Goal: Task Accomplishment & Management: Use online tool/utility

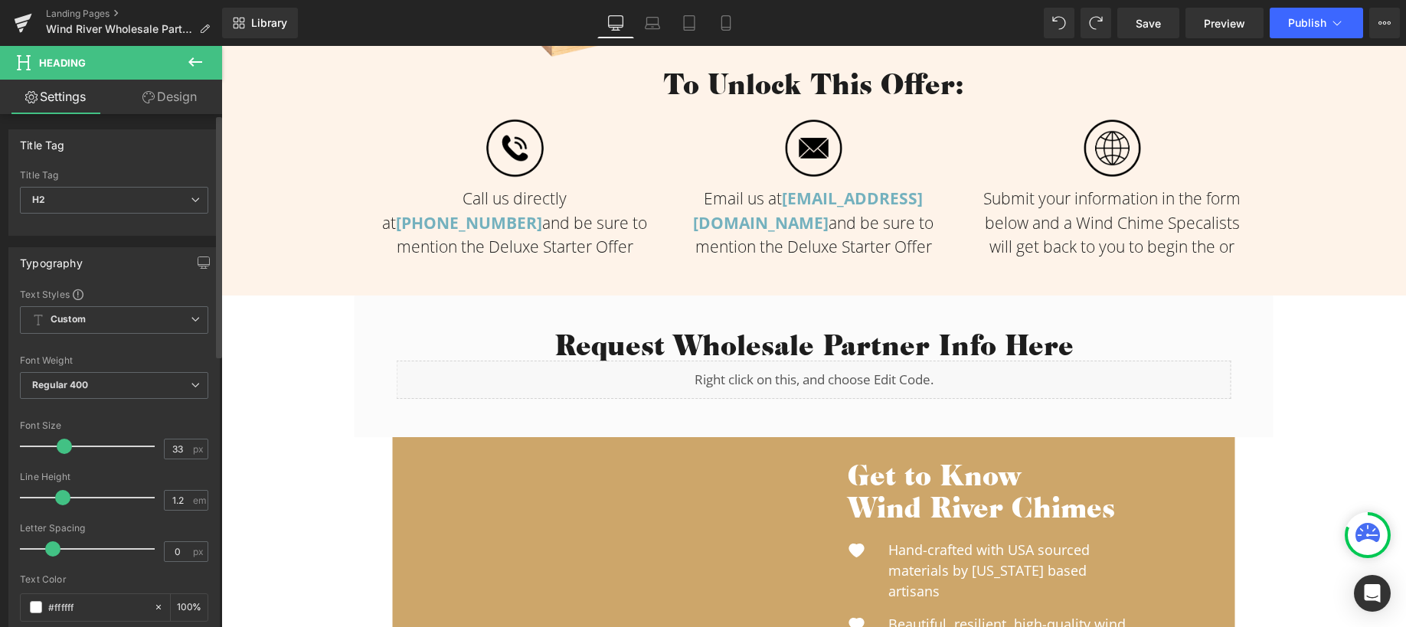
scroll to position [813, 0]
click at [1141, 234] on p "Submit your information in the form below and a Wind Chime Specalists will get …" at bounding box center [1112, 224] width 276 height 73
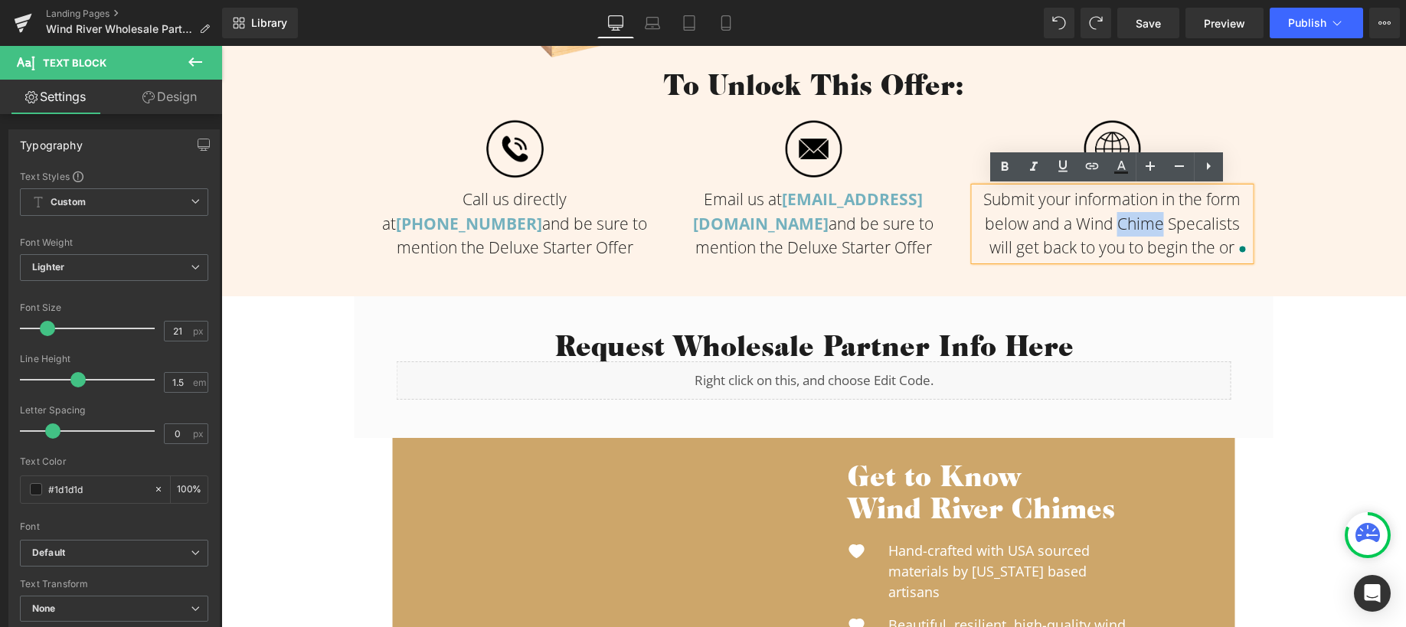
click at [1149, 245] on span "Submit your information in the form below and a Wind Chime Specalists will get …" at bounding box center [1112, 223] width 257 height 70
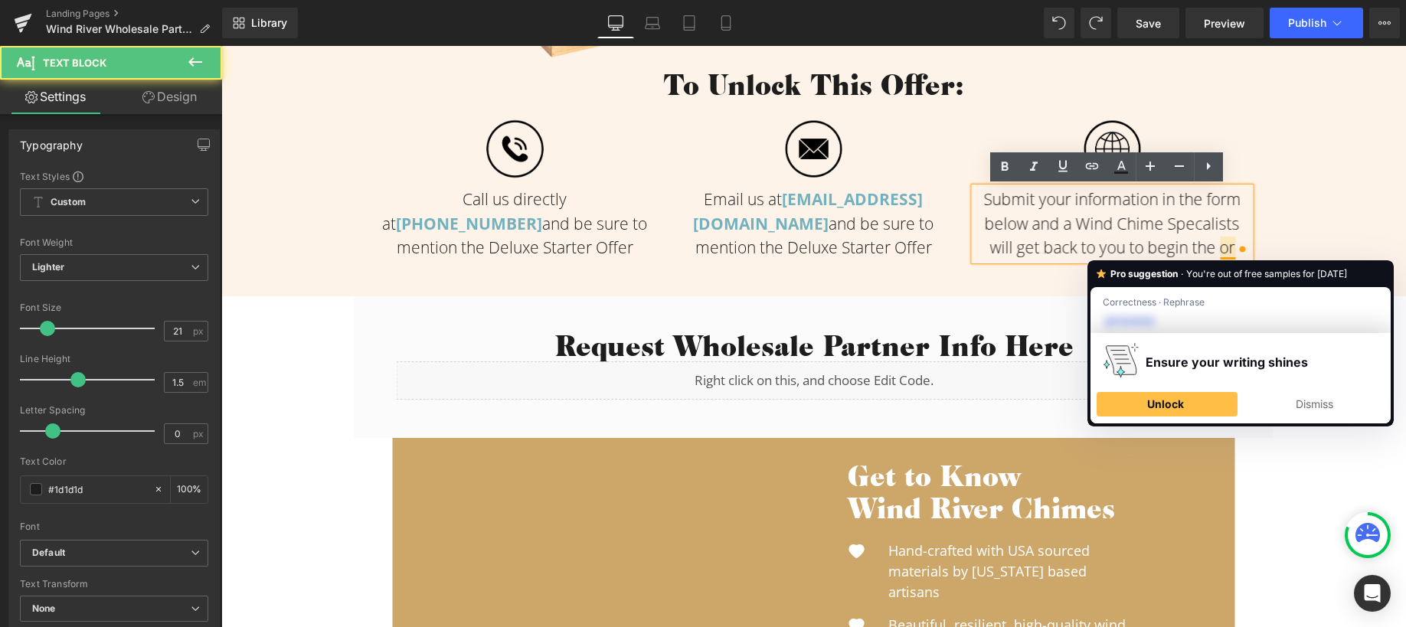
click at [1226, 248] on span "Submit your information in the form below and a Wind Chime Specalists will get …" at bounding box center [1112, 223] width 257 height 70
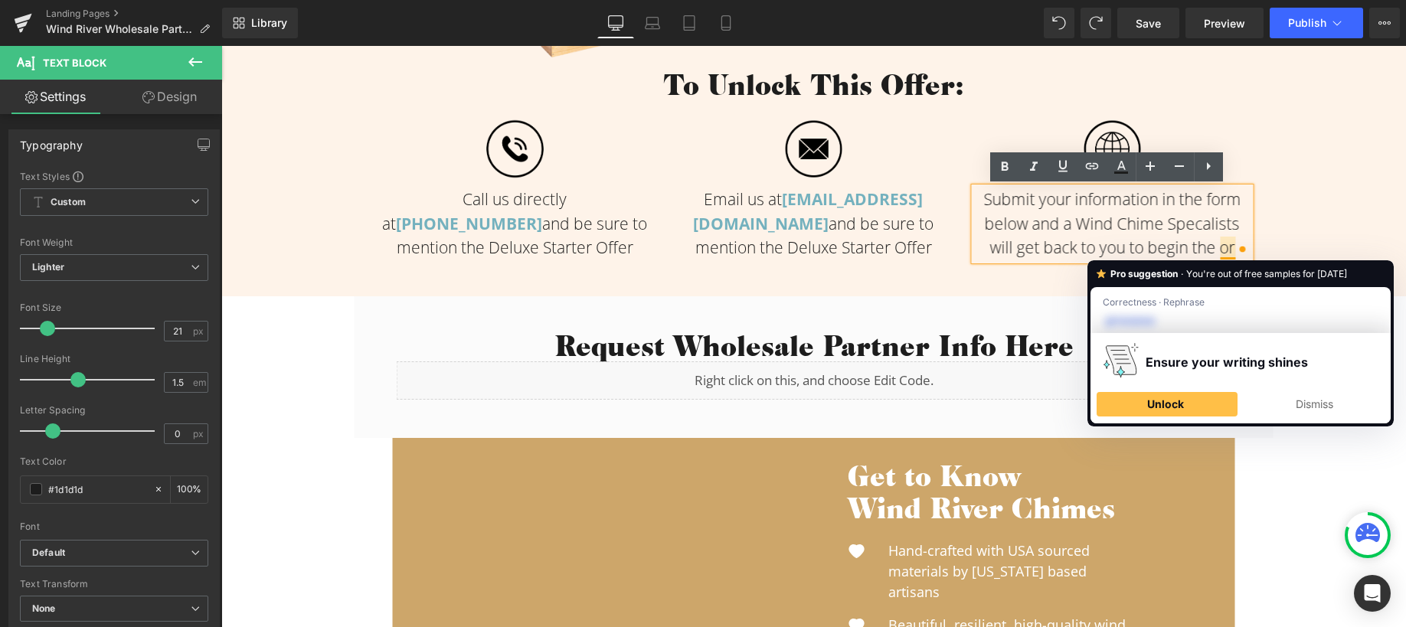
click at [1146, 240] on span "Submit your information in the form below and a Wind Chime Specalists will get …" at bounding box center [1112, 223] width 257 height 70
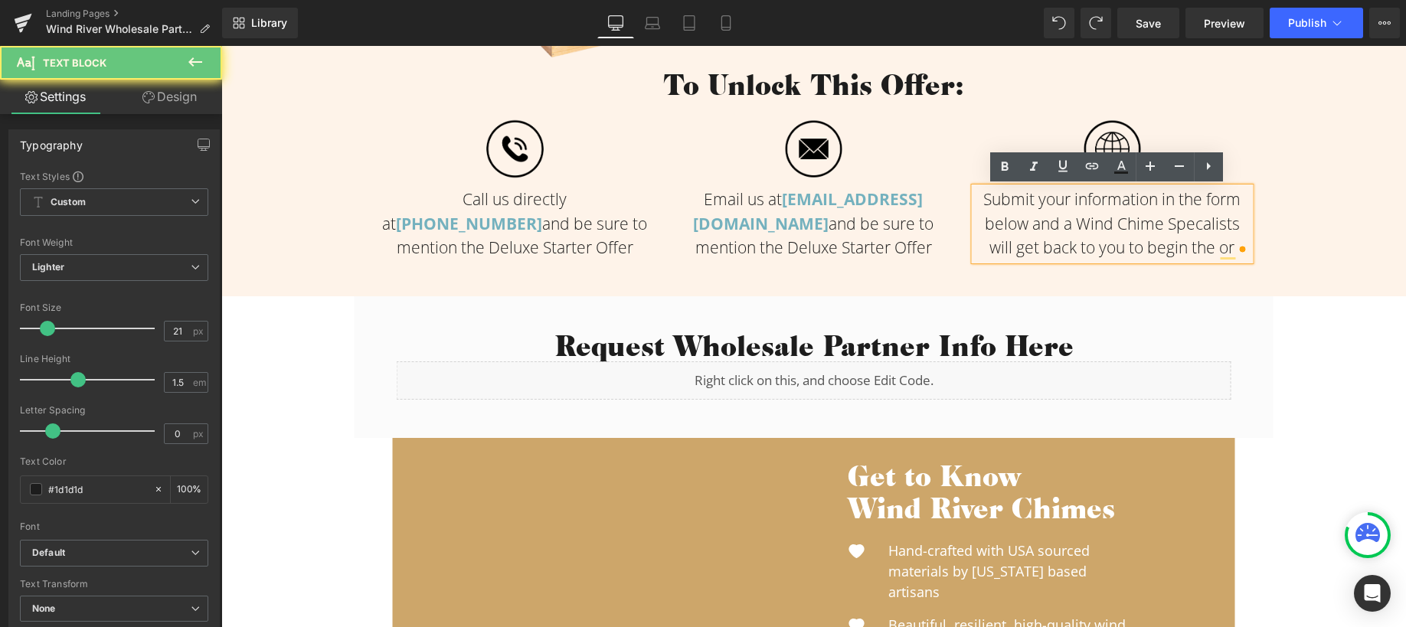
click at [1179, 221] on span "Submit your information in the form below and a Wind Chime Specalists will get …" at bounding box center [1112, 223] width 257 height 70
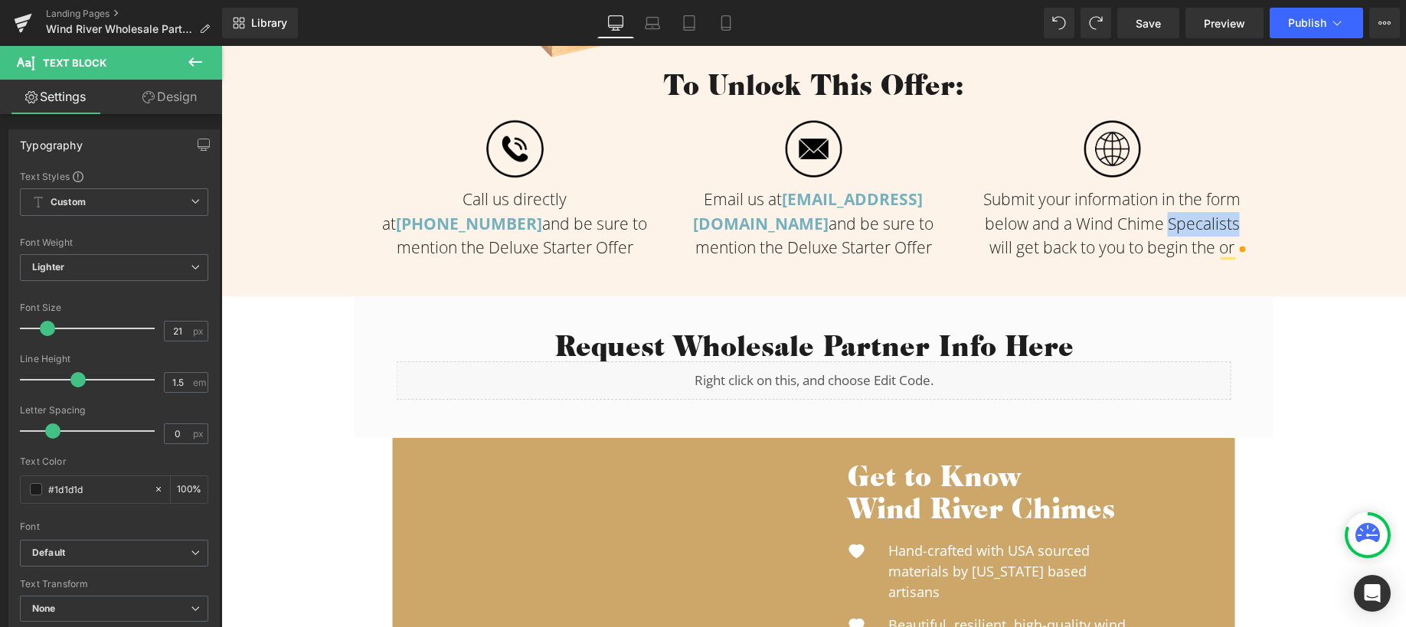
click at [1144, 235] on span "Submit your information in the form below and a Wind Chime Specalists will get …" at bounding box center [1112, 223] width 257 height 70
click at [1145, 235] on p "Submit your information in the form below and a Wind Chime Specalists will get …" at bounding box center [1112, 224] width 276 height 73
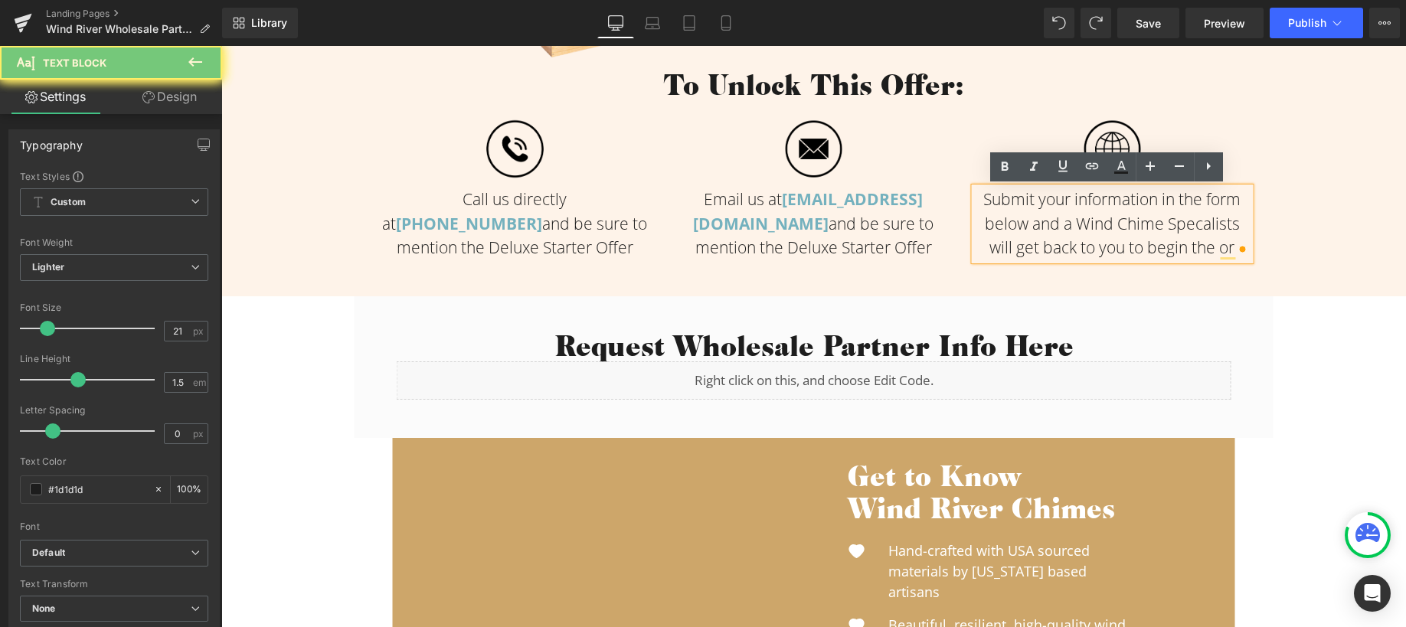
click at [1194, 224] on span "Submit your information in the form below and a Wind Chime Specalists will get …" at bounding box center [1112, 223] width 257 height 70
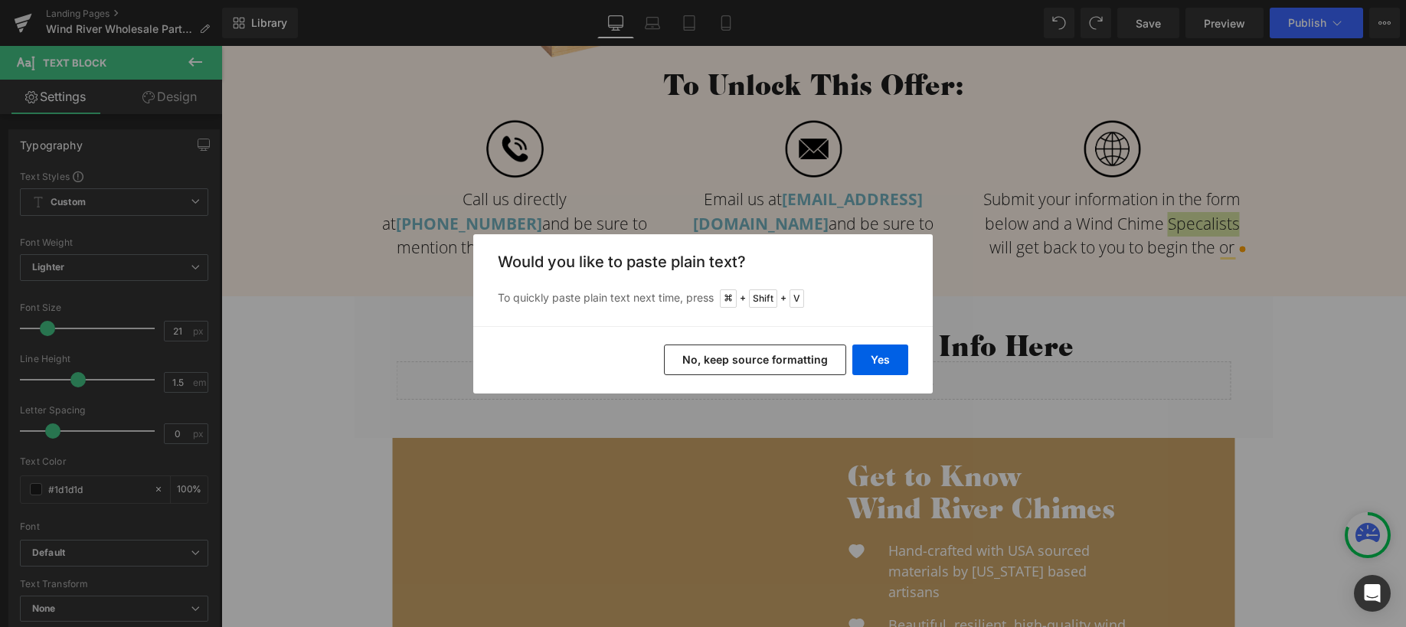
click at [819, 363] on button "No, keep source formatting" at bounding box center [755, 360] width 182 height 31
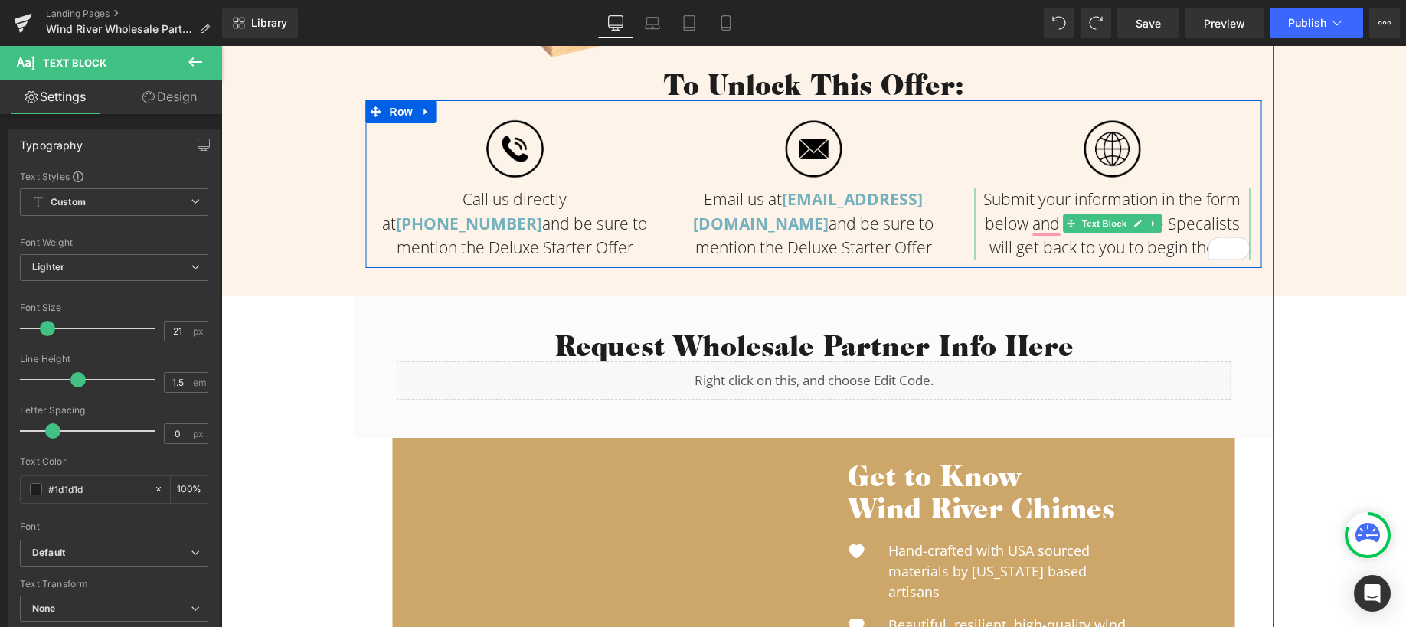
click at [1195, 224] on span "Submit your information in the form below and a Wind Chime Specalists will get …" at bounding box center [1112, 223] width 257 height 70
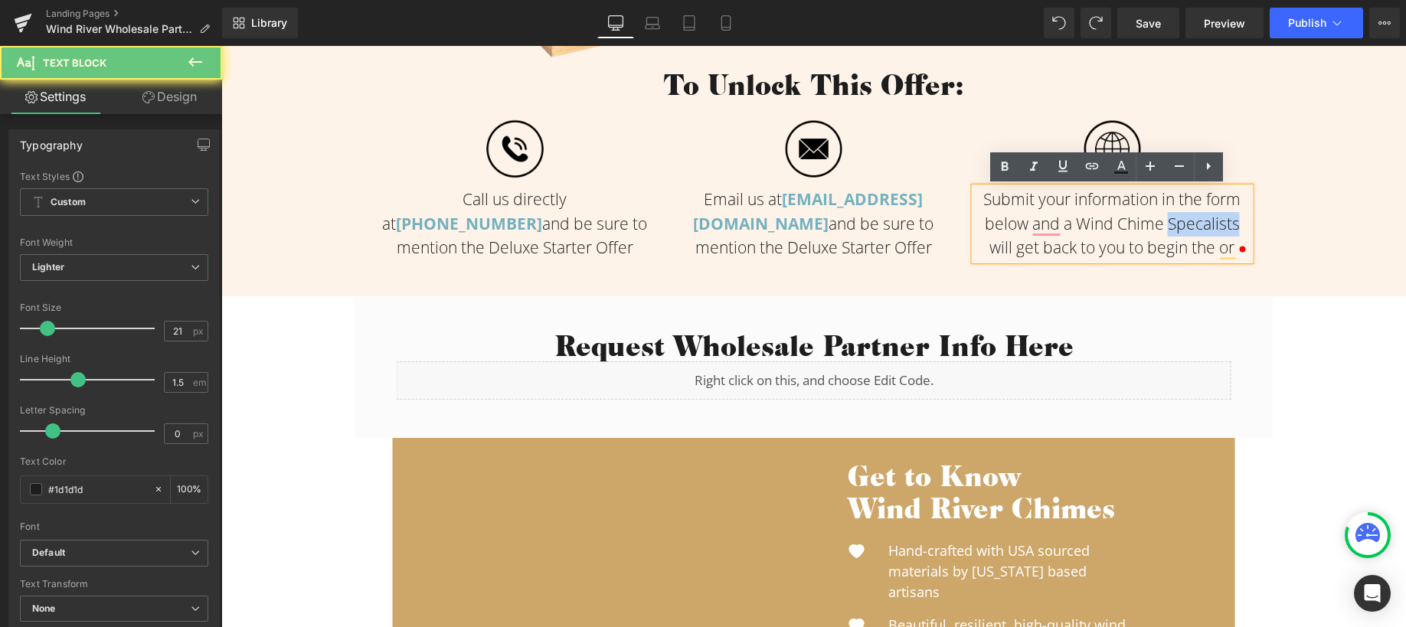
click at [1195, 224] on span "Submit your information in the form below and a Wind Chime Specalists will get …" at bounding box center [1112, 223] width 257 height 70
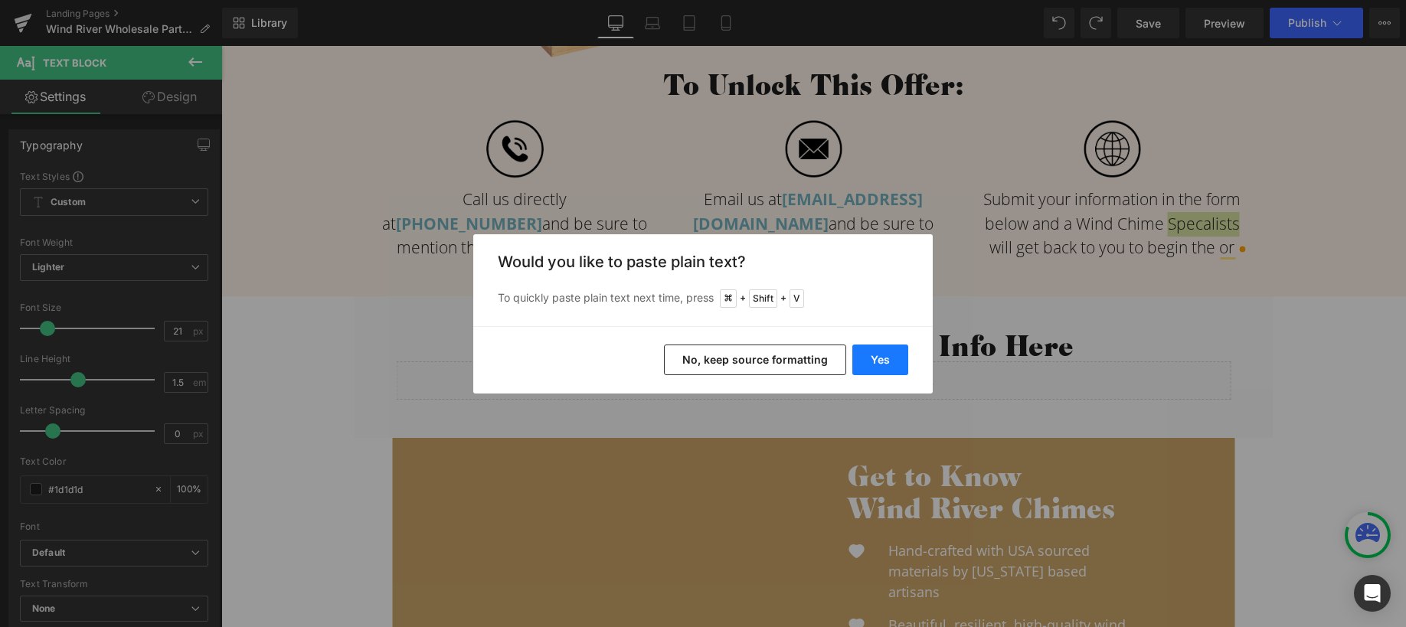
click at [867, 368] on button "Yes" at bounding box center [881, 360] width 56 height 31
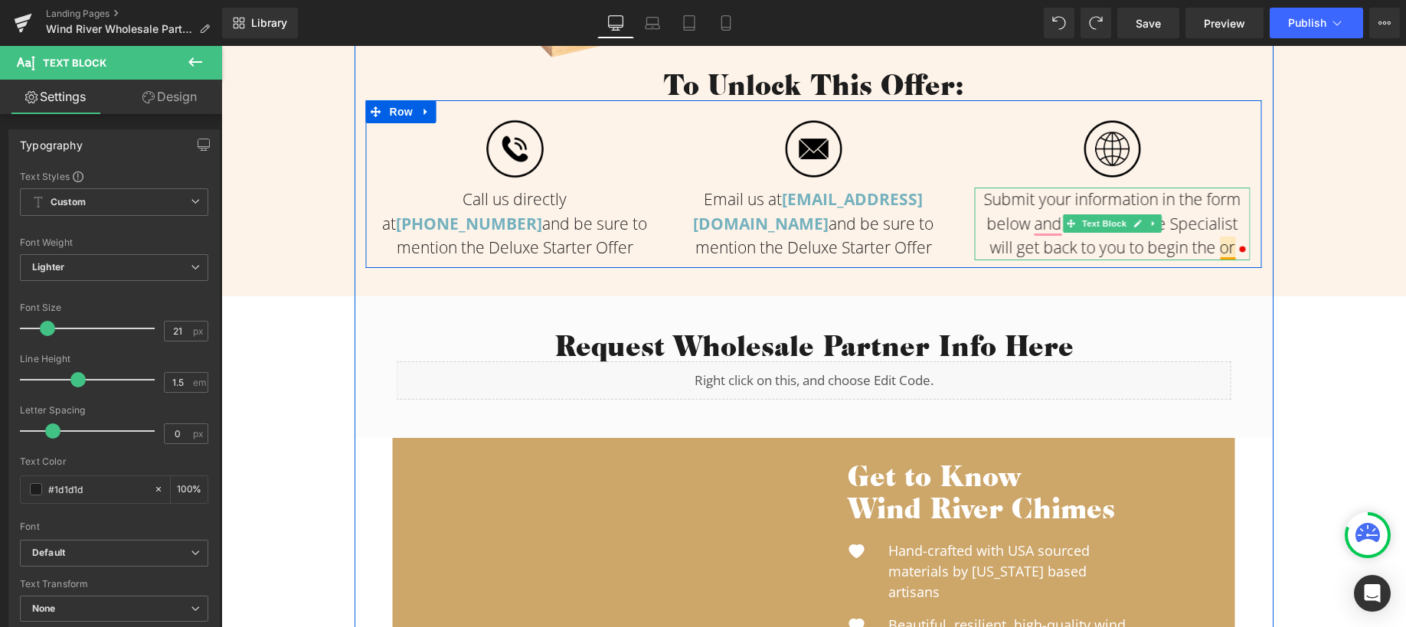
click at [1226, 250] on span "Submit your information in the form below and a Wind Chime Specialist will get …" at bounding box center [1112, 223] width 257 height 70
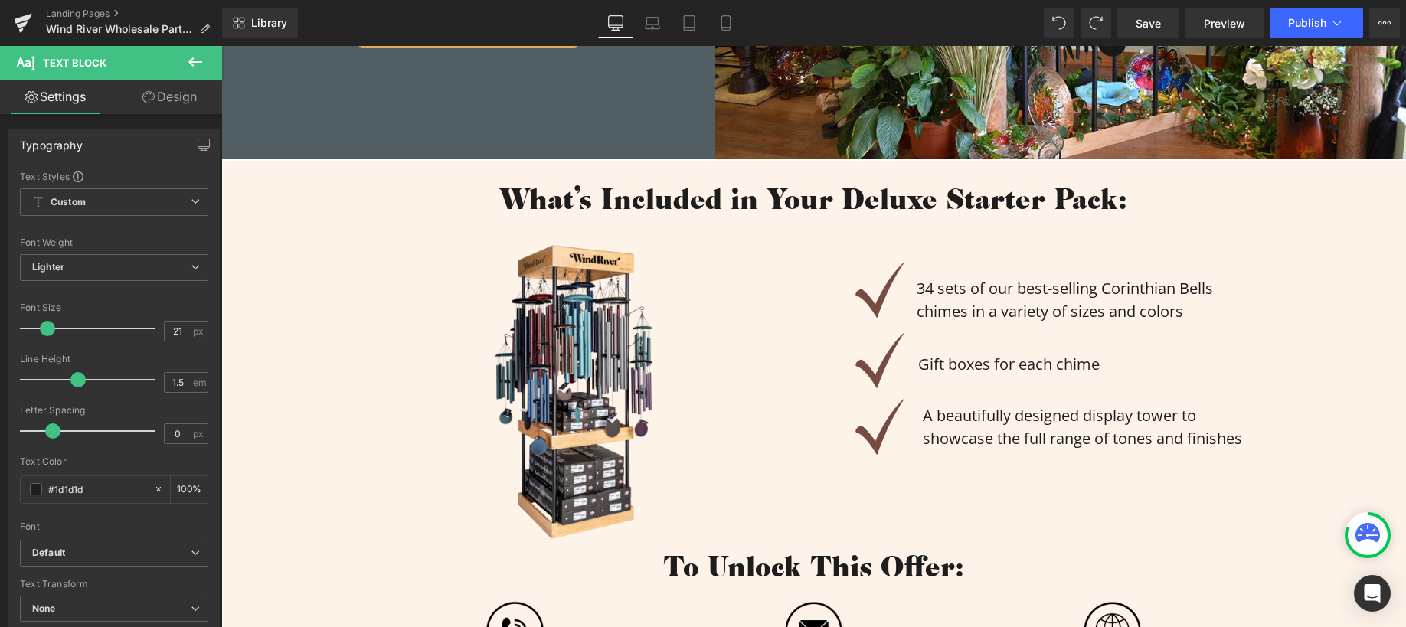
scroll to position [0, 0]
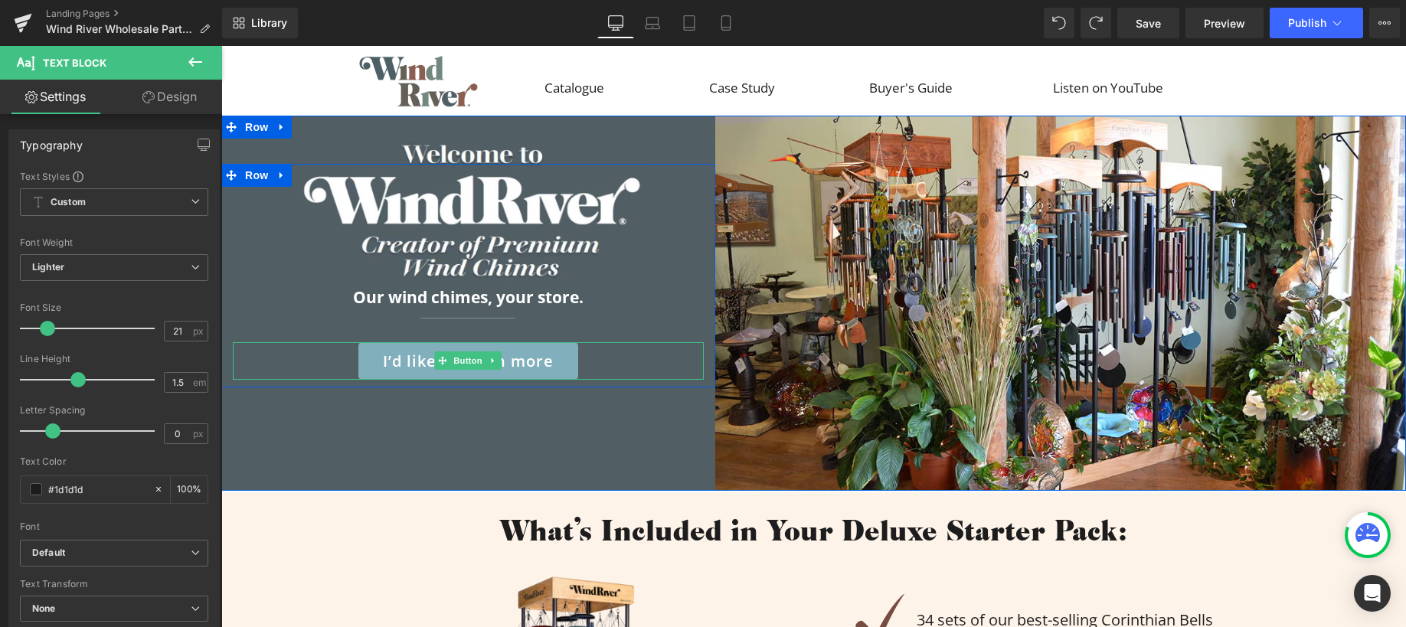
click at [499, 364] on link "I’d like to learn more" at bounding box center [468, 361] width 220 height 38
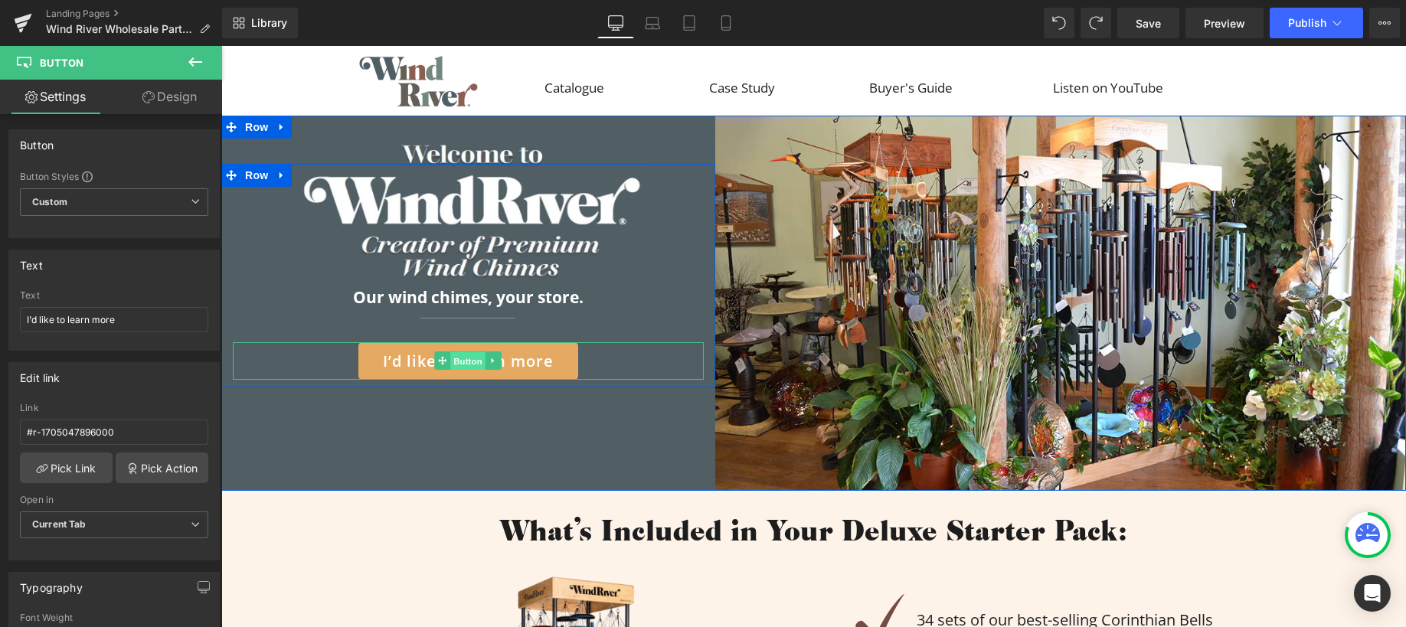
click at [457, 359] on span "Button" at bounding box center [468, 361] width 35 height 18
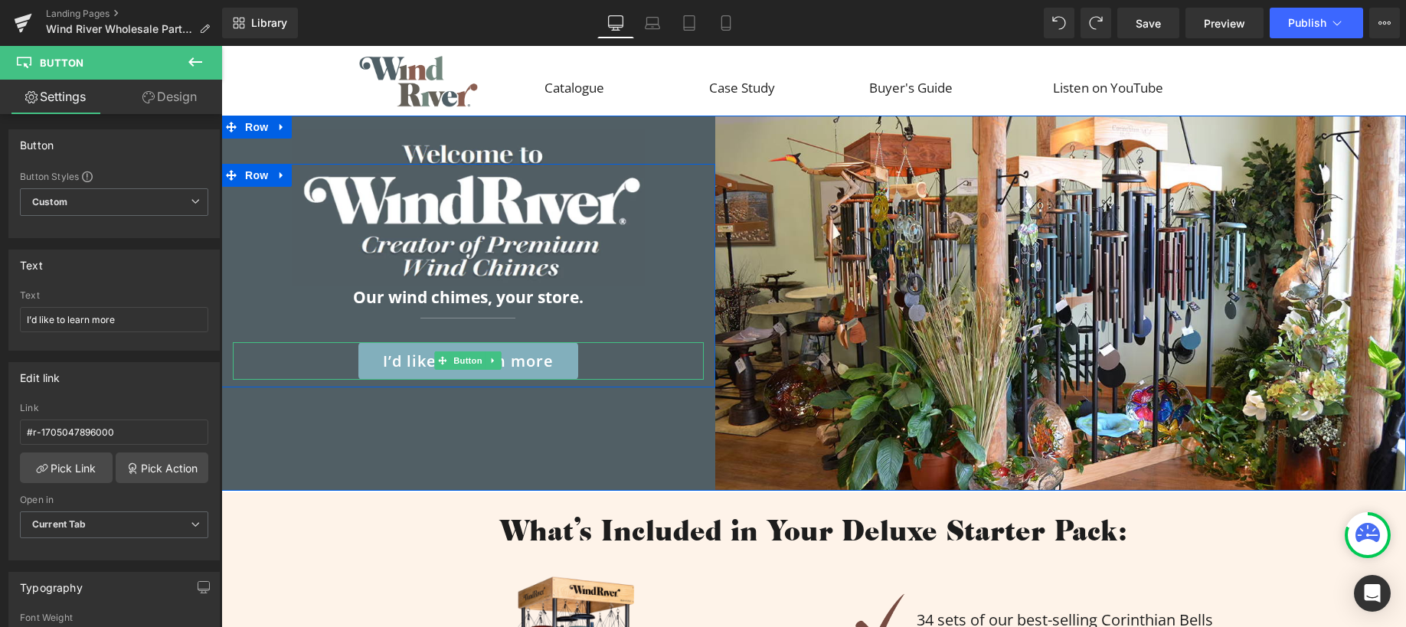
click at [406, 349] on link "I’d like to learn more" at bounding box center [468, 361] width 220 height 38
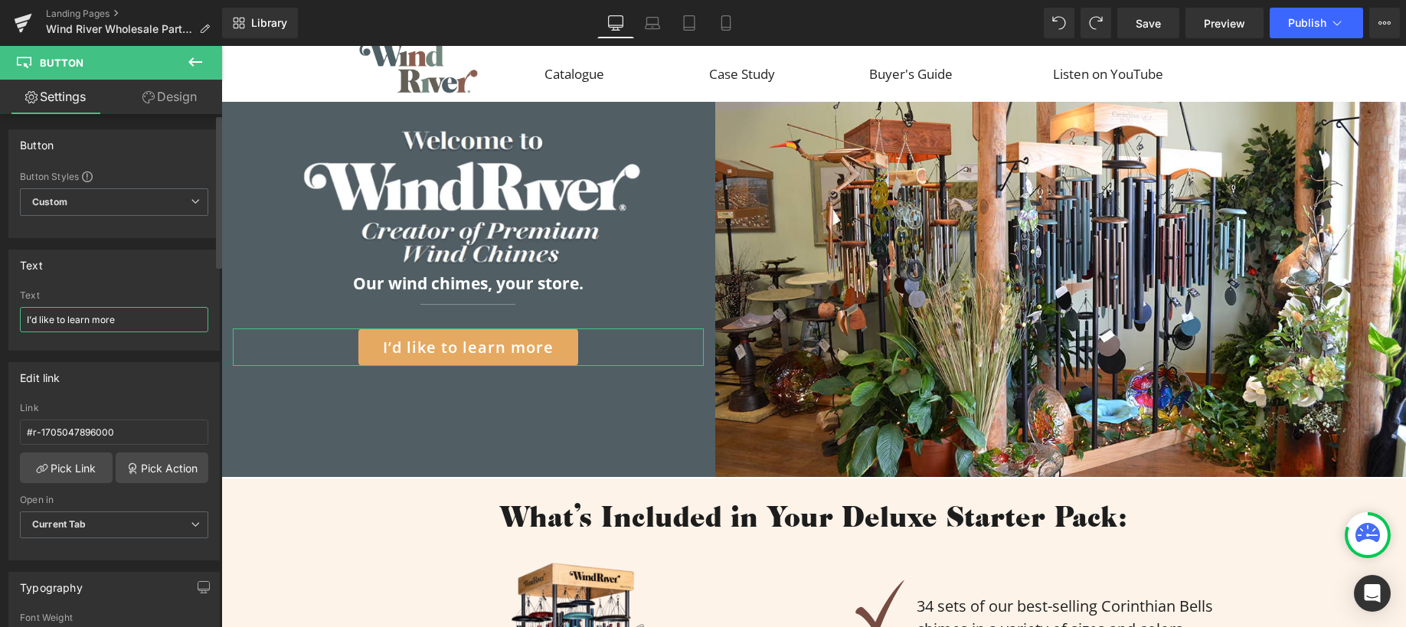
click at [123, 320] on input "I’d like to learn more" at bounding box center [114, 319] width 188 height 25
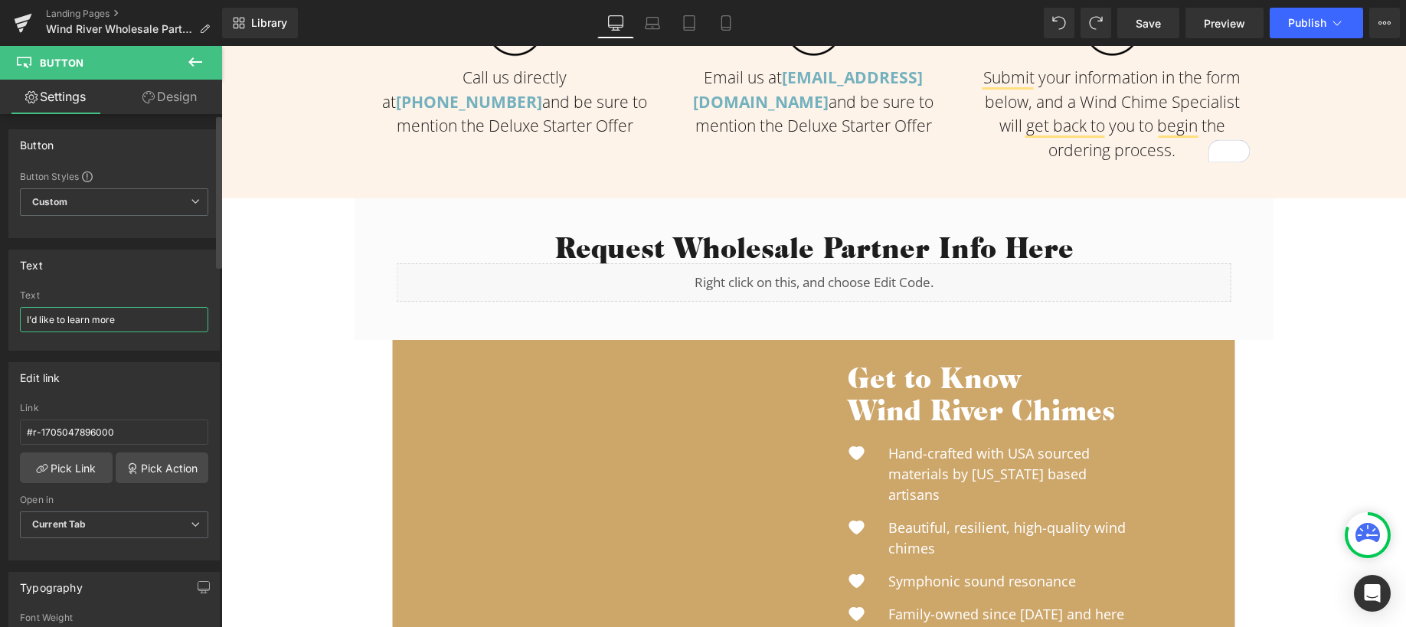
type input "Claim Your Starter Pack Discount"
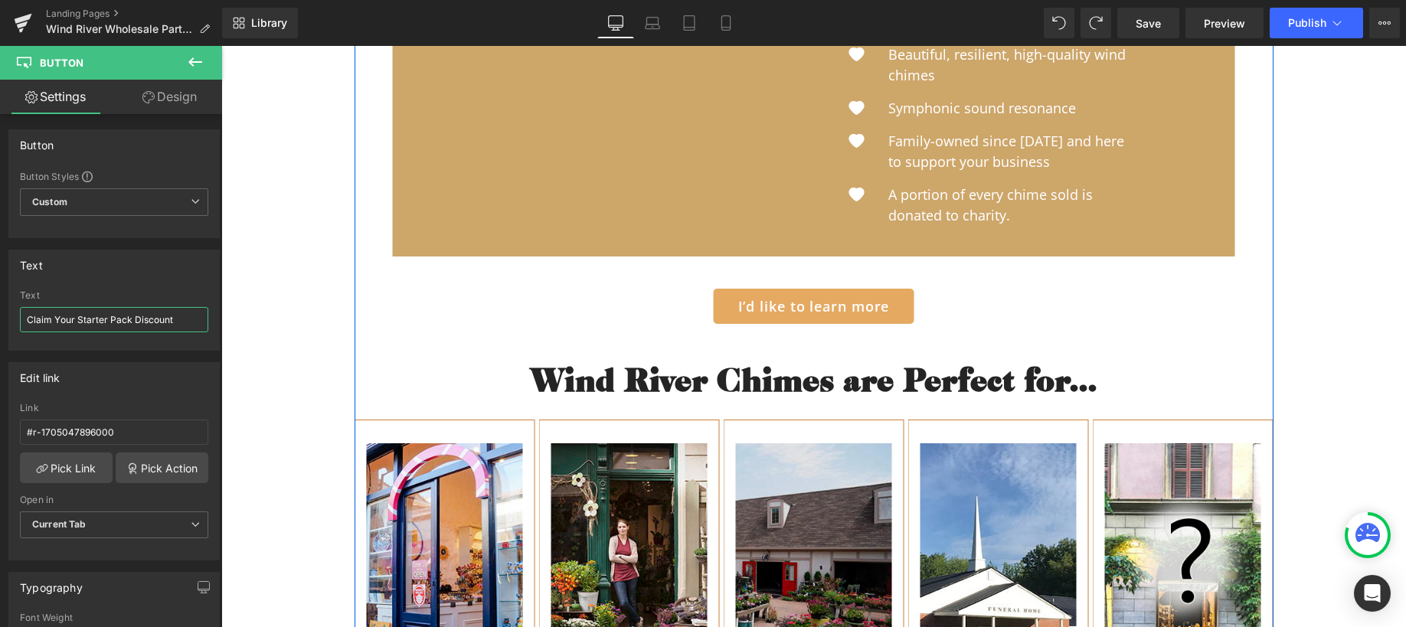
scroll to position [1543, 0]
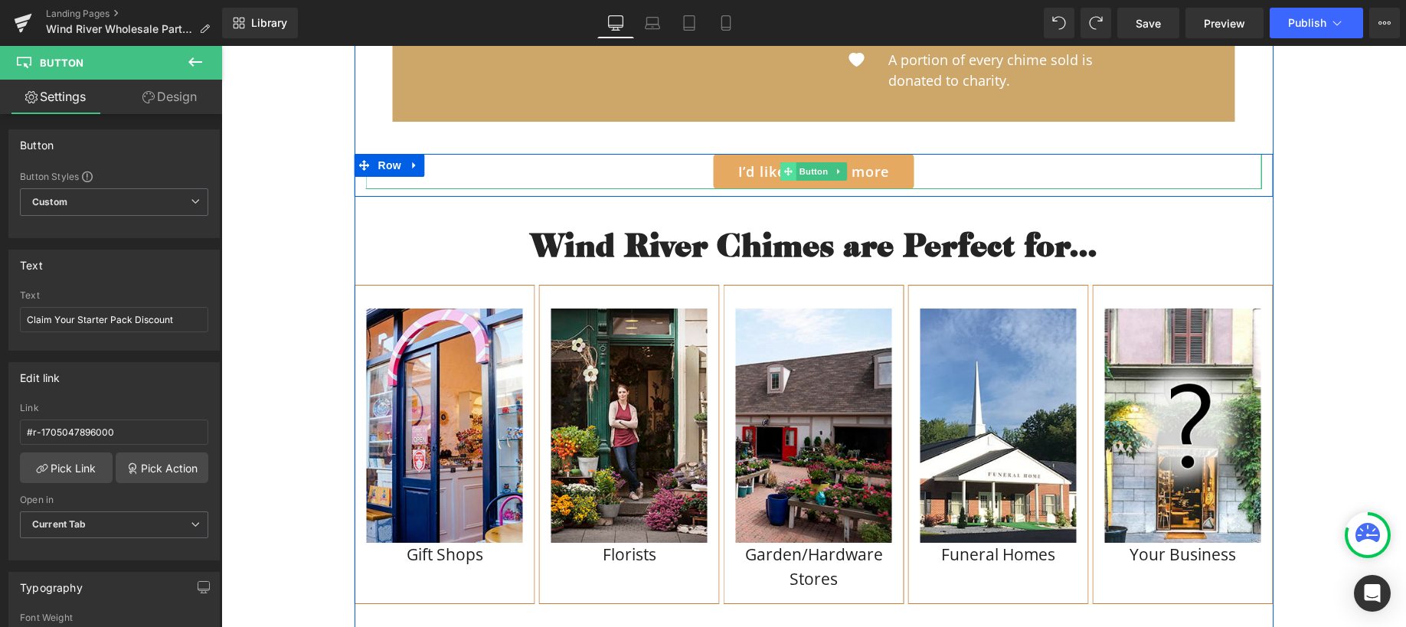
click at [784, 167] on icon at bounding box center [788, 171] width 8 height 8
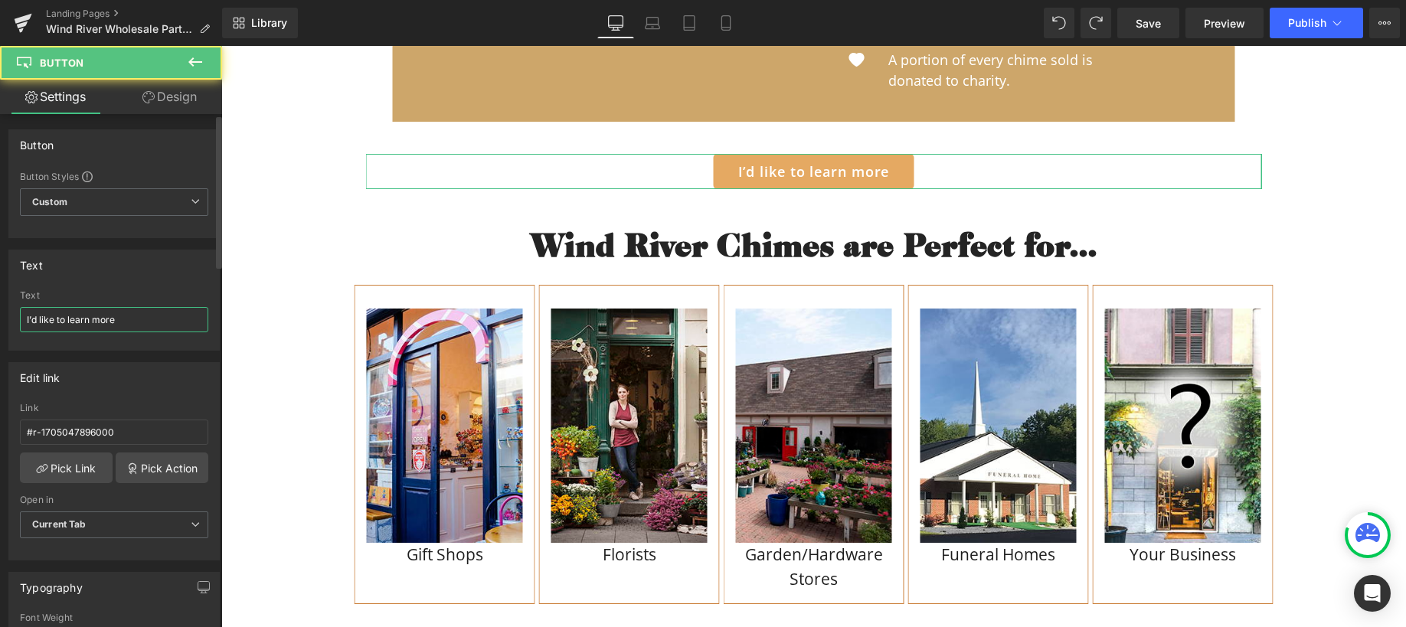
click at [145, 317] on input "I’d like to learn more" at bounding box center [114, 319] width 188 height 25
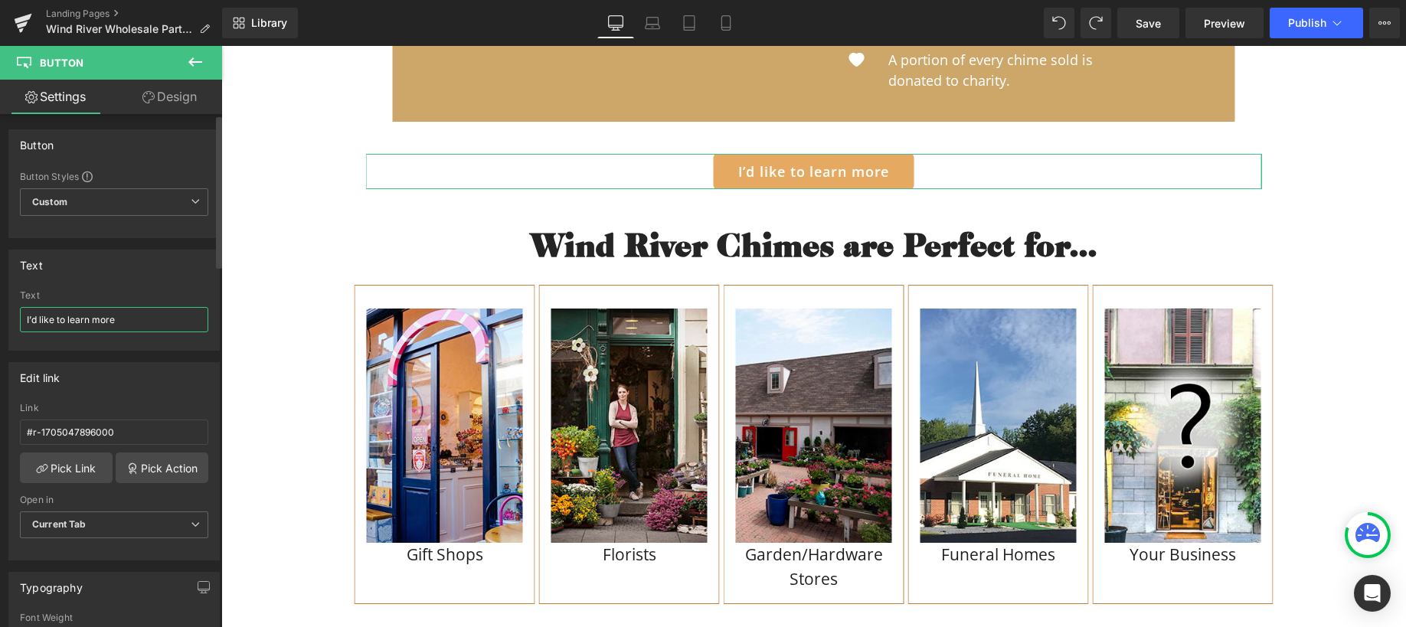
paste input "Claim Your Starter Pack Discount"
type input "Claim Your Starter Pack Discount"
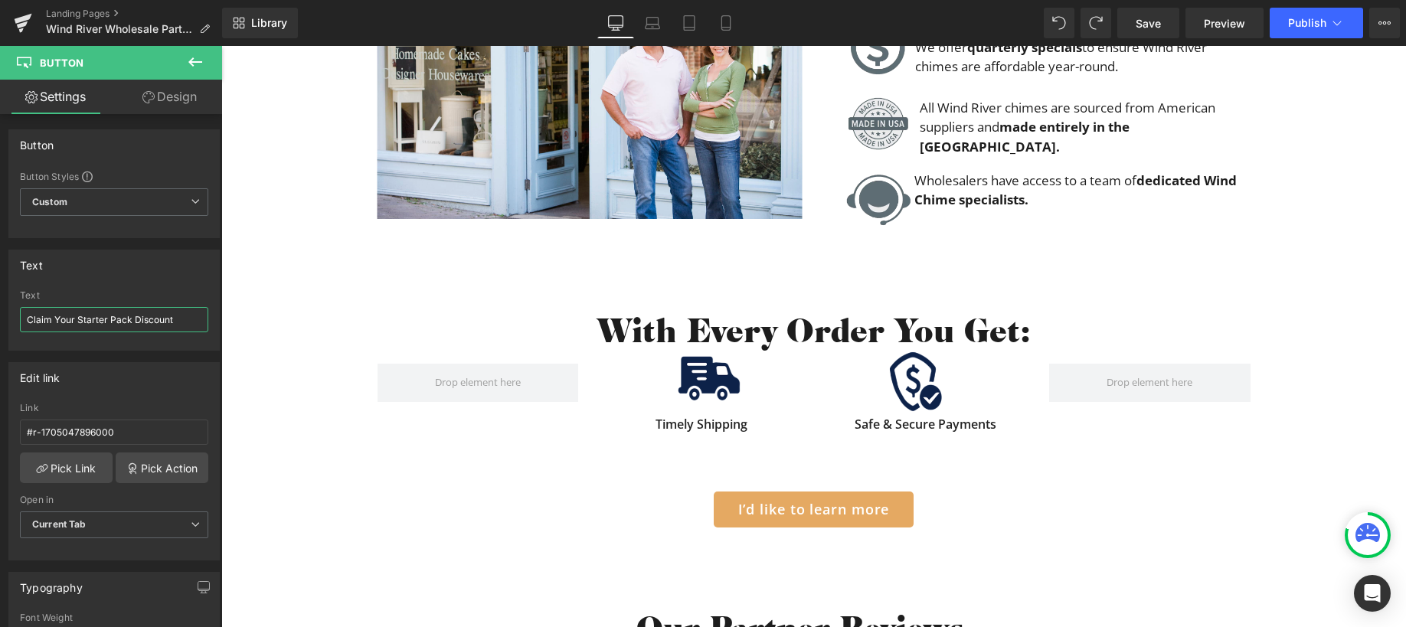
scroll to position [2667, 0]
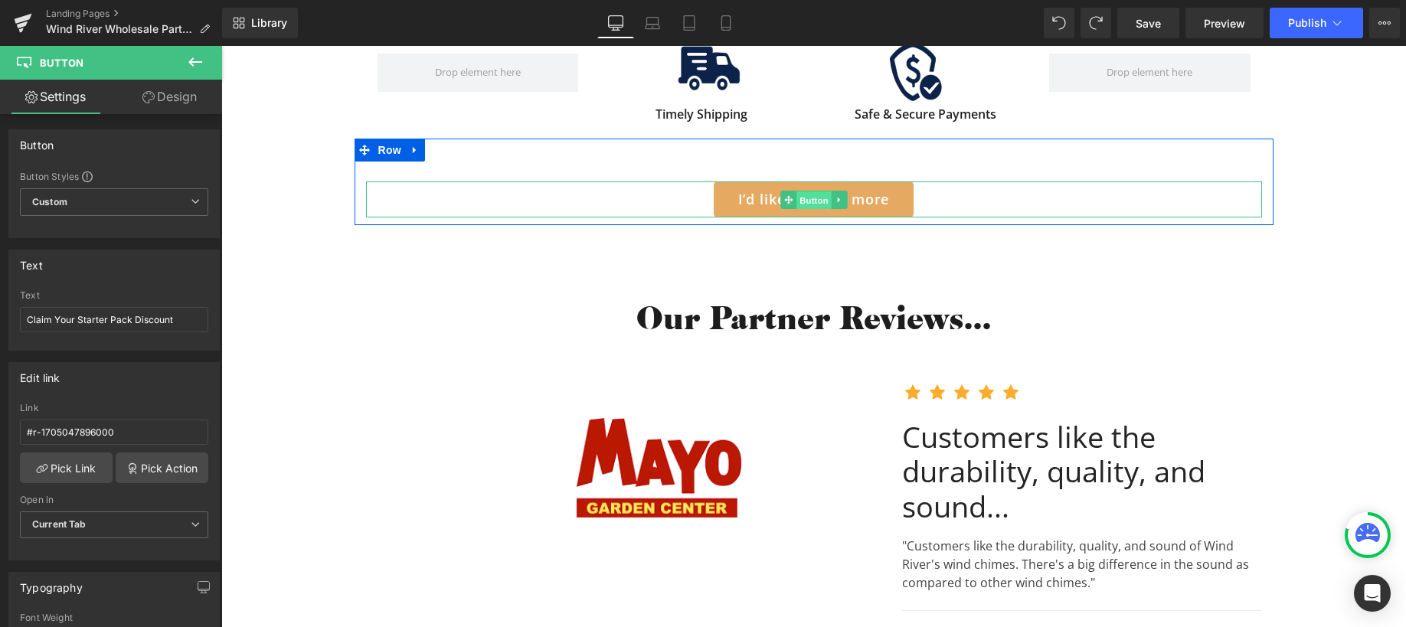
click at [797, 191] on span "Button" at bounding box center [814, 200] width 35 height 18
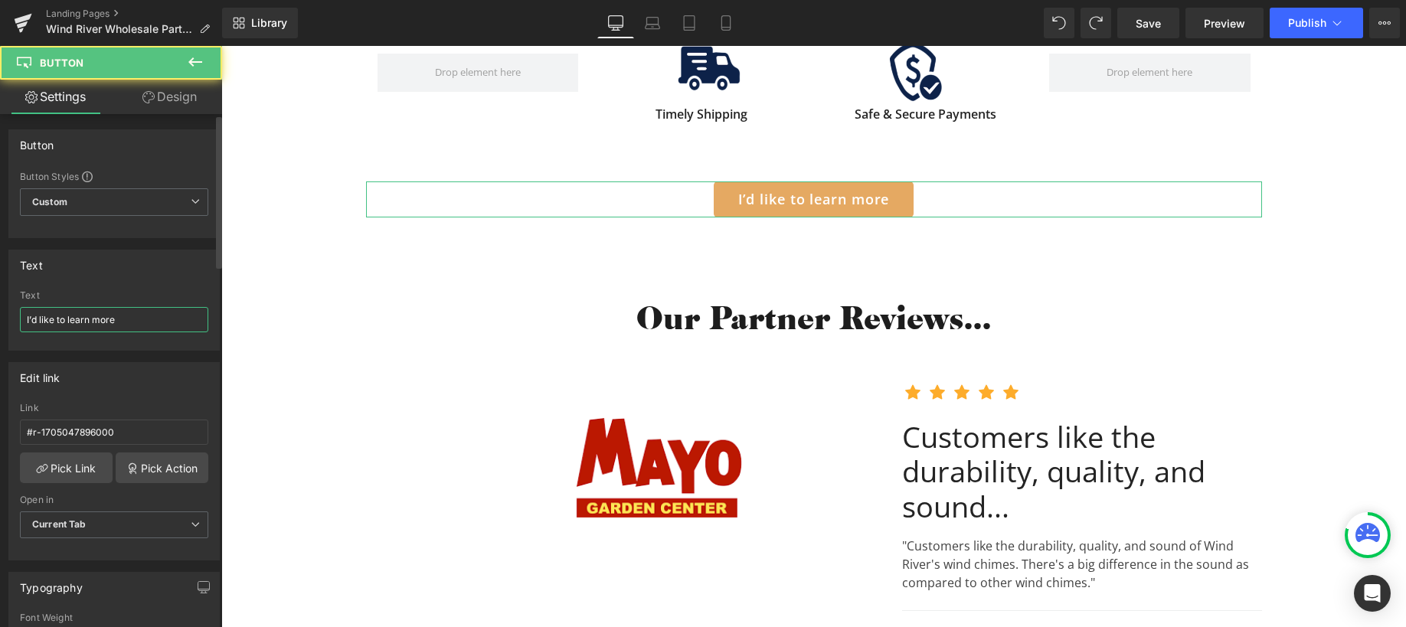
click at [104, 311] on input "I’d like to learn more" at bounding box center [114, 319] width 188 height 25
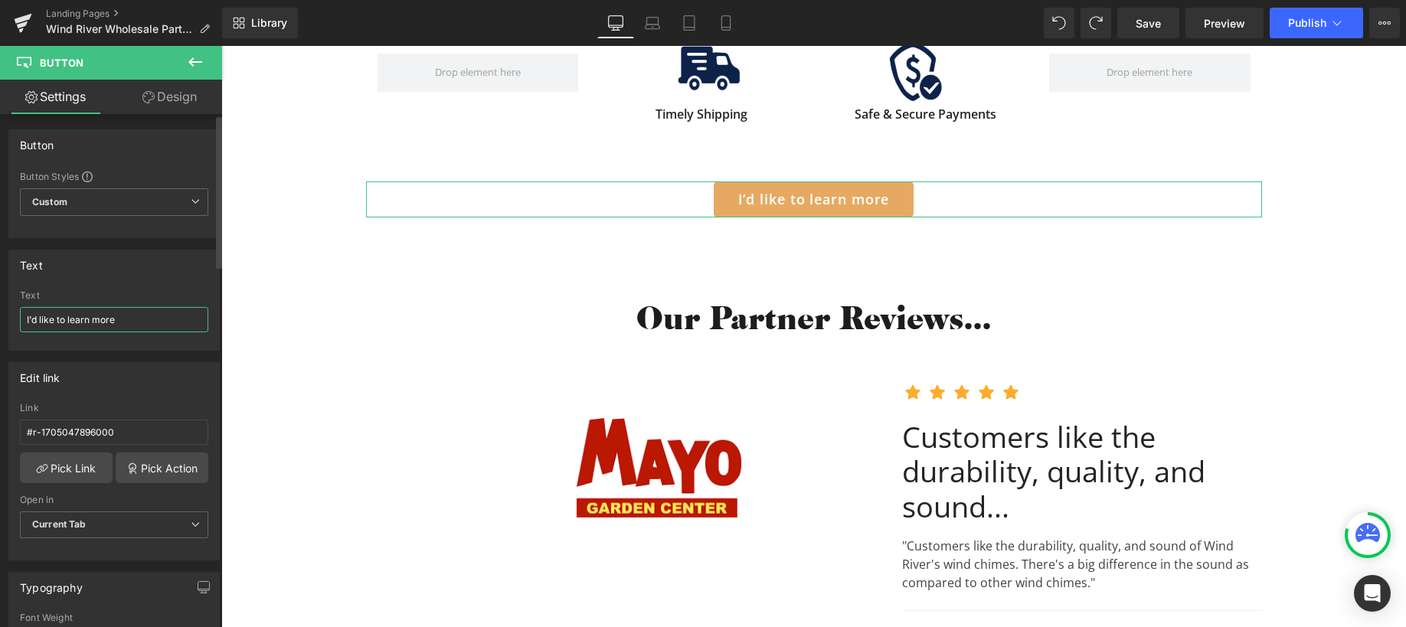
paste input "Claim Your Starter Pack Discount"
type input "Claim Your Starter Pack Discount"
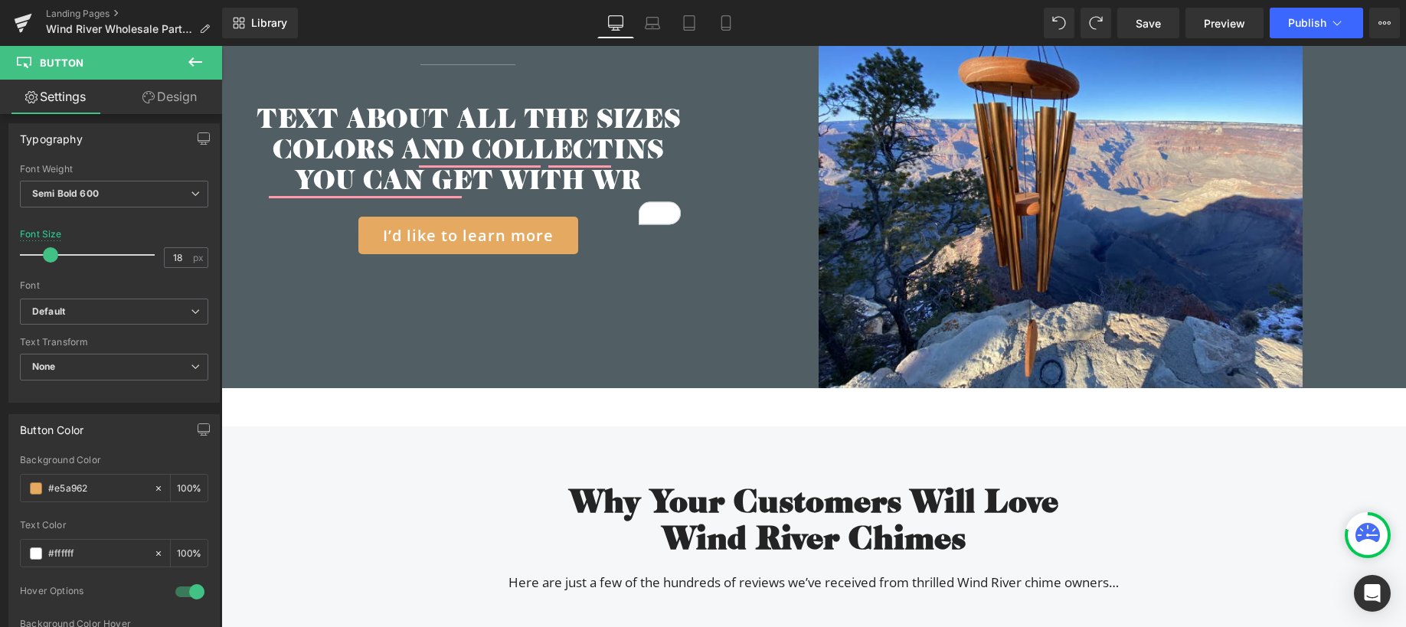
scroll to position [3414, 0]
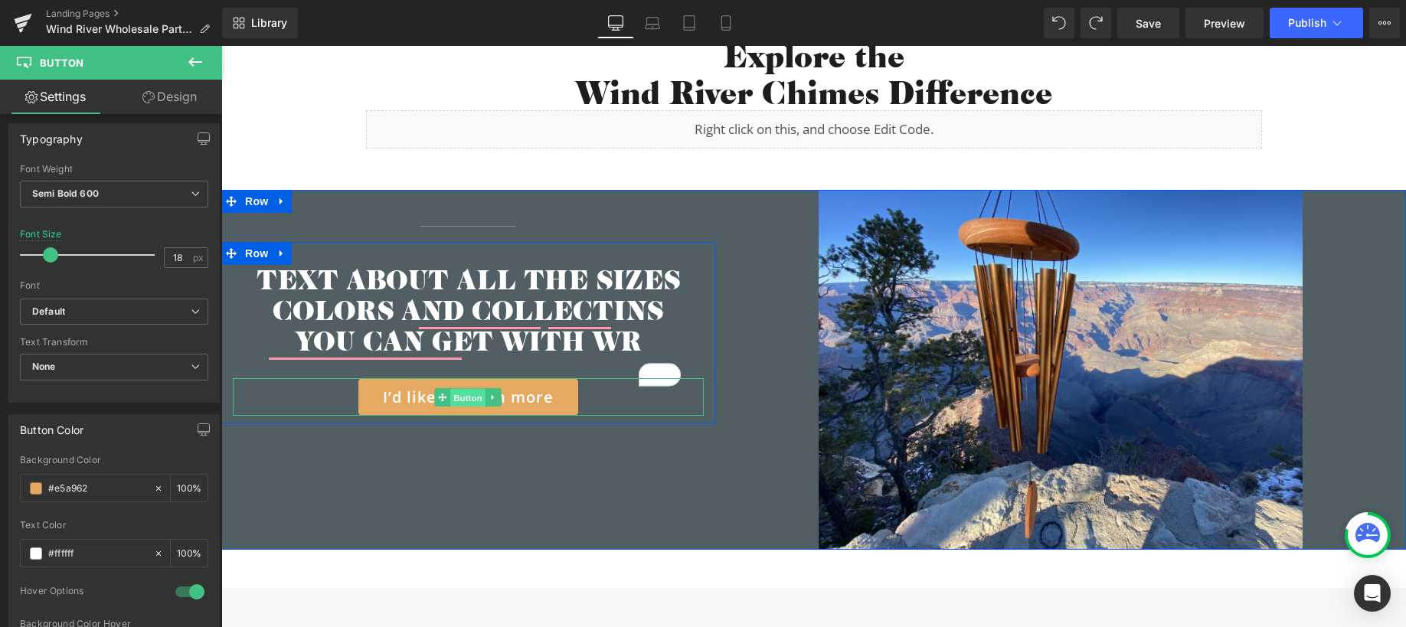
click at [453, 394] on span "Button" at bounding box center [468, 397] width 35 height 18
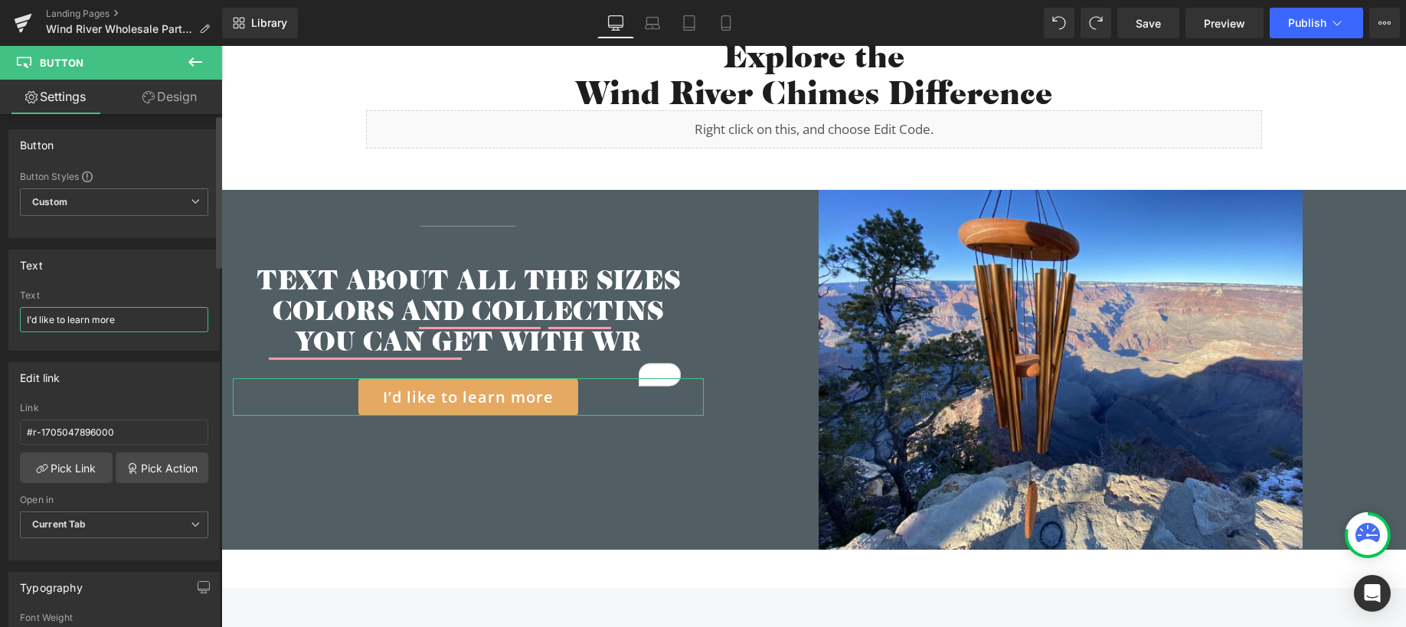
click at [126, 322] on input "I’d like to learn more" at bounding box center [114, 319] width 188 height 25
paste input "Claim Your Starter Pack Discount"
type input "Claim Your Starter Pack Discount"
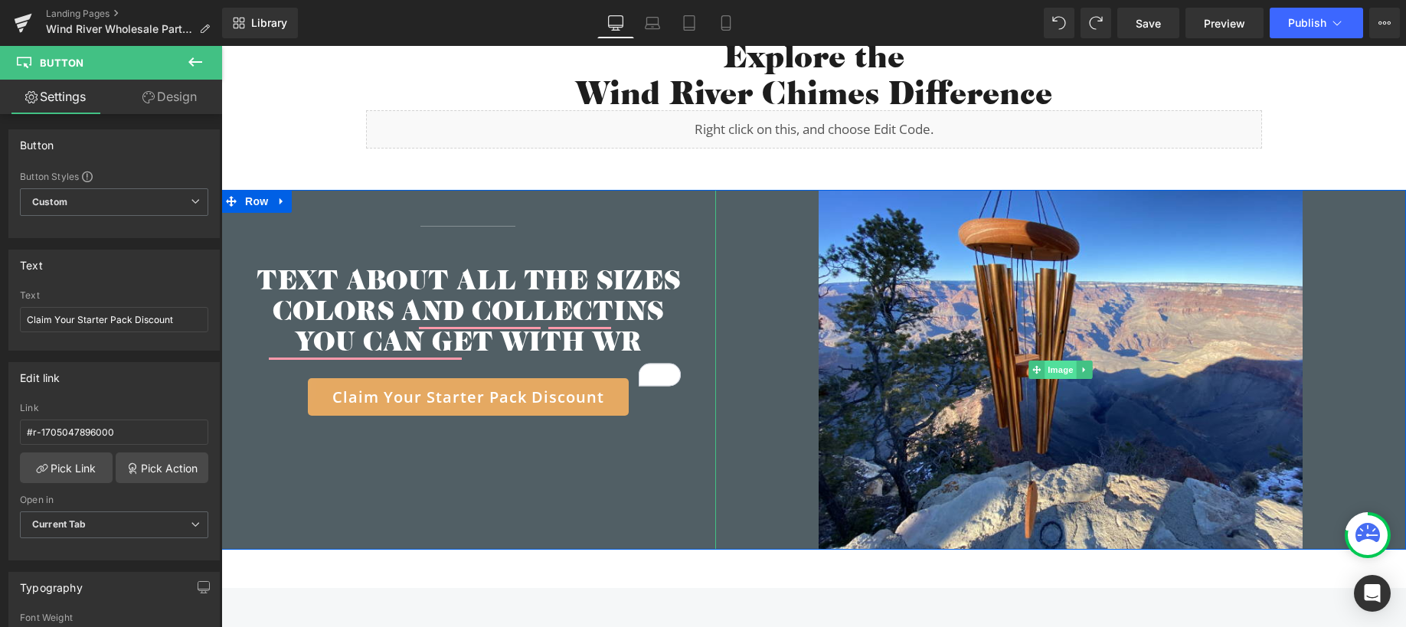
click at [1046, 361] on span "Image" at bounding box center [1061, 370] width 32 height 18
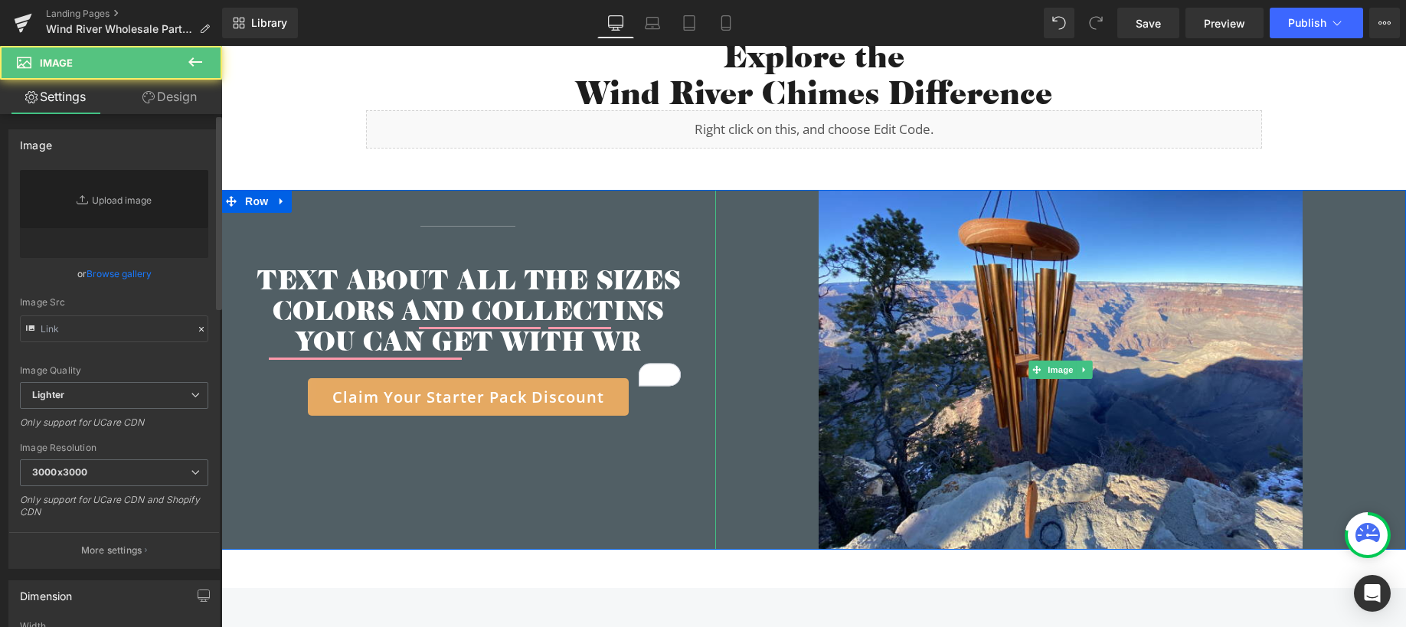
type input "[URL][DOMAIN_NAME]"
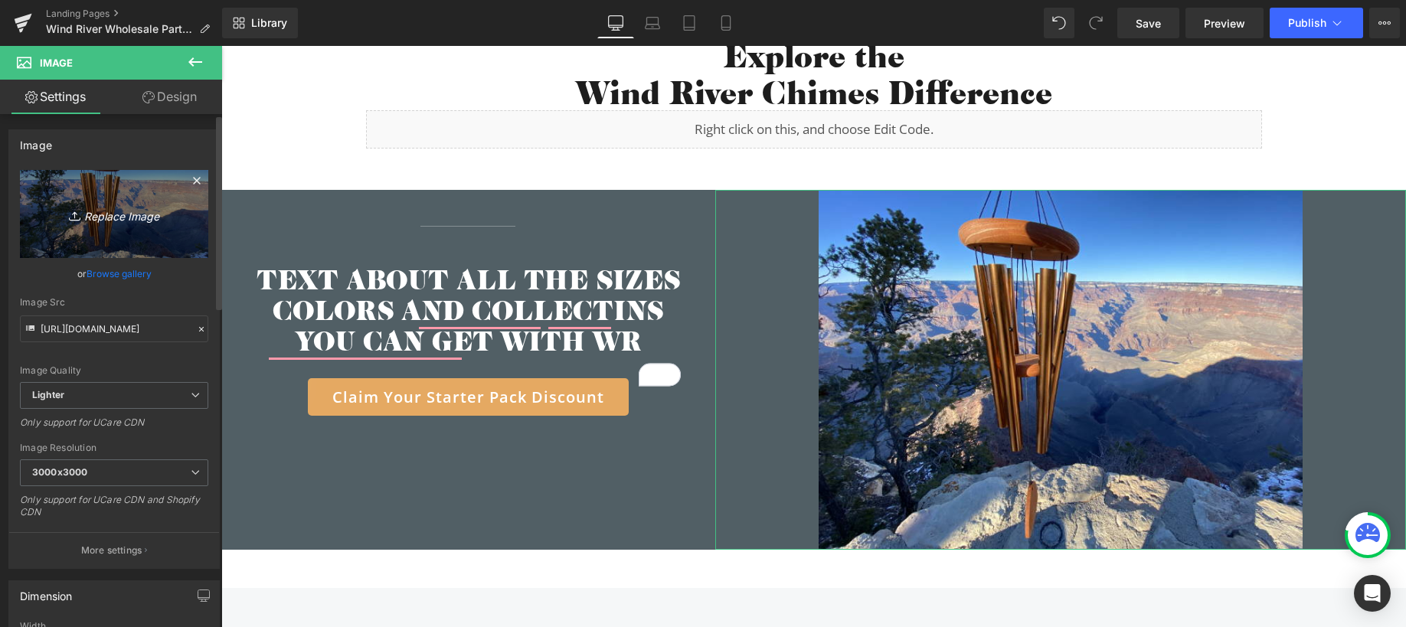
click at [106, 216] on icon "Replace Image" at bounding box center [114, 214] width 123 height 19
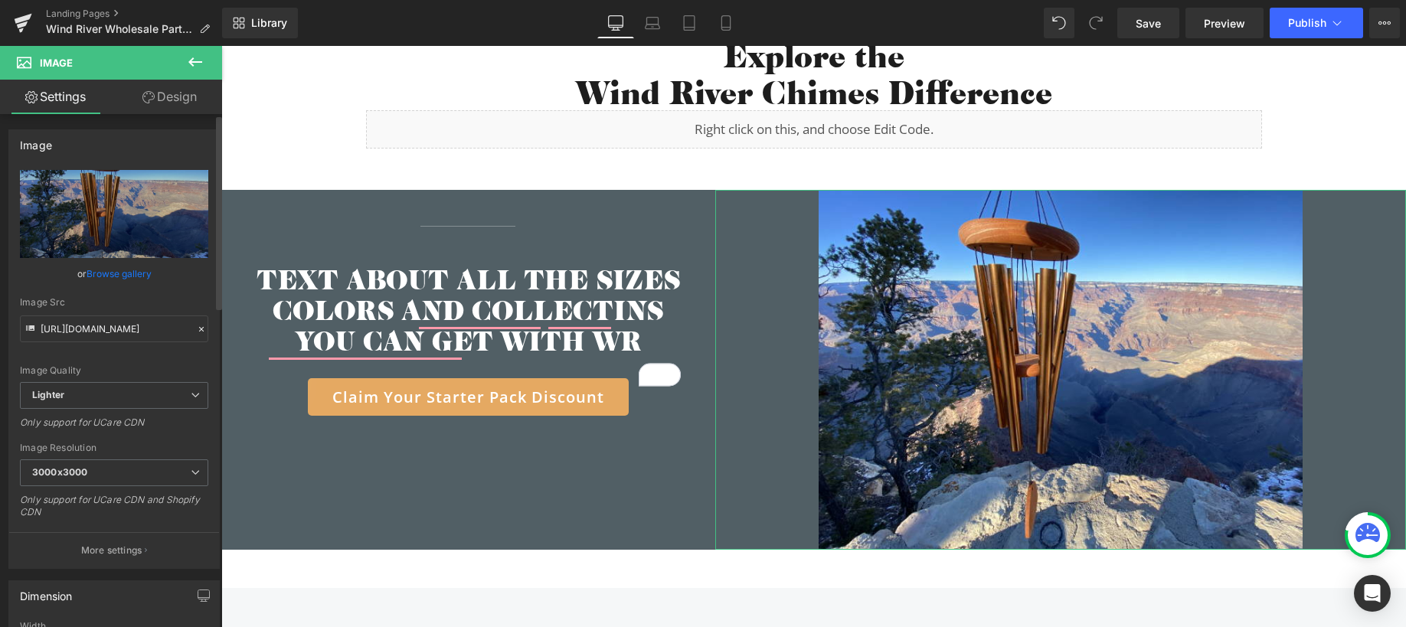
click at [118, 274] on link "Browse gallery" at bounding box center [119, 273] width 65 height 27
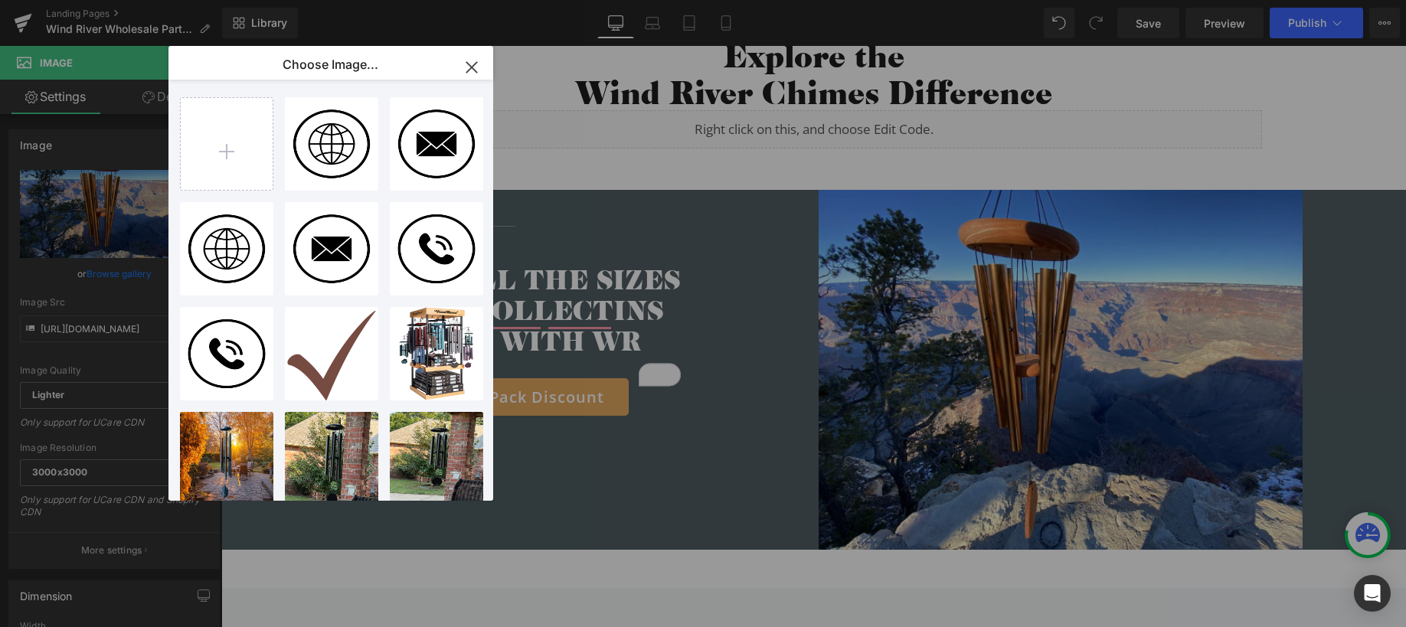
drag, startPoint x: 477, startPoint y: 66, endPoint x: 22, endPoint y: 205, distance: 475.6
click at [477, 66] on icon "button" at bounding box center [472, 67] width 25 height 25
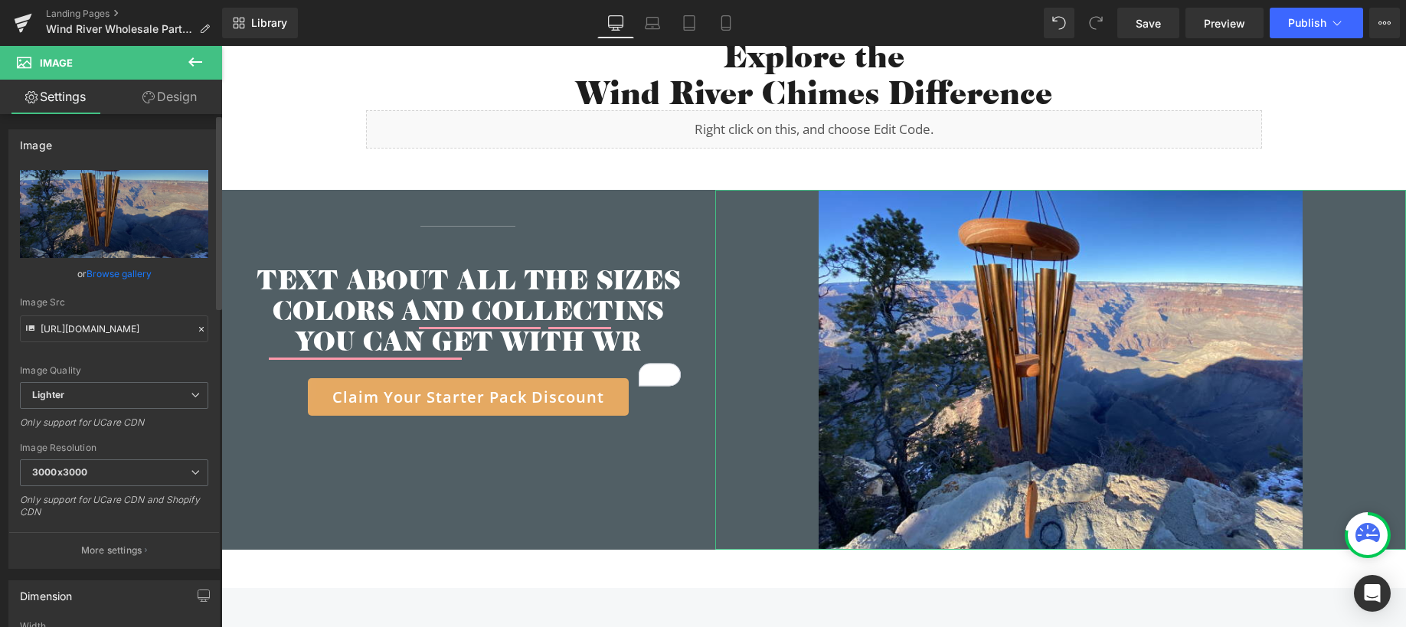
click at [99, 275] on link "Browse gallery" at bounding box center [119, 273] width 65 height 27
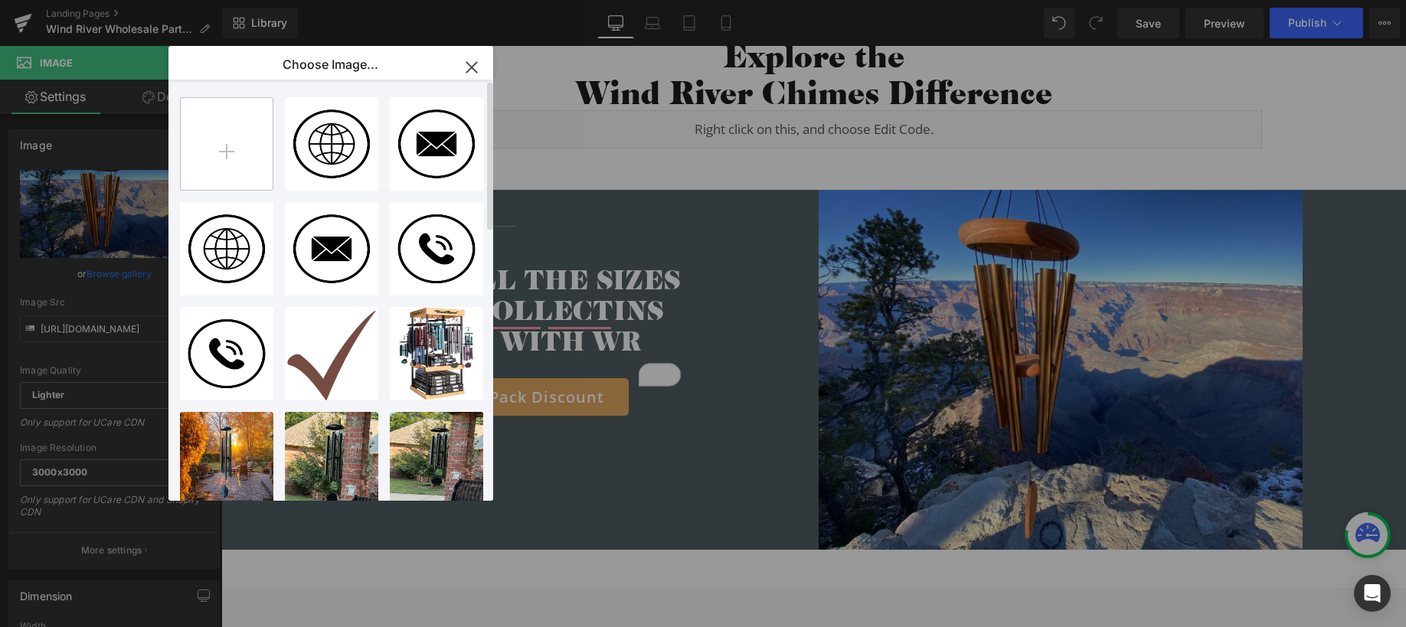
click at [230, 152] on input "file" at bounding box center [227, 144] width 92 height 92
type input "C:\fakepath\WINDCHIMES-39.jpg"
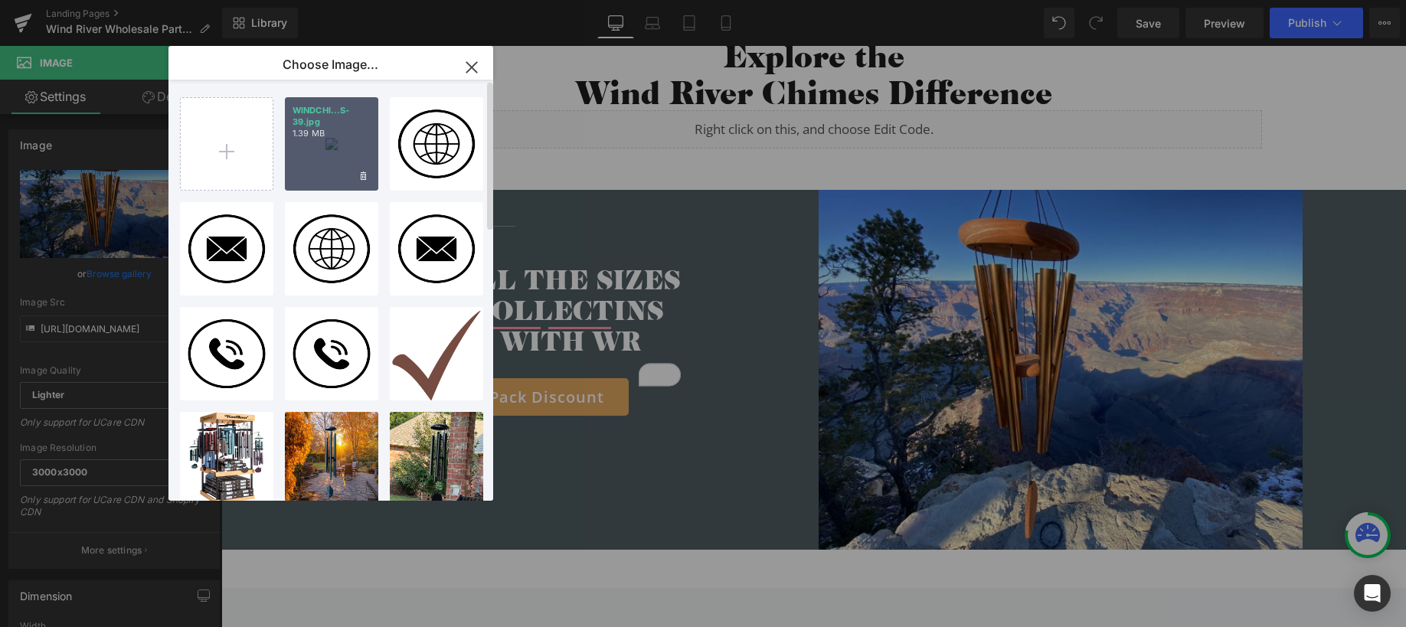
click at [322, 142] on div "WINDCHI...S-39.jpg 1.39 MB" at bounding box center [331, 143] width 93 height 93
type input "[URL][DOMAIN_NAME]"
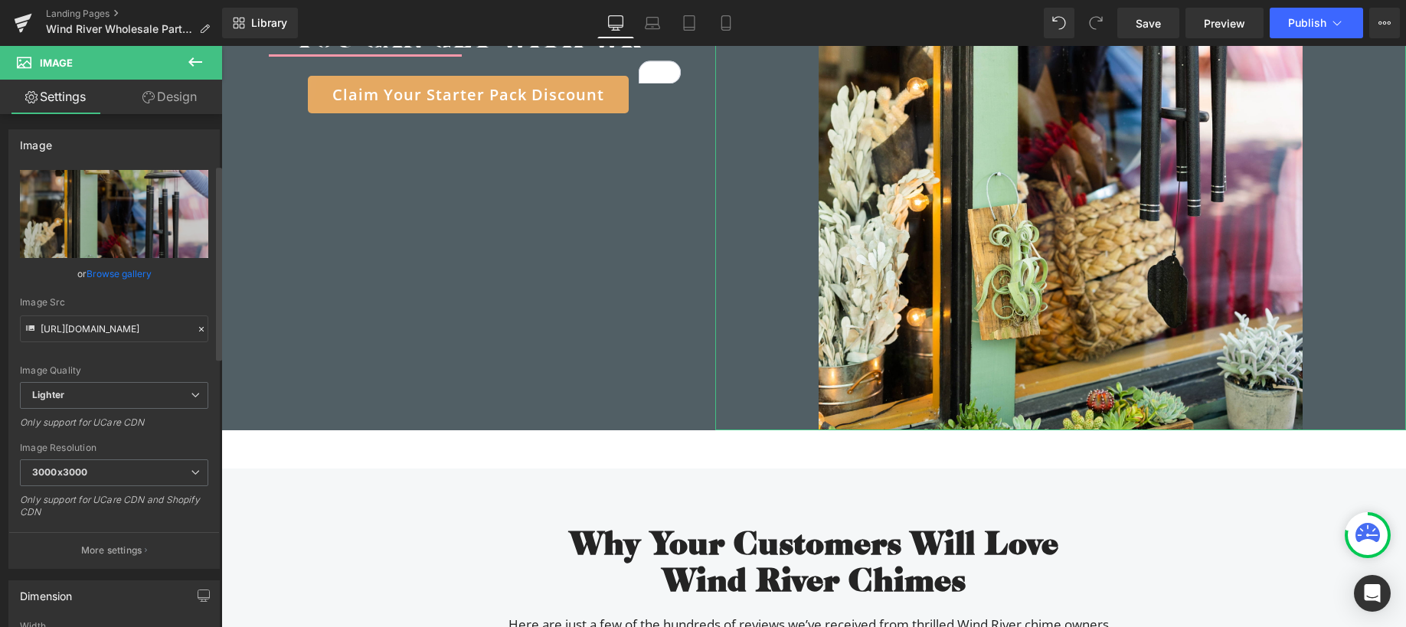
scroll to position [319, 0]
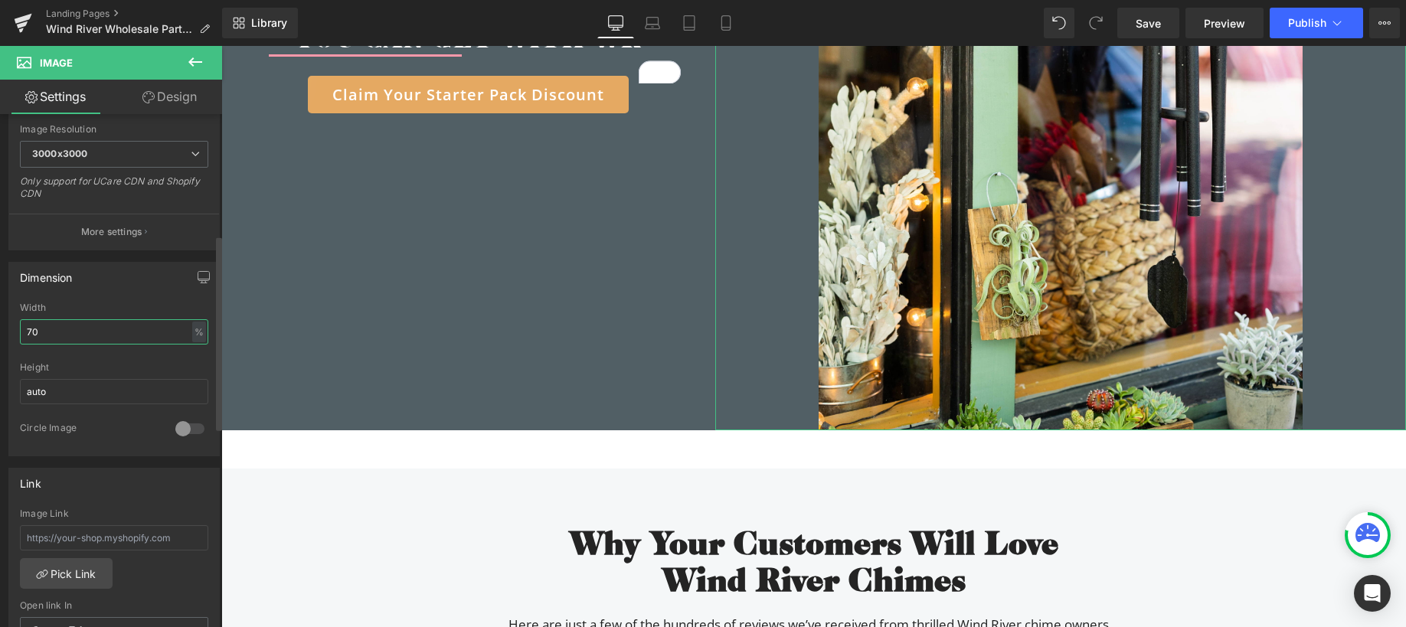
drag, startPoint x: 51, startPoint y: 338, endPoint x: 15, endPoint y: 326, distance: 37.8
click at [15, 326] on div "70% Width 70 % % px auto Height auto 0 Circle Image" at bounding box center [114, 379] width 210 height 153
type input "40"
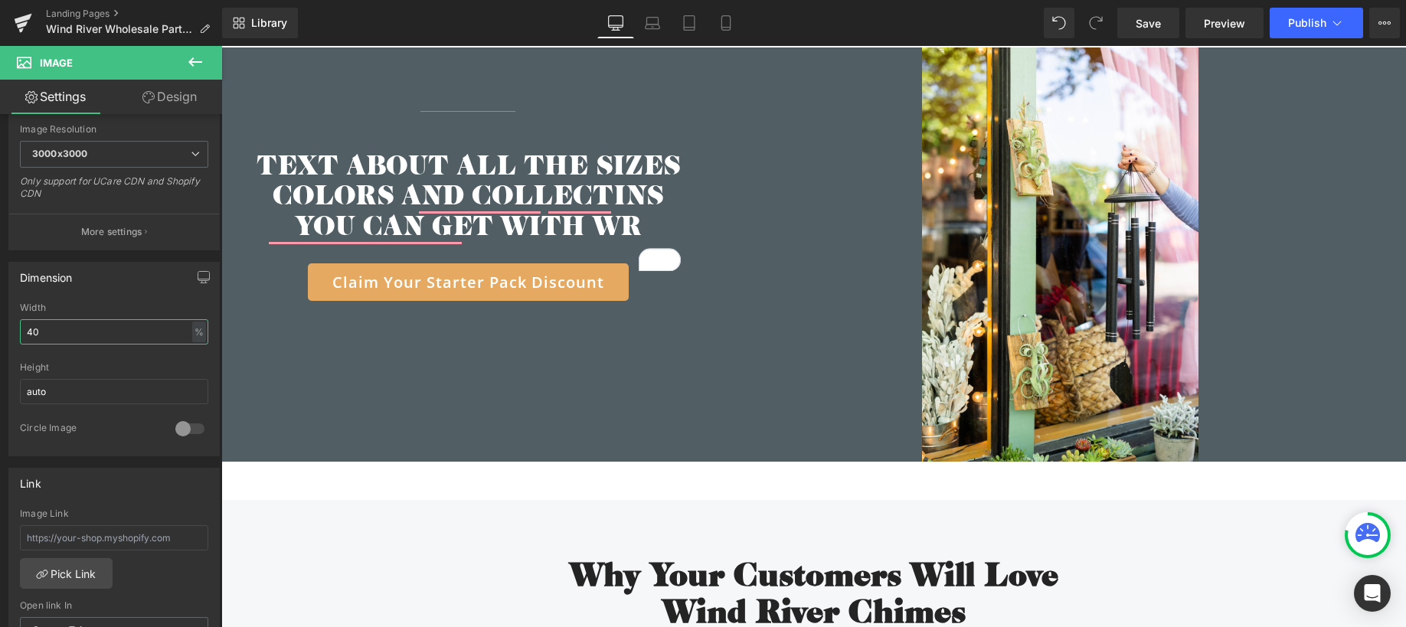
scroll to position [3408, 0]
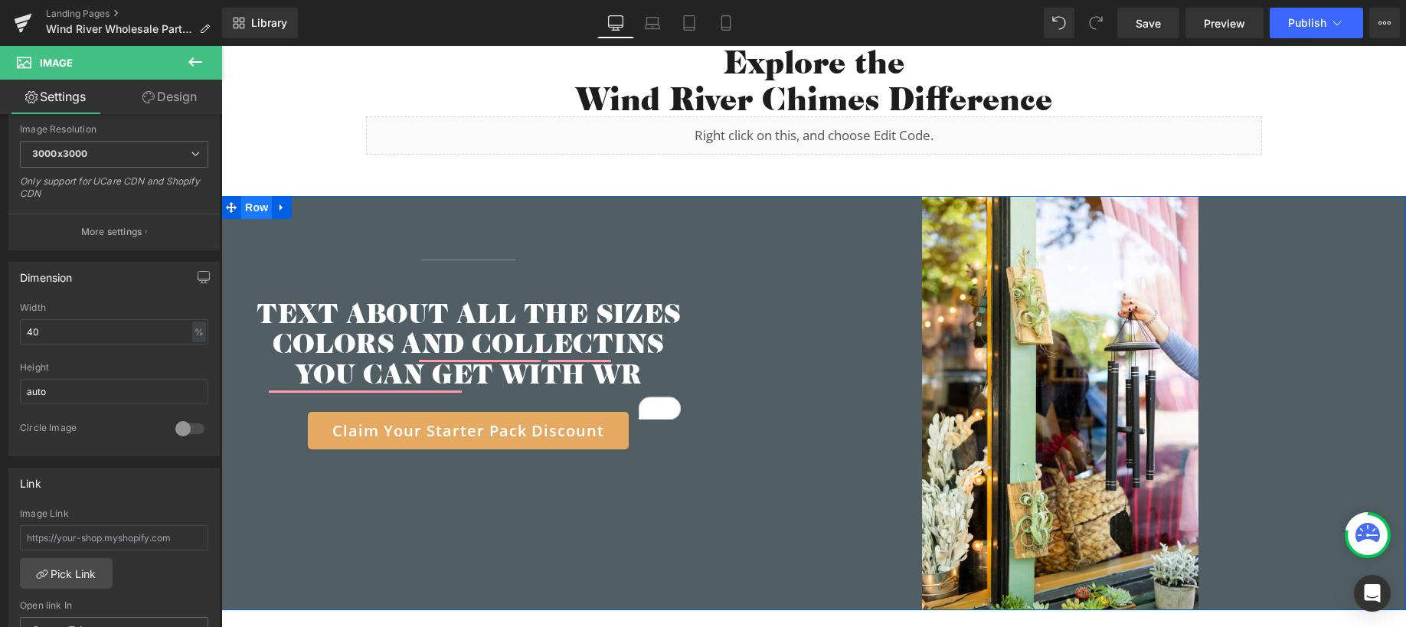
click at [253, 196] on span "Row" at bounding box center [256, 207] width 31 height 23
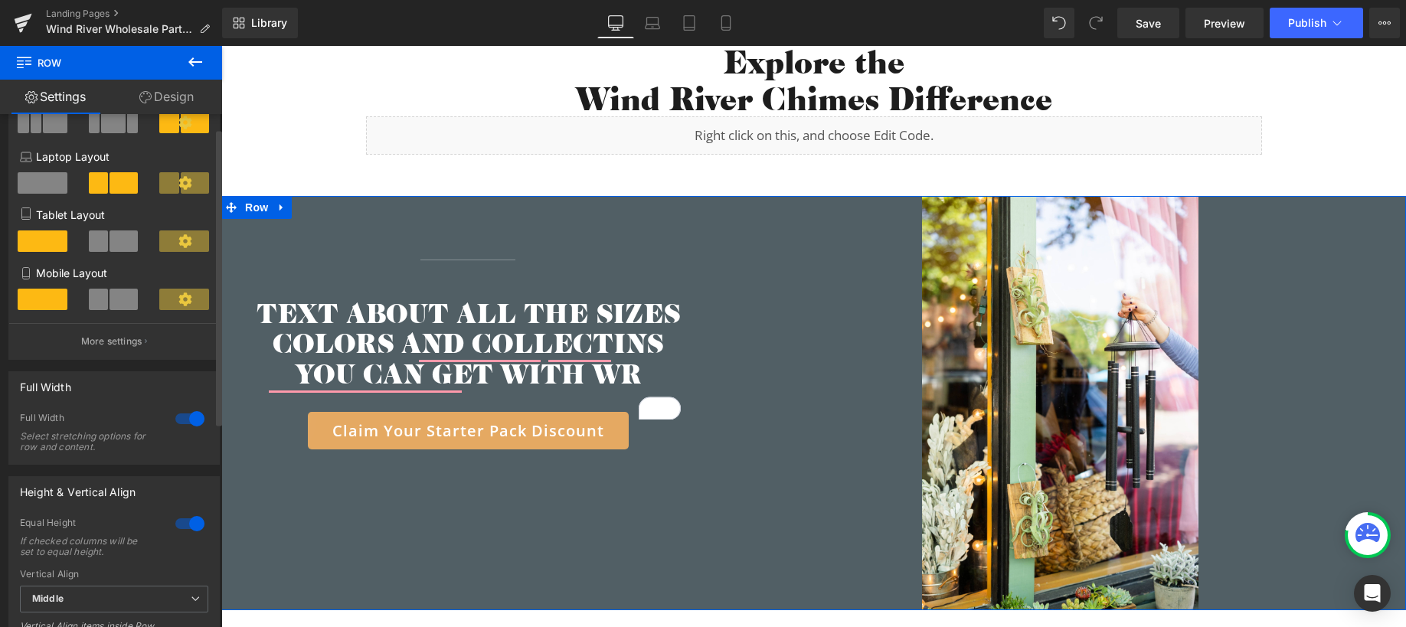
scroll to position [0, 0]
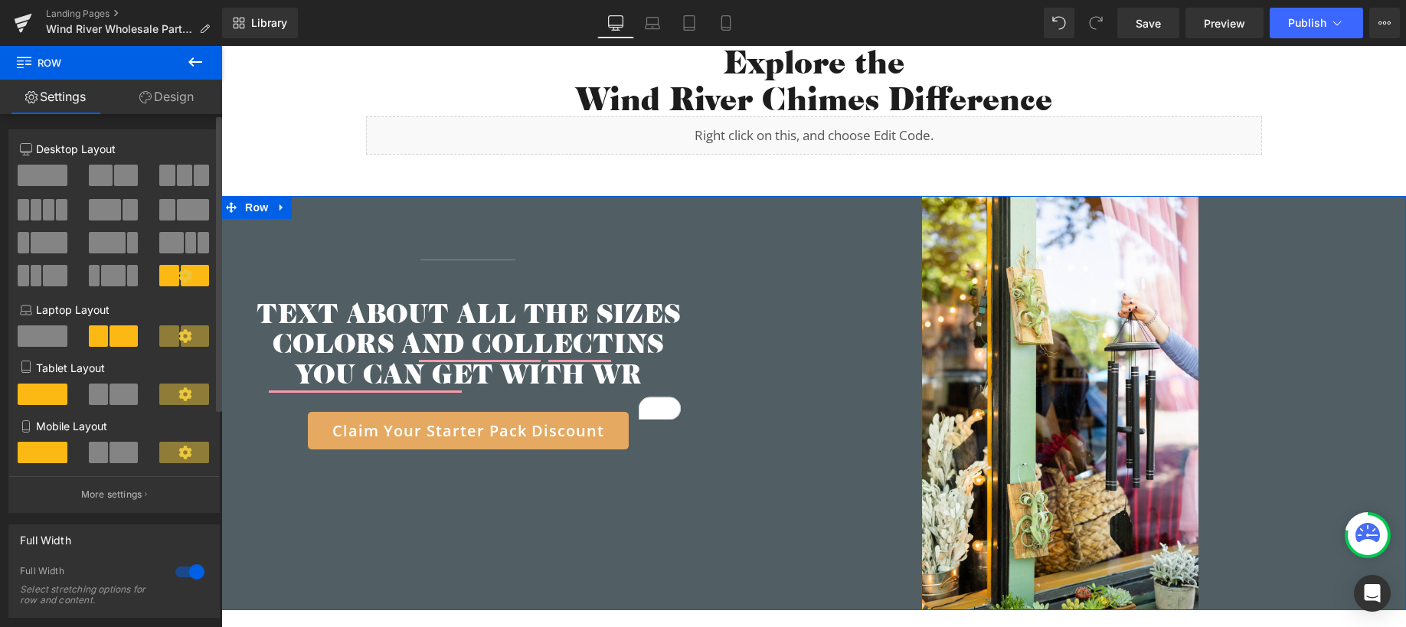
click at [192, 206] on span at bounding box center [193, 209] width 32 height 21
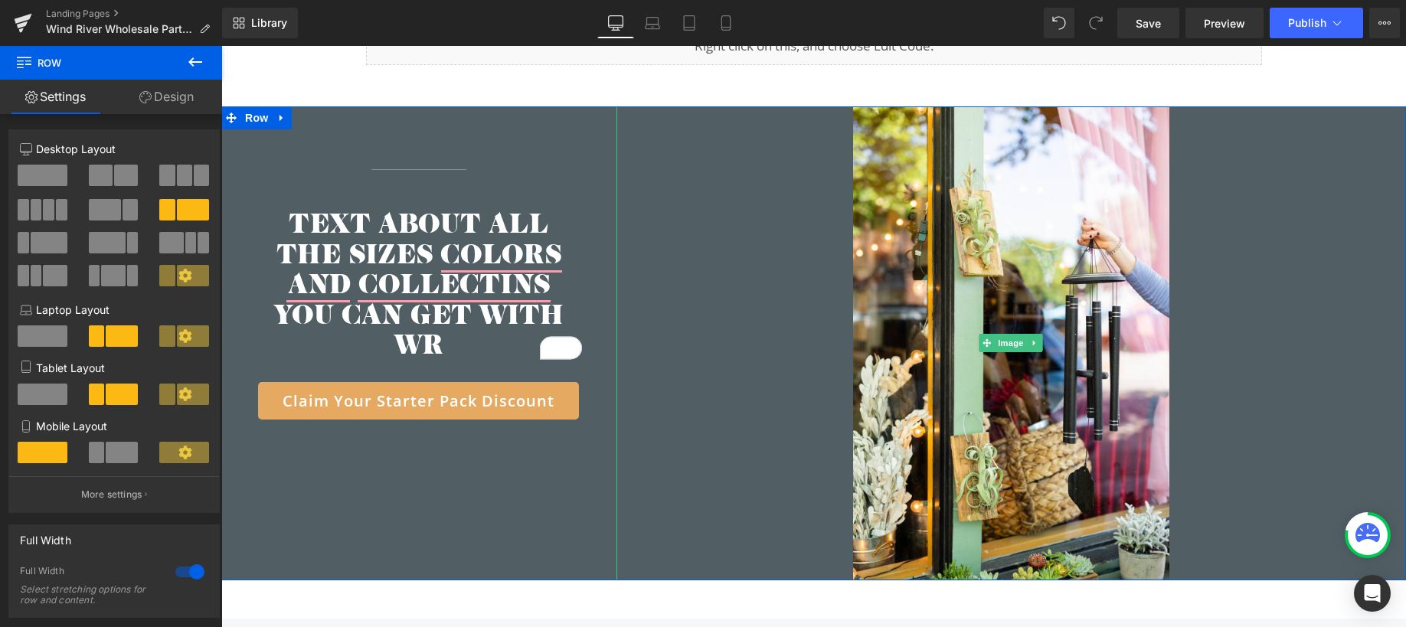
scroll to position [3375, 0]
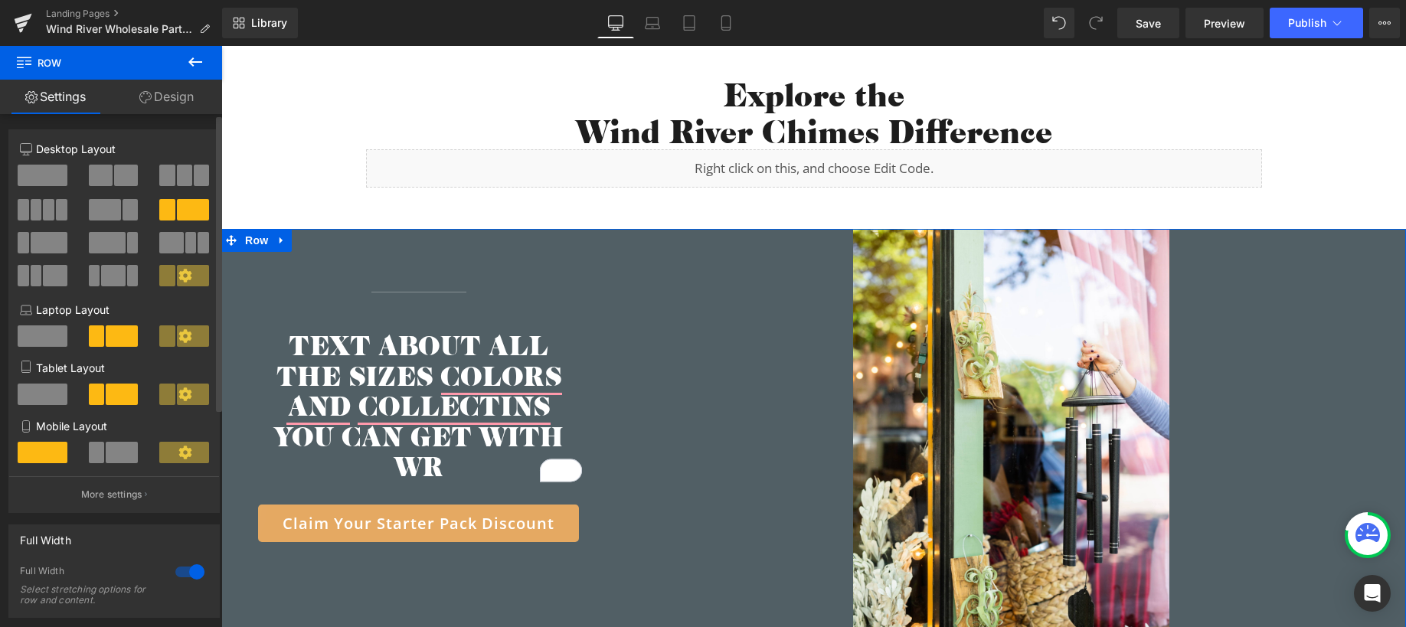
click at [178, 275] on icon at bounding box center [185, 276] width 14 height 14
click at [178, 97] on link "Design" at bounding box center [166, 97] width 111 height 34
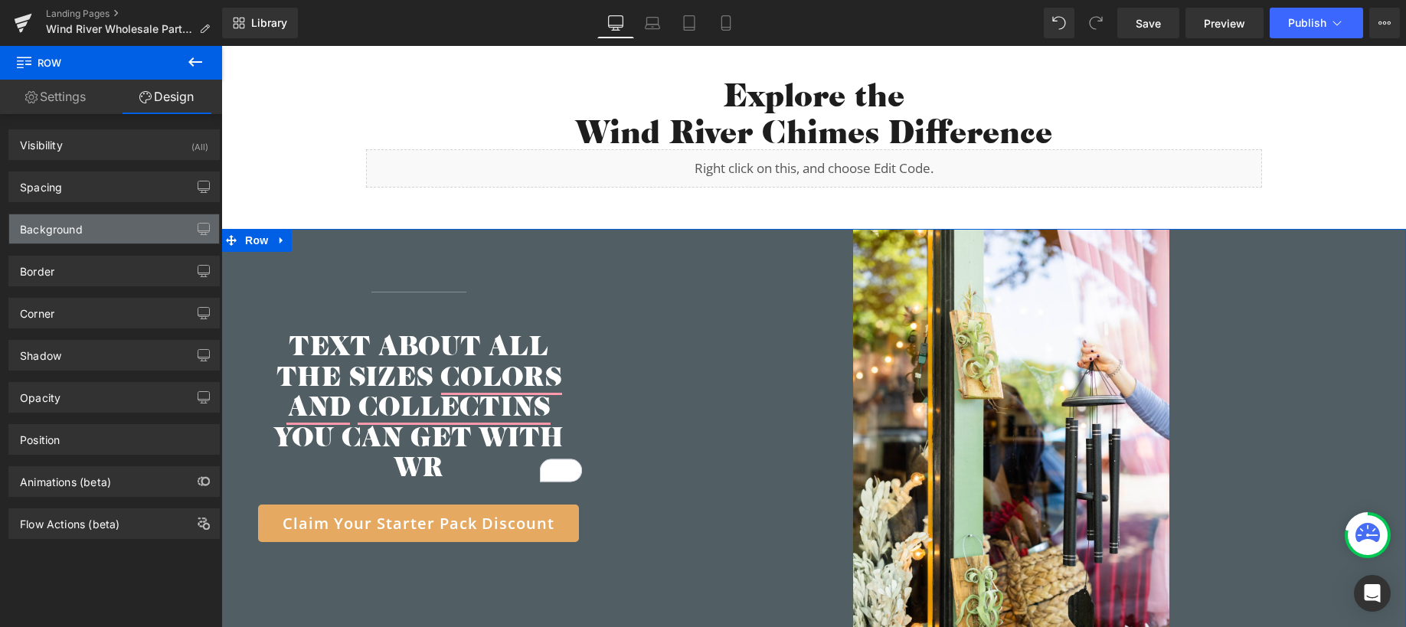
type input "-82"
type input "-22"
type input "0"
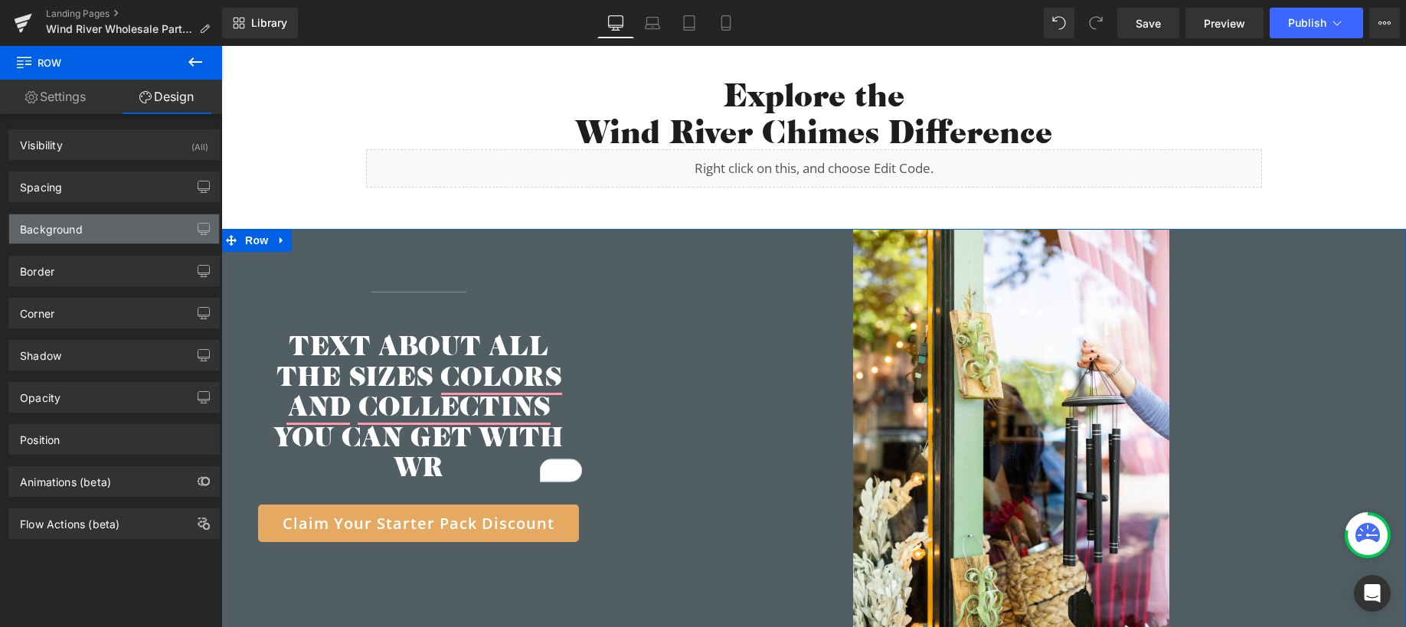
type input "0"
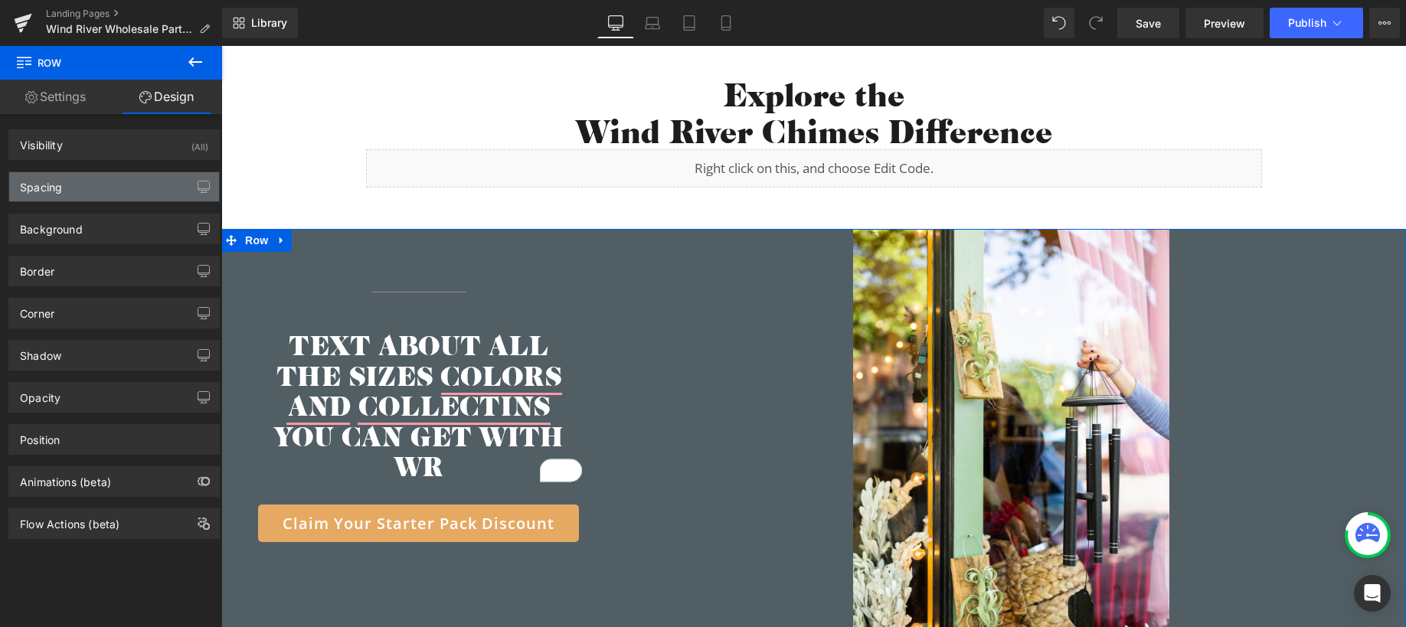
click at [119, 197] on div "Spacing" at bounding box center [114, 186] width 210 height 29
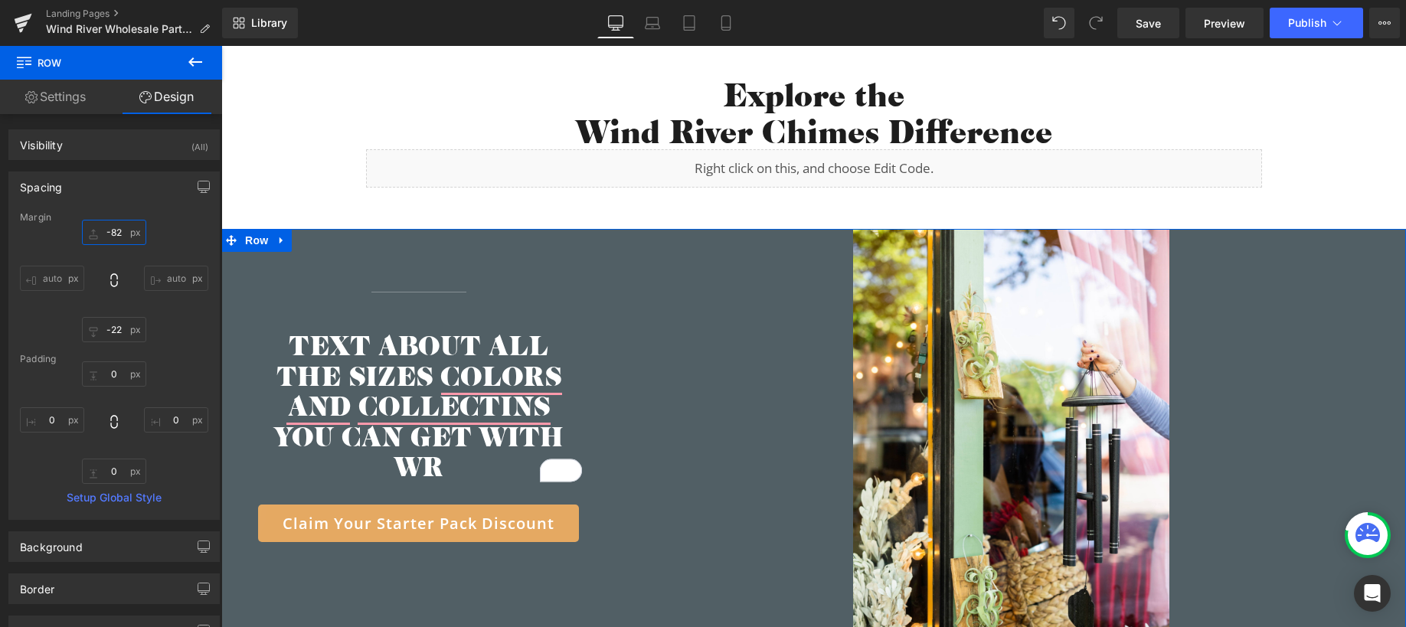
click at [117, 236] on input "-82" at bounding box center [114, 232] width 64 height 25
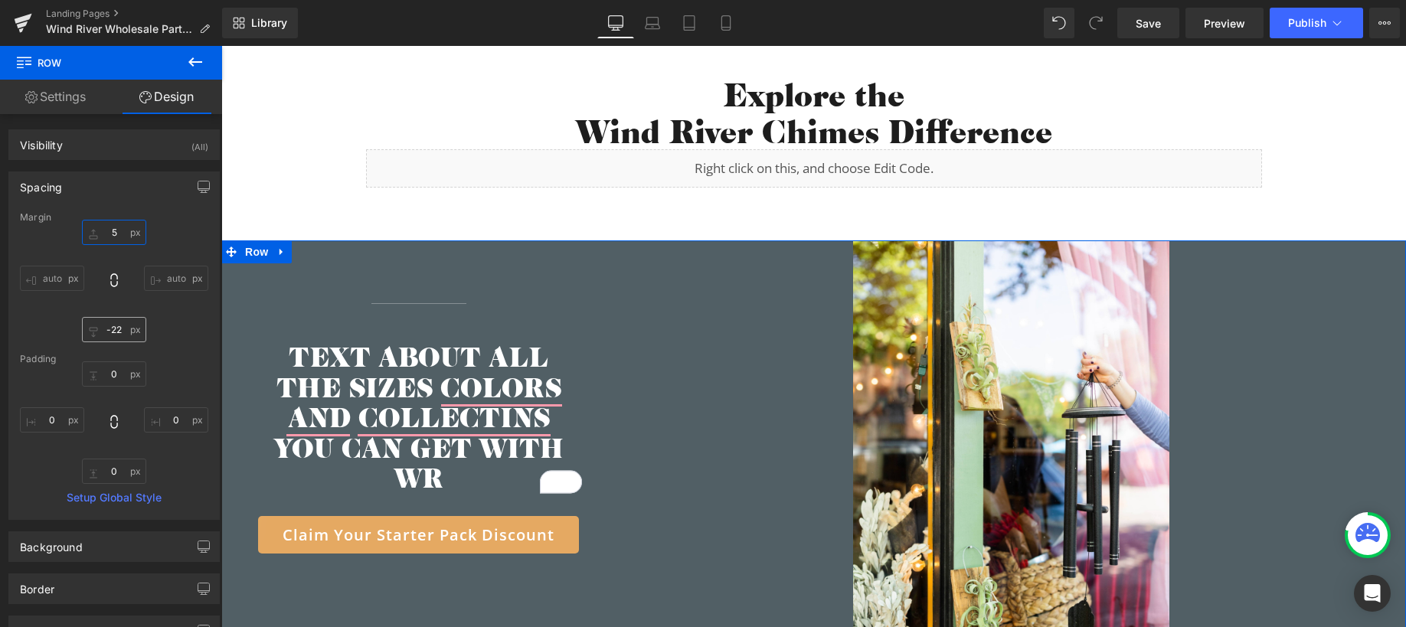
type input "5"
click at [126, 331] on input "-22" at bounding box center [114, 329] width 64 height 25
type input "5"
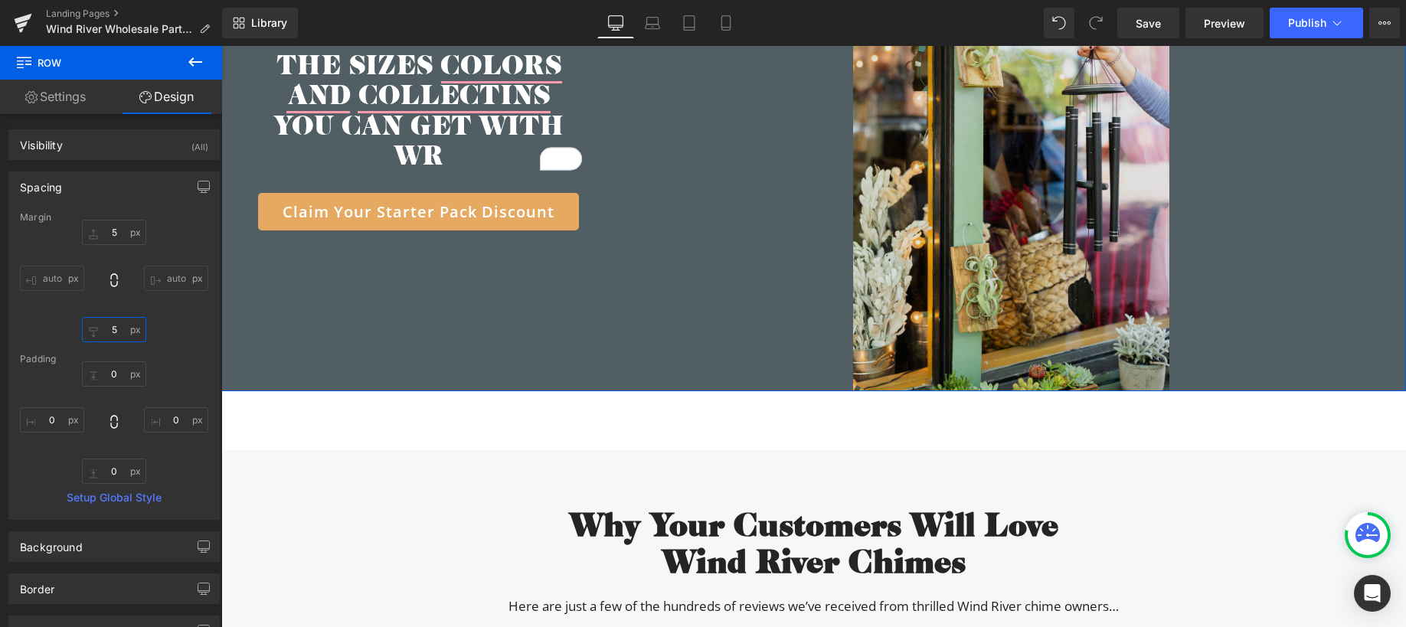
scroll to position [3674, 0]
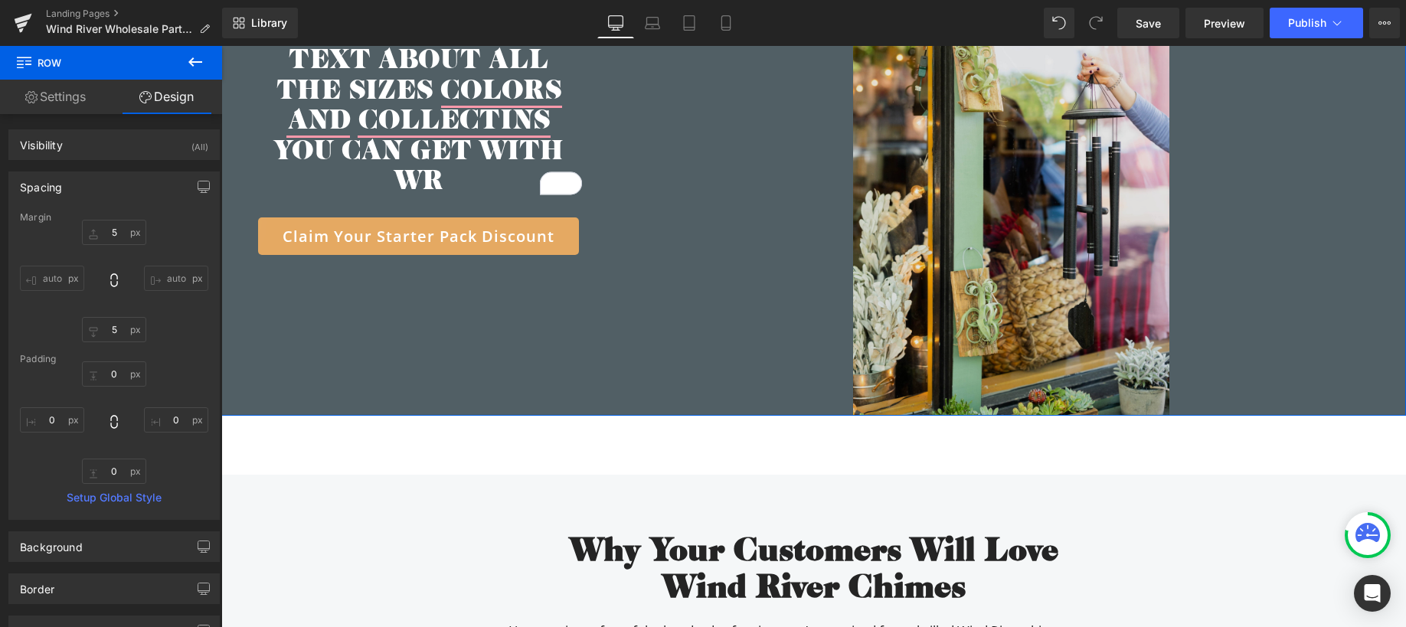
click at [950, 215] on img at bounding box center [1011, 179] width 316 height 474
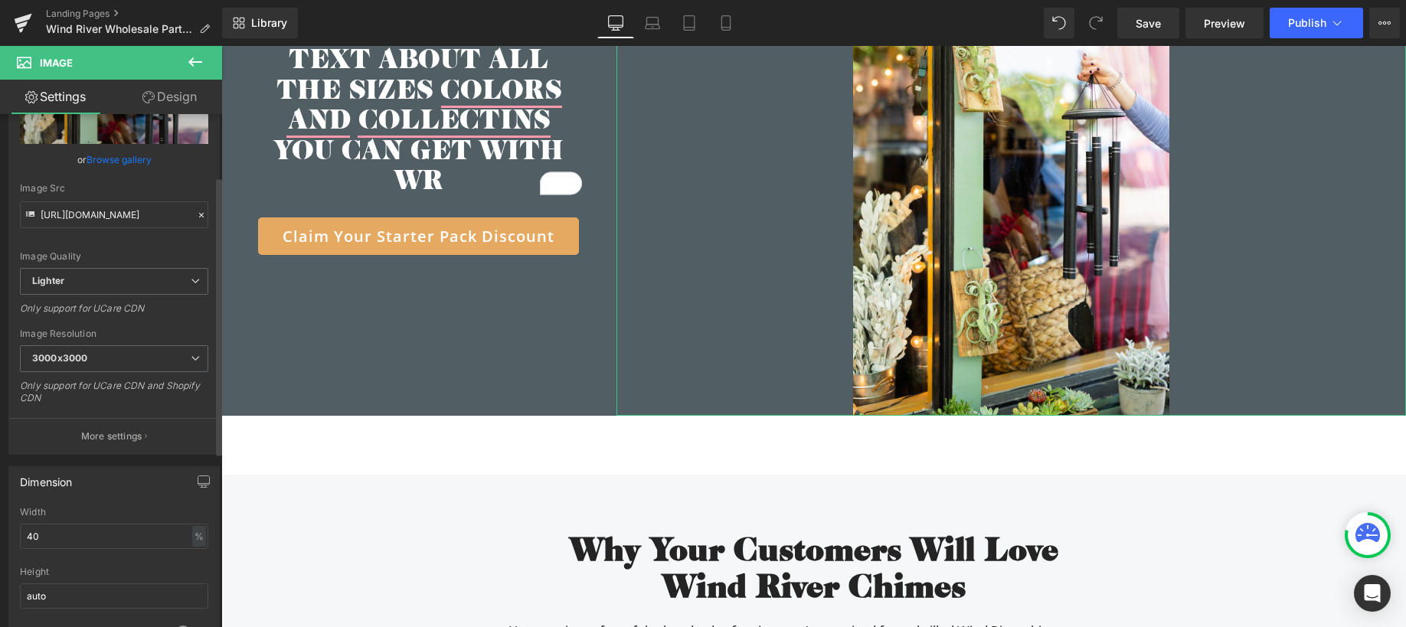
scroll to position [115, 0]
drag, startPoint x: 73, startPoint y: 529, endPoint x: 104, endPoint y: 557, distance: 41.8
click at [104, 557] on div "Width 40 % % px" at bounding box center [114, 536] width 188 height 60
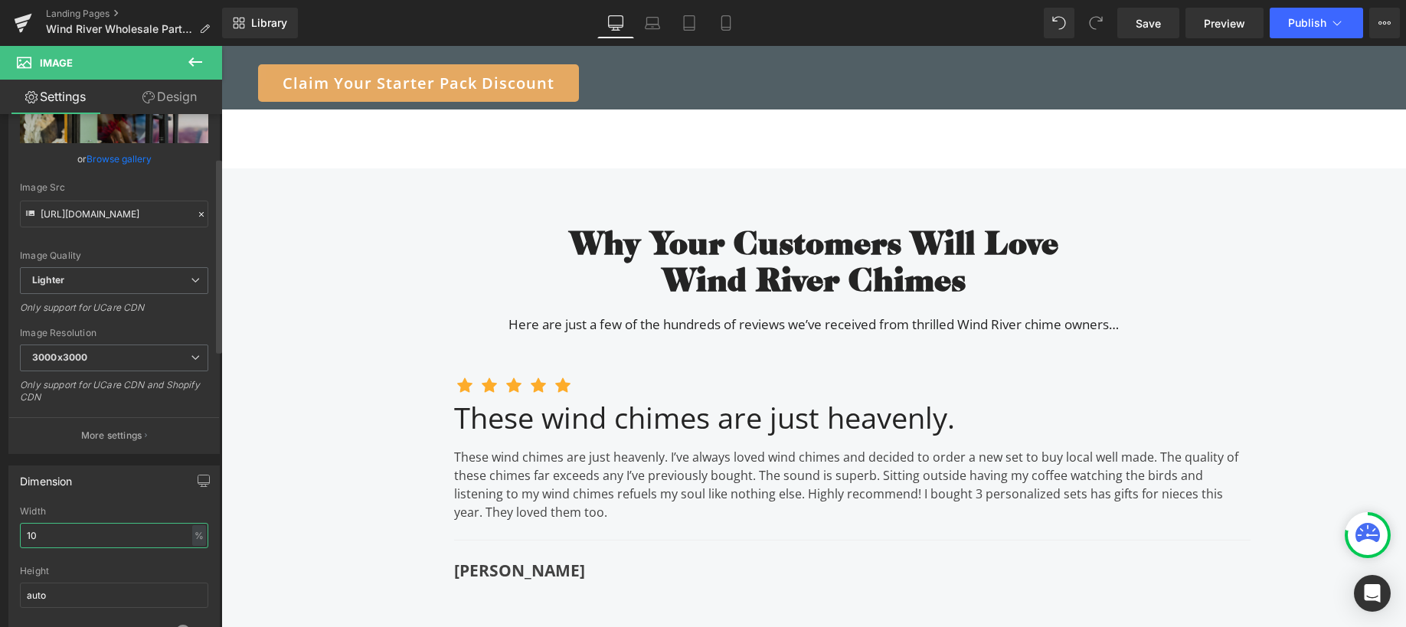
scroll to position [3520, 0]
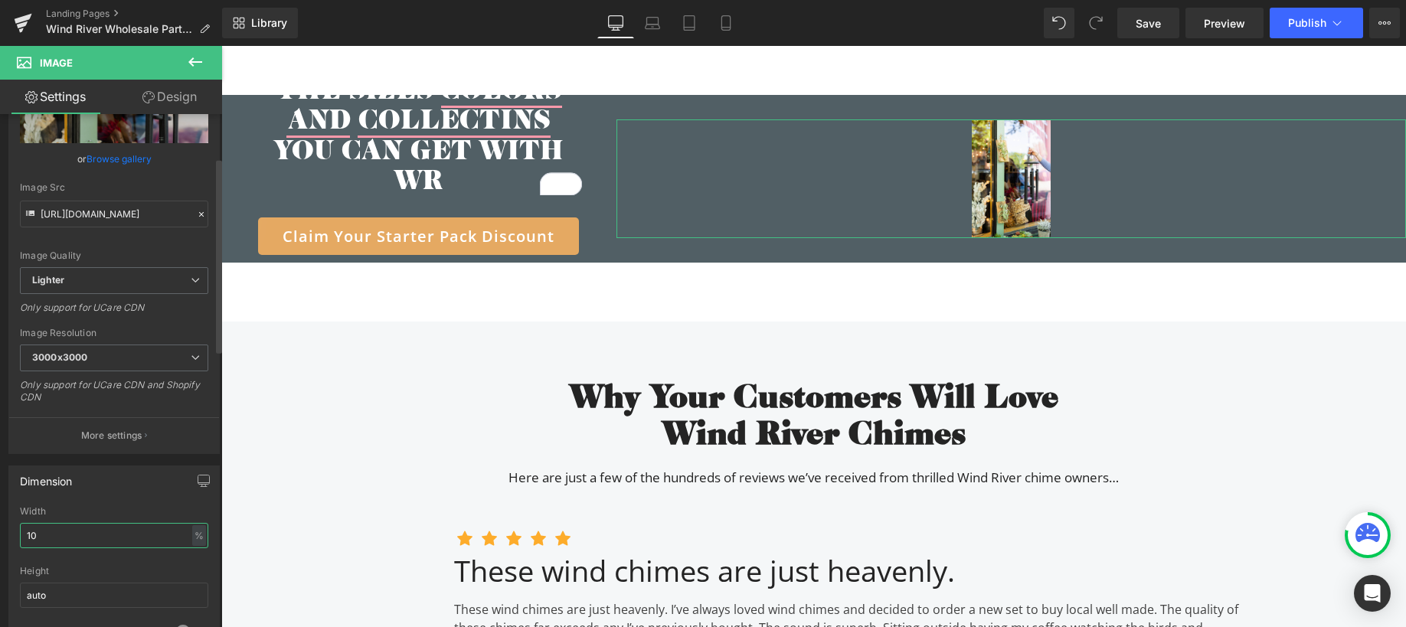
click at [15, 530] on div "10% Width 10 % % px auto Height auto 0 Circle Image" at bounding box center [114, 582] width 210 height 153
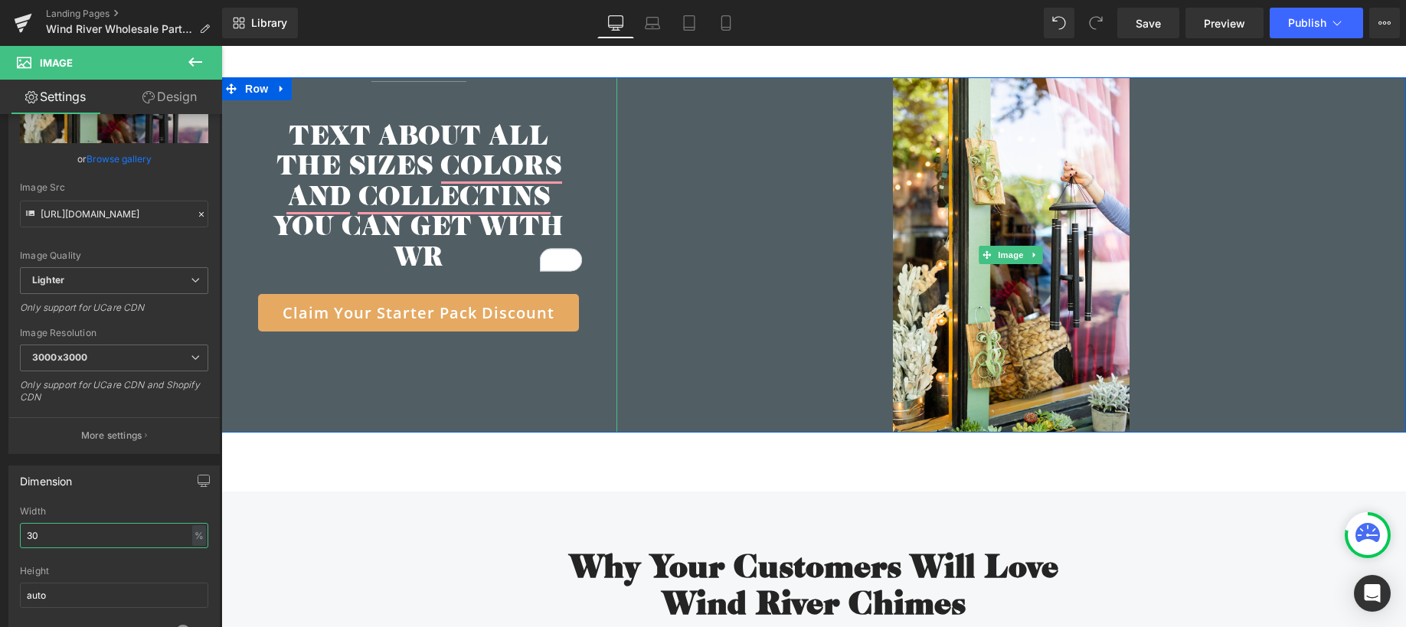
scroll to position [3477, 0]
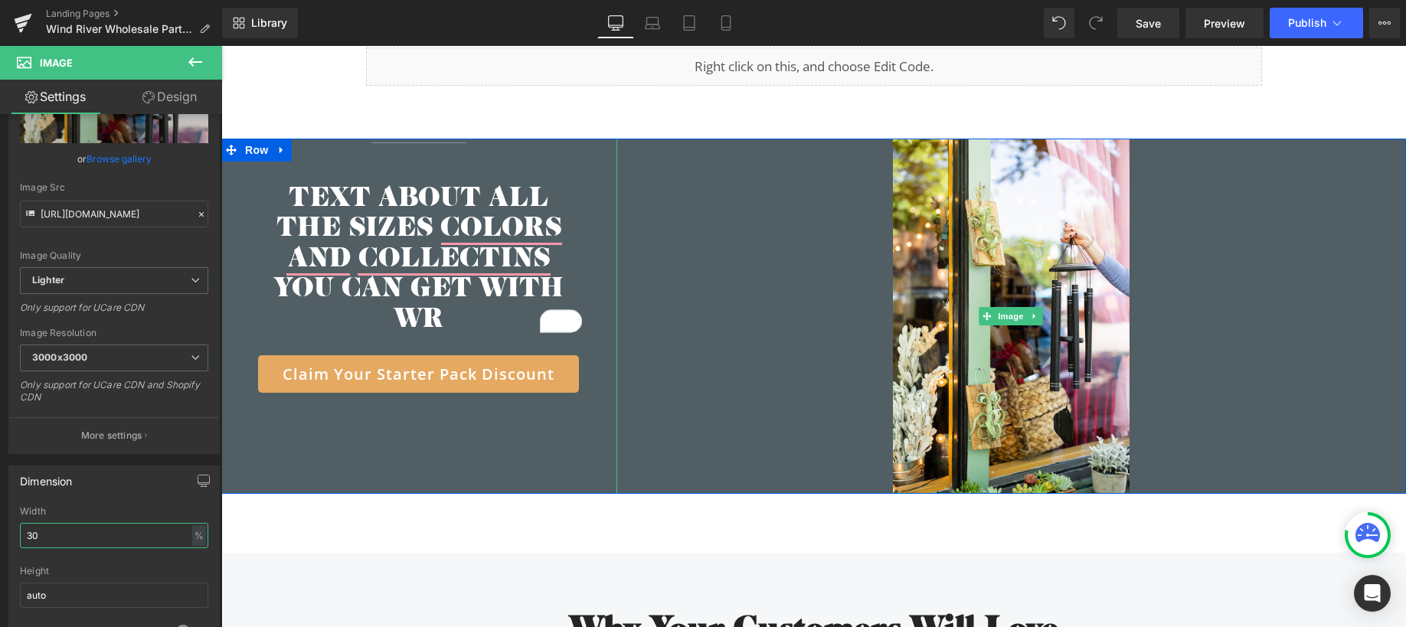
type input "30"
click at [669, 237] on div at bounding box center [1012, 316] width 790 height 355
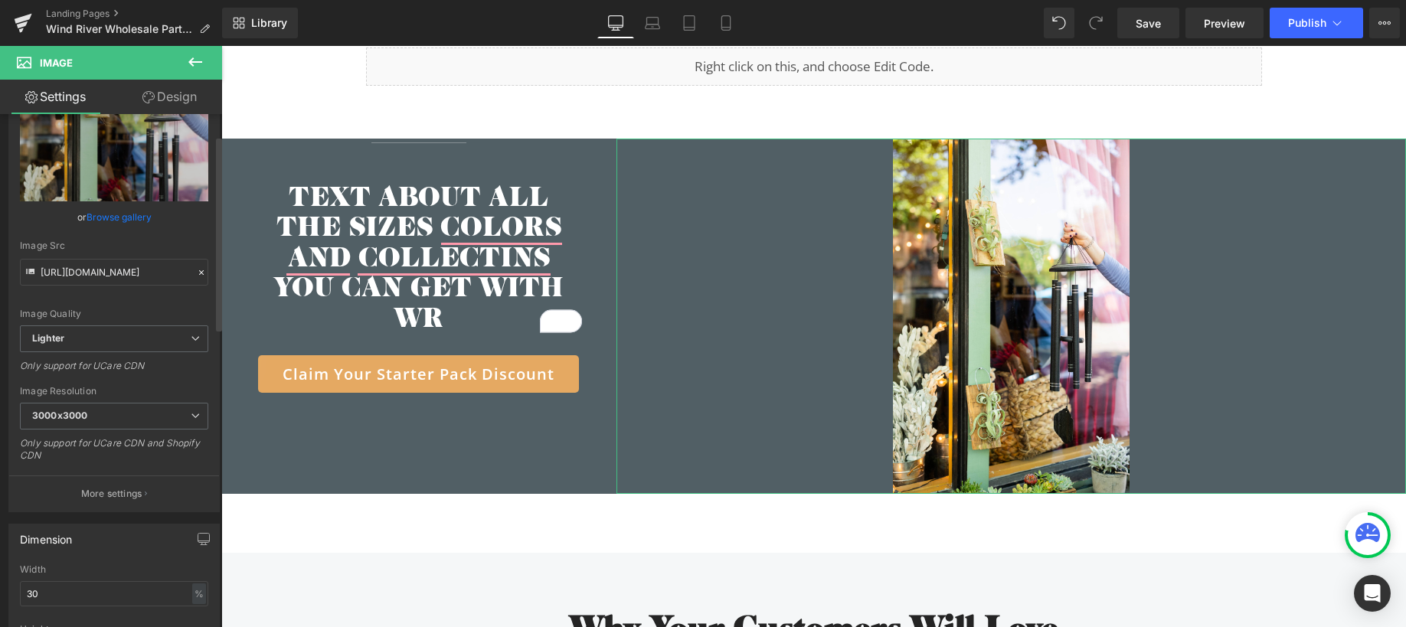
scroll to position [0, 0]
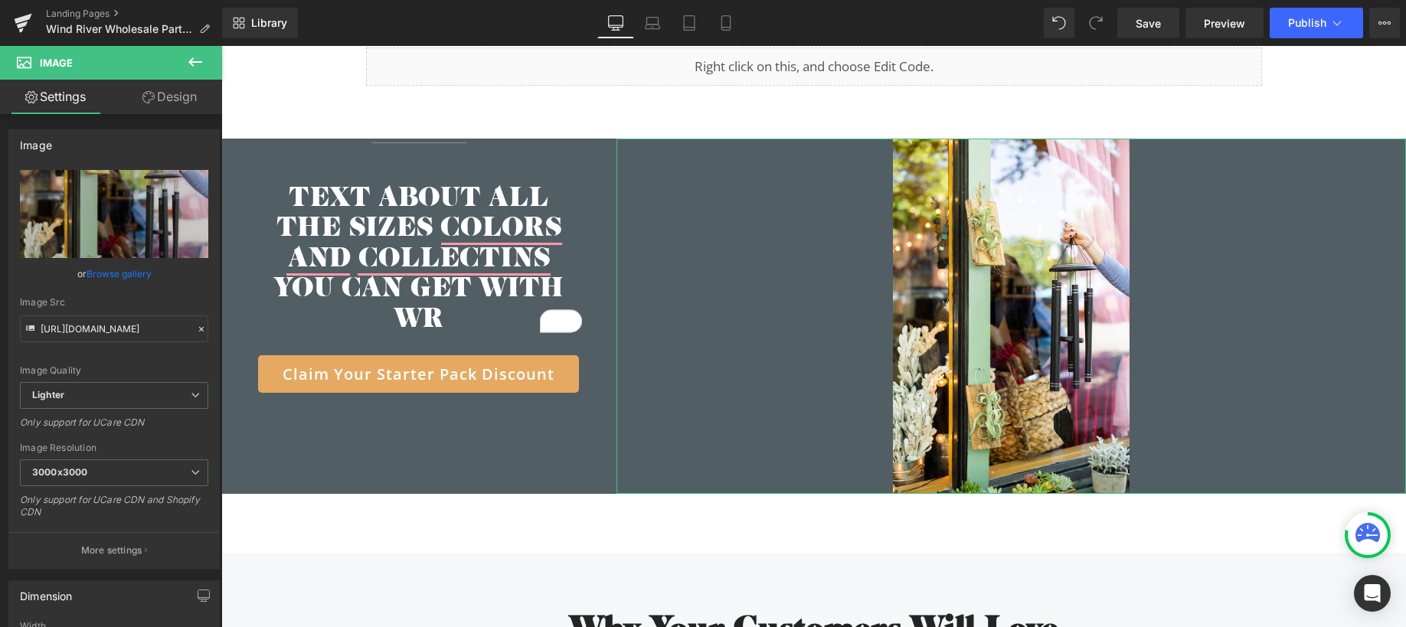
click at [165, 104] on link "Design" at bounding box center [169, 97] width 111 height 34
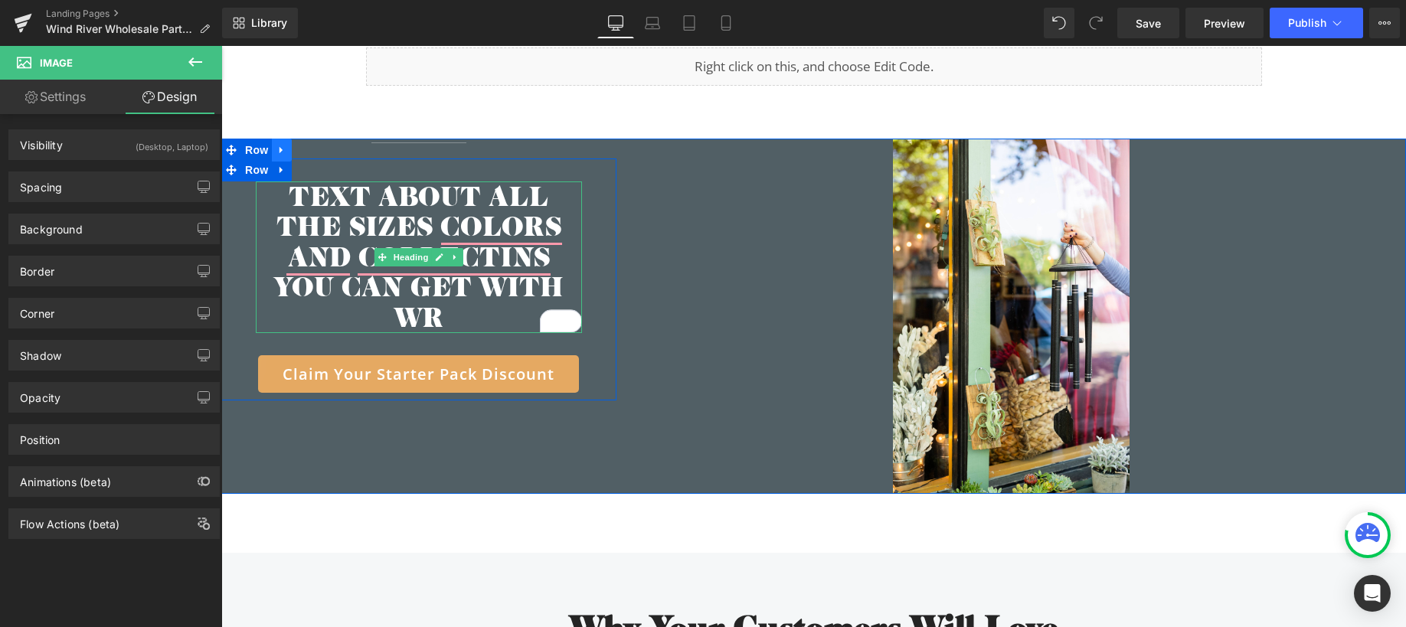
click at [277, 145] on icon at bounding box center [282, 150] width 11 height 11
click at [244, 139] on span "Row" at bounding box center [256, 150] width 31 height 23
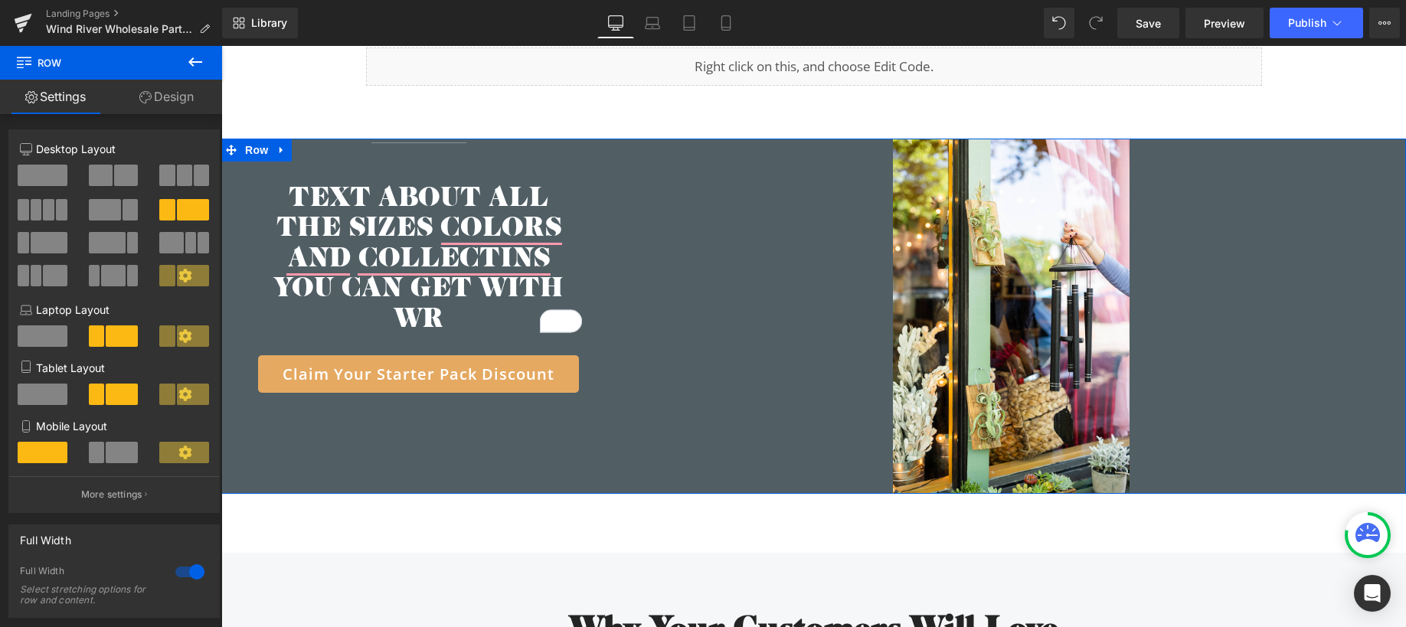
click at [114, 172] on span at bounding box center [126, 175] width 24 height 21
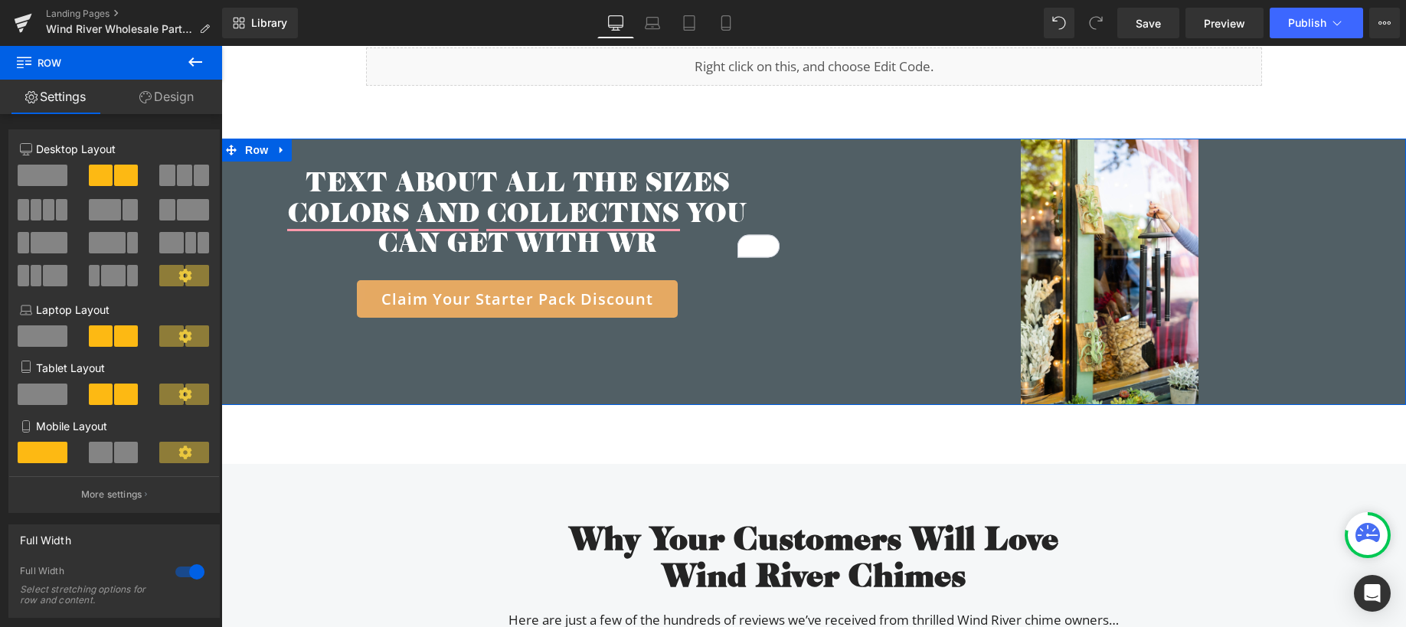
click at [110, 214] on span at bounding box center [105, 209] width 32 height 21
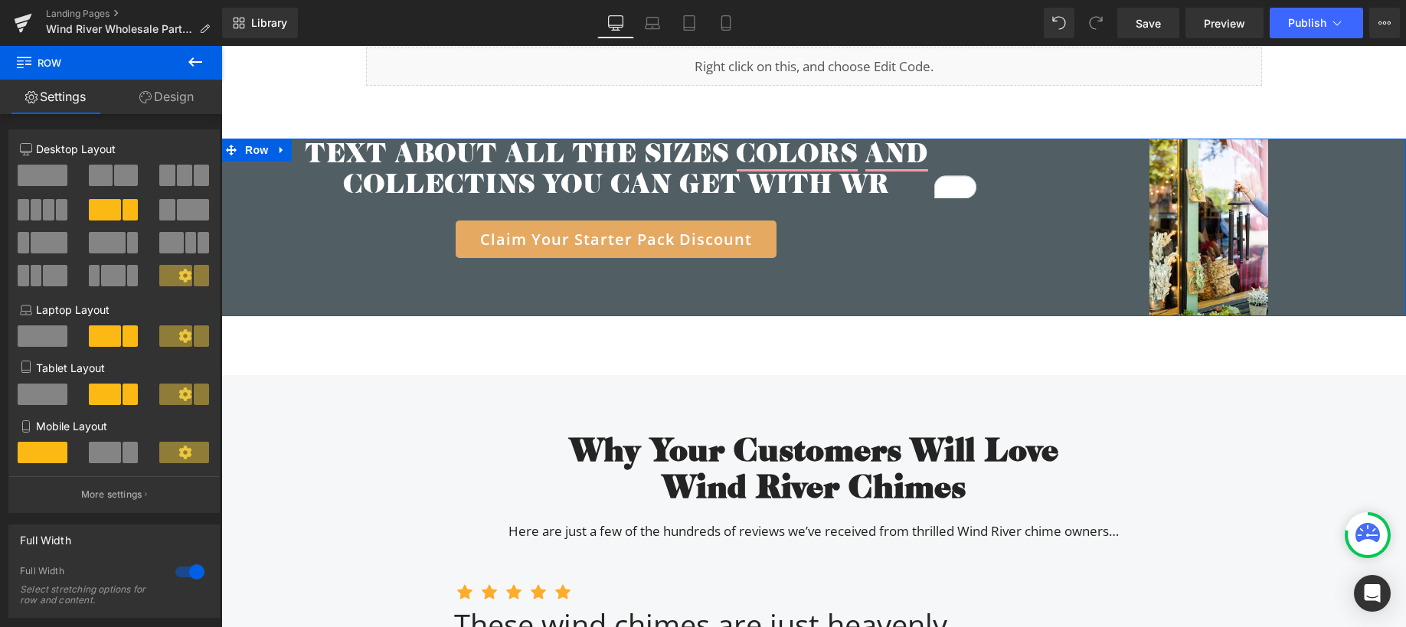
drag, startPoint x: 182, startPoint y: 212, endPoint x: 185, endPoint y: 268, distance: 56.0
click at [183, 212] on span at bounding box center [193, 209] width 32 height 21
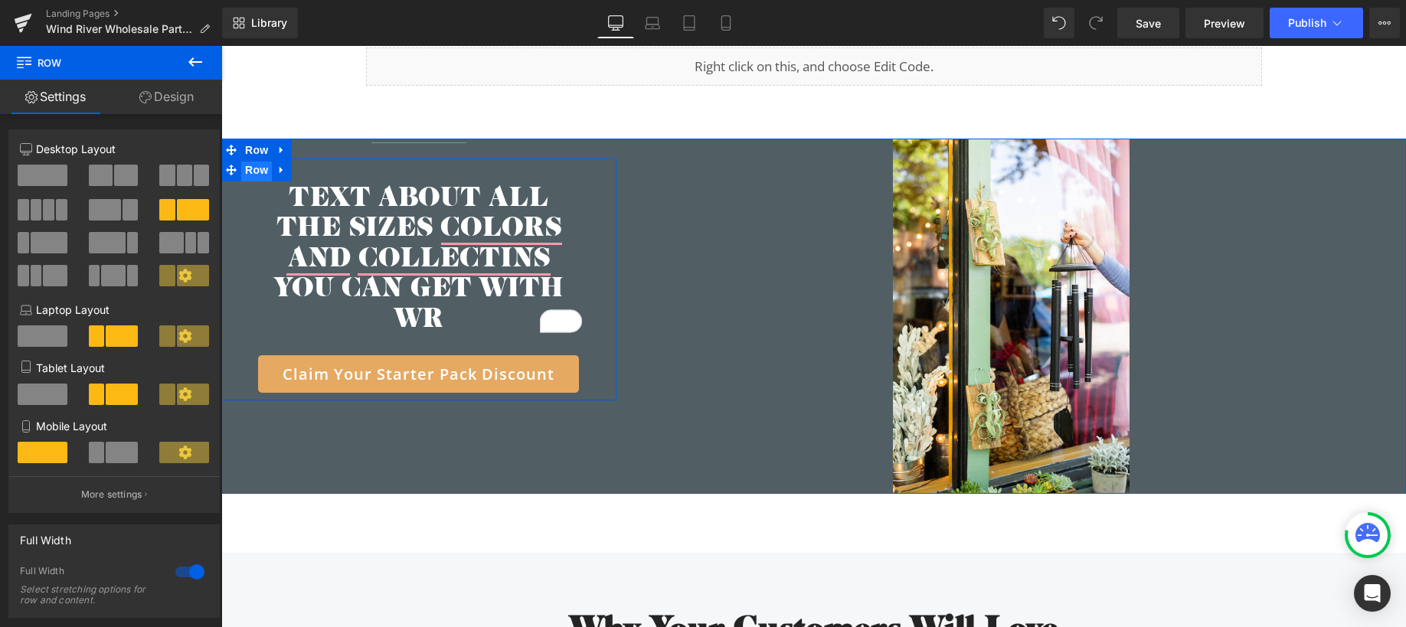
click at [254, 159] on span "Row" at bounding box center [256, 170] width 31 height 23
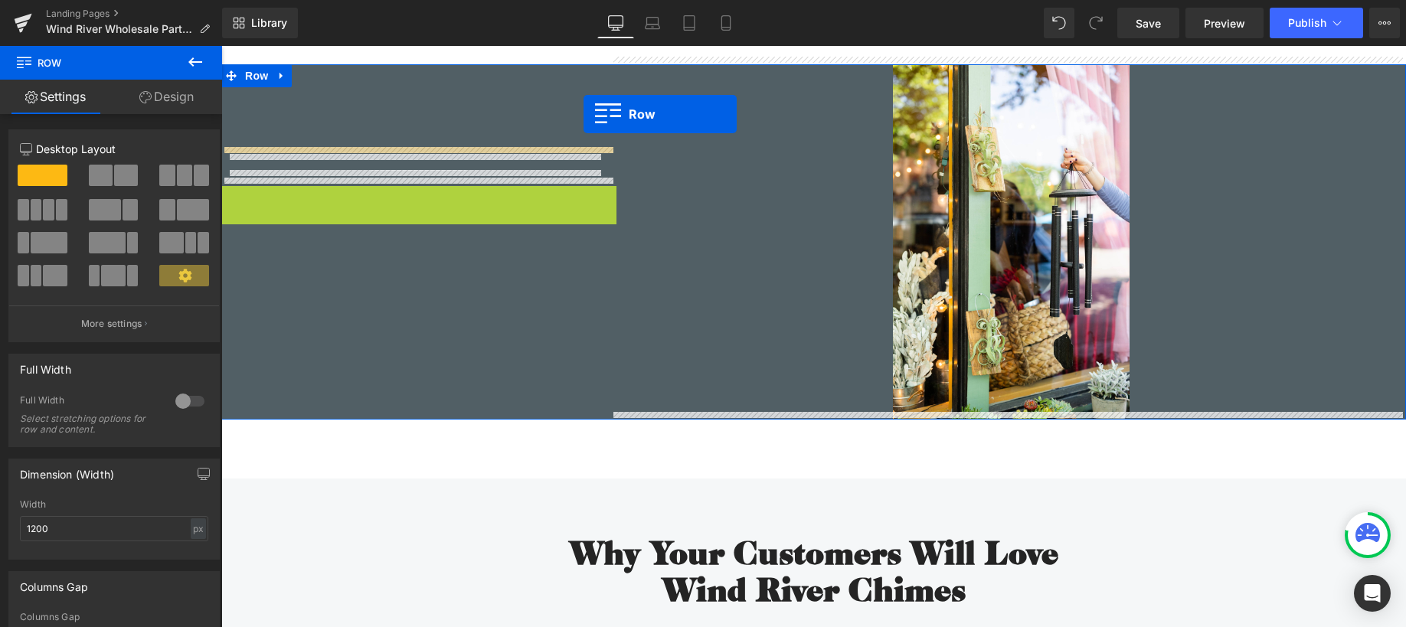
scroll to position [3420, 0]
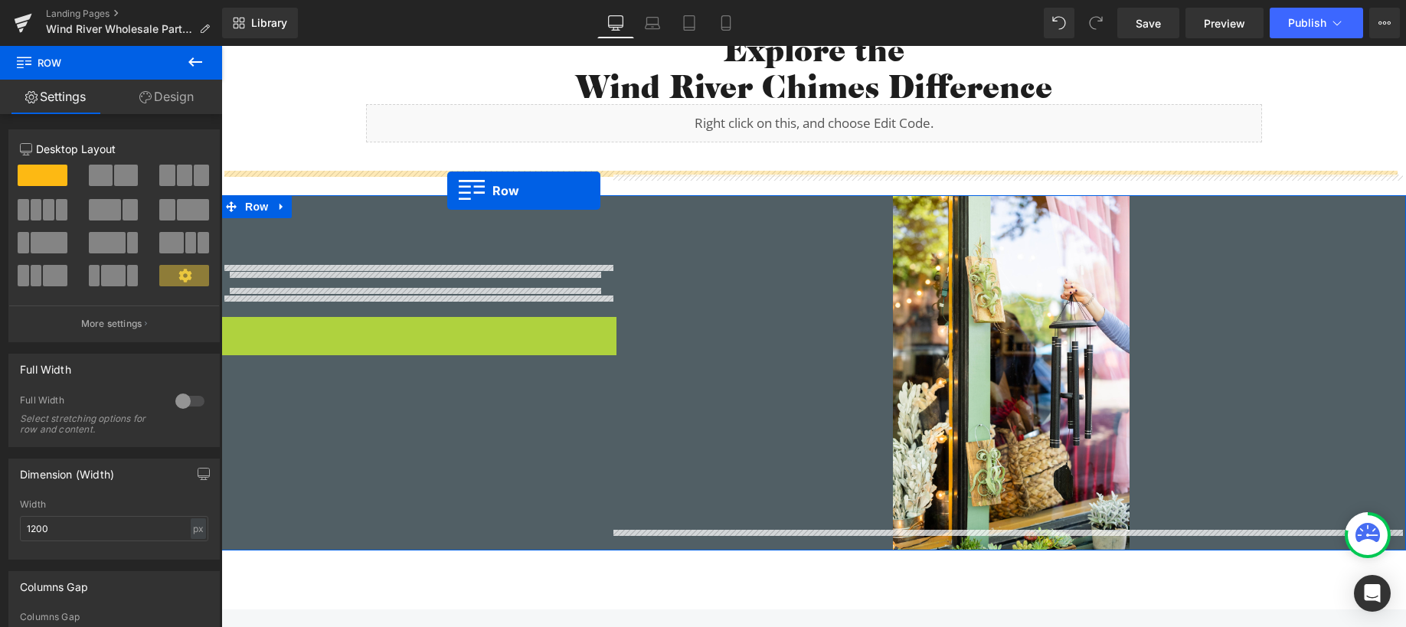
drag, startPoint x: 257, startPoint y: 155, endPoint x: 447, endPoint y: 191, distance: 193.3
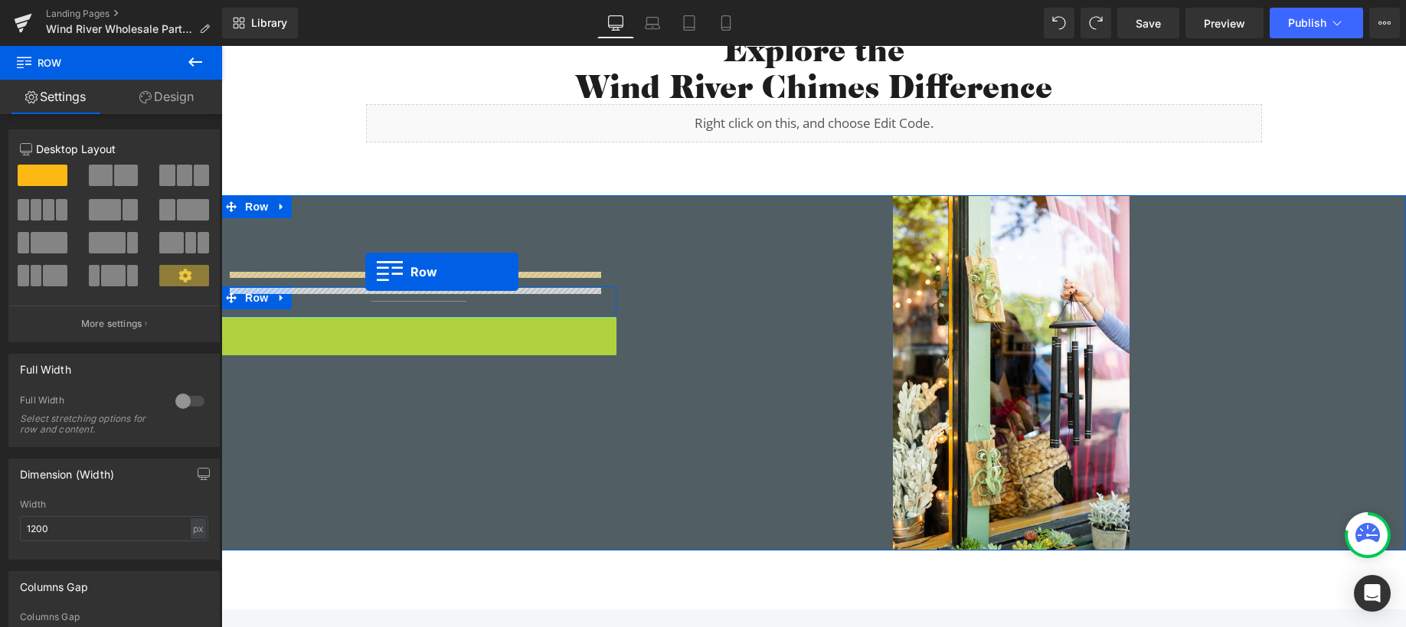
drag, startPoint x: 241, startPoint y: 204, endPoint x: 365, endPoint y: 272, distance: 141.6
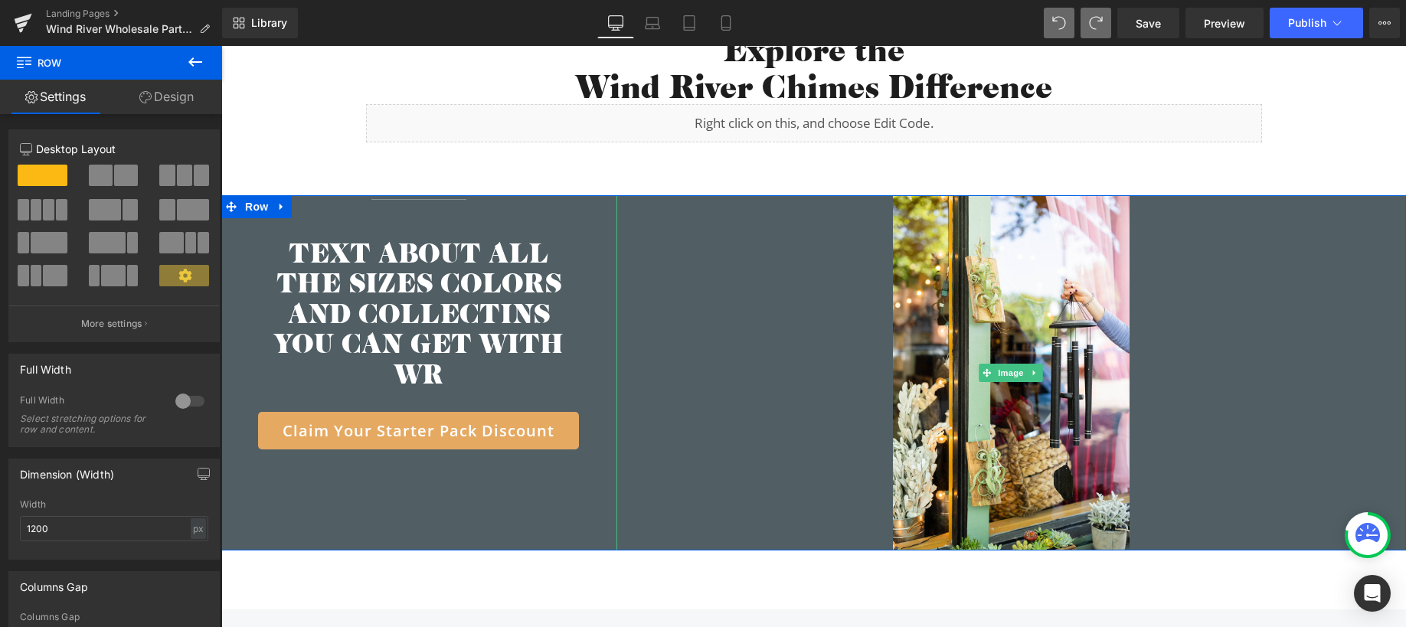
click at [692, 241] on div at bounding box center [1012, 372] width 790 height 355
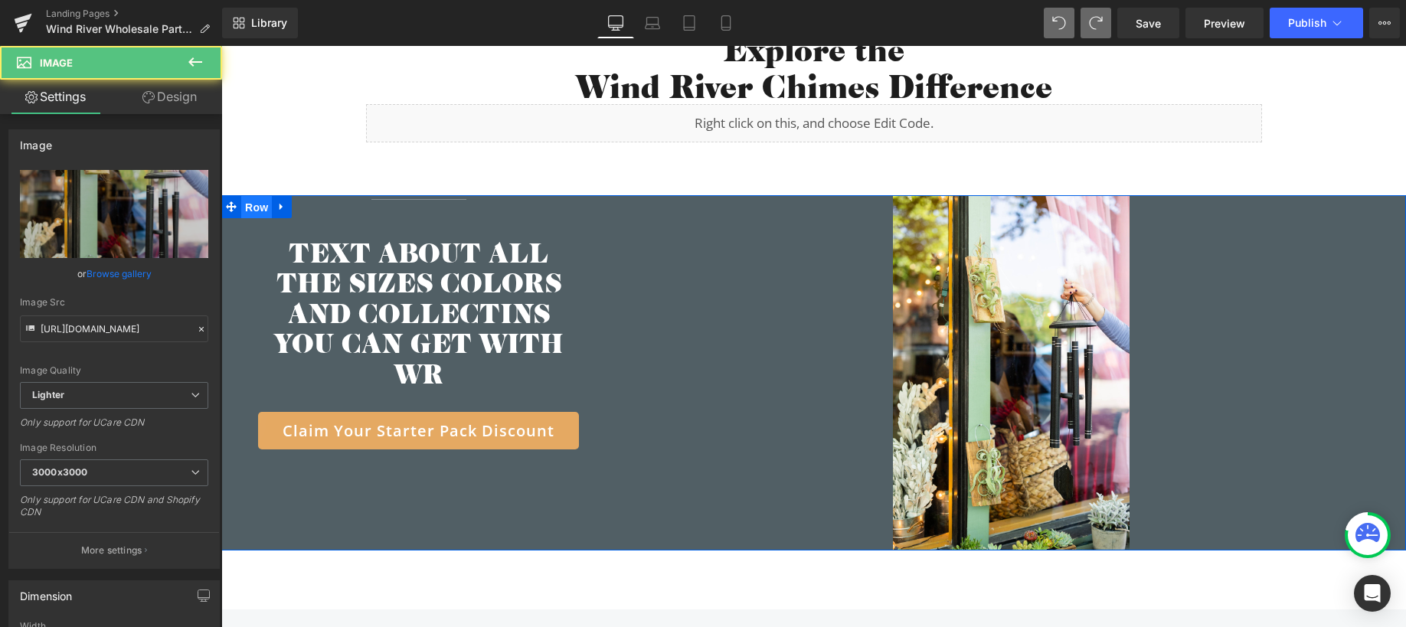
click at [248, 196] on span "Row" at bounding box center [256, 207] width 31 height 23
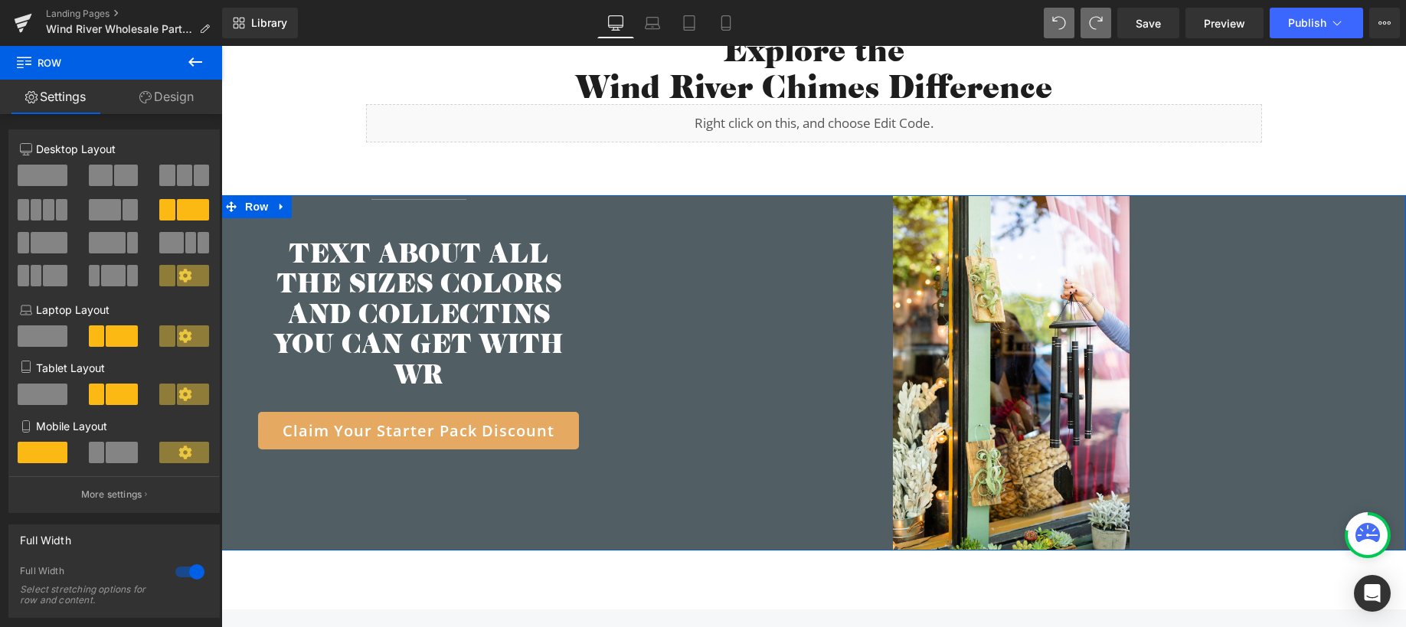
click at [119, 243] on span at bounding box center [107, 242] width 37 height 21
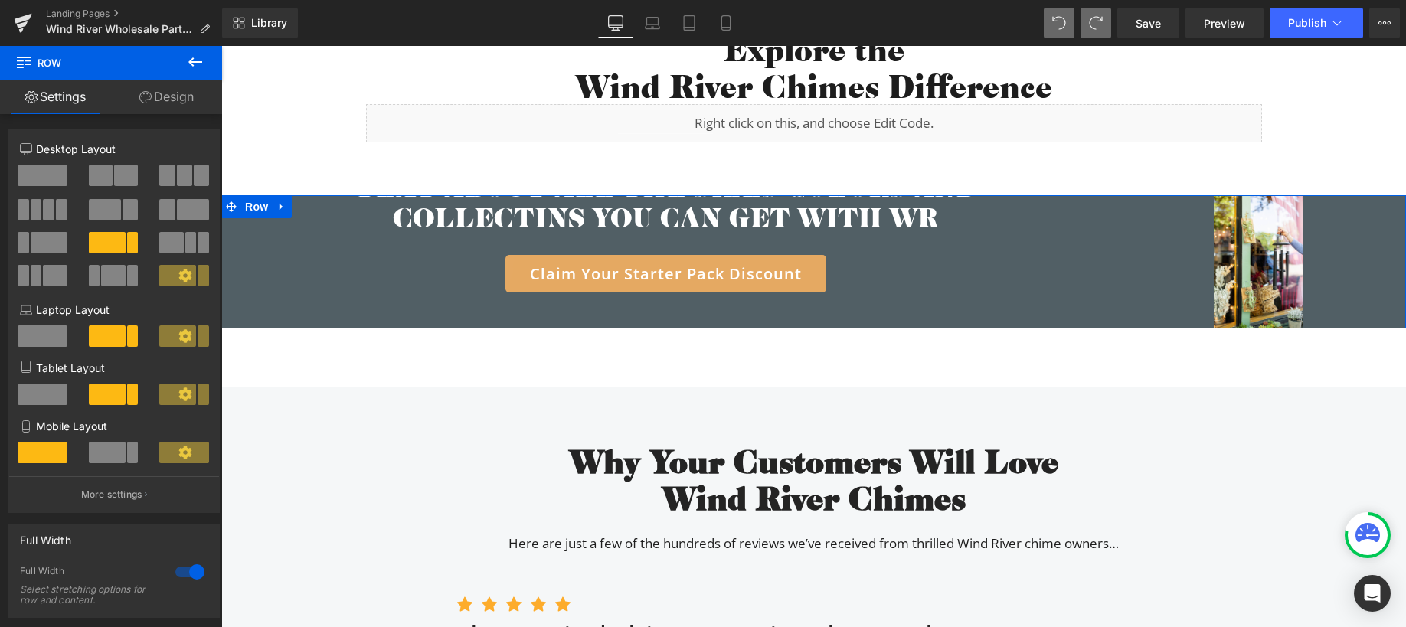
click at [113, 210] on span at bounding box center [105, 209] width 32 height 21
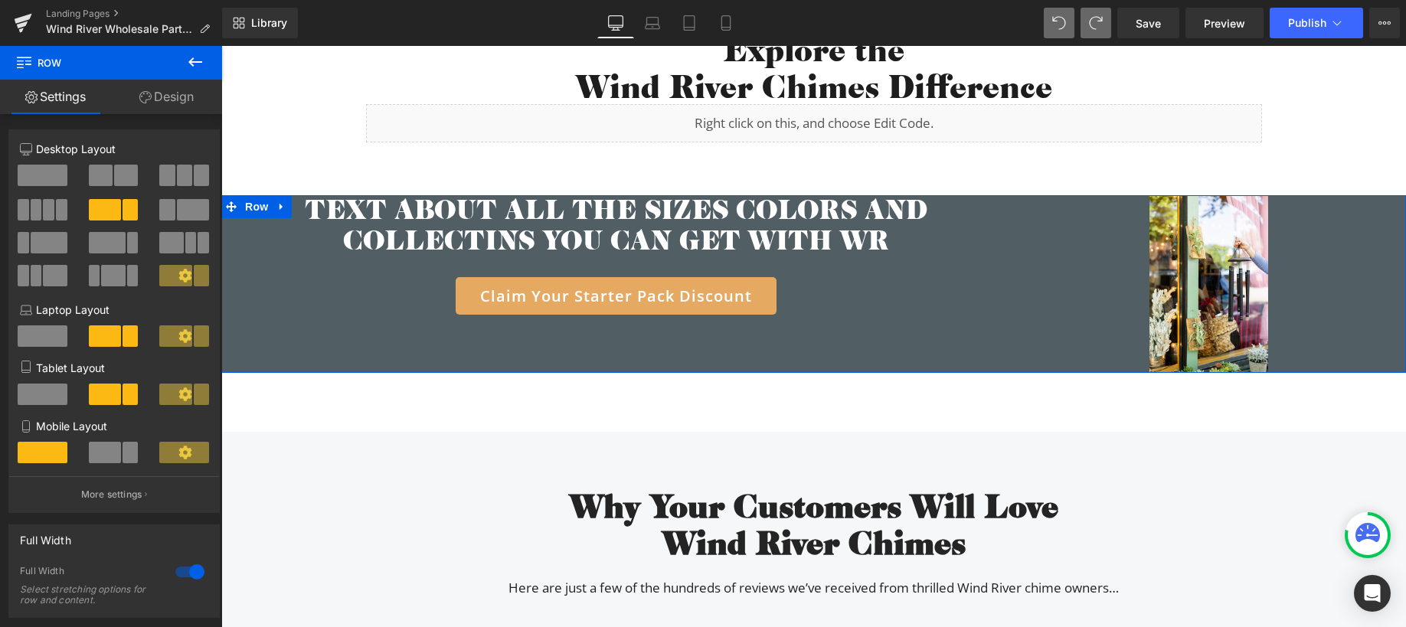
click at [177, 214] on span at bounding box center [193, 209] width 32 height 21
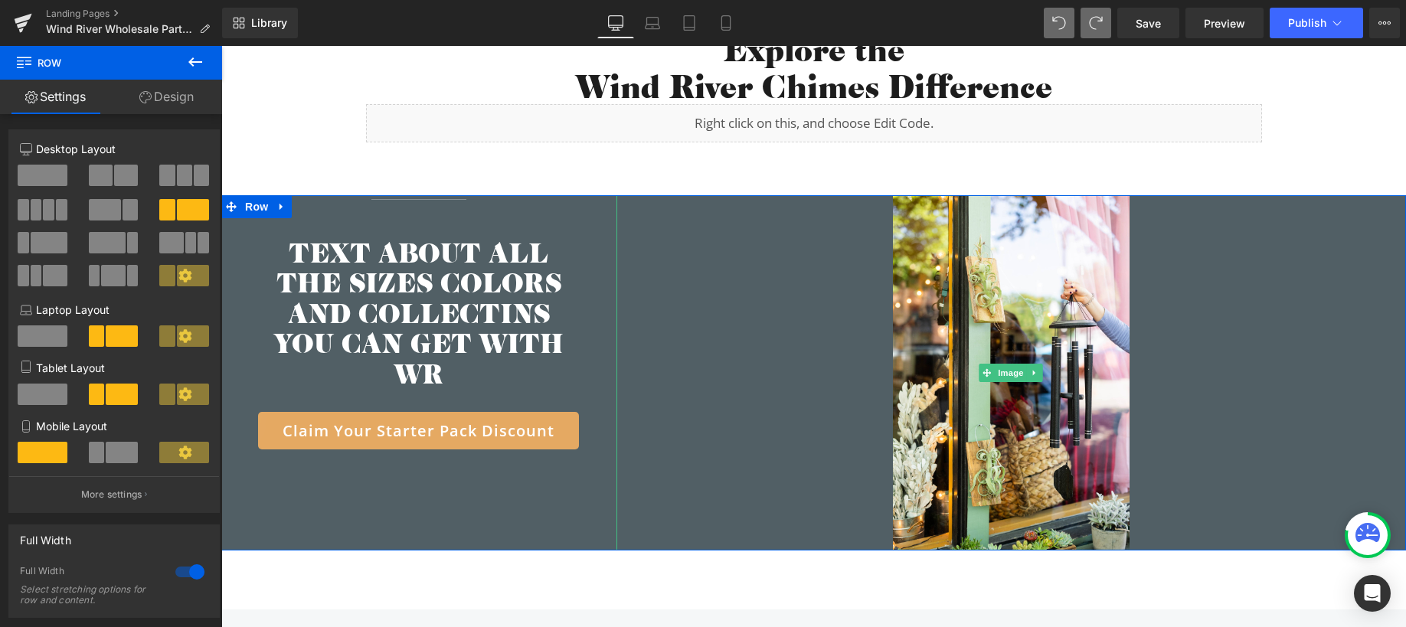
click at [678, 336] on div at bounding box center [1012, 372] width 790 height 355
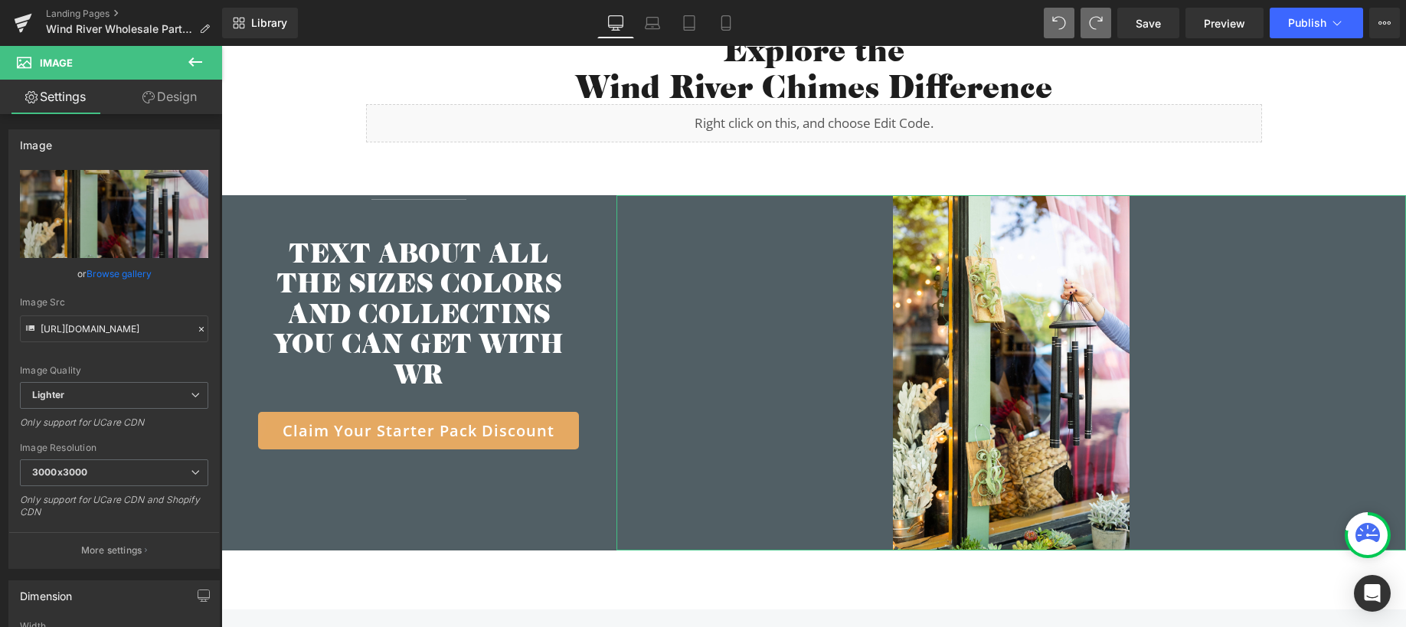
click at [149, 103] on link "Design" at bounding box center [169, 97] width 111 height 34
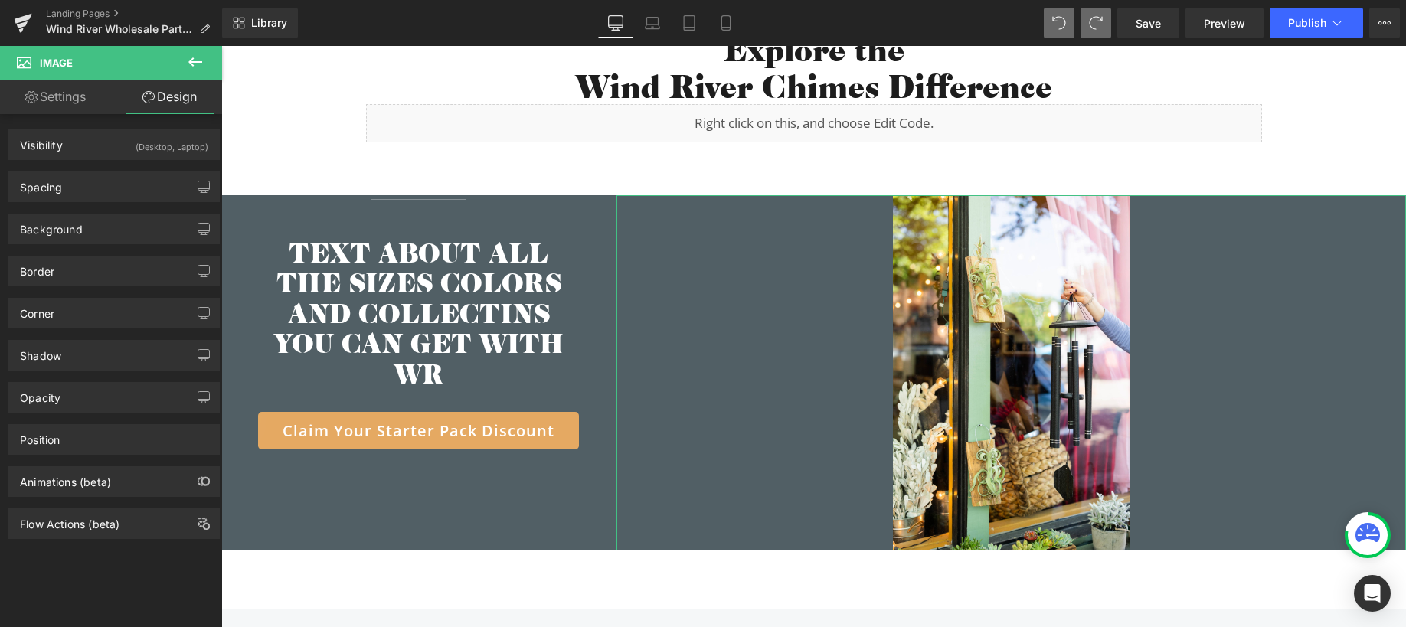
type input "0"
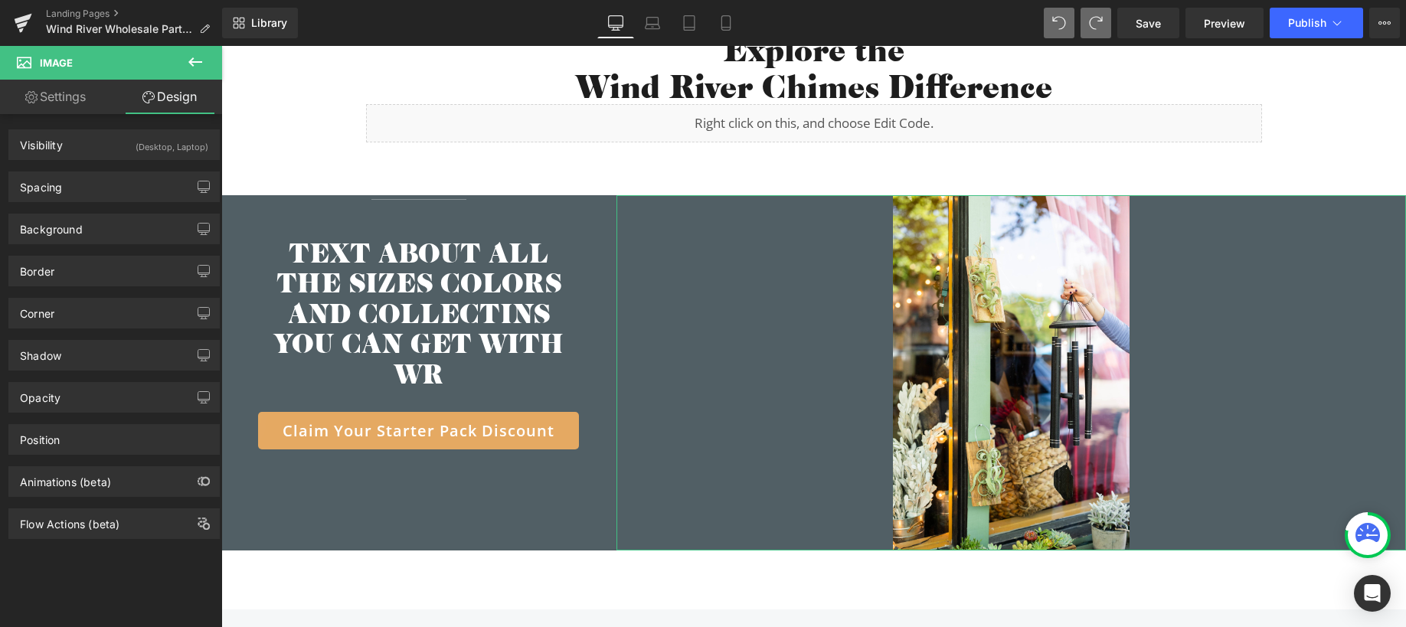
type input "0"
click at [90, 183] on div "Spacing" at bounding box center [114, 186] width 210 height 29
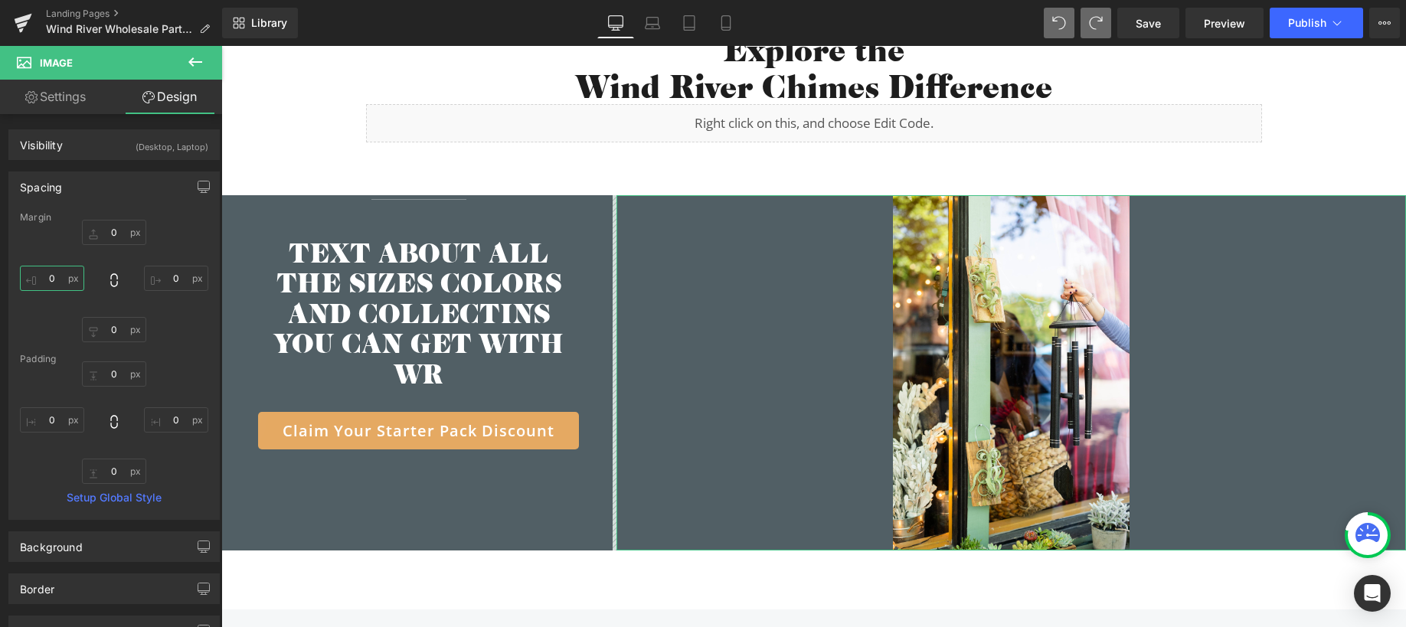
click at [55, 286] on input "0" at bounding box center [52, 278] width 64 height 25
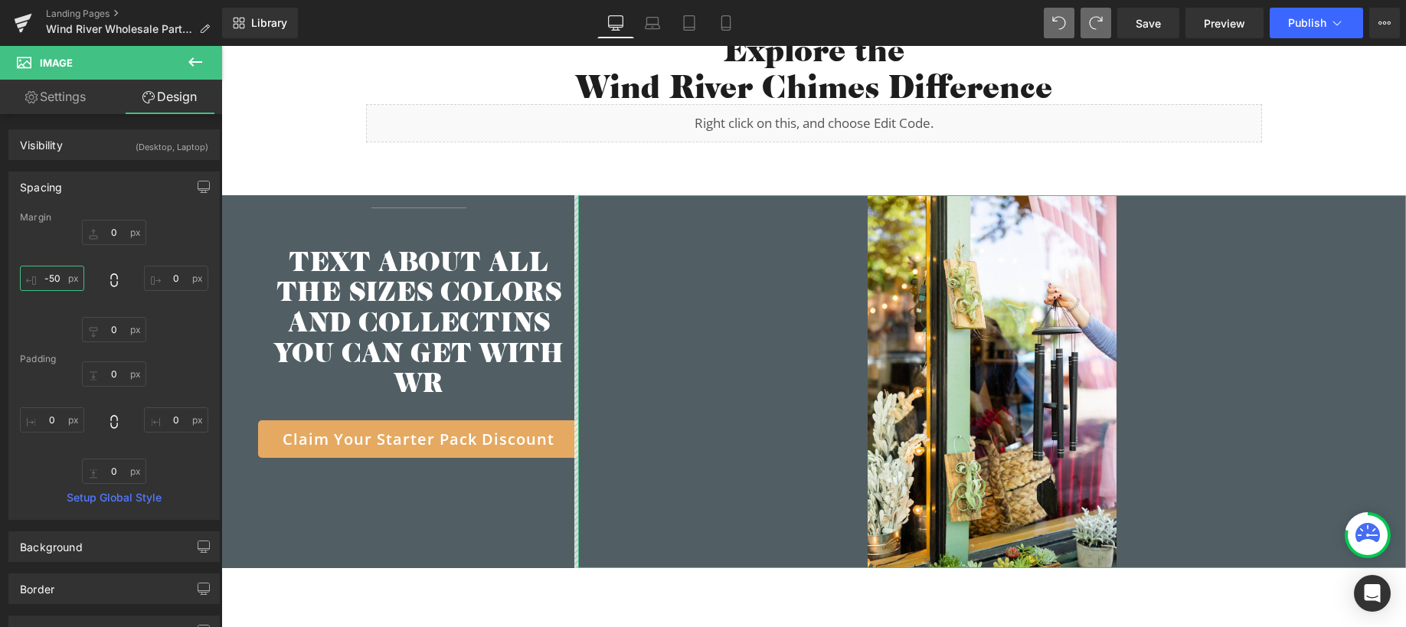
click at [59, 283] on input "-50" at bounding box center [52, 278] width 64 height 25
click at [55, 280] on input "-50" at bounding box center [52, 278] width 64 height 25
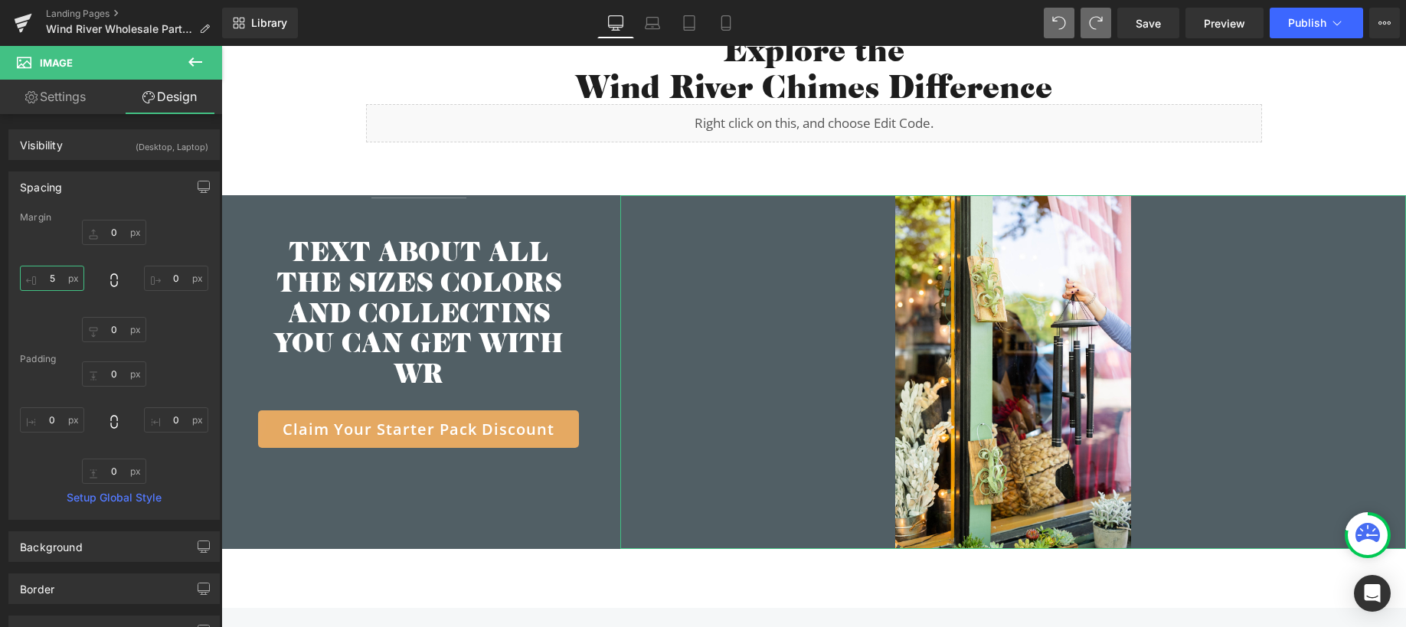
type input "50"
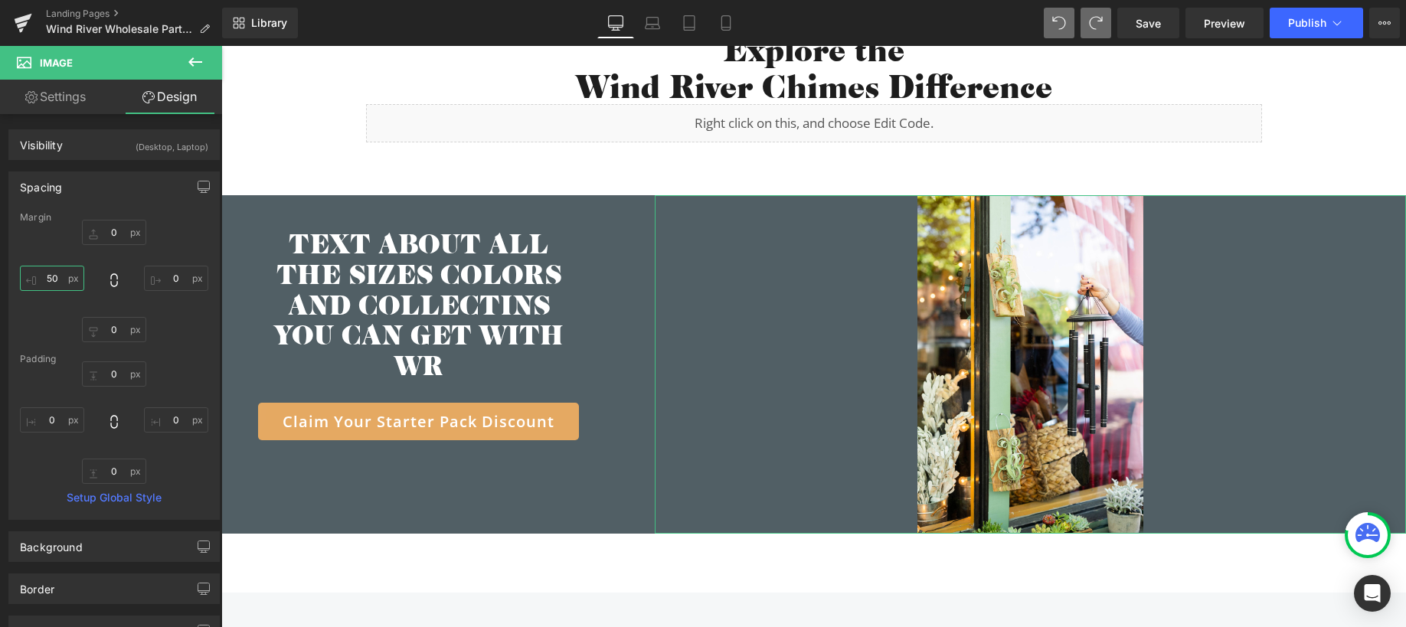
drag, startPoint x: 62, startPoint y: 282, endPoint x: 50, endPoint y: 280, distance: 12.5
click at [50, 280] on input "50" at bounding box center [52, 278] width 64 height 25
click at [45, 277] on input "50" at bounding box center [52, 278] width 64 height 25
click at [49, 279] on input "50" at bounding box center [52, 278] width 64 height 25
drag, startPoint x: 61, startPoint y: 283, endPoint x: 47, endPoint y: 282, distance: 13.1
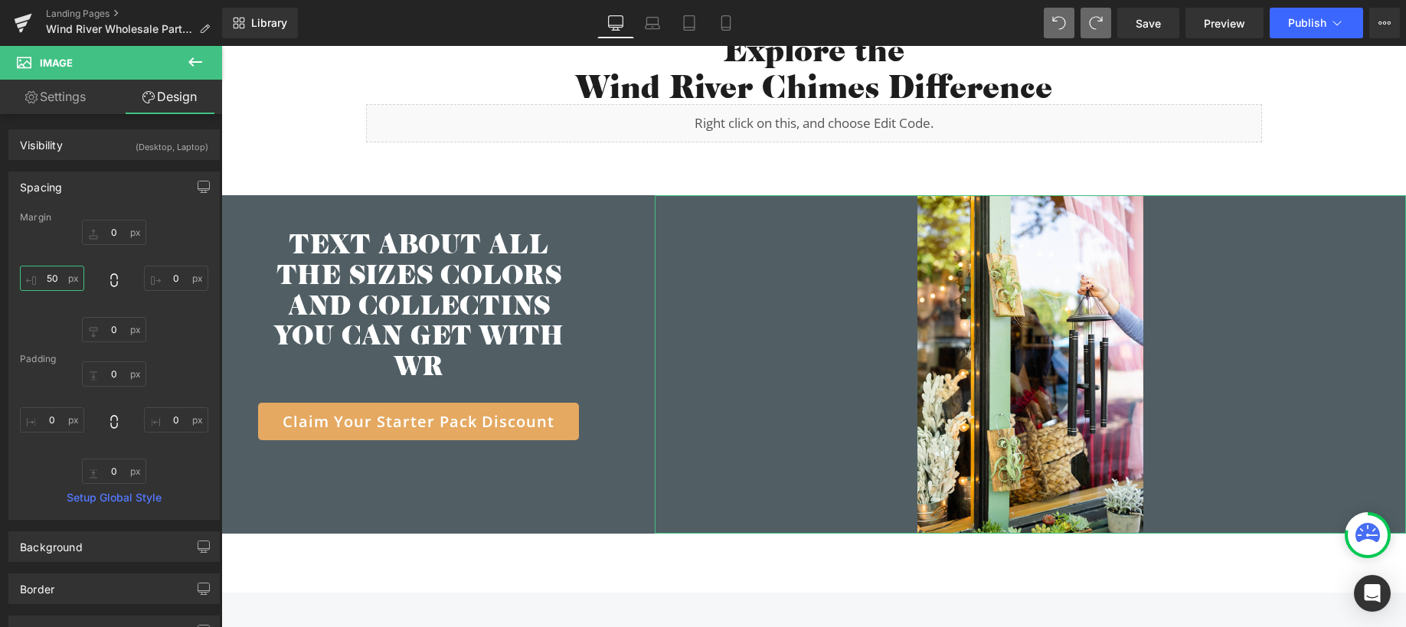
click at [47, 282] on input "50" at bounding box center [52, 278] width 64 height 25
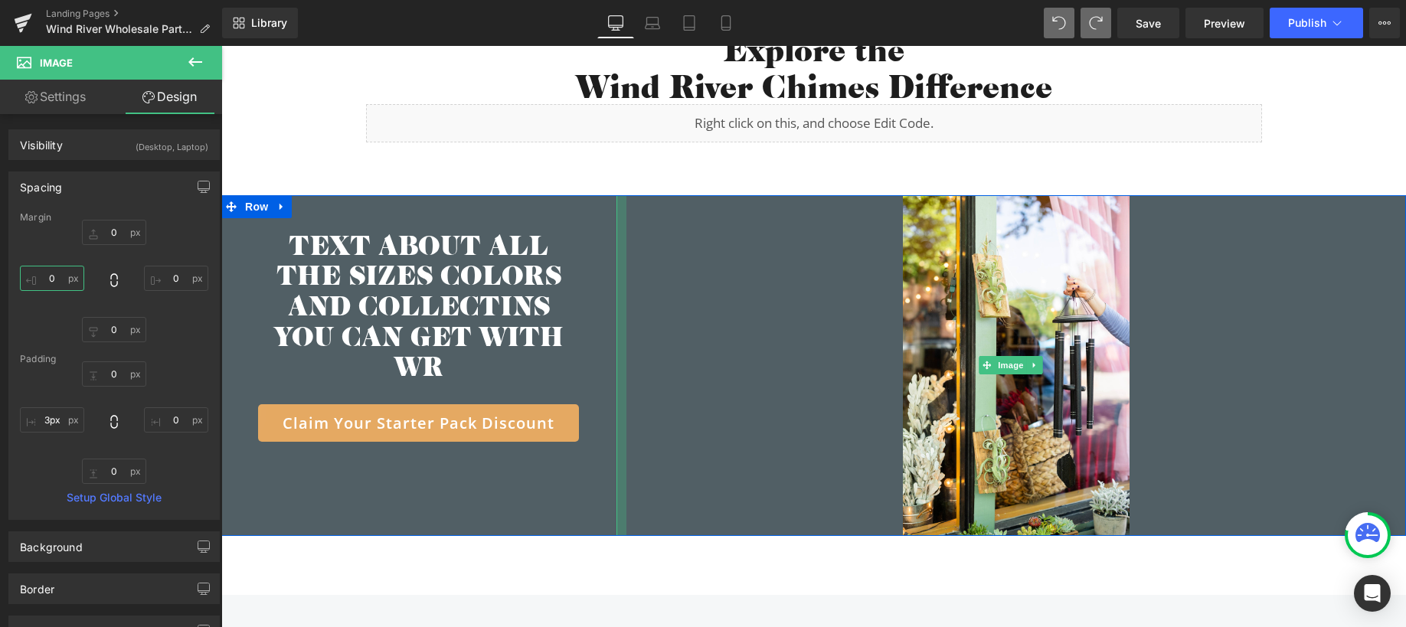
type input "0px"
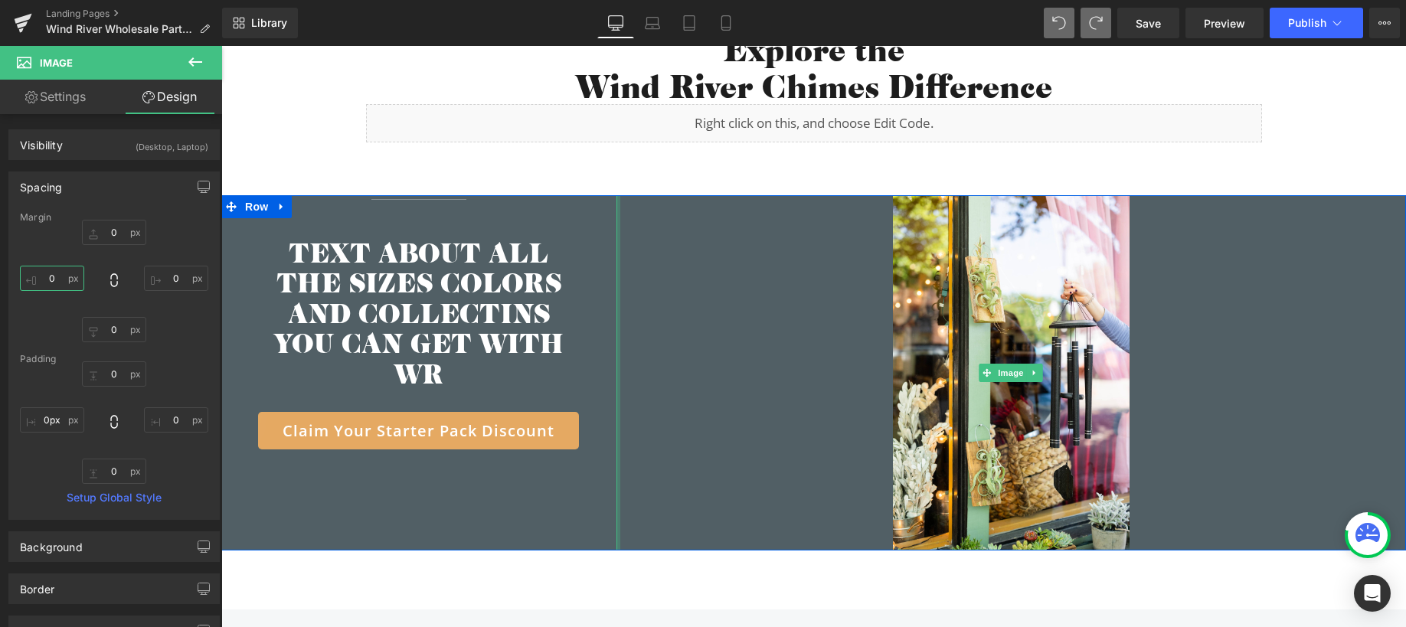
drag, startPoint x: 611, startPoint y: 294, endPoint x: 605, endPoint y: 274, distance: 20.8
click at [605, 274] on div "Separator Row TEXT ABOUT ALL THE SIZES COLORS AND COLLECTINS YOU CAN GET WITH W…" at bounding box center [813, 372] width 1185 height 355
click at [423, 273] on h2 "TEXT ABOUT ALL THE SIZES COLORS AND COLLECTINS YOU CAN GET WITH WR" at bounding box center [419, 314] width 326 height 152
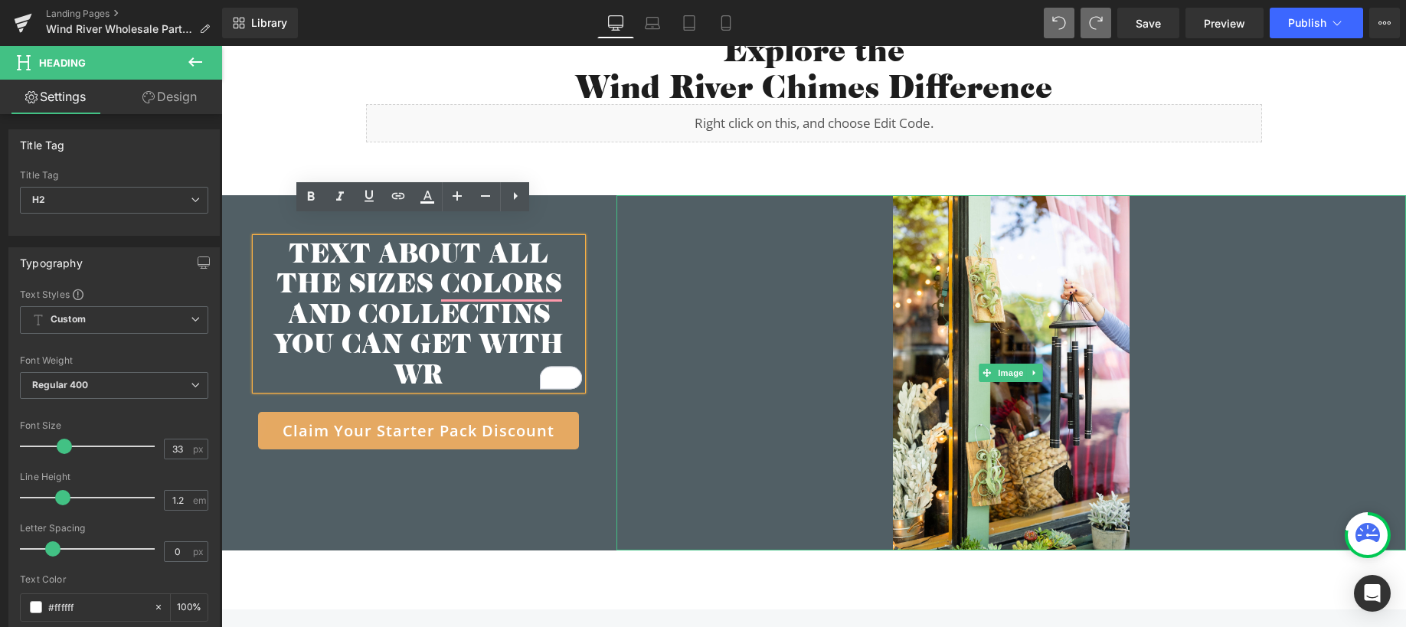
click at [709, 260] on div at bounding box center [1012, 372] width 790 height 355
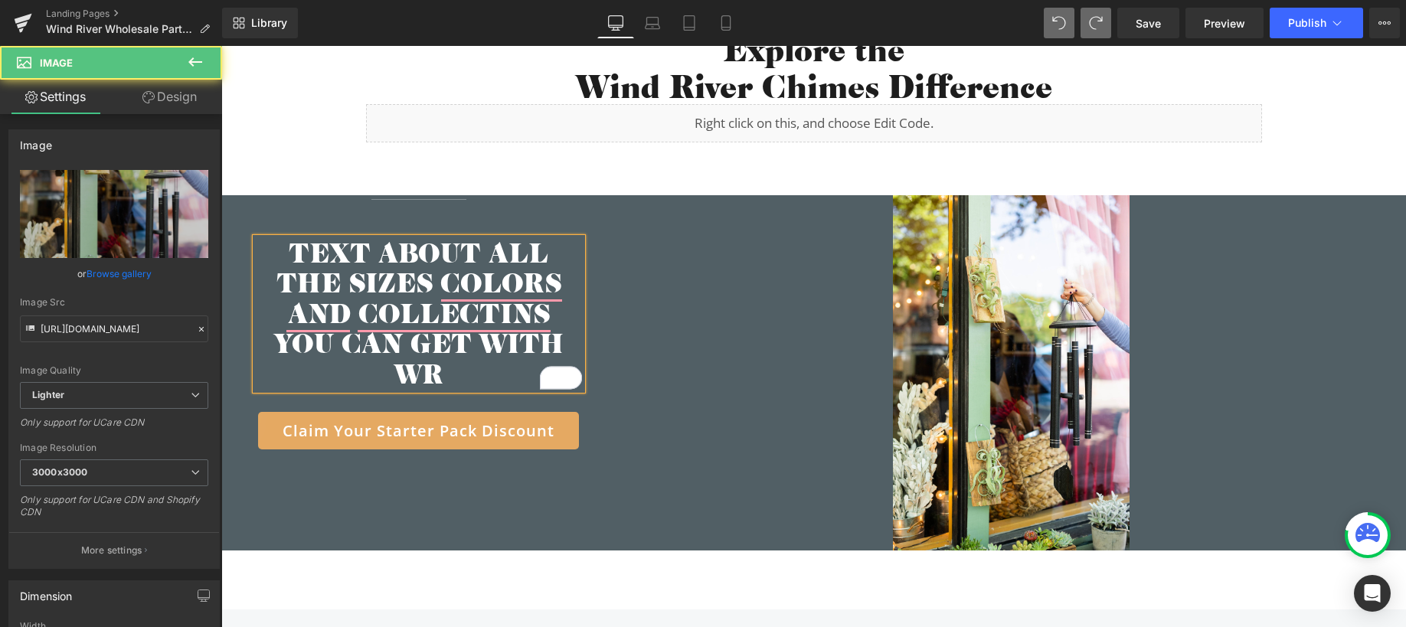
click at [244, 198] on span "Row" at bounding box center [256, 207] width 25 height 18
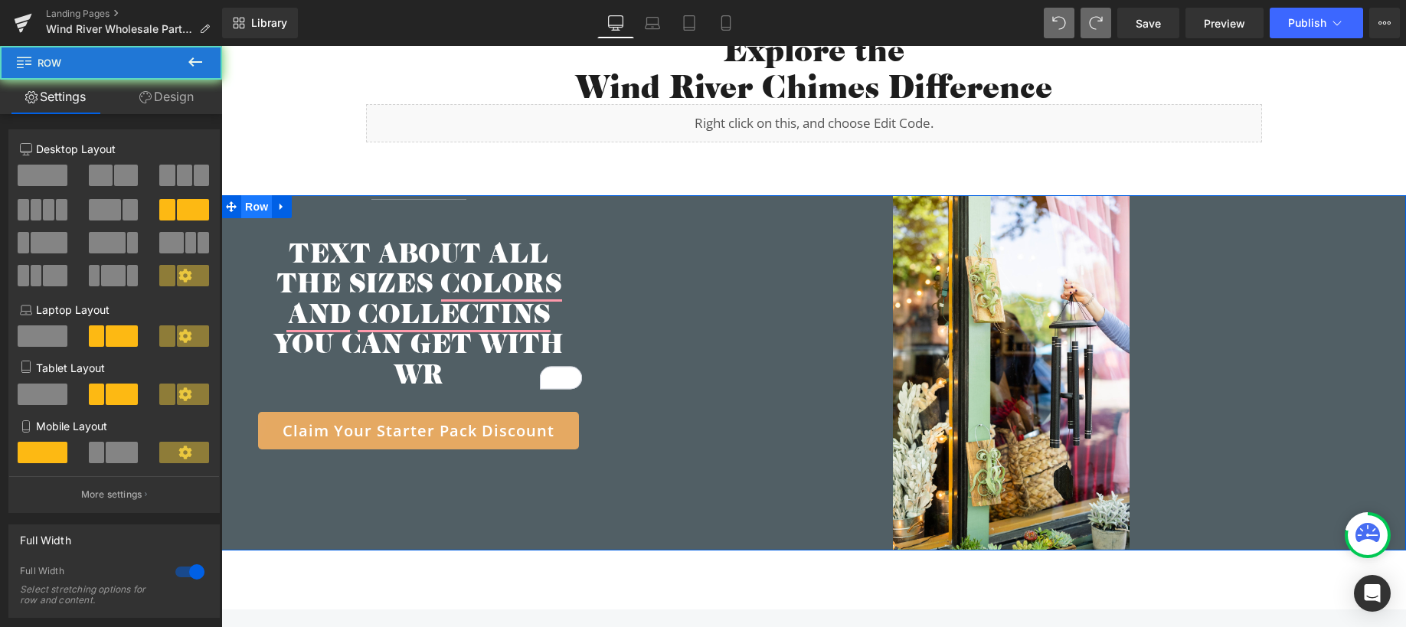
click at [244, 195] on span "Row" at bounding box center [256, 206] width 31 height 23
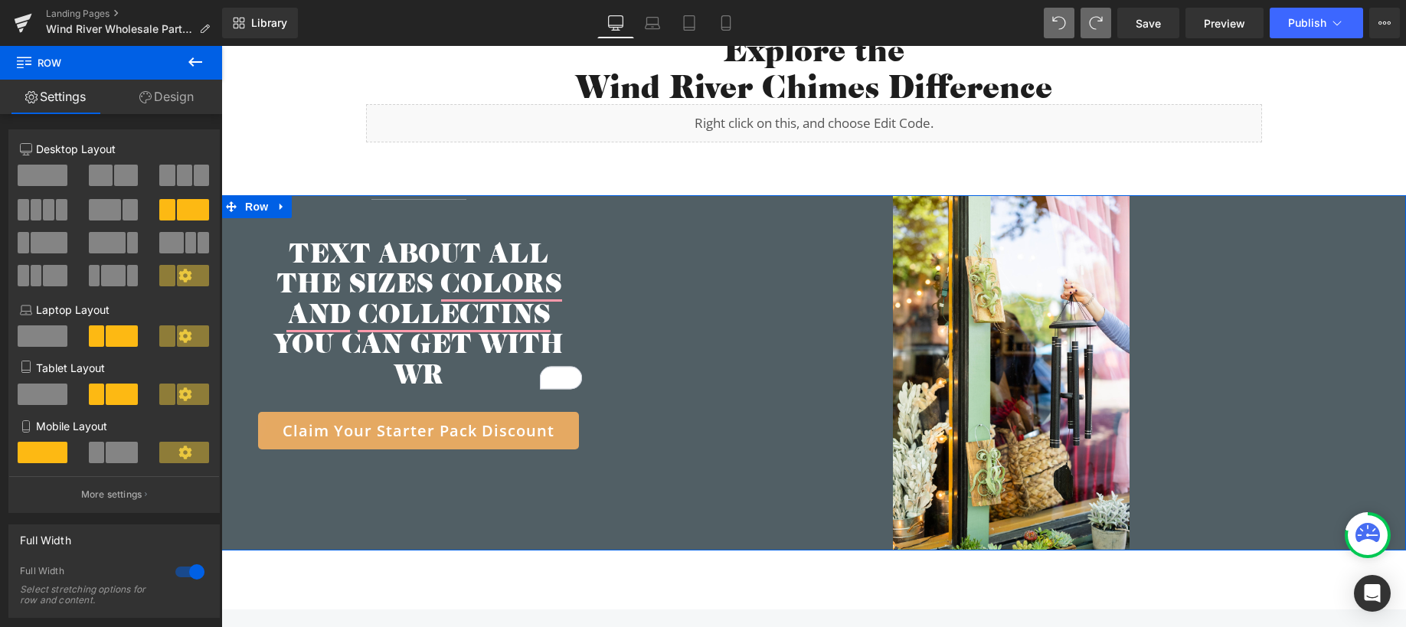
click at [36, 210] on span at bounding box center [36, 209] width 11 height 21
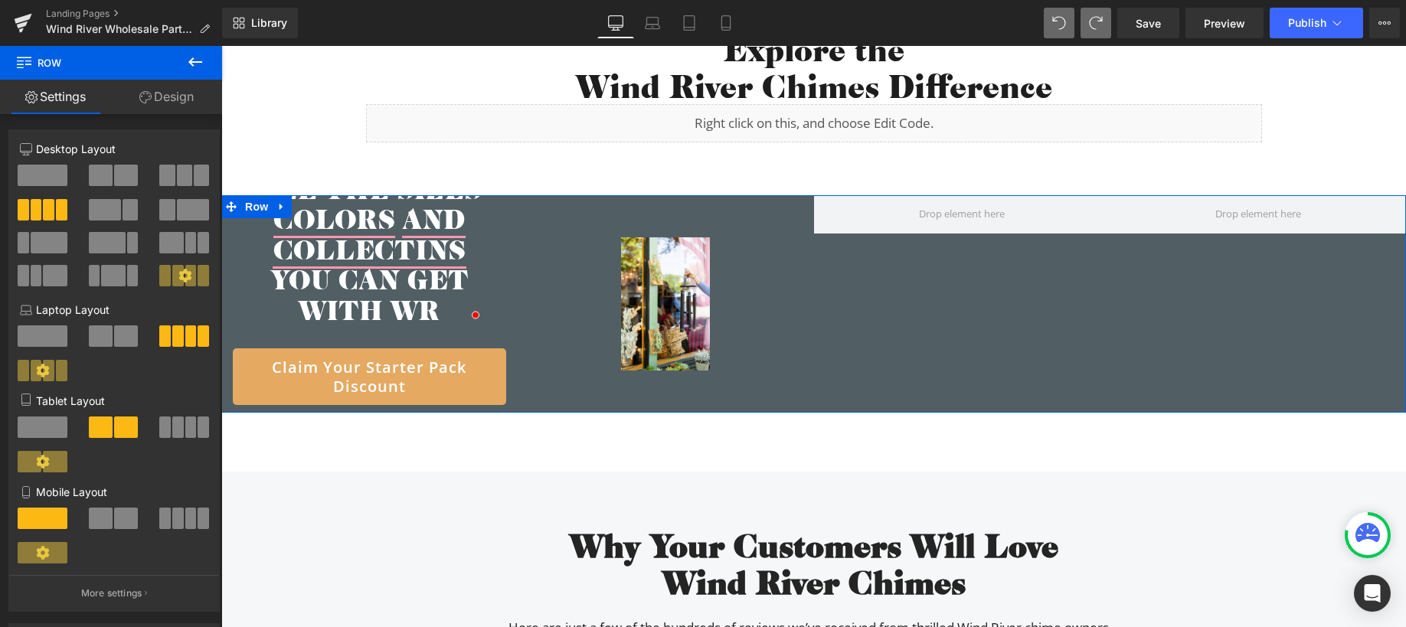
click at [185, 252] on span at bounding box center [190, 242] width 11 height 21
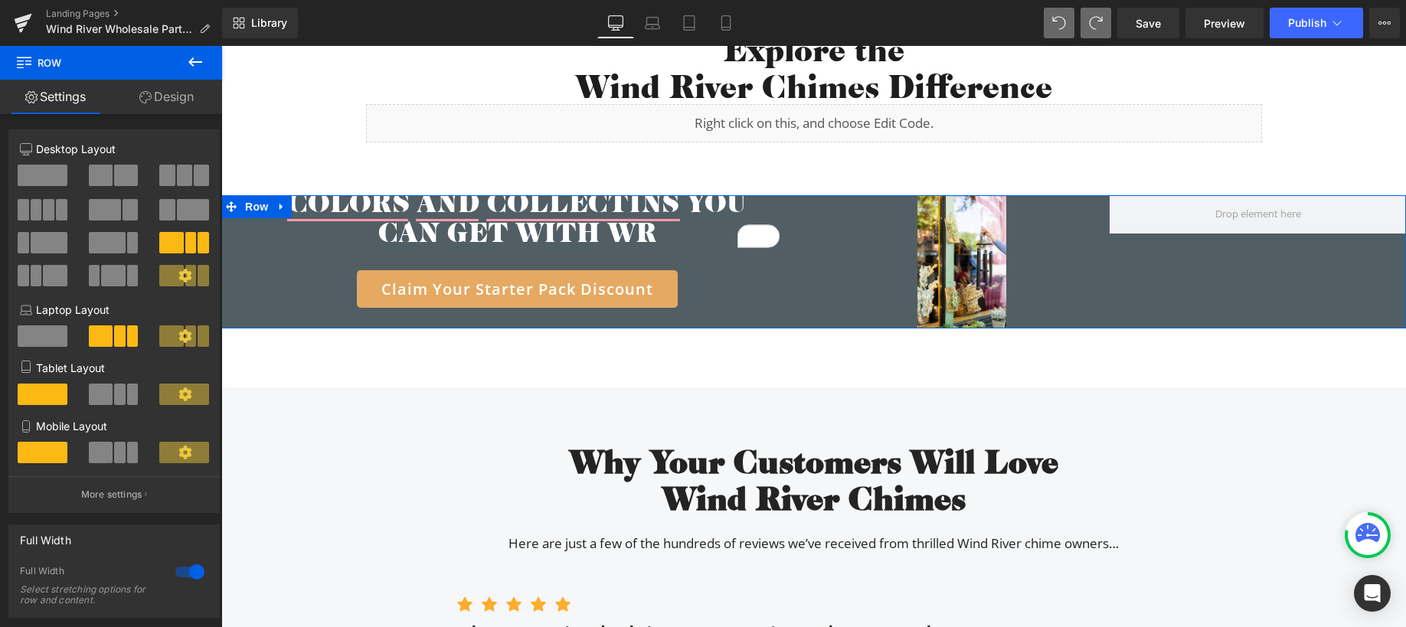
click at [123, 211] on span at bounding box center [130, 209] width 15 height 21
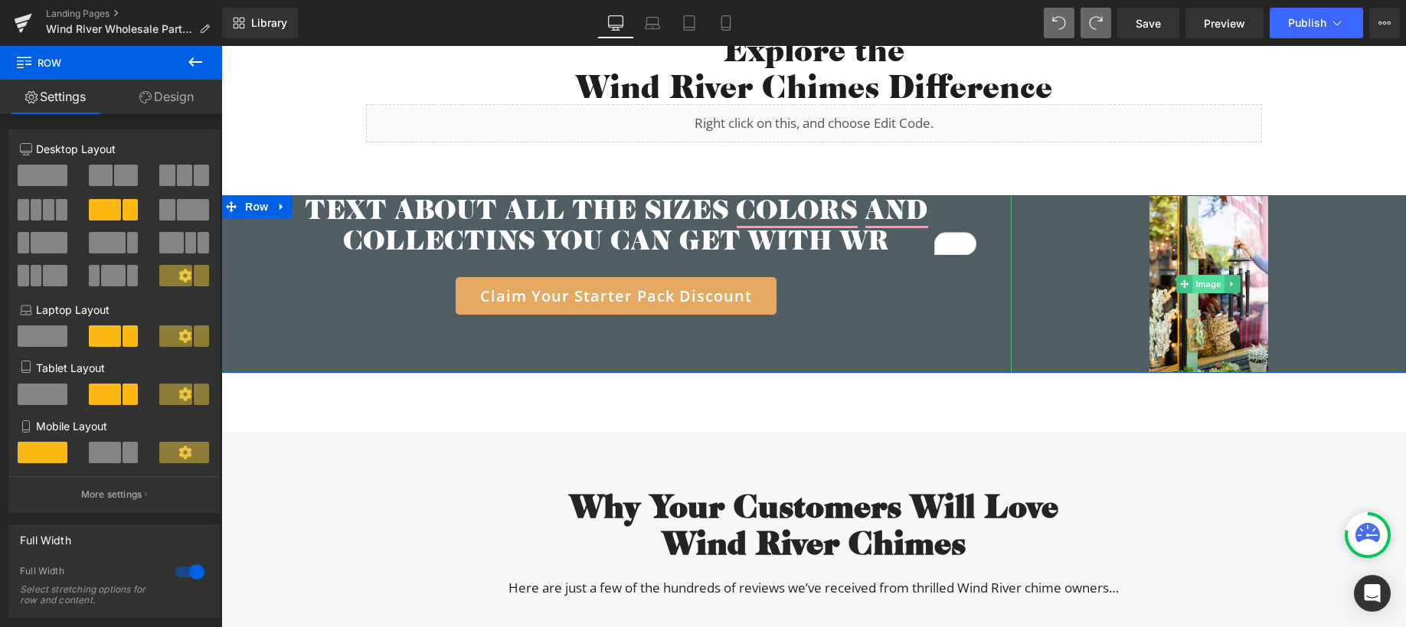
click at [1203, 275] on span "Image" at bounding box center [1209, 284] width 32 height 18
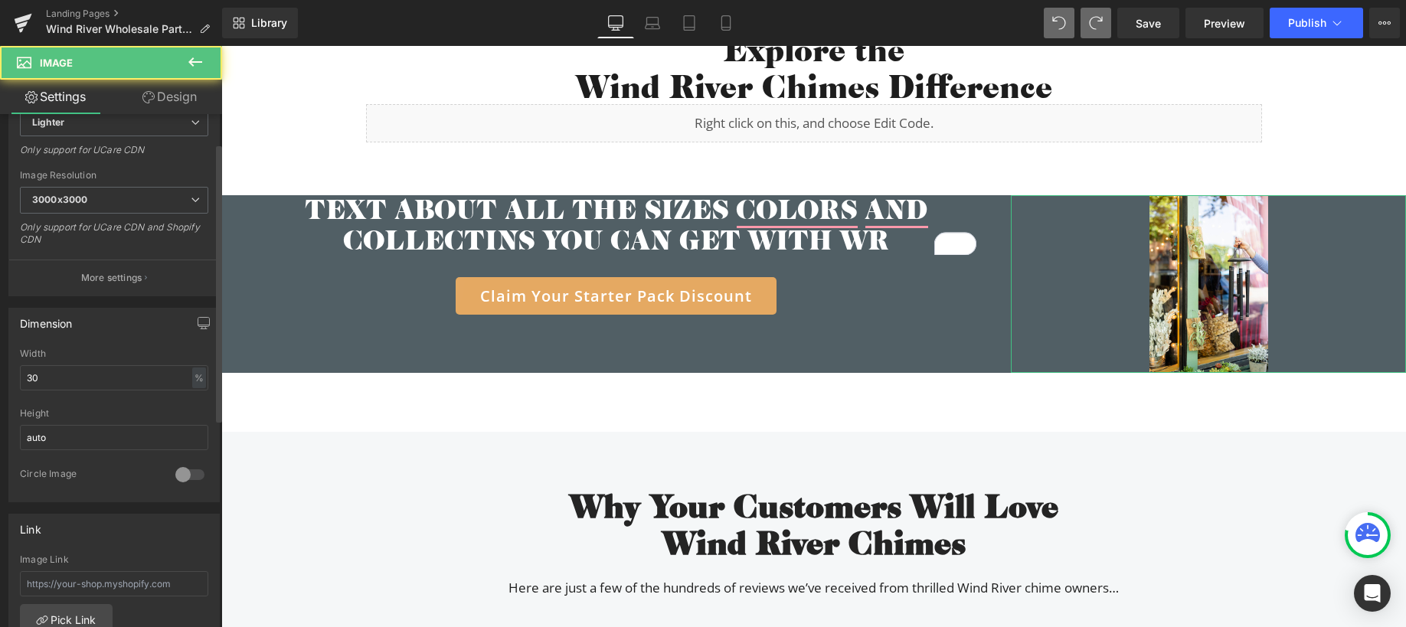
scroll to position [333, 0]
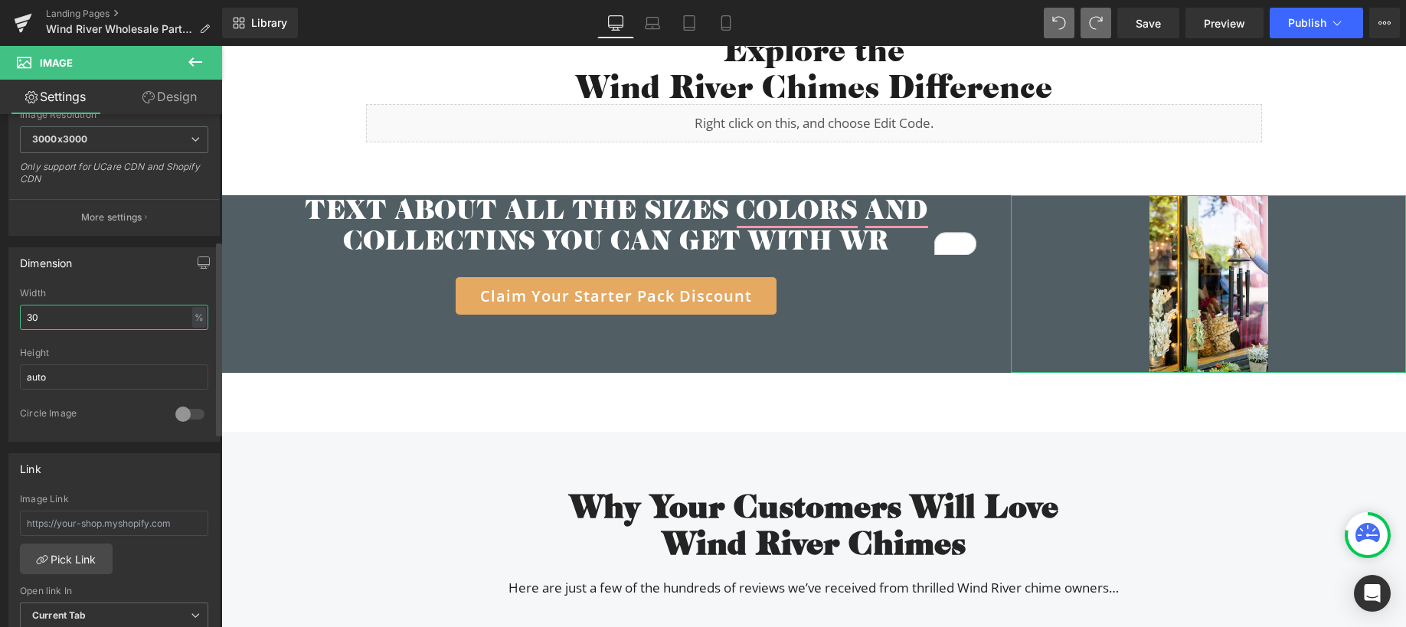
drag, startPoint x: 51, startPoint y: 318, endPoint x: 23, endPoint y: 317, distance: 28.4
click at [23, 317] on input "30" at bounding box center [114, 317] width 188 height 25
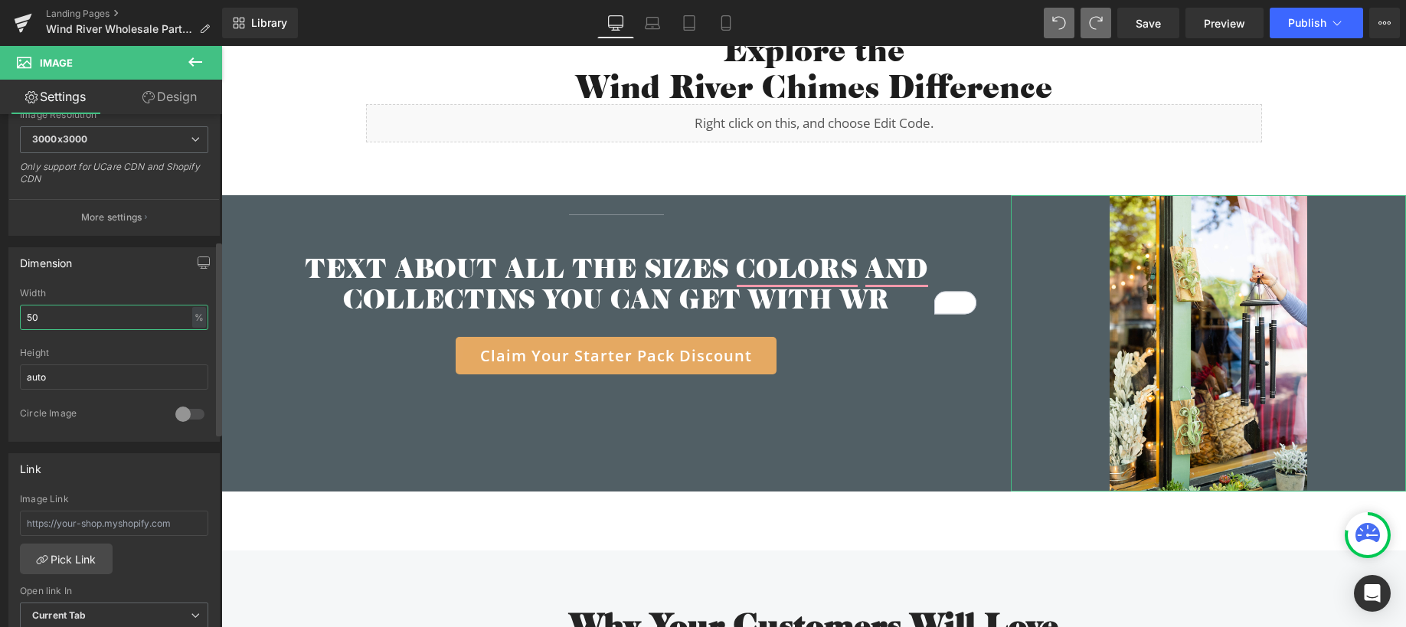
drag, startPoint x: 50, startPoint y: 319, endPoint x: 19, endPoint y: 316, distance: 30.8
click at [20, 316] on input "50" at bounding box center [114, 317] width 188 height 25
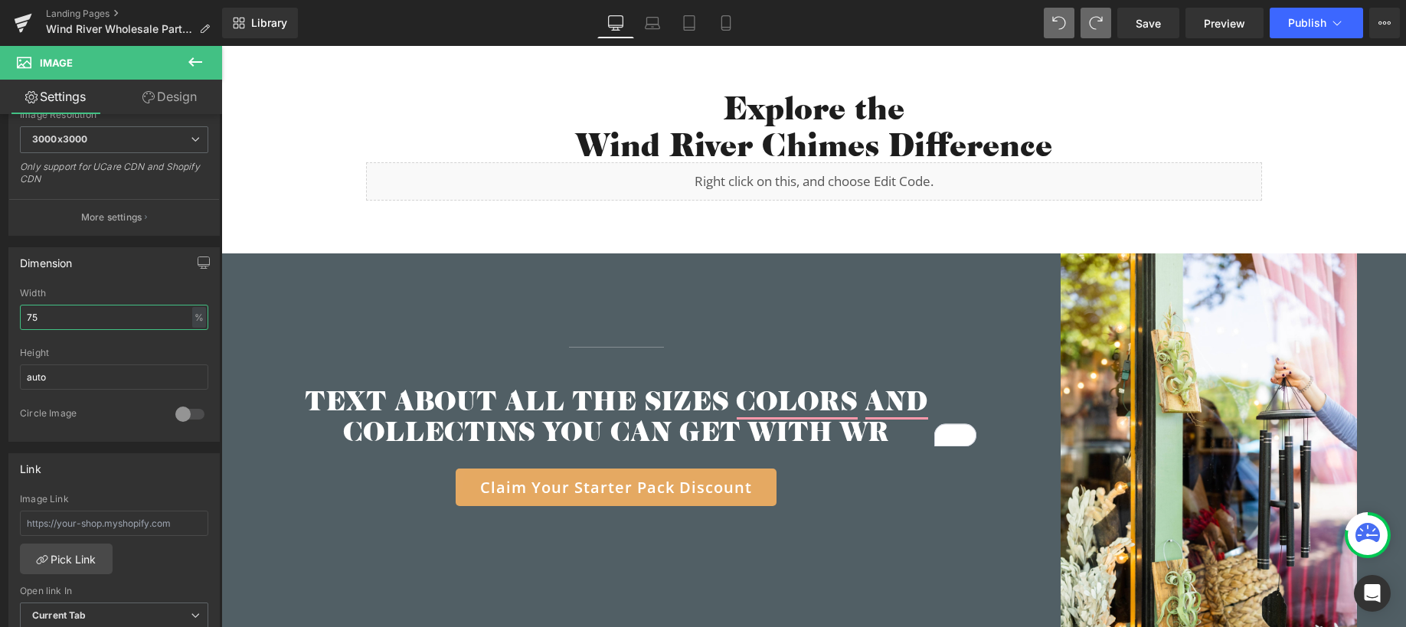
scroll to position [3501, 0]
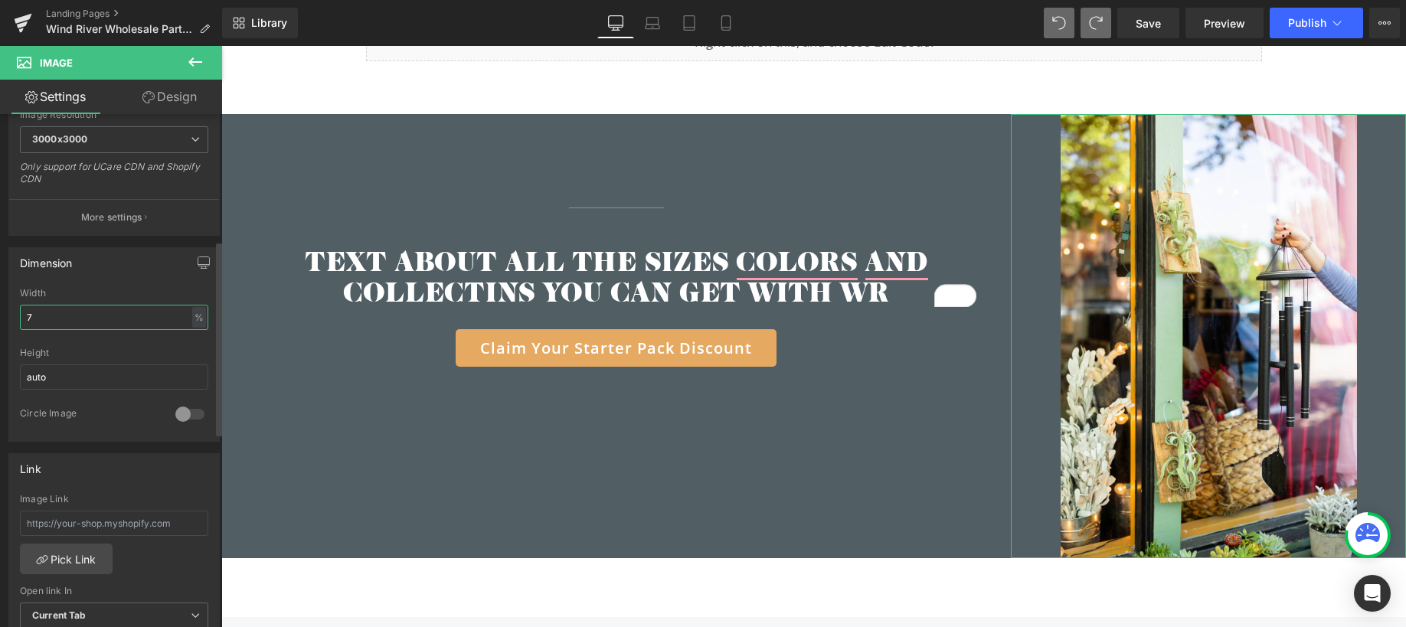
type input "70"
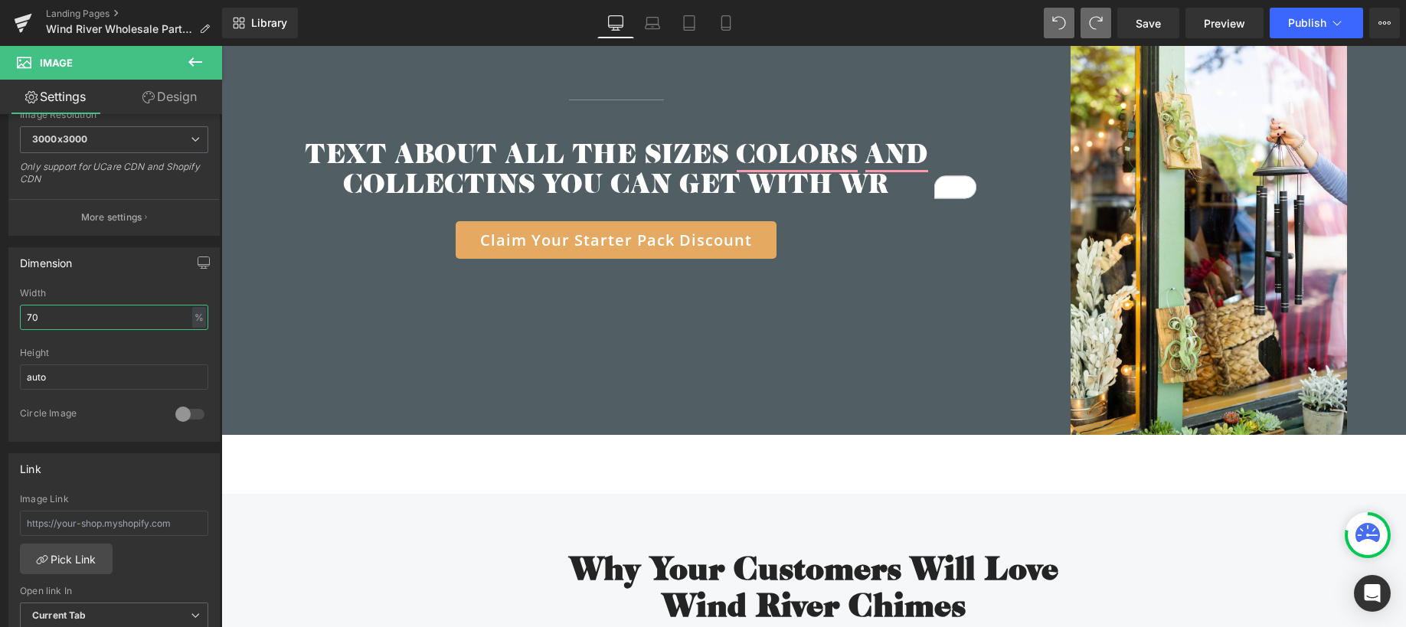
scroll to position [3592, 0]
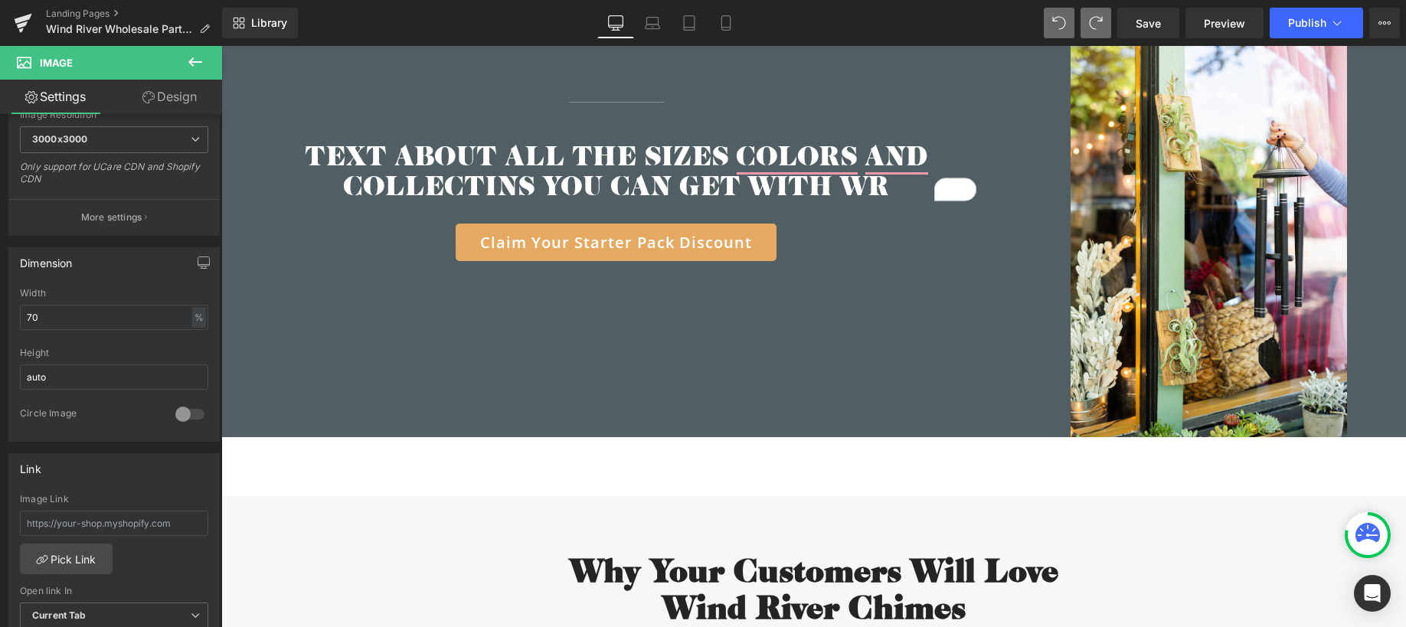
click at [599, 224] on div "Claim Your Starter Pack Discount Button" at bounding box center [616, 243] width 767 height 38
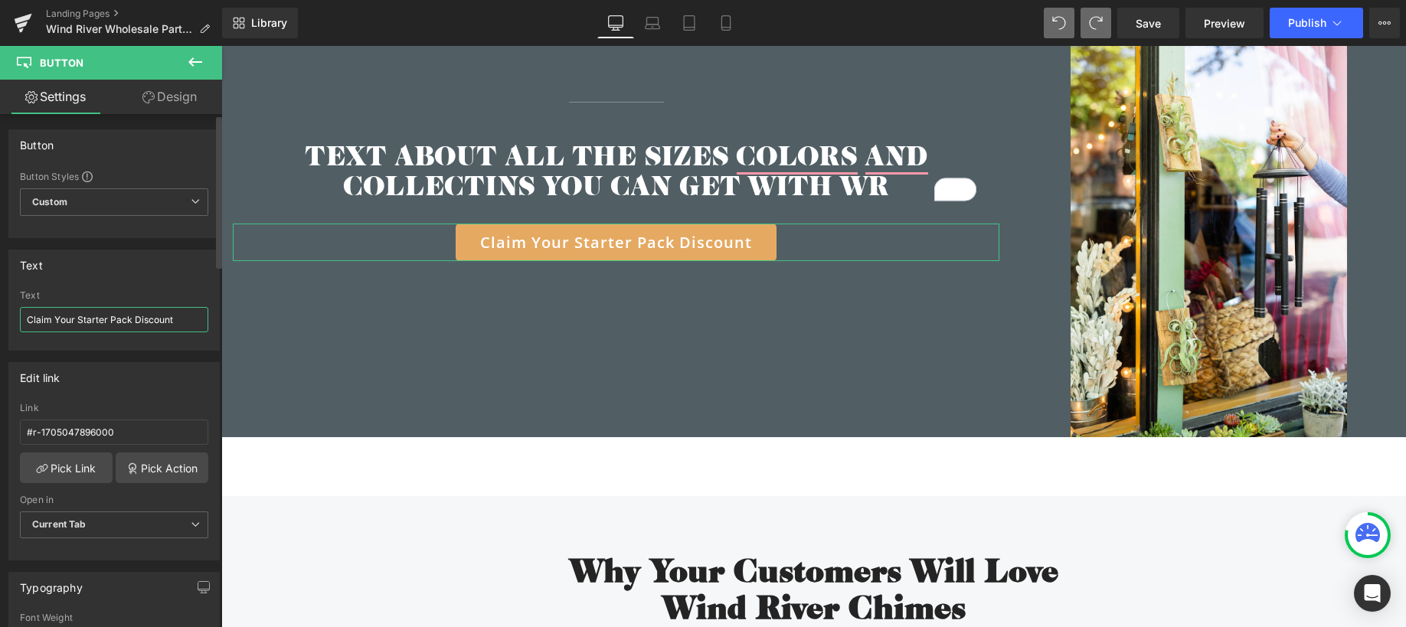
click at [124, 319] on input "Claim Your Starter Pack Discount" at bounding box center [114, 319] width 188 height 25
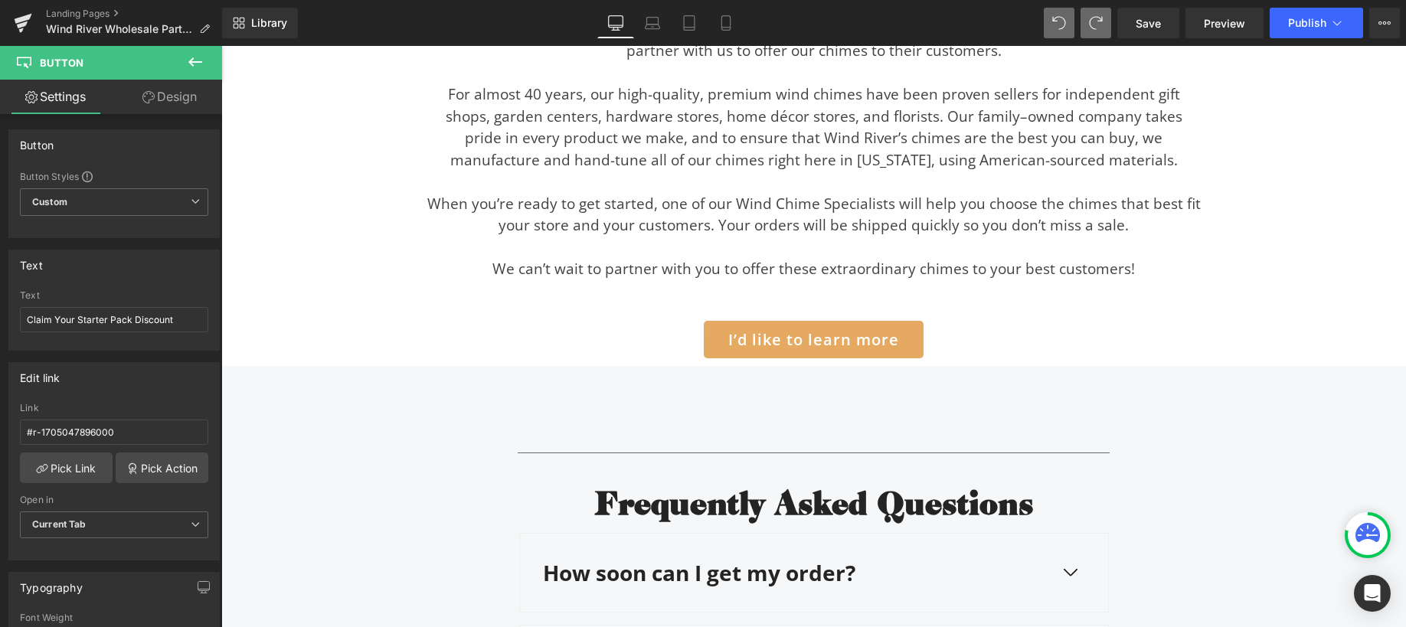
click at [759, 330] on span "I’d like to learn more" at bounding box center [813, 339] width 171 height 19
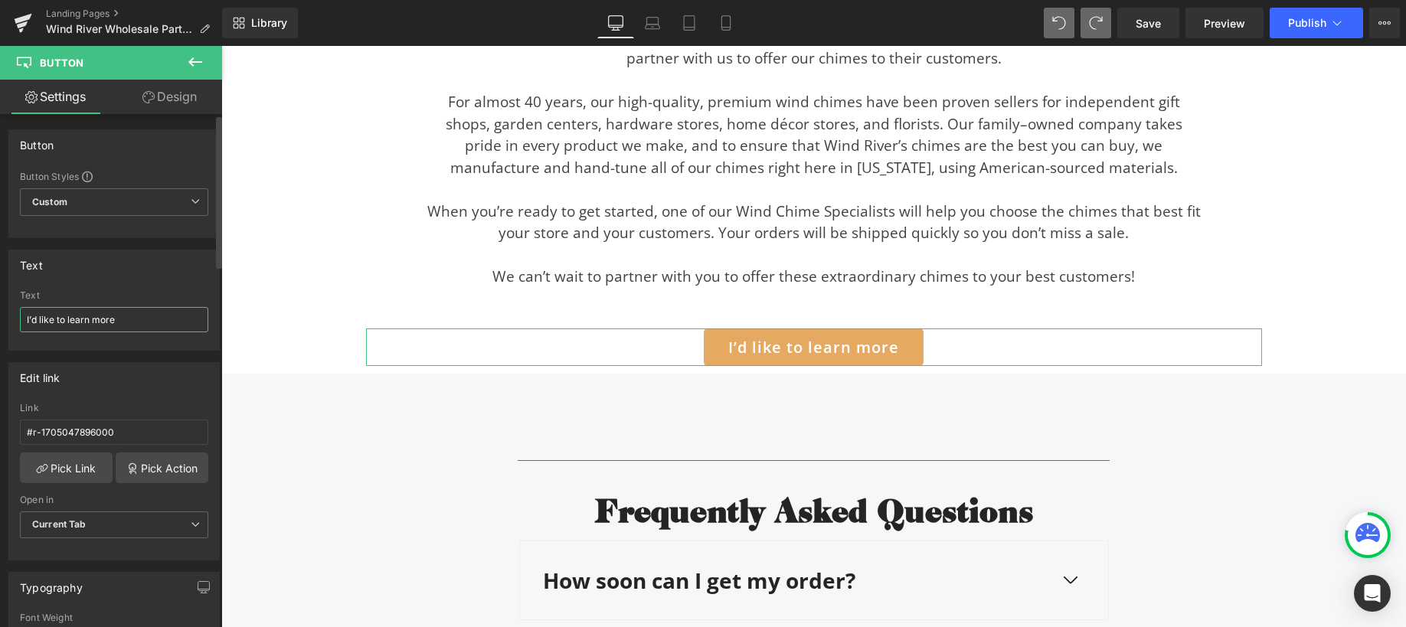
click at [72, 329] on input "I’d like to learn more" at bounding box center [114, 319] width 188 height 25
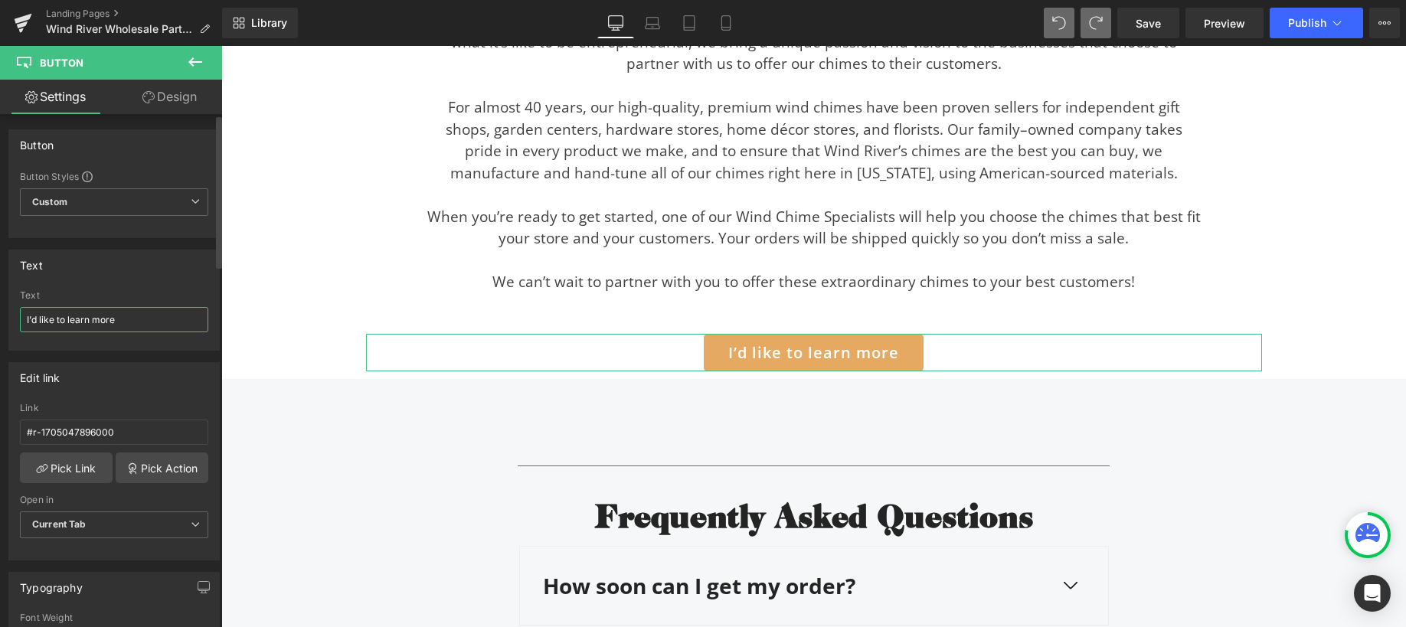
paste input "Claim Your Starter Pack Discount"
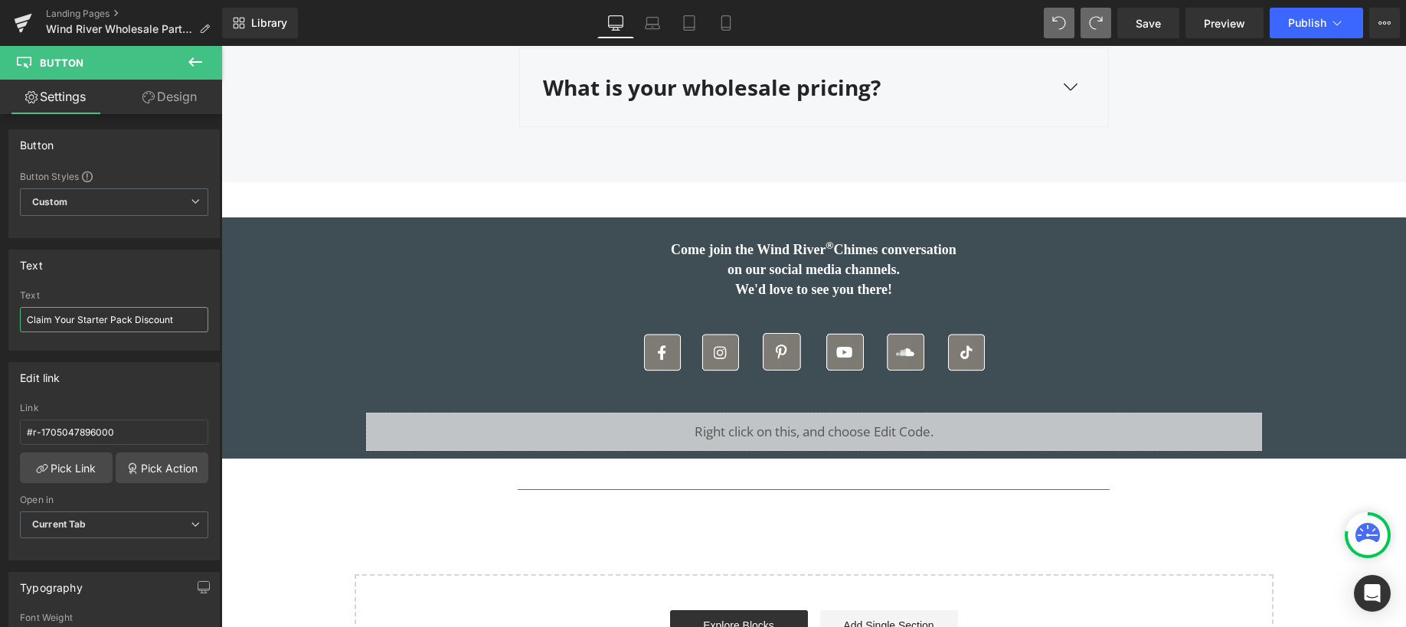
scroll to position [6096, 0]
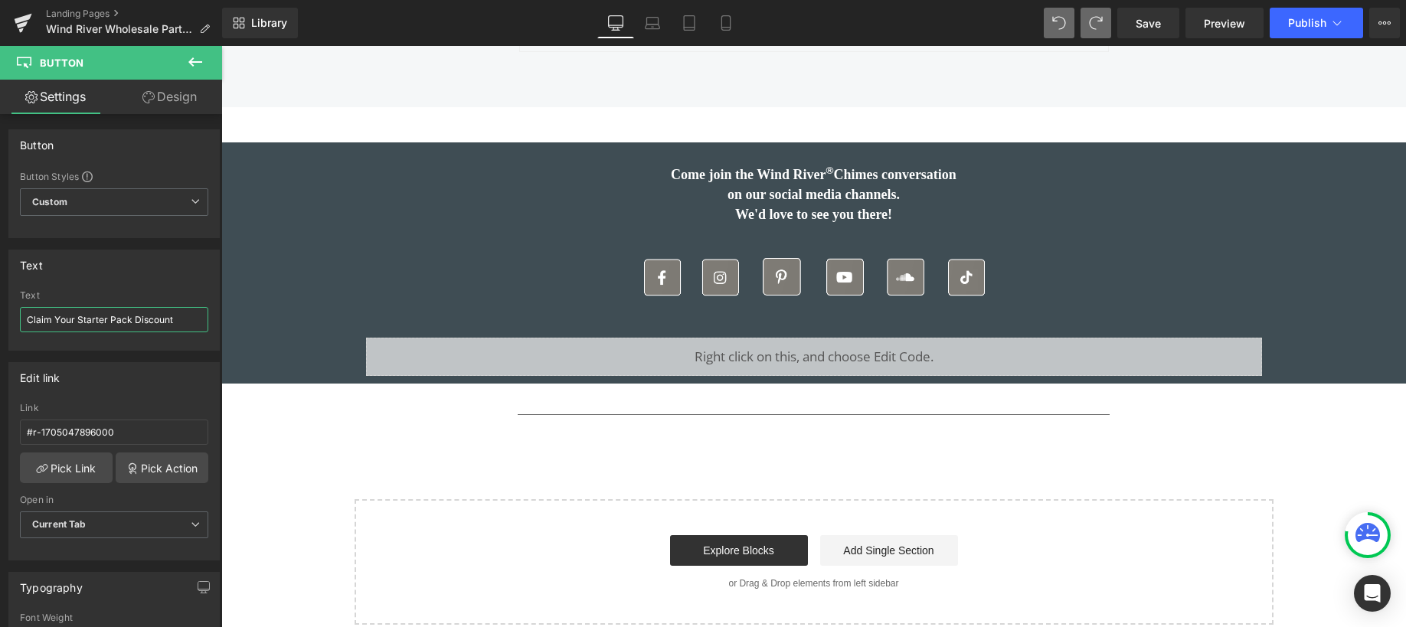
type input "Claim Your Starter Pack Discount"
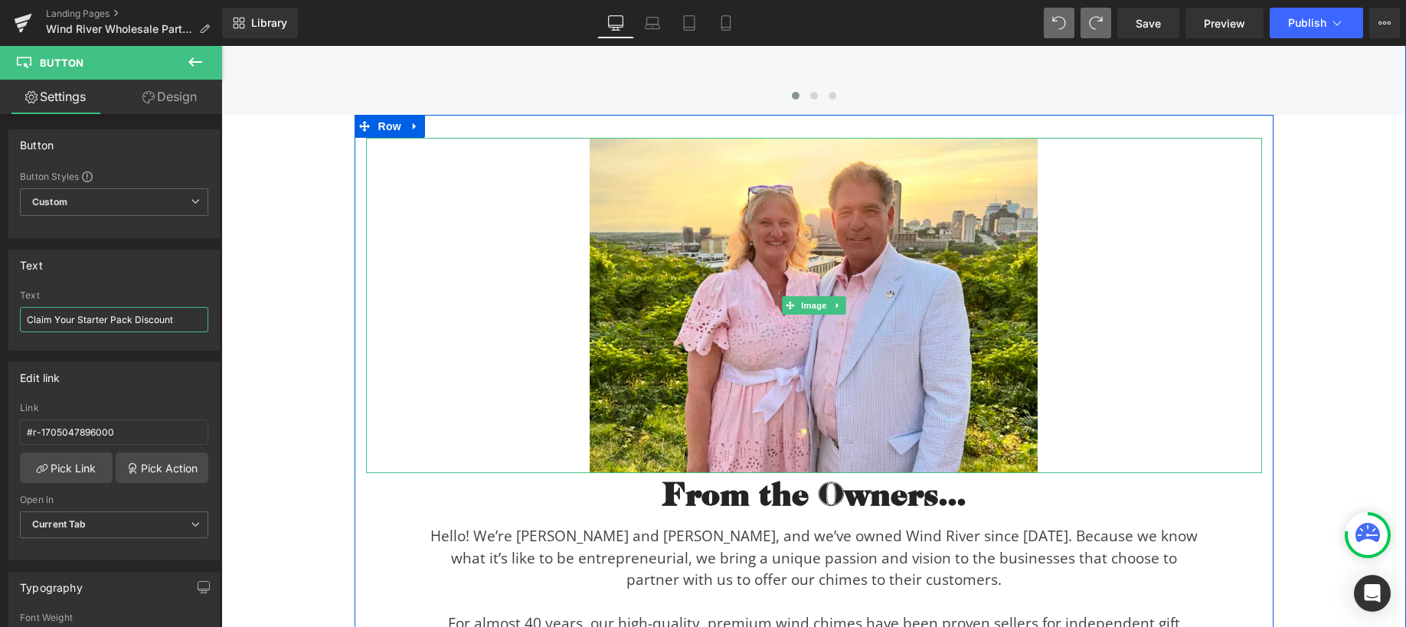
scroll to position [4435, 0]
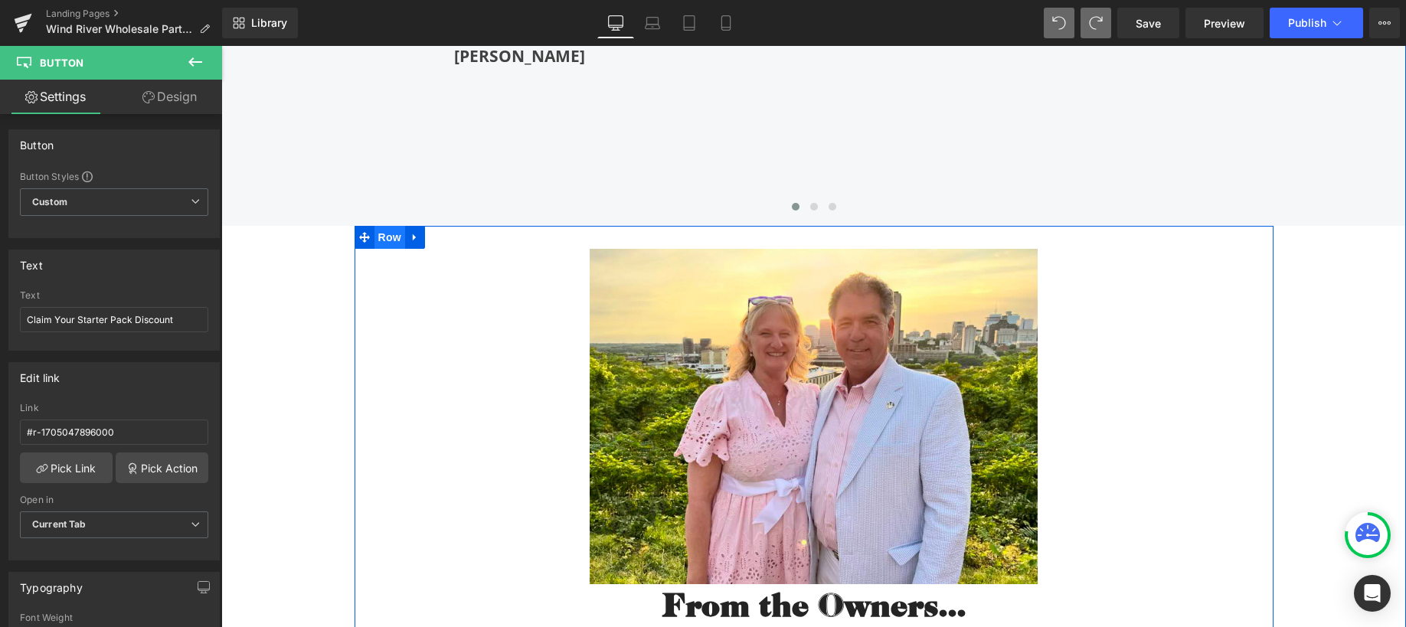
click at [388, 226] on span "Row" at bounding box center [390, 237] width 31 height 23
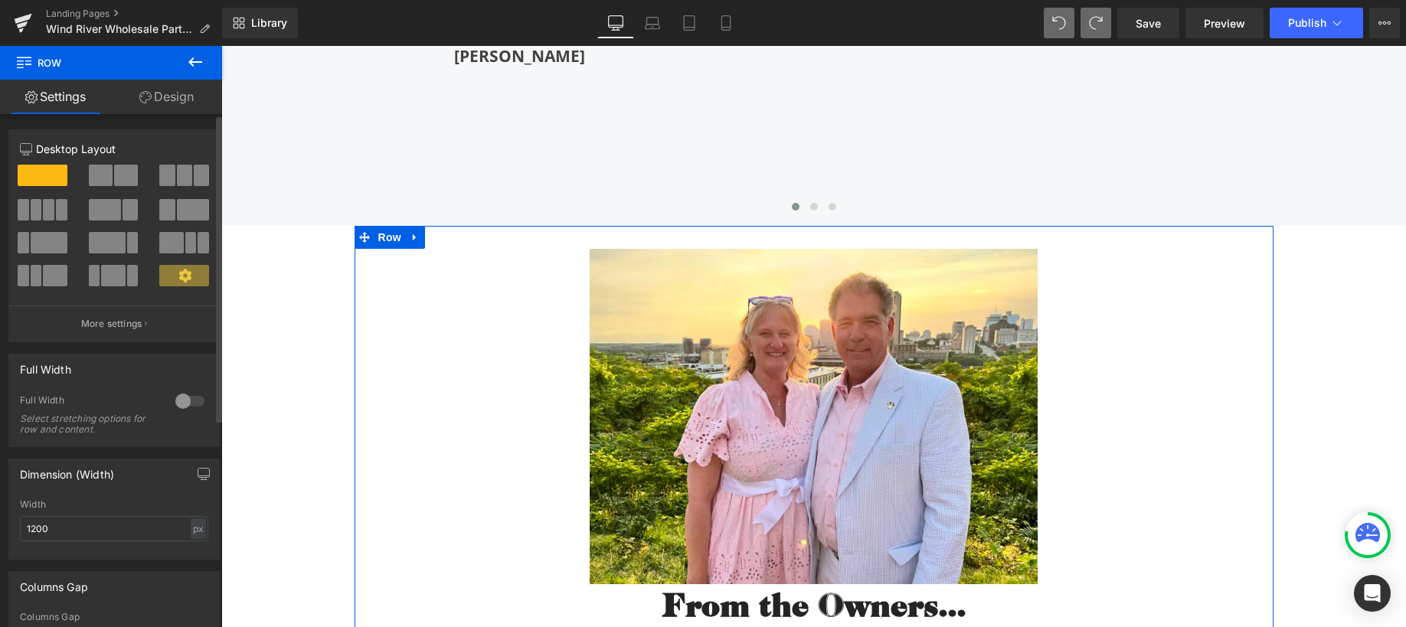
click at [125, 174] on span at bounding box center [126, 175] width 24 height 21
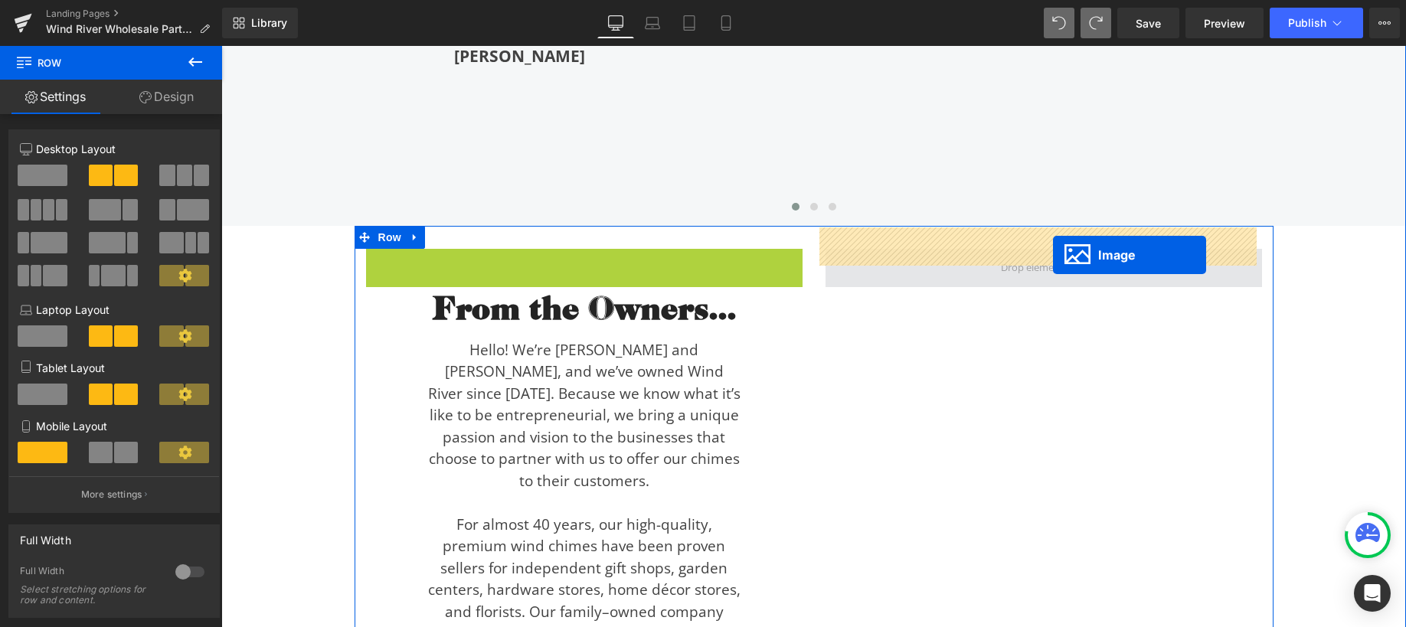
drag, startPoint x: 578, startPoint y: 309, endPoint x: 1053, endPoint y: 255, distance: 478.0
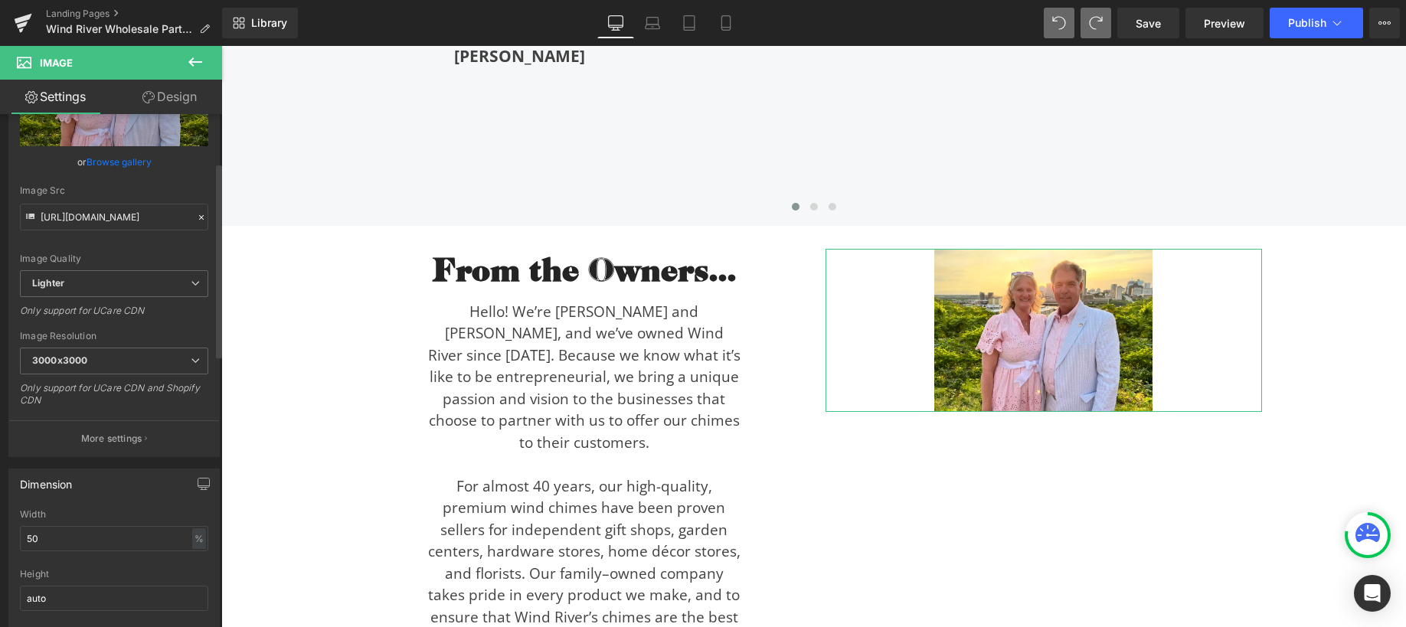
scroll to position [128, 0]
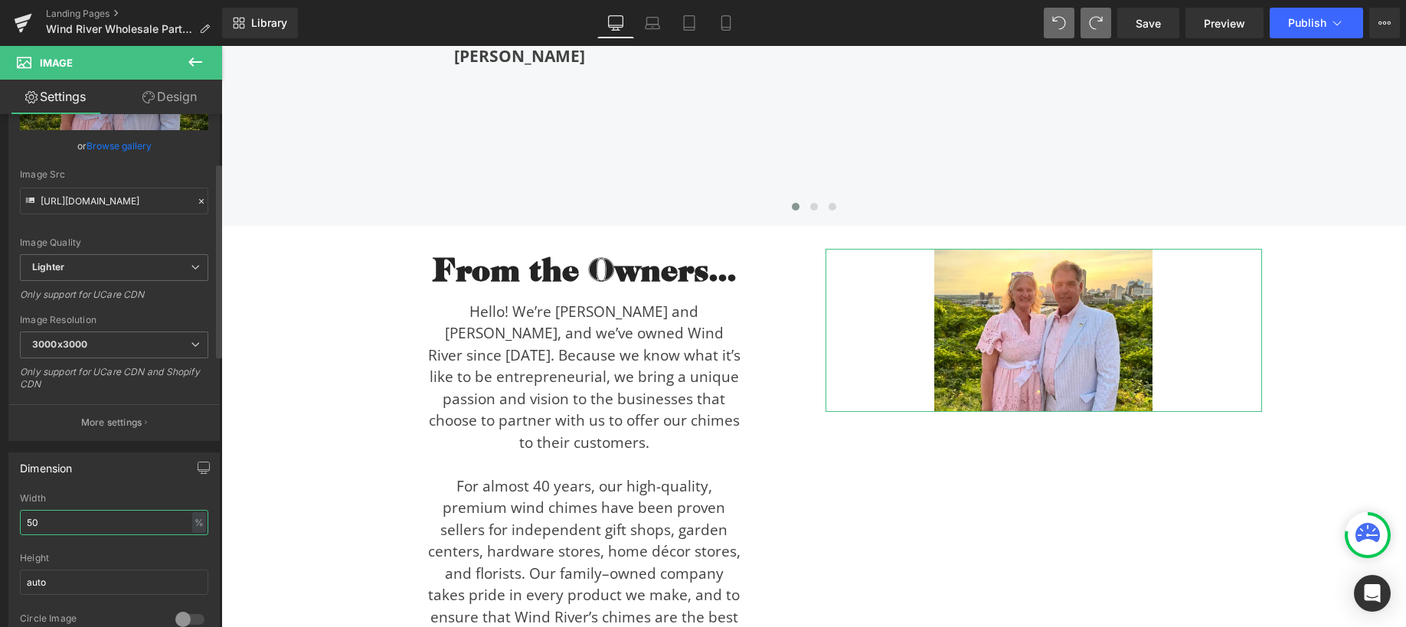
drag, startPoint x: 69, startPoint y: 526, endPoint x: 25, endPoint y: 515, distance: 45.9
click at [25, 515] on input "50" at bounding box center [114, 522] width 188 height 25
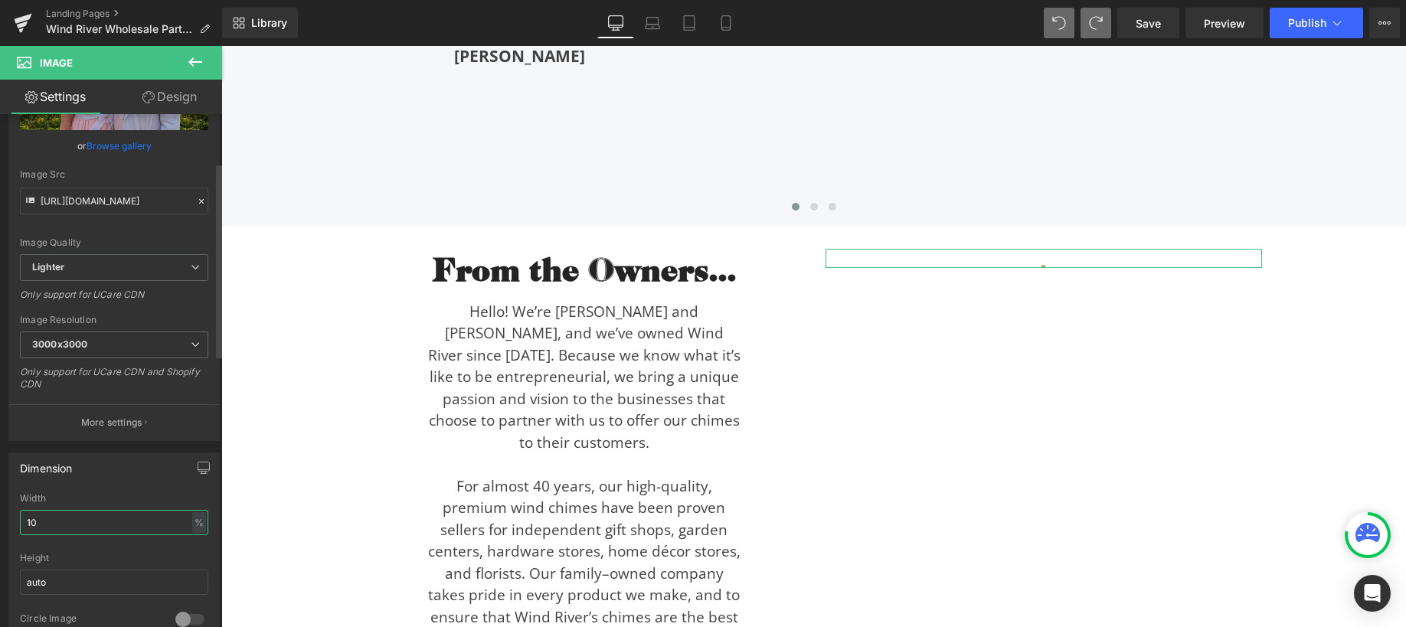
type input "100"
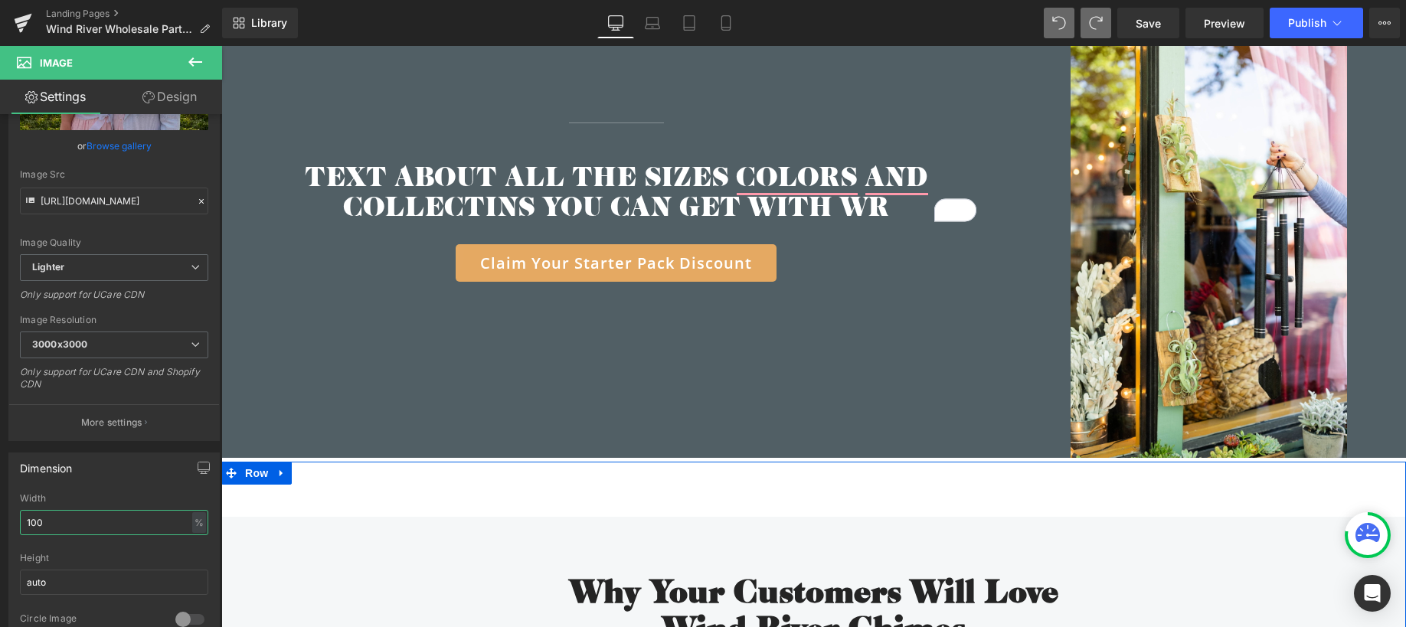
scroll to position [3325, 0]
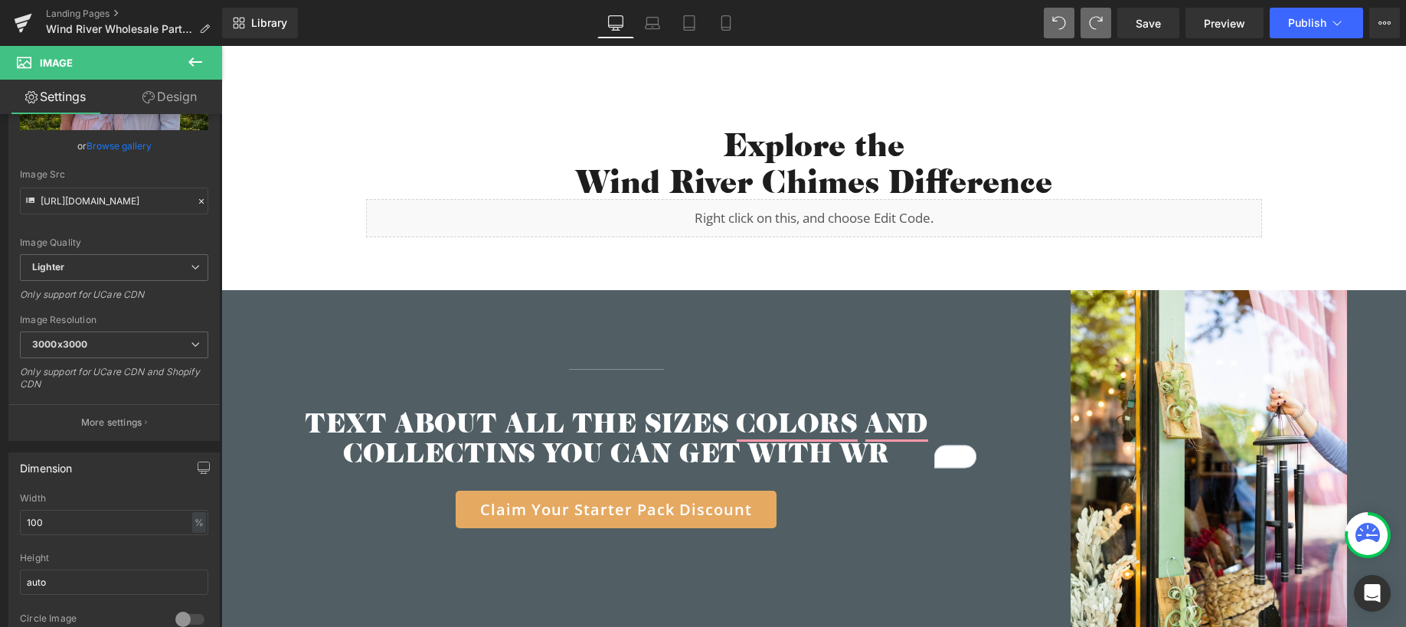
click at [921, 290] on div "Separator Row TEXT ABOUT ALL THE SIZES COLORS AND COLLECTINS YOU CAN GET WITH W…" at bounding box center [616, 497] width 790 height 414
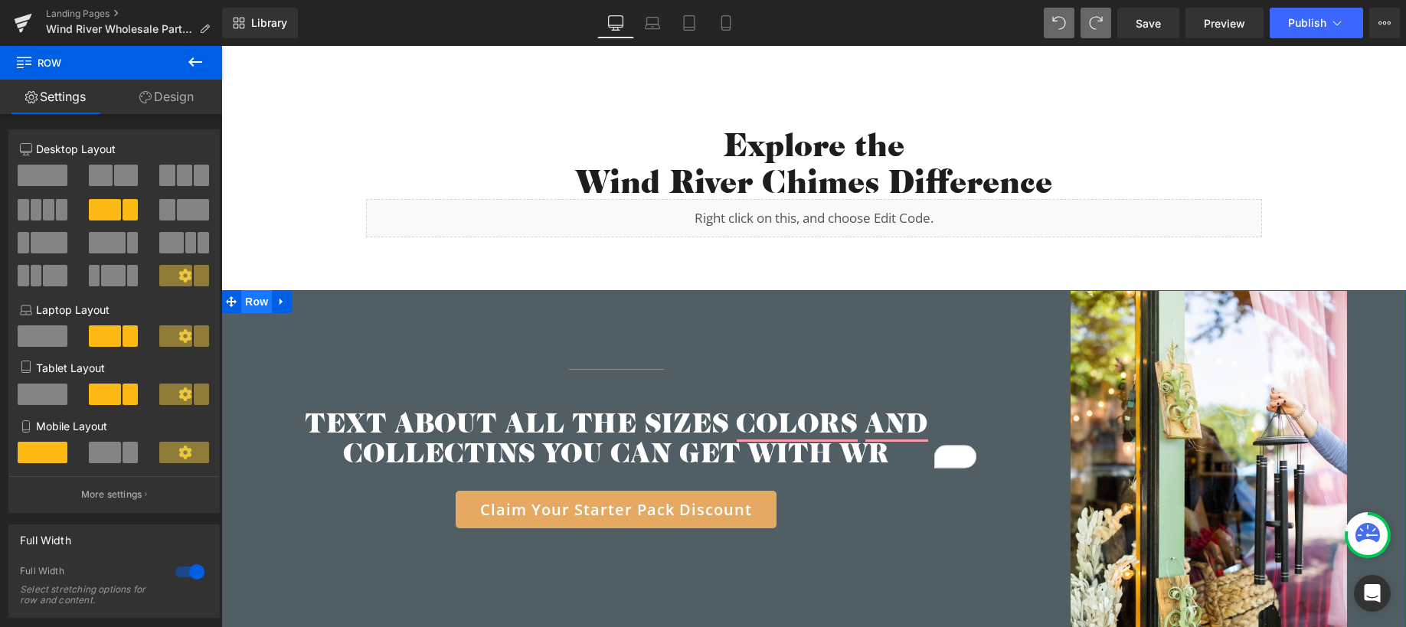
click at [246, 290] on span "Row" at bounding box center [256, 301] width 31 height 23
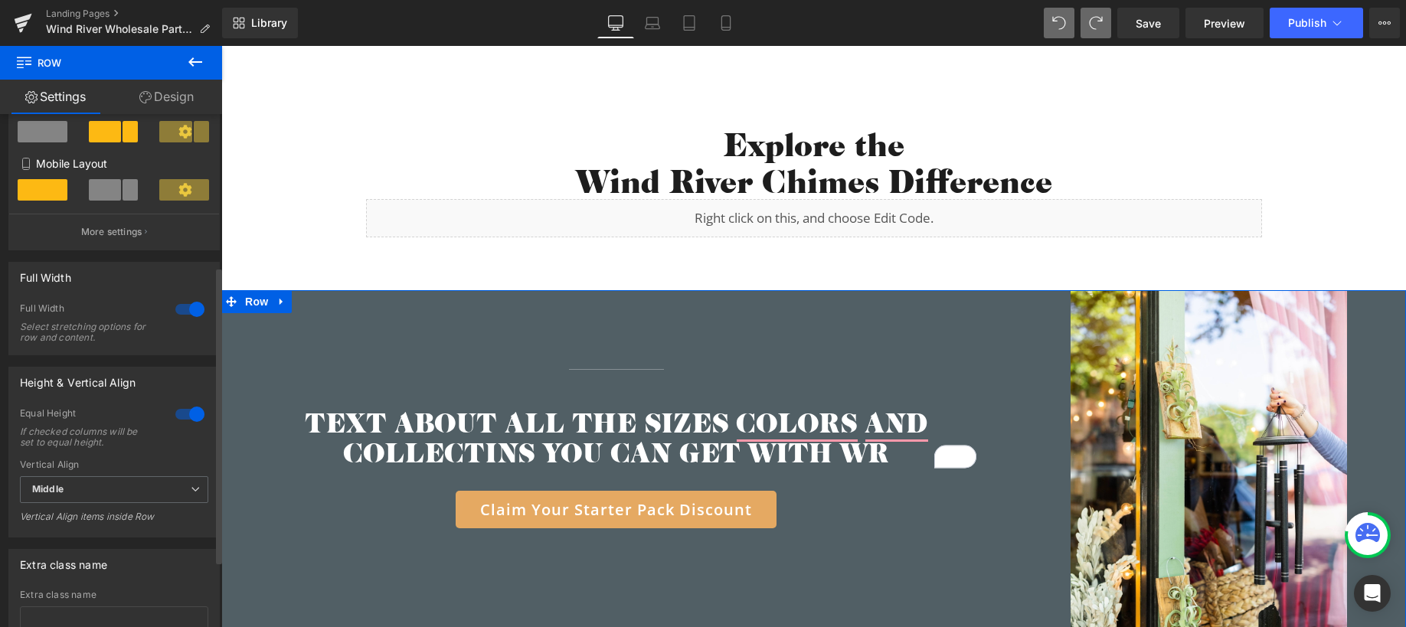
click at [189, 313] on div at bounding box center [190, 309] width 37 height 25
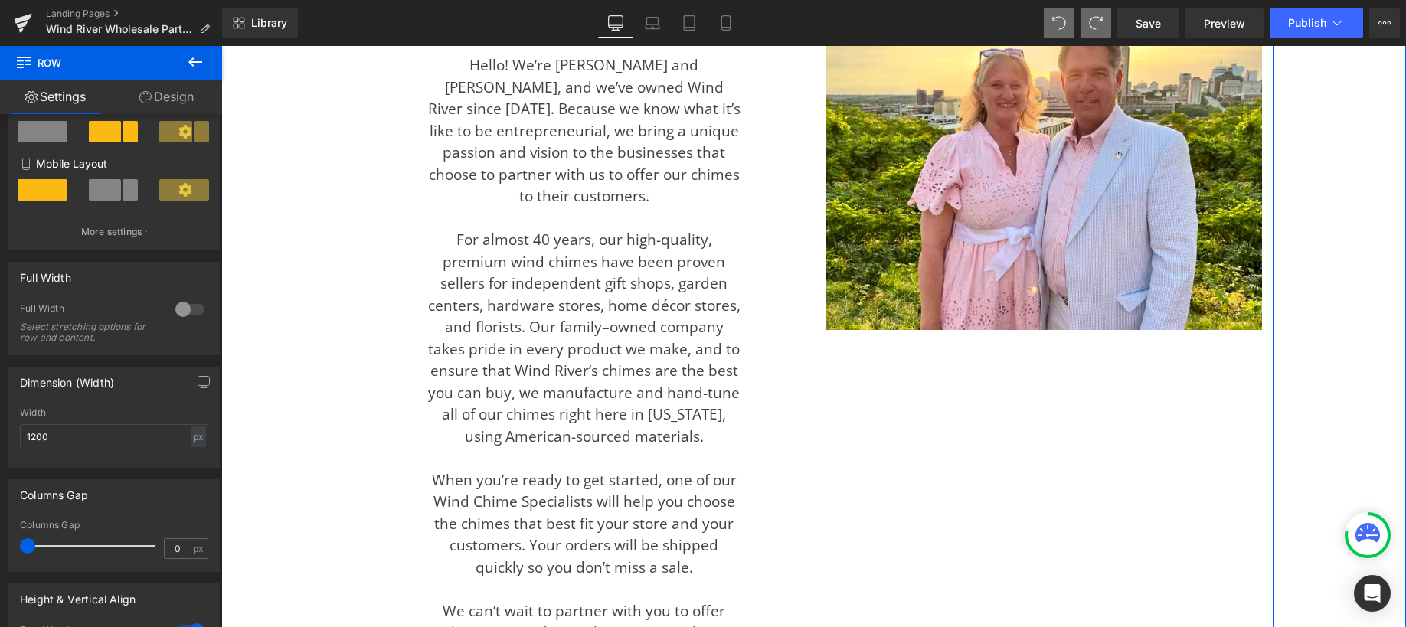
scroll to position [4355, 0]
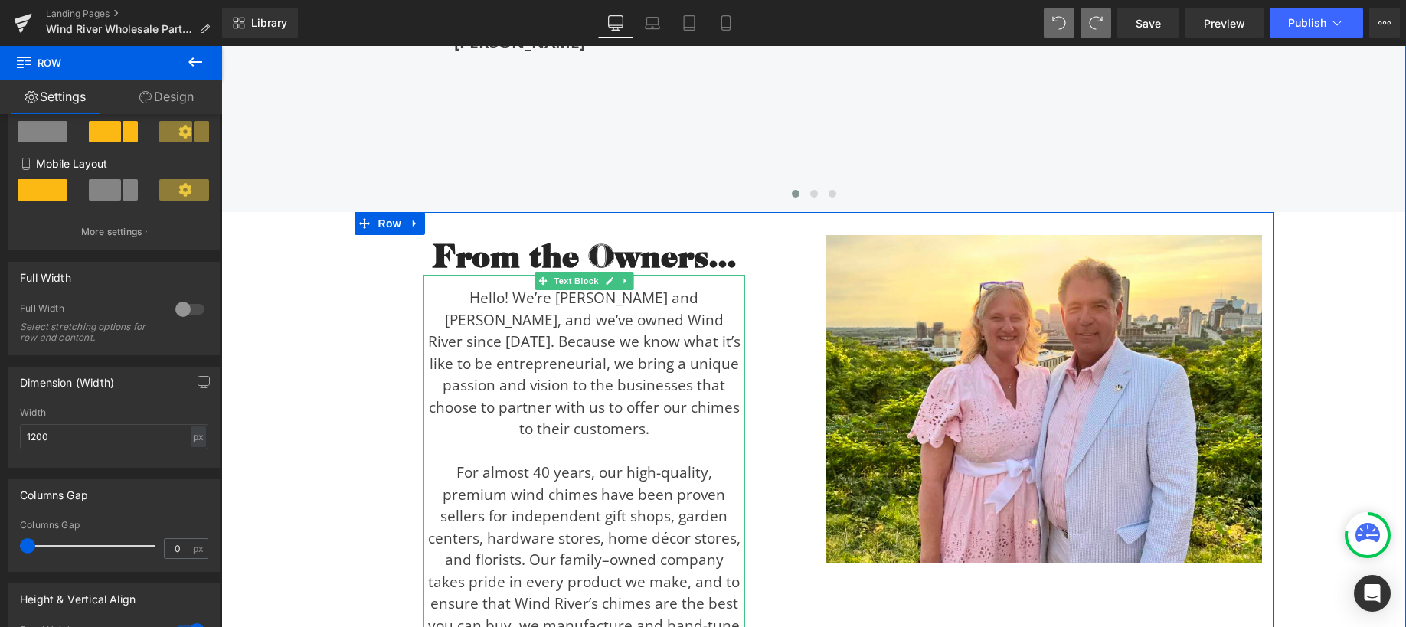
click at [478, 306] on div "Hello! We’re [PERSON_NAME] and [PERSON_NAME], and we’ve owned Wind River since …" at bounding box center [585, 599] width 322 height 648
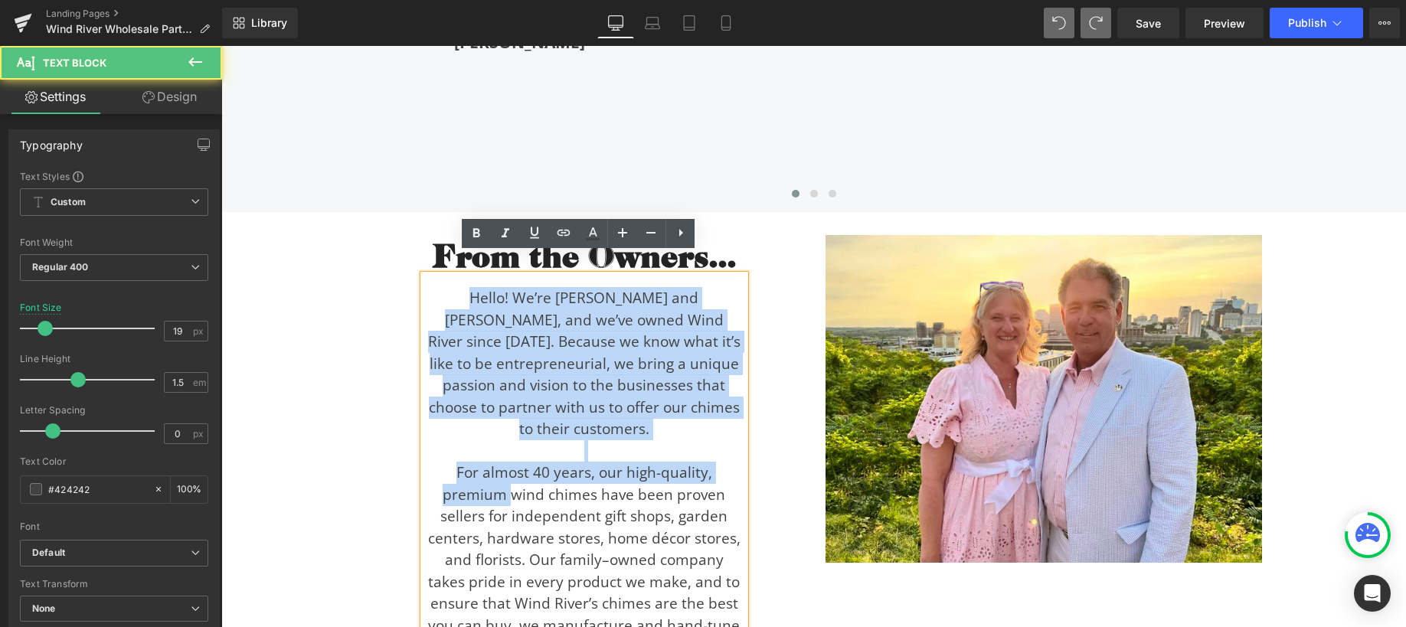
scroll to position [4668, 0]
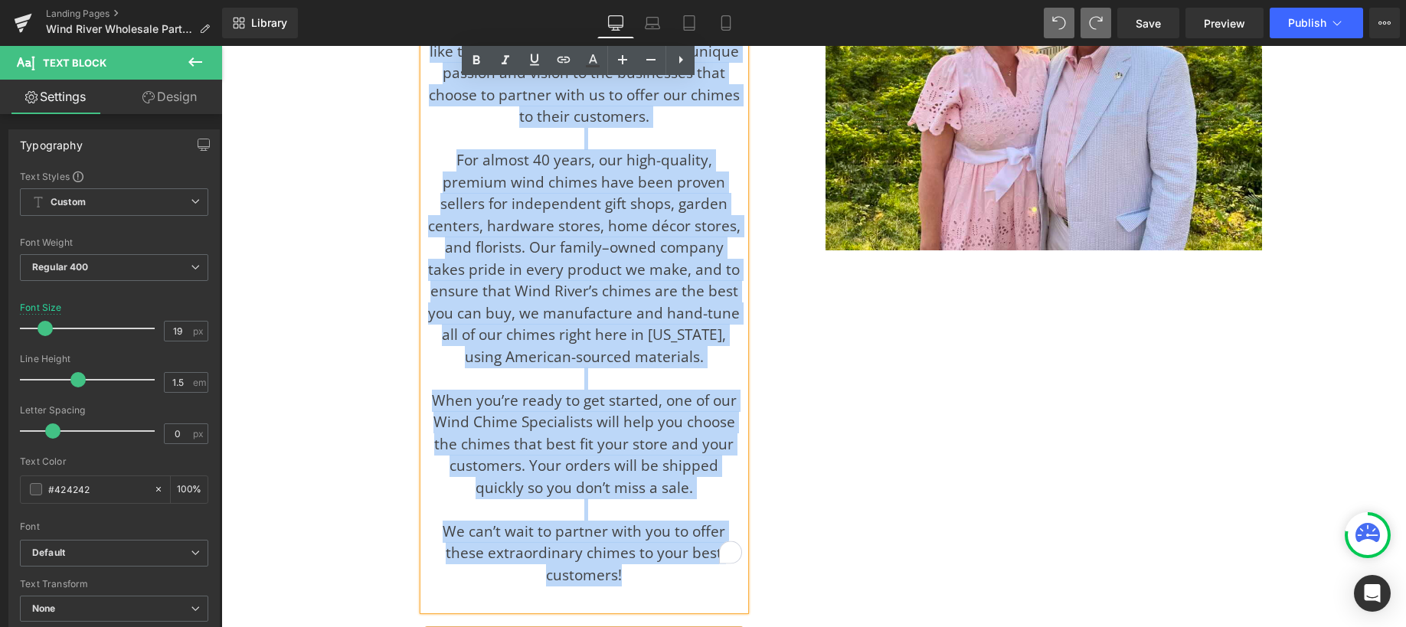
drag, startPoint x: 438, startPoint y: 276, endPoint x: 640, endPoint y: 536, distance: 329.7
click at [640, 536] on div "Hello! We’re [PERSON_NAME] and [PERSON_NAME], and we’ve owned Wind River since …" at bounding box center [585, 286] width 322 height 648
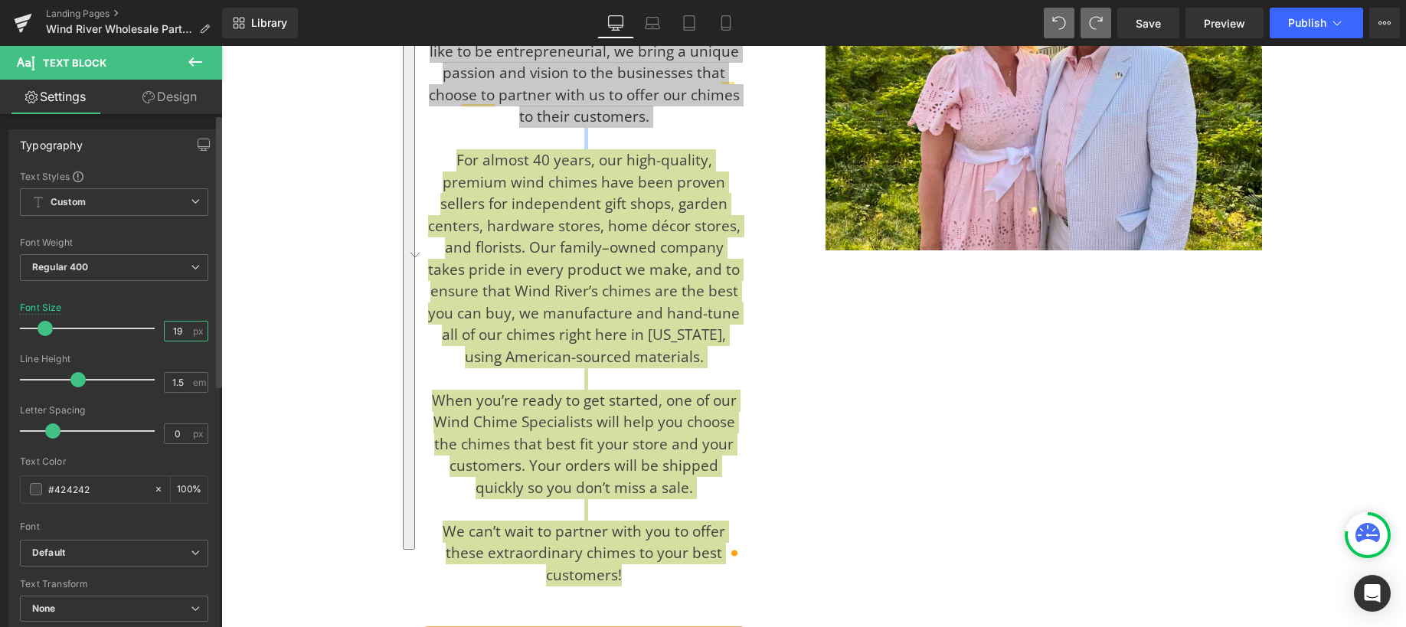
click at [185, 329] on input "19" at bounding box center [178, 331] width 27 height 19
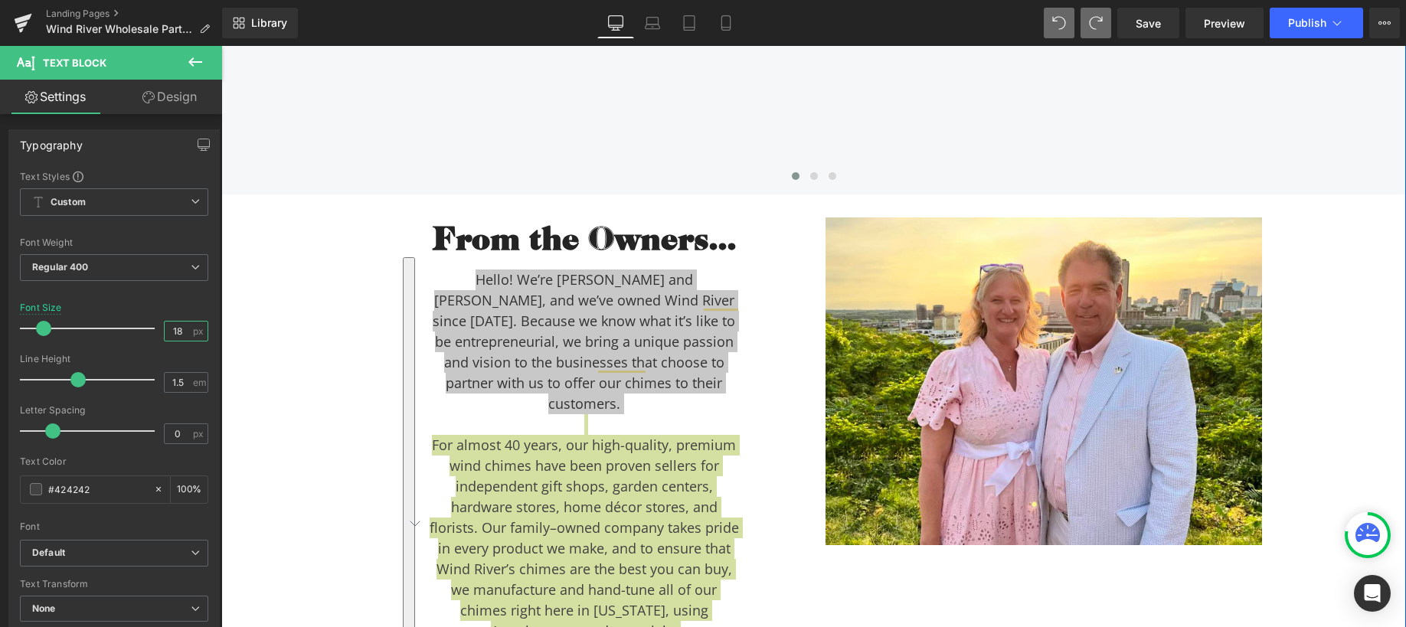
scroll to position [4446, 0]
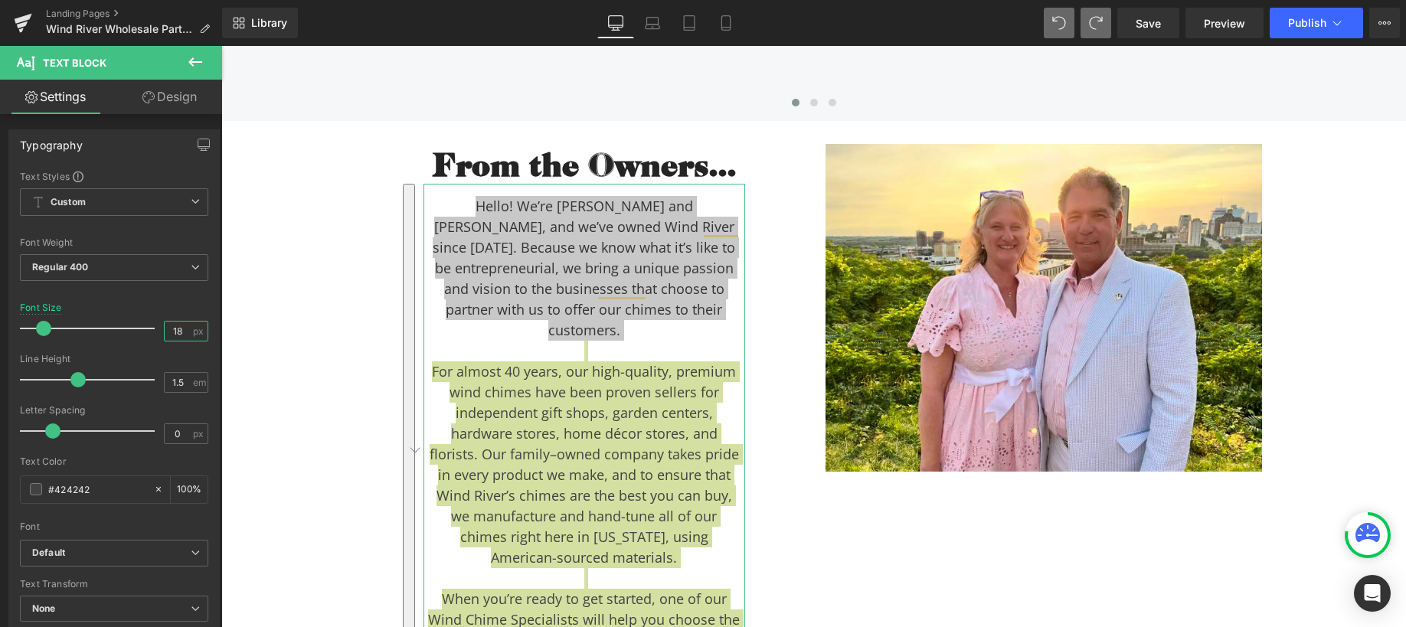
type input "18"
click at [159, 106] on link "Design" at bounding box center [169, 97] width 111 height 34
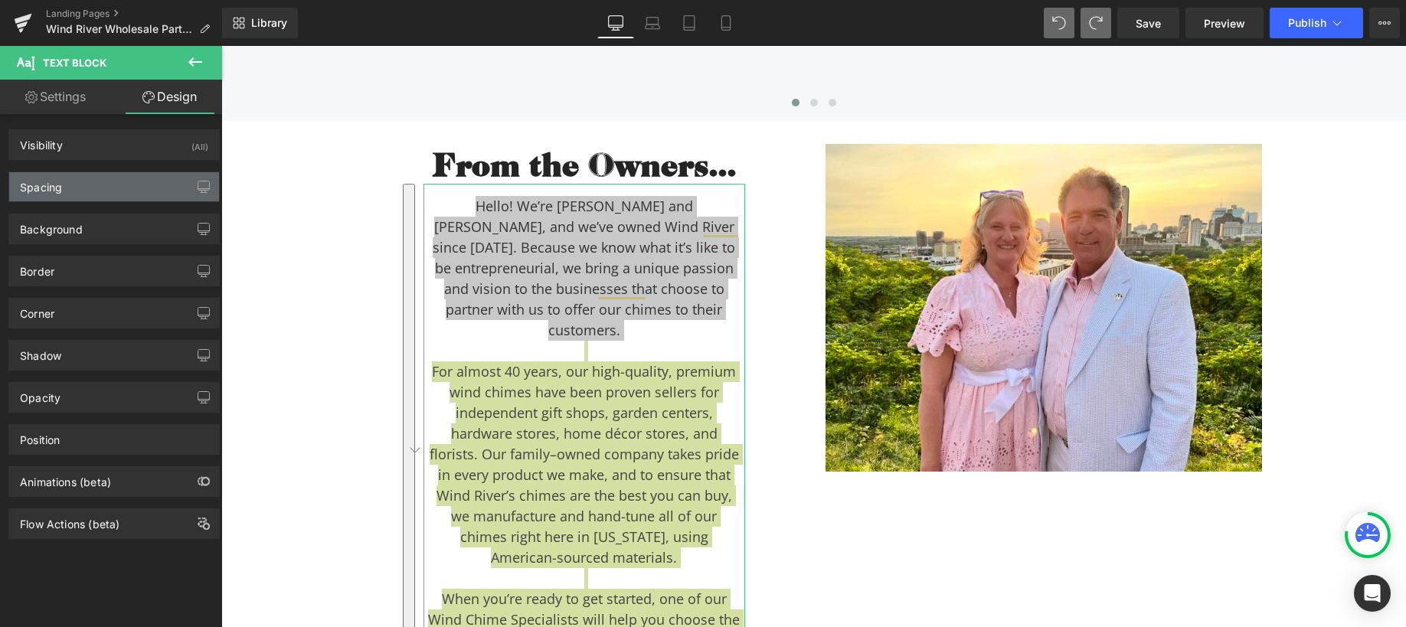
click at [70, 196] on div "Spacing" at bounding box center [114, 186] width 210 height 29
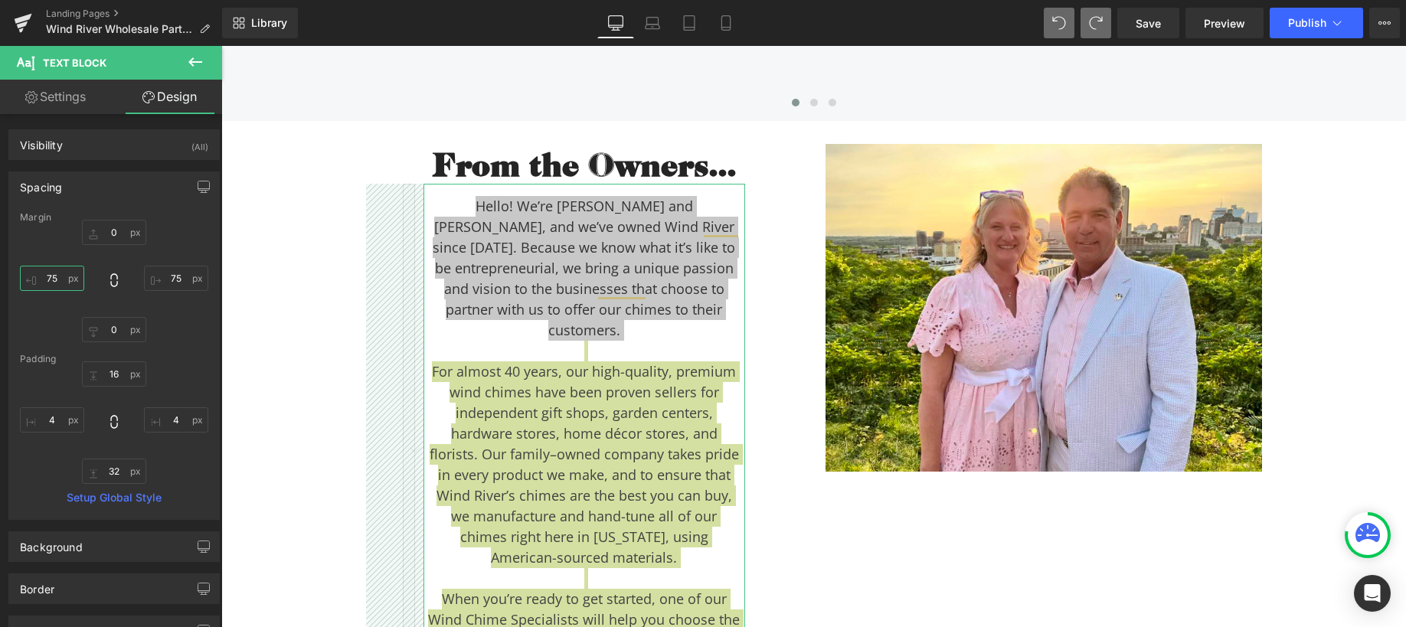
click at [62, 277] on input "75" at bounding box center [52, 278] width 64 height 25
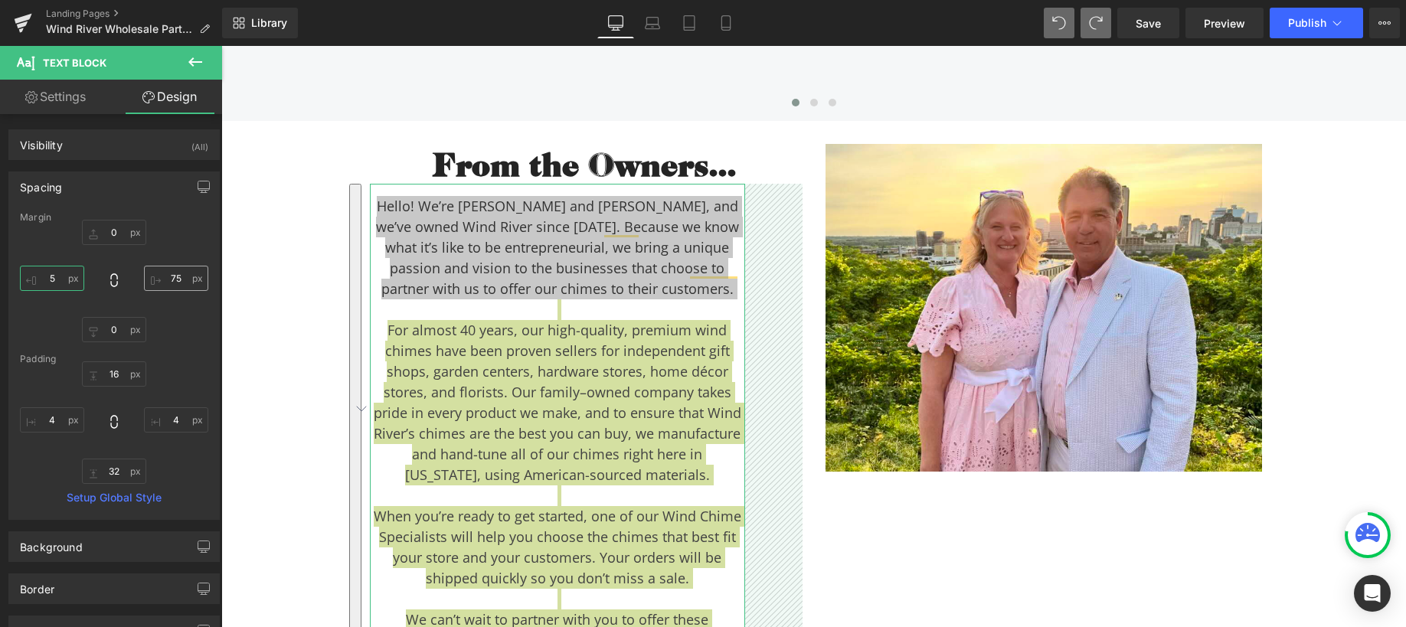
type input "5"
click at [178, 277] on input "75" at bounding box center [176, 278] width 64 height 25
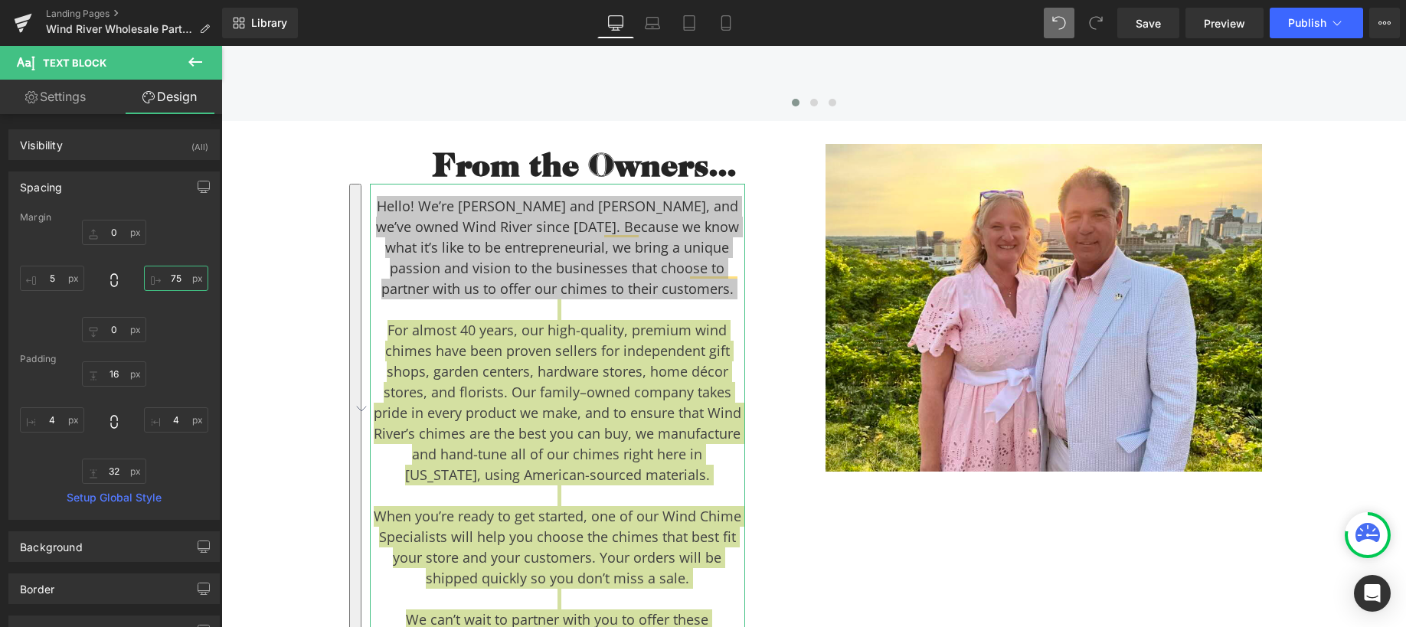
type input "5"
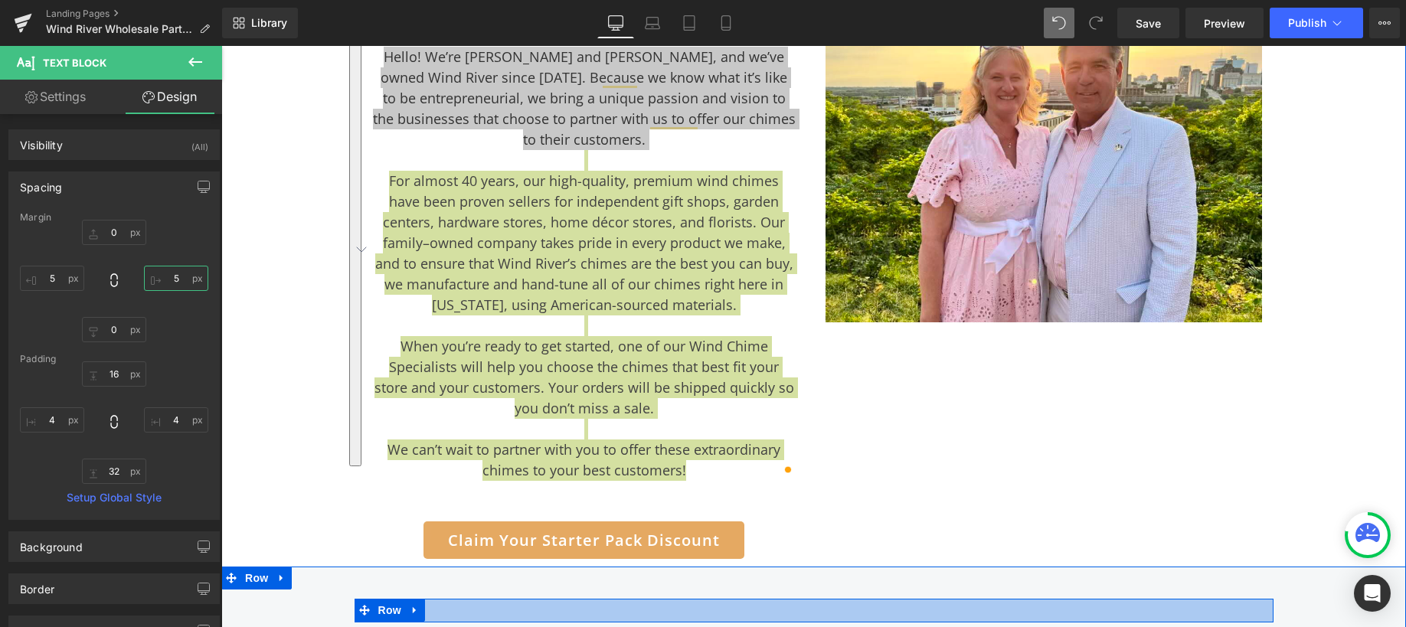
scroll to position [4476, 0]
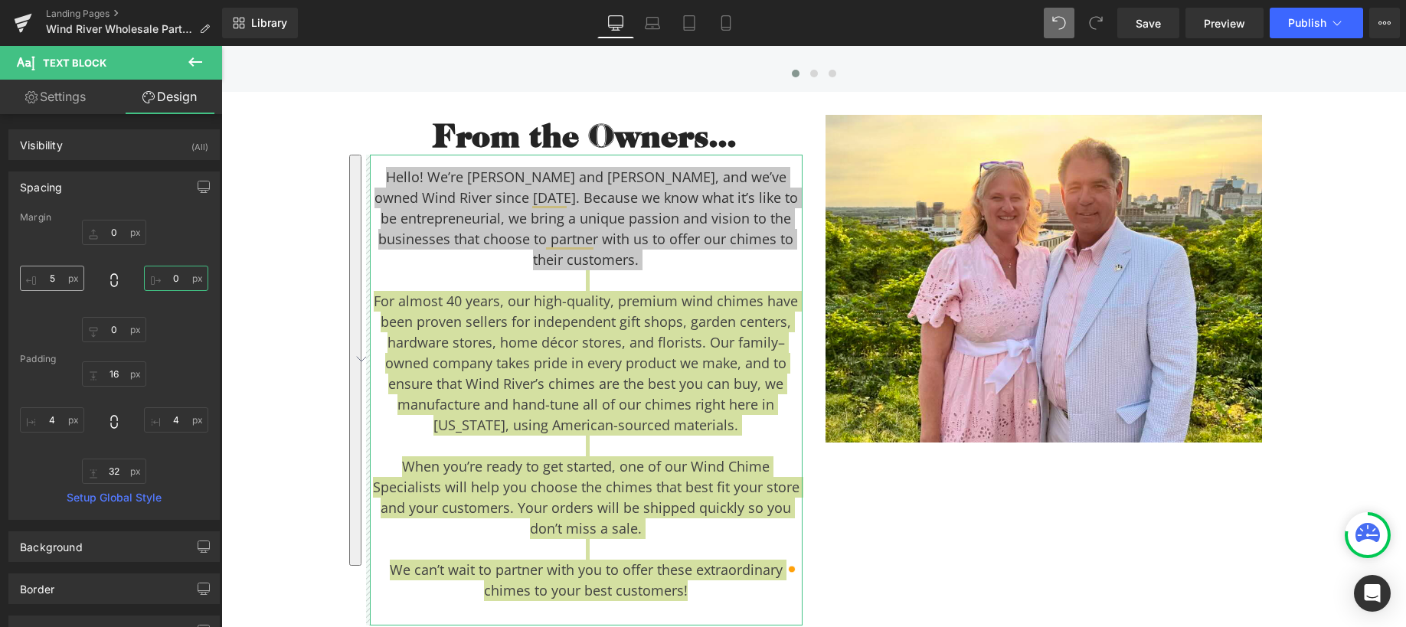
type input "0"
click at [56, 278] on input "5" at bounding box center [52, 278] width 64 height 25
type input "0"
click at [41, 93] on link "Settings" at bounding box center [55, 97] width 111 height 34
type input "100"
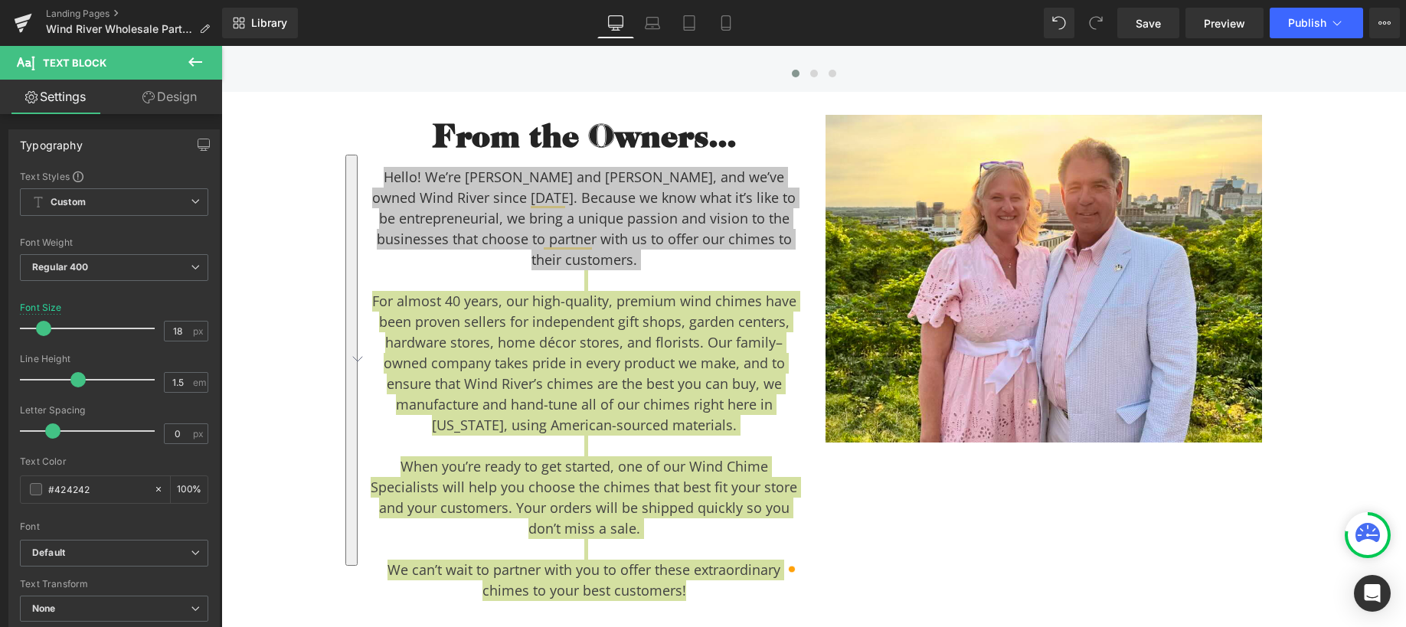
scroll to position [4476, 0]
click at [193, 61] on icon at bounding box center [195, 62] width 18 height 18
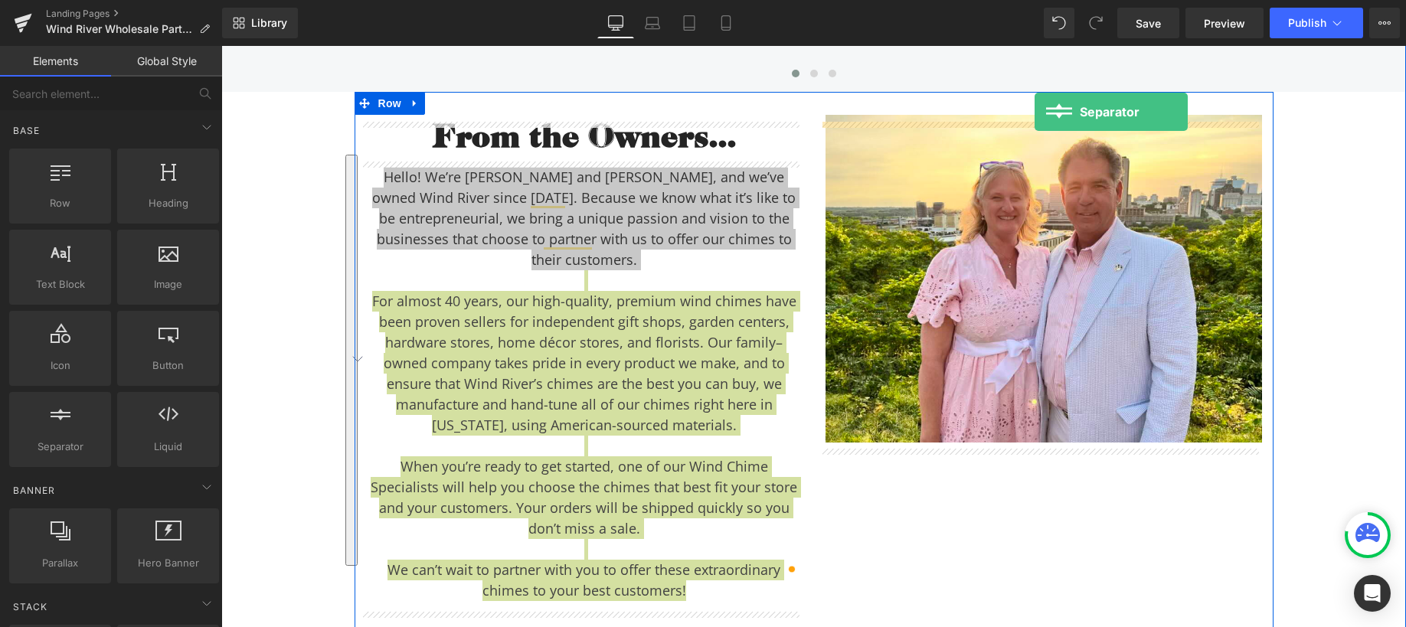
scroll to position [4448, 0]
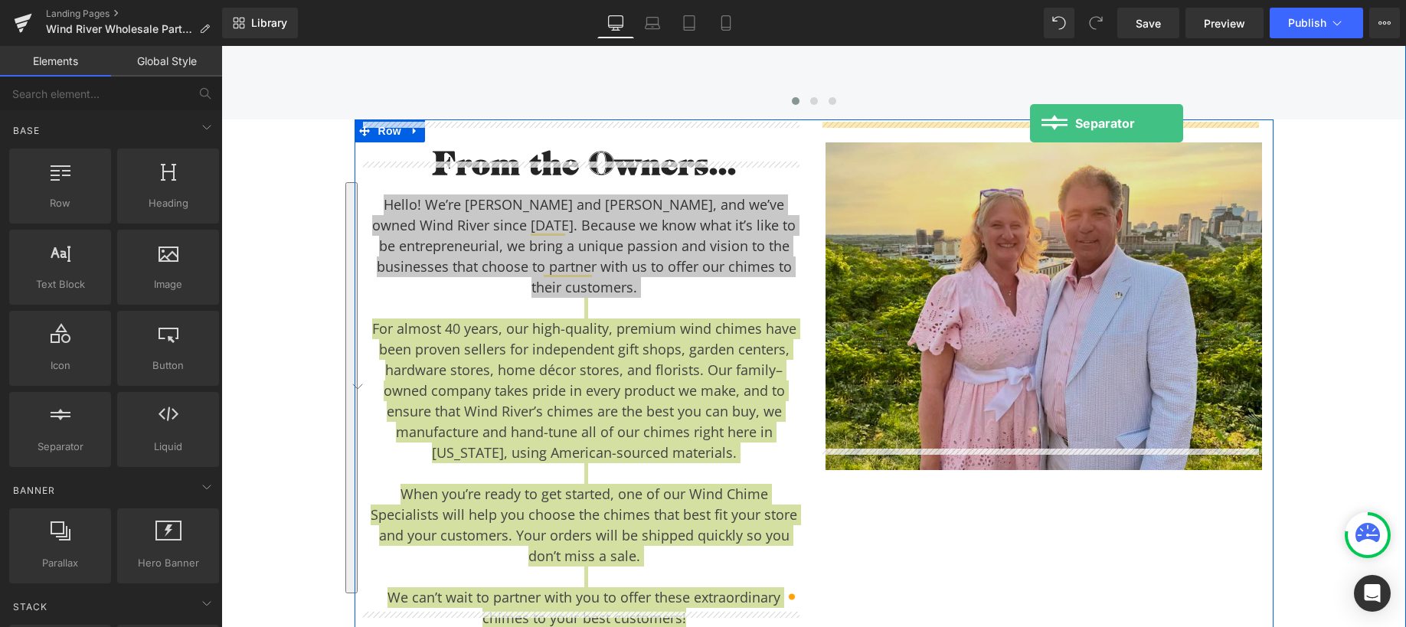
drag, startPoint x: 391, startPoint y: 457, endPoint x: 1030, endPoint y: 124, distance: 720.5
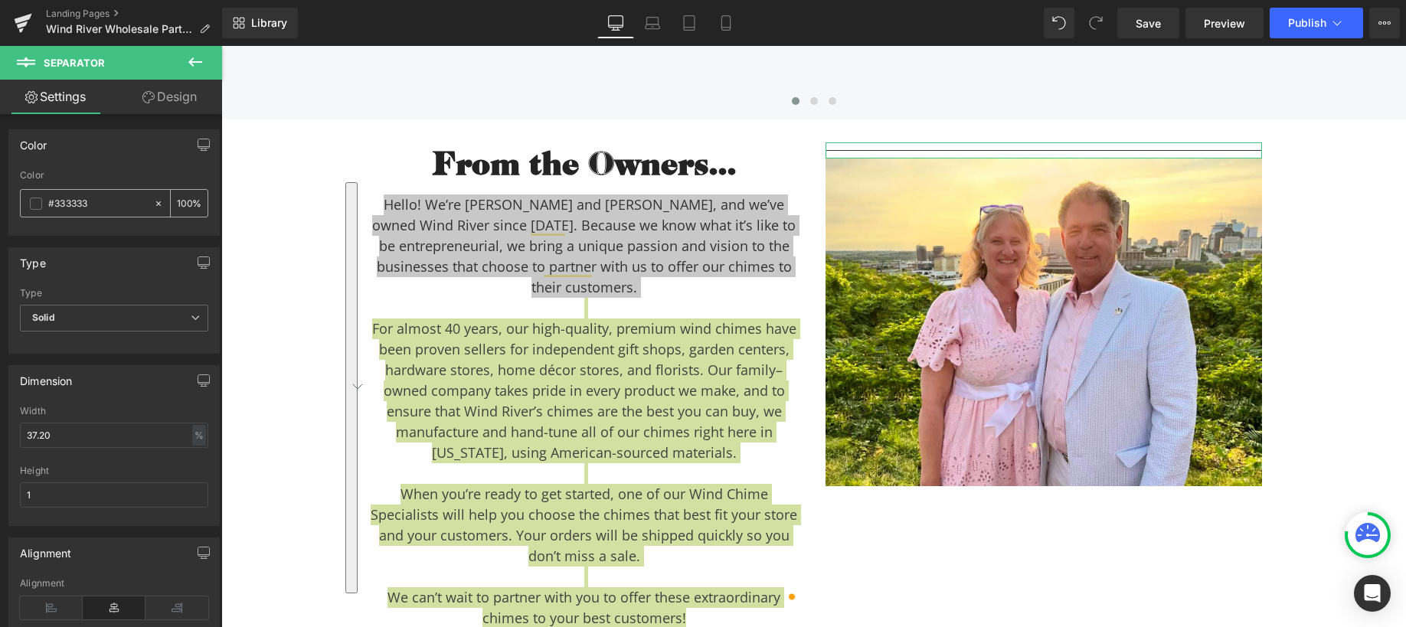
click at [40, 204] on span at bounding box center [36, 204] width 12 height 12
click at [35, 207] on span at bounding box center [36, 204] width 12 height 12
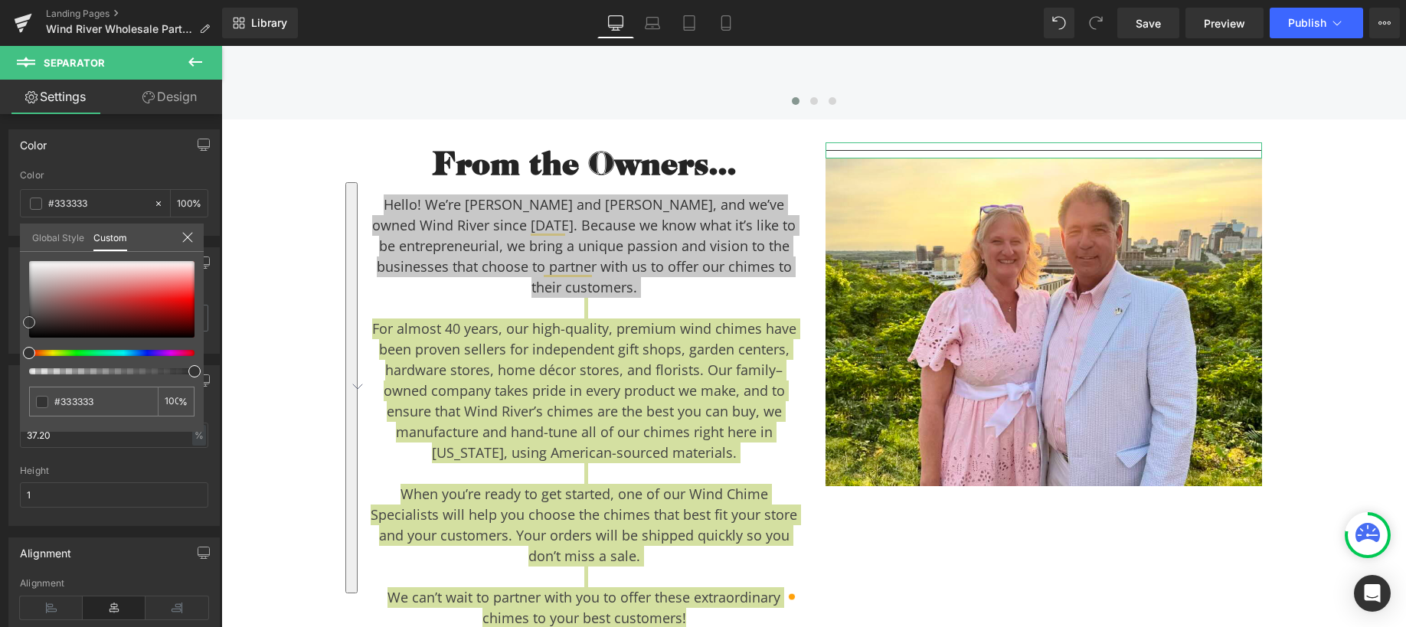
type input "#efefef"
click at [22, 256] on div "#efefef 100 %" at bounding box center [112, 261] width 184 height 18
type input "#ffffff"
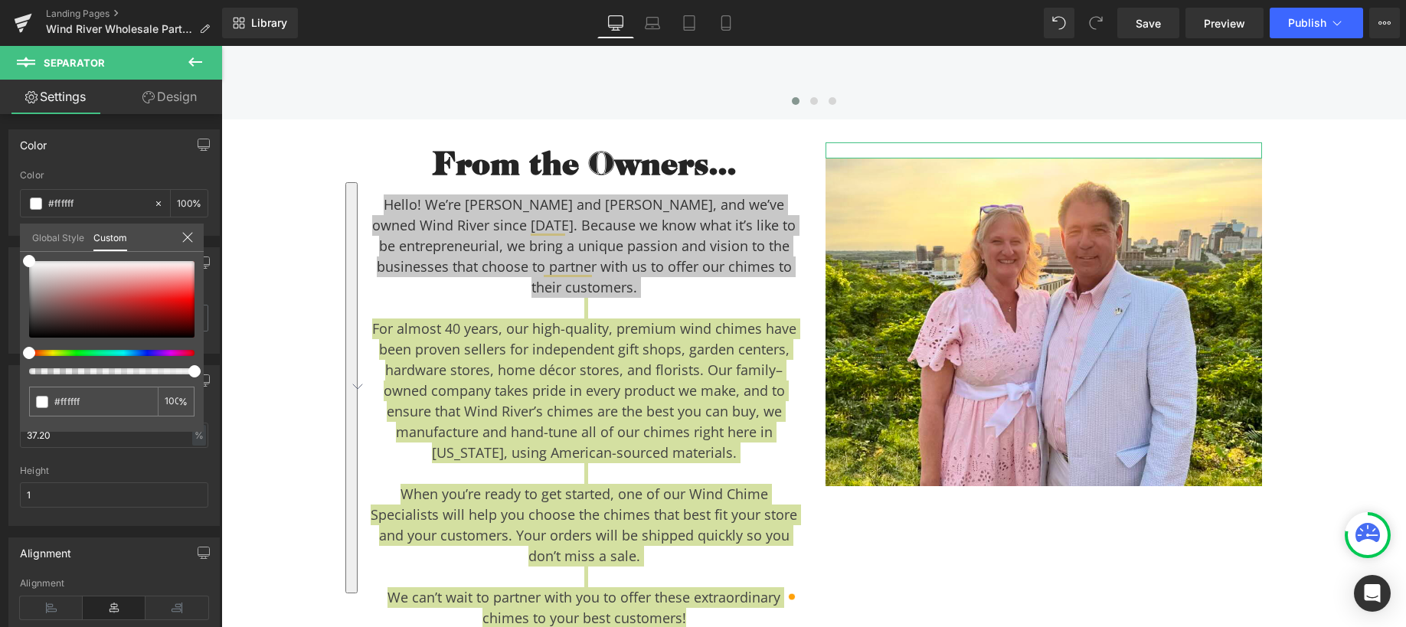
type input "22"
type input "16"
type input "0"
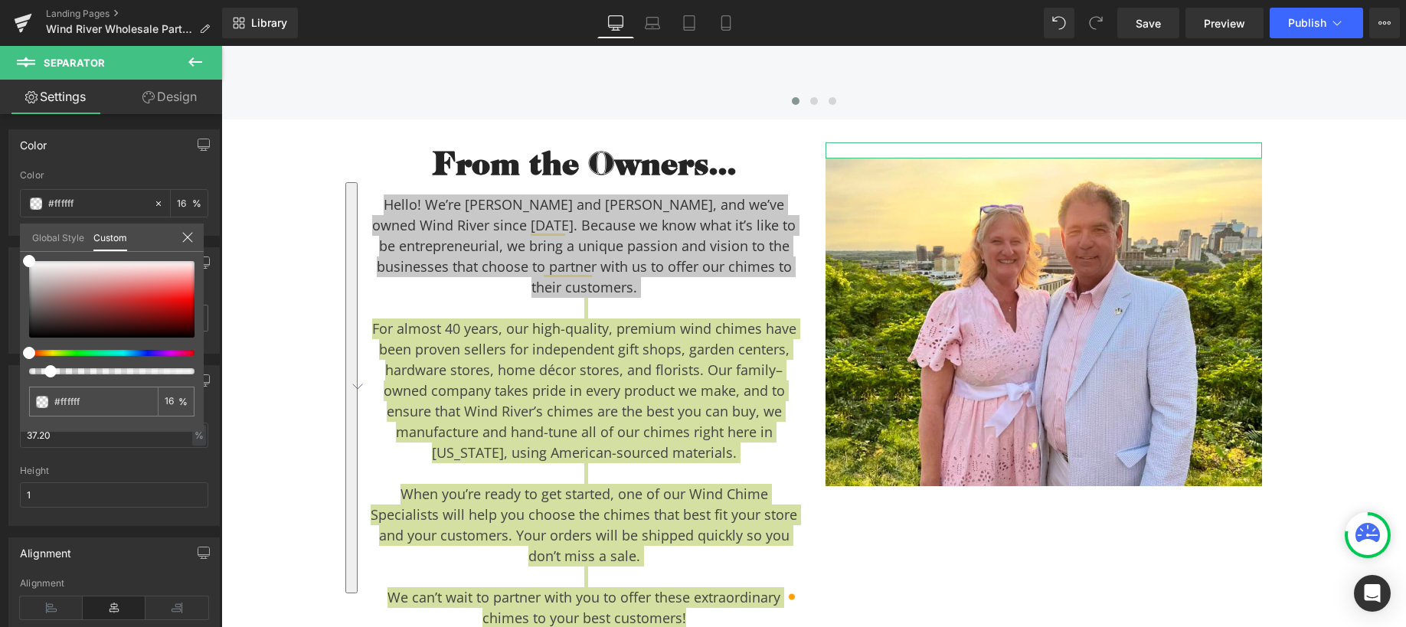
type input "0"
drag, startPoint x: 47, startPoint y: 373, endPoint x: 7, endPoint y: 372, distance: 40.6
click at [7, 236] on div "Color rgba(255, 255, 255, 0) Color #ffffff 0 % Global Style Custom Setup Global…" at bounding box center [114, 177] width 229 height 118
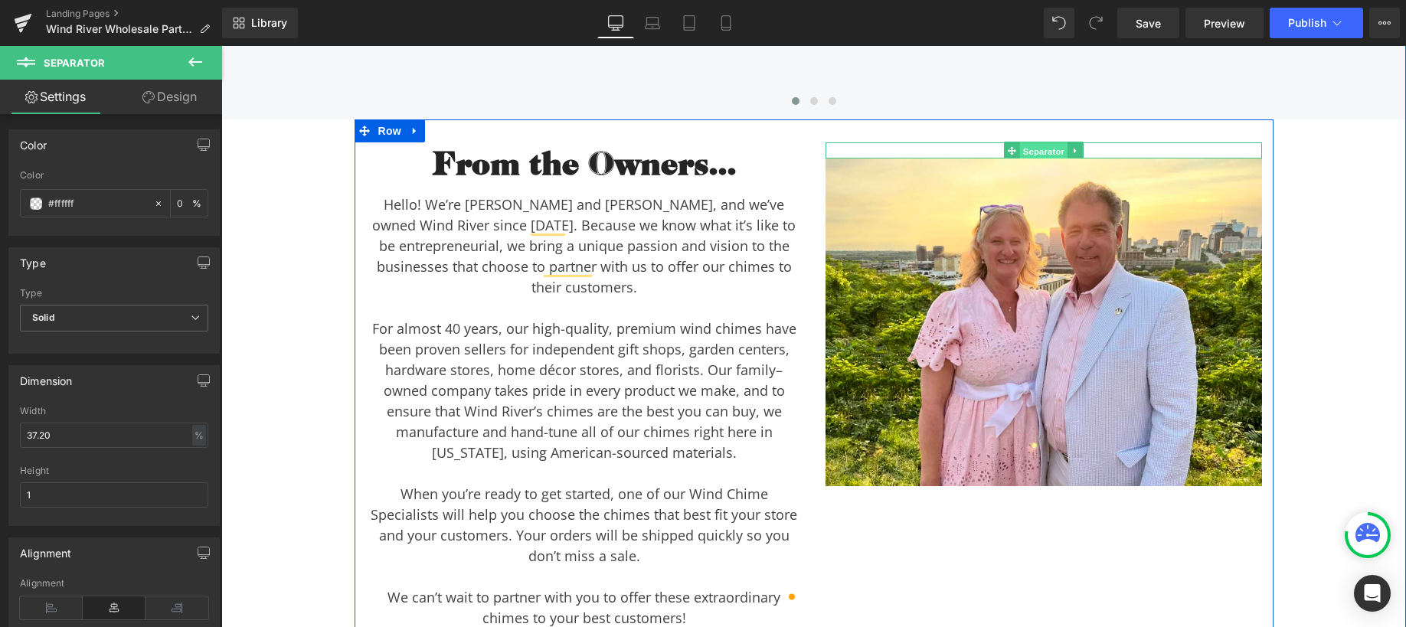
click at [1049, 142] on span "Separator" at bounding box center [1043, 151] width 47 height 18
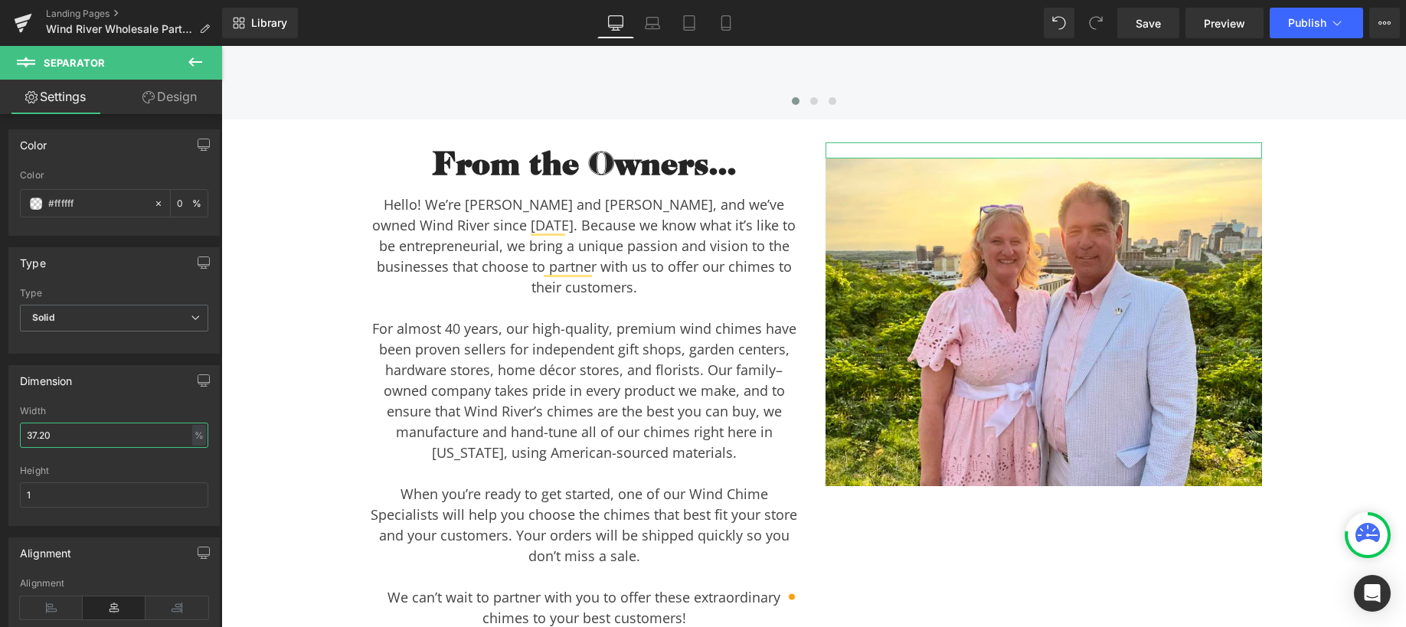
click at [82, 433] on input "37.20" at bounding box center [114, 435] width 188 height 25
drag, startPoint x: 74, startPoint y: 434, endPoint x: 17, endPoint y: 430, distance: 57.6
click at [17, 430] on div "37.20% Width 37.20 % % px 1px Height 1" at bounding box center [114, 465] width 210 height 119
type input "100"
click at [56, 498] on input "1" at bounding box center [114, 495] width 188 height 25
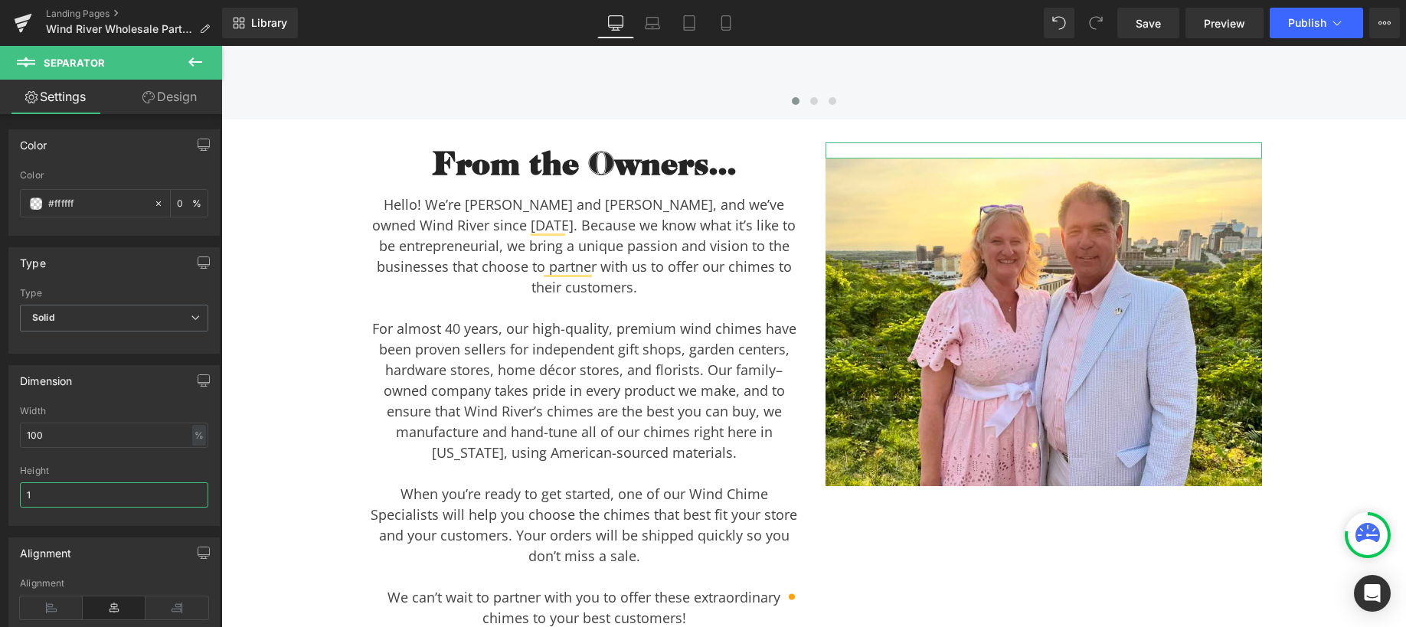
drag, startPoint x: 38, startPoint y: 497, endPoint x: 25, endPoint y: 493, distance: 12.8
click at [25, 493] on input "1" at bounding box center [114, 495] width 188 height 25
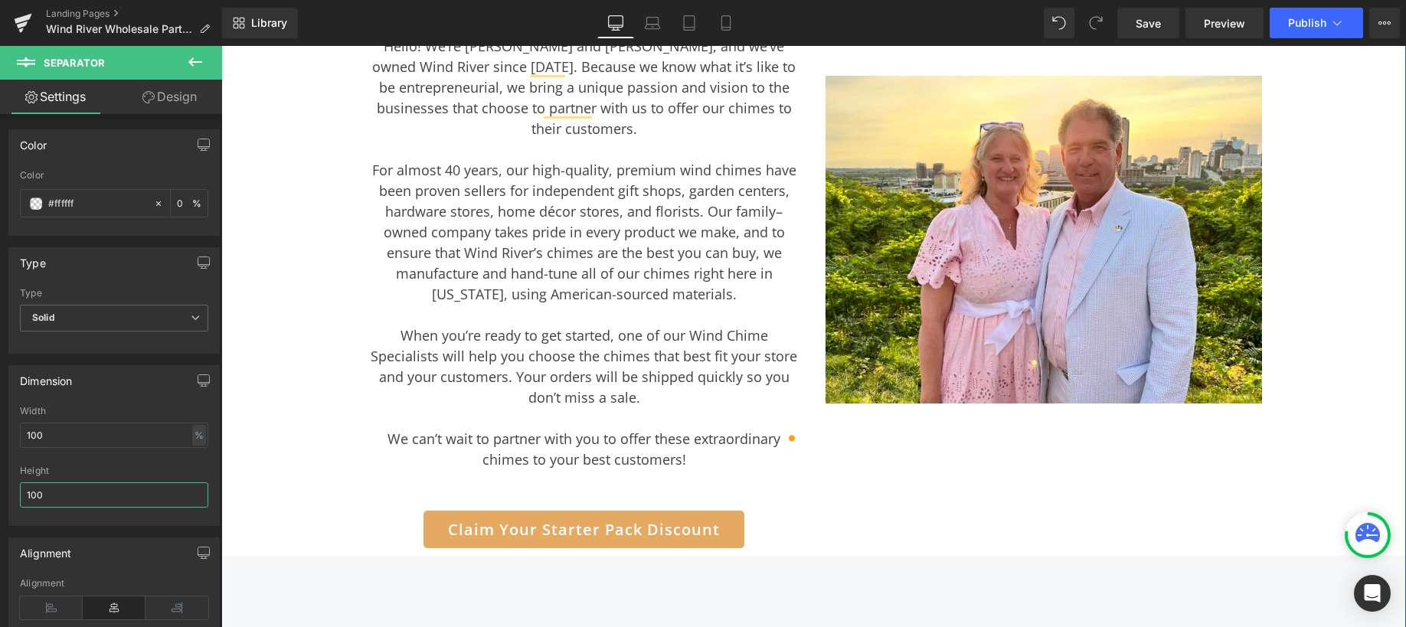
scroll to position [4567, 0]
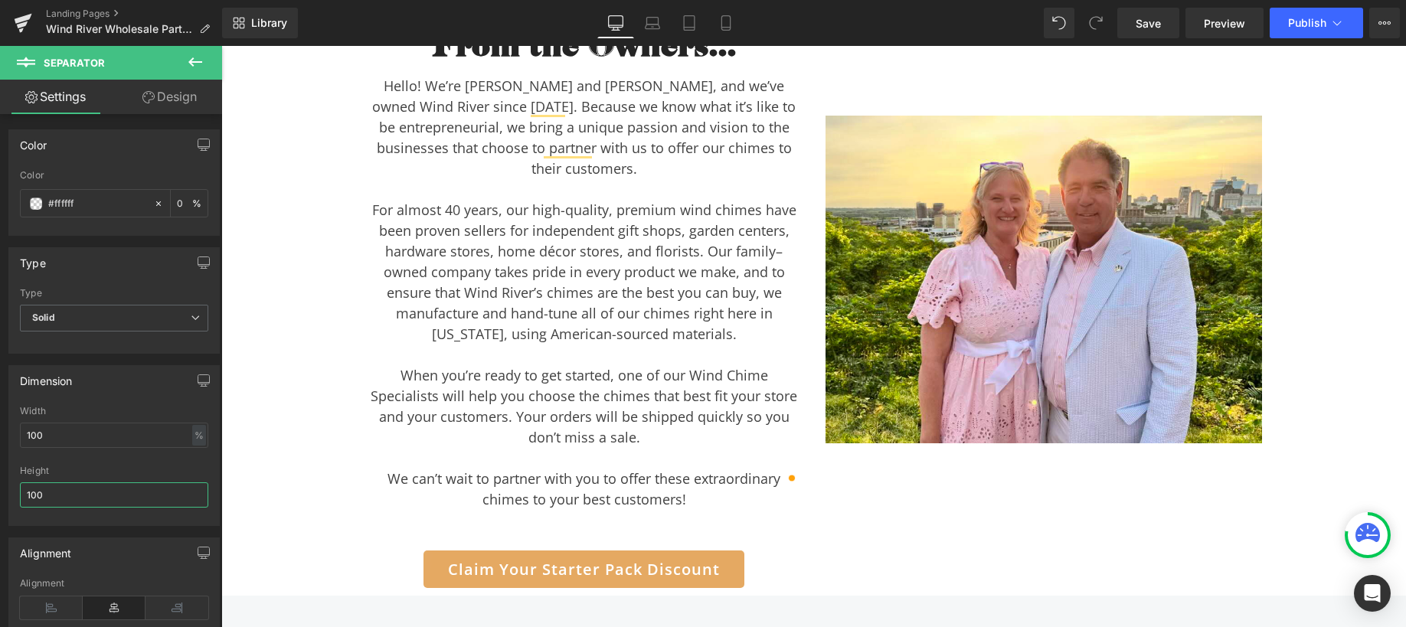
type input "100"
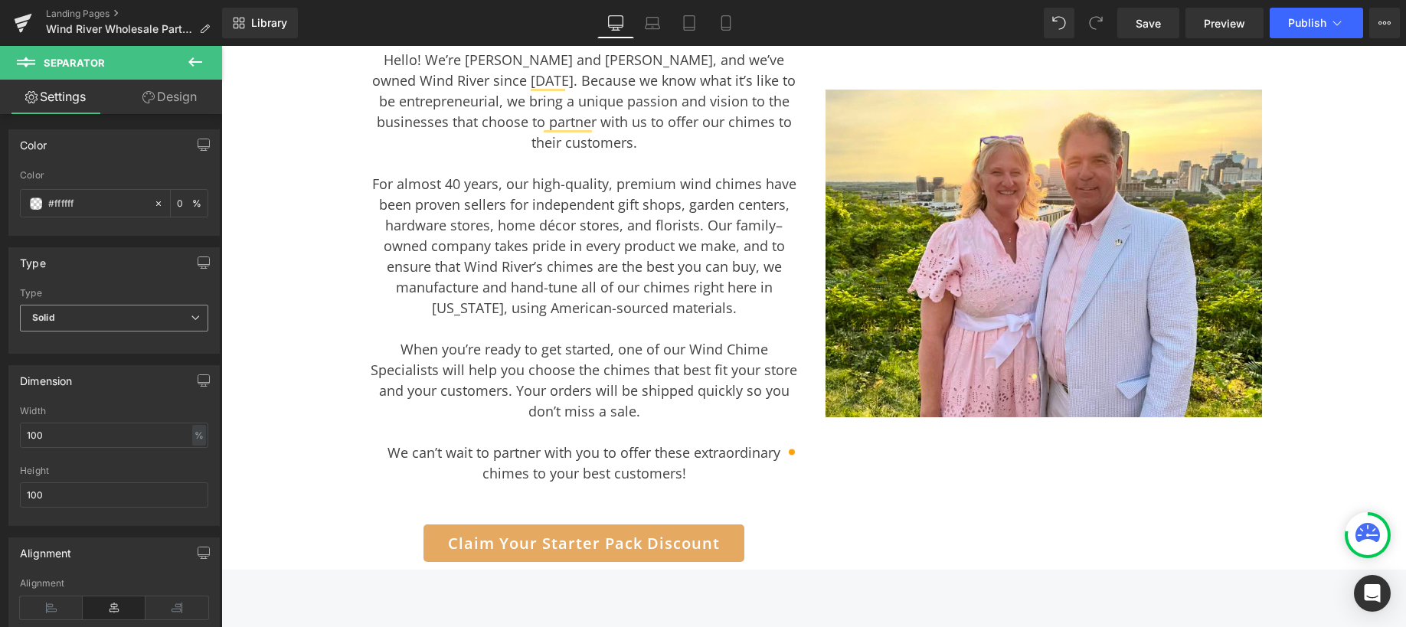
scroll to position [4589, 0]
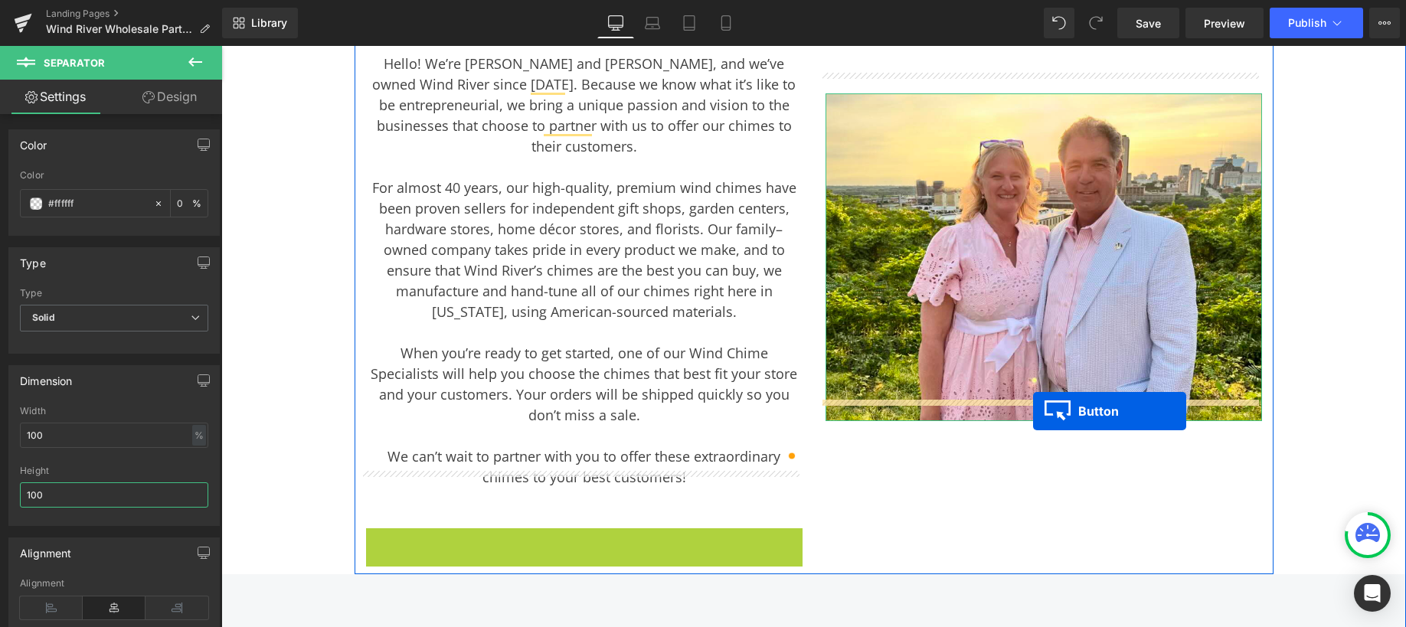
drag, startPoint x: 578, startPoint y: 504, endPoint x: 1033, endPoint y: 411, distance: 465.1
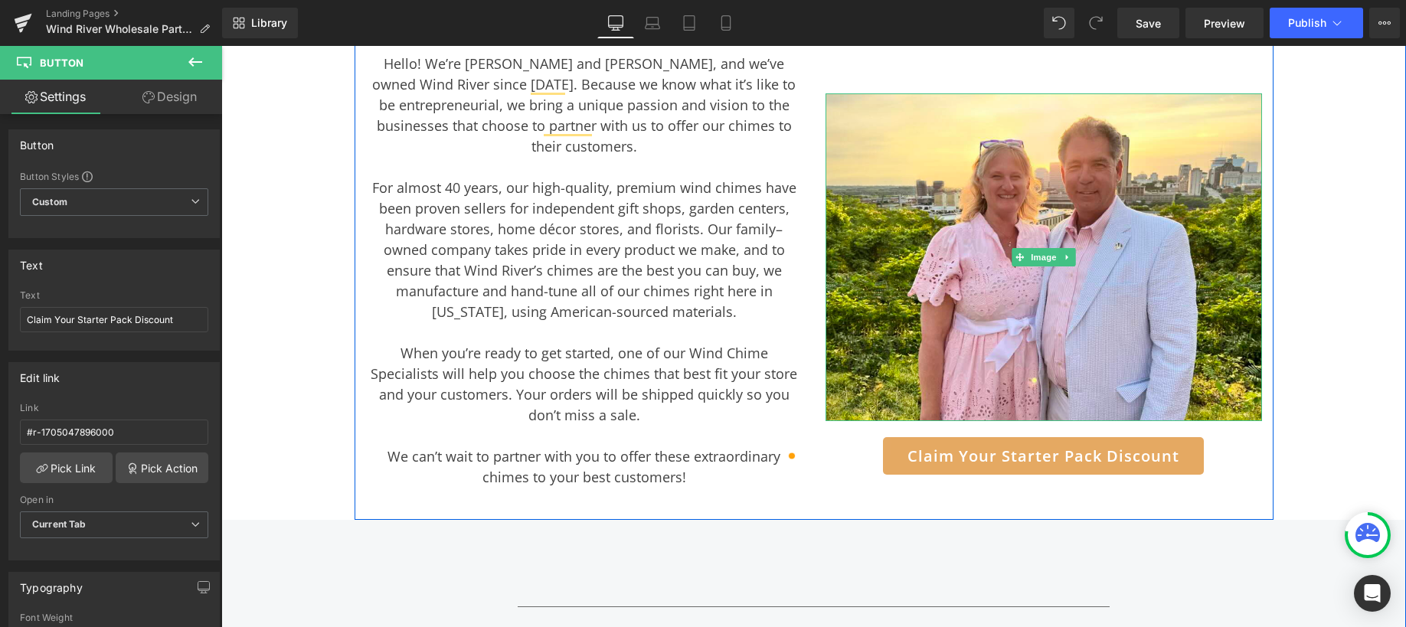
scroll to position [4324, 0]
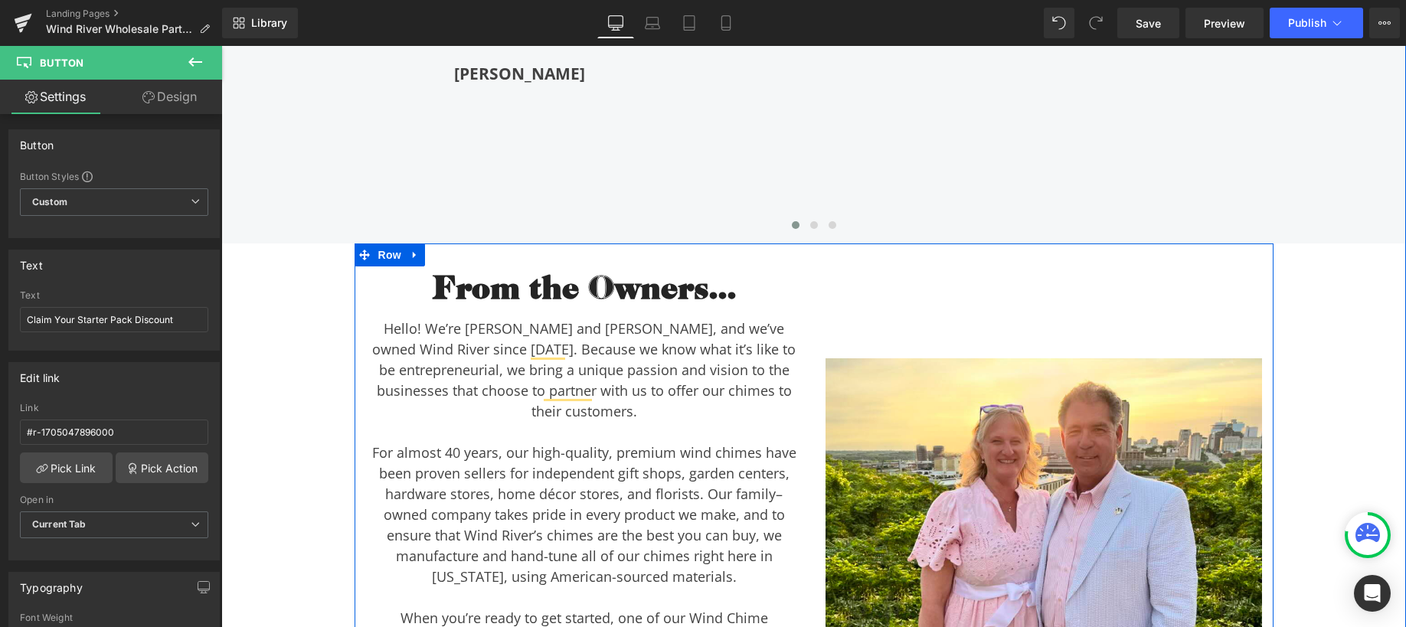
click at [964, 297] on hr at bounding box center [1044, 316] width 437 height 84
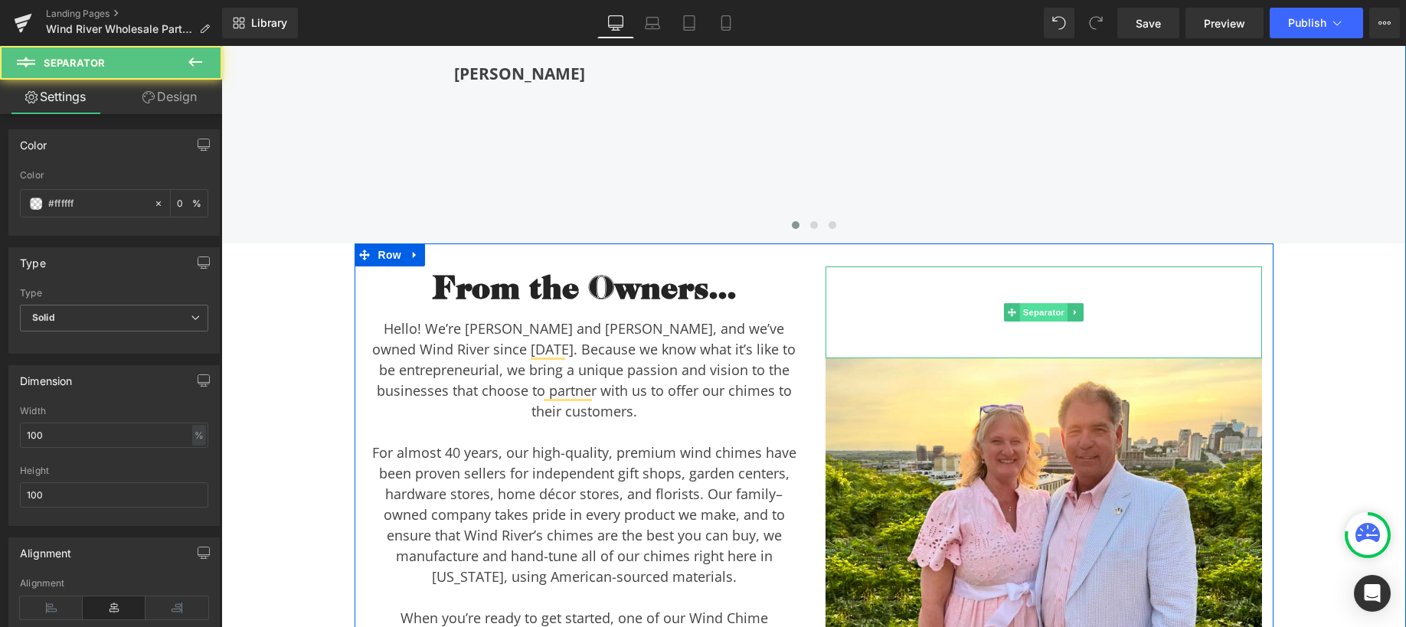
click at [1027, 303] on span "Separator" at bounding box center [1043, 312] width 47 height 18
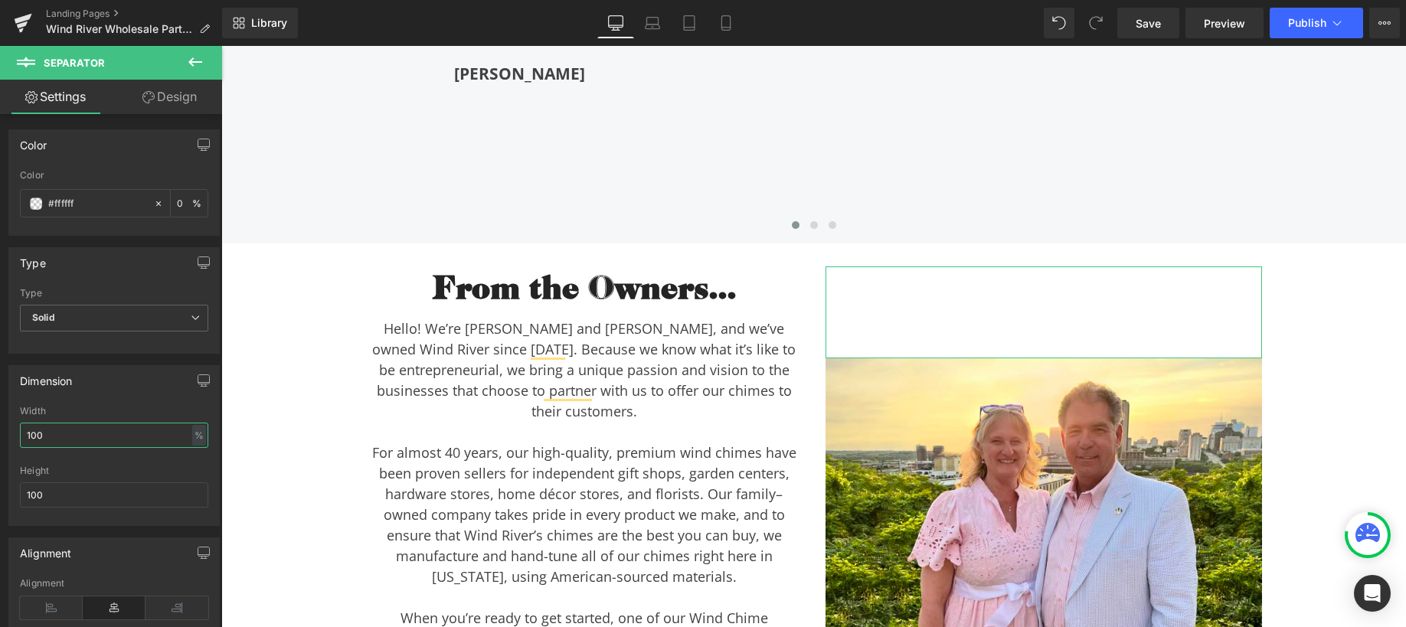
drag, startPoint x: 53, startPoint y: 440, endPoint x: 11, endPoint y: 434, distance: 41.9
click at [11, 434] on div "100% Width 100 % % px 100px Height 100" at bounding box center [114, 465] width 210 height 119
type input "50"
drag, startPoint x: 72, startPoint y: 493, endPoint x: 28, endPoint y: 486, distance: 45.1
click at [26, 486] on input "100" at bounding box center [114, 495] width 188 height 25
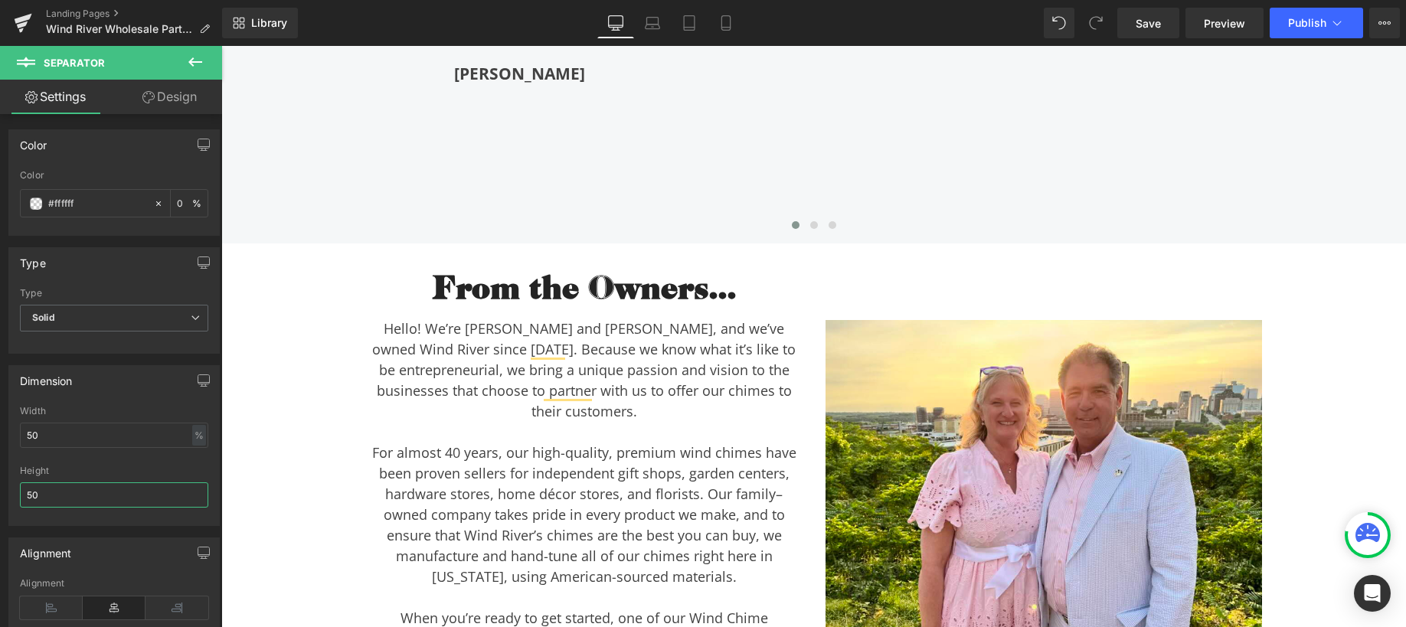
type input "50"
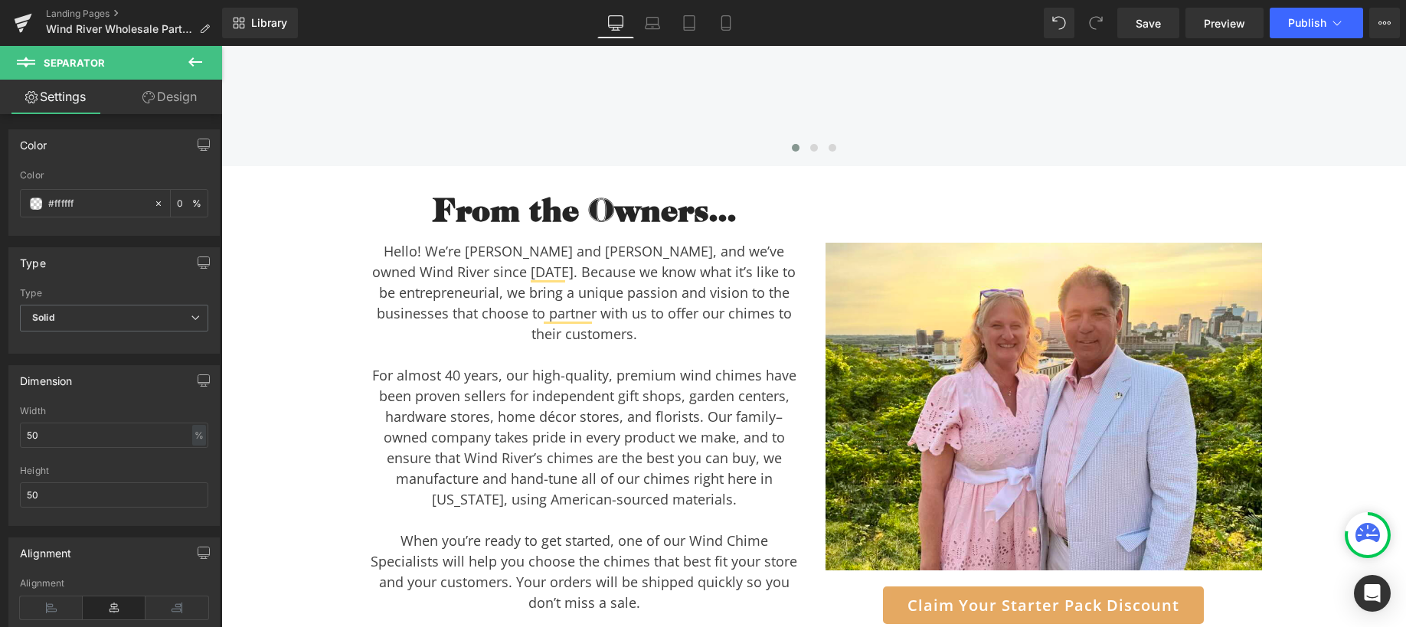
scroll to position [4407, 0]
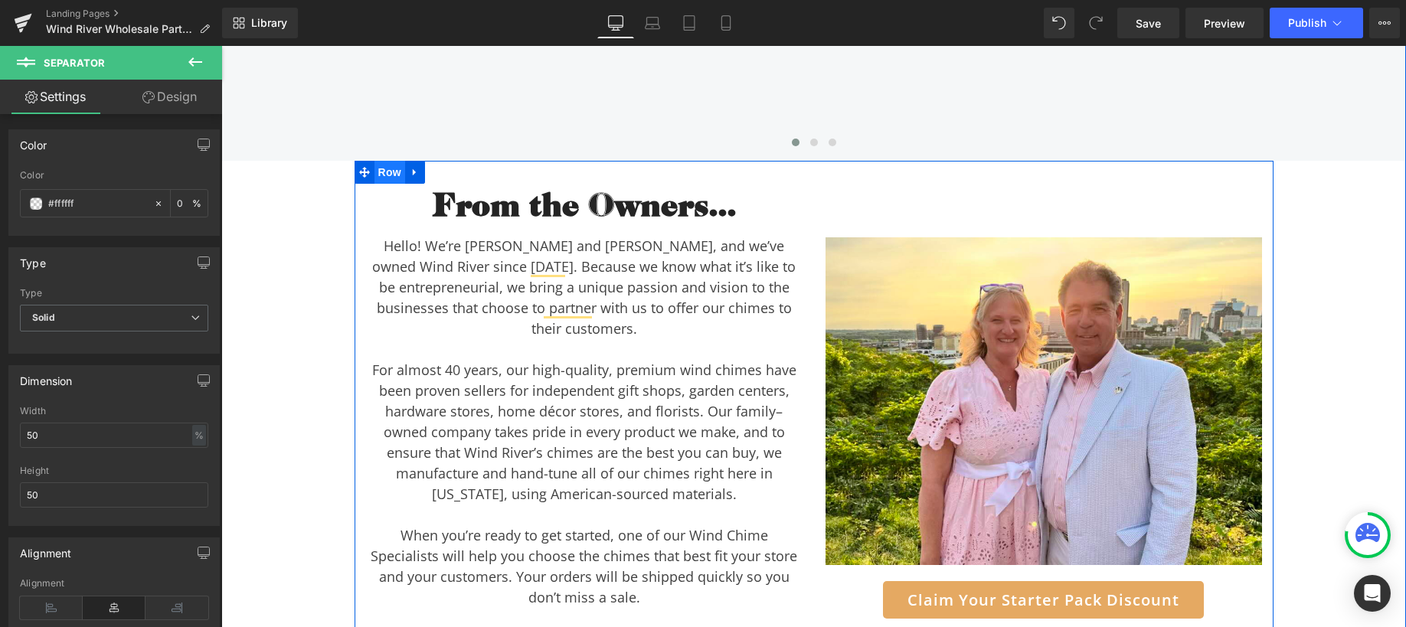
click at [378, 161] on span "Row" at bounding box center [390, 172] width 31 height 23
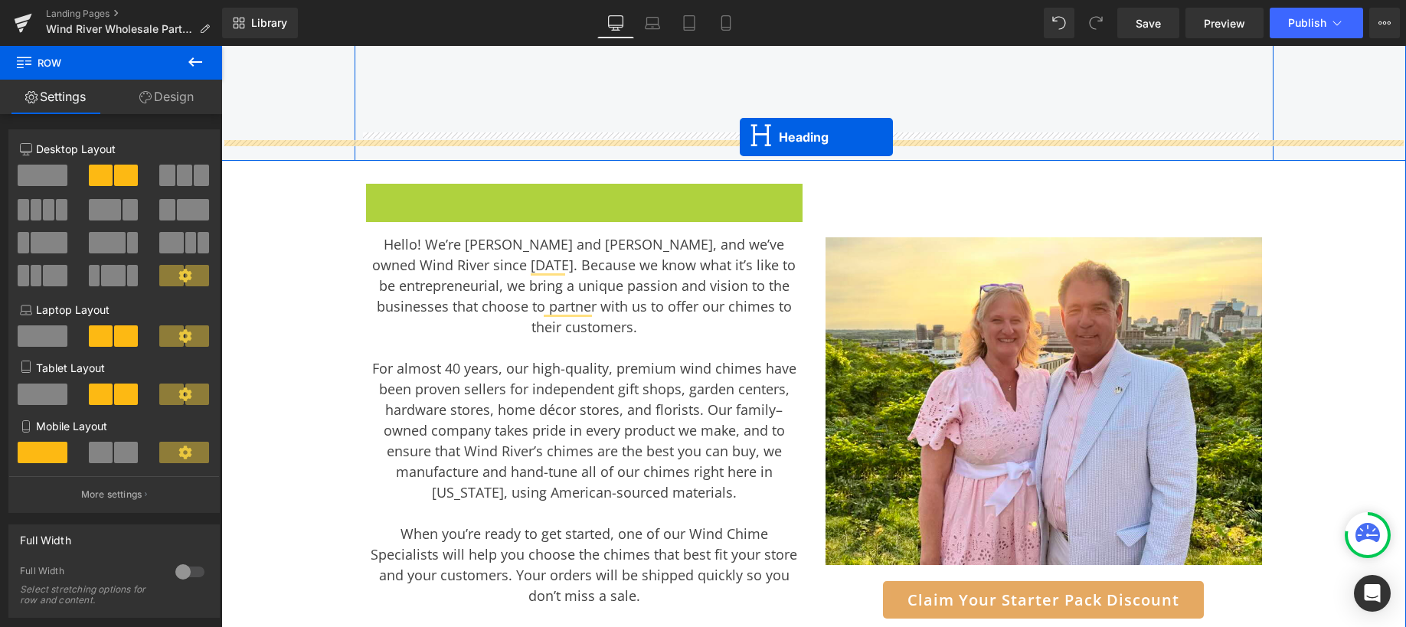
drag, startPoint x: 551, startPoint y: 185, endPoint x: 740, endPoint y: 137, distance: 195.1
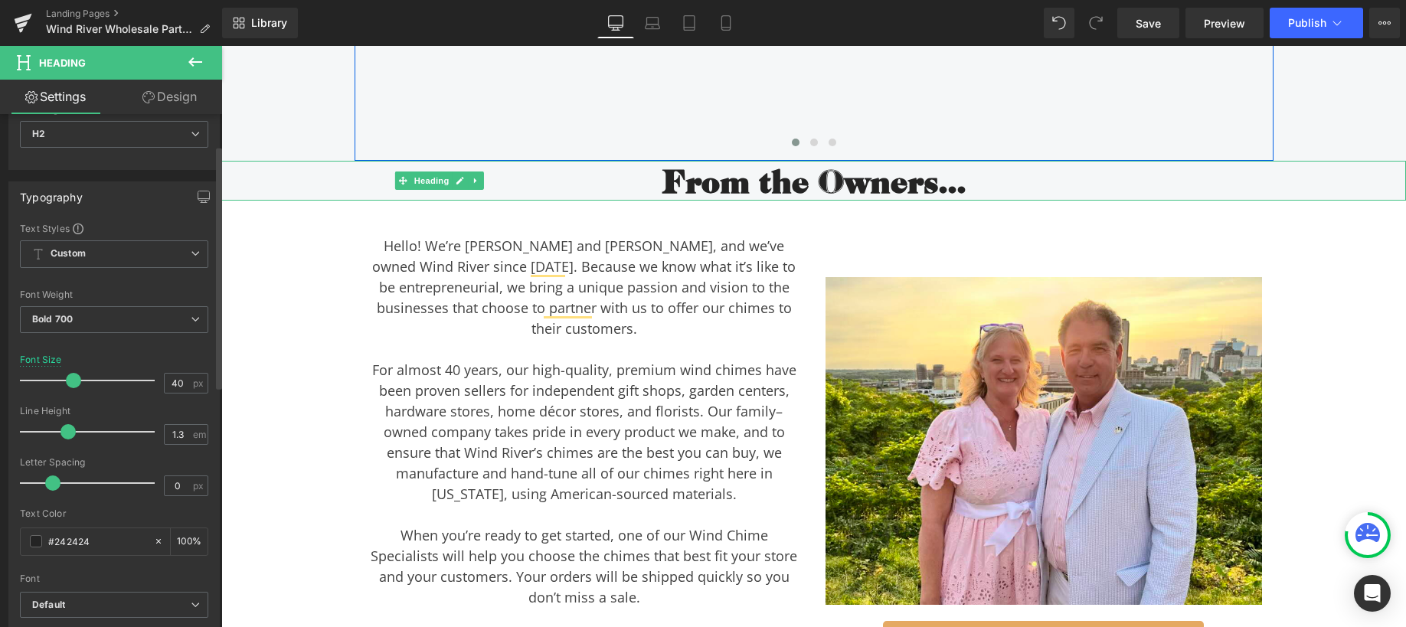
scroll to position [0, 0]
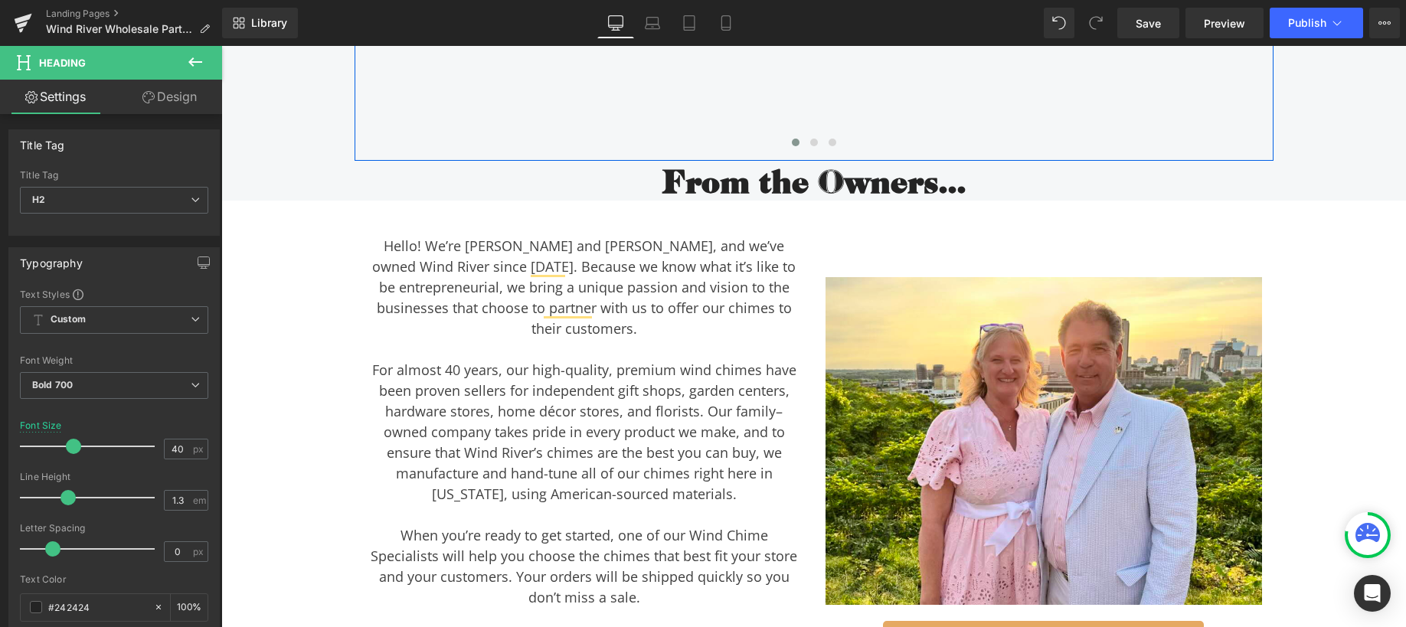
click at [192, 64] on icon at bounding box center [195, 61] width 14 height 9
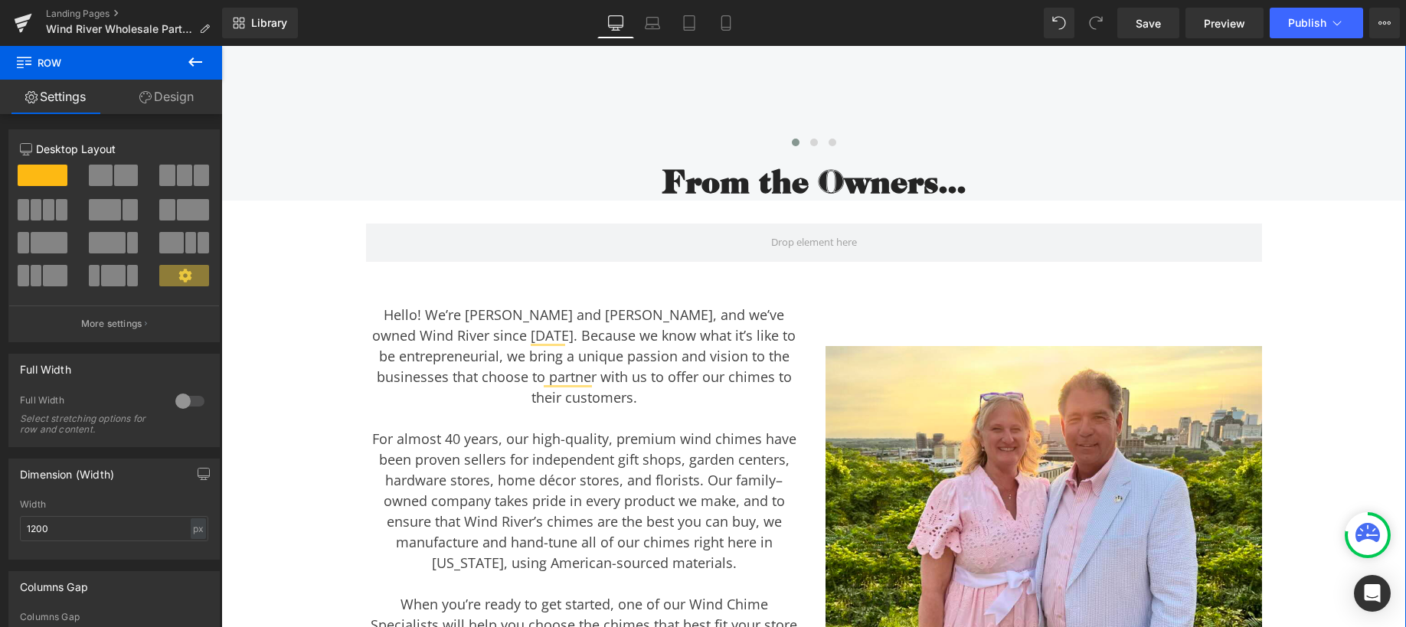
drag, startPoint x: 857, startPoint y: 166, endPoint x: 791, endPoint y: 167, distance: 65.9
click at [857, 167] on h2 "From the Owners..." at bounding box center [813, 181] width 1185 height 40
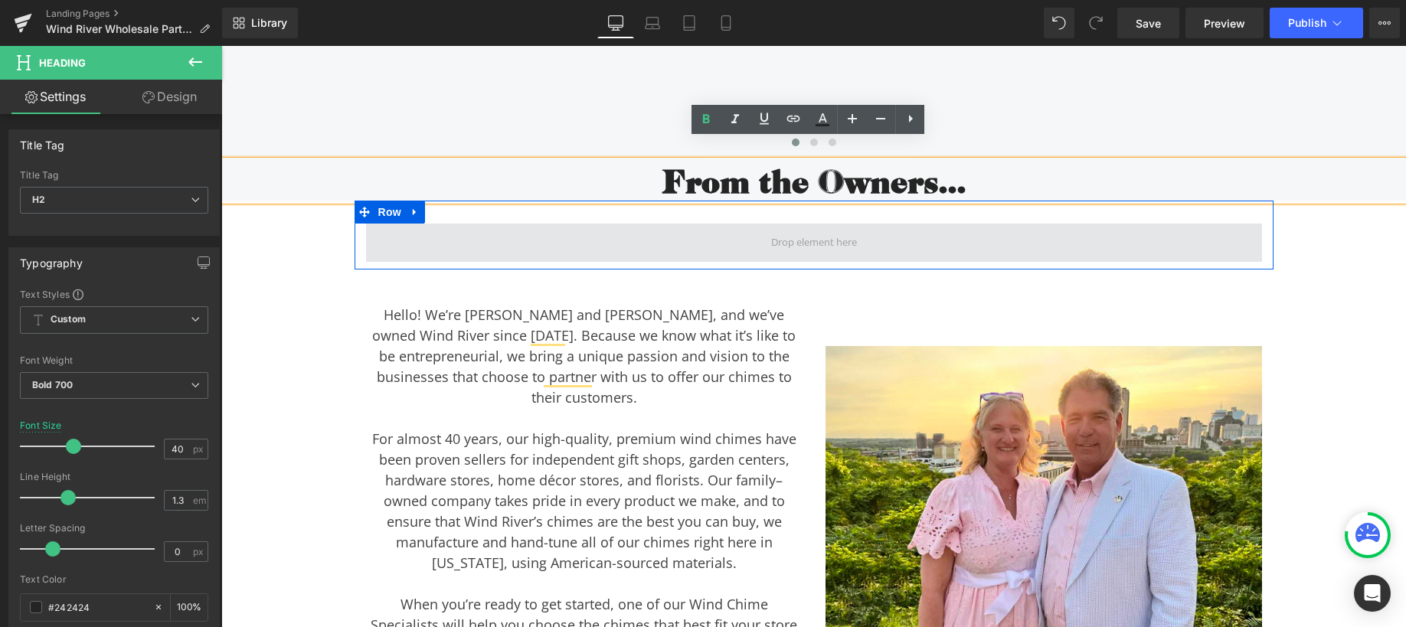
click at [699, 234] on span at bounding box center [814, 243] width 896 height 38
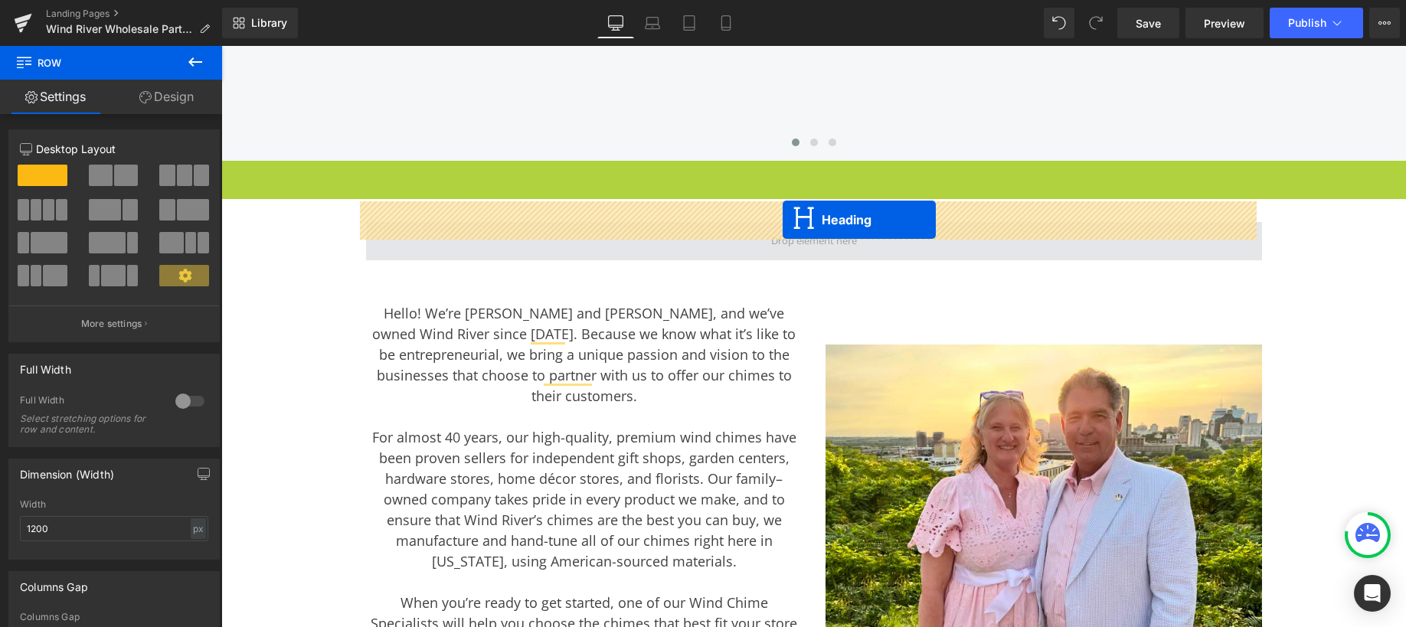
drag, startPoint x: 780, startPoint y: 158, endPoint x: 783, endPoint y: 220, distance: 62.1
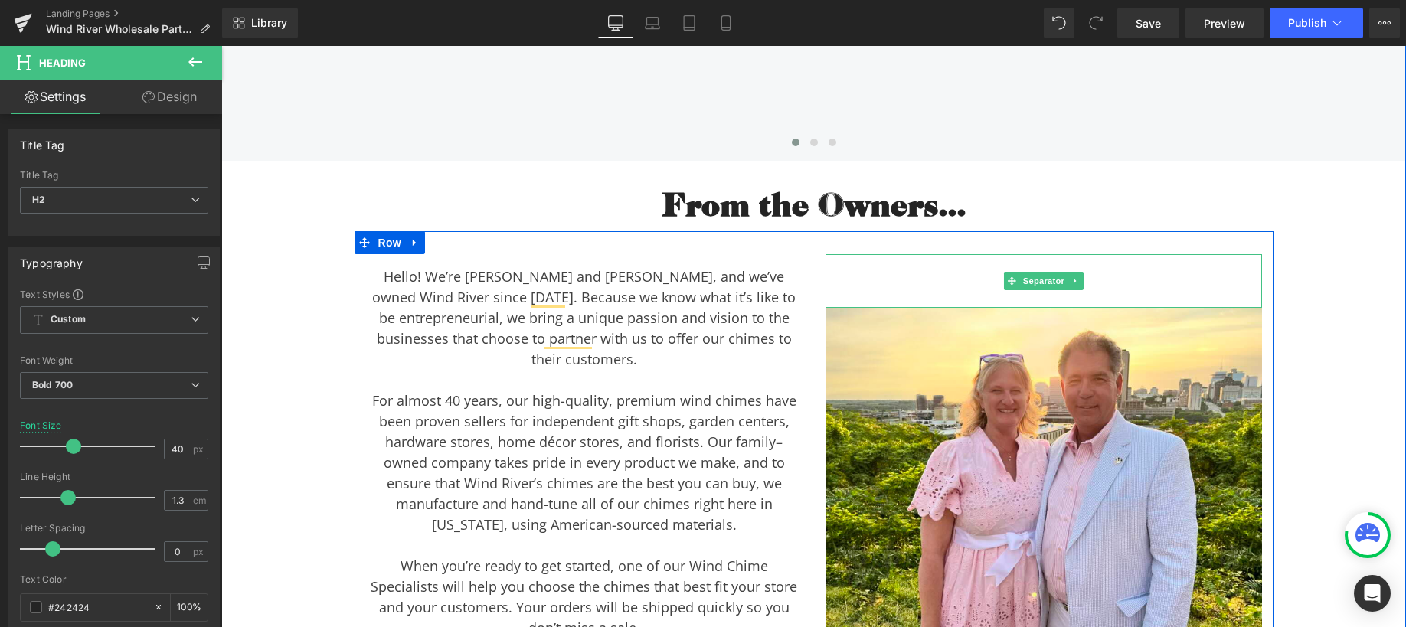
click at [970, 262] on hr at bounding box center [1043, 285] width 218 height 46
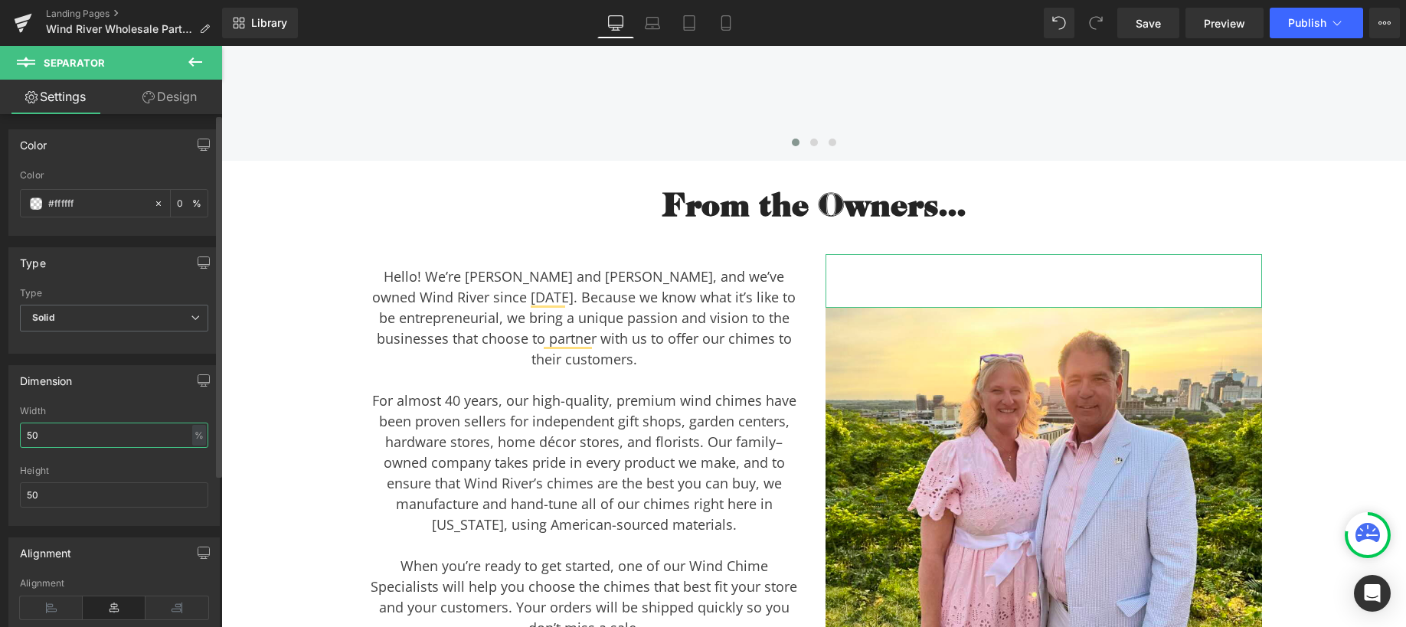
click at [79, 438] on input "50" at bounding box center [114, 435] width 188 height 25
drag, startPoint x: 31, startPoint y: 493, endPoint x: 23, endPoint y: 493, distance: 8.4
click at [23, 493] on input "50" at bounding box center [114, 495] width 188 height 25
type input "20"
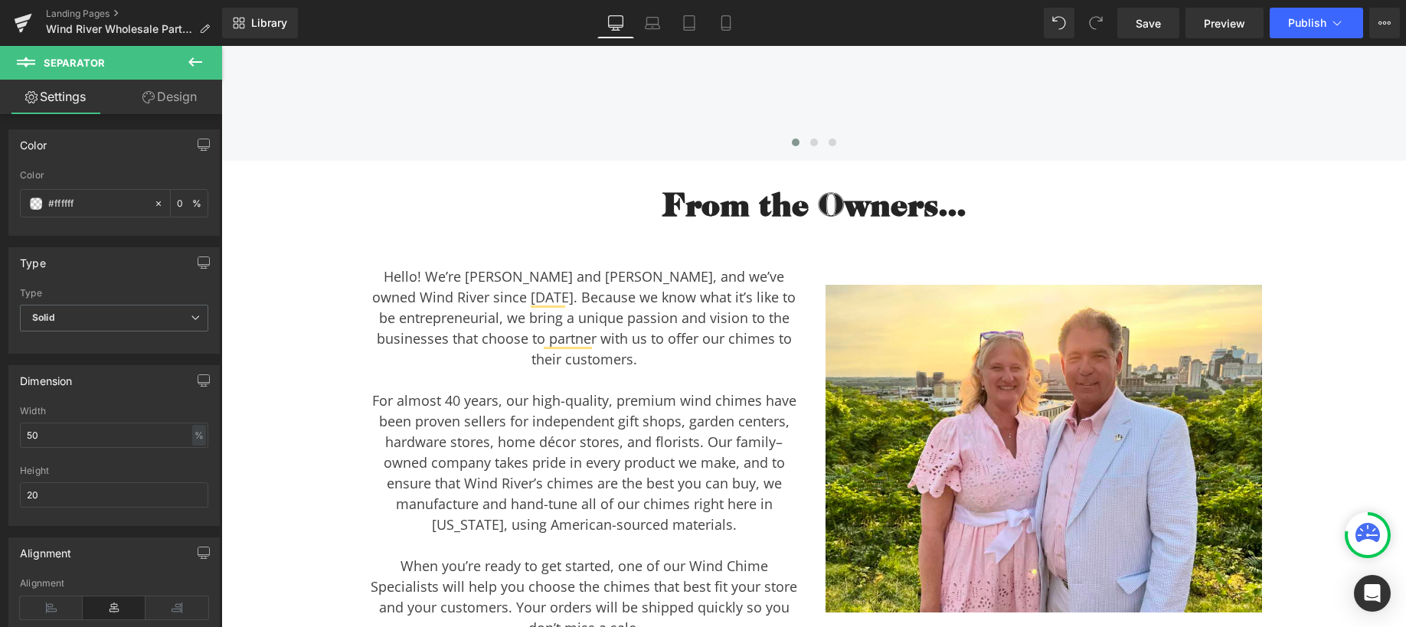
click at [431, 391] on div "For almost 40 years, our high-quality, premium wind chimes have been proven sel…" at bounding box center [584, 463] width 430 height 145
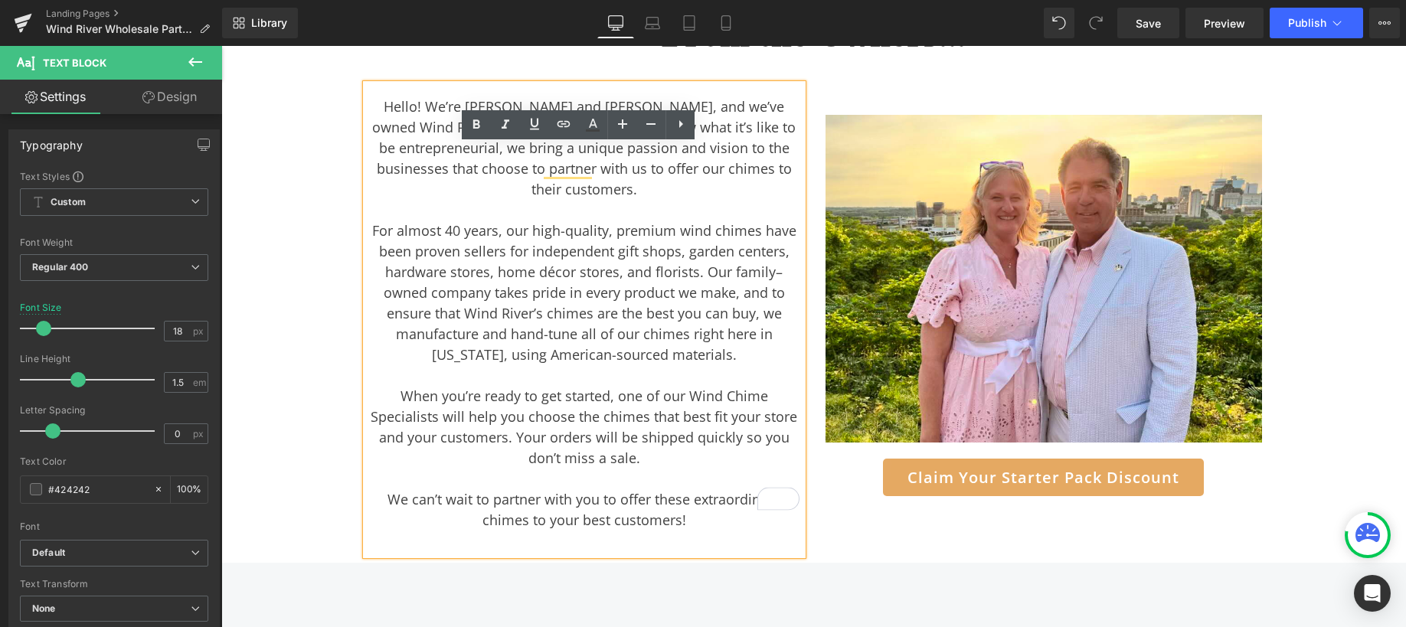
scroll to position [4656, 0]
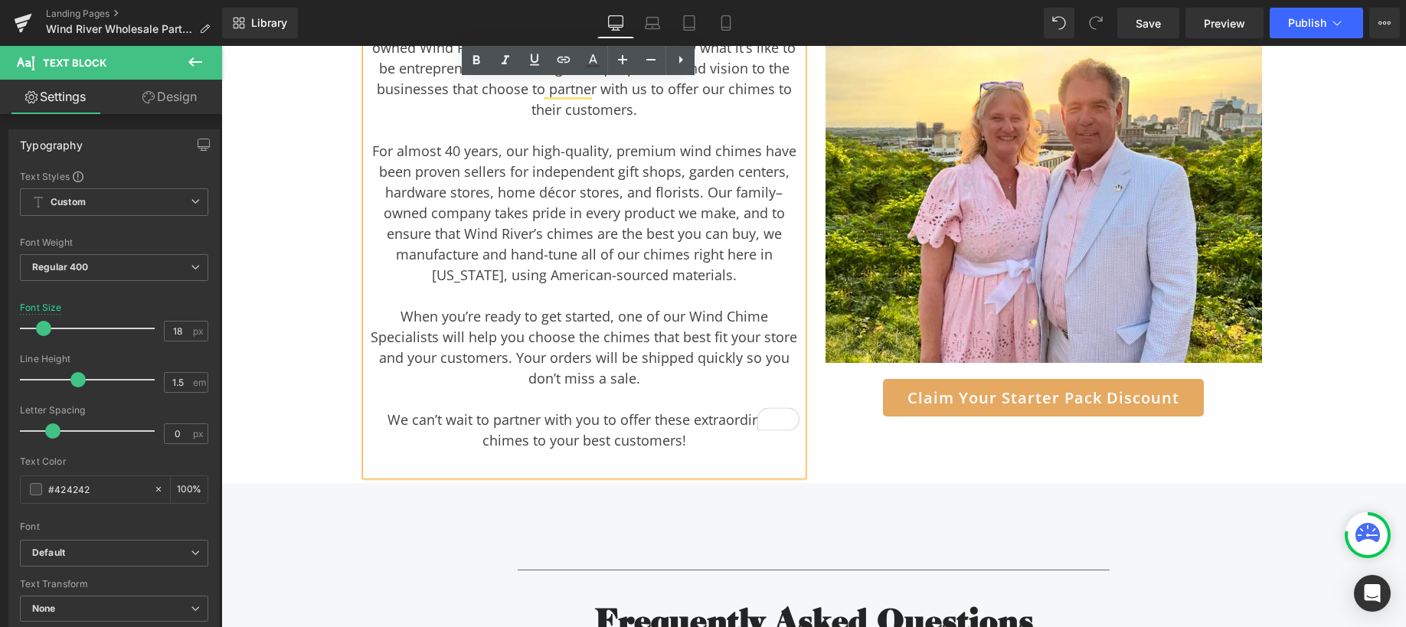
click at [1308, 377] on div "Why Your Customers Will Love Wind River Chimes Heading Here are just a few of t…" at bounding box center [813, 450] width 1185 height 2221
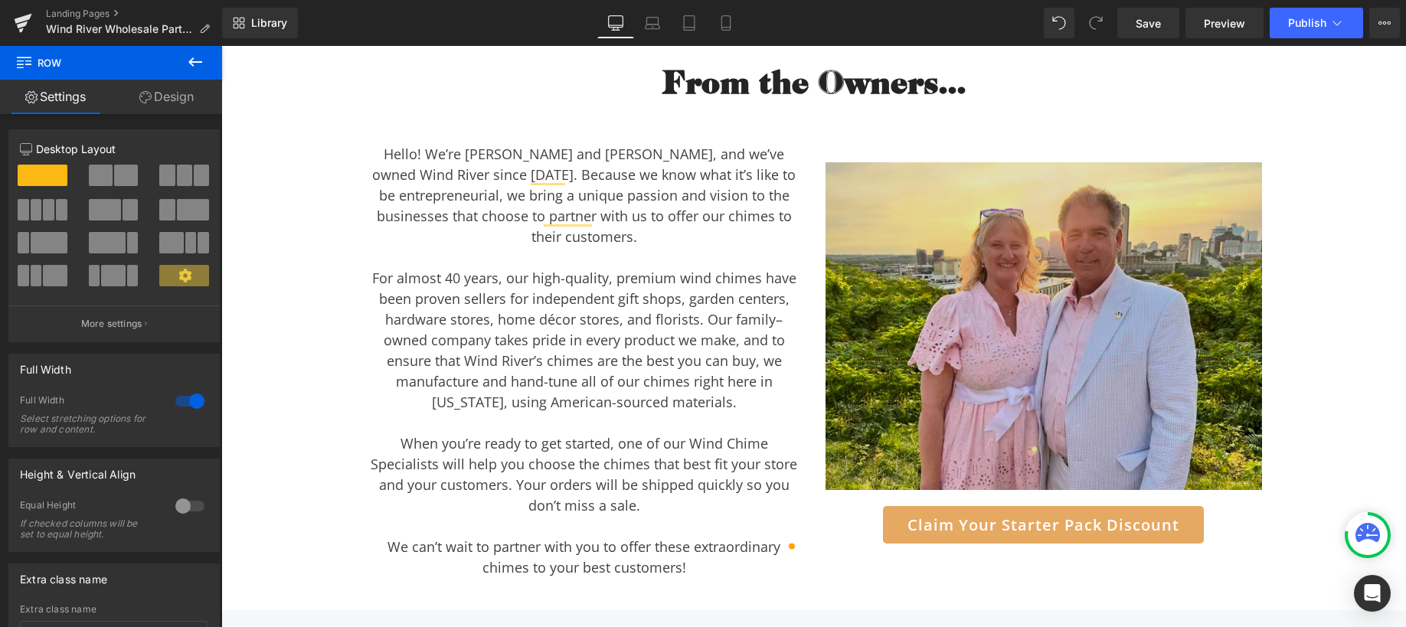
scroll to position [4538, 0]
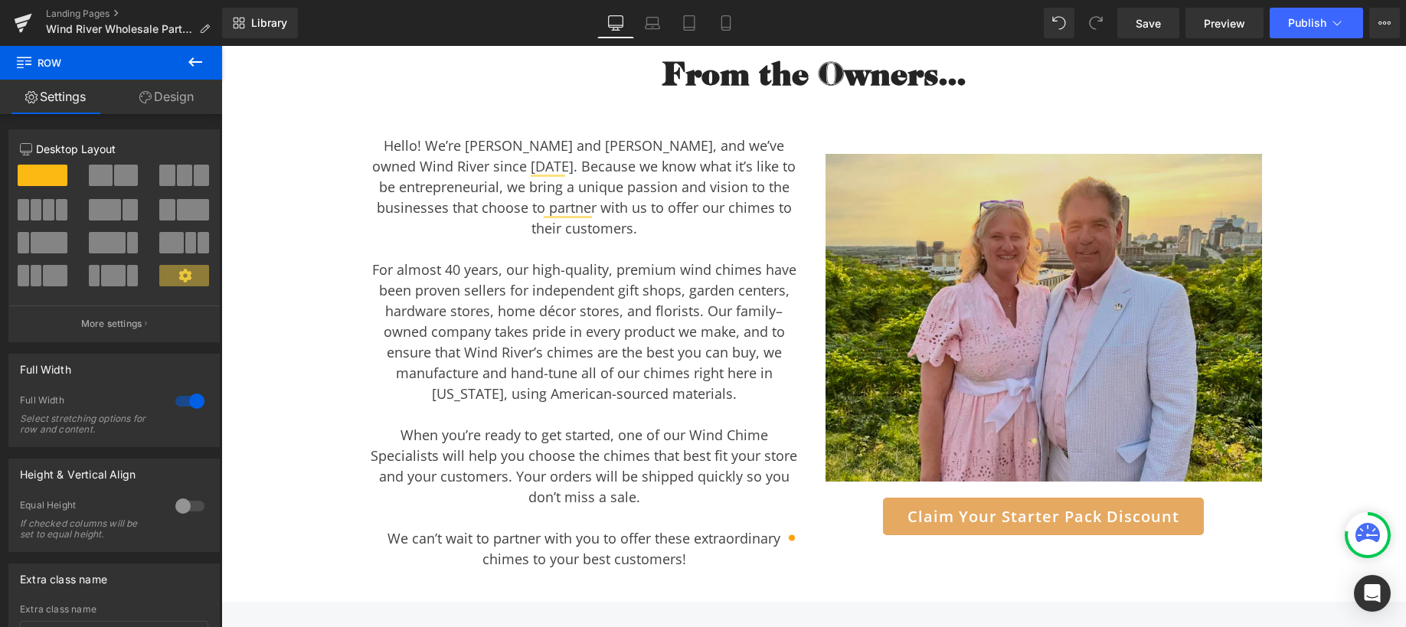
click at [1108, 270] on img at bounding box center [1044, 318] width 437 height 328
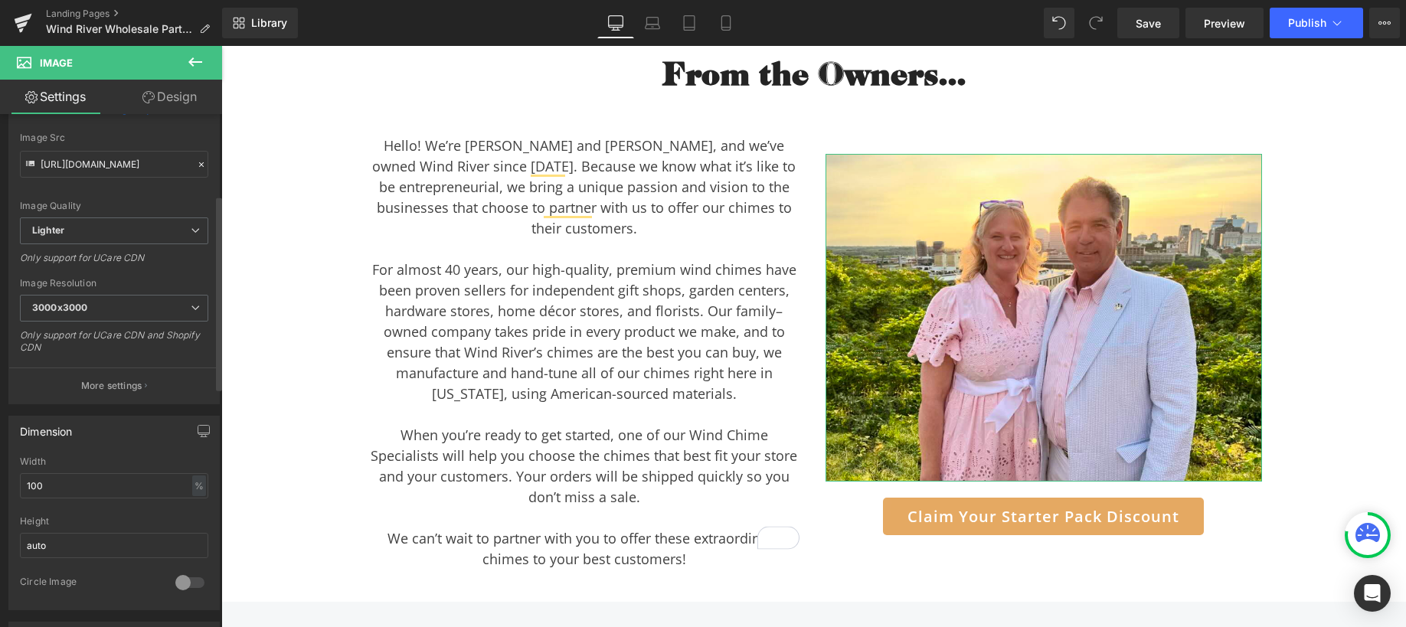
scroll to position [233, 0]
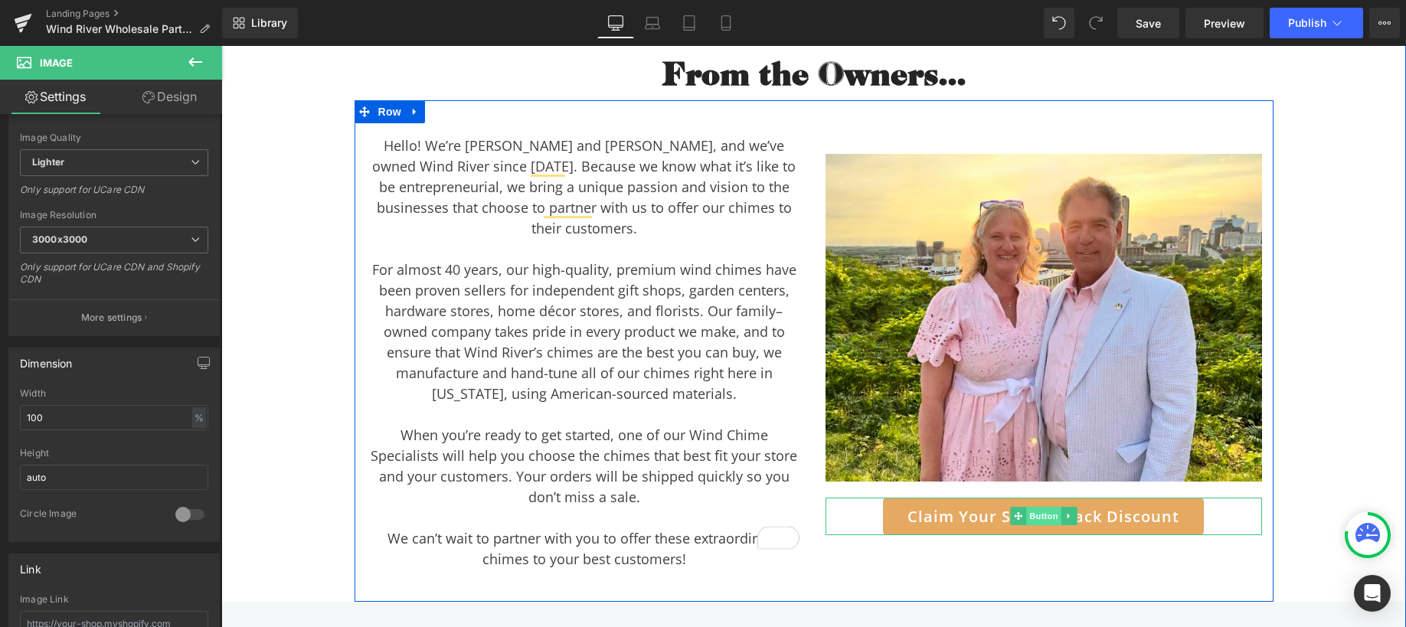
click at [1042, 507] on span "Button" at bounding box center [1043, 516] width 35 height 18
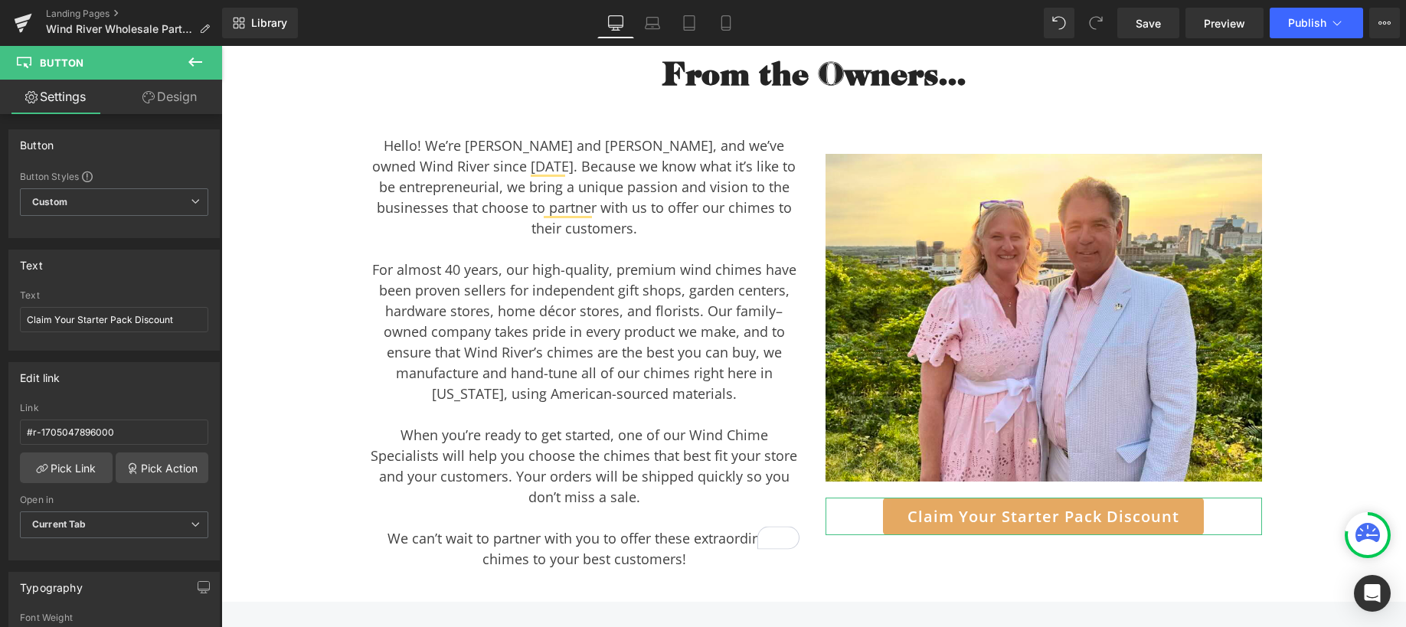
click at [176, 92] on link "Design" at bounding box center [169, 97] width 111 height 34
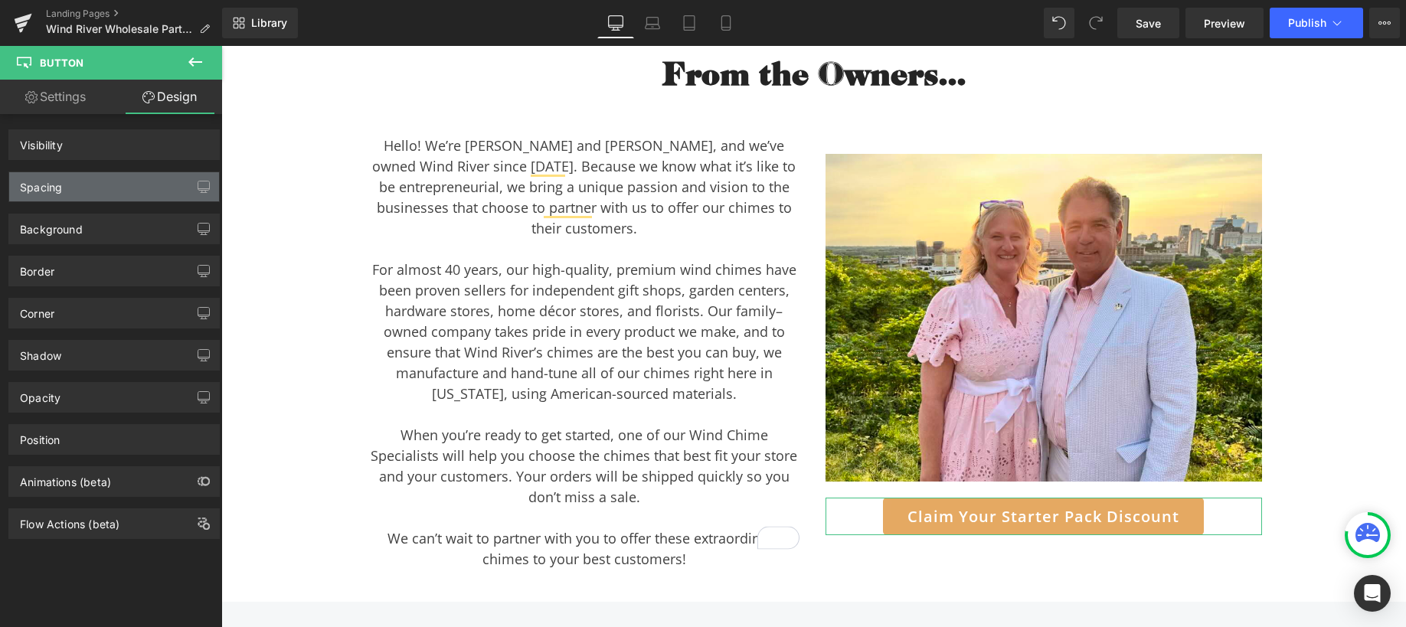
click at [73, 193] on div "Spacing" at bounding box center [114, 186] width 210 height 29
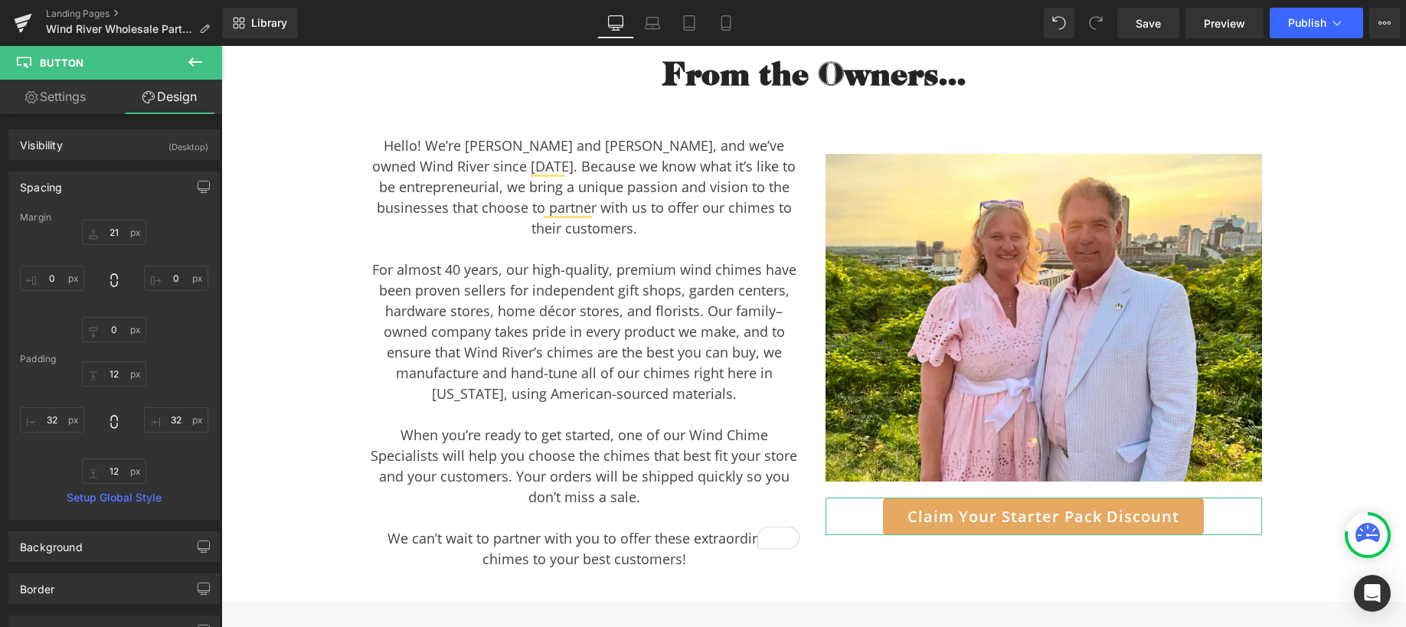
type input "21"
type input "0"
type input "12"
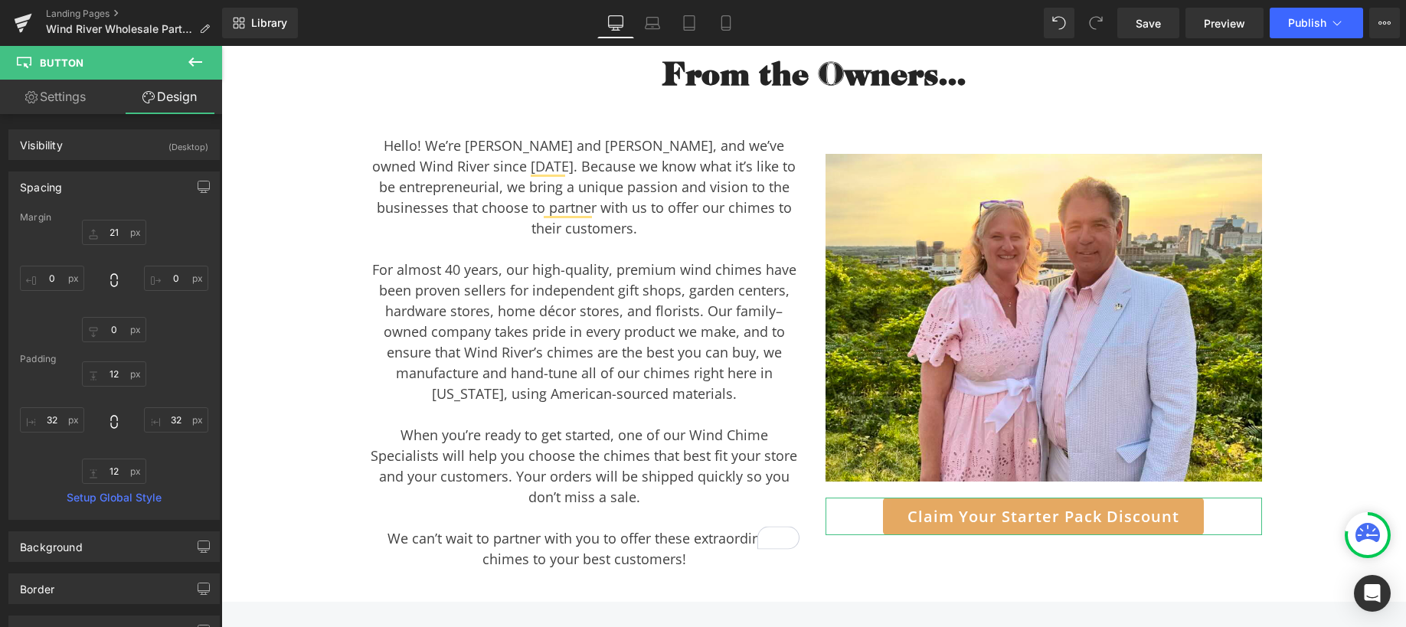
type input "32"
type input "12"
type input "32"
click at [116, 234] on input "21" at bounding box center [114, 232] width 64 height 25
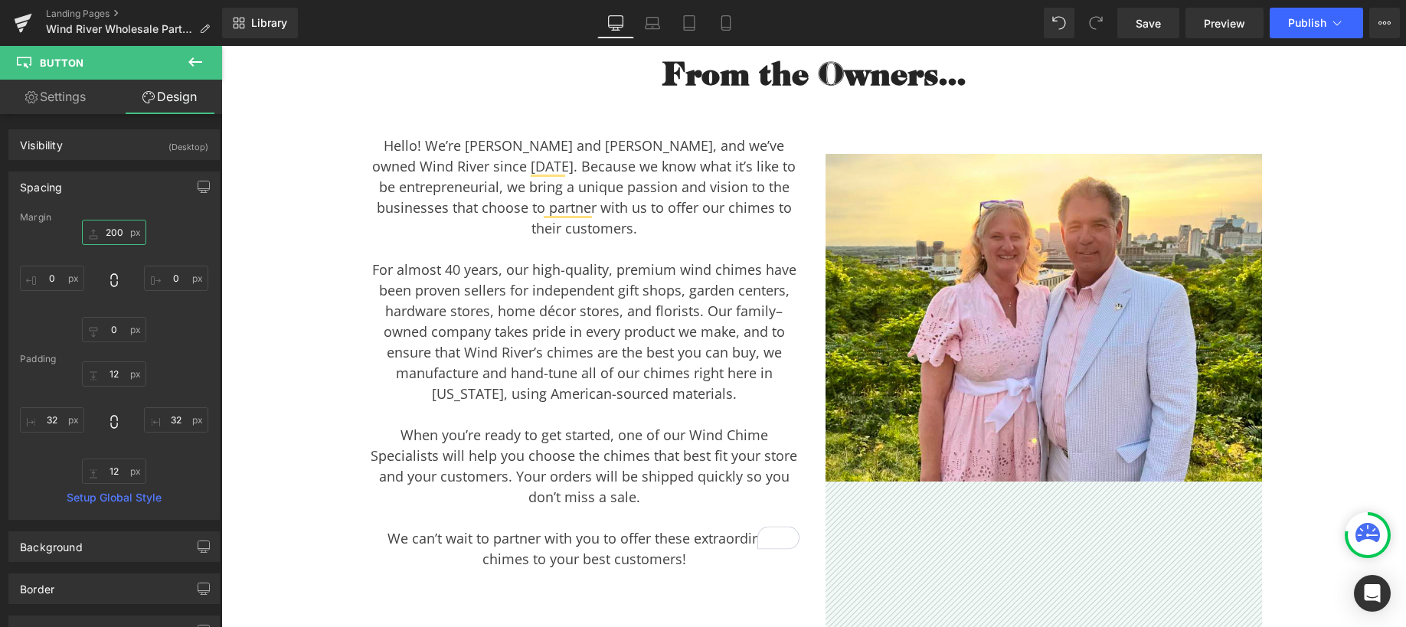
drag, startPoint x: 119, startPoint y: 234, endPoint x: 102, endPoint y: 232, distance: 16.9
click at [102, 232] on input "200" at bounding box center [114, 232] width 64 height 25
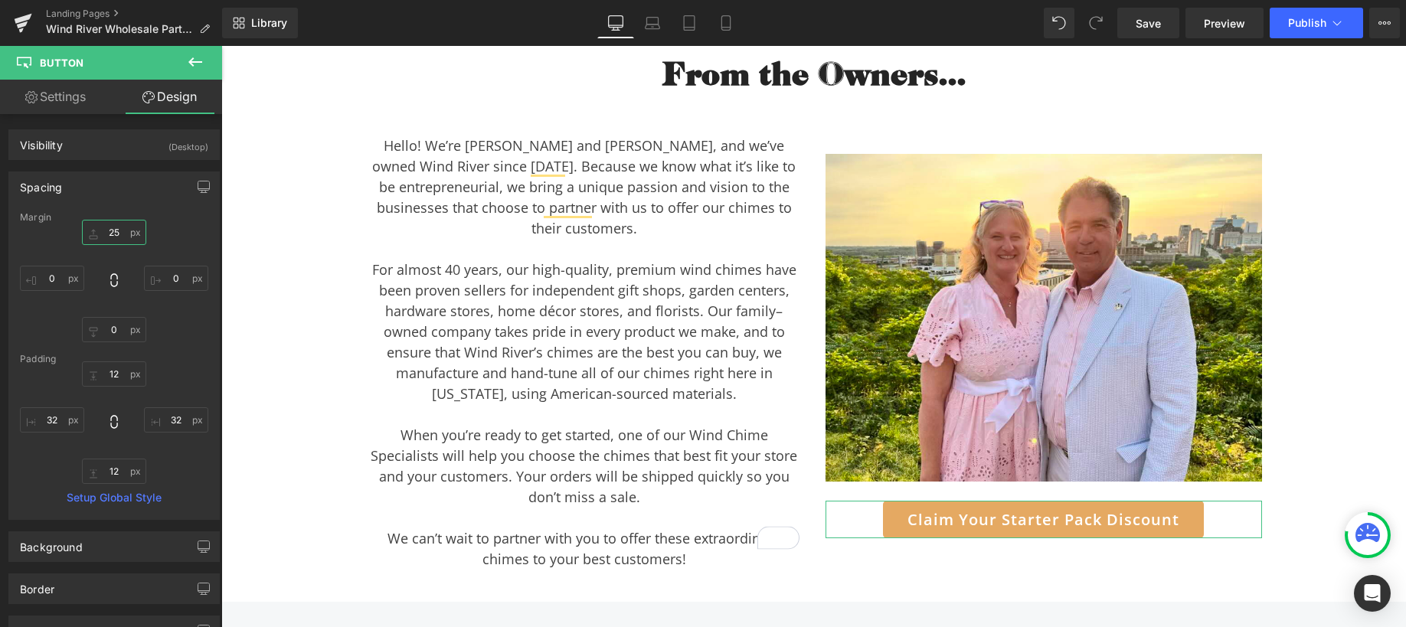
type input "2"
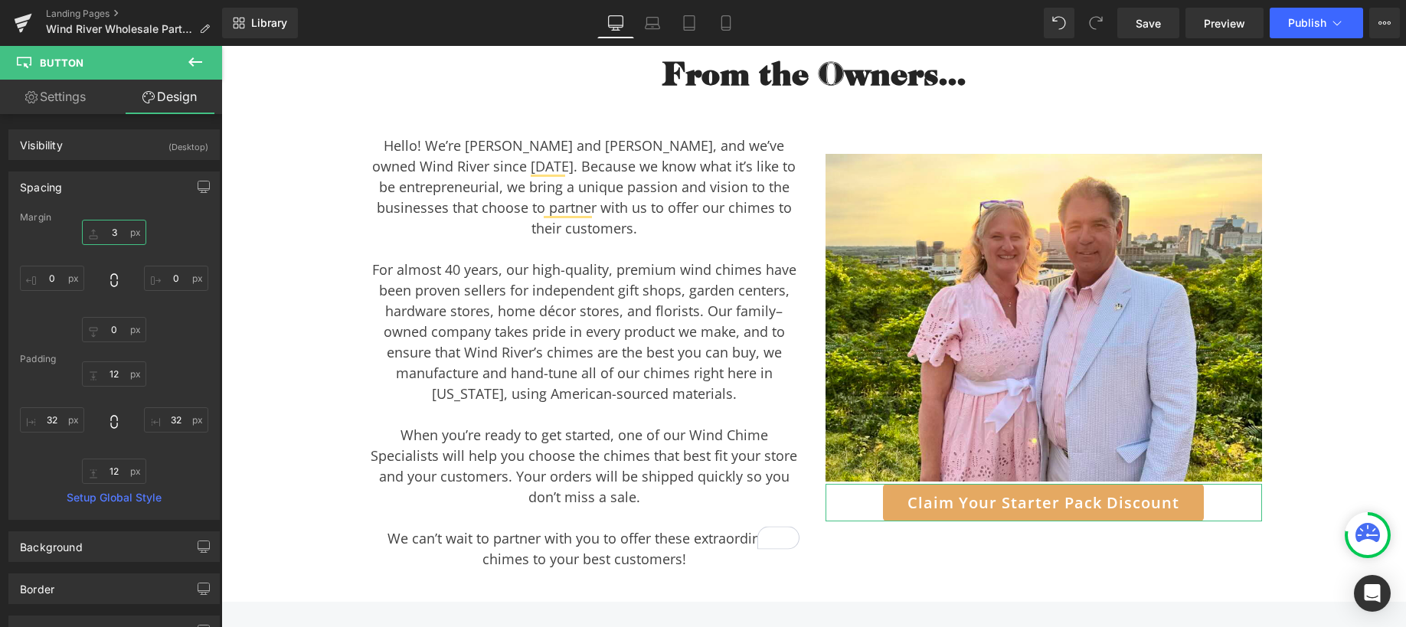
type input "30"
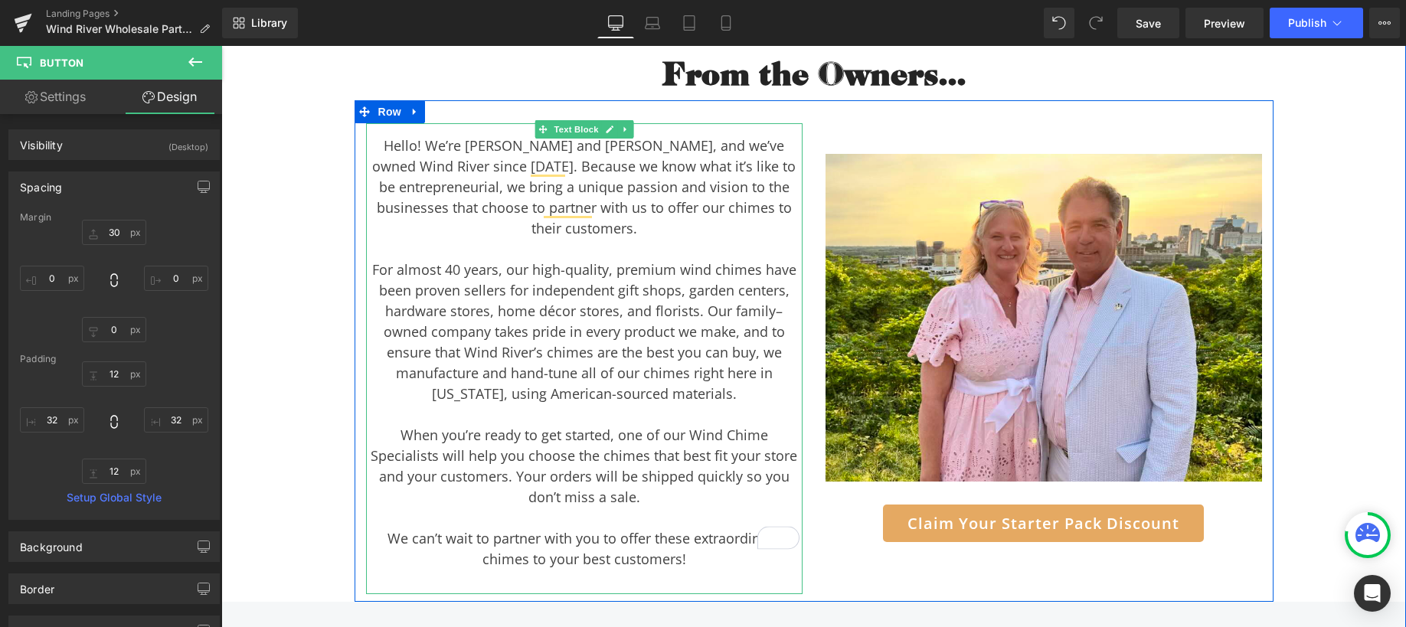
click at [513, 263] on div "For almost 40 years, our high-quality, premium wind chimes have been proven sel…" at bounding box center [584, 332] width 430 height 145
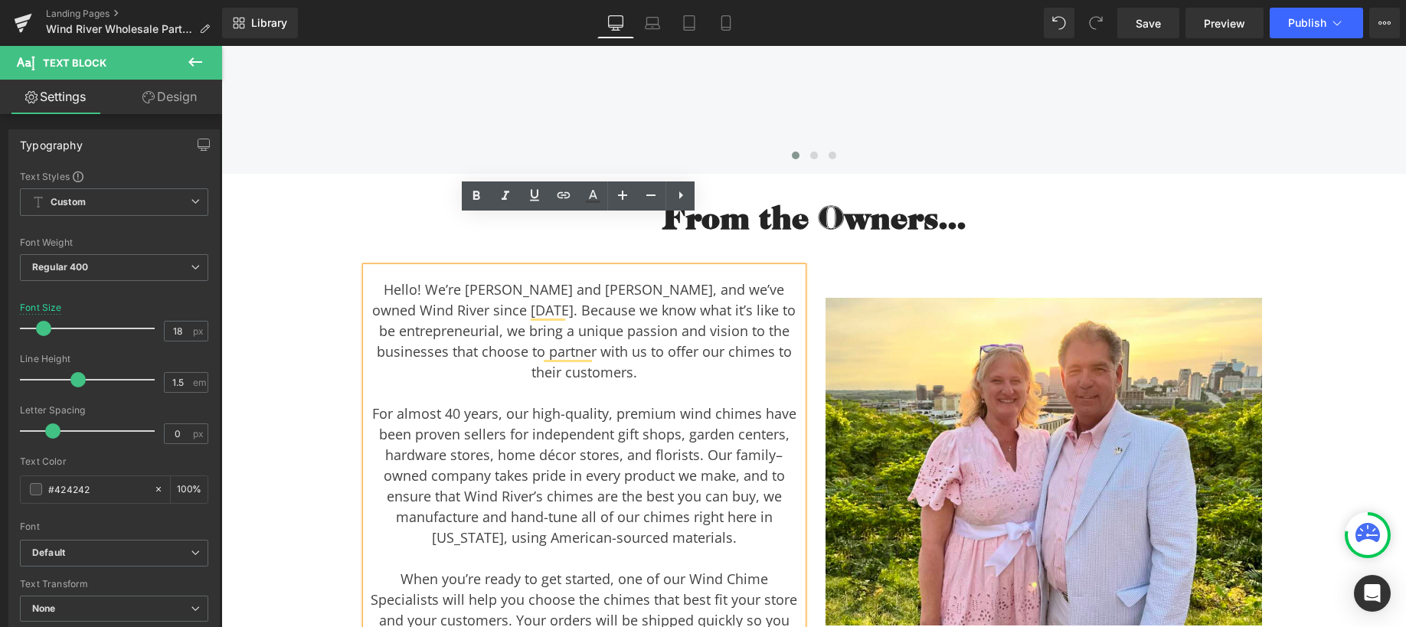
scroll to position [4393, 0]
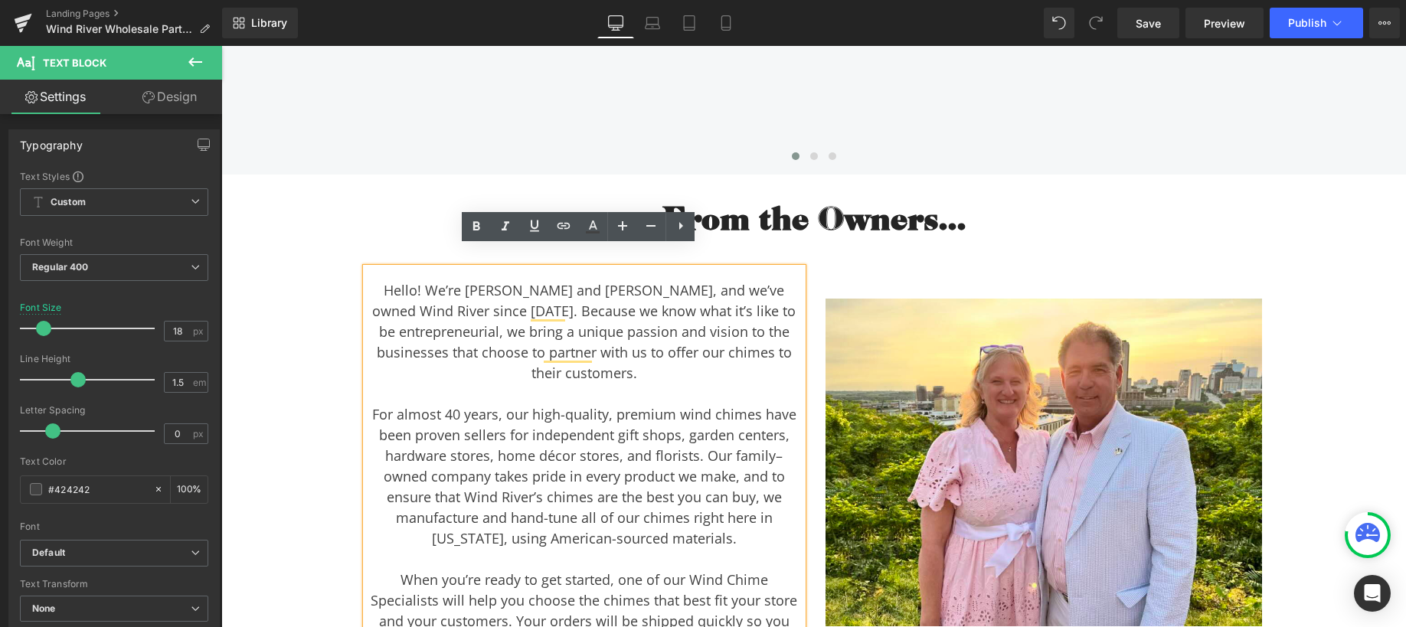
click at [394, 149] on div at bounding box center [814, 159] width 896 height 21
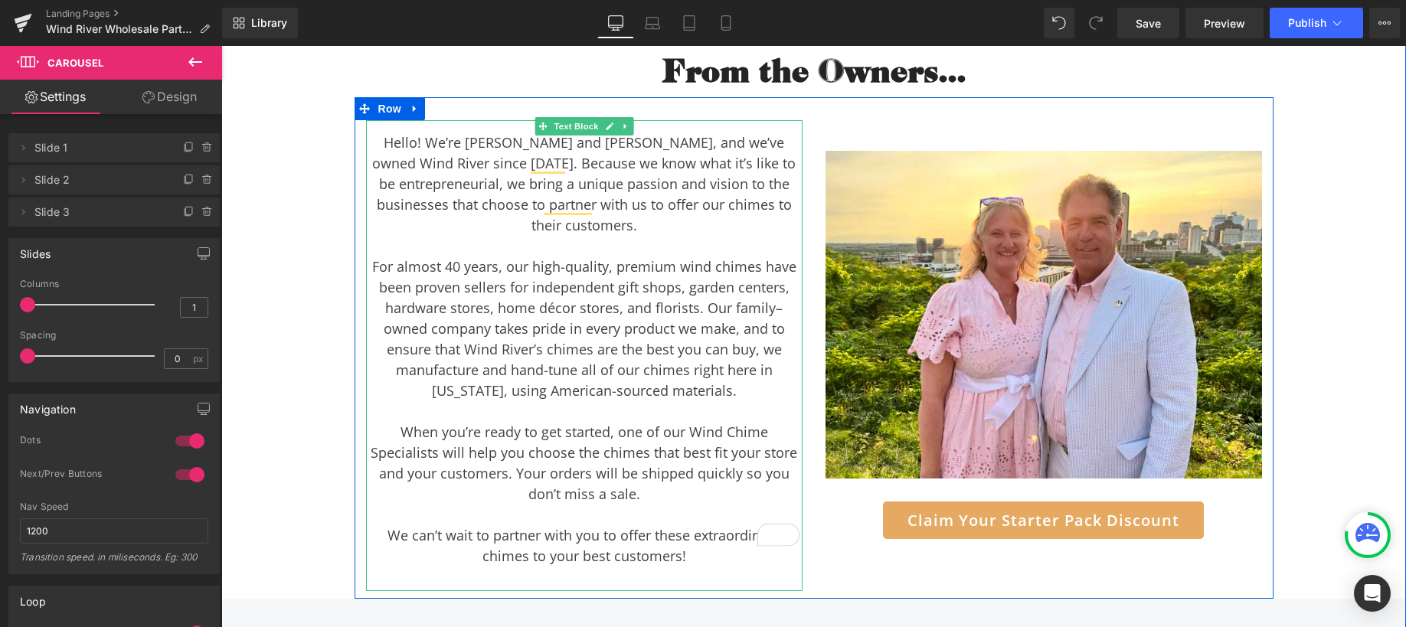
scroll to position [4496, 0]
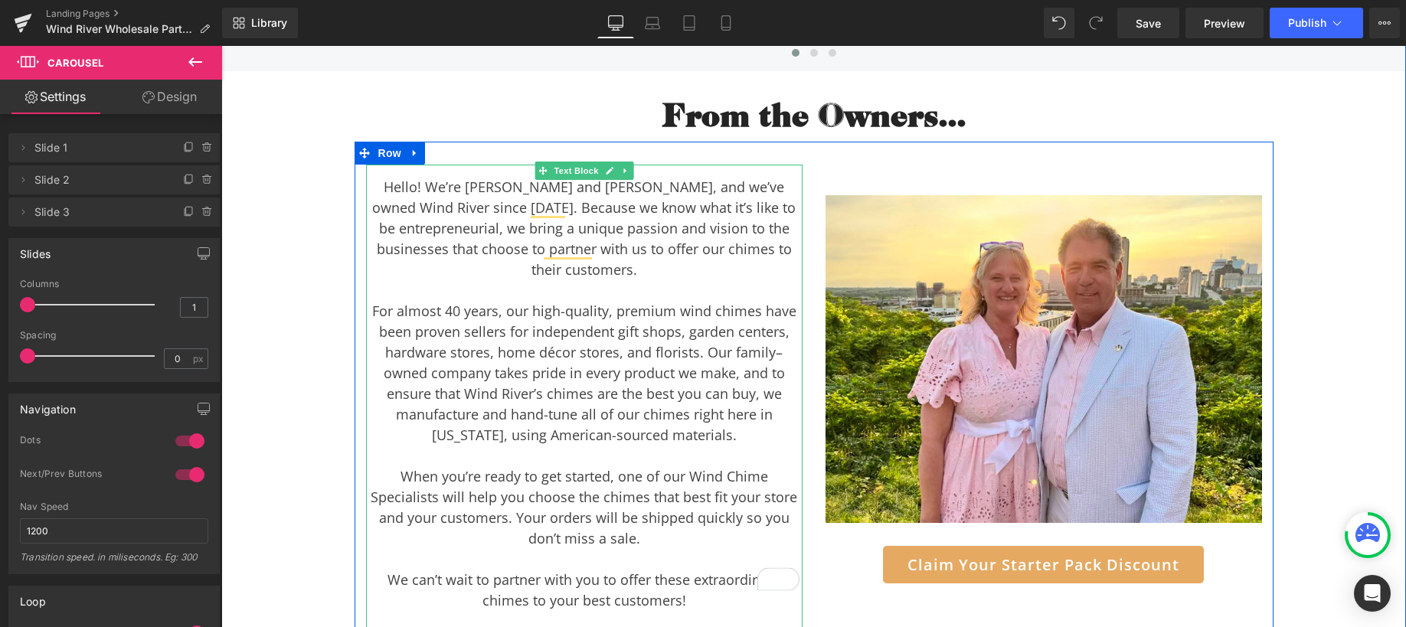
click at [509, 355] on div "For almost 40 years, our high-quality, premium wind chimes have been proven sel…" at bounding box center [584, 373] width 430 height 145
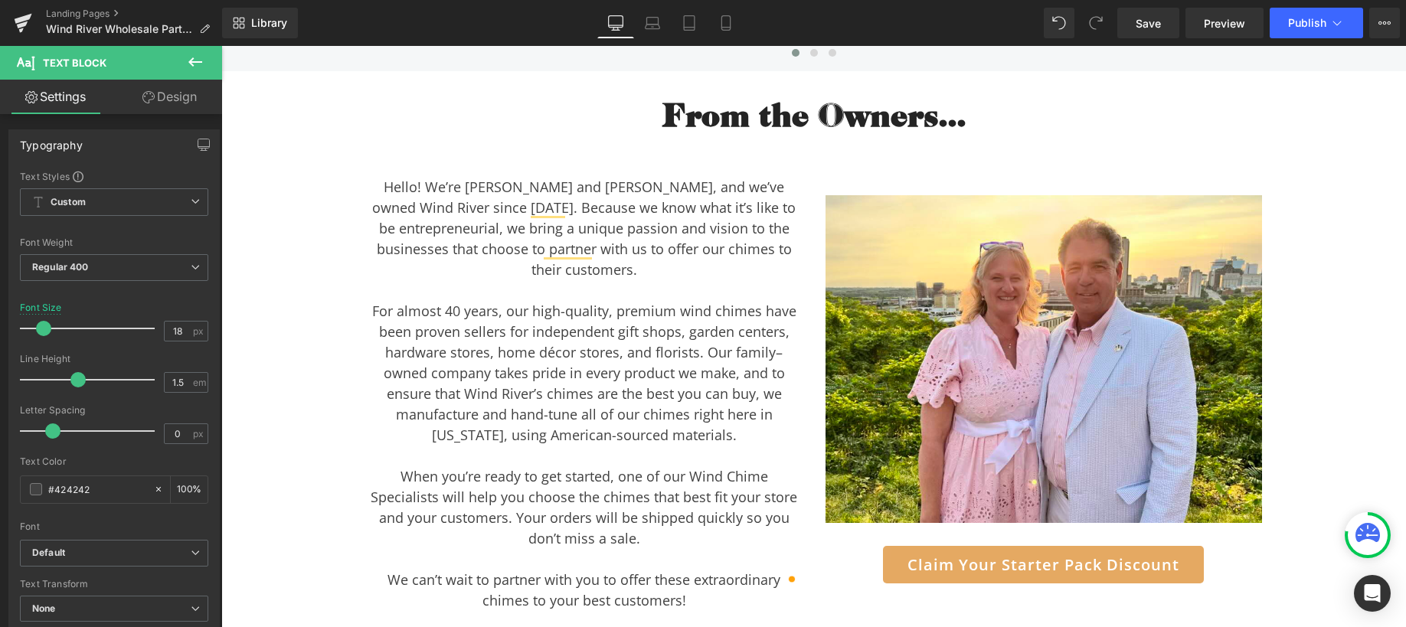
click at [172, 99] on link "Design" at bounding box center [169, 97] width 111 height 34
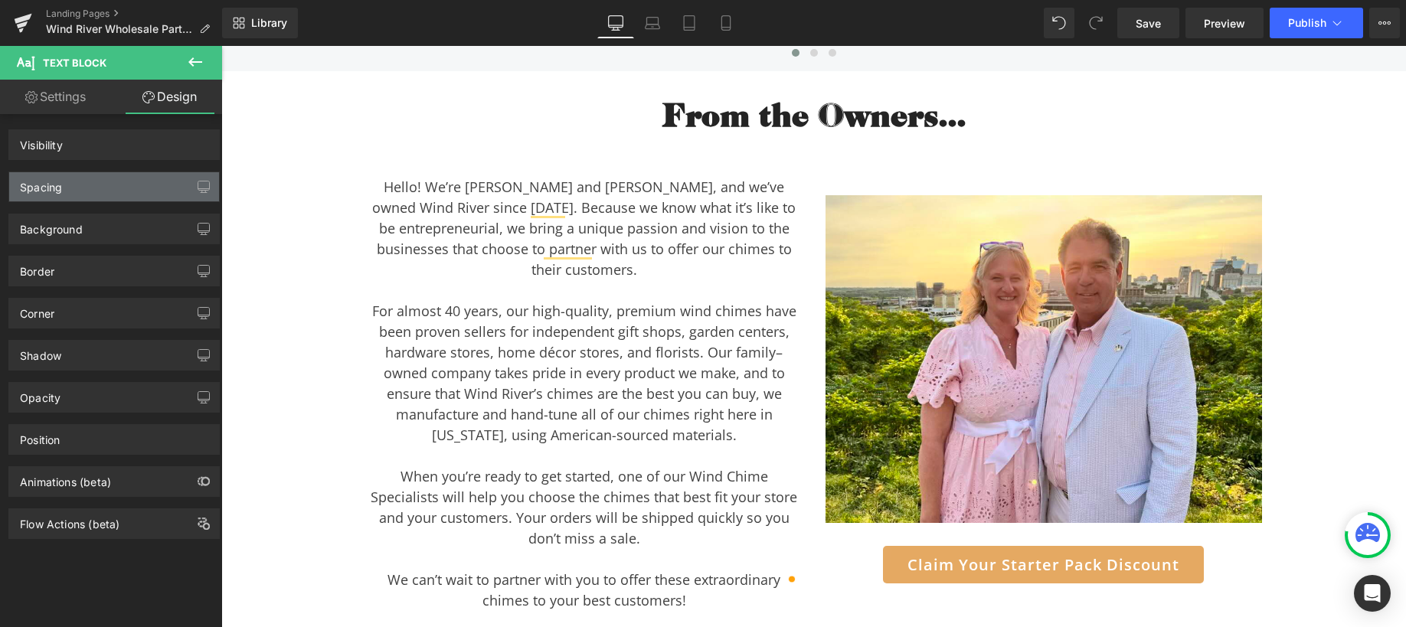
click at [106, 185] on div "Spacing" at bounding box center [114, 186] width 210 height 29
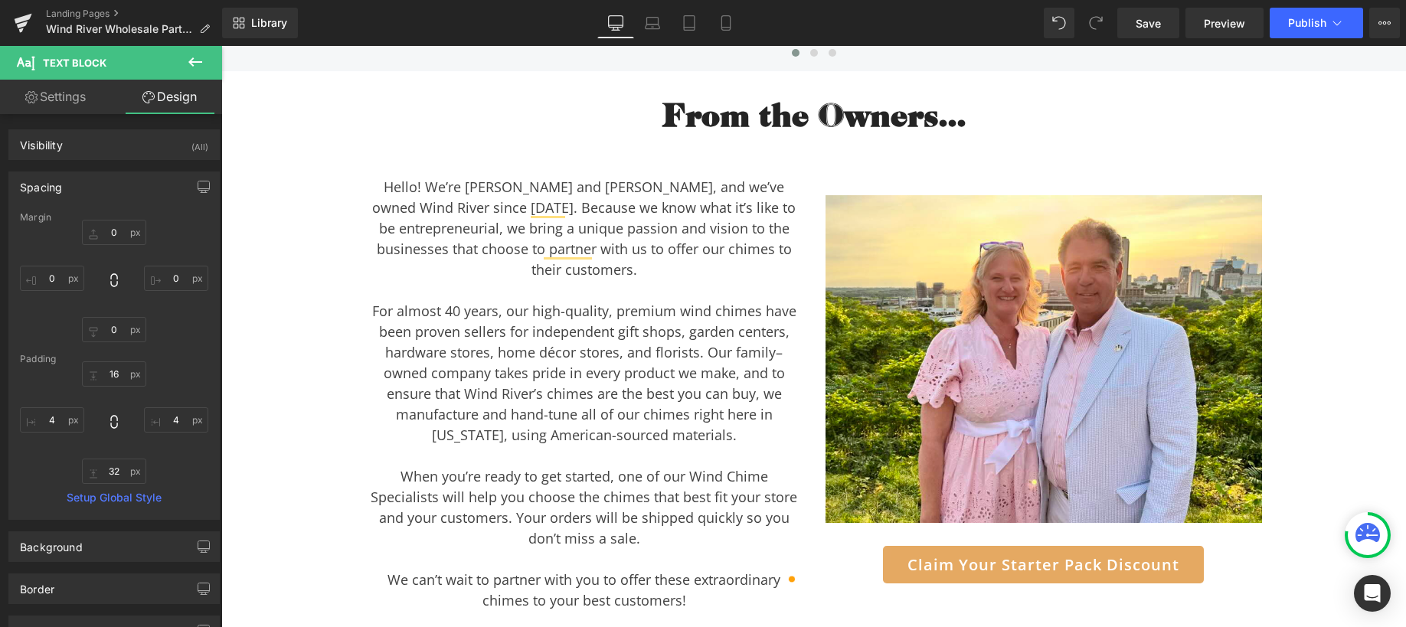
type input "0"
type input "16"
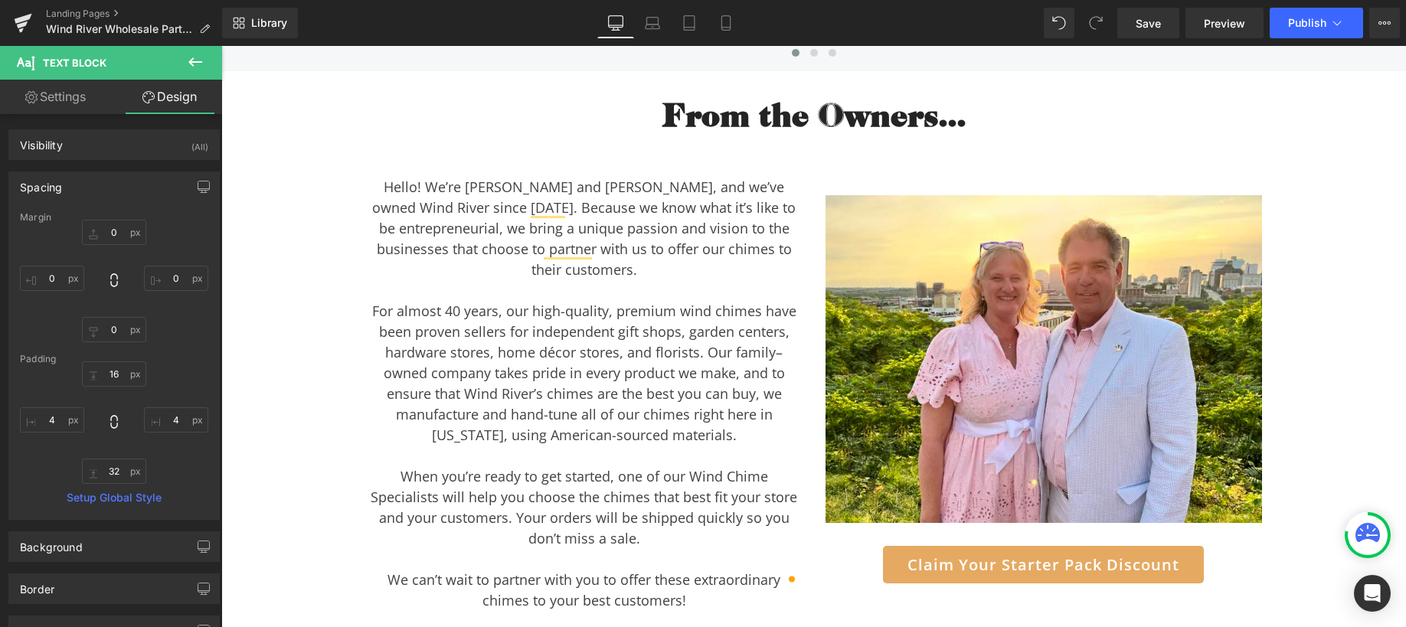
type input "4"
type input "32"
click at [56, 424] on input "4" at bounding box center [52, 419] width 64 height 25
type input "0"
click at [179, 417] on input "4" at bounding box center [176, 419] width 64 height 25
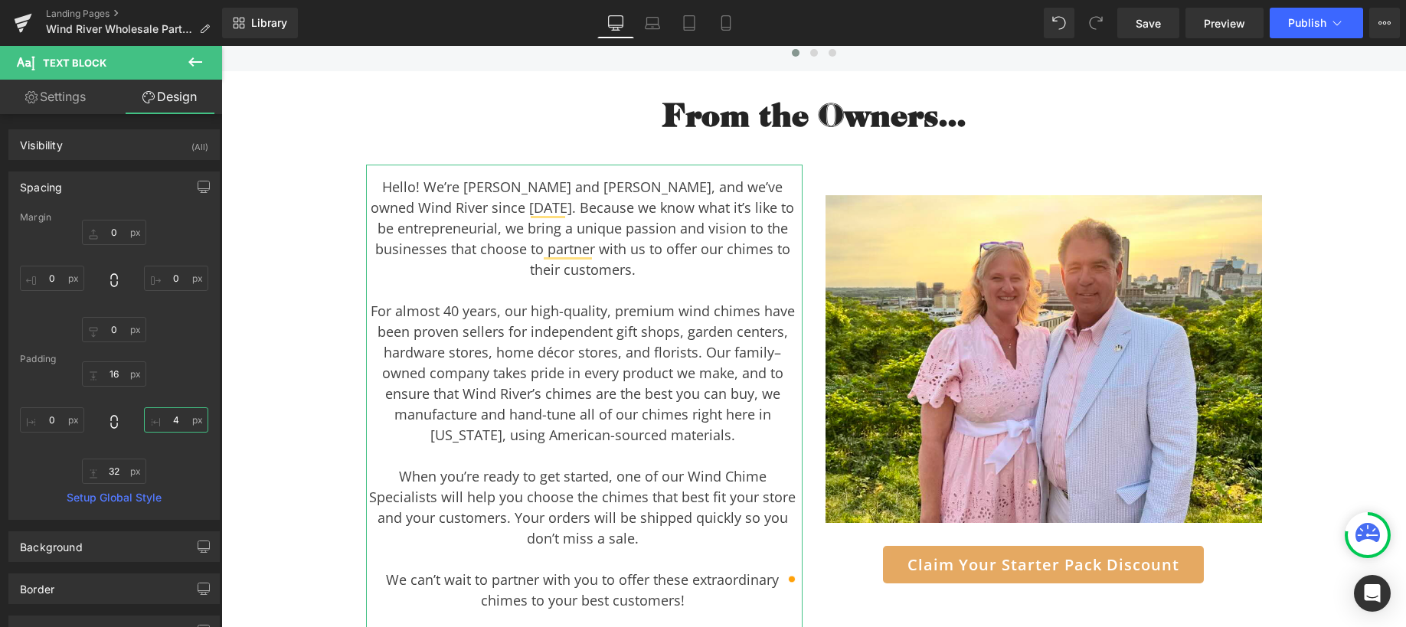
type input "0"
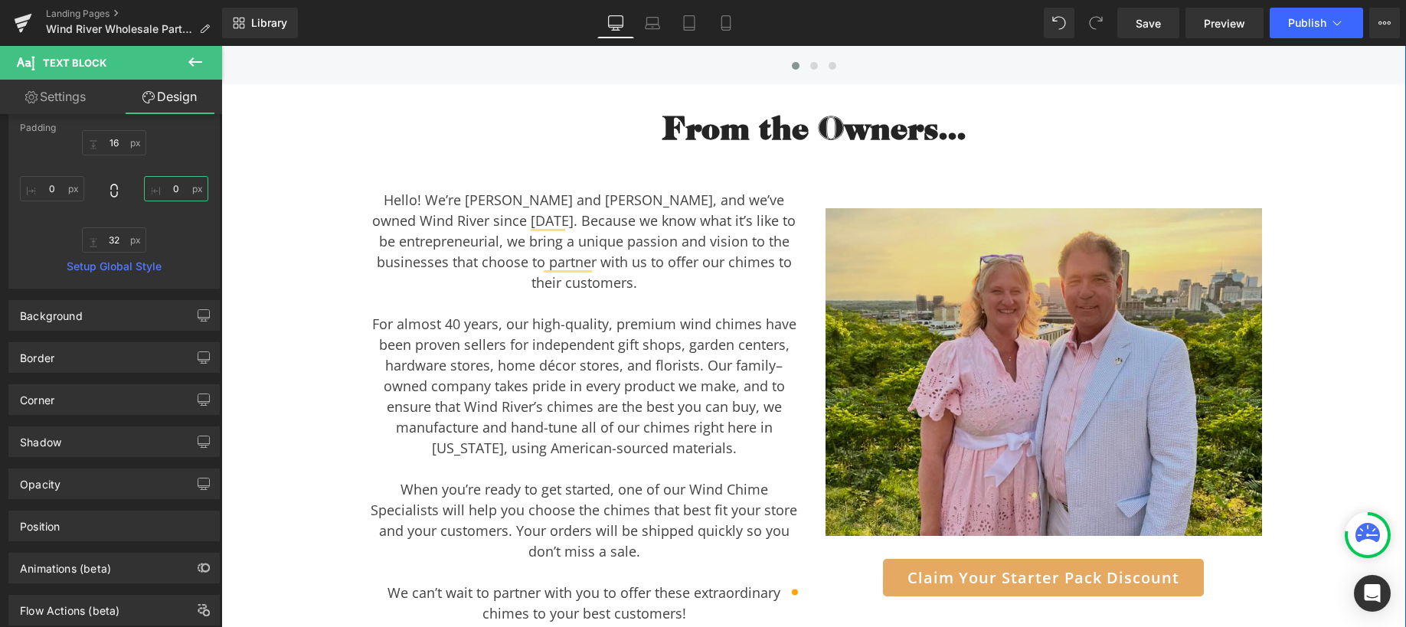
scroll to position [4443, 0]
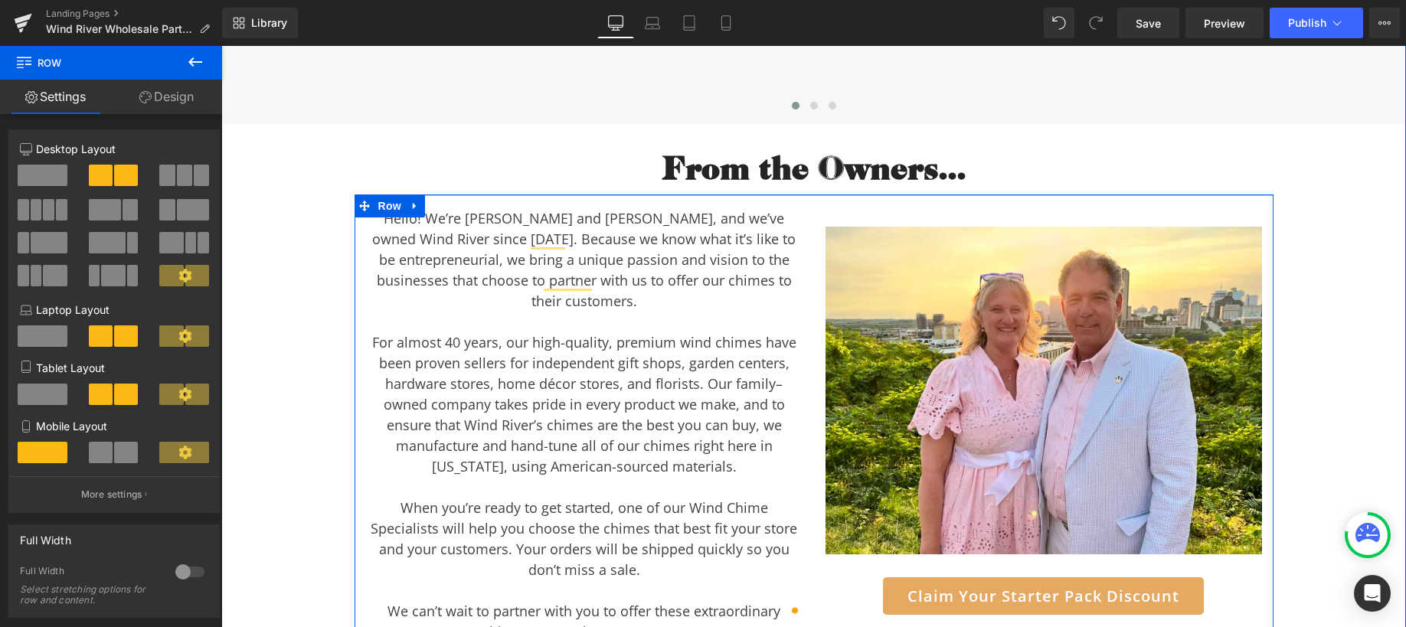
drag, startPoint x: 805, startPoint y: 192, endPoint x: 804, endPoint y: 171, distance: 21.5
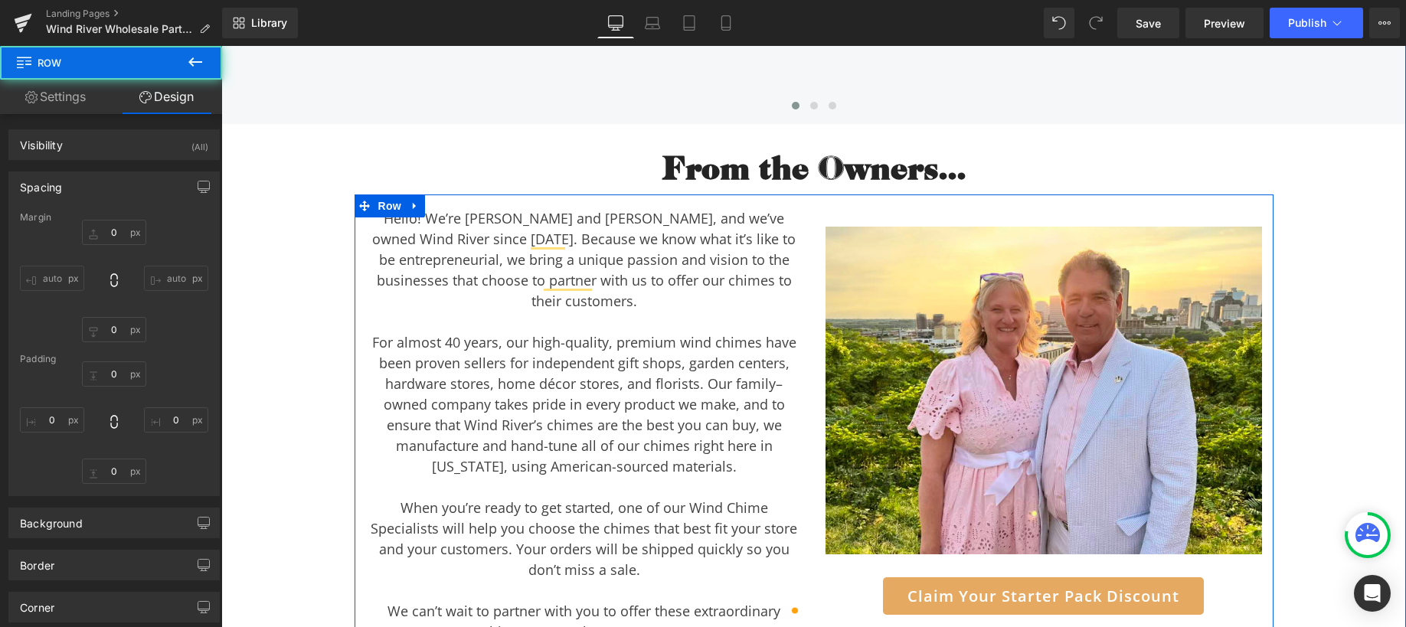
type input "0"
type input "2"
type input "0"
type input "10"
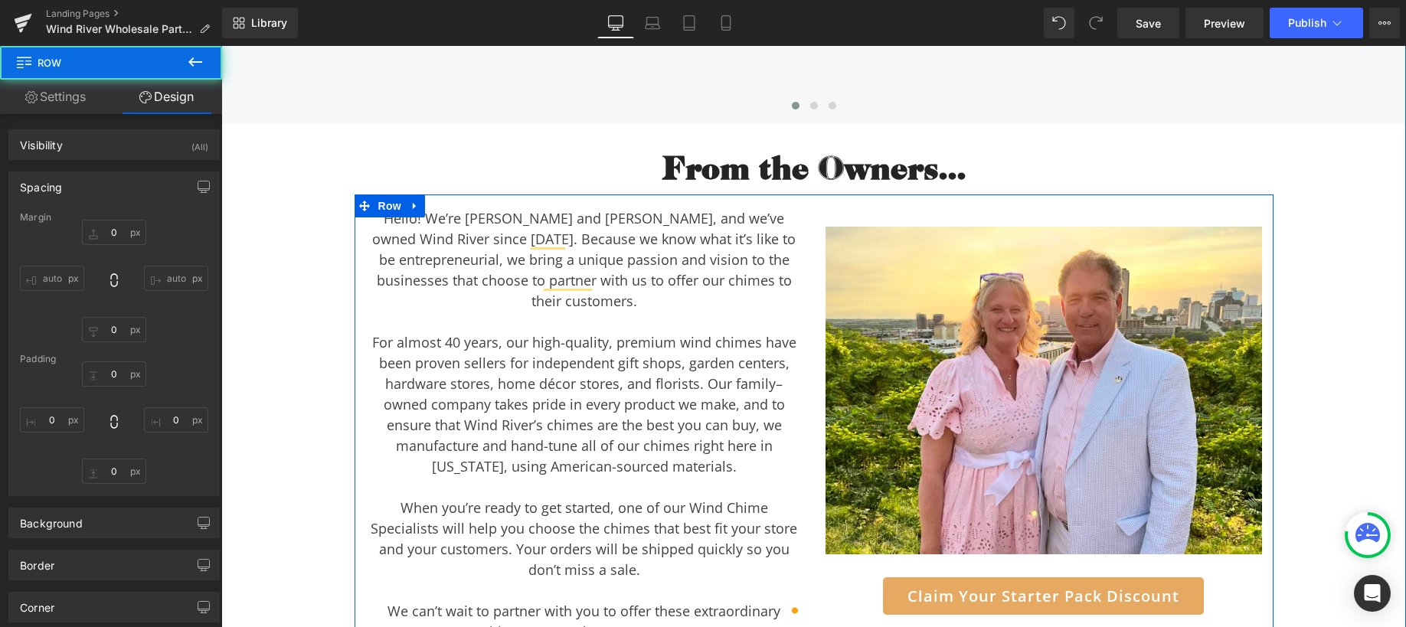
type input "0"
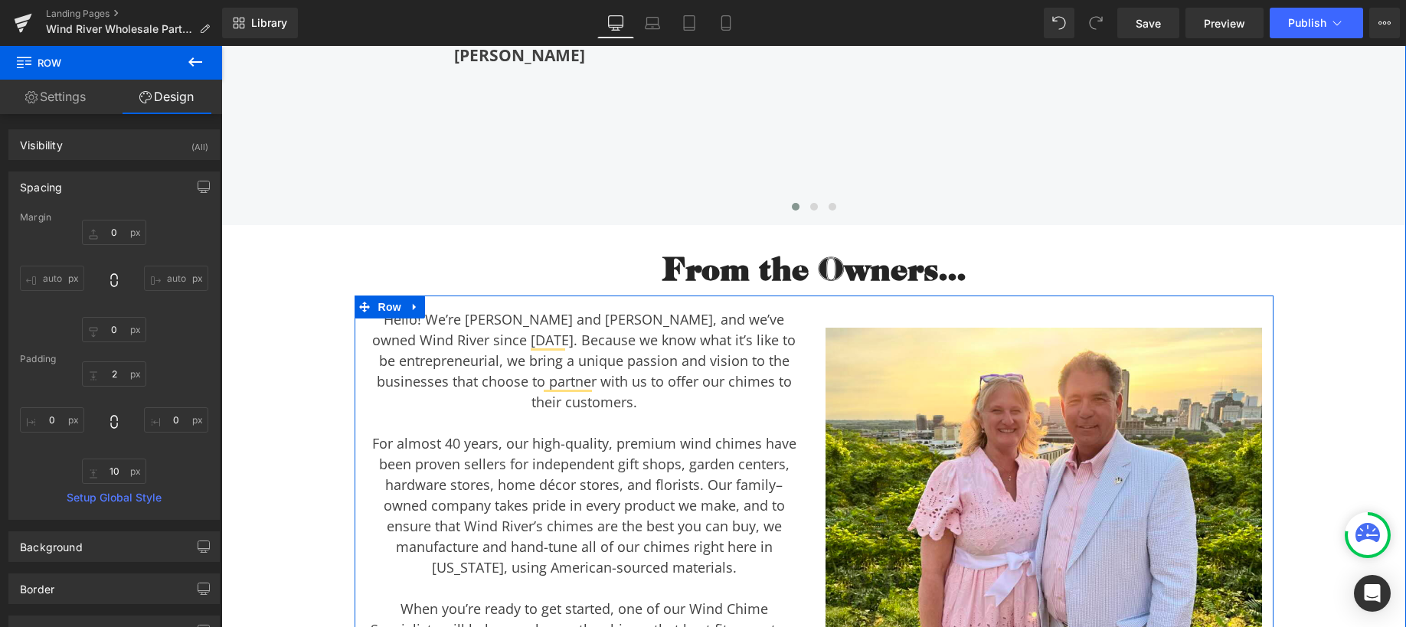
scroll to position [4351, 0]
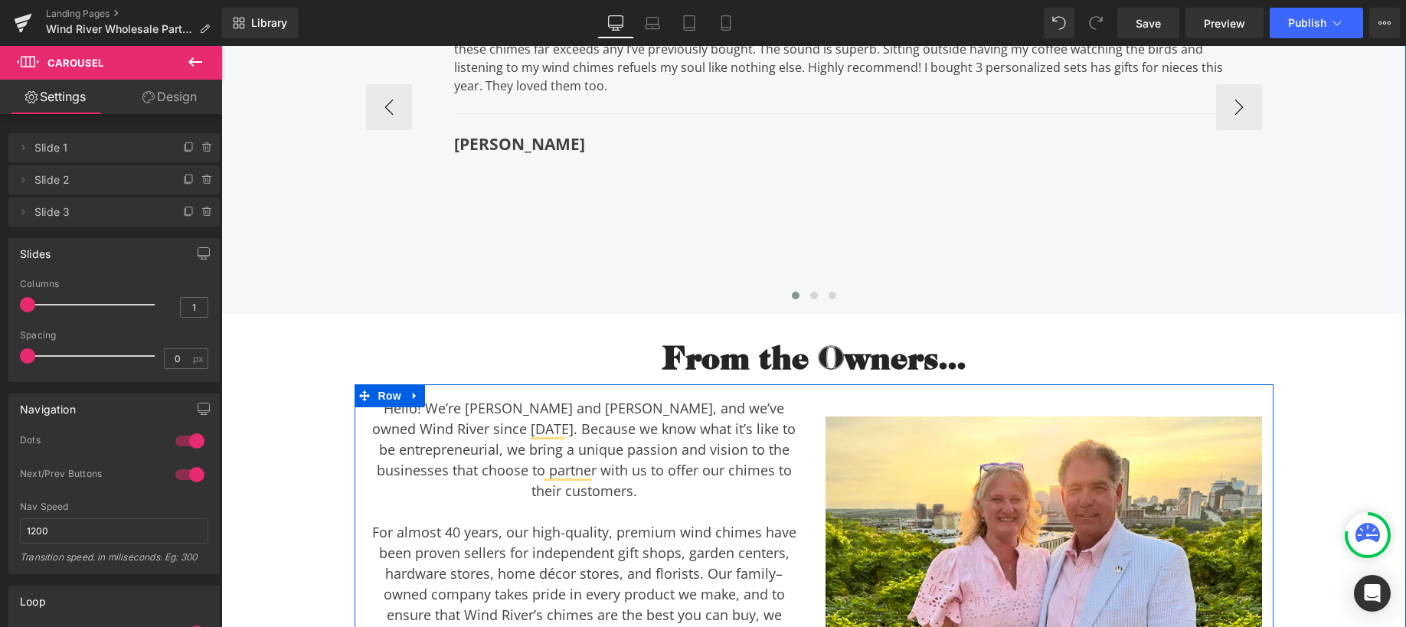
scroll to position [4121, 0]
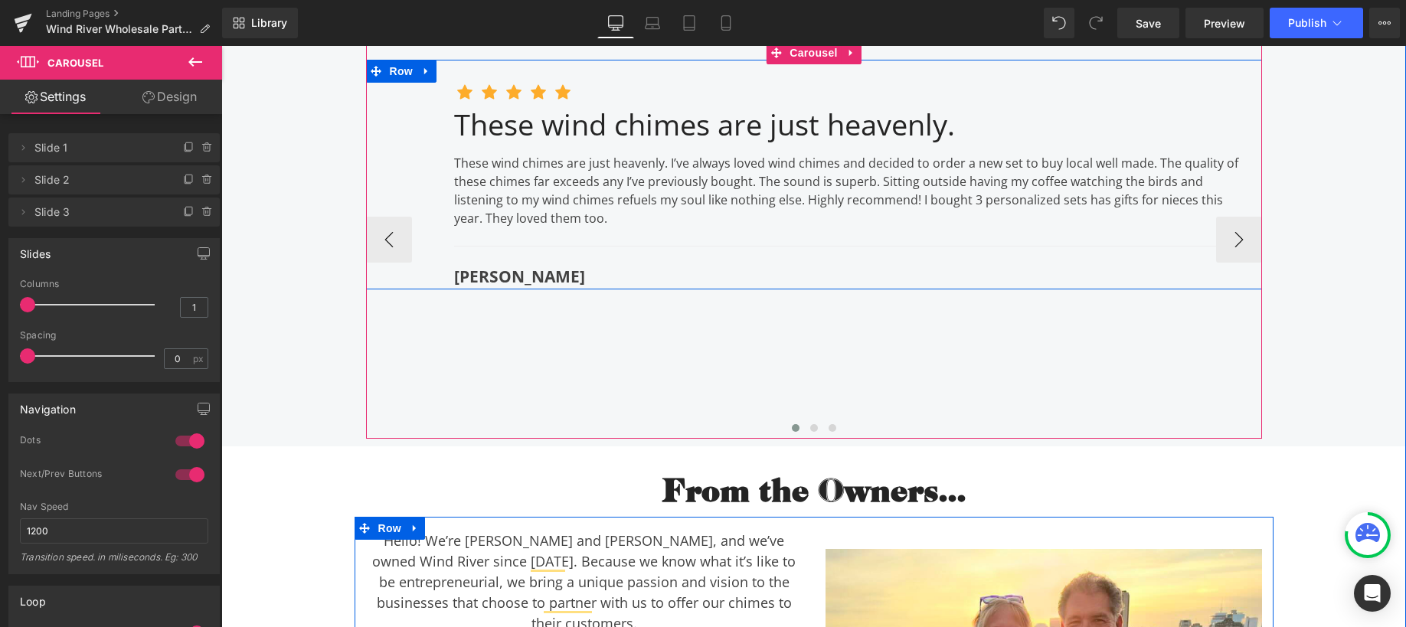
click at [540, 172] on p "These wind chimes are just heavenly. I’ve always loved wind chimes and decided …" at bounding box center [852, 191] width 797 height 74
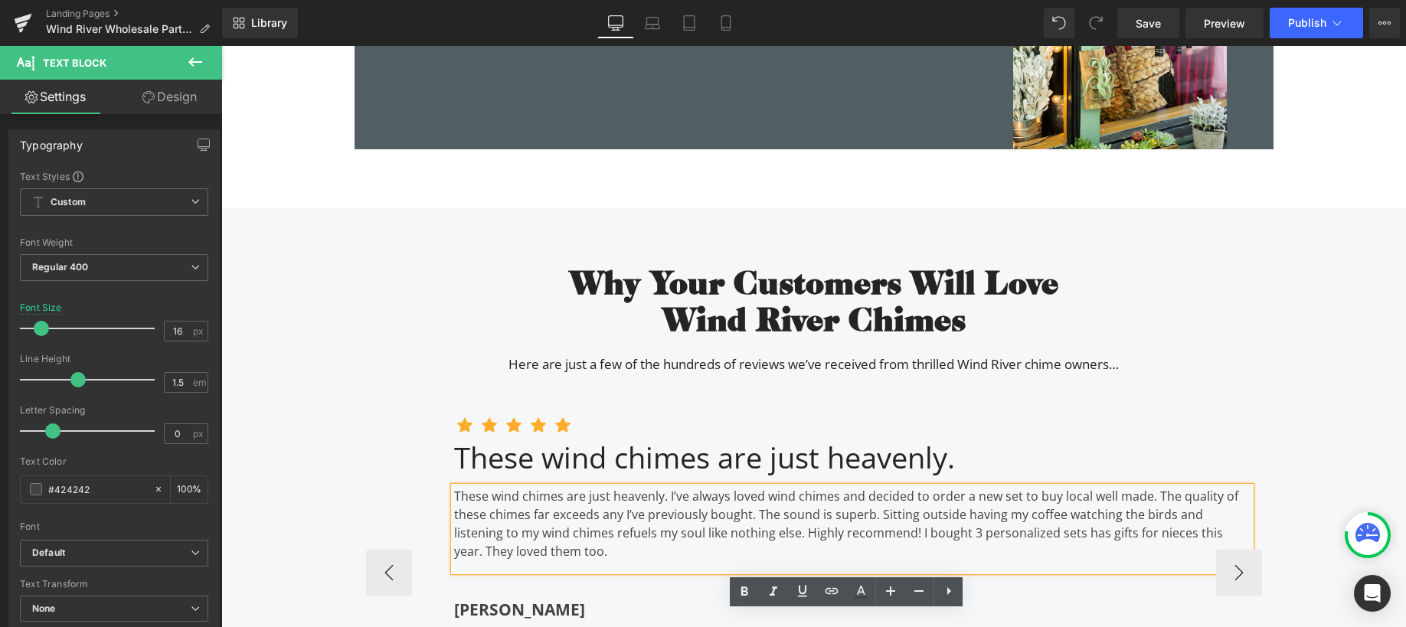
scroll to position [3618, 0]
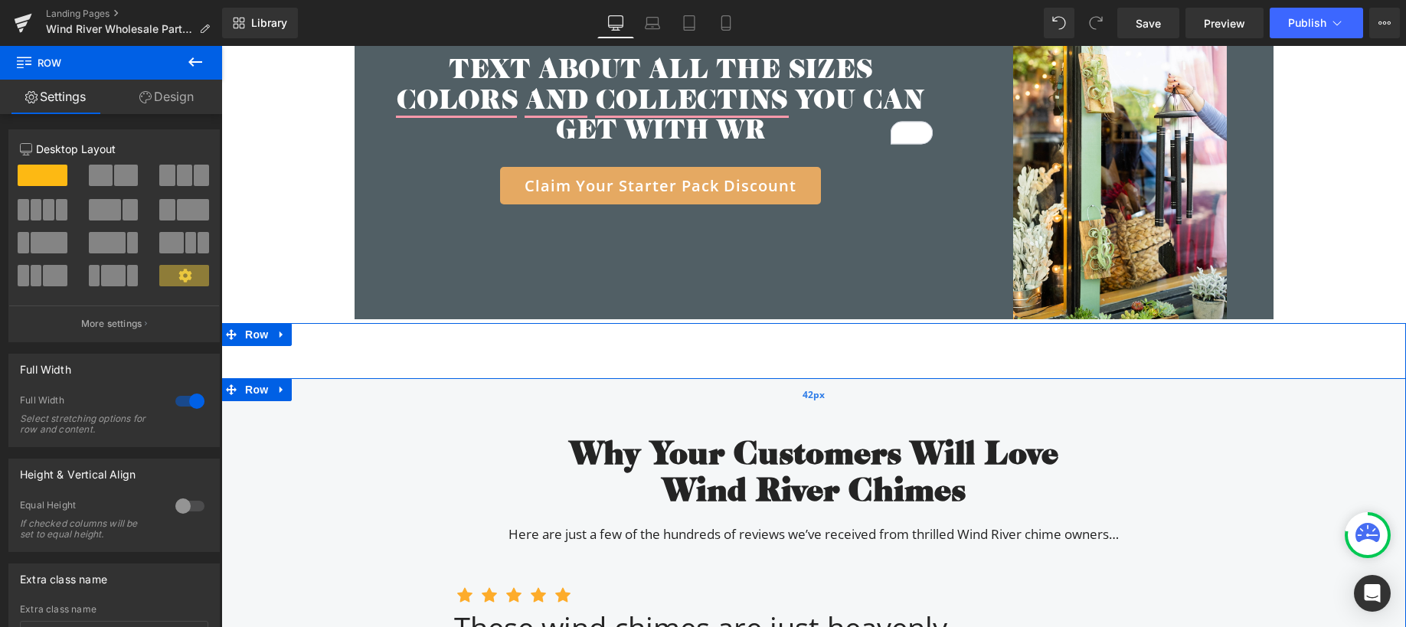
click at [246, 378] on span "Row" at bounding box center [256, 389] width 31 height 23
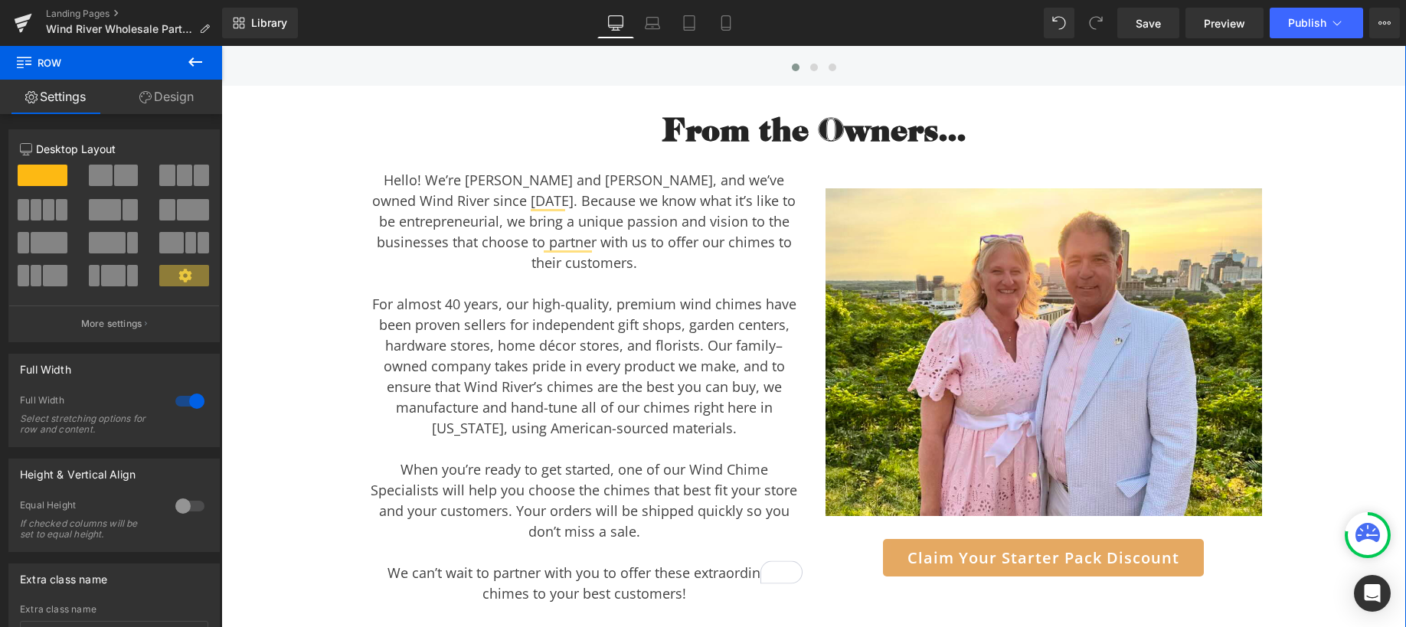
scroll to position [4483, 0]
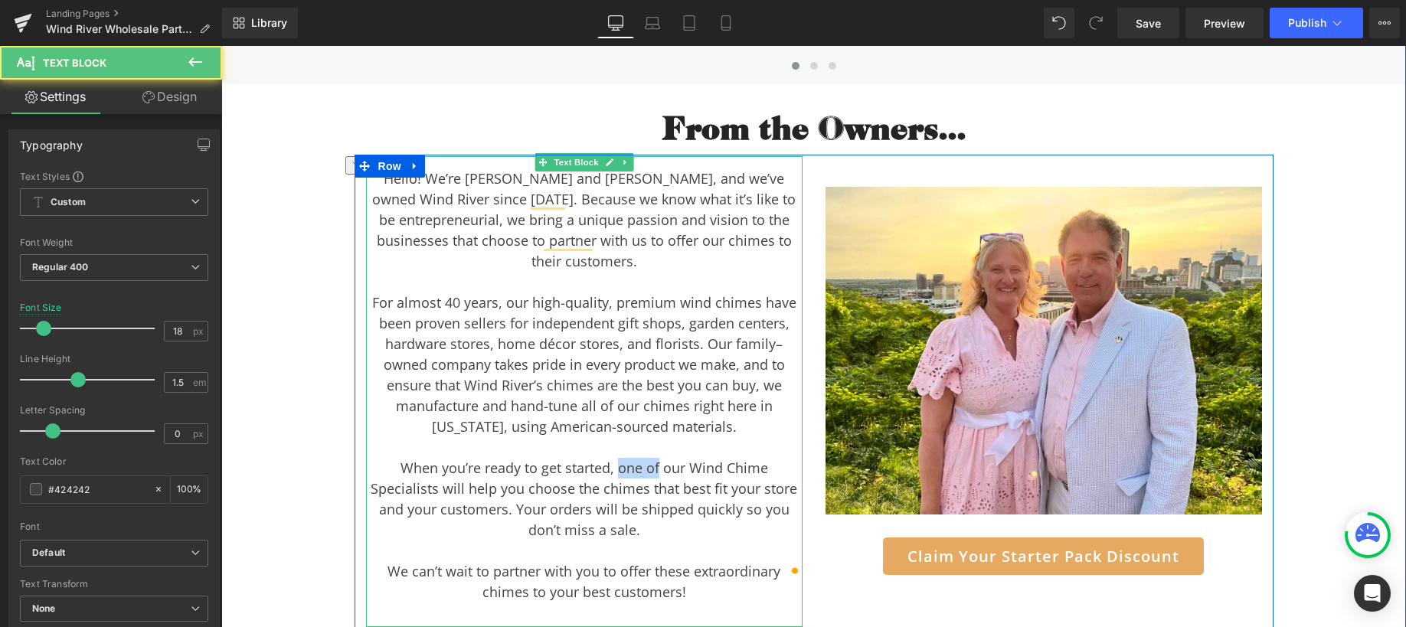
drag, startPoint x: 618, startPoint y: 427, endPoint x: 581, endPoint y: 434, distance: 37.4
click at [581, 458] on div "When you’re ready to get started, one of our Wind Chime Specialists will help y…" at bounding box center [584, 499] width 437 height 83
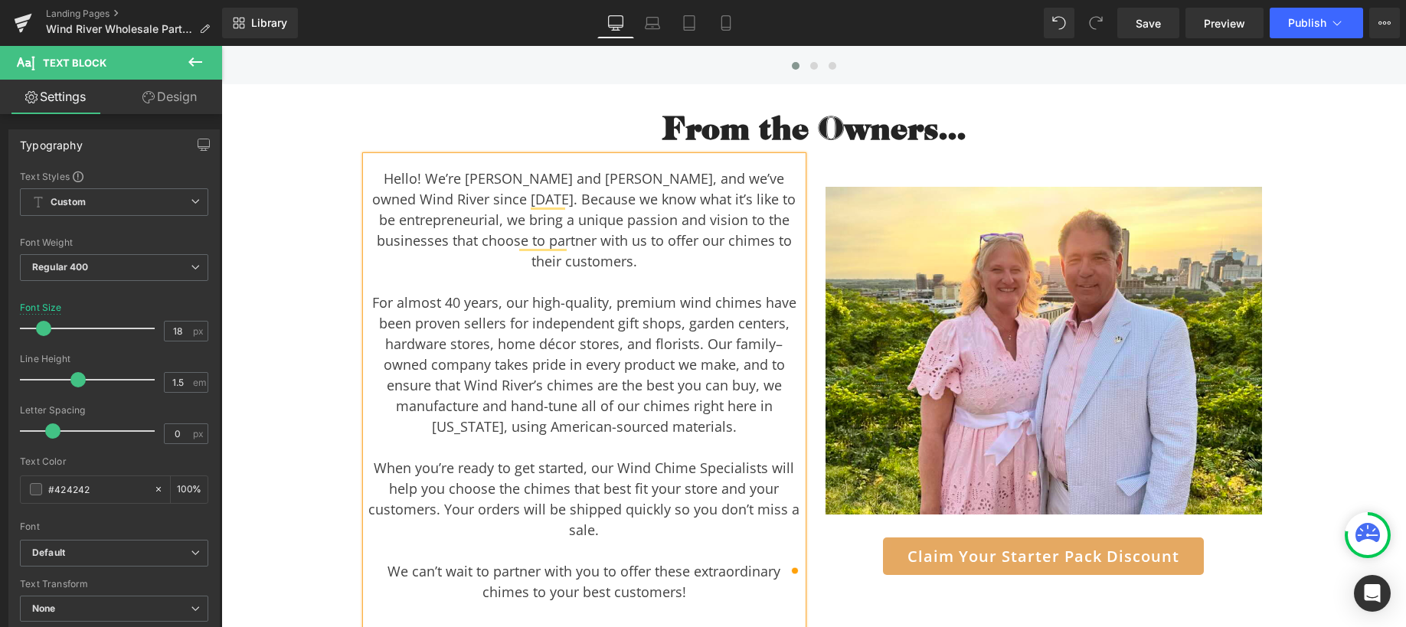
click at [518, 458] on div "When you’re ready to get started, our Wind Chime Specialists will help you choo…" at bounding box center [584, 499] width 437 height 83
drag, startPoint x: 584, startPoint y: 444, endPoint x: 656, endPoint y: 443, distance: 72.0
click at [656, 458] on div "When you’re ready to get started, our Wind Chime Specialists will help you choo…" at bounding box center [584, 499] width 437 height 83
click at [718, 458] on div "When you’re ready to get started, our Wind Chime Specialists will help you choo…" at bounding box center [584, 499] width 437 height 83
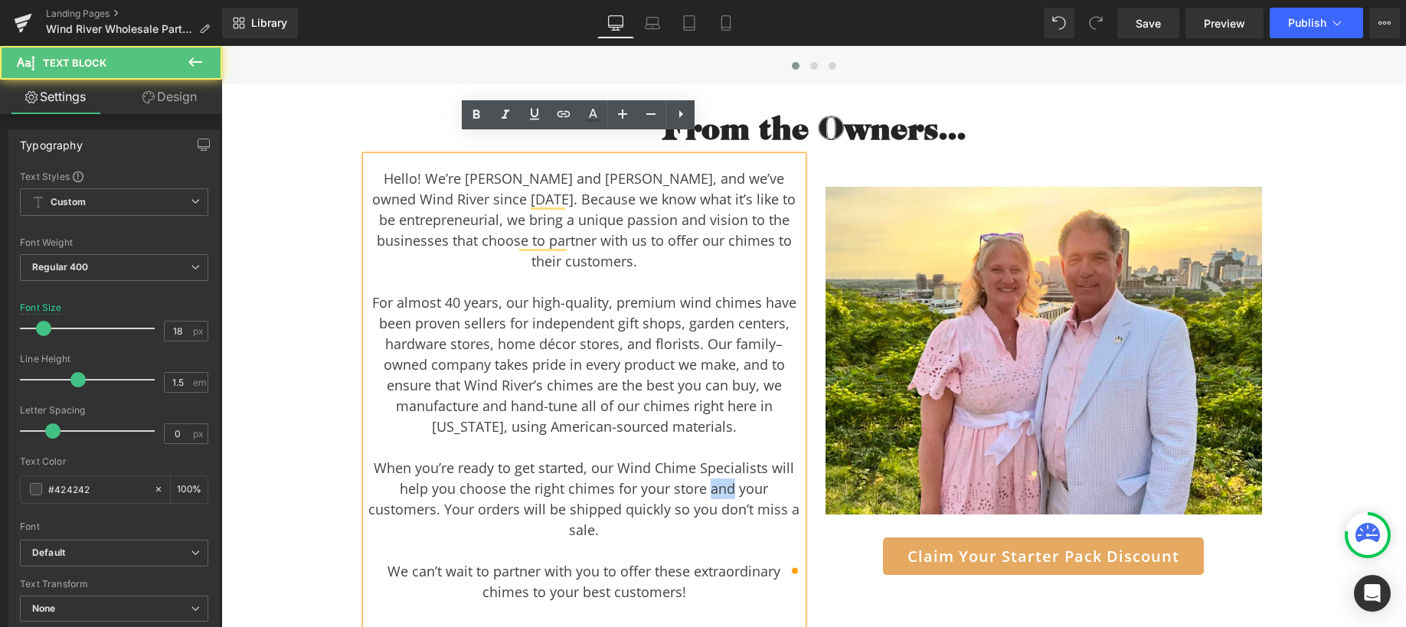
click at [718, 458] on div "When you’re ready to get started, our Wind Chime Specialists will help you choo…" at bounding box center [584, 499] width 437 height 83
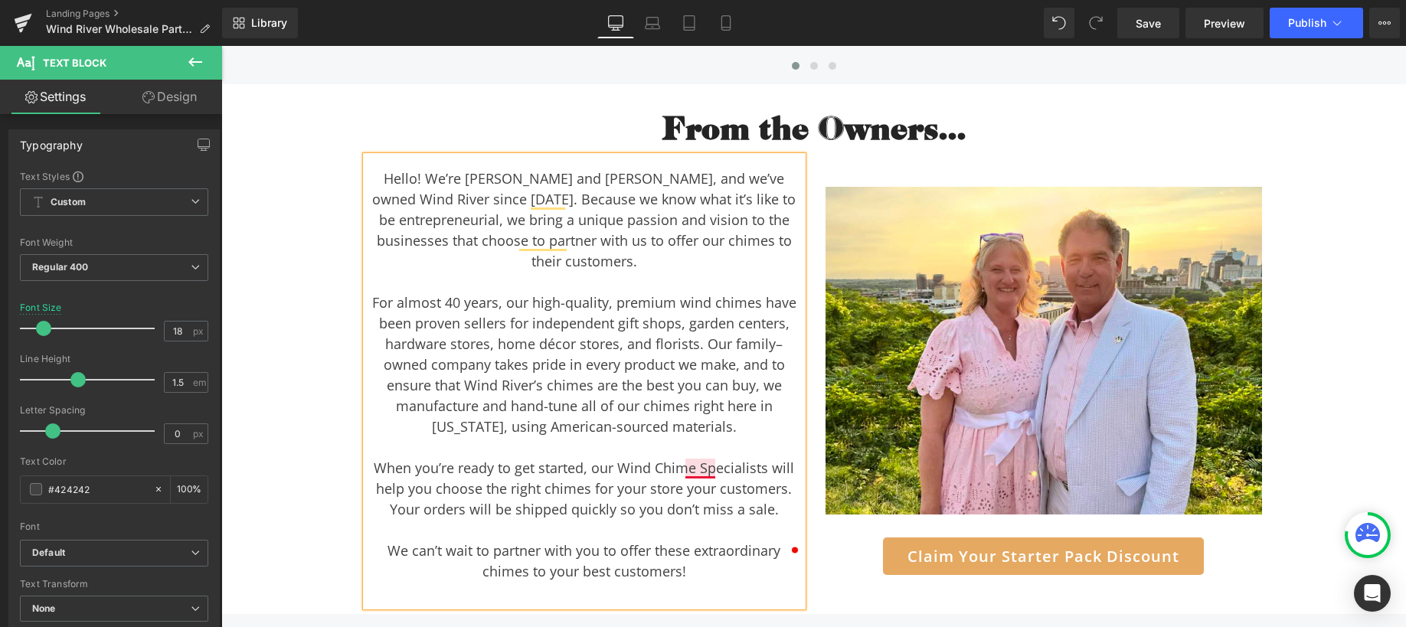
click at [696, 458] on div "When you’re ready to get started, our Wind Chime Specialists will help you choo…" at bounding box center [584, 489] width 437 height 62
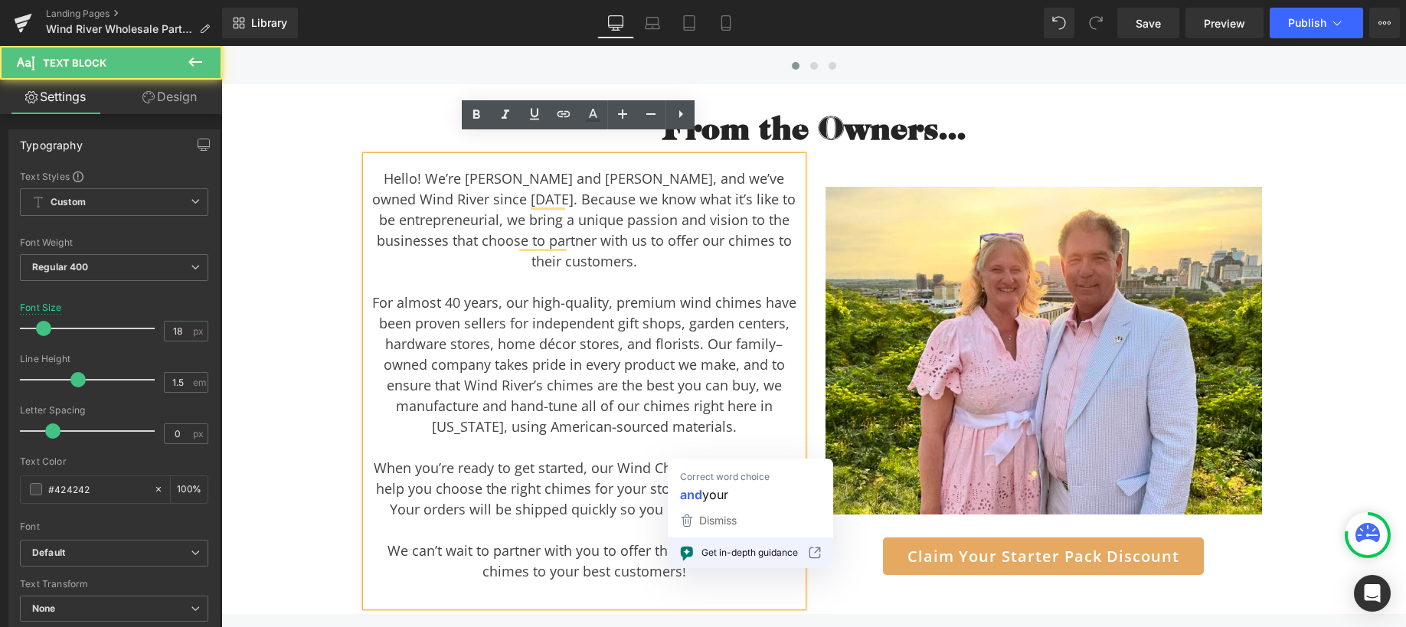
click at [696, 458] on div "When you’re ready to get started, our Wind Chime Specialists will help you choo…" at bounding box center [584, 489] width 437 height 62
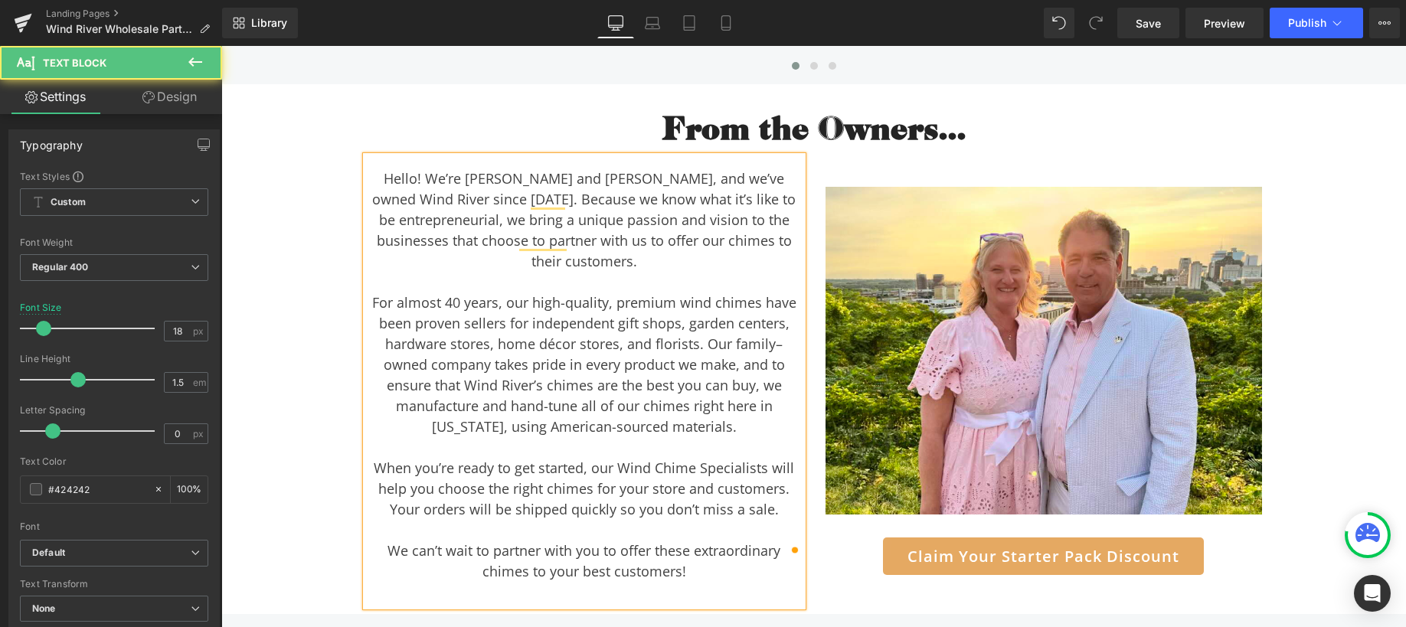
click at [591, 541] on div "We can’t wait to partner with you to offer these extraordinary chimes to your b…" at bounding box center [584, 561] width 437 height 41
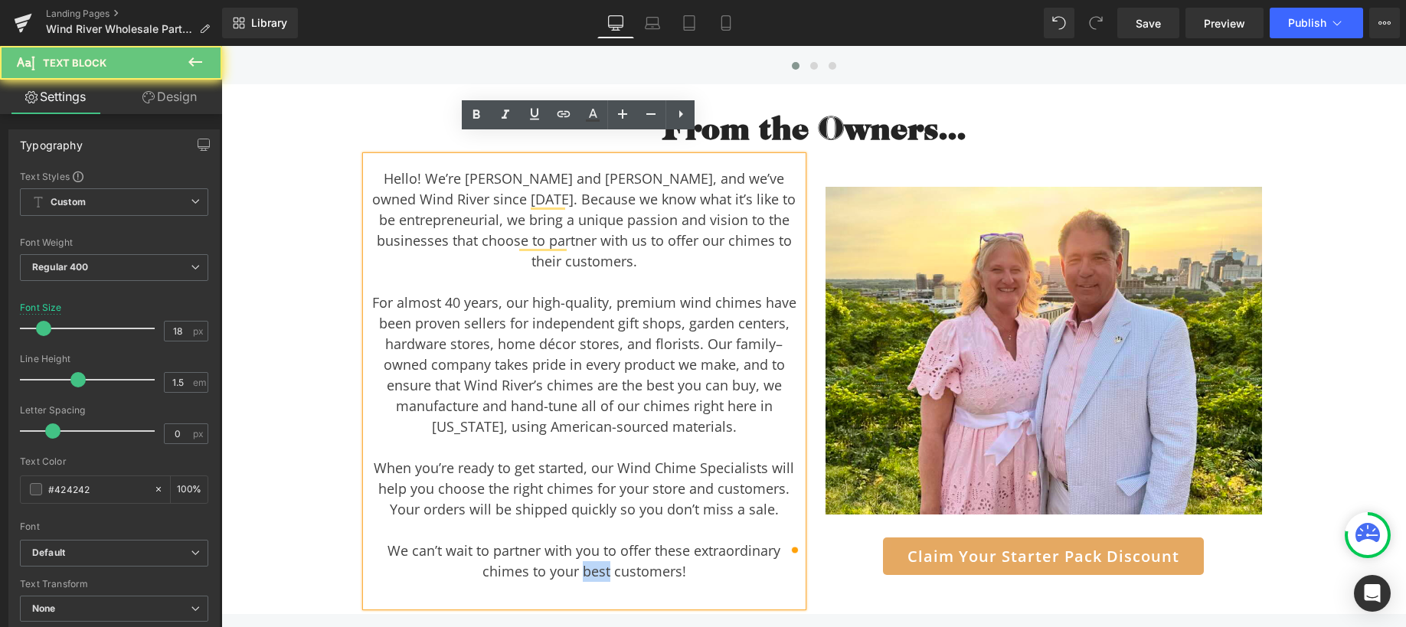
click at [591, 541] on div "We can’t wait to partner with you to offer these extraordinary chimes to your b…" at bounding box center [584, 561] width 437 height 41
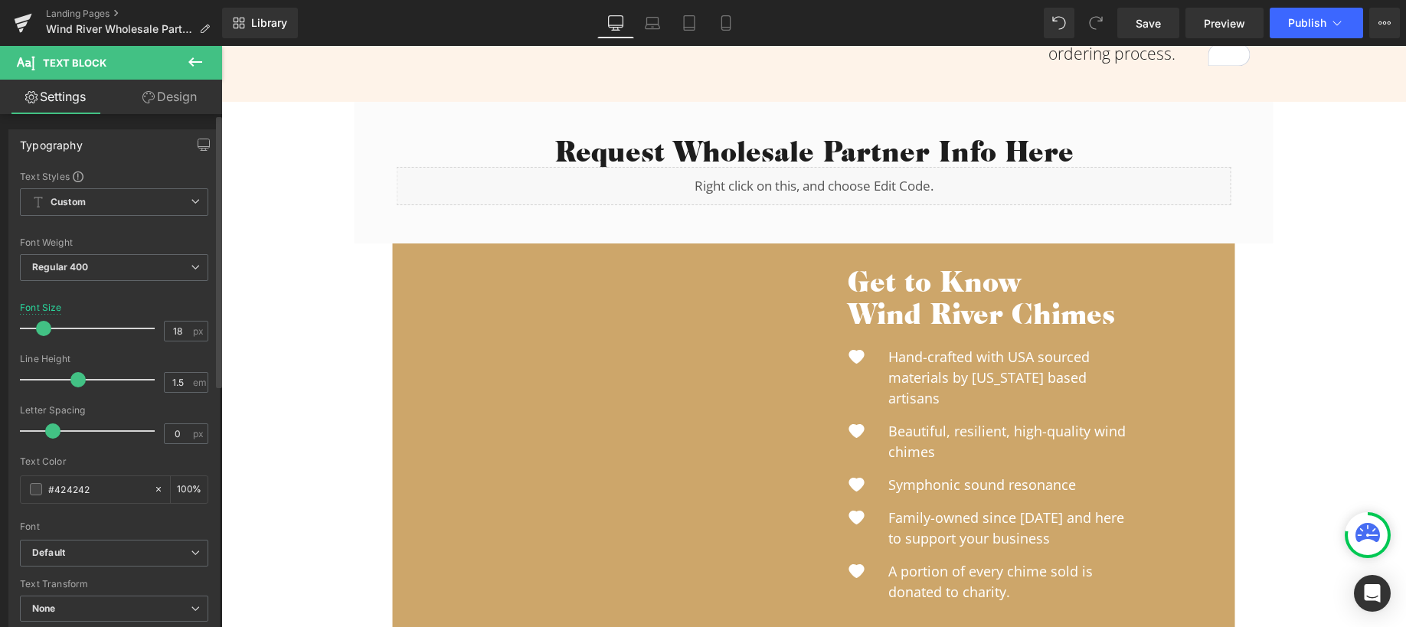
scroll to position [1047, 0]
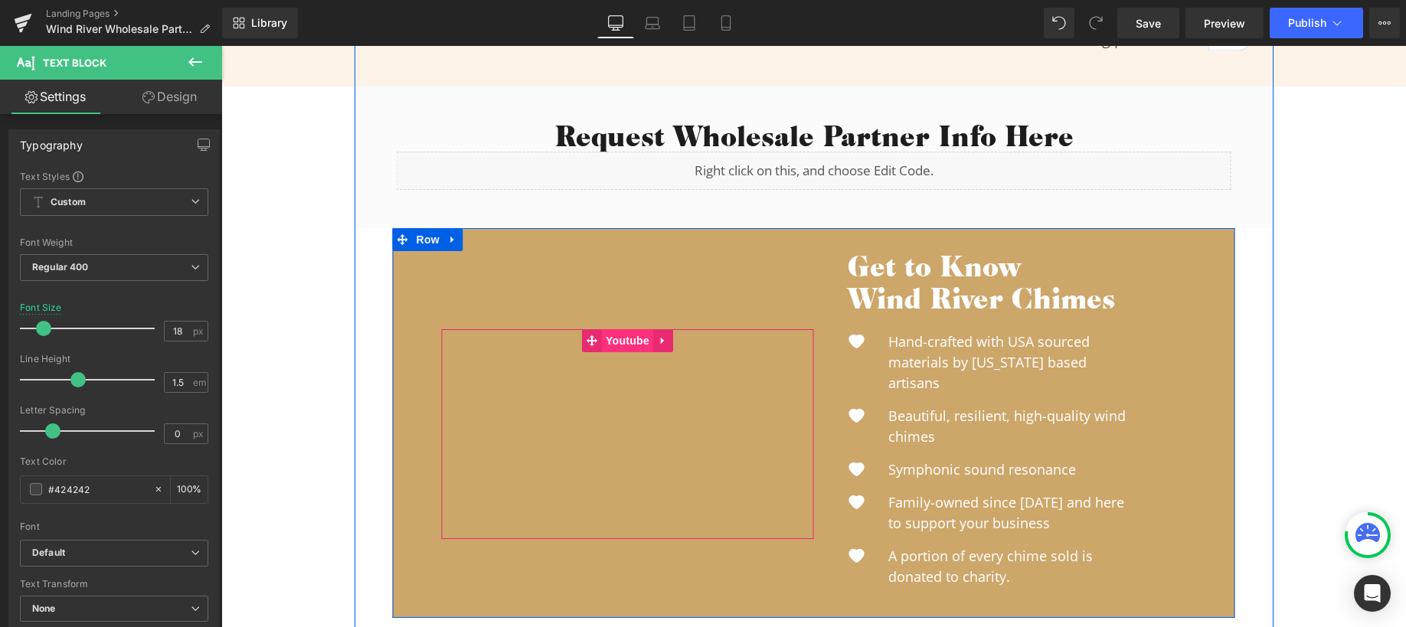
click at [614, 332] on span "Youtube" at bounding box center [627, 340] width 51 height 23
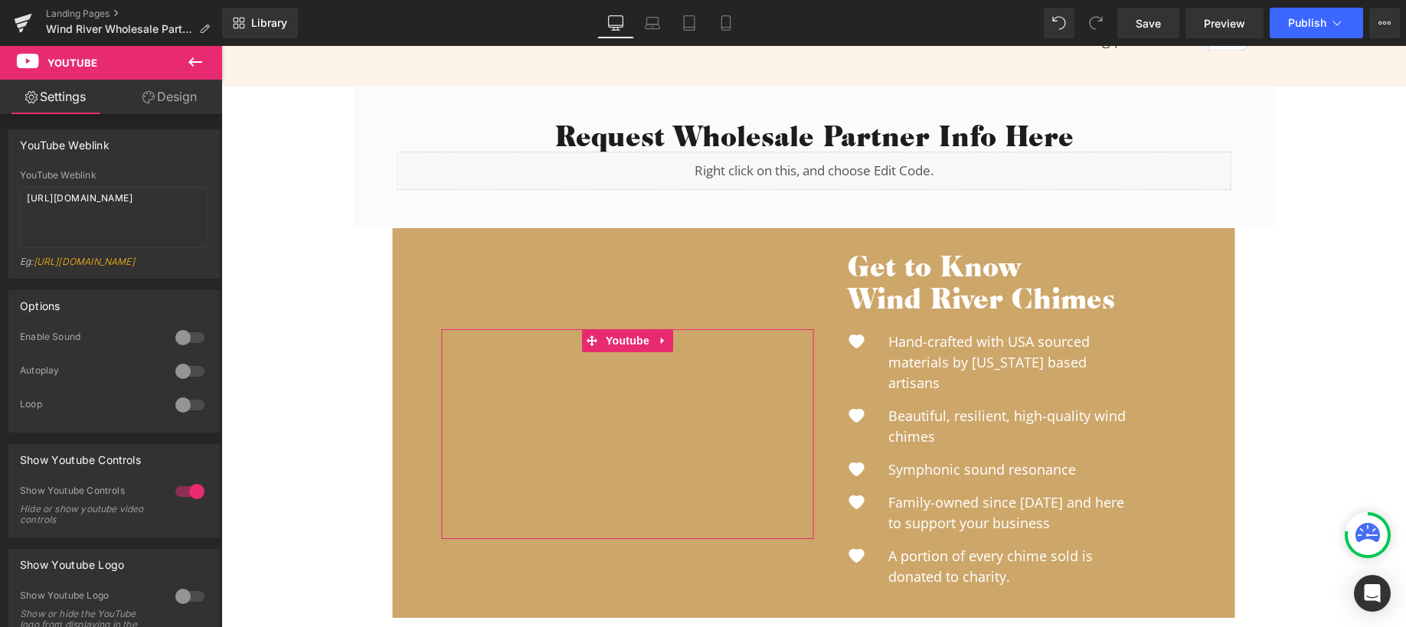
click at [169, 90] on link "Design" at bounding box center [169, 97] width 111 height 34
click at [0, 0] on div "Spacing" at bounding box center [0, 0] width 0 height 0
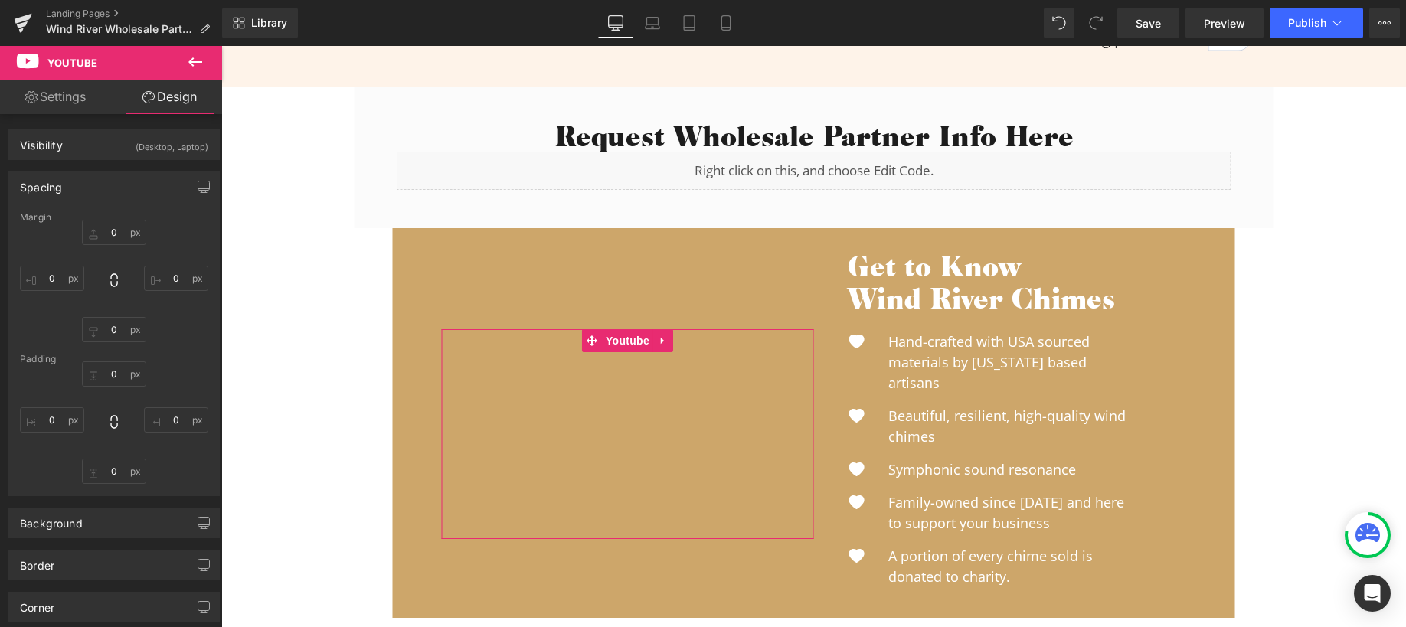
type input "0"
type input "64"
type input "0"
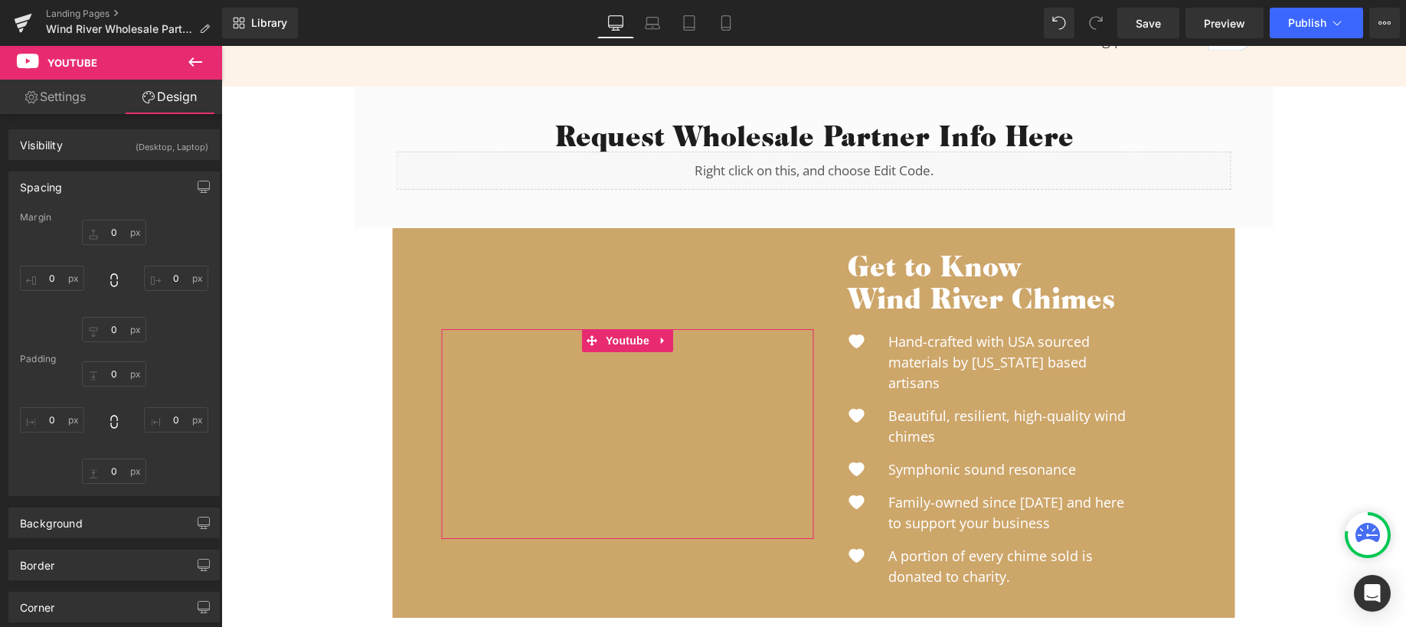
type input "0"
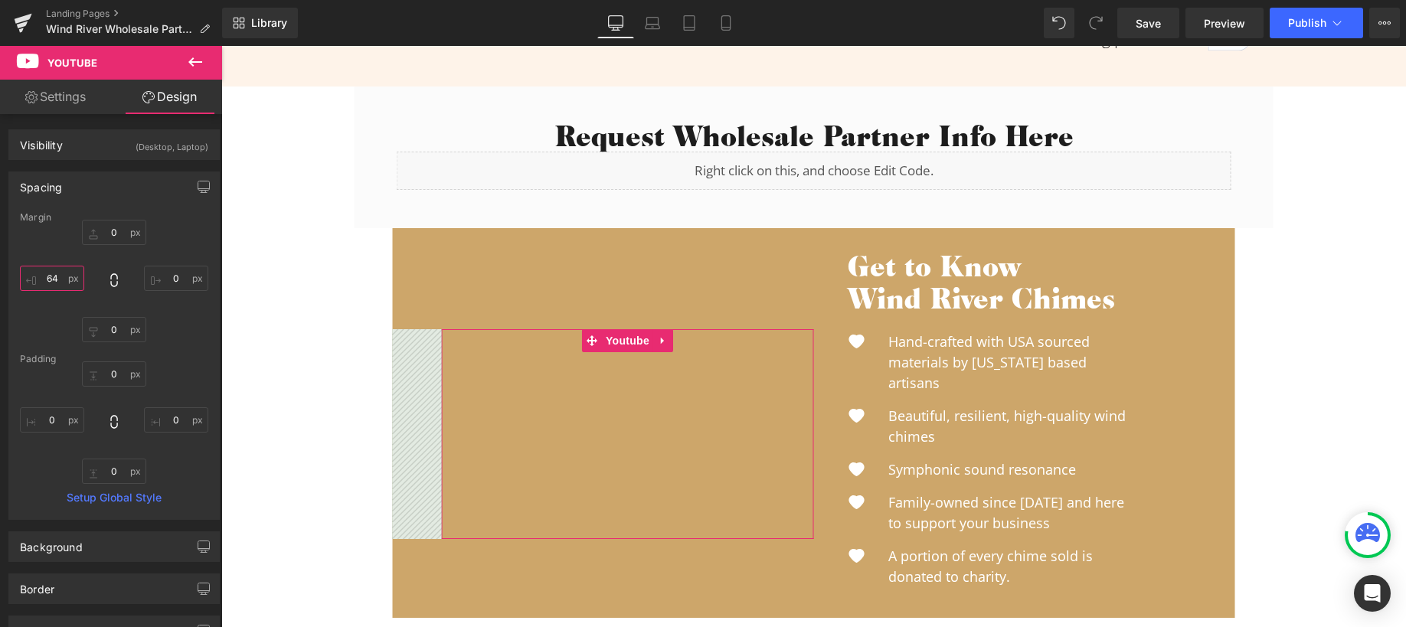
click at [64, 282] on input "64" at bounding box center [52, 278] width 64 height 25
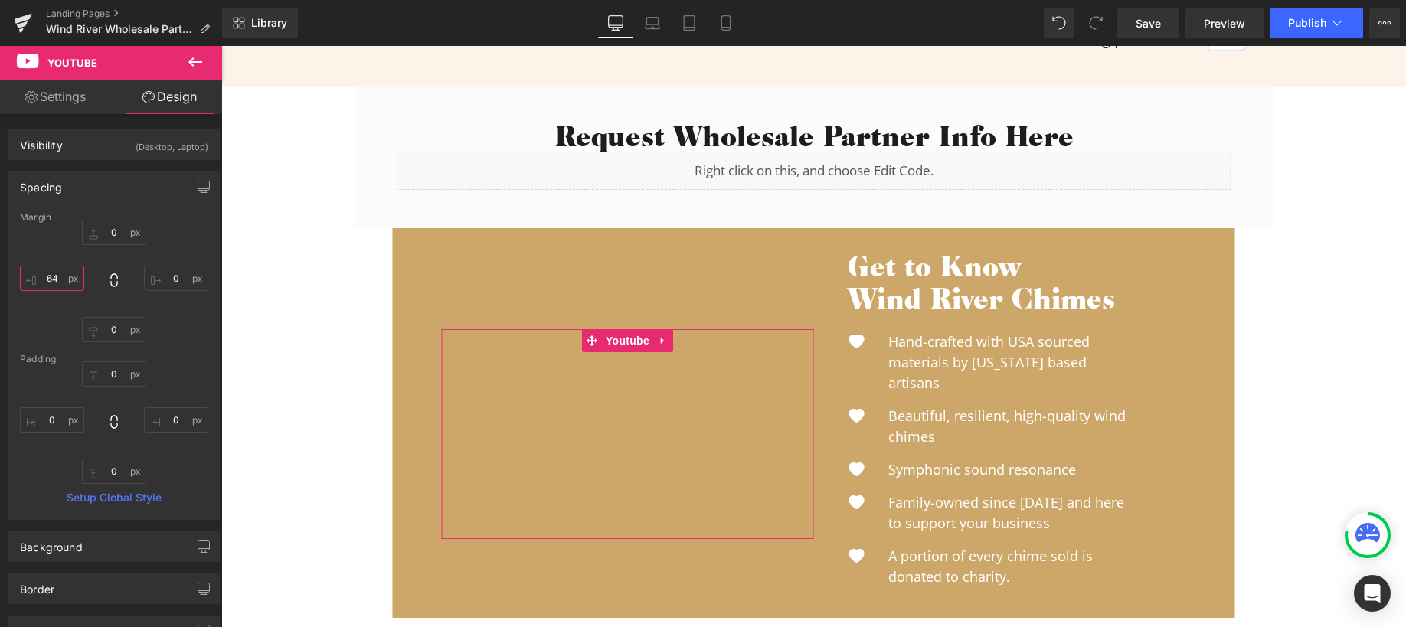
type input "5"
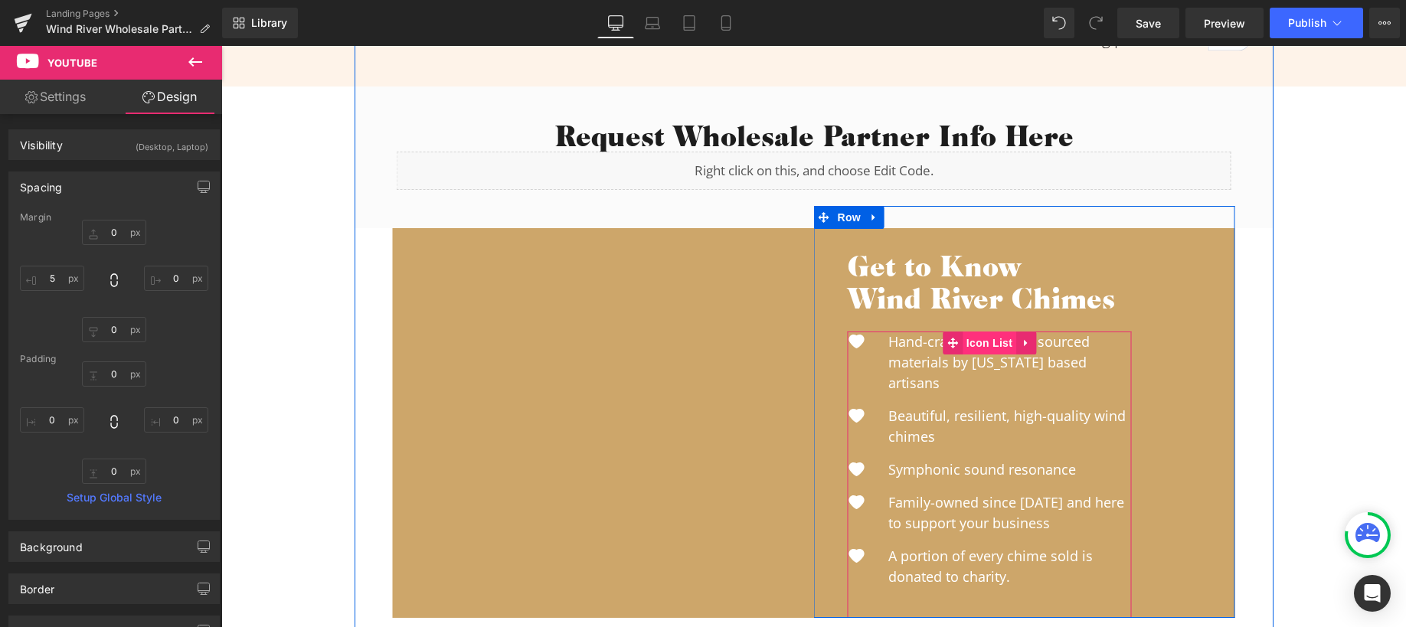
click at [981, 343] on span "Icon List" at bounding box center [990, 343] width 54 height 23
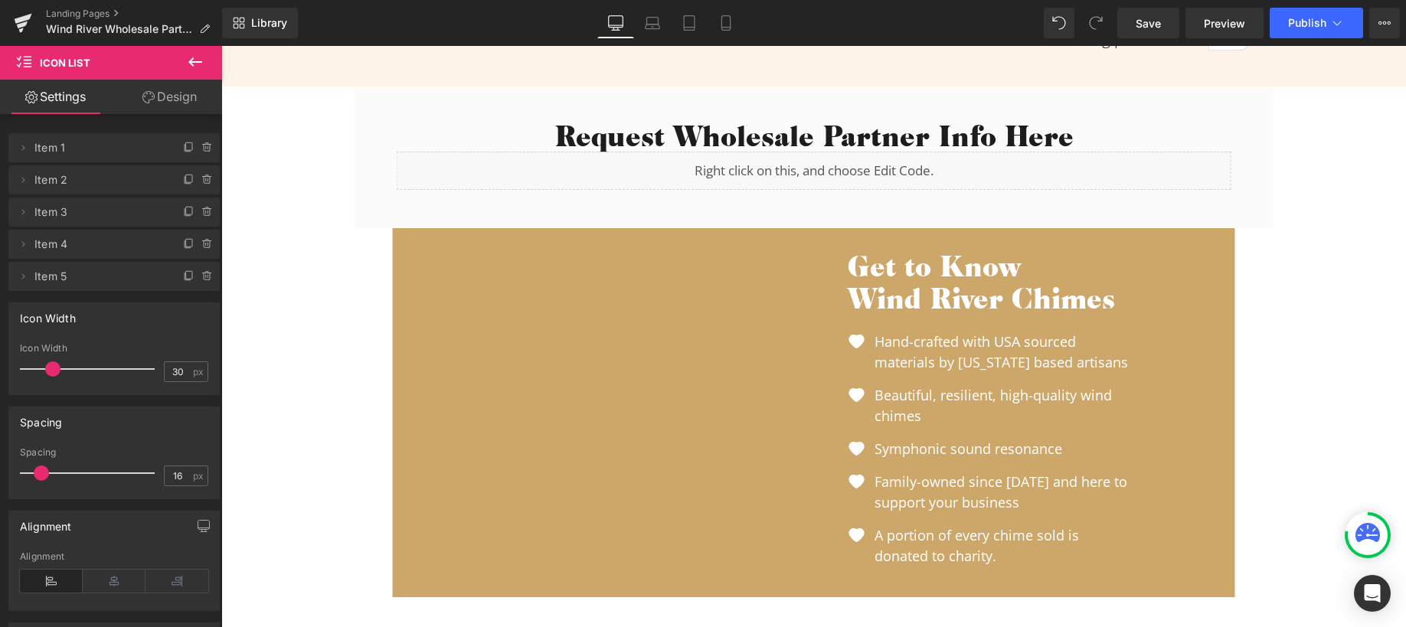
type input "29"
drag, startPoint x: 66, startPoint y: 369, endPoint x: 51, endPoint y: 367, distance: 15.5
click at [51, 367] on span at bounding box center [51, 369] width 15 height 15
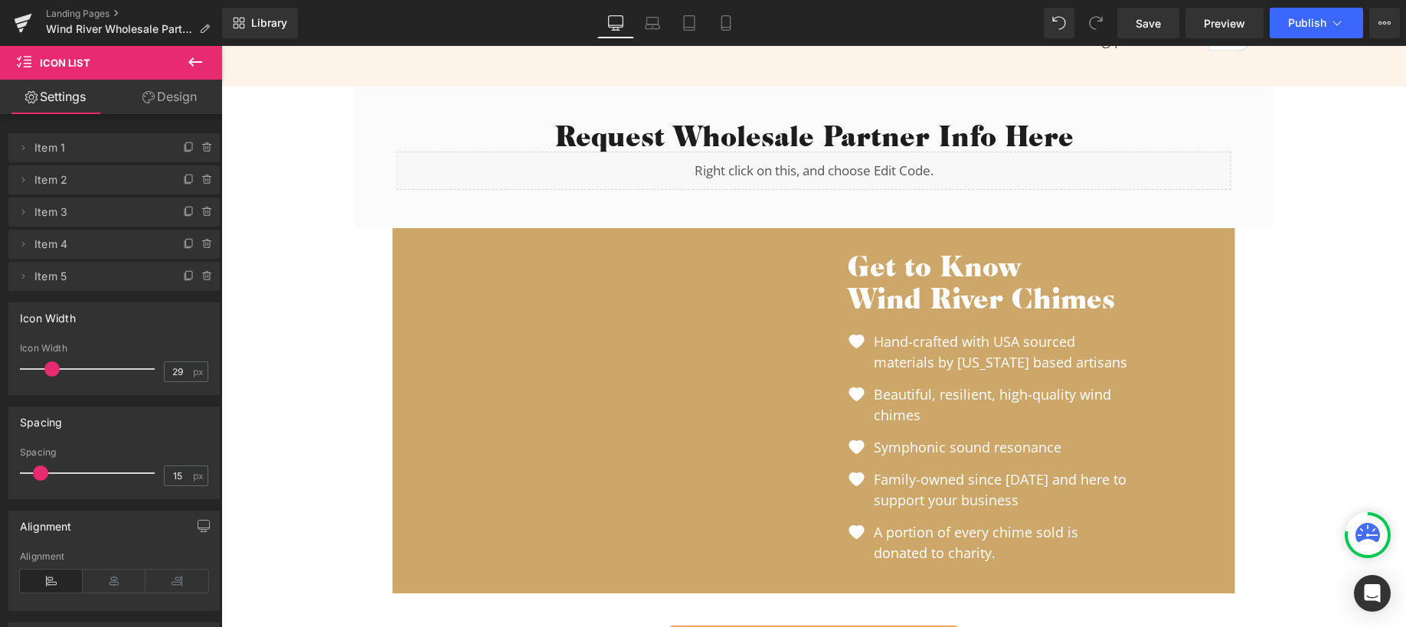
type input "16"
click at [41, 476] on span at bounding box center [40, 473] width 15 height 15
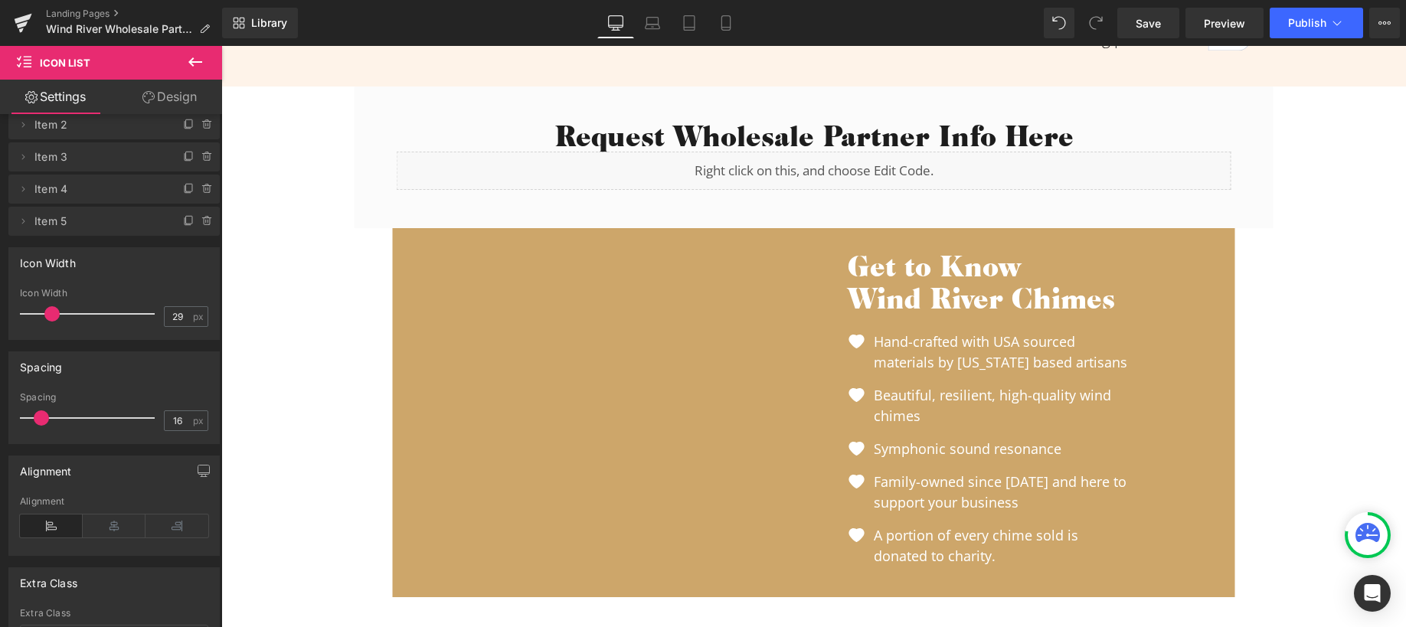
scroll to position [0, 0]
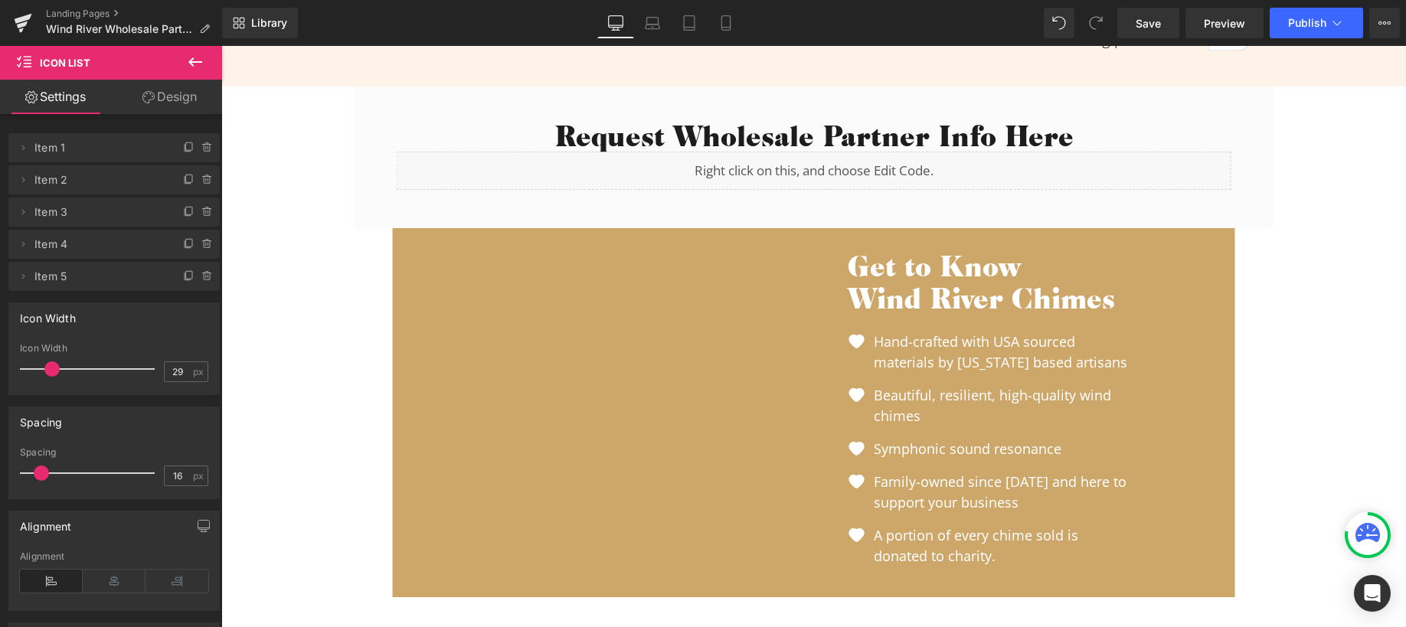
click at [148, 101] on icon at bounding box center [148, 97] width 12 height 12
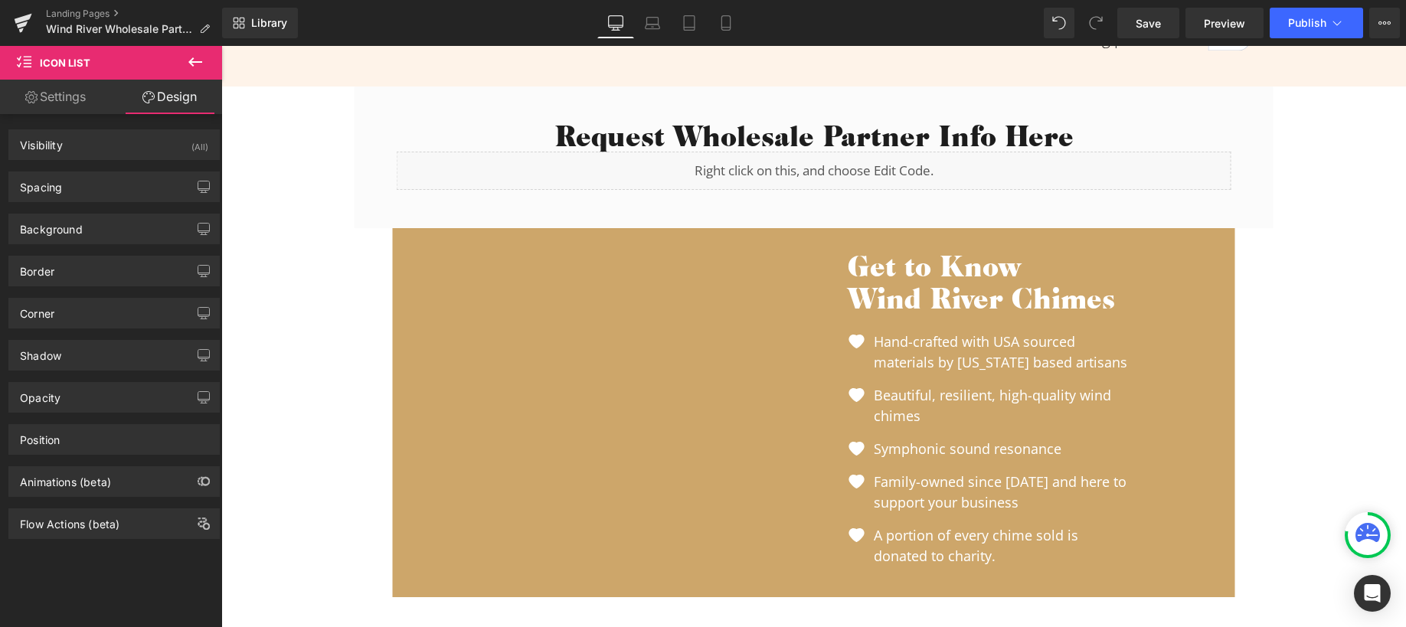
type input "-35"
type input "0"
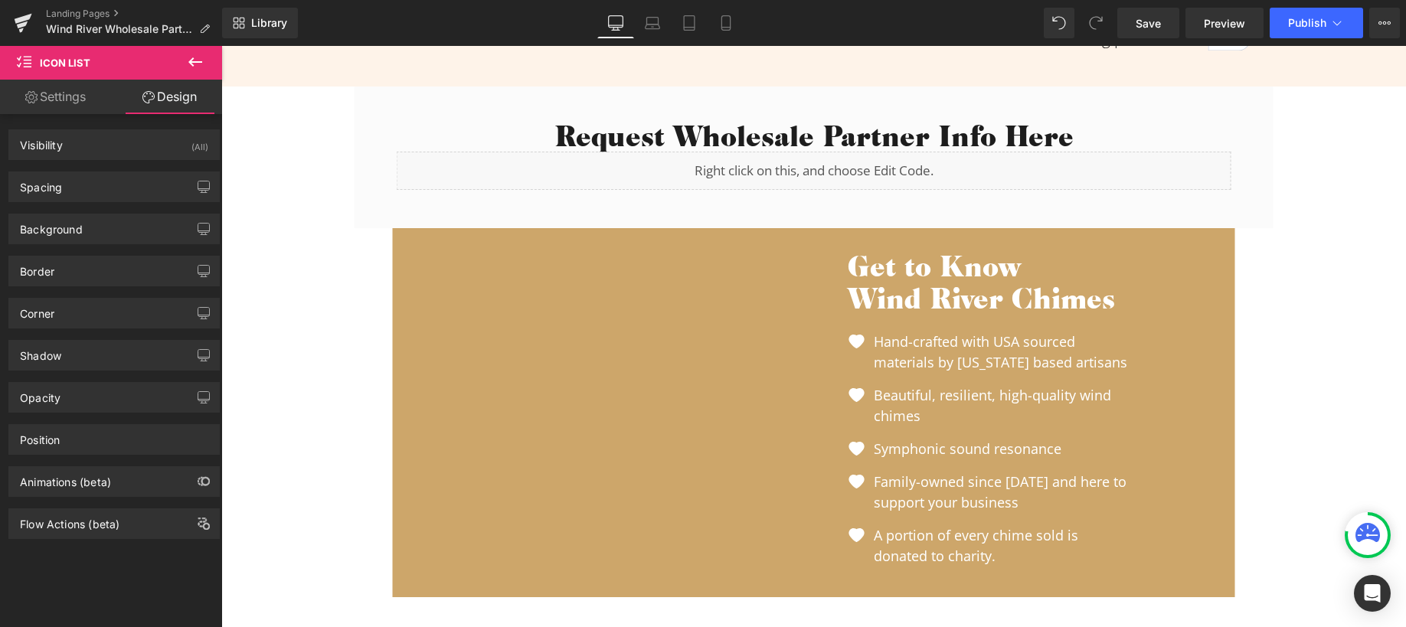
type input "0"
type input "24"
type input "0"
click at [79, 187] on div "Spacing" at bounding box center [114, 186] width 210 height 29
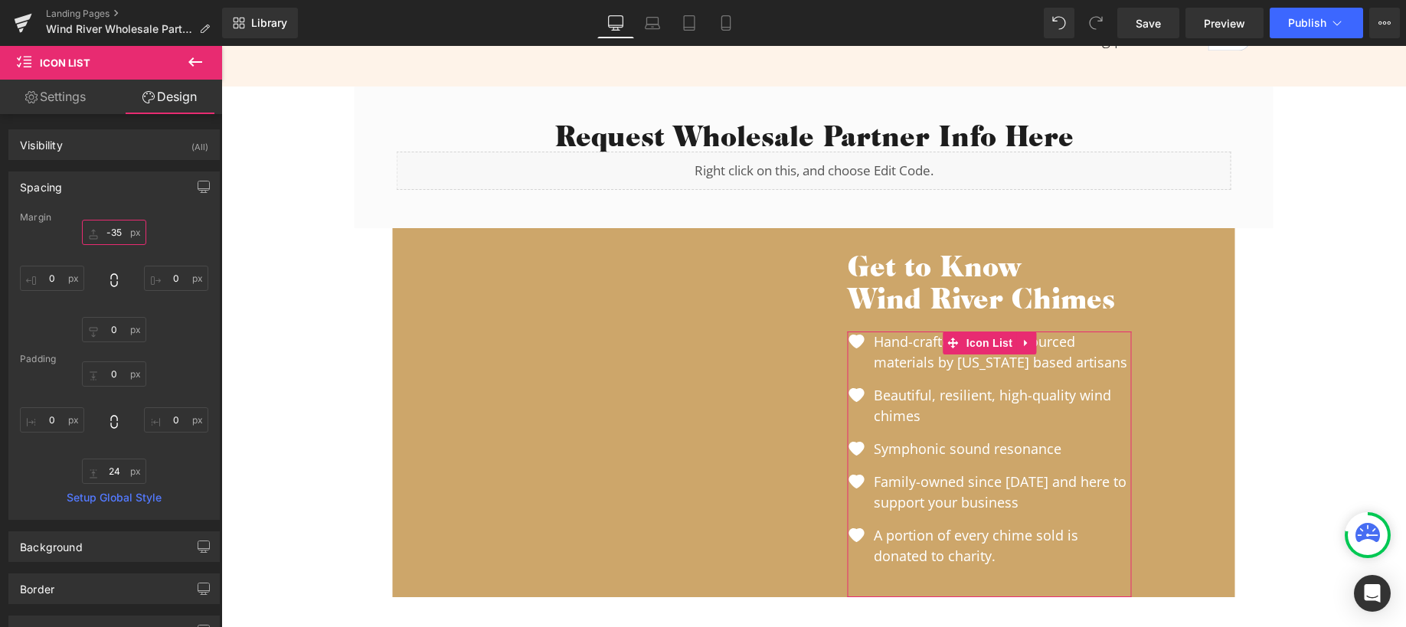
click at [116, 227] on input "-35" at bounding box center [114, 232] width 64 height 25
type input "5"
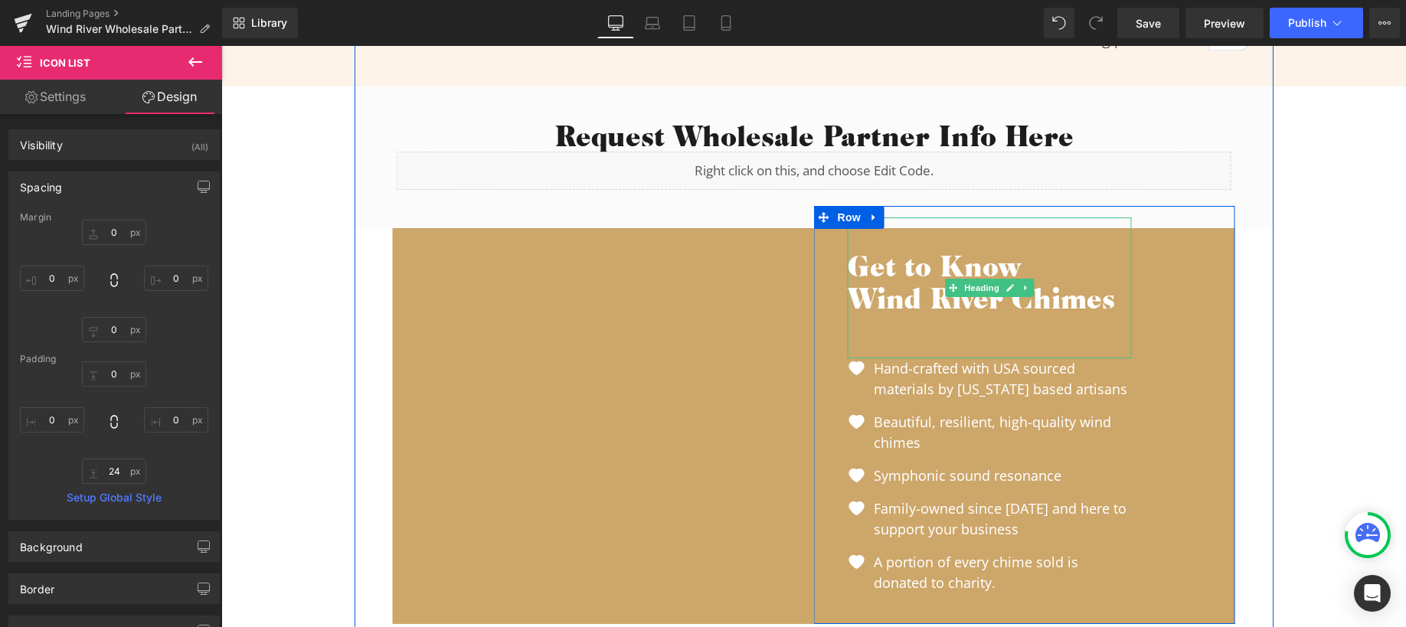
click at [957, 339] on div "Get to Know Wind River Chimes" at bounding box center [990, 288] width 284 height 141
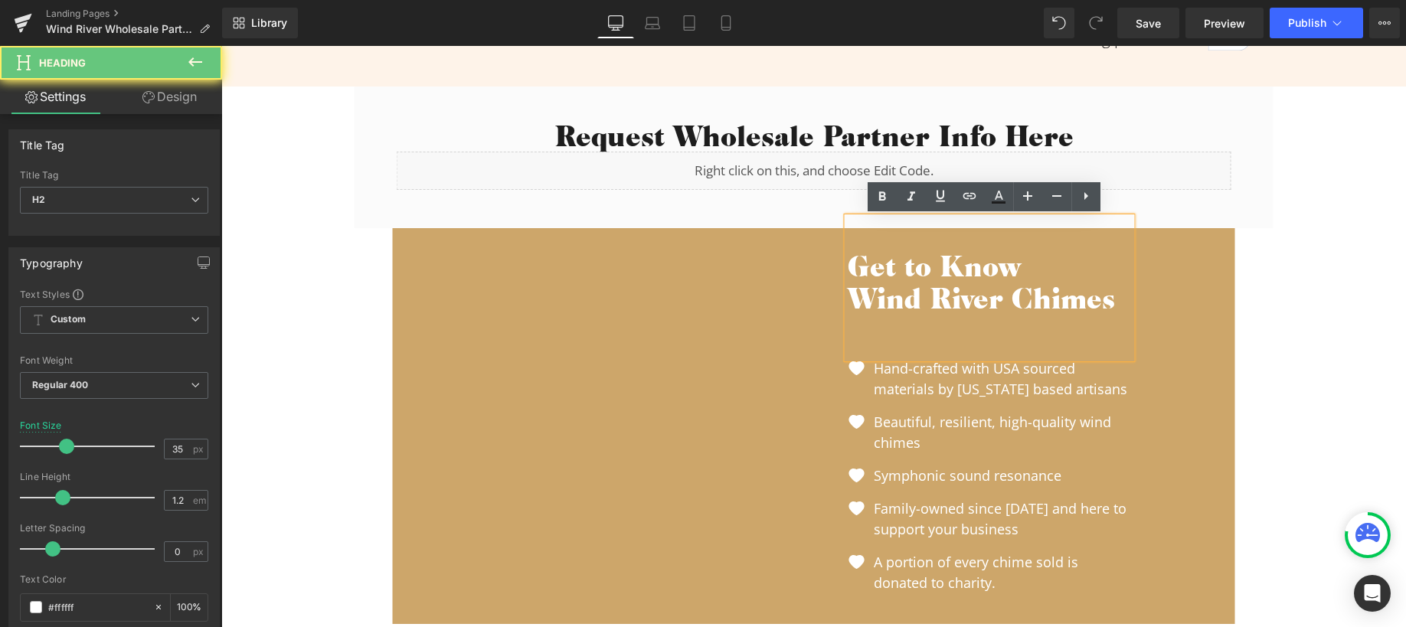
click at [951, 335] on div "Get to Know Wind River Chimes" at bounding box center [990, 288] width 284 height 141
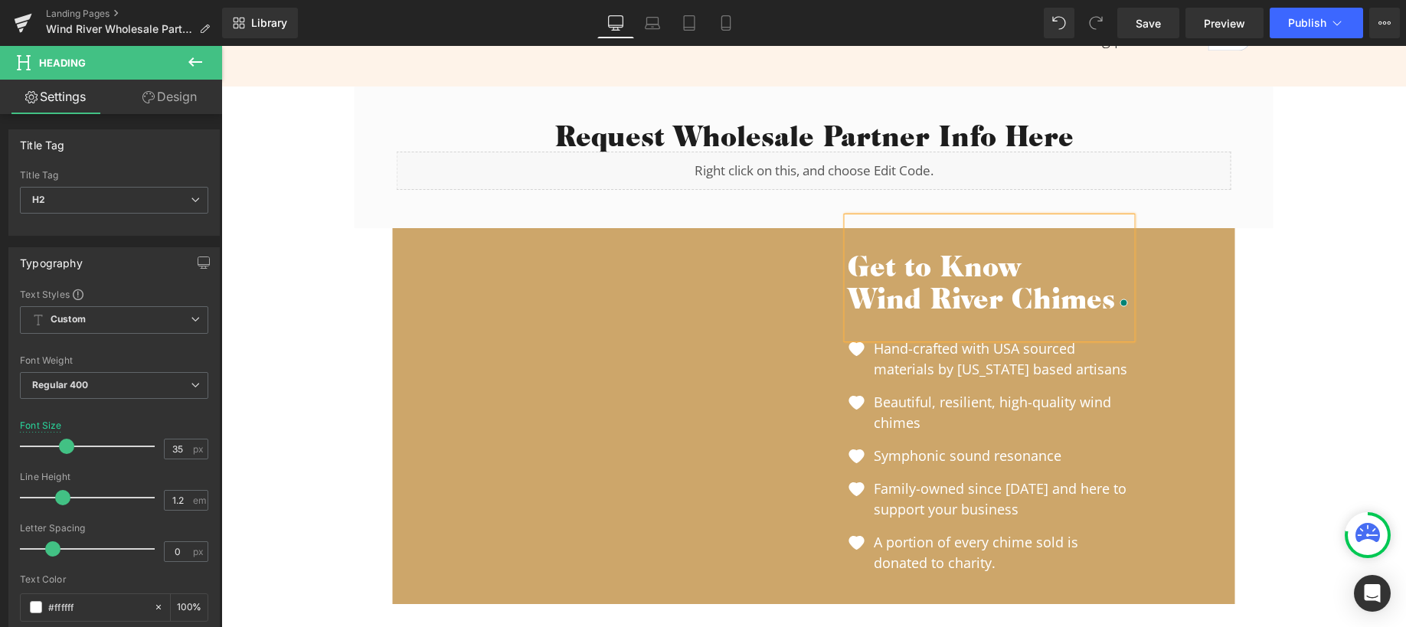
drag, startPoint x: 175, startPoint y: 93, endPoint x: 43, endPoint y: 188, distance: 162.4
click at [175, 93] on link "Design" at bounding box center [169, 97] width 111 height 34
click at [0, 0] on div "Spacing" at bounding box center [0, 0] width 0 height 0
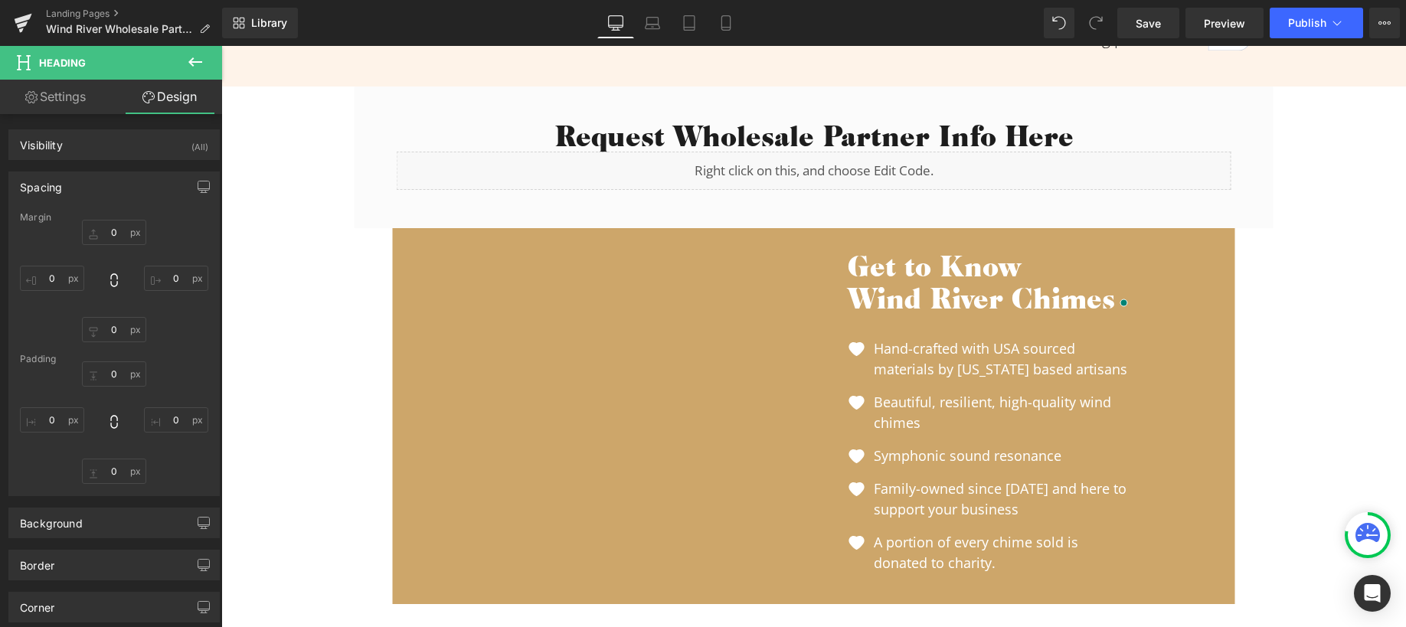
type input "15"
type input "0"
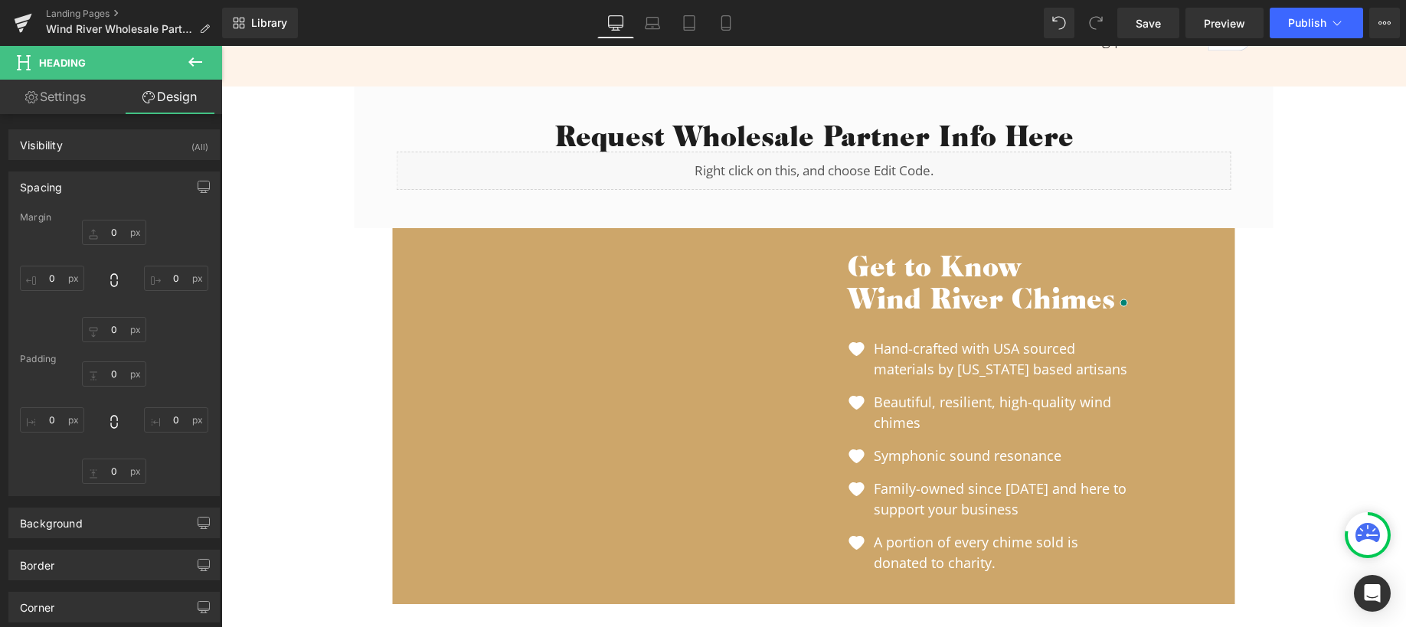
type input "0"
type input "32"
type input "0"
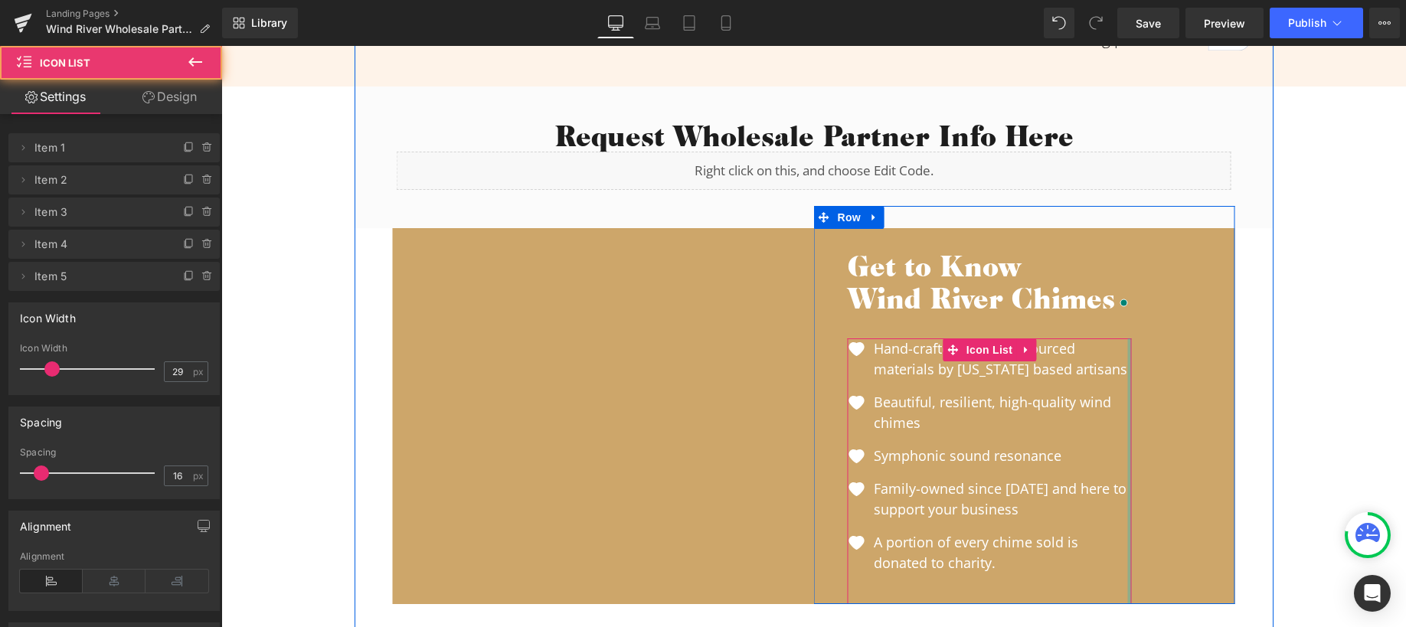
drag, startPoint x: 1124, startPoint y: 399, endPoint x: 1134, endPoint y: 399, distance: 10.7
click at [1134, 399] on div "Get to Know Wind River Chimes Heading Image Hand-crafted with USA sourced mater…" at bounding box center [989, 405] width 307 height 398
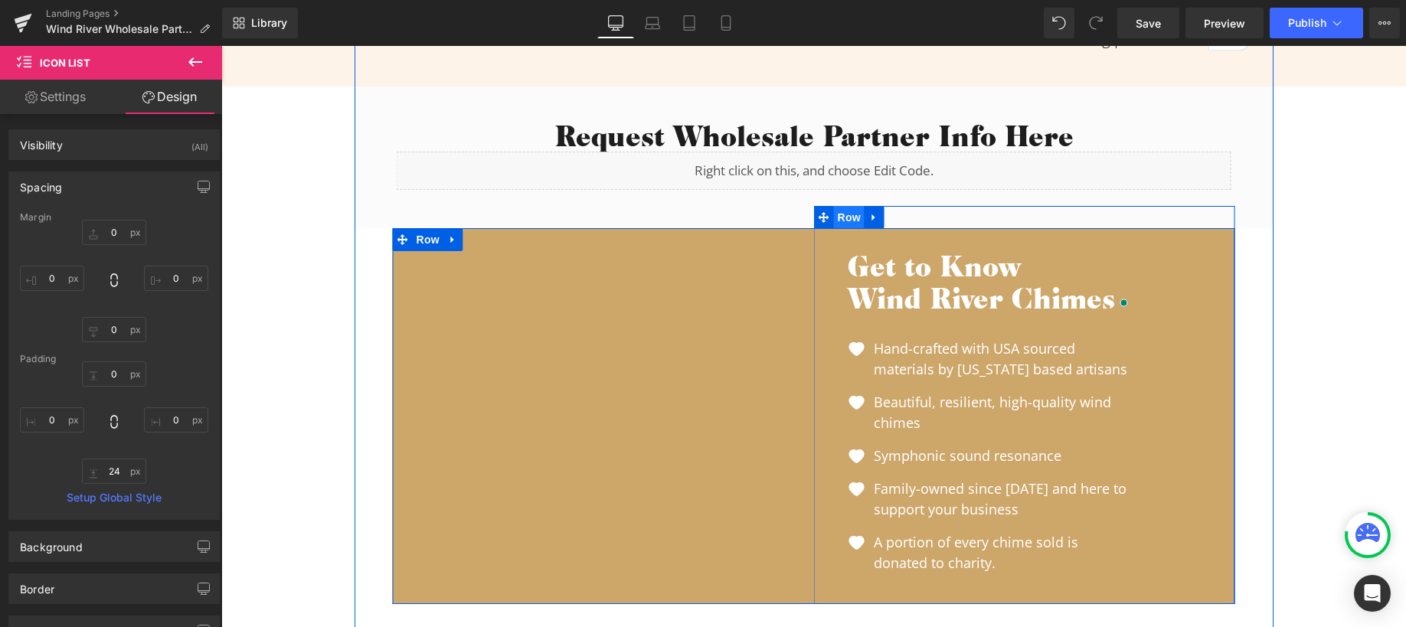
click at [841, 218] on span "Row" at bounding box center [849, 217] width 31 height 23
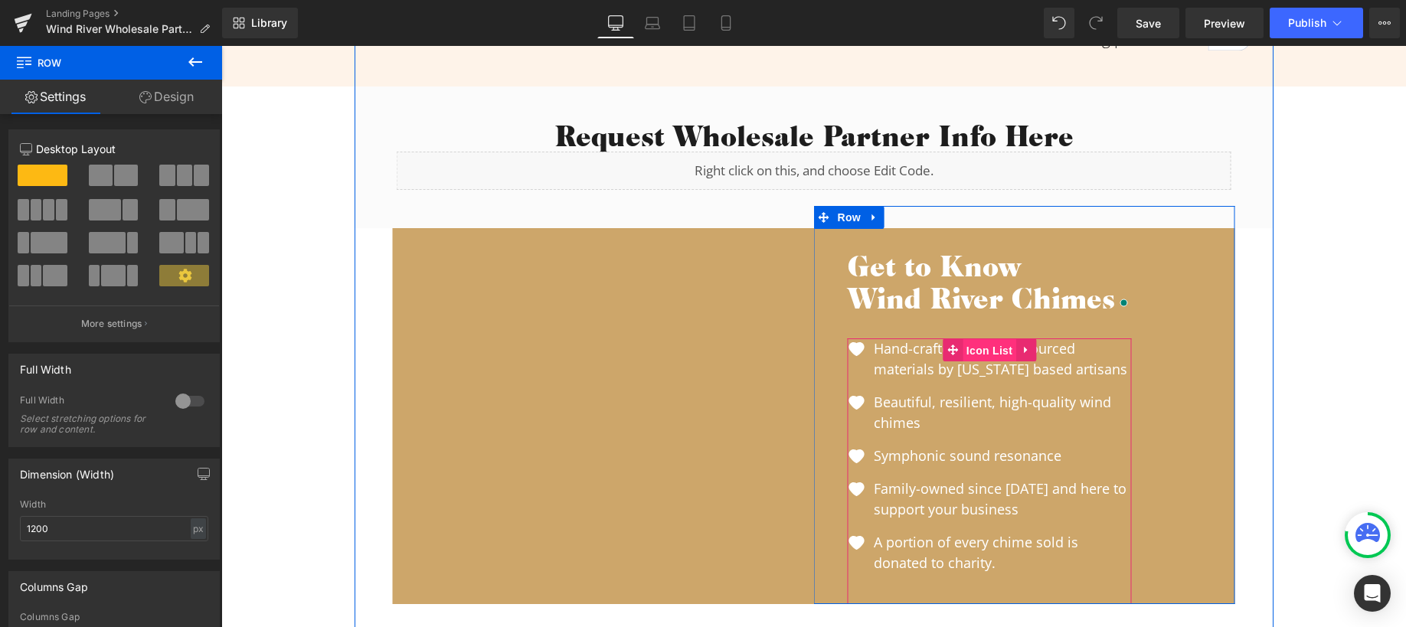
click at [974, 347] on span "Icon List" at bounding box center [990, 350] width 54 height 23
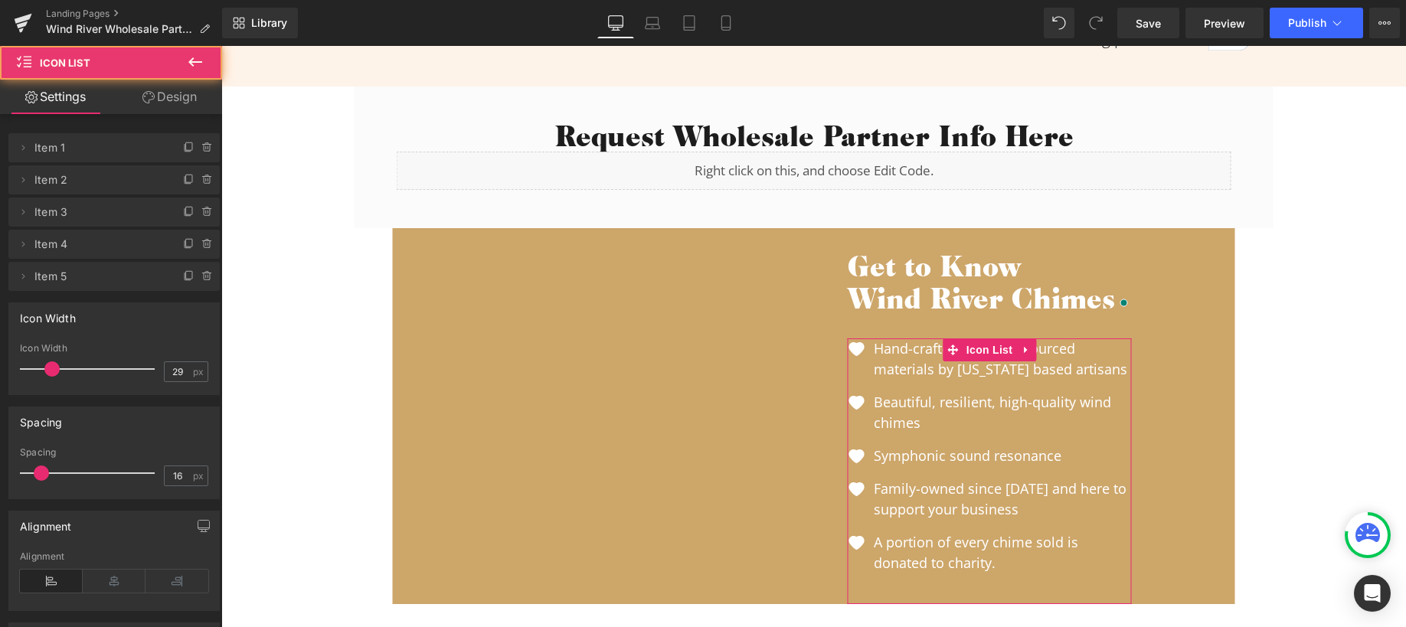
click at [167, 100] on link "Design" at bounding box center [169, 97] width 111 height 34
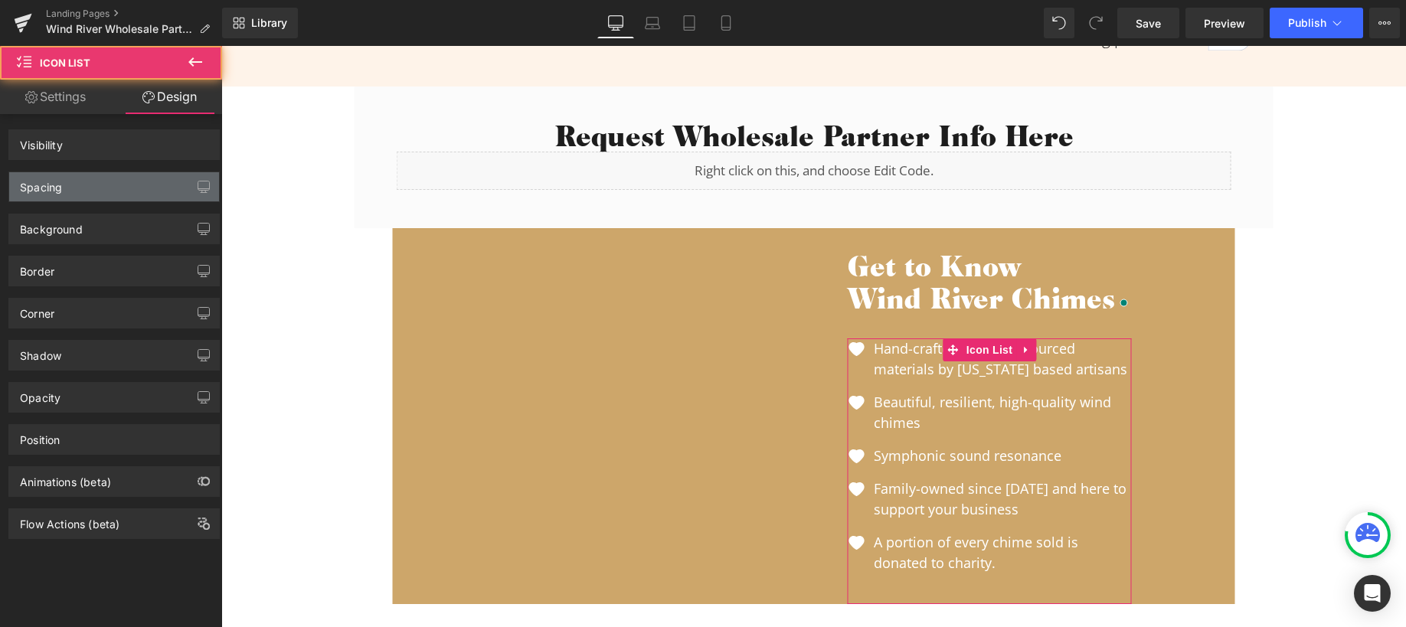
click at [98, 186] on div "Spacing" at bounding box center [114, 186] width 210 height 29
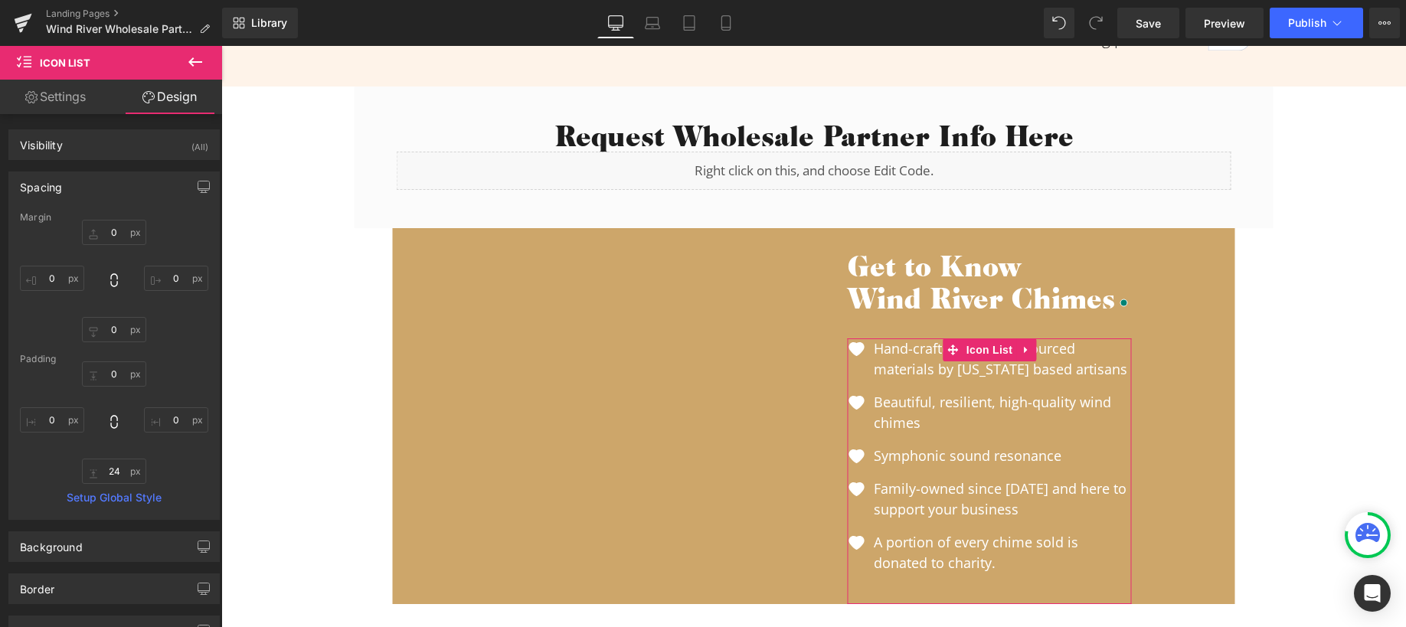
type input "0"
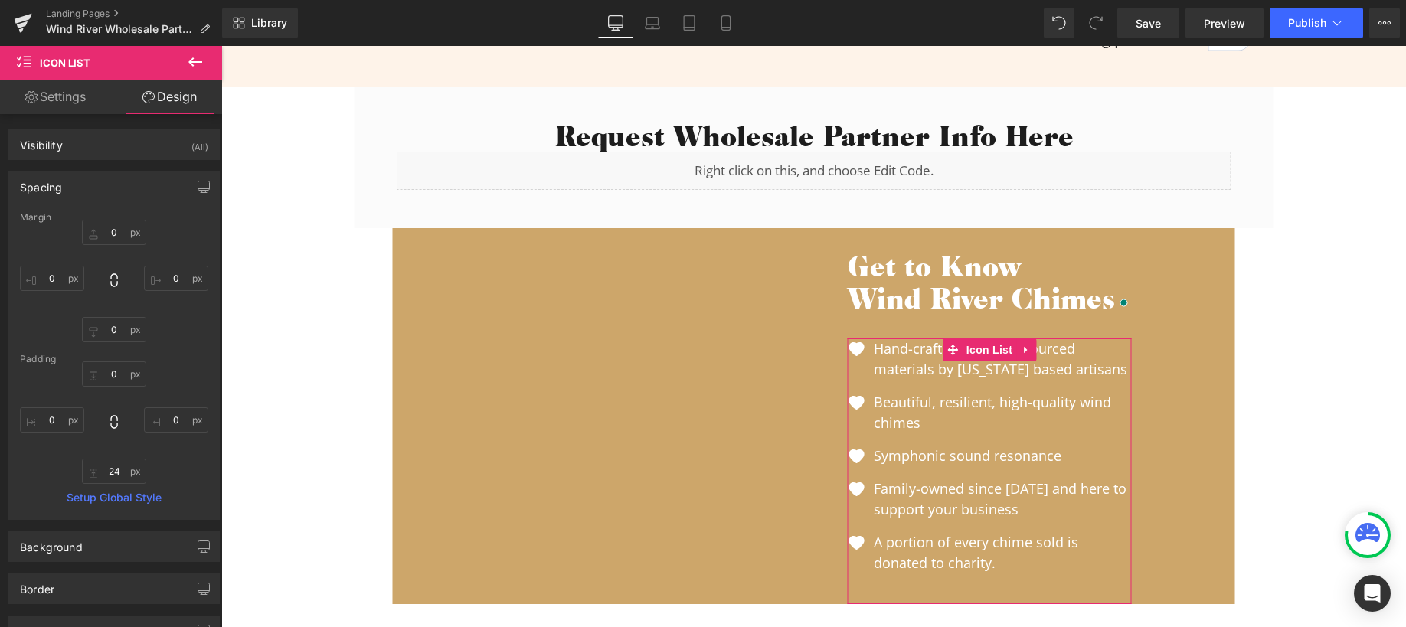
type input "0"
type input "24"
type input "0"
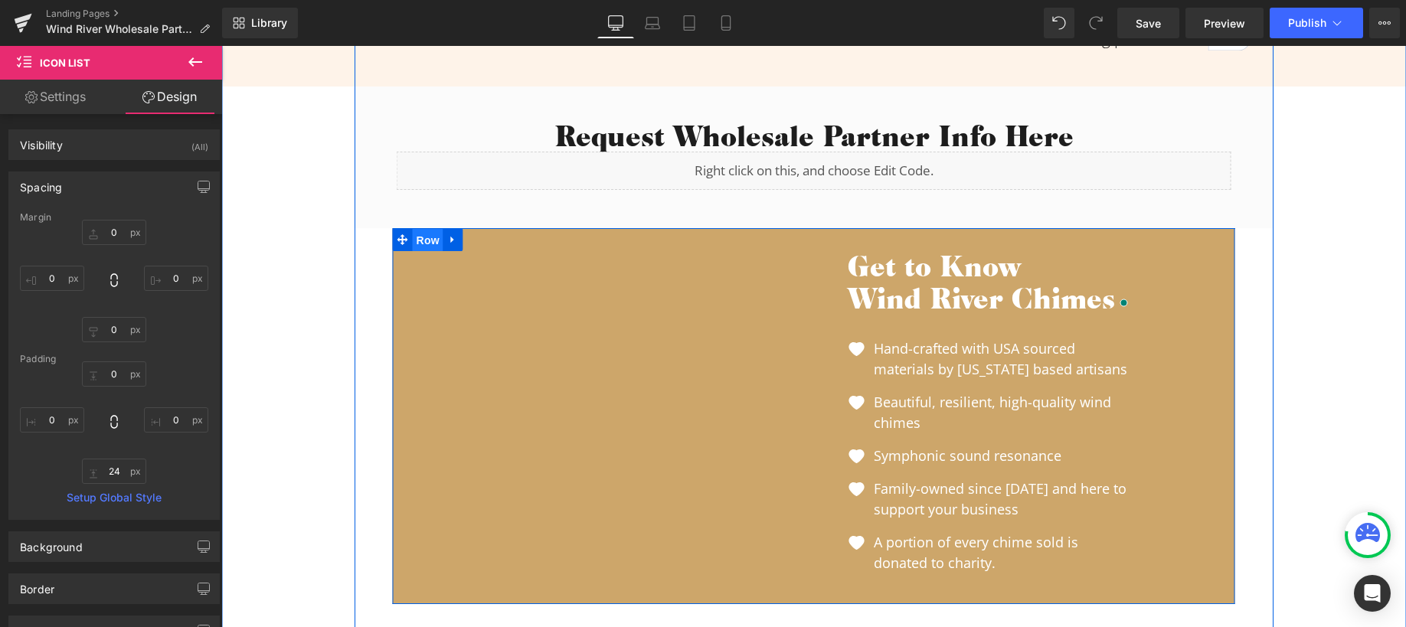
click at [417, 242] on span "Row" at bounding box center [428, 240] width 31 height 23
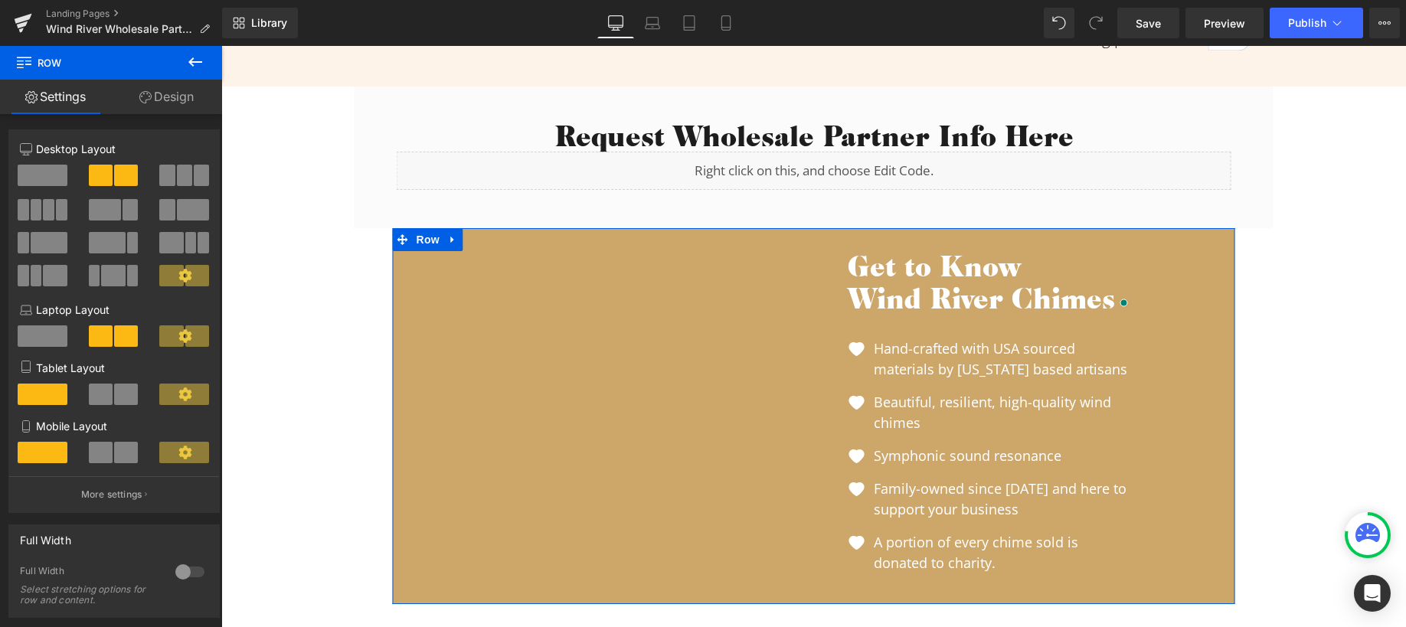
click at [175, 88] on link "Design" at bounding box center [166, 97] width 111 height 34
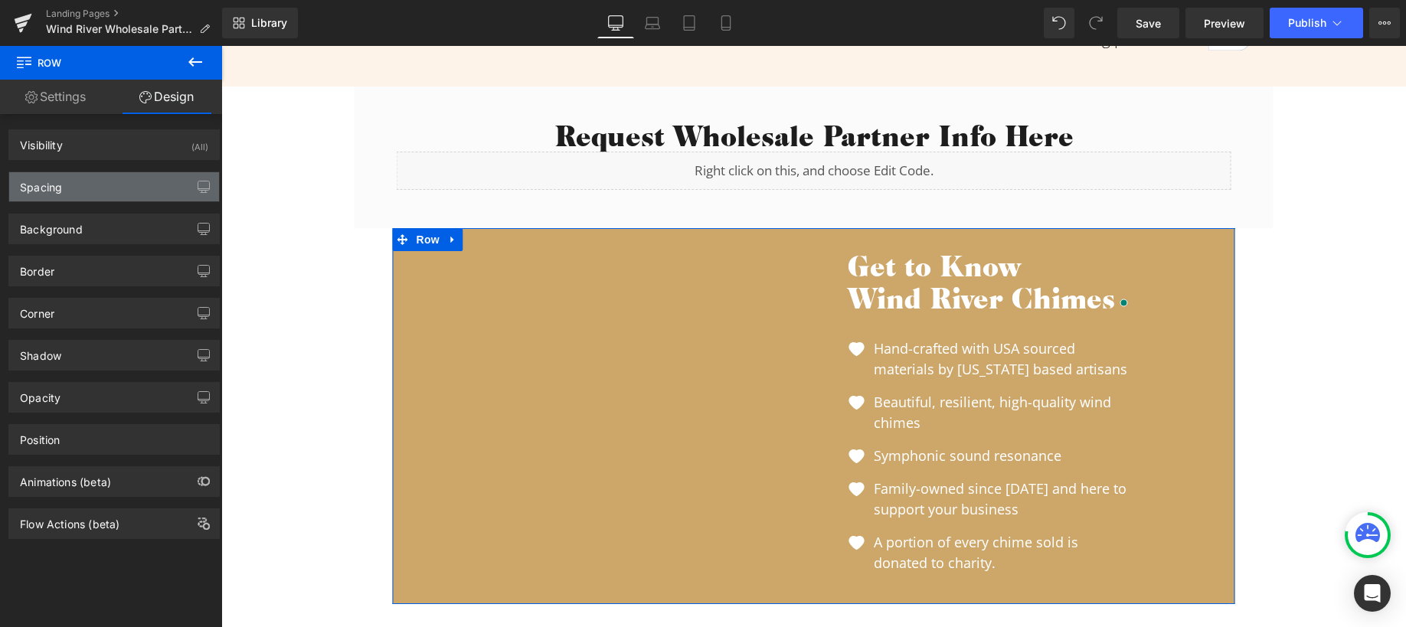
click at [125, 196] on div "Spacing" at bounding box center [114, 186] width 210 height 29
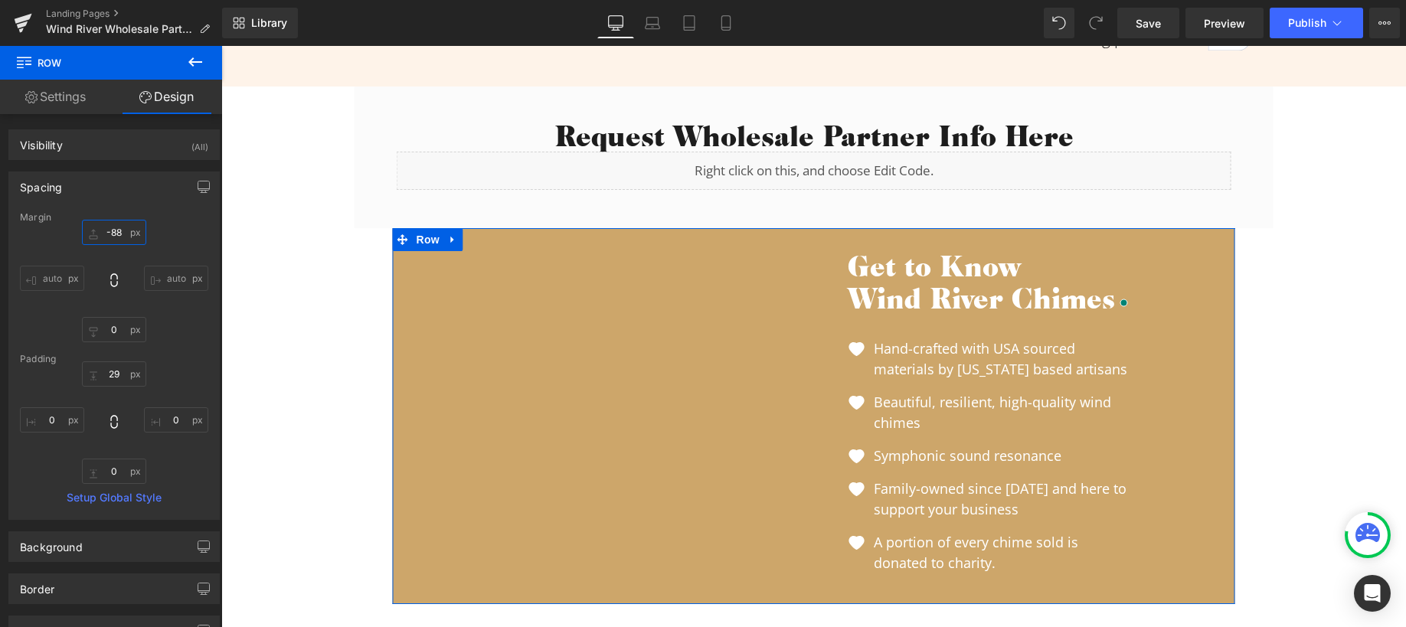
click at [113, 239] on input "-88" at bounding box center [114, 232] width 64 height 25
type input "5"
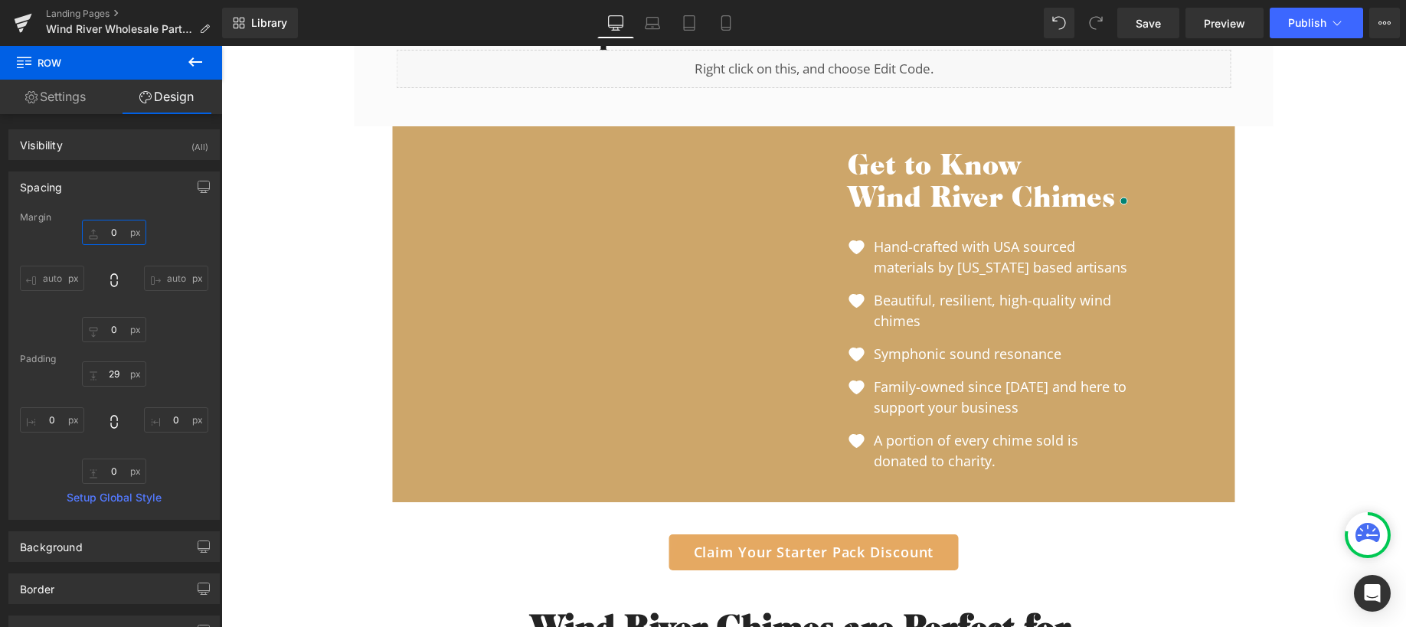
scroll to position [1151, 0]
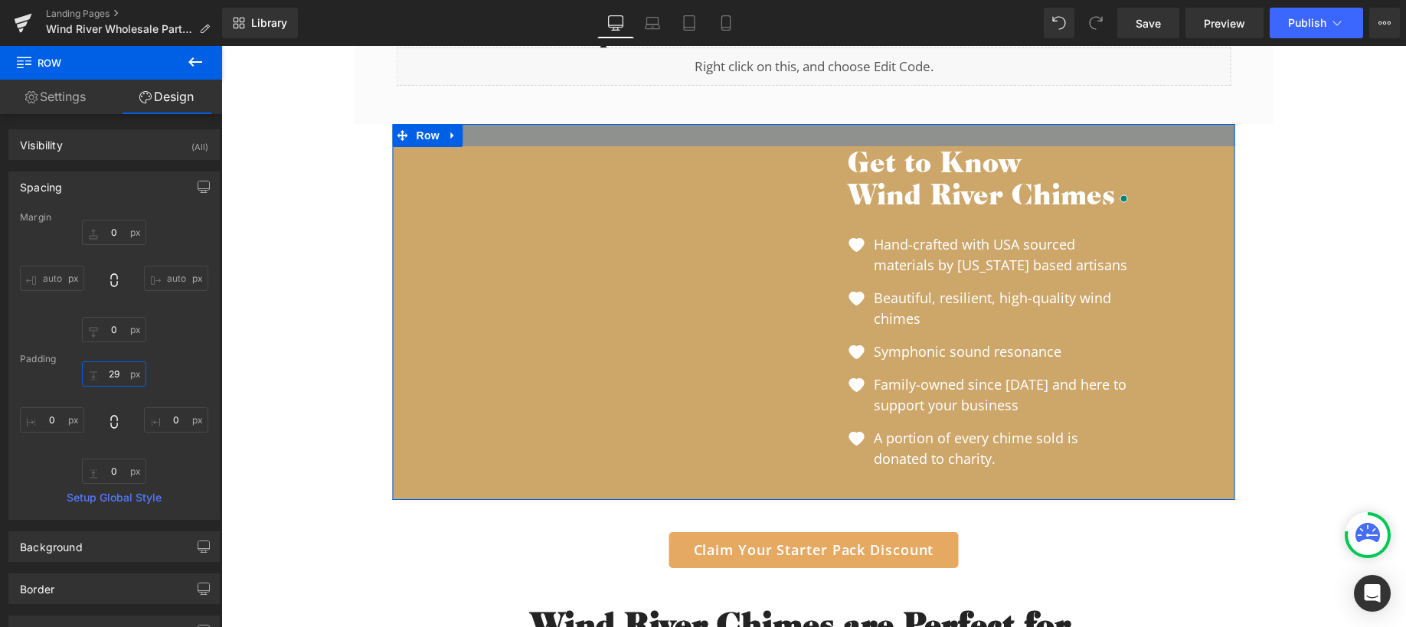
click at [117, 378] on input "29" at bounding box center [114, 374] width 64 height 25
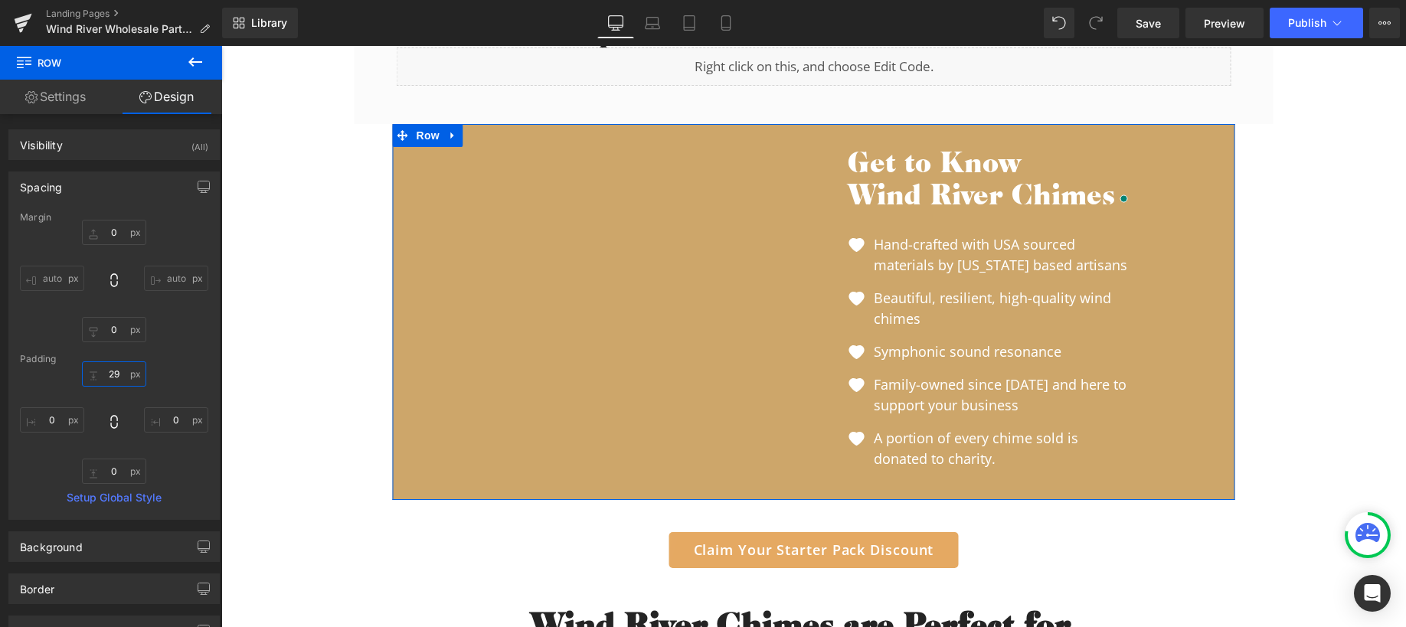
type input "5"
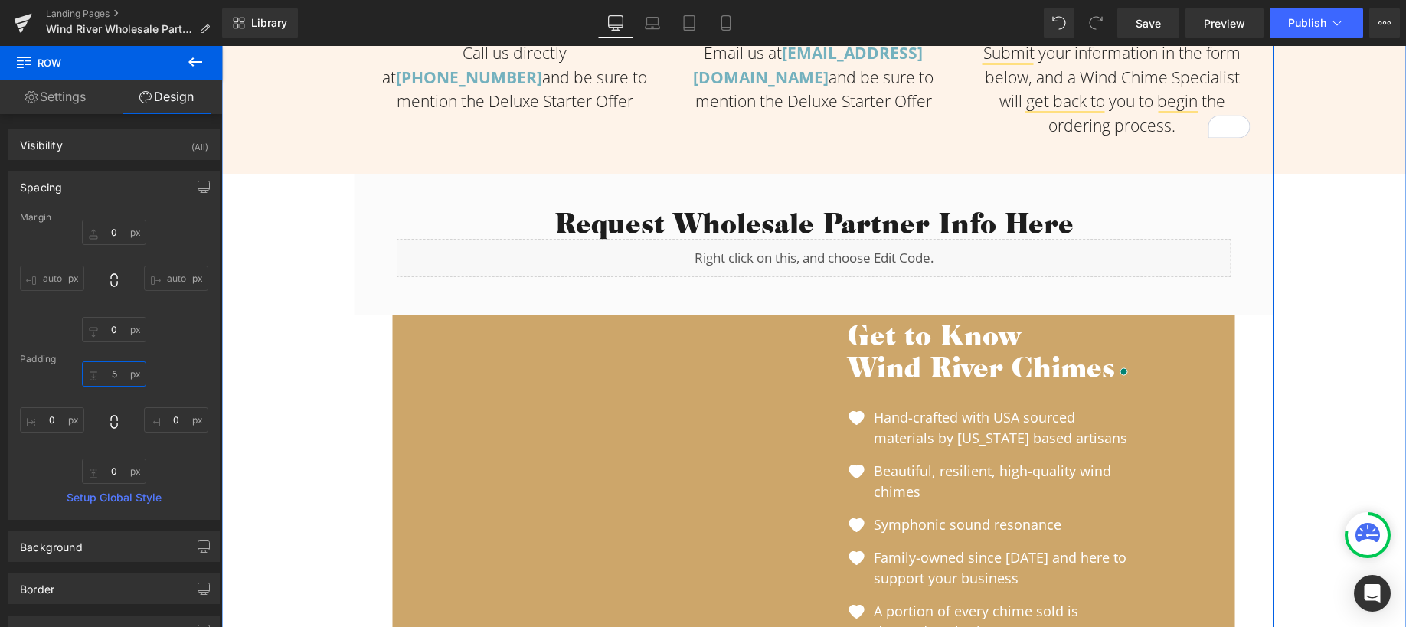
scroll to position [967, 0]
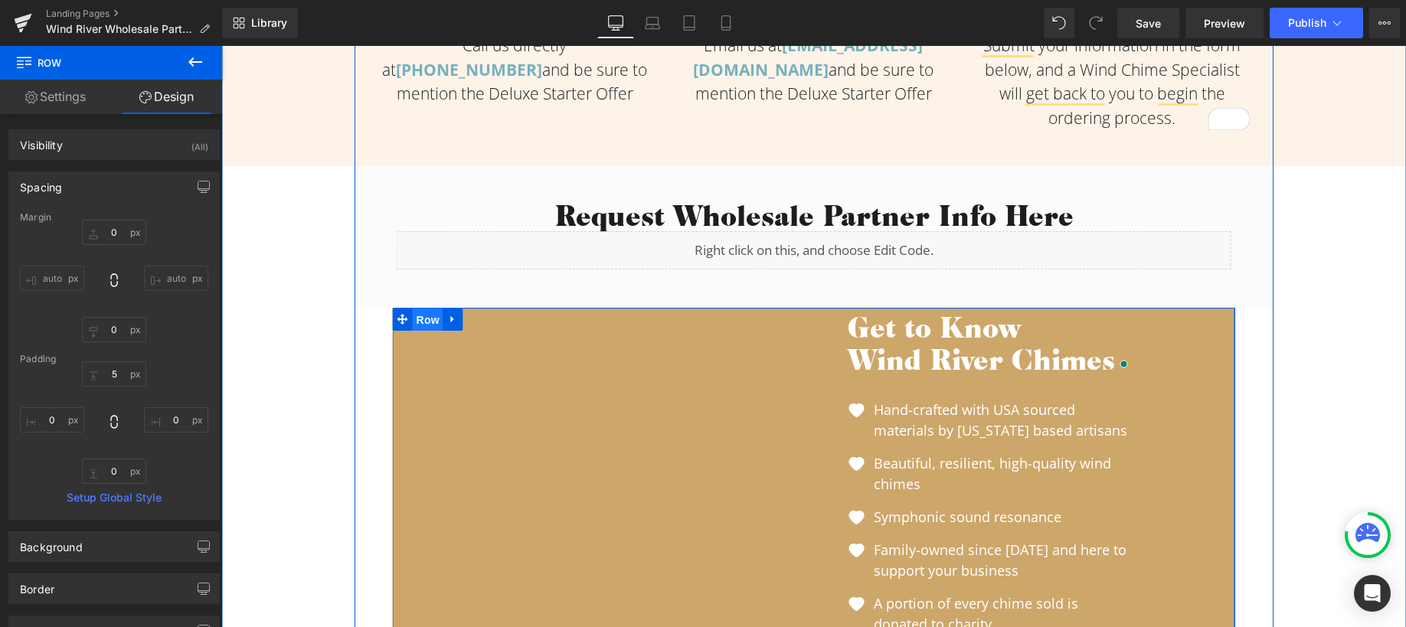
click at [419, 315] on span "Row" at bounding box center [428, 320] width 31 height 23
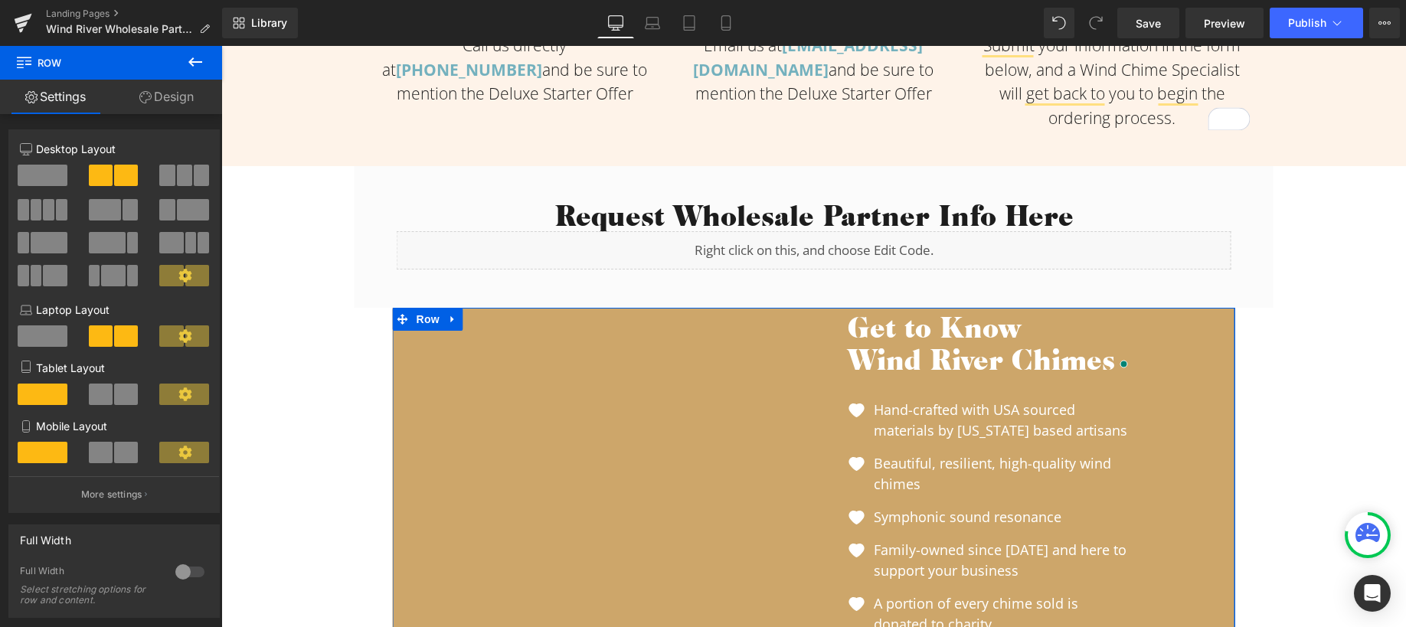
click at [183, 96] on link "Design" at bounding box center [166, 97] width 111 height 34
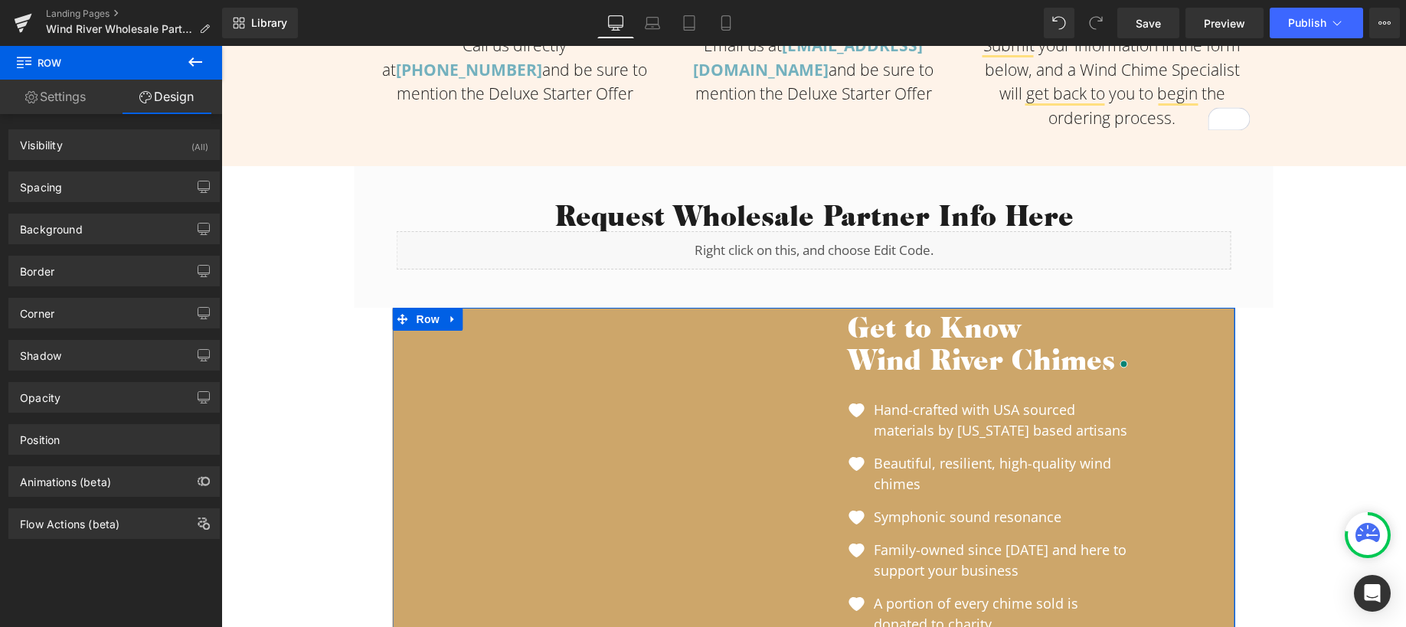
click at [45, 95] on link "Settings" at bounding box center [55, 97] width 111 height 34
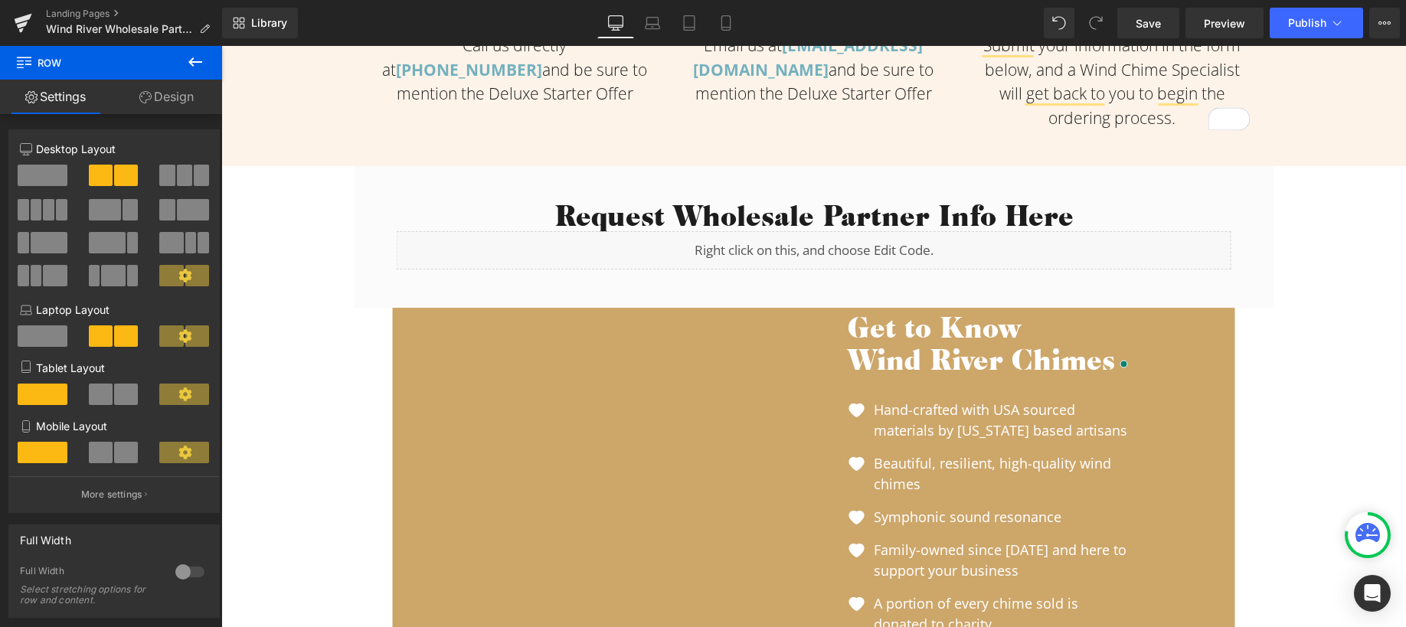
click at [192, 62] on icon at bounding box center [195, 61] width 14 height 9
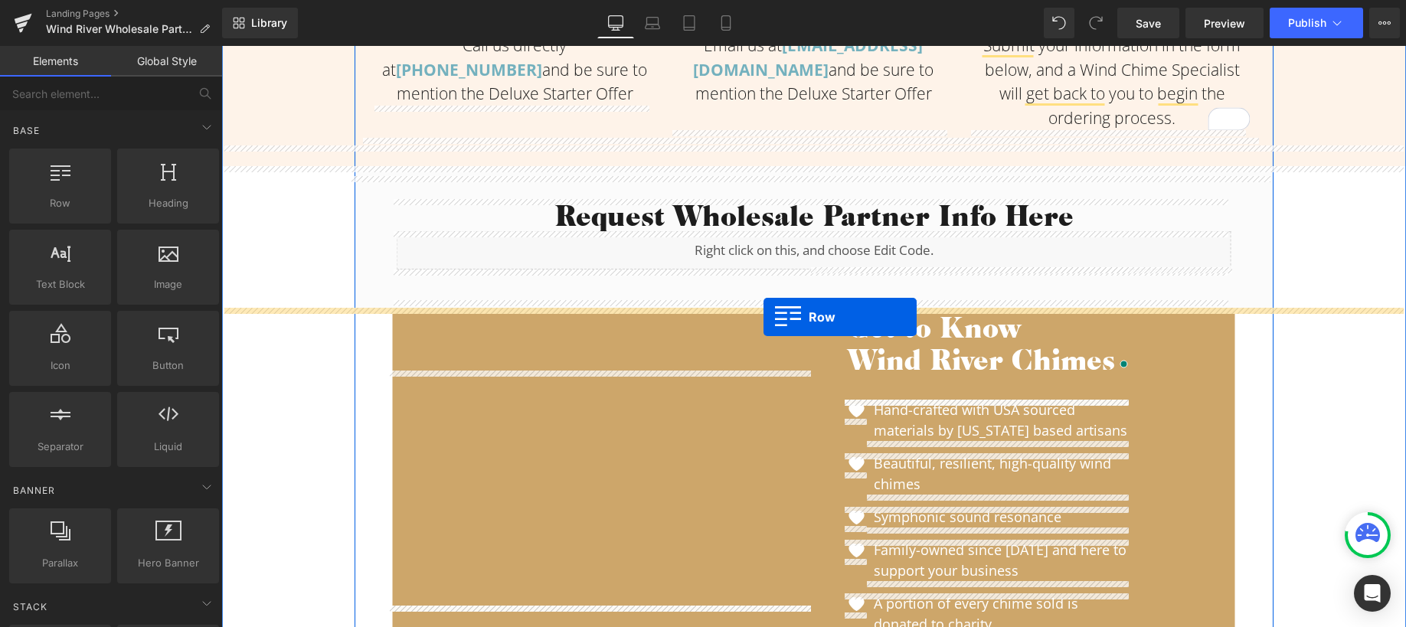
drag, startPoint x: 761, startPoint y: 388, endPoint x: 764, endPoint y: 317, distance: 70.5
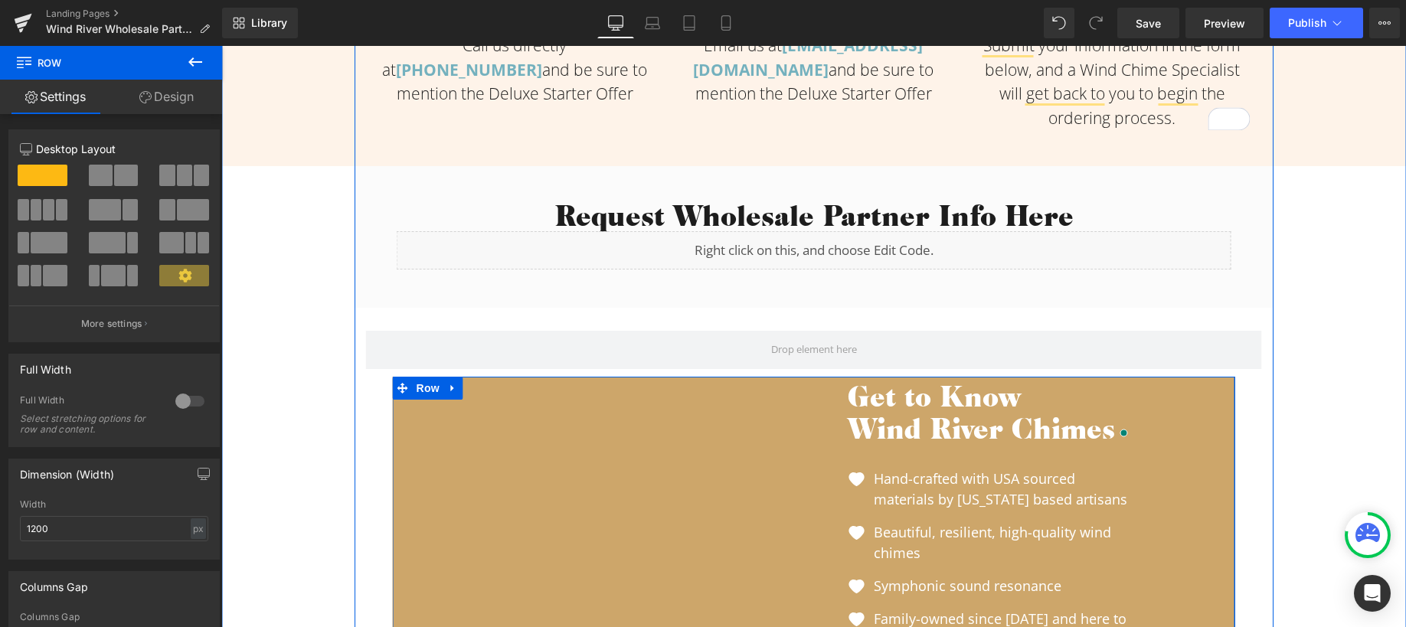
click at [696, 382] on div "Youtube Youtube" at bounding box center [603, 558] width 421 height 354
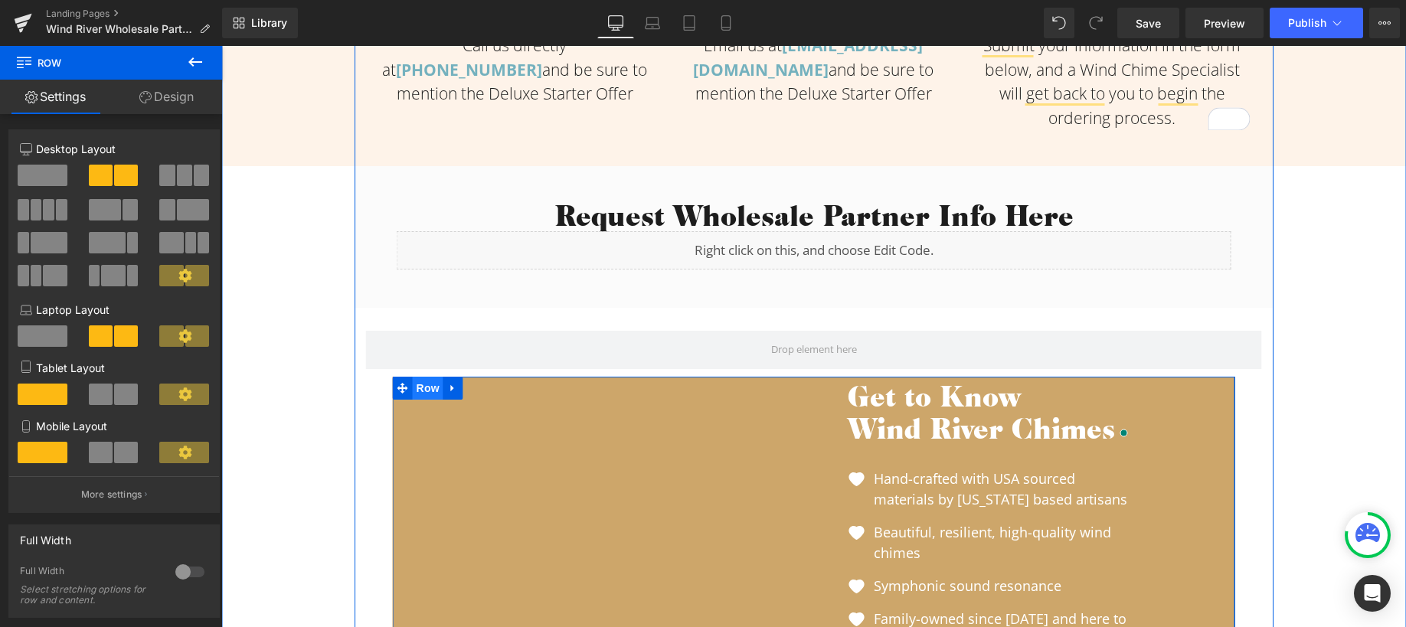
click at [418, 391] on span "Row" at bounding box center [428, 388] width 31 height 23
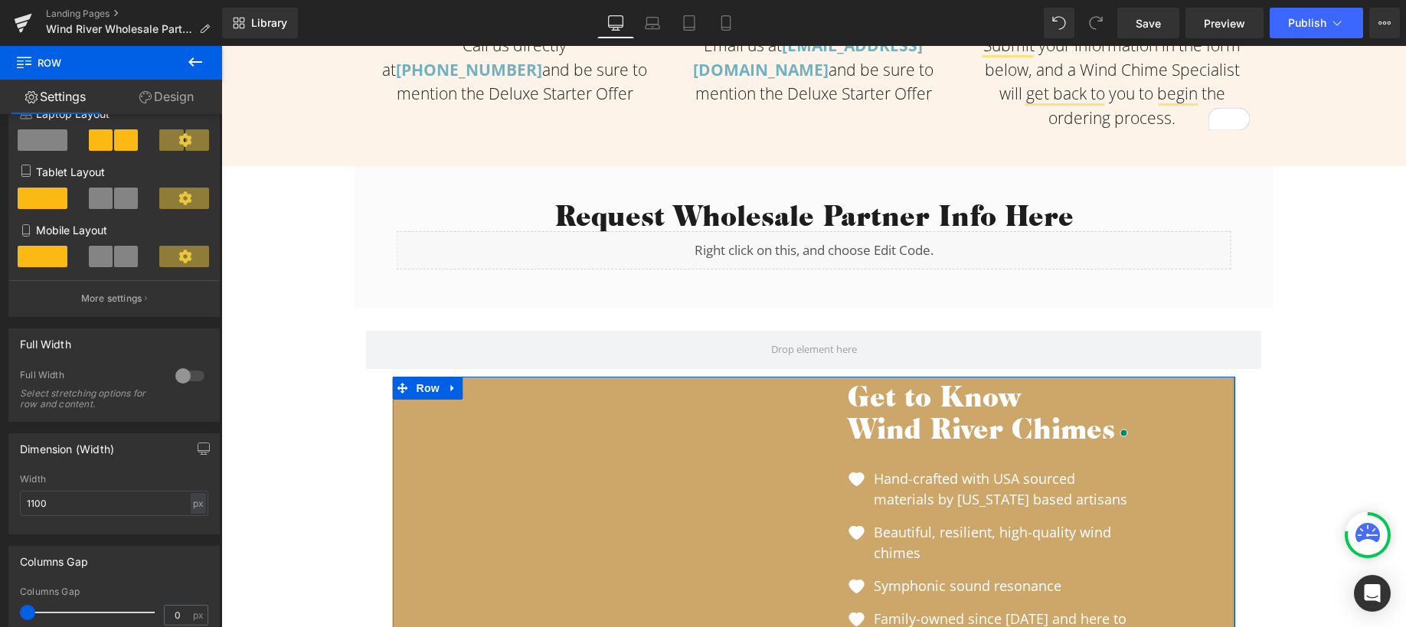
scroll to position [149, 0]
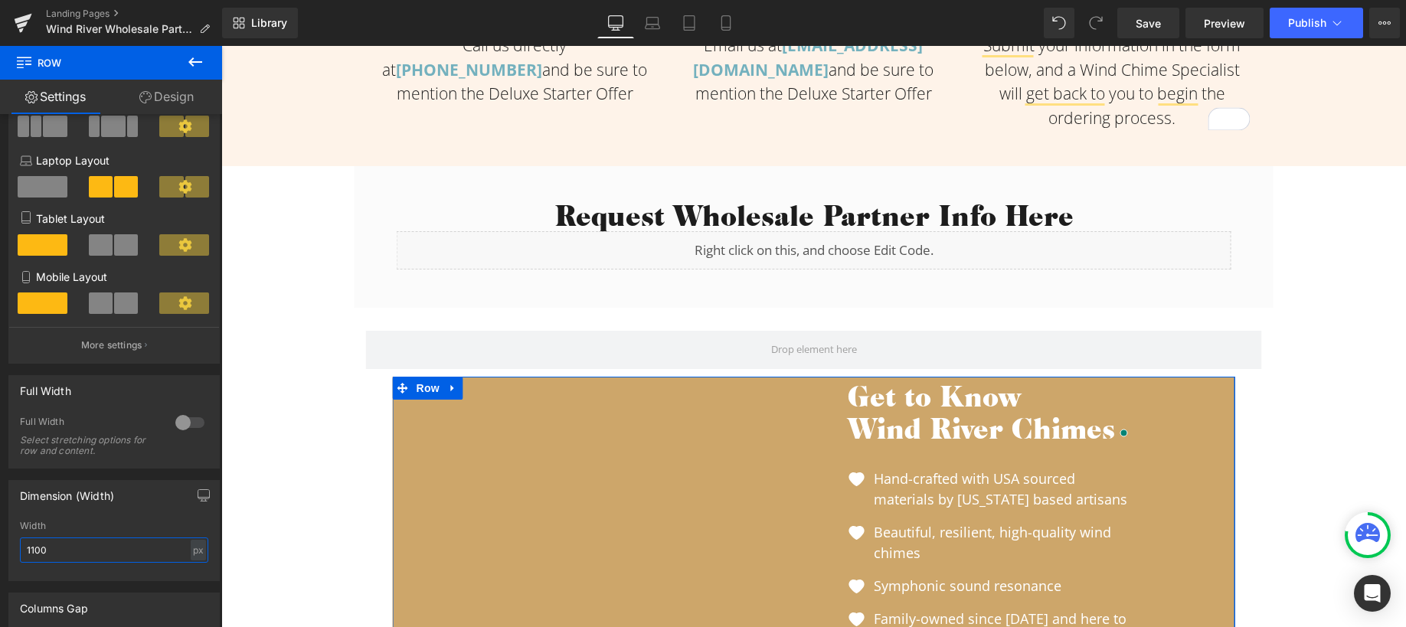
click at [38, 550] on input "1100" at bounding box center [114, 550] width 188 height 25
click at [34, 551] on input "1100" at bounding box center [114, 550] width 188 height 25
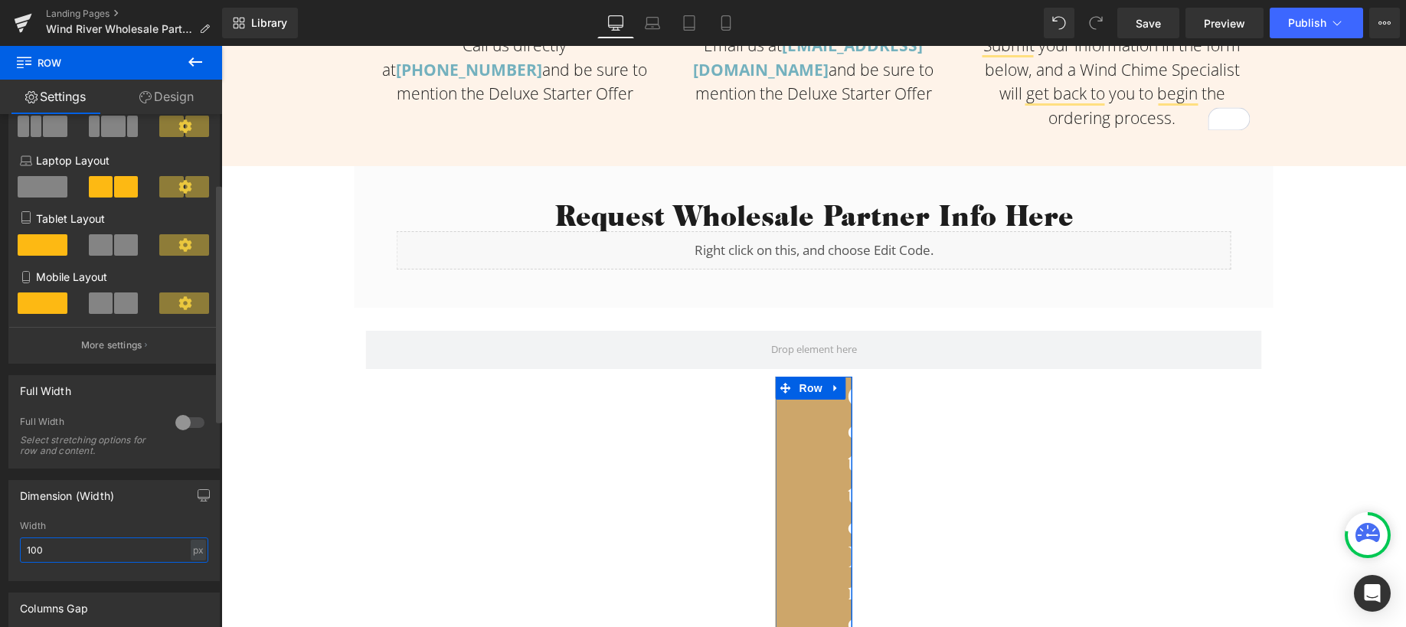
type input "1200"
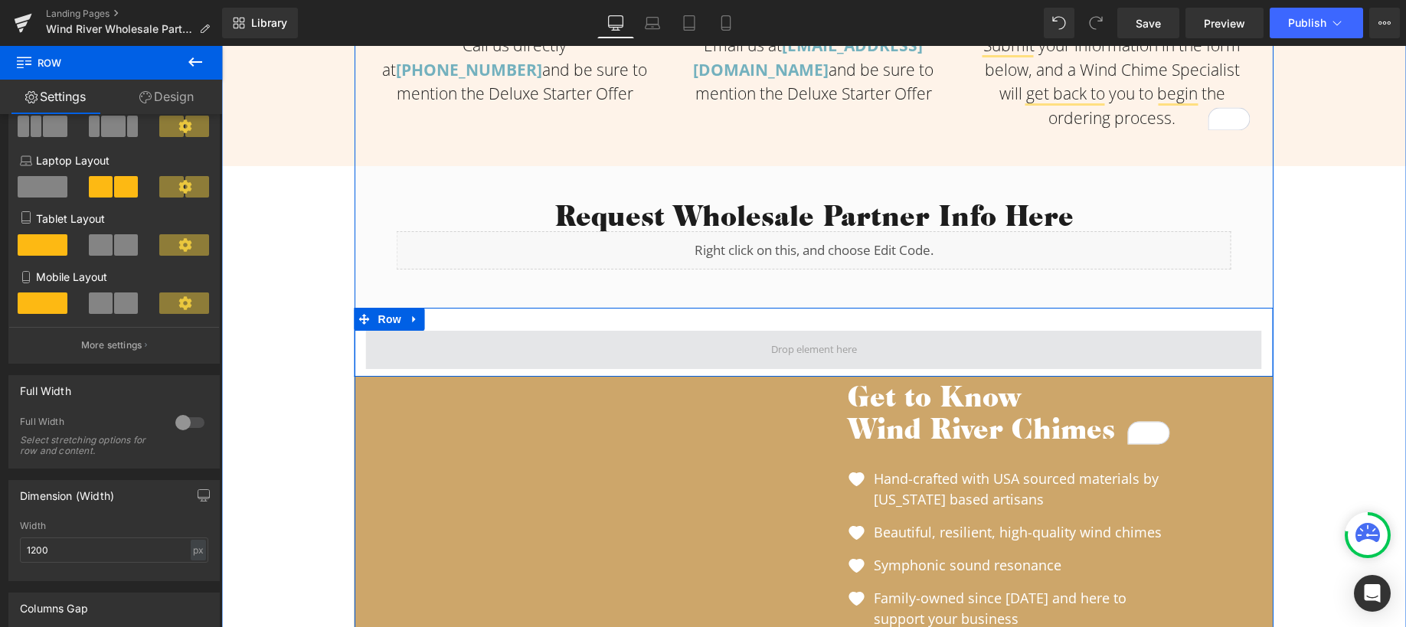
click at [508, 344] on span at bounding box center [814, 350] width 896 height 38
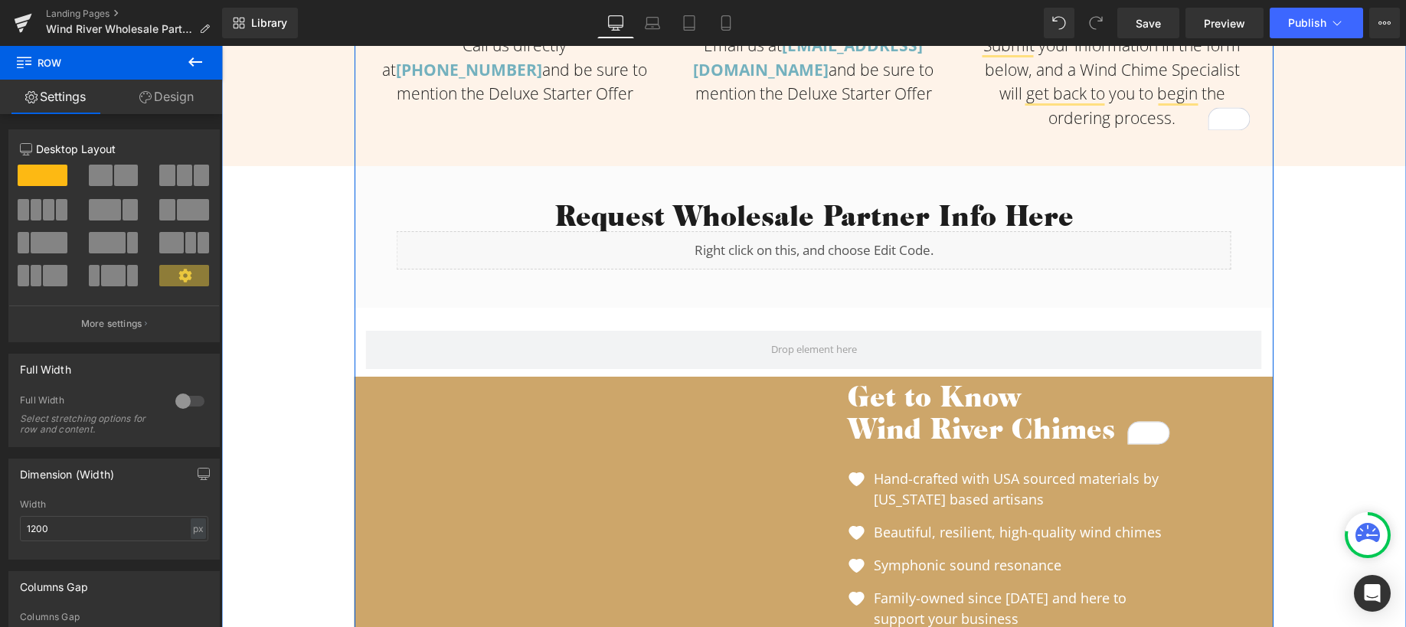
click at [487, 402] on div "Youtube Youtube" at bounding box center [585, 547] width 460 height 333
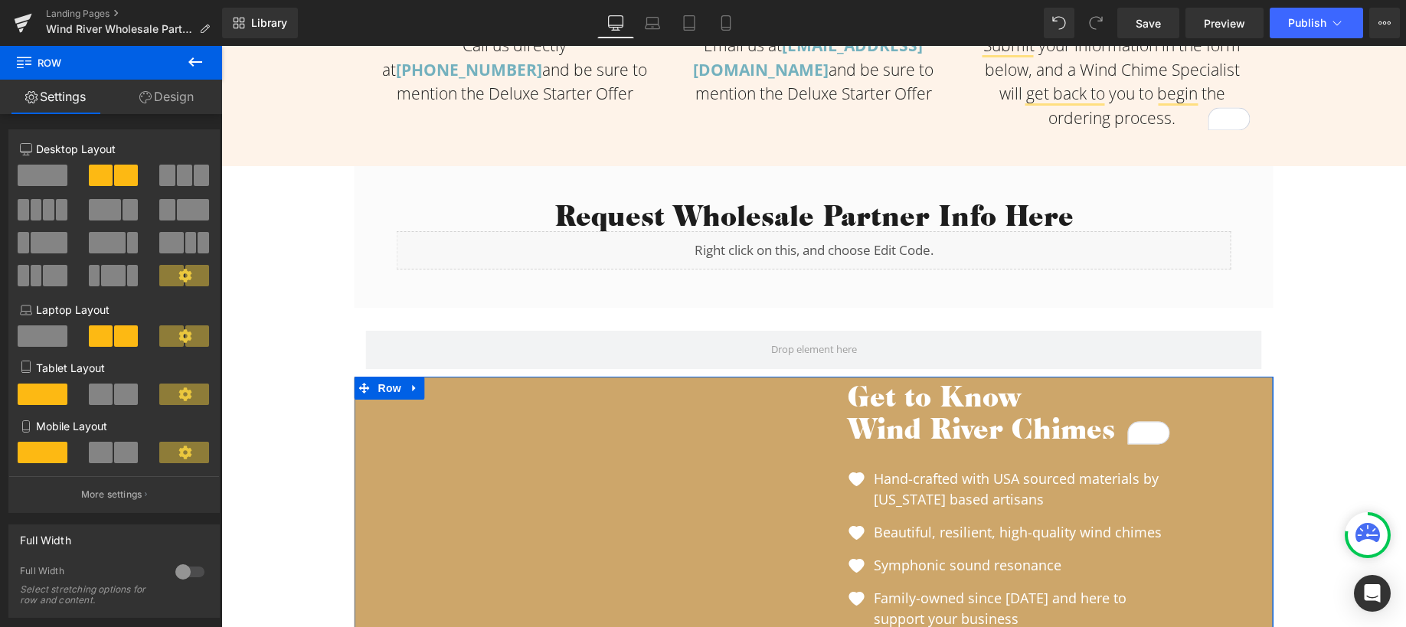
click at [155, 105] on link "Design" at bounding box center [166, 97] width 111 height 34
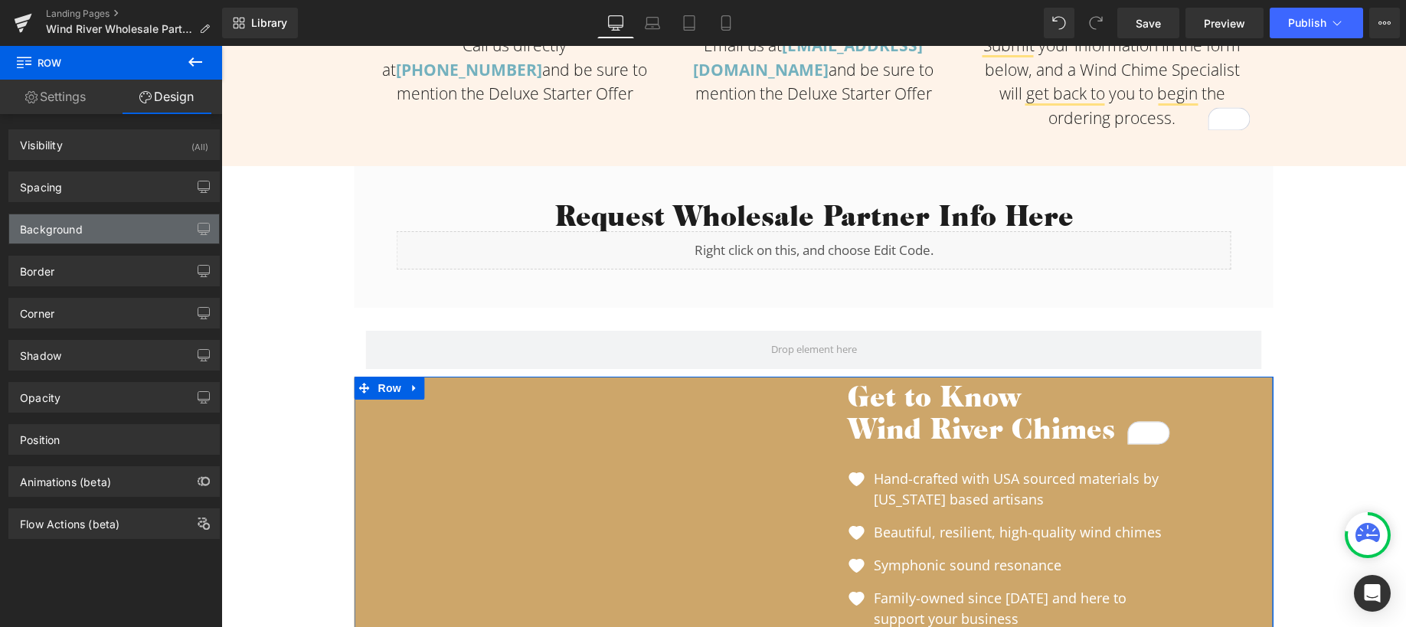
click at [65, 217] on div "Background" at bounding box center [51, 224] width 63 height 21
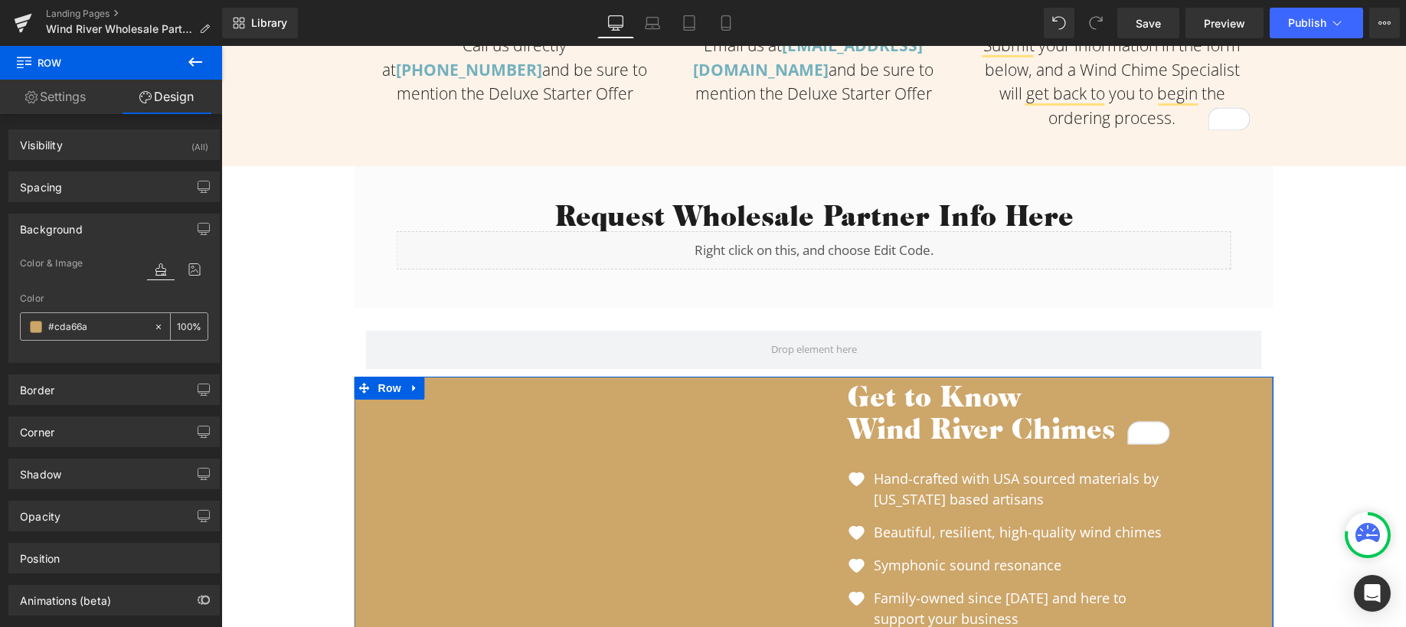
click at [67, 328] on input "#cda66a" at bounding box center [97, 327] width 98 height 17
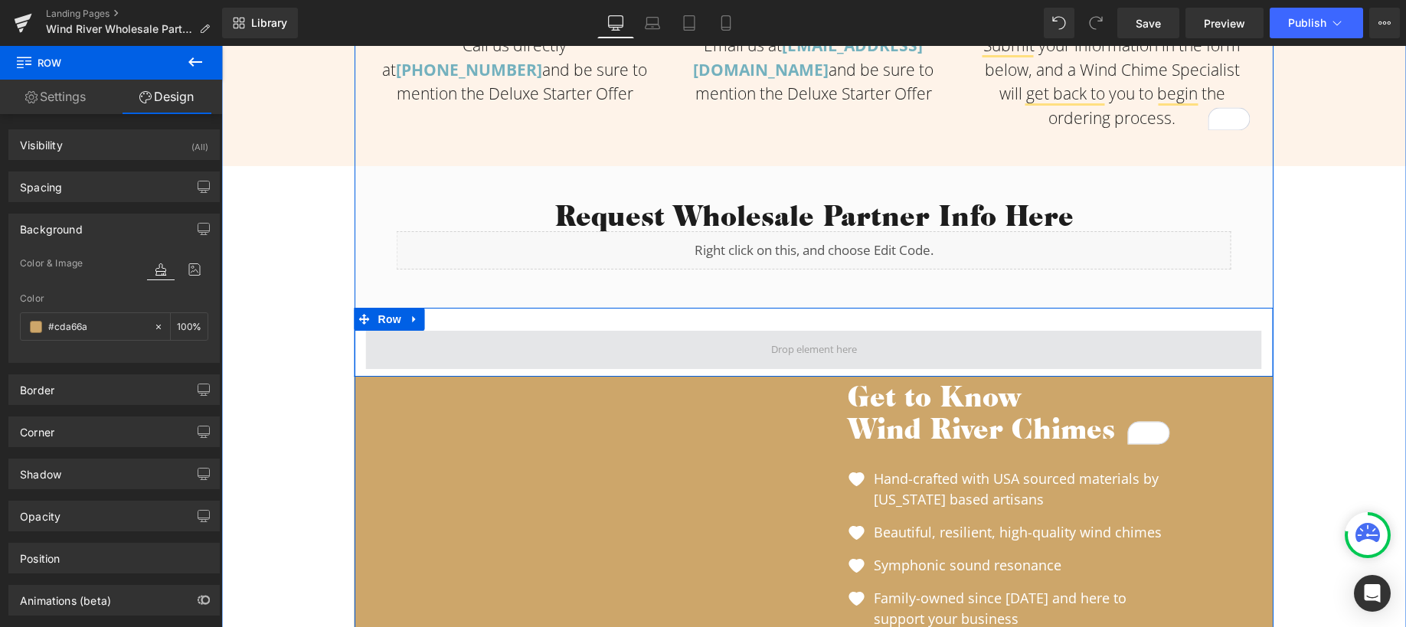
click at [635, 347] on span at bounding box center [814, 350] width 896 height 38
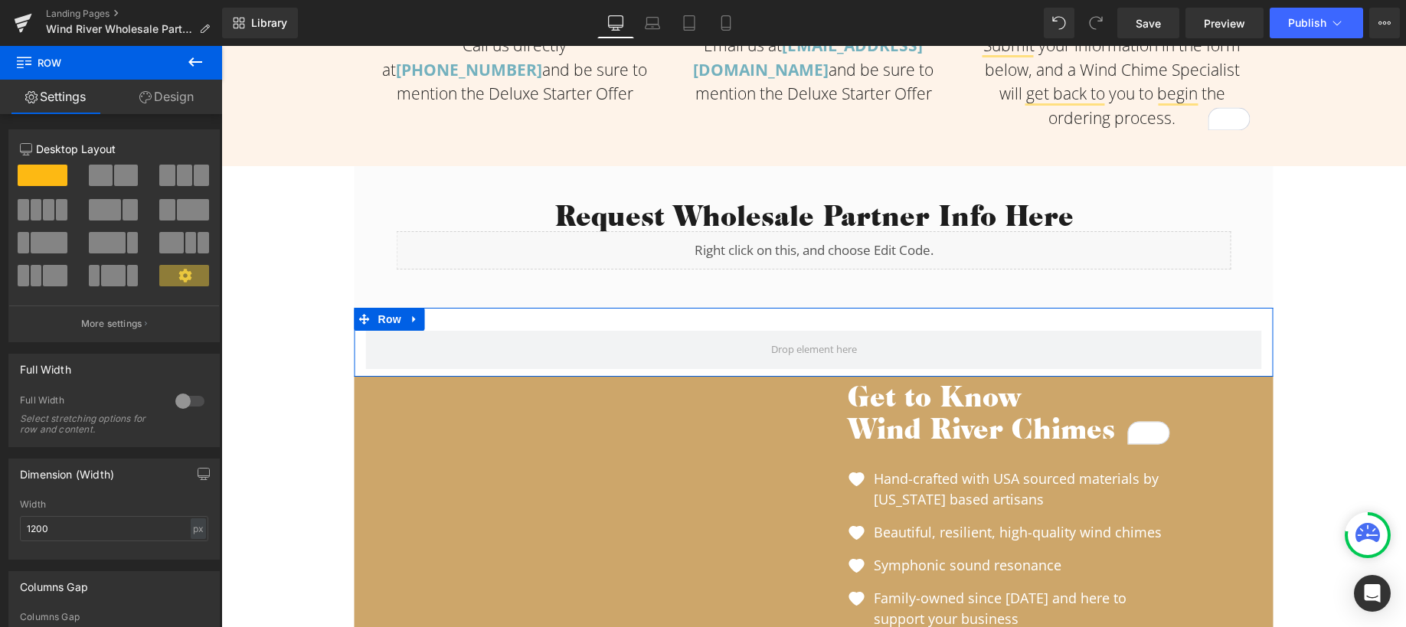
click at [166, 101] on link "Design" at bounding box center [166, 97] width 111 height 34
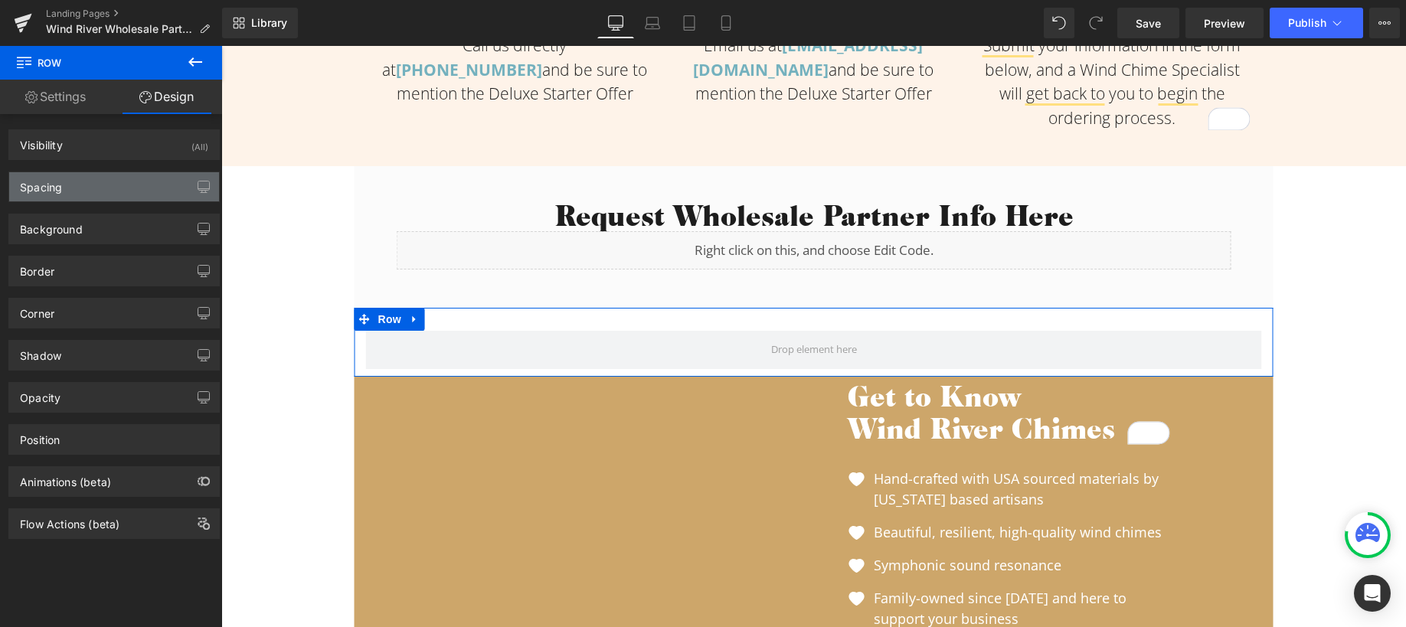
type input "transparent"
type input "0"
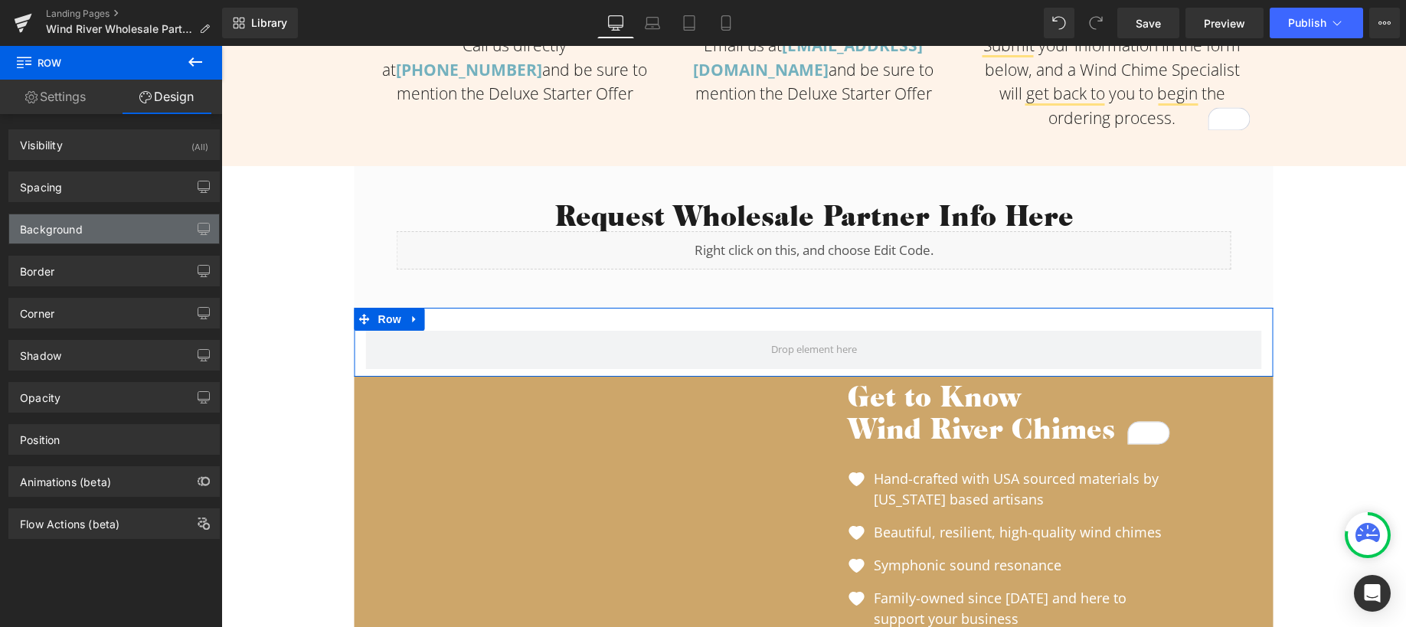
click at [106, 224] on div "Background" at bounding box center [114, 228] width 210 height 29
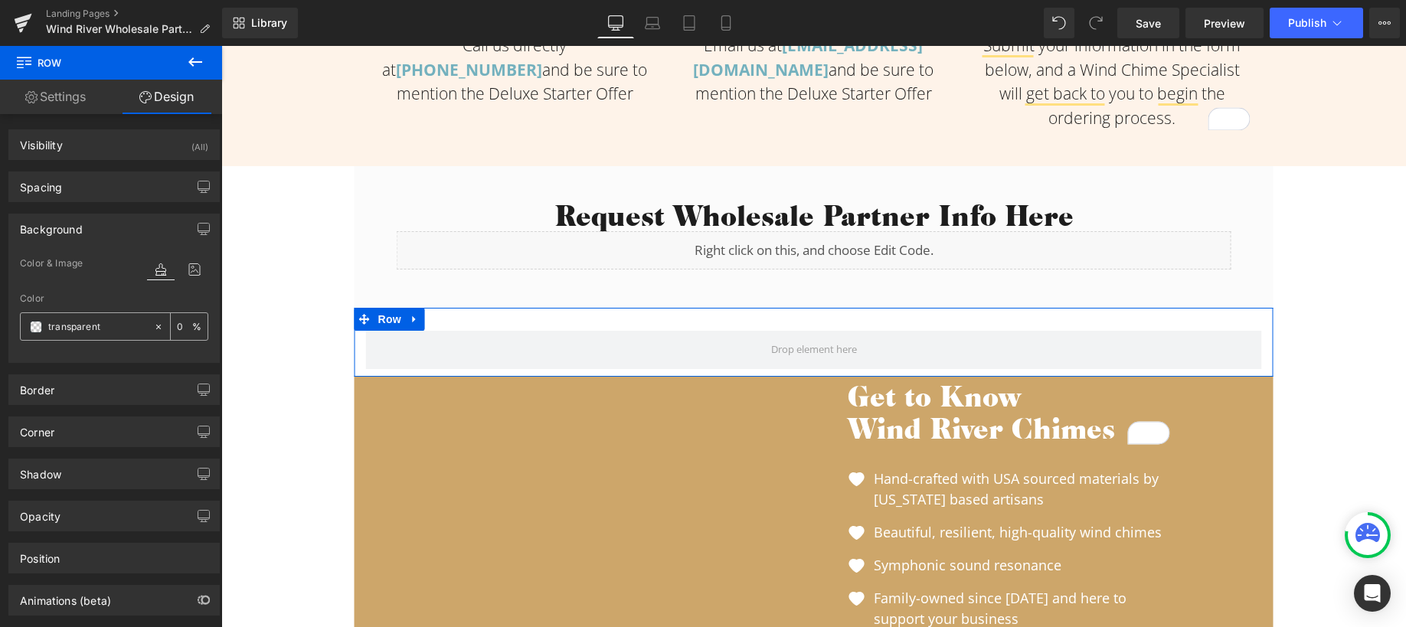
click at [78, 326] on input "transparent" at bounding box center [97, 327] width 98 height 17
paste input "#cda66a"
type input "#cda66a"
type input "100"
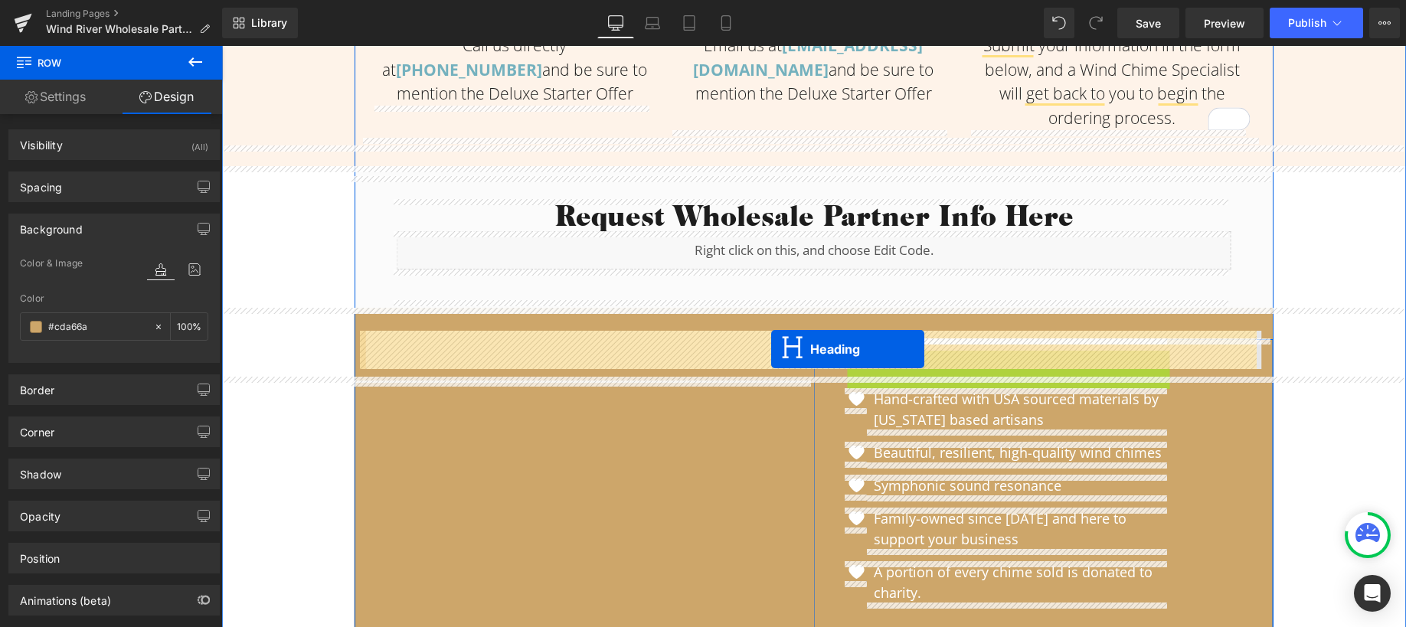
drag, startPoint x: 997, startPoint y: 407, endPoint x: 771, endPoint y: 349, distance: 233.1
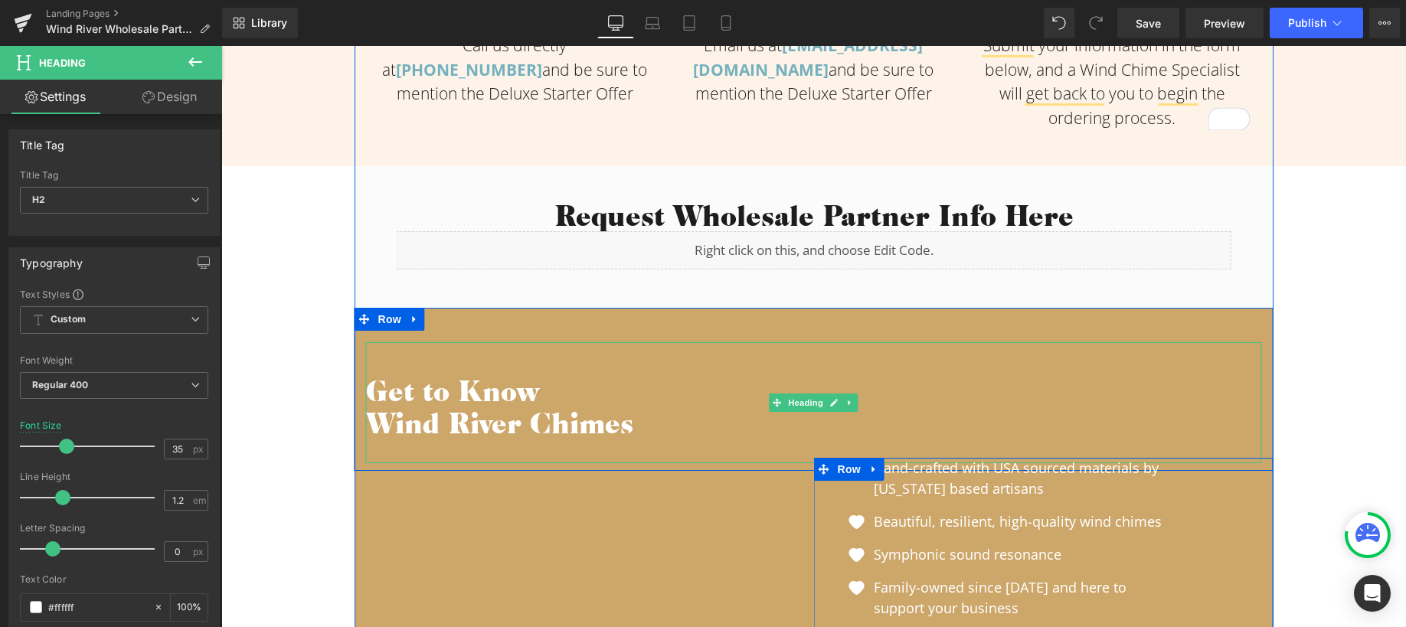
click at [366, 425] on h2 "Wind River Chimes" at bounding box center [814, 423] width 896 height 32
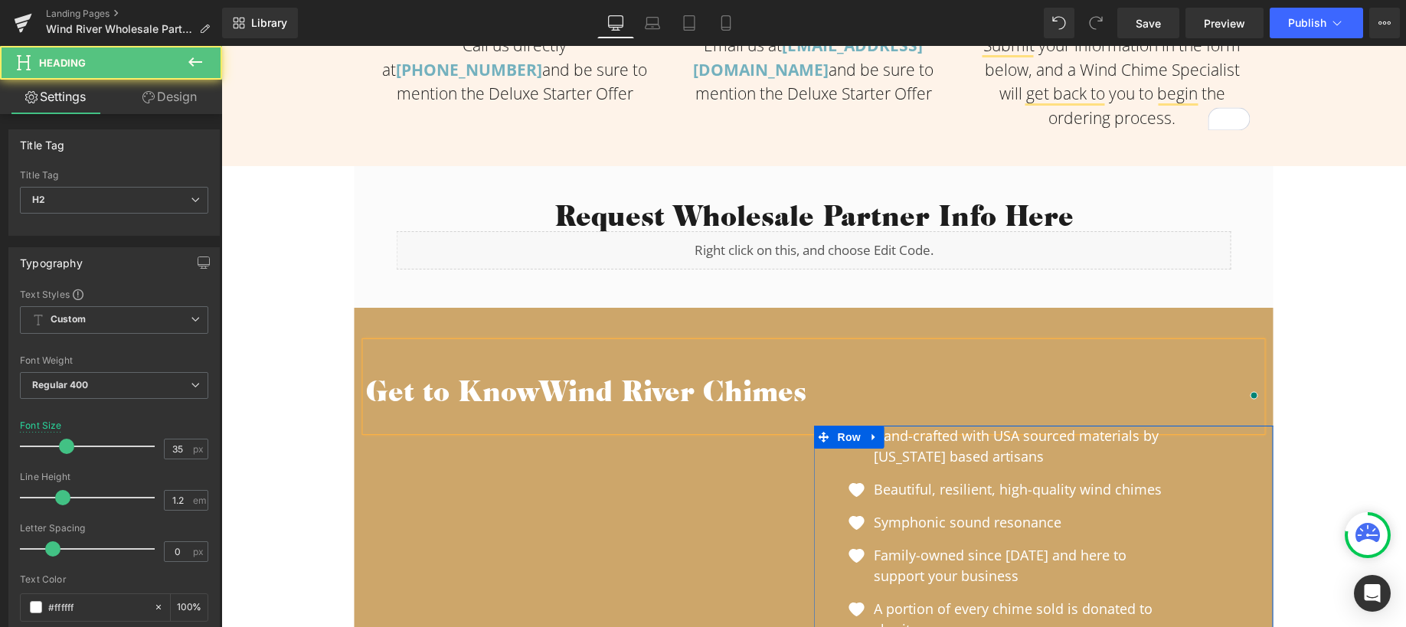
click at [426, 404] on h2 "Get to Know Wind River Chimes" at bounding box center [814, 391] width 896 height 32
click at [426, 405] on h2 "Get to Know Wind River Chimes" at bounding box center [814, 391] width 896 height 32
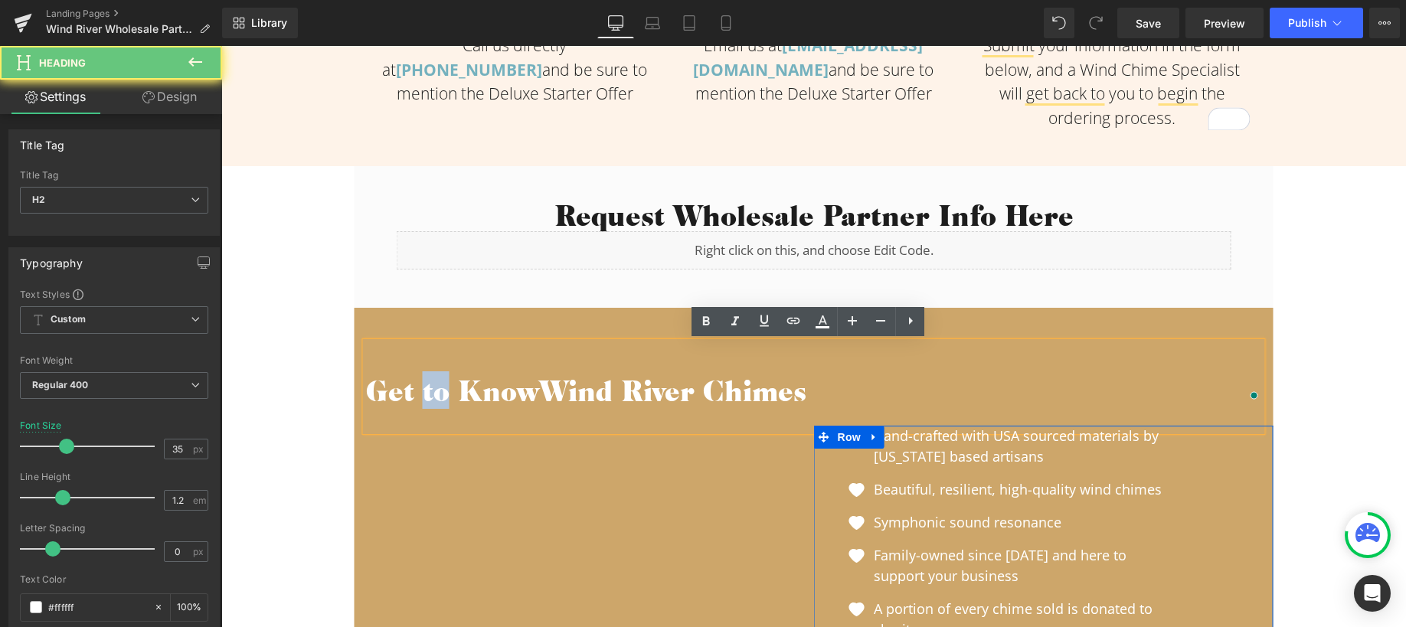
click at [426, 405] on h2 "Get to Know Wind River Chimes" at bounding box center [814, 391] width 896 height 32
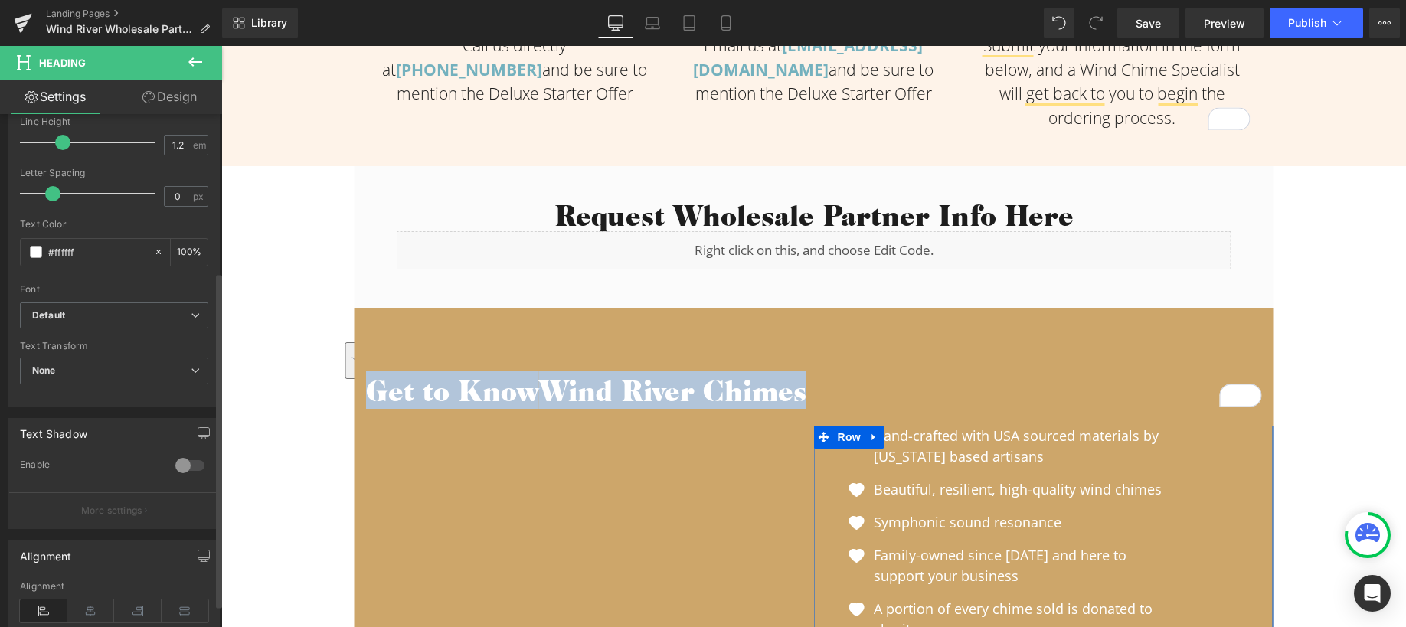
scroll to position [503, 0]
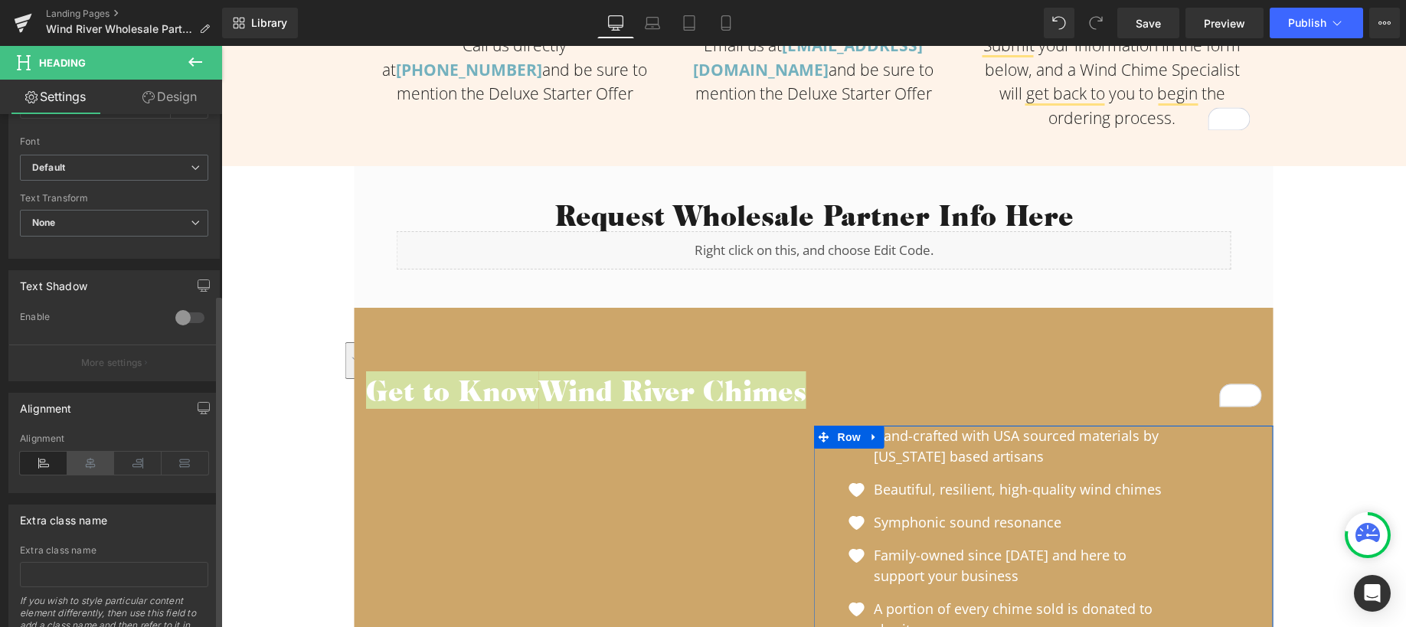
click at [92, 461] on icon at bounding box center [90, 463] width 47 height 23
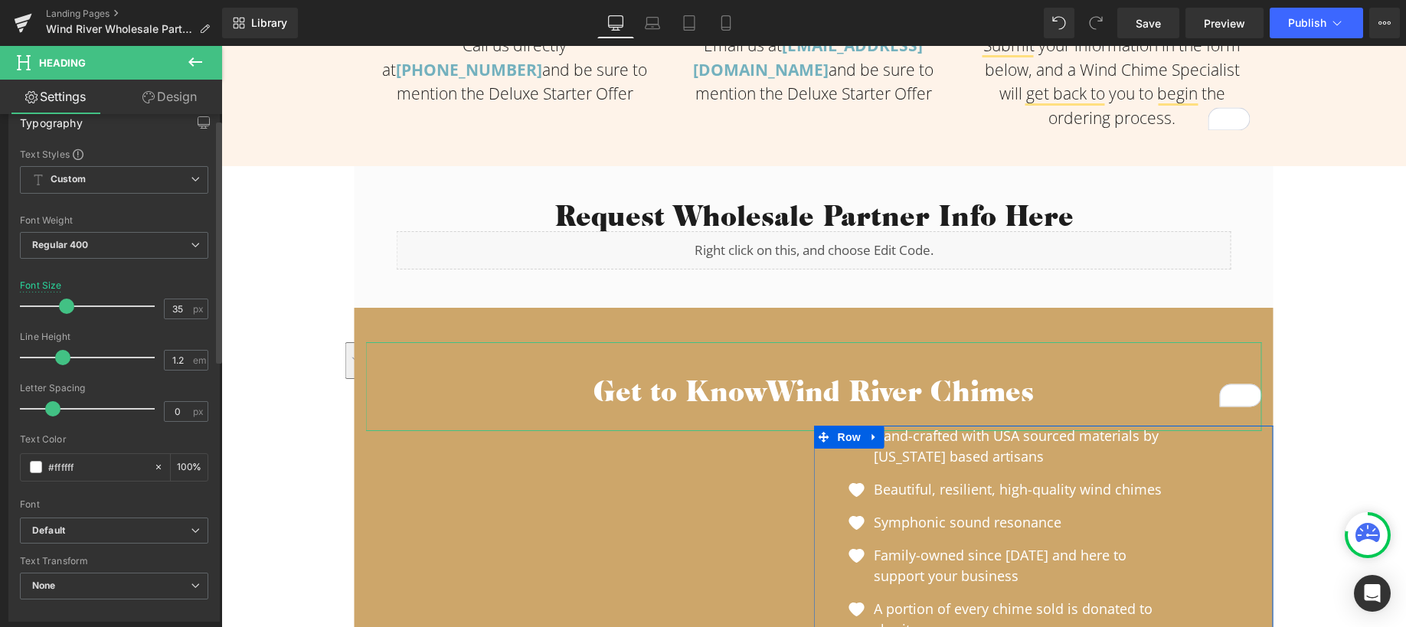
scroll to position [0, 0]
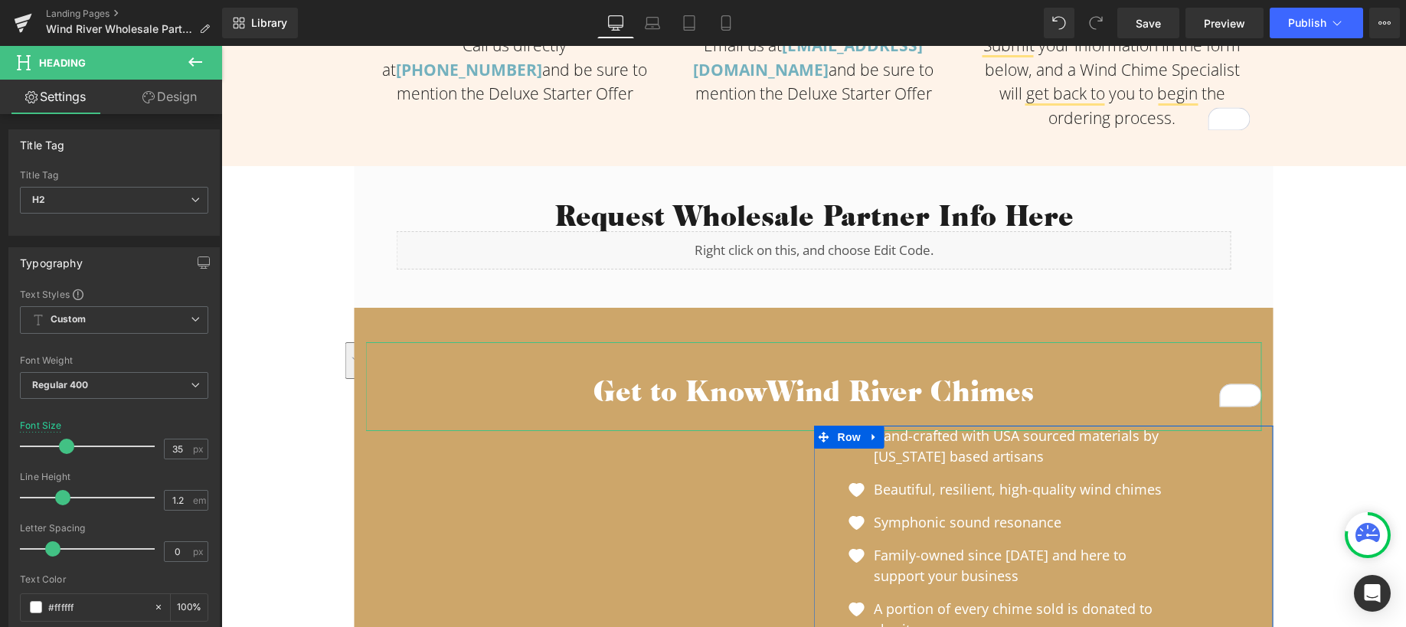
click at [183, 105] on link "Design" at bounding box center [169, 97] width 111 height 34
click at [0, 0] on div "Spacing" at bounding box center [0, 0] width 0 height 0
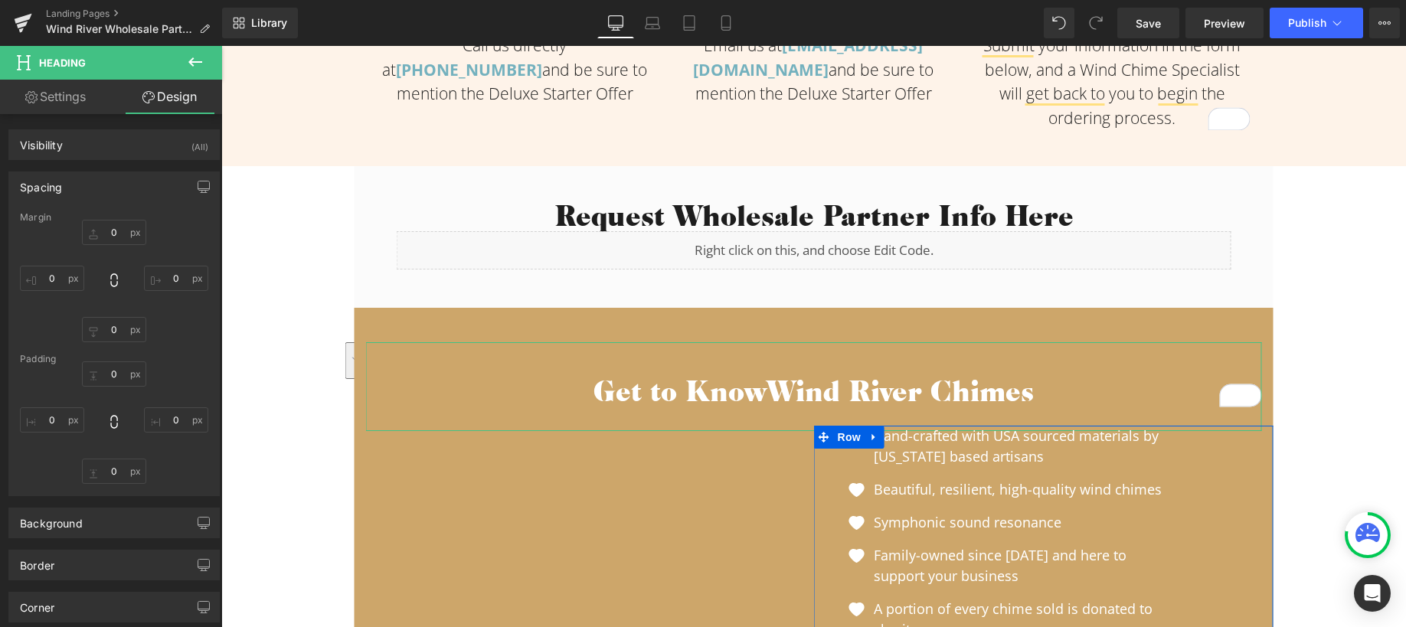
type input "15"
type input "0"
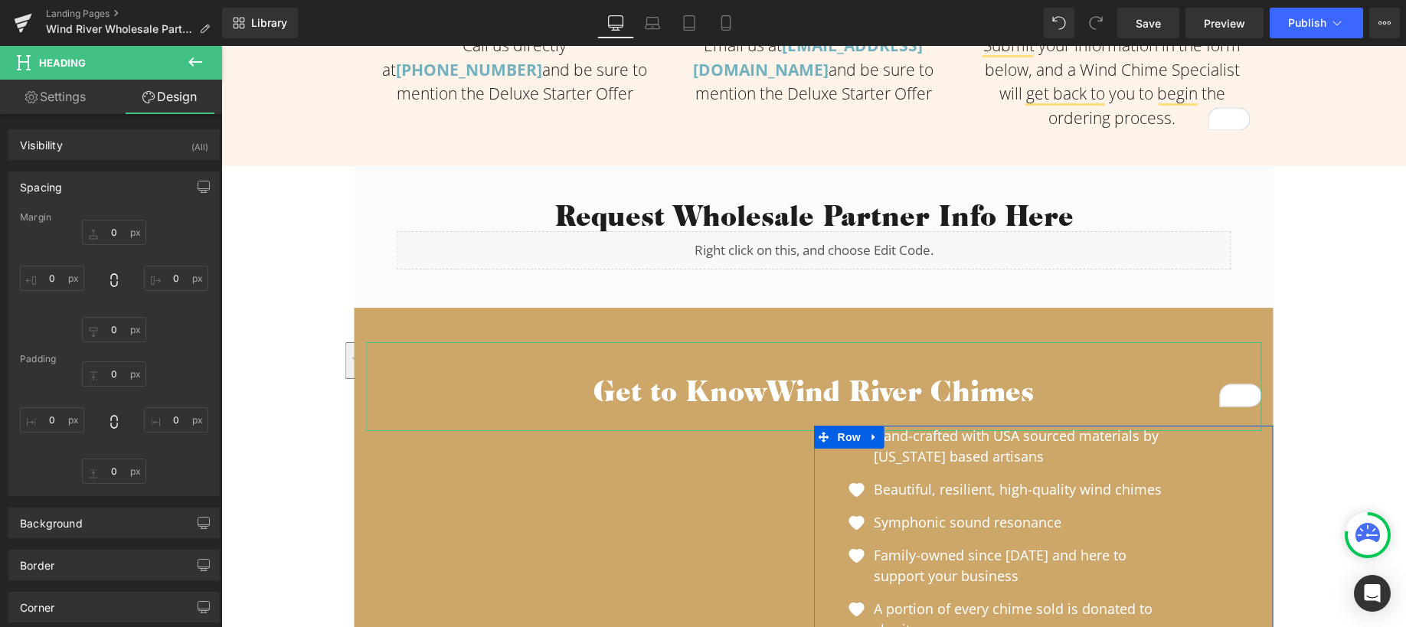
type input "0"
type input "32"
type input "0"
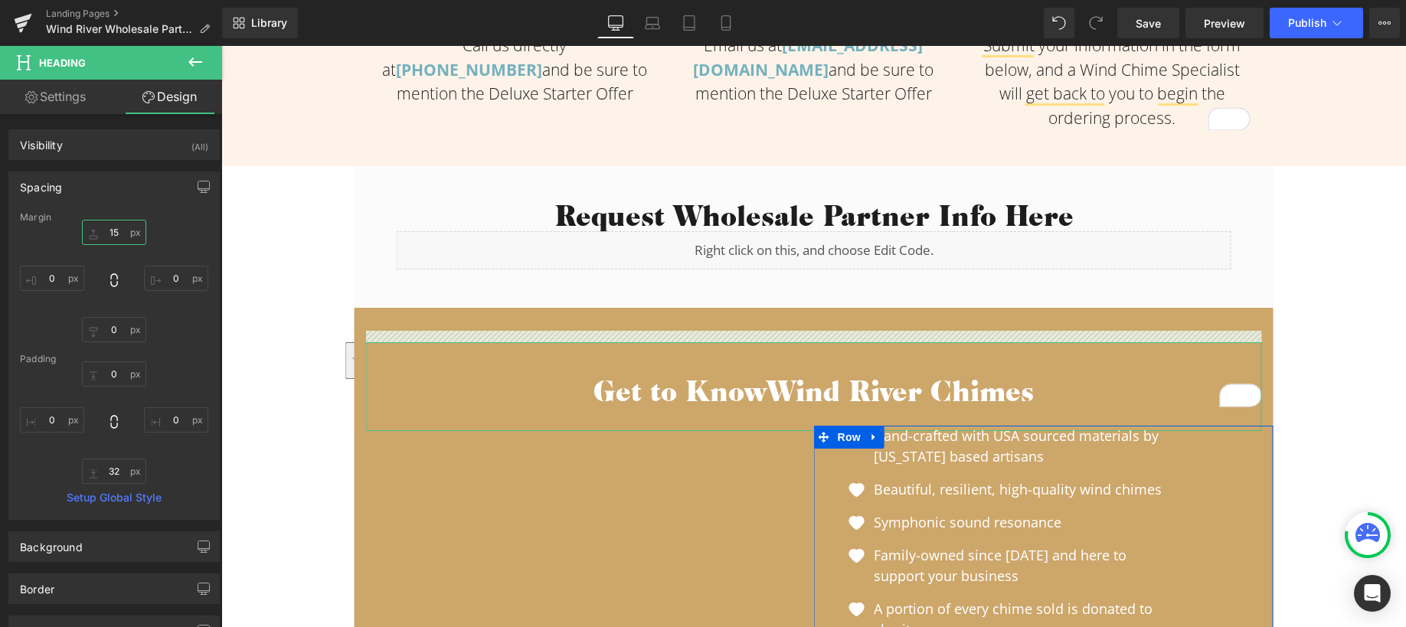
click at [110, 228] on input "15" at bounding box center [114, 232] width 64 height 25
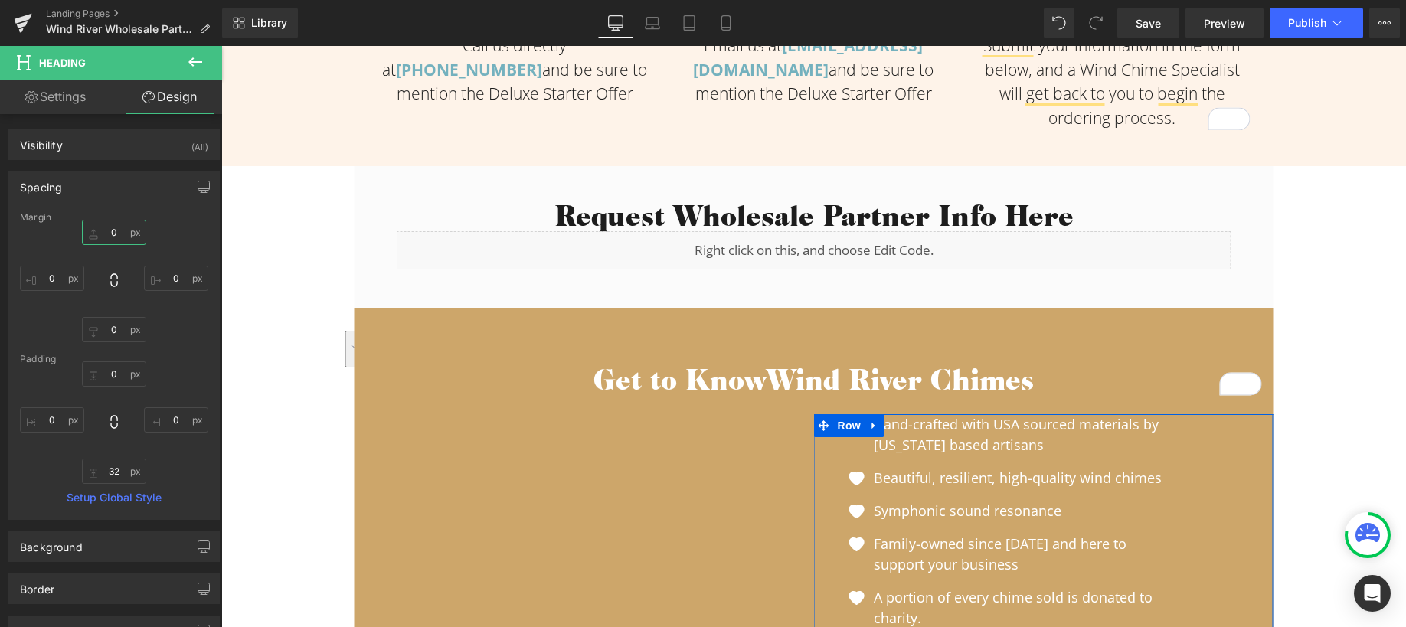
type input "0"
click at [118, 474] on input "32" at bounding box center [114, 471] width 64 height 25
type input "1"
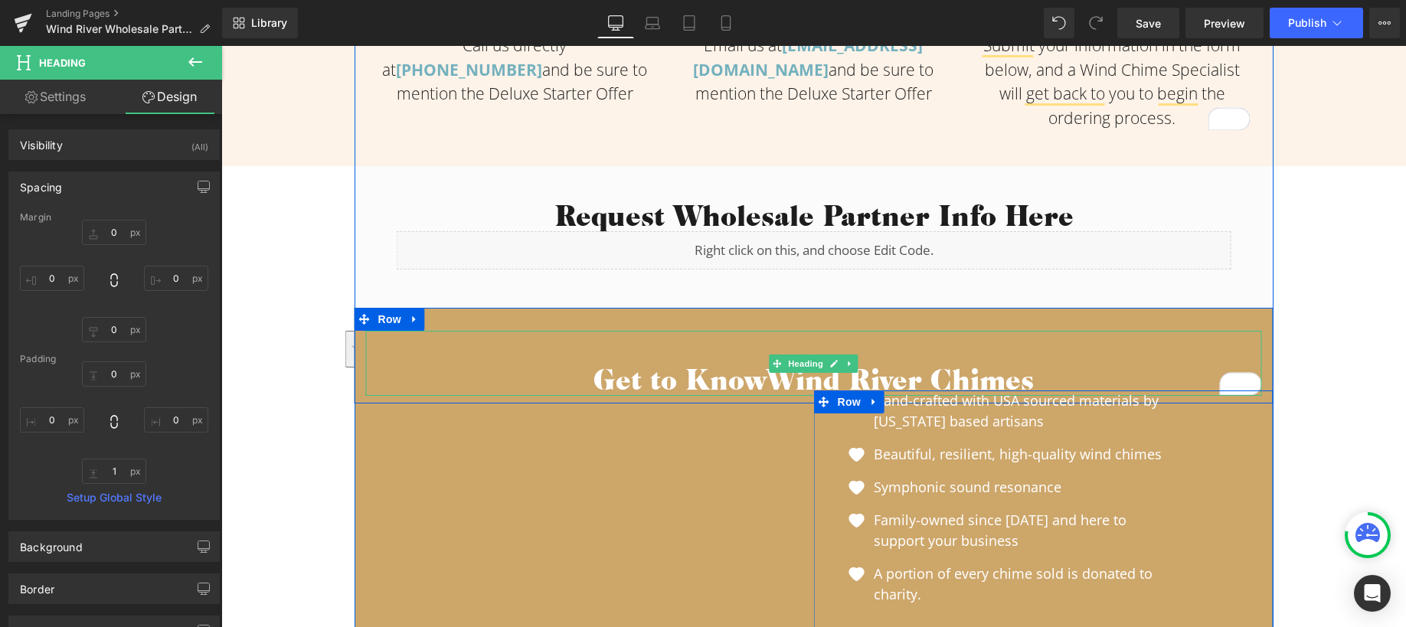
click at [658, 363] on h2 "Get to Know Wind River Chimes" at bounding box center [814, 379] width 896 height 32
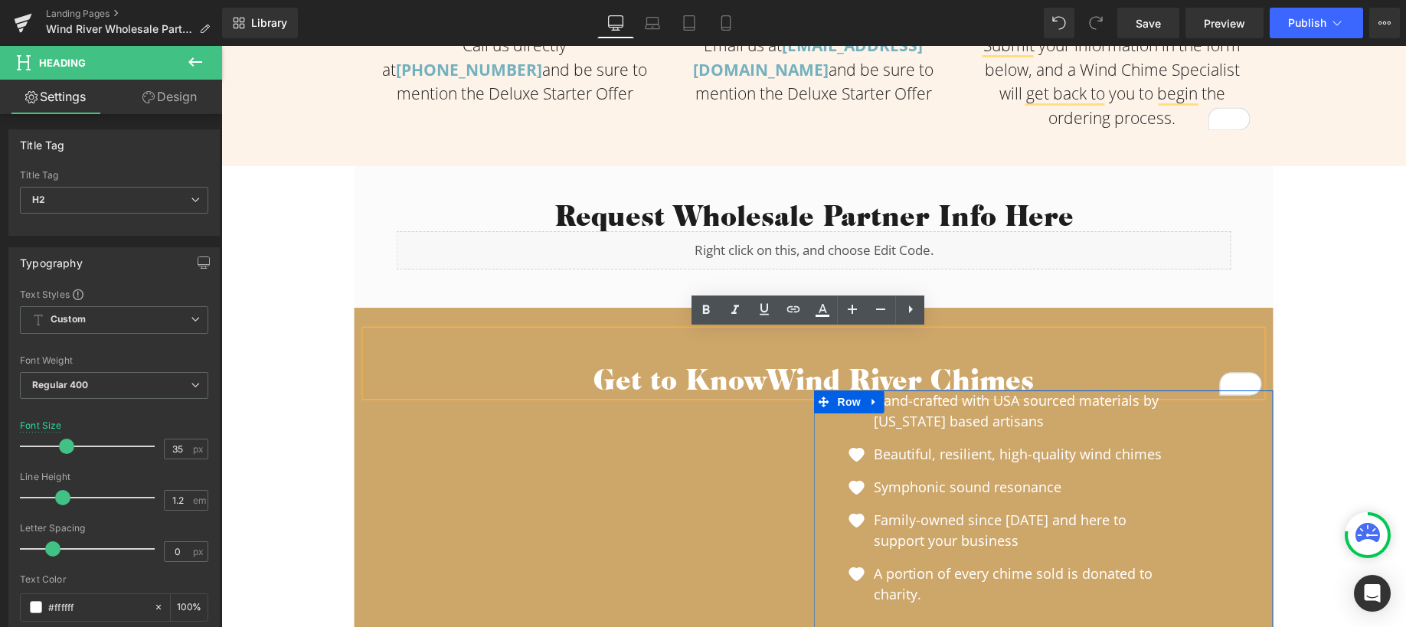
click at [584, 371] on h2 "Get to Know Wind River Chimes" at bounding box center [814, 379] width 896 height 32
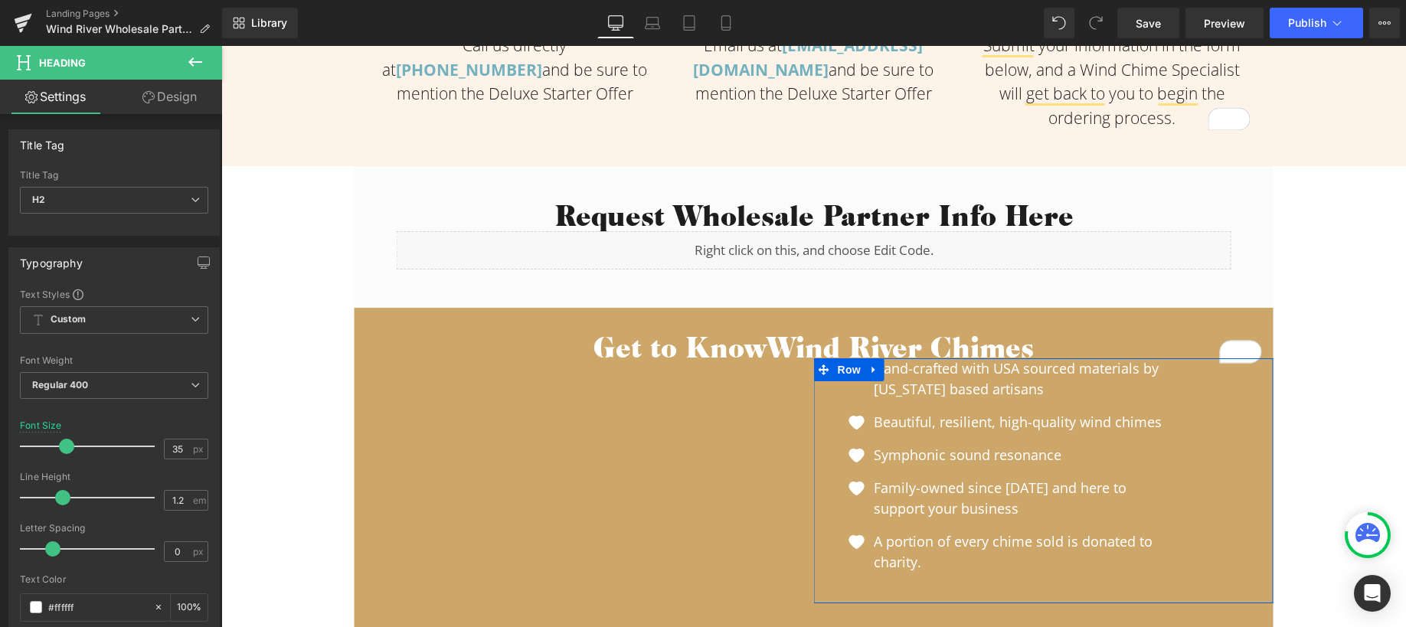
click at [165, 103] on link "Design" at bounding box center [169, 97] width 111 height 34
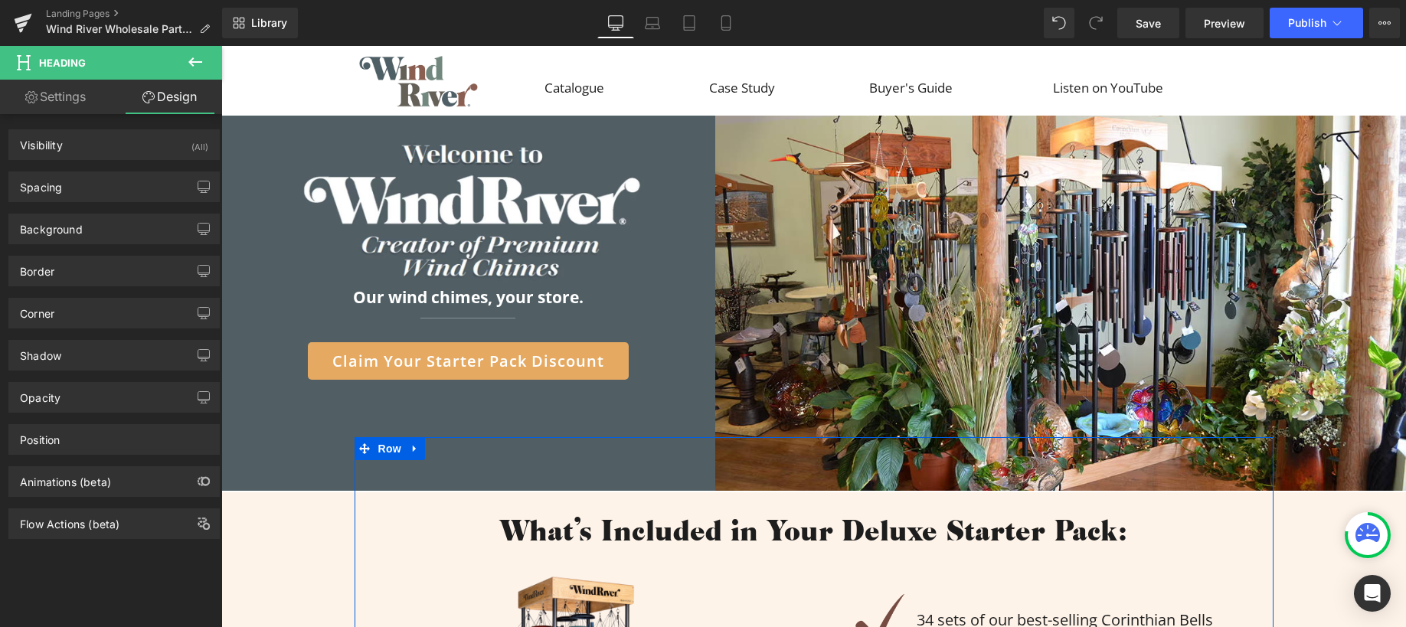
drag, startPoint x: 221, startPoint y: 46, endPoint x: 429, endPoint y: 371, distance: 385.4
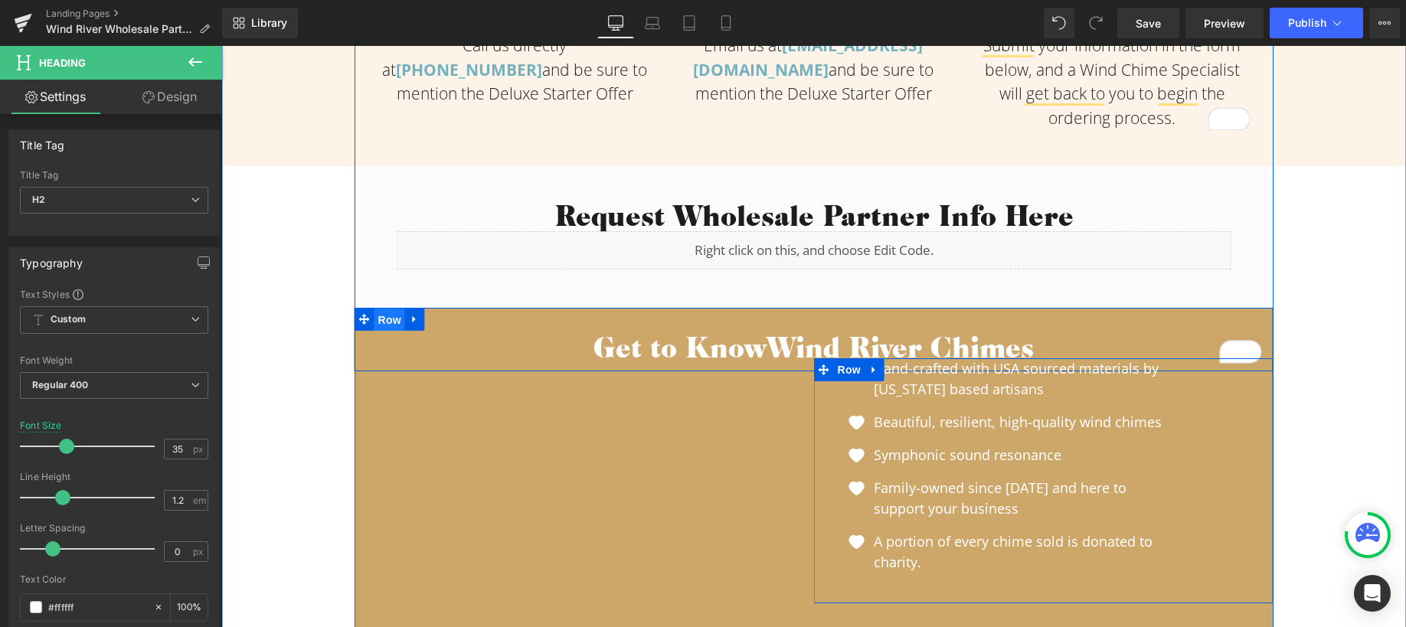
click at [377, 319] on span "Row" at bounding box center [390, 320] width 31 height 23
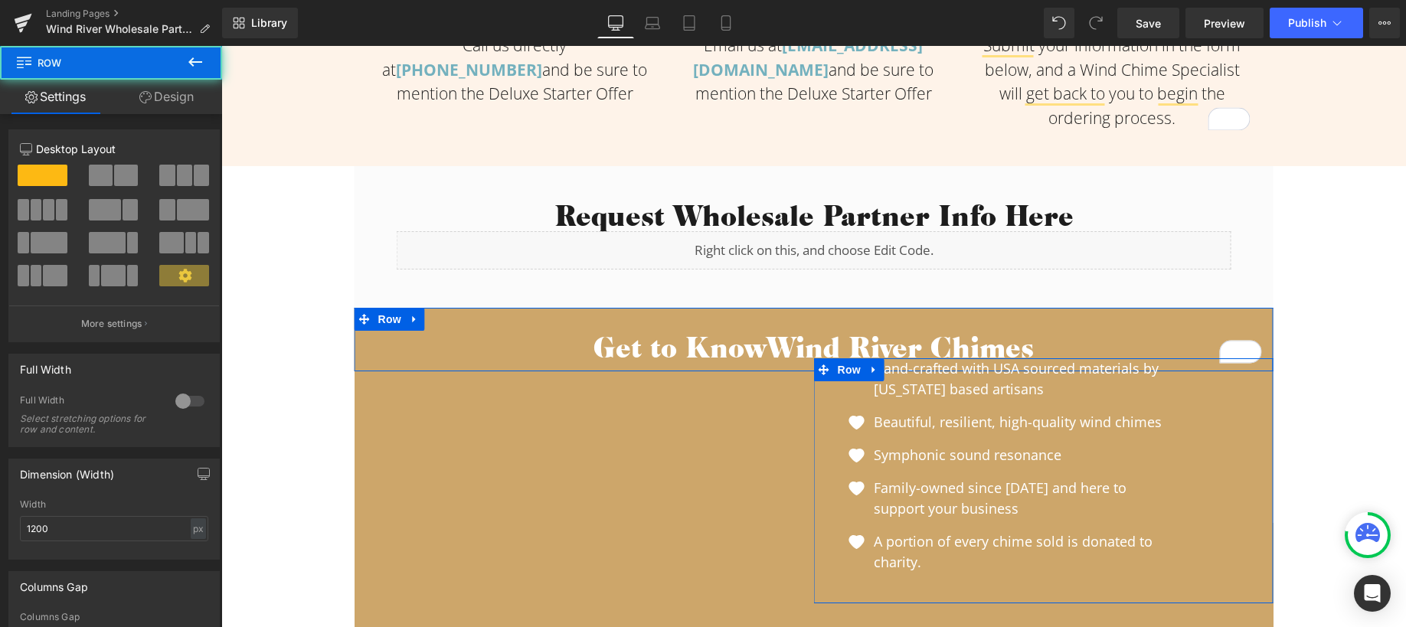
click at [176, 98] on link "Design" at bounding box center [166, 97] width 111 height 34
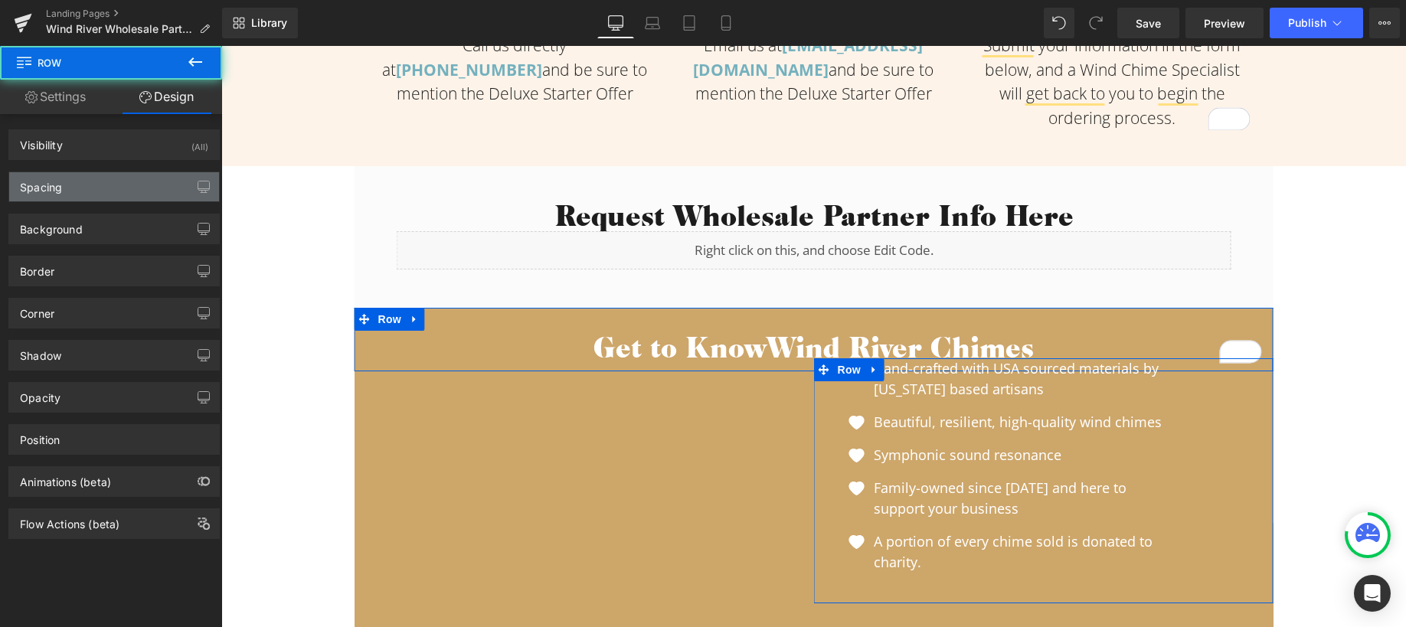
click at [112, 179] on div "Spacing" at bounding box center [114, 186] width 210 height 29
type input "0"
type input "30"
type input "0"
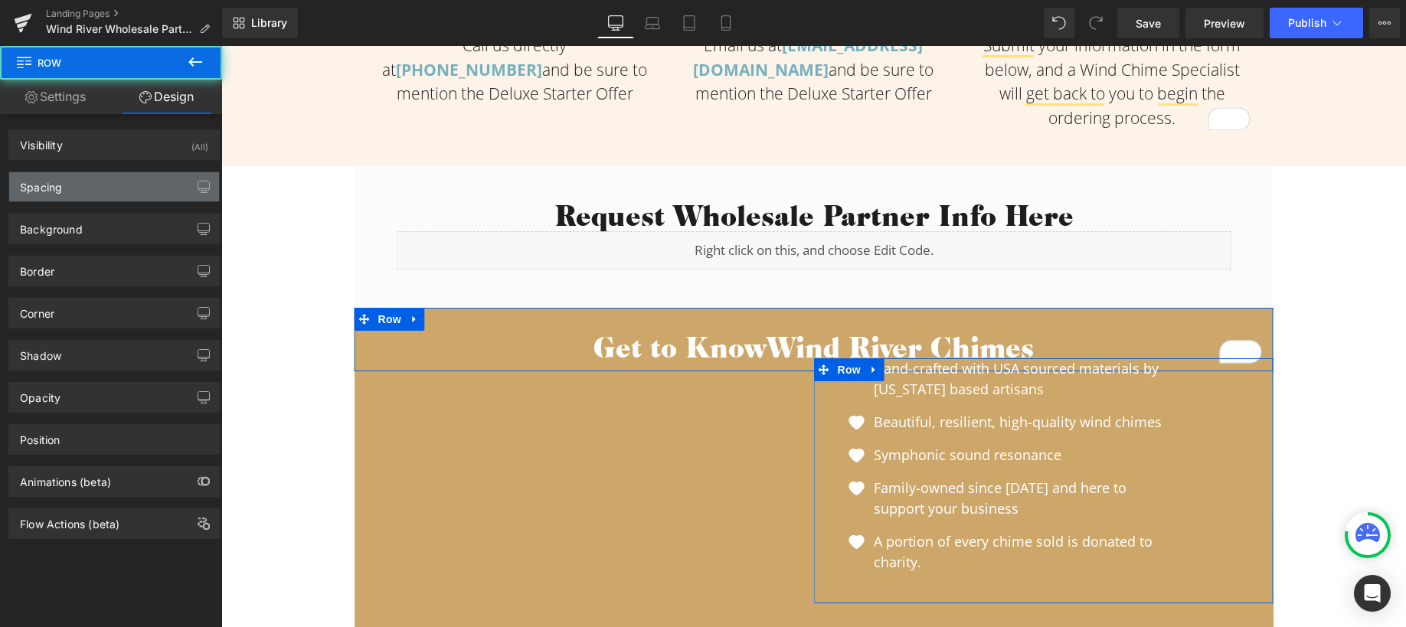
type input "10"
type input "0"
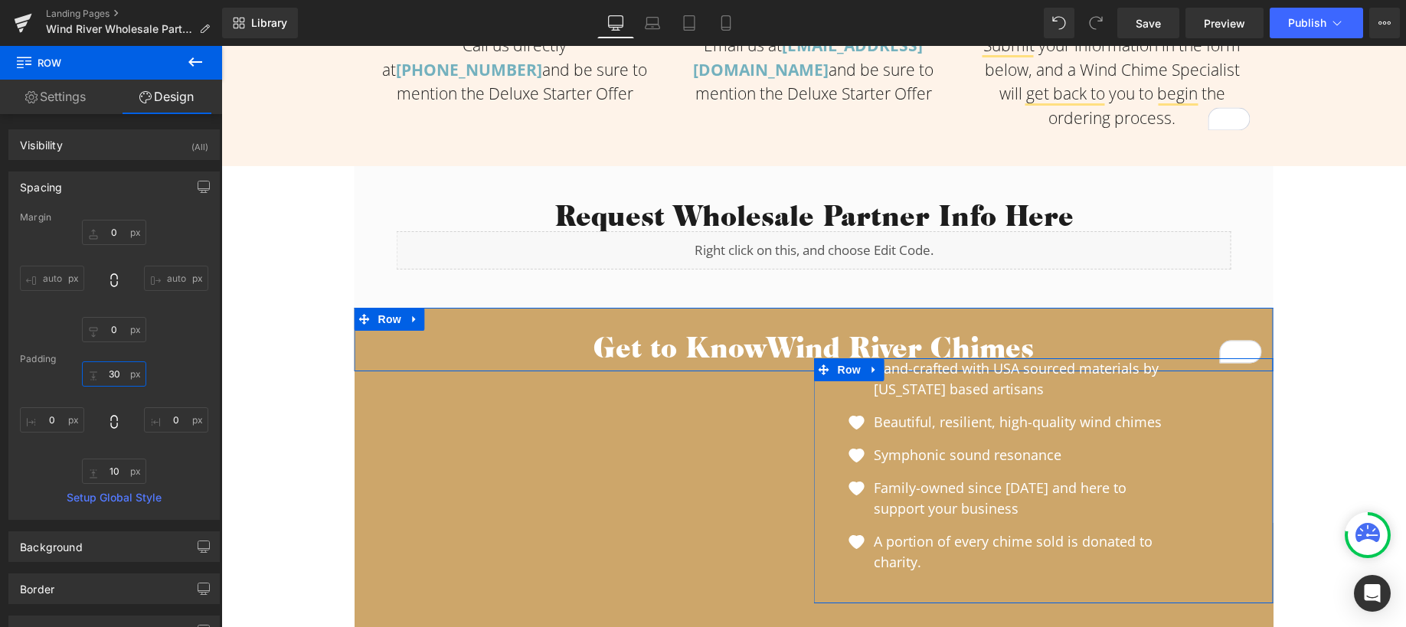
click at [116, 375] on input "30" at bounding box center [114, 374] width 64 height 25
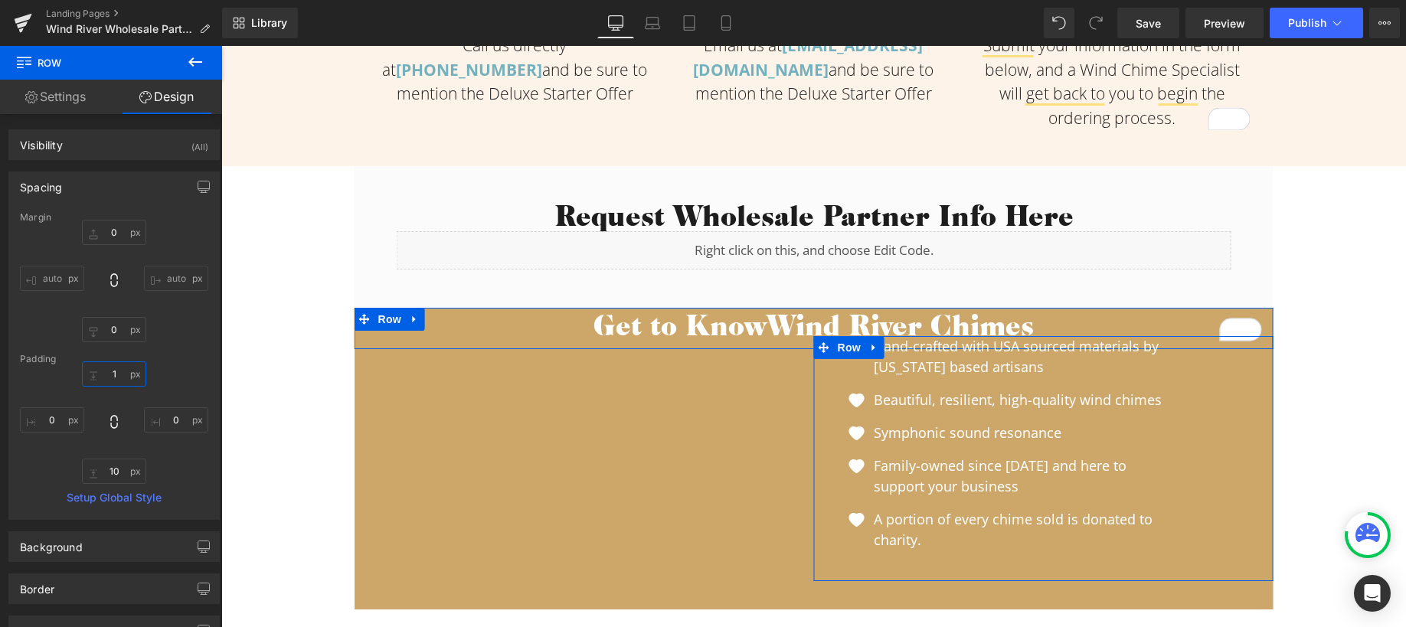
type input "10"
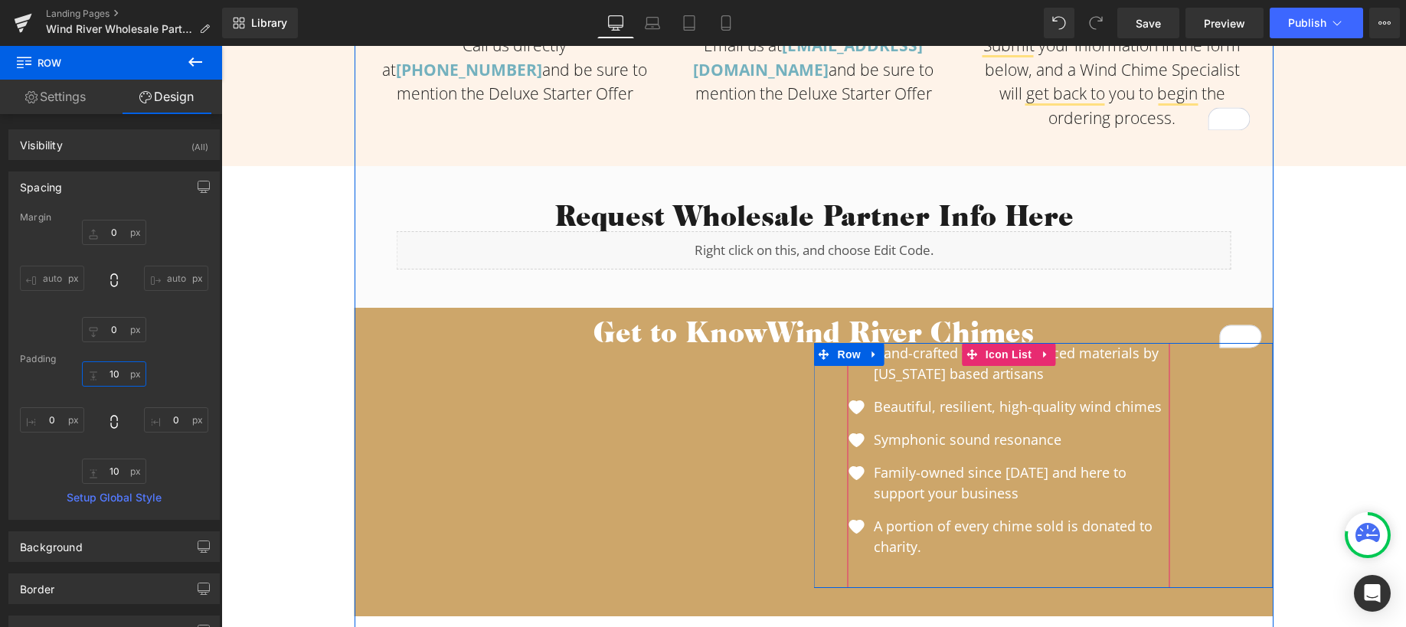
drag, startPoint x: 991, startPoint y: 355, endPoint x: 603, endPoint y: 346, distance: 388.5
click at [991, 356] on span "Icon List" at bounding box center [1009, 354] width 54 height 23
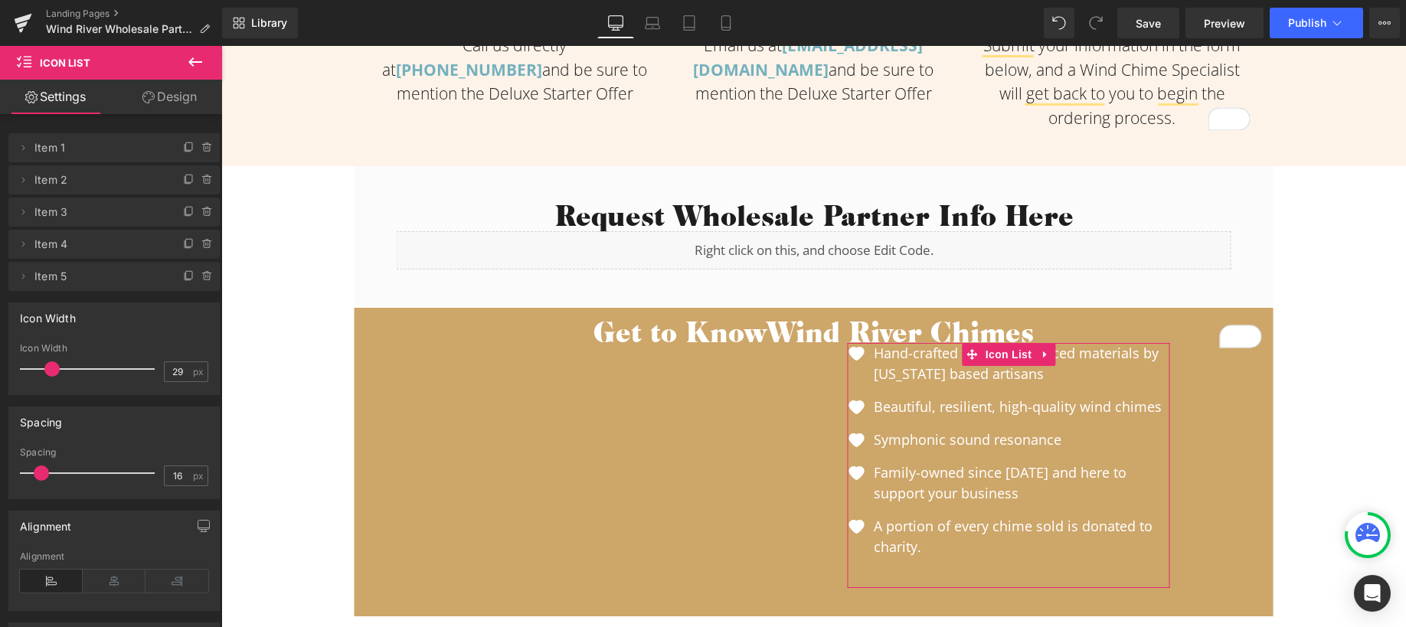
click at [154, 90] on link "Design" at bounding box center [169, 97] width 111 height 34
click at [0, 0] on div "Spacing" at bounding box center [0, 0] width 0 height 0
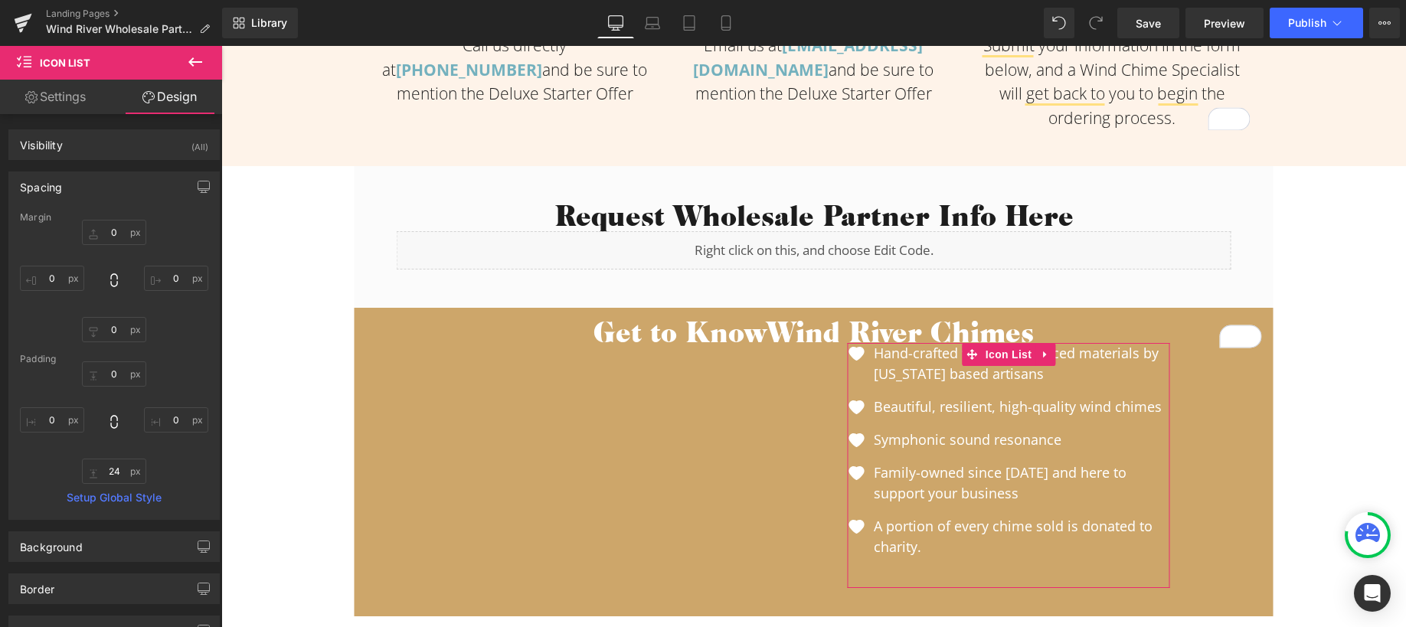
type input "0"
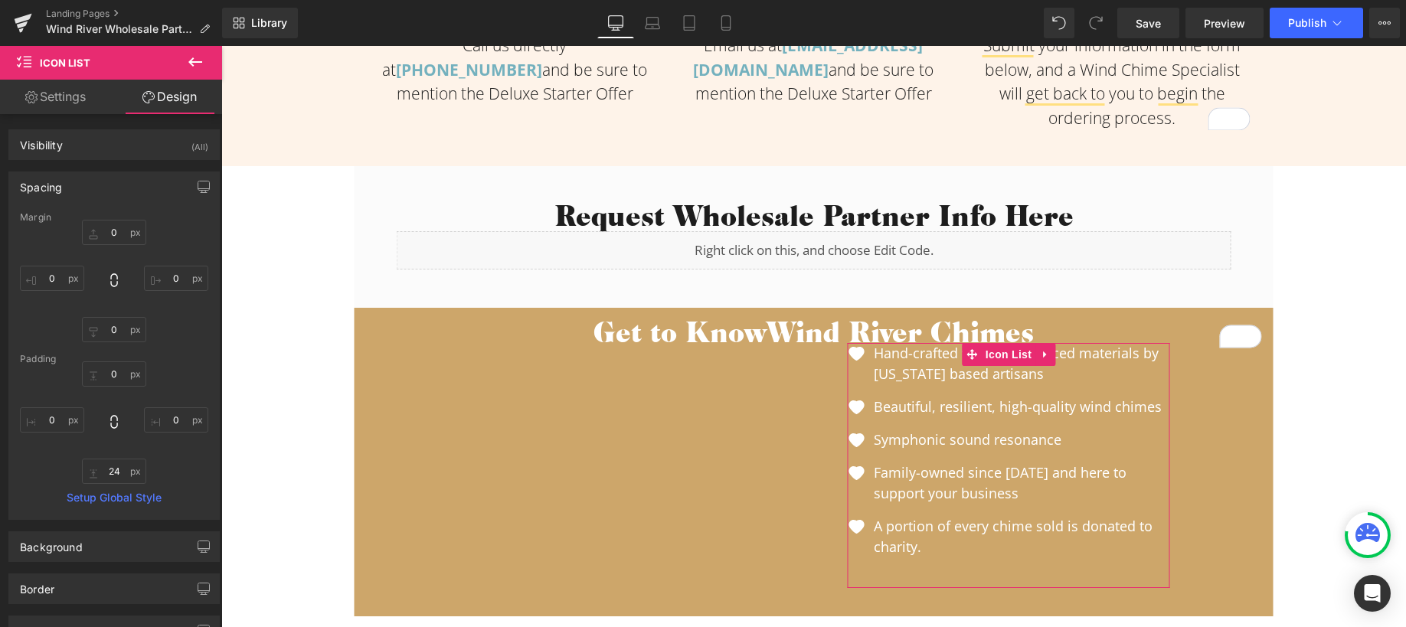
type input "0"
type input "24"
type input "0"
click at [117, 230] on input "0" at bounding box center [114, 232] width 64 height 25
type input "5"
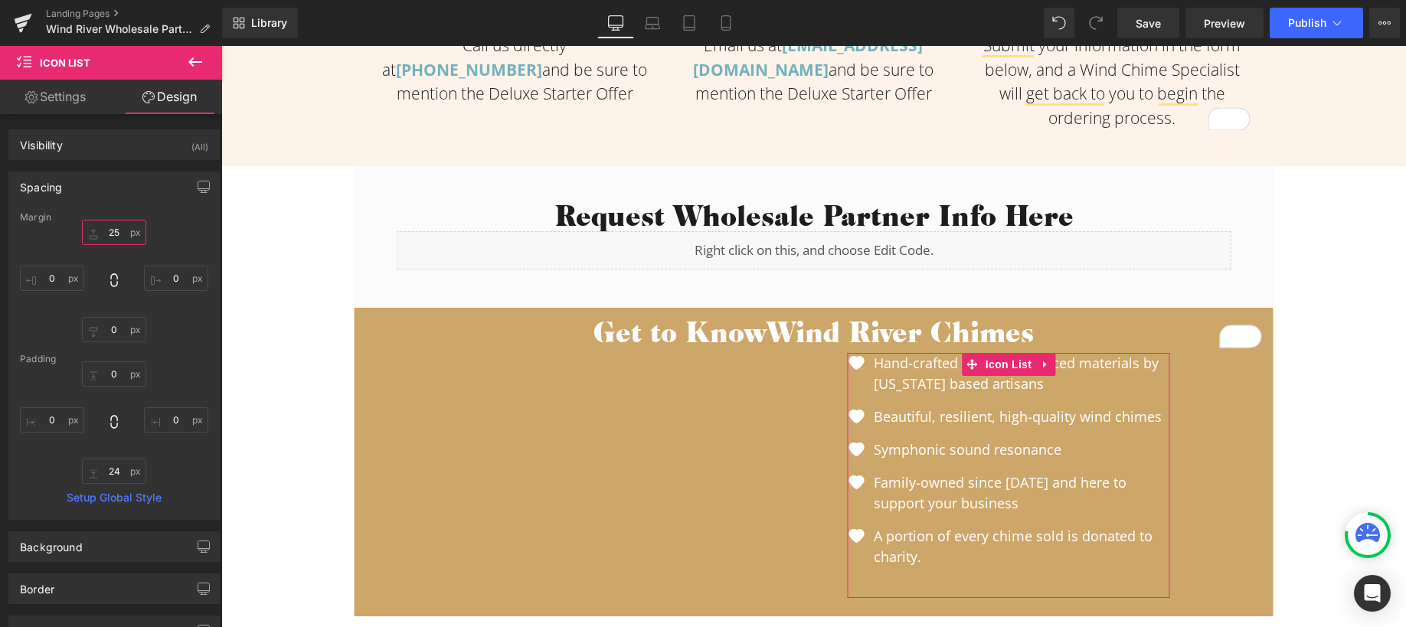
drag, startPoint x: 116, startPoint y: 233, endPoint x: 97, endPoint y: 231, distance: 18.5
click at [97, 231] on input "25" at bounding box center [114, 232] width 64 height 25
drag, startPoint x: 111, startPoint y: 237, endPoint x: 102, endPoint y: 234, distance: 9.5
click at [102, 234] on input "35" at bounding box center [114, 232] width 64 height 25
drag, startPoint x: 105, startPoint y: 234, endPoint x: 120, endPoint y: 229, distance: 16.0
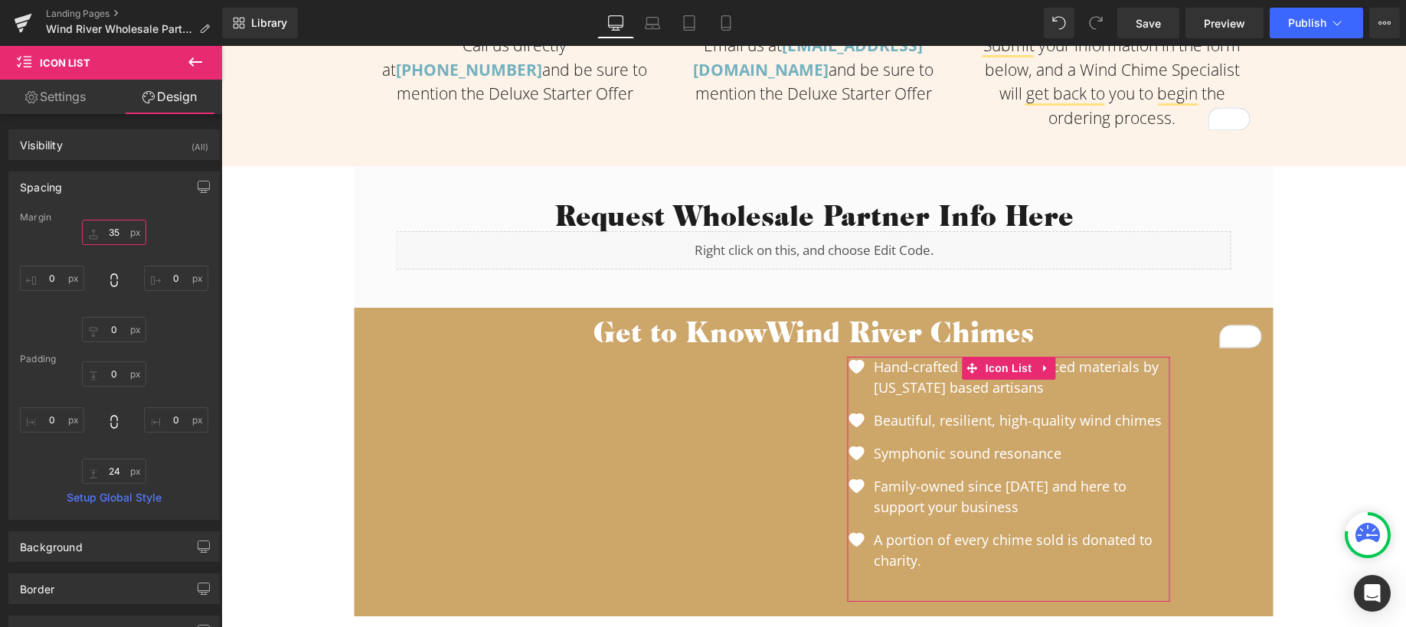
click at [130, 235] on input "35" at bounding box center [114, 232] width 64 height 25
type input "50"
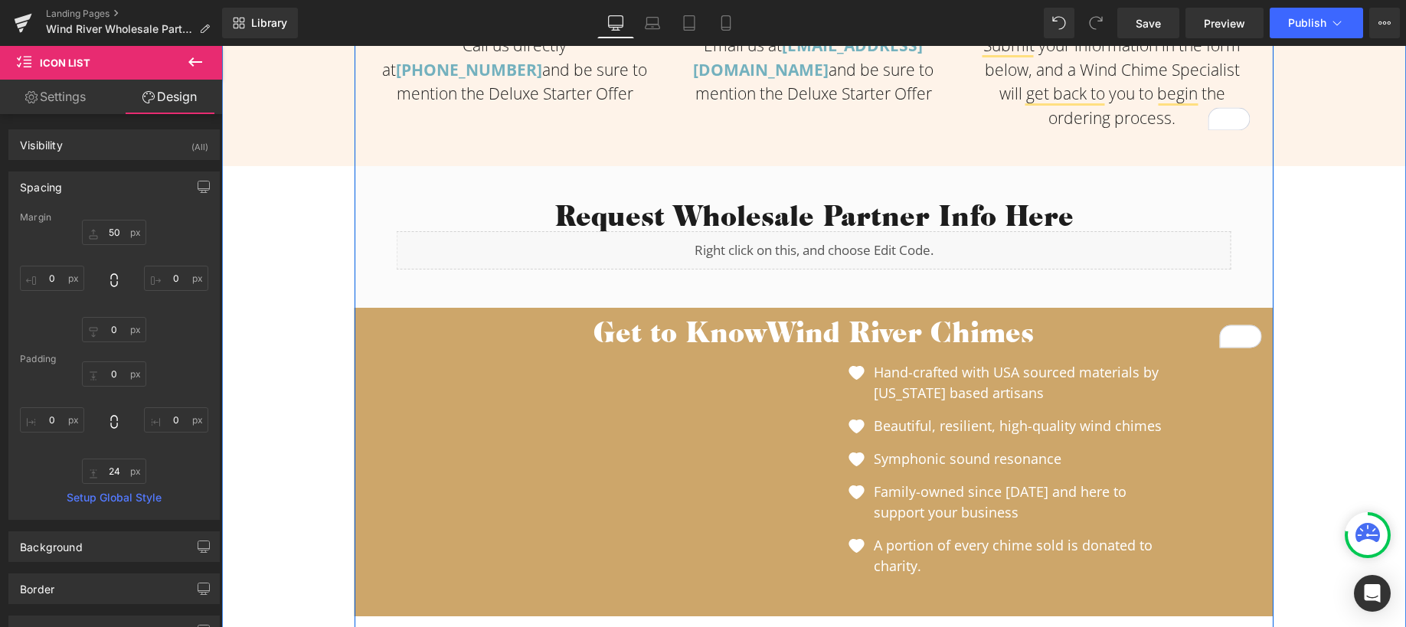
click at [279, 224] on div "What's Included in Your Deluxe Starter Pack: Heading Image Image Our premium ha…" at bounding box center [813, 599] width 1185 height 2148
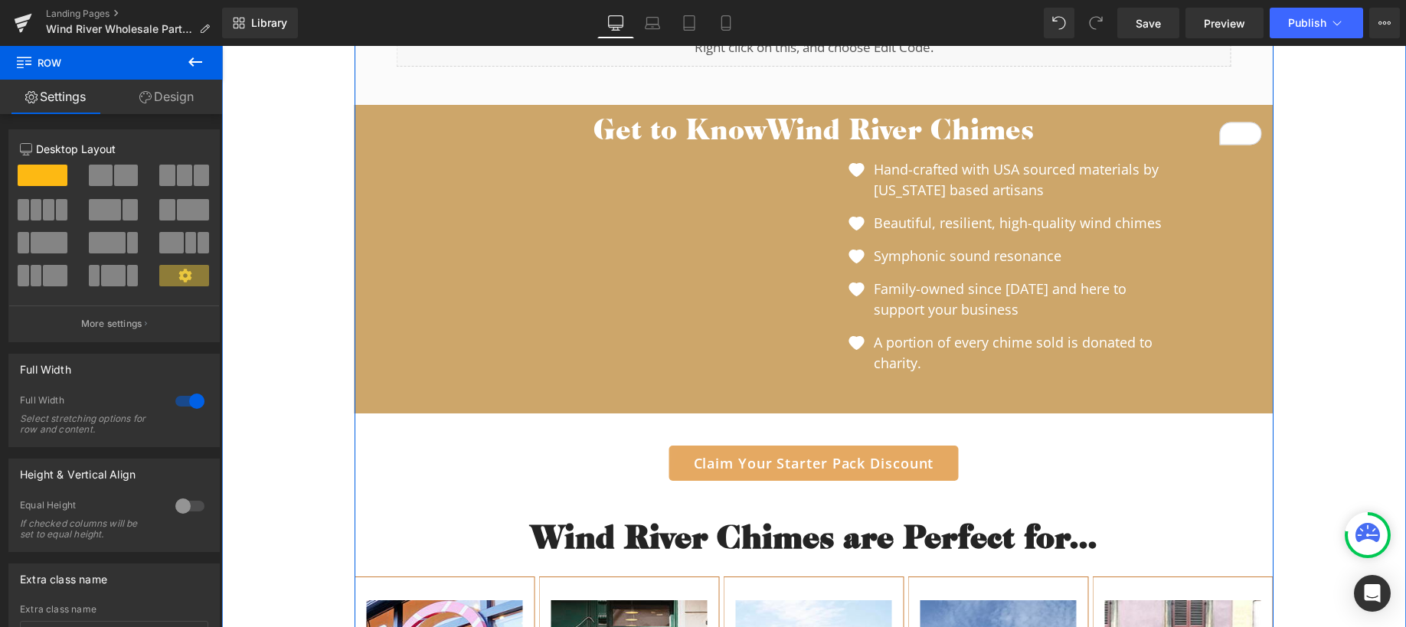
scroll to position [1100, 0]
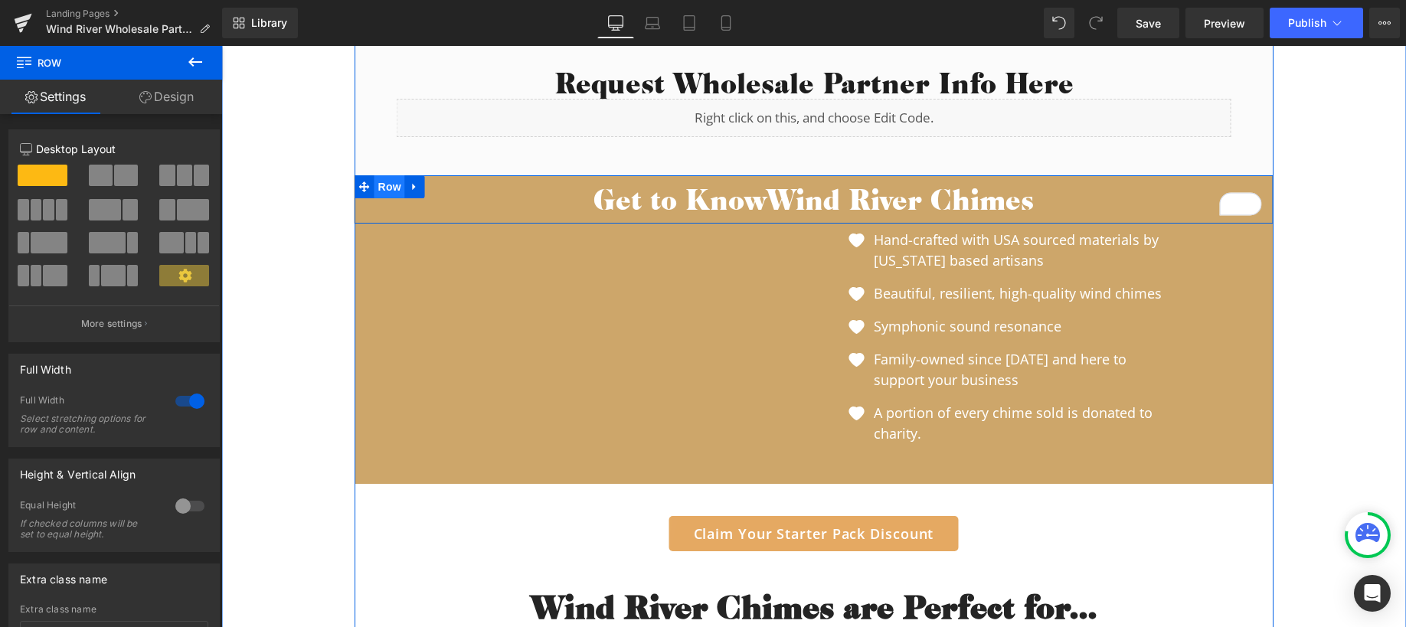
click at [378, 182] on span "Row" at bounding box center [390, 186] width 31 height 23
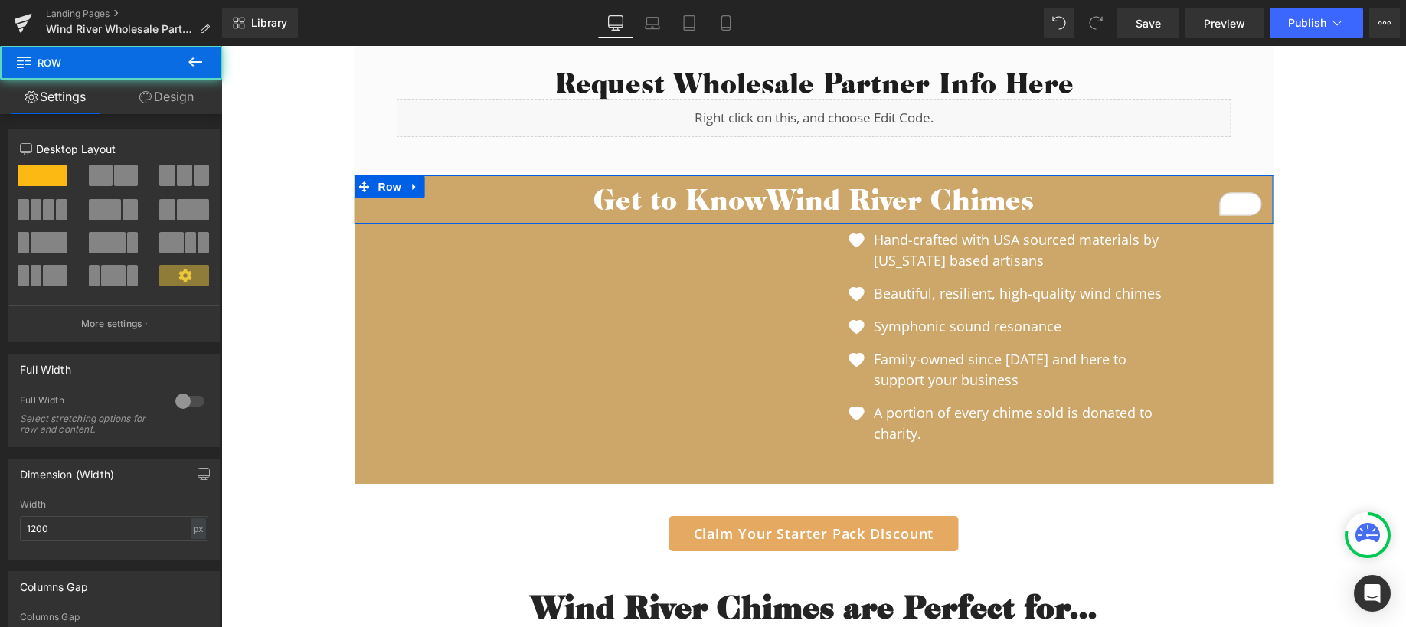
click at [172, 94] on link "Design" at bounding box center [166, 97] width 111 height 34
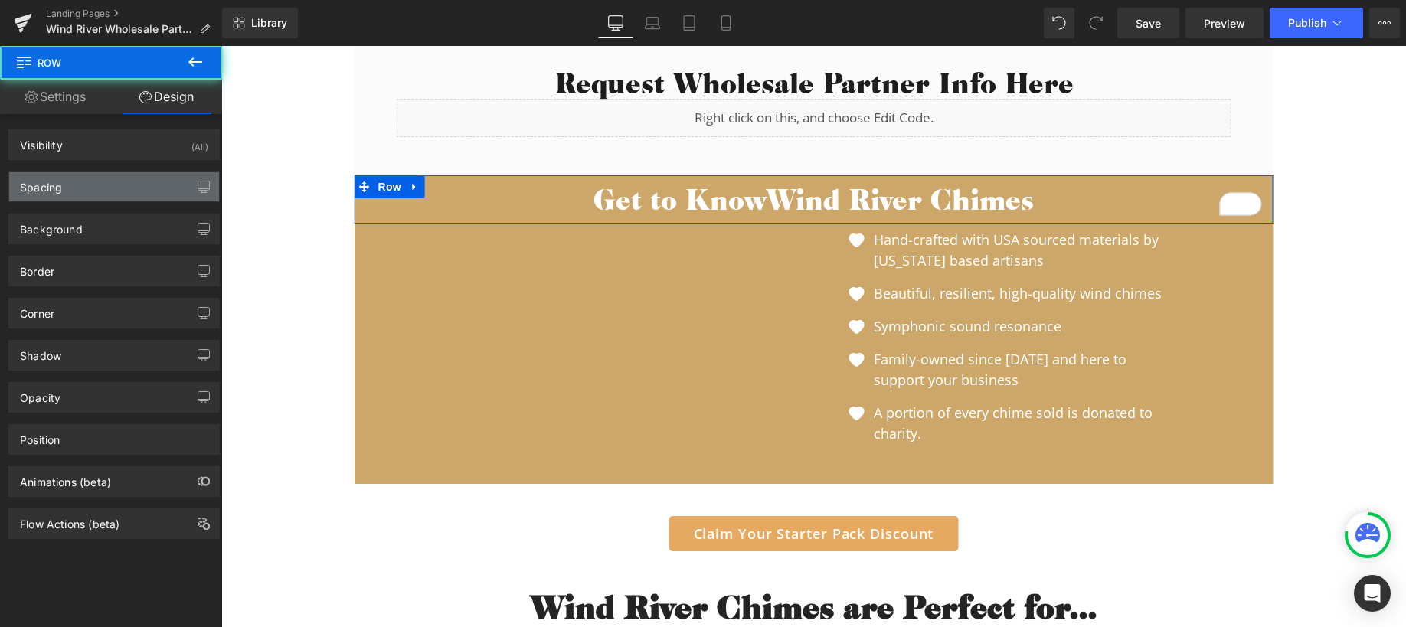
click at [74, 183] on div "Spacing" at bounding box center [114, 186] width 210 height 29
type input "0"
type input "10"
type input "0"
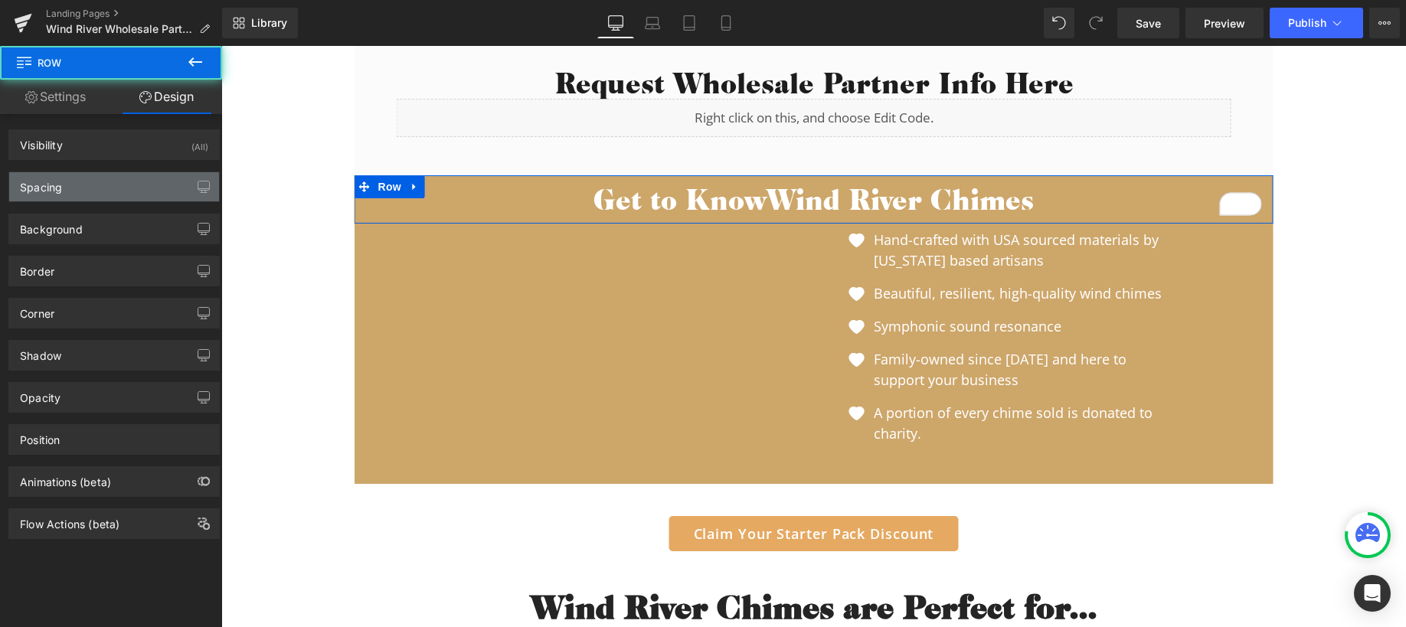
type input "10"
type input "0"
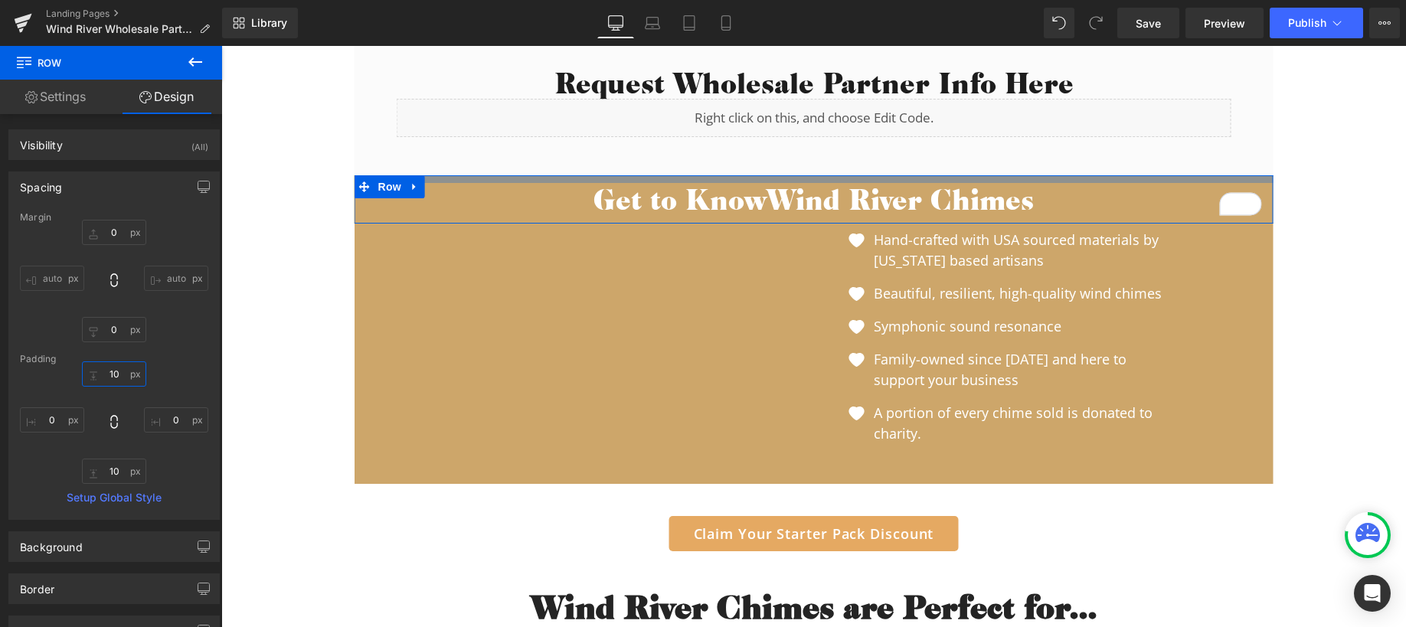
click at [116, 381] on input "10" at bounding box center [114, 374] width 64 height 25
click at [113, 466] on input "10" at bounding box center [114, 471] width 64 height 25
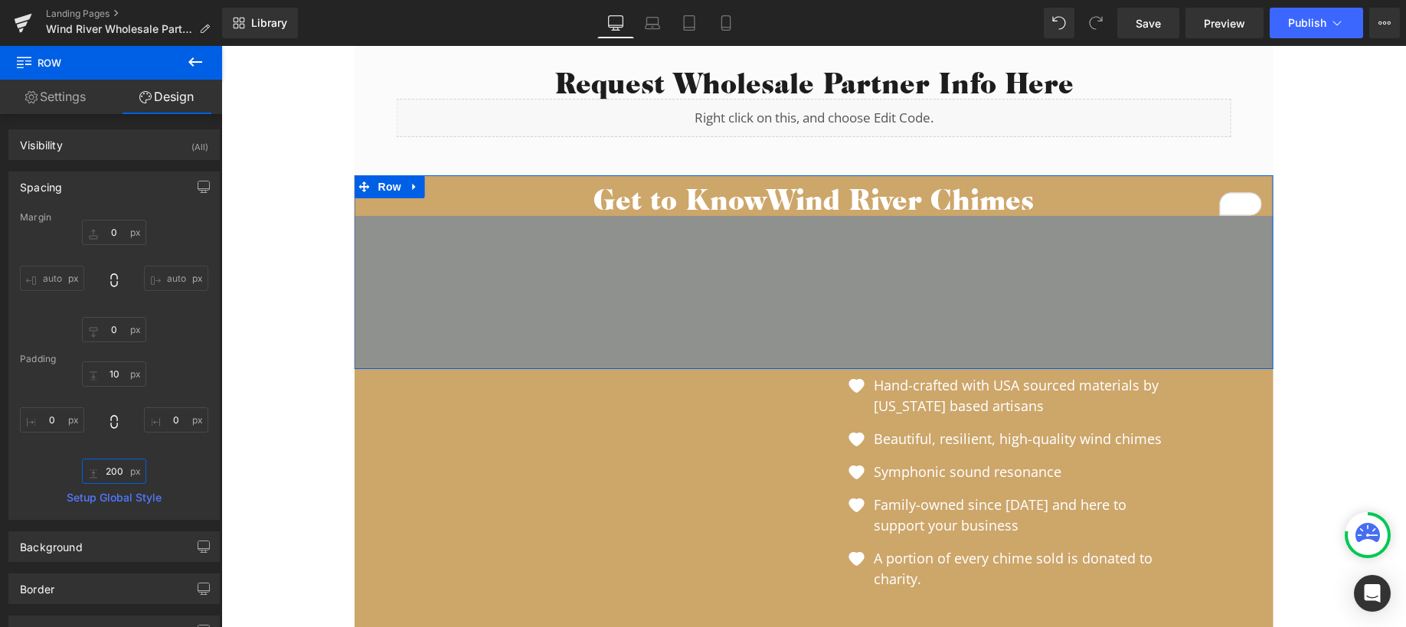
type input "5"
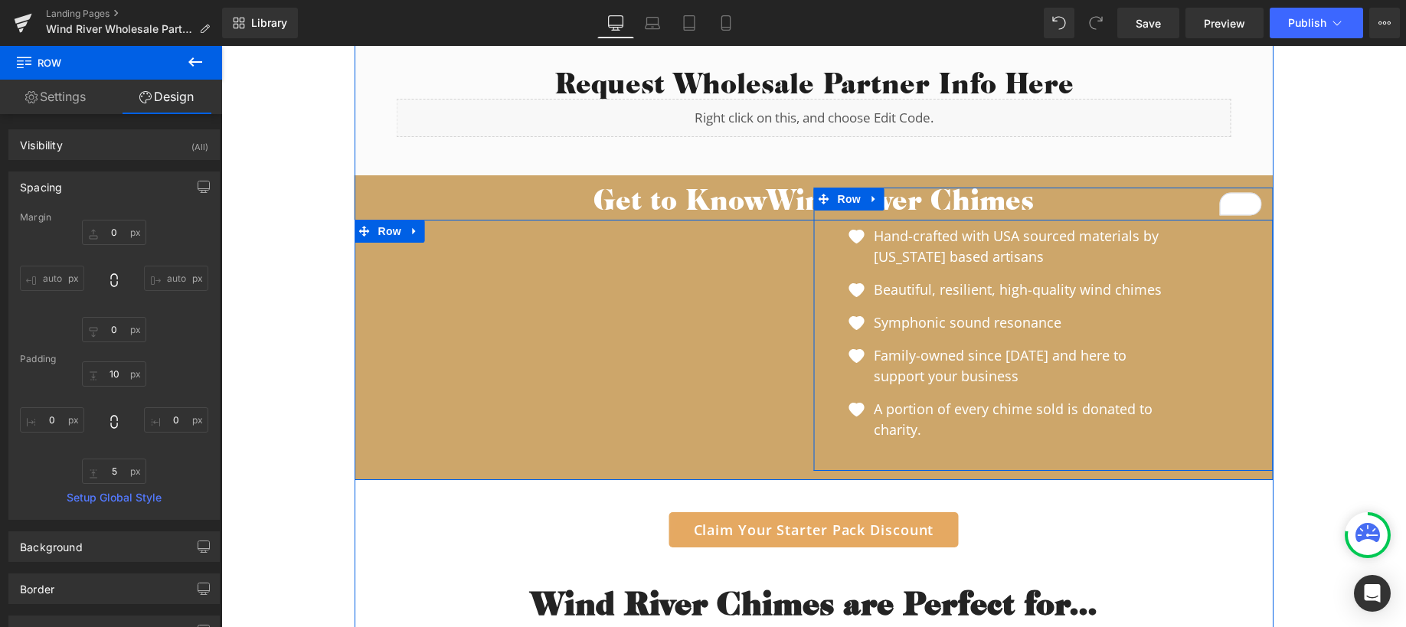
click at [1206, 398] on div "Image Hand-crafted with USA sourced materials by Virginia based artisans Text B…" at bounding box center [1044, 329] width 460 height 283
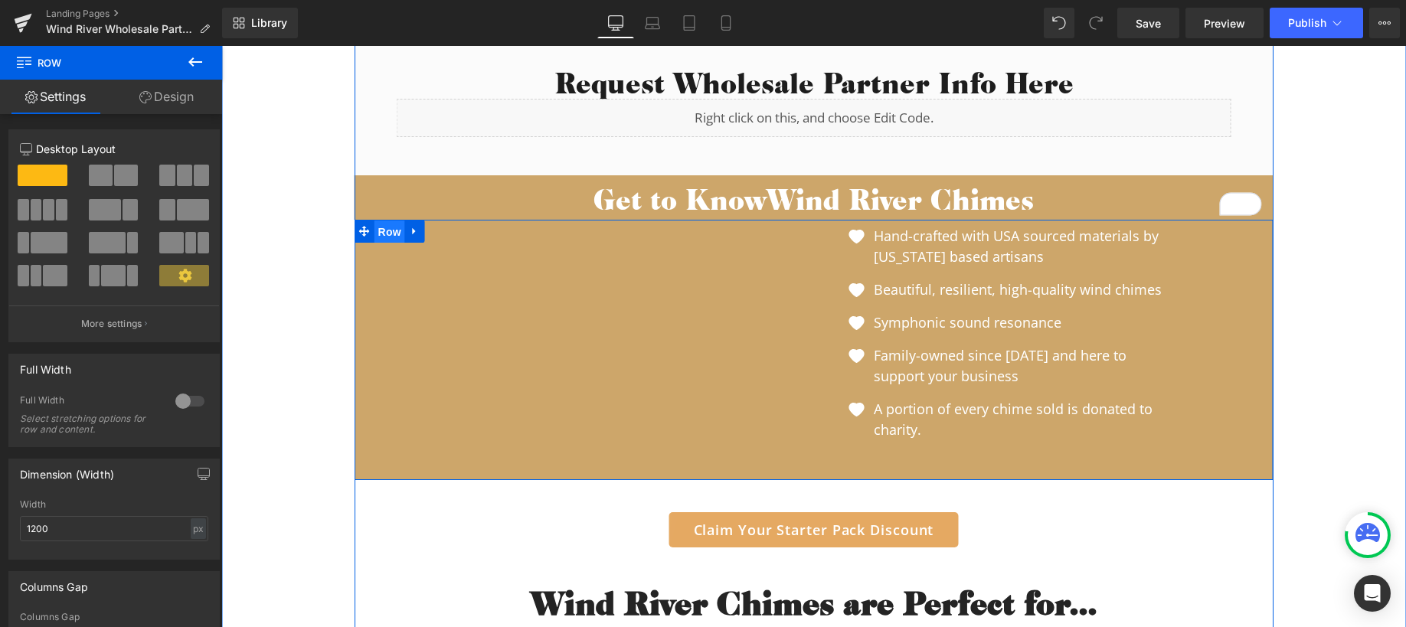
click at [376, 233] on span "Row" at bounding box center [390, 232] width 31 height 23
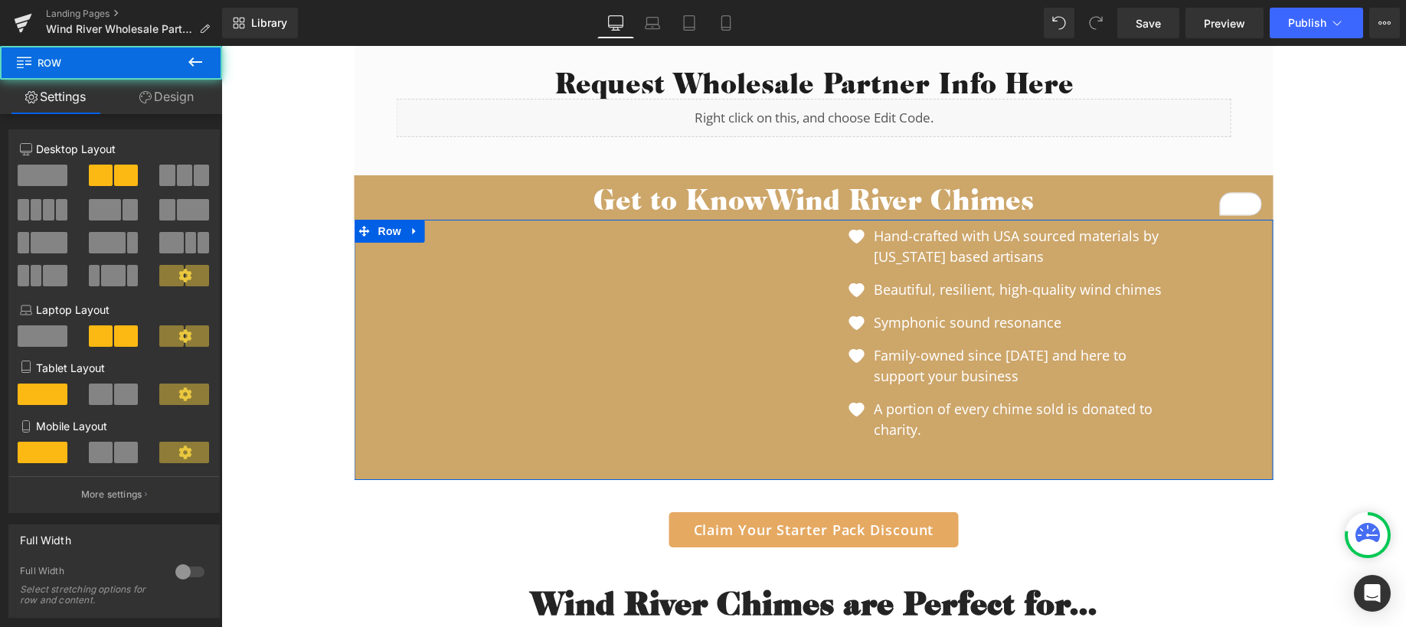
click at [170, 102] on link "Design" at bounding box center [166, 97] width 111 height 34
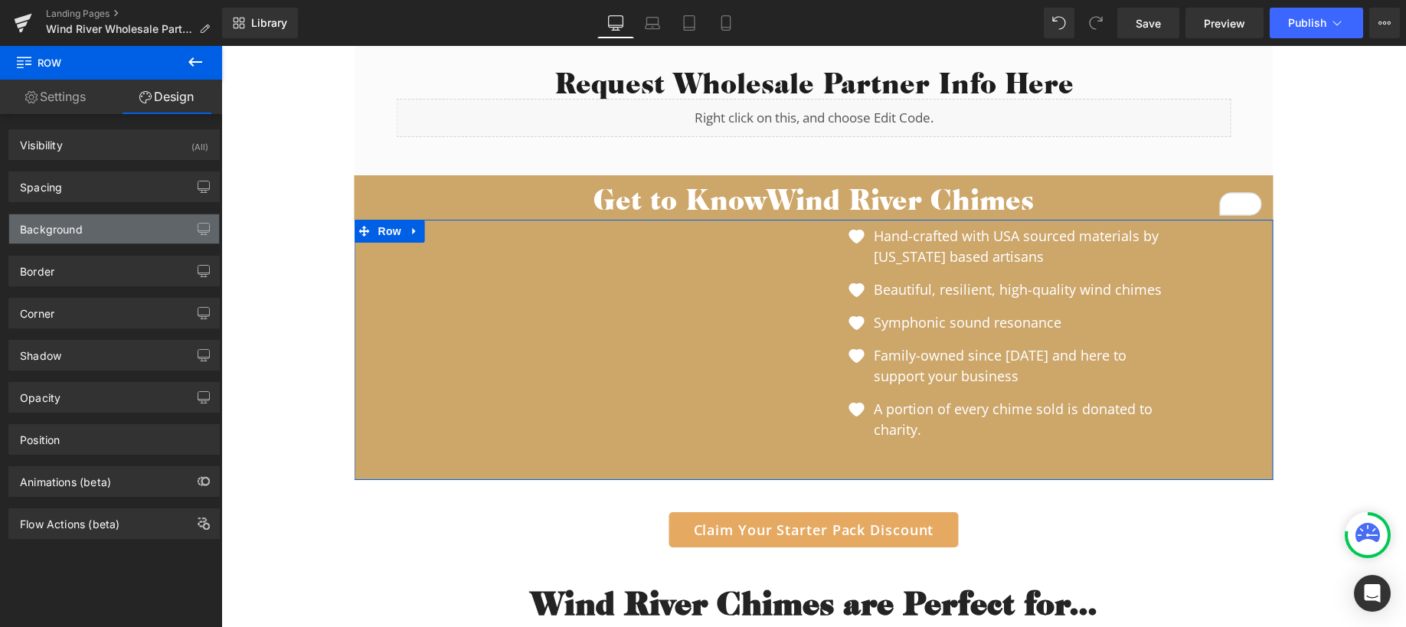
click at [64, 221] on div "Background" at bounding box center [51, 224] width 63 height 21
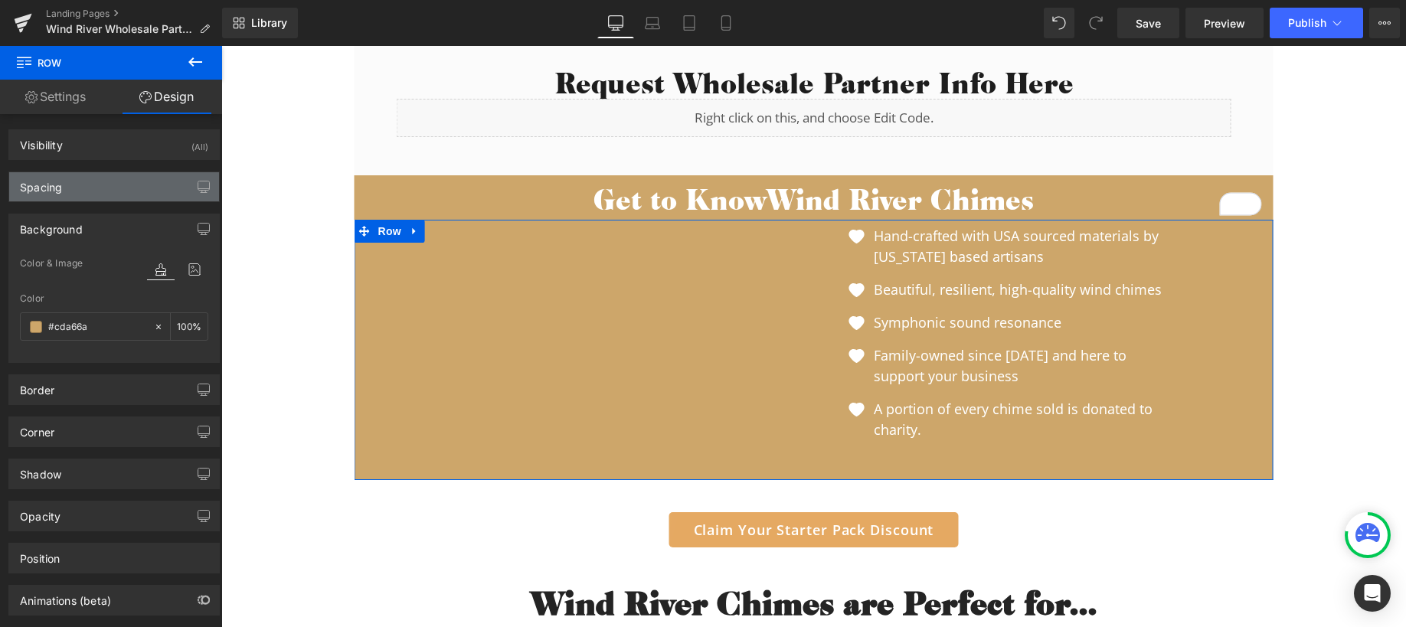
click at [54, 186] on div "Spacing" at bounding box center [41, 182] width 42 height 21
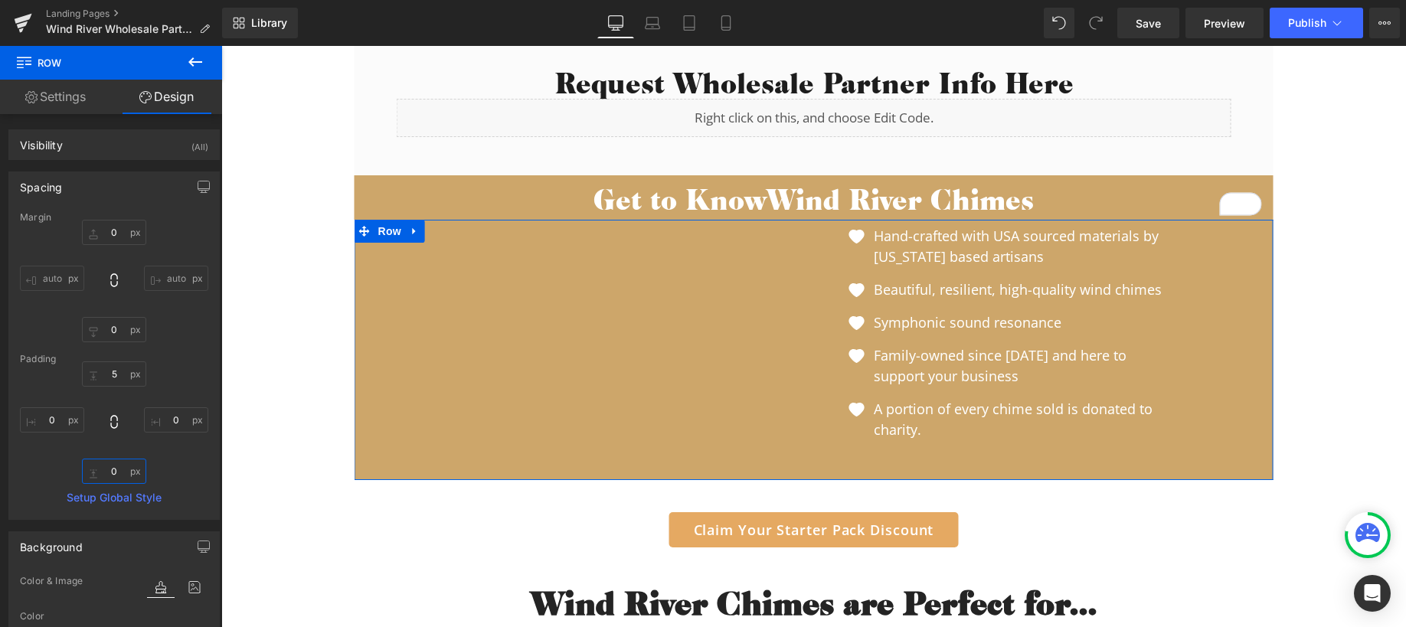
click at [110, 474] on input "0" at bounding box center [114, 471] width 64 height 25
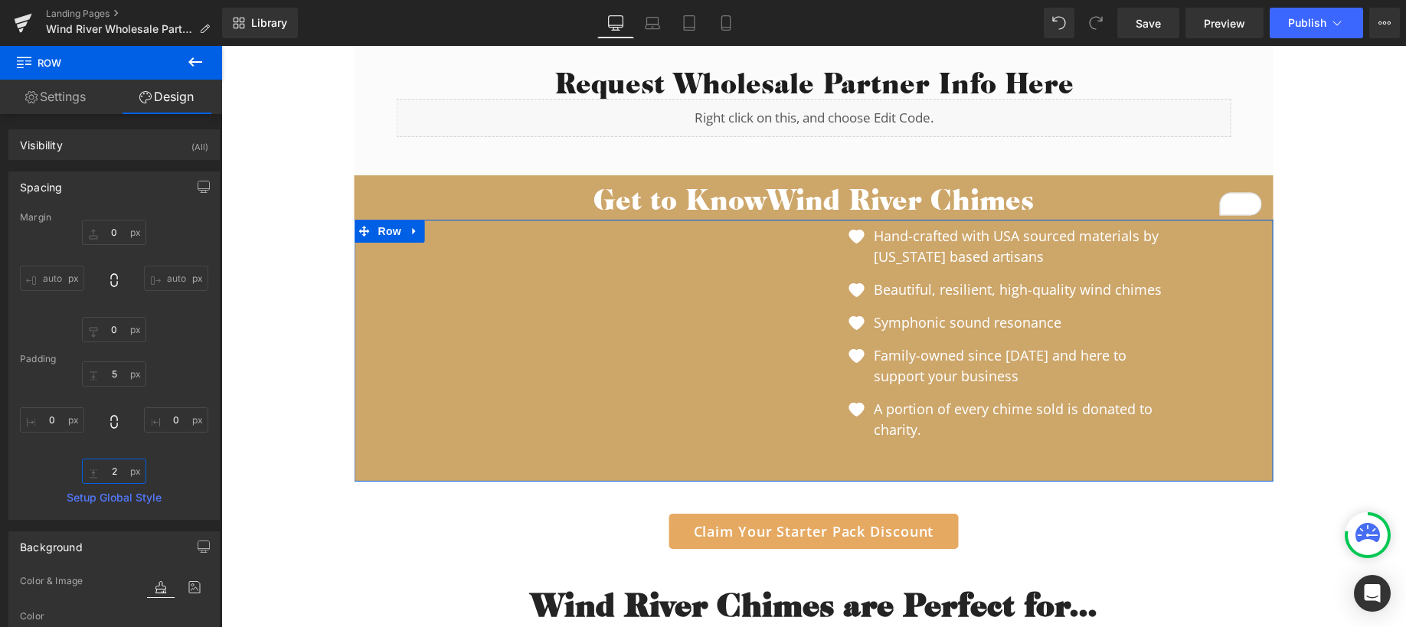
type input "25"
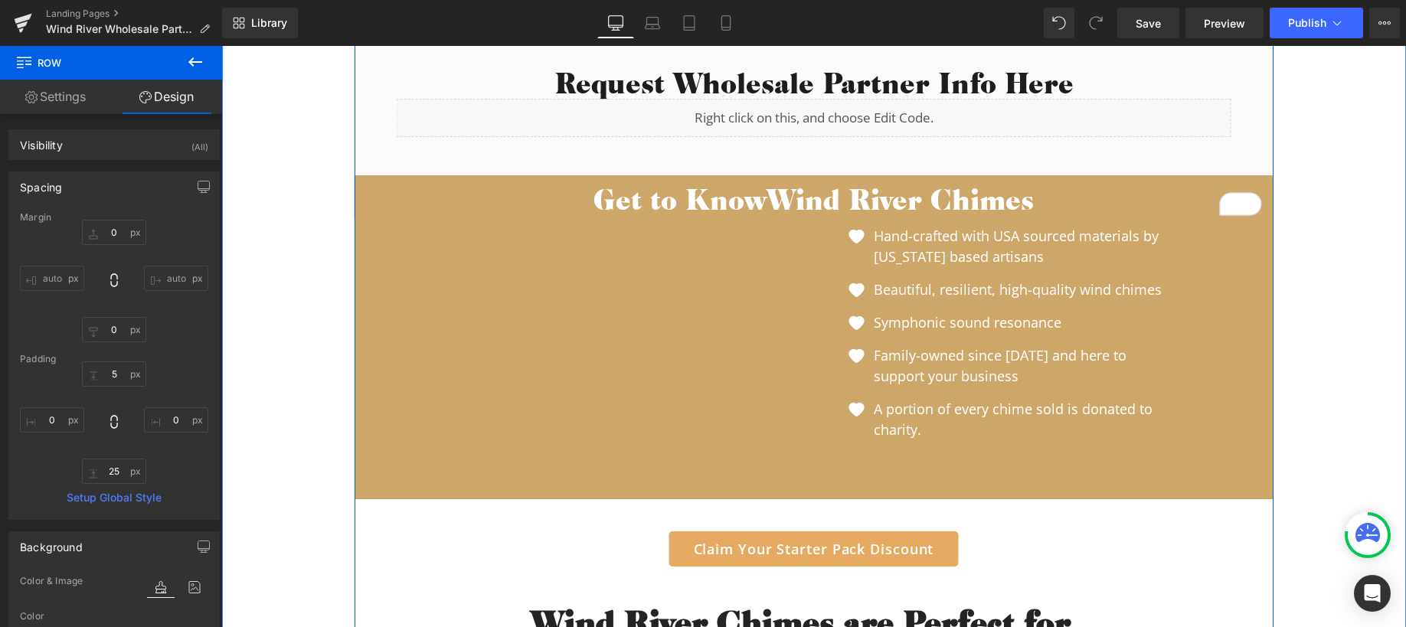
click at [1373, 404] on div "What's Included in Your Deluxe Starter Pack: Heading Image Image Our premium ha…" at bounding box center [813, 474] width 1185 height 2163
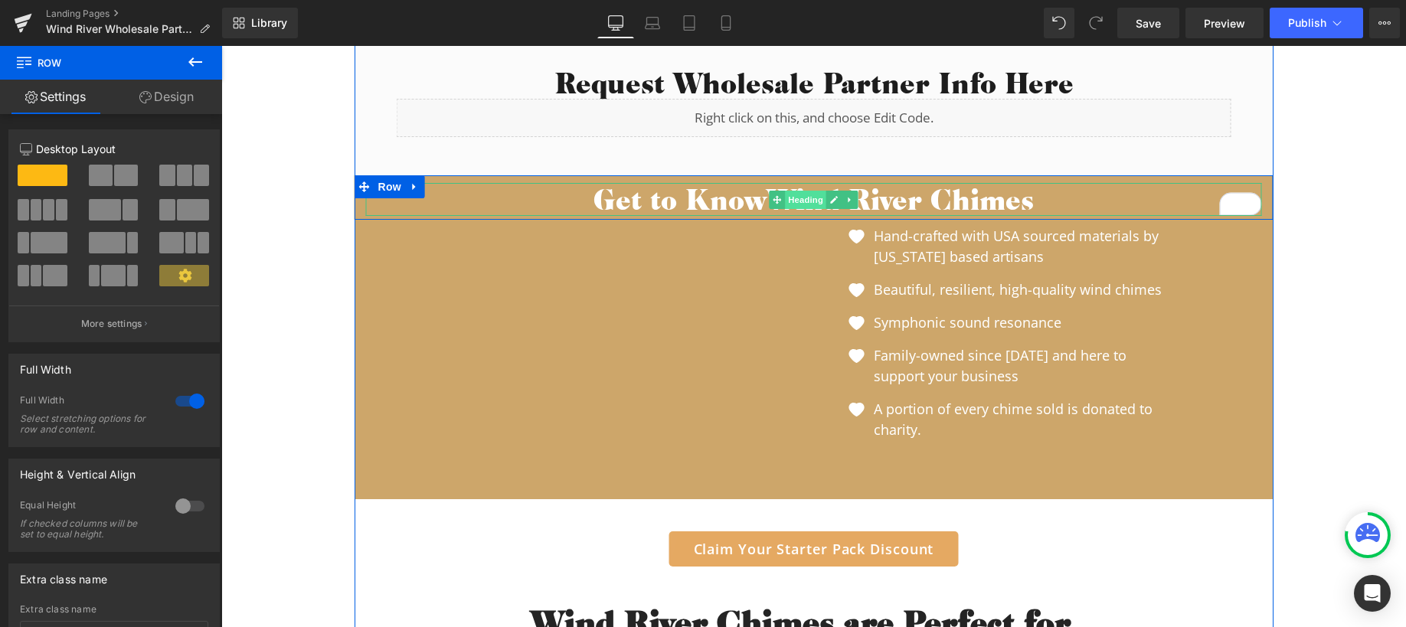
click at [792, 203] on span "Heading" at bounding box center [805, 200] width 41 height 18
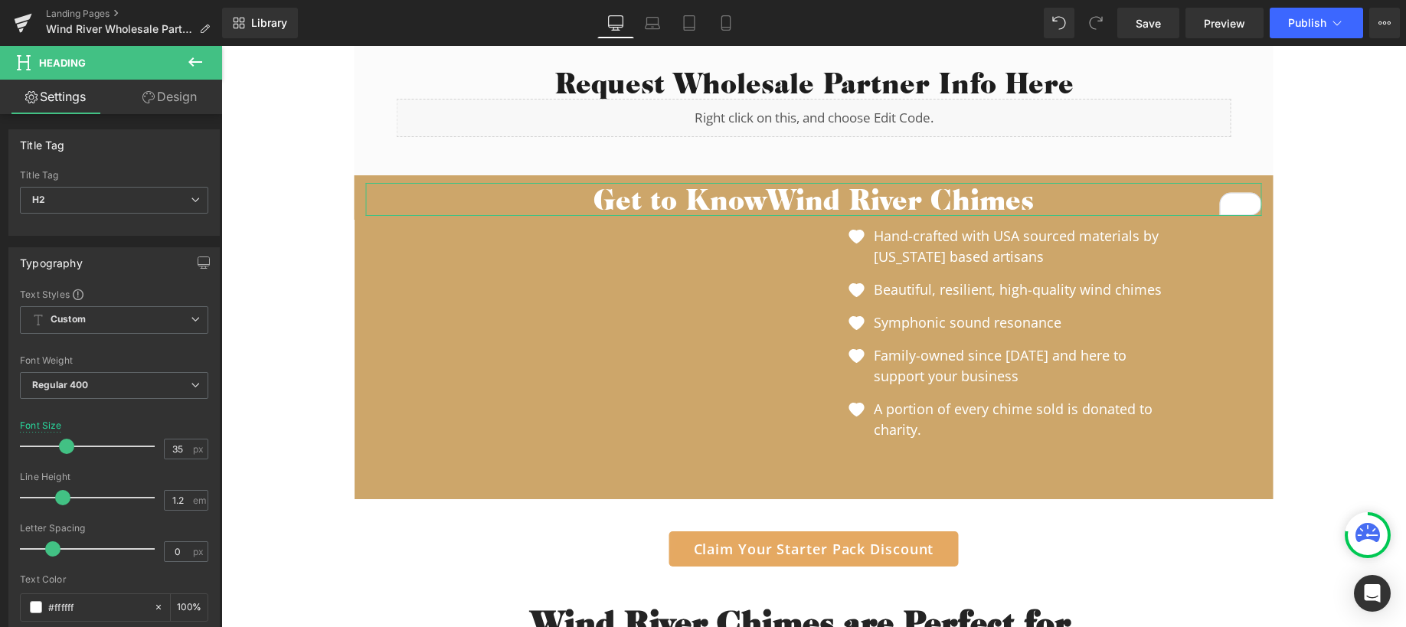
click at [169, 97] on link "Design" at bounding box center [169, 97] width 111 height 34
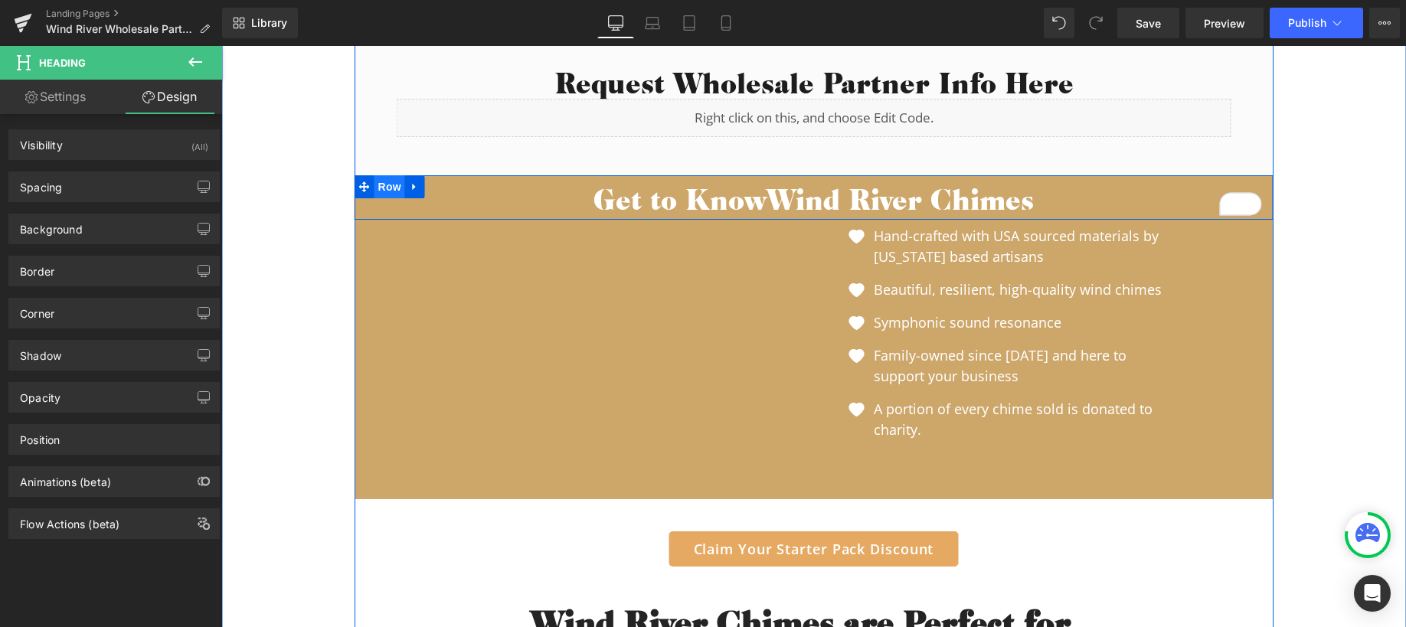
click at [383, 188] on span "Row" at bounding box center [390, 186] width 31 height 23
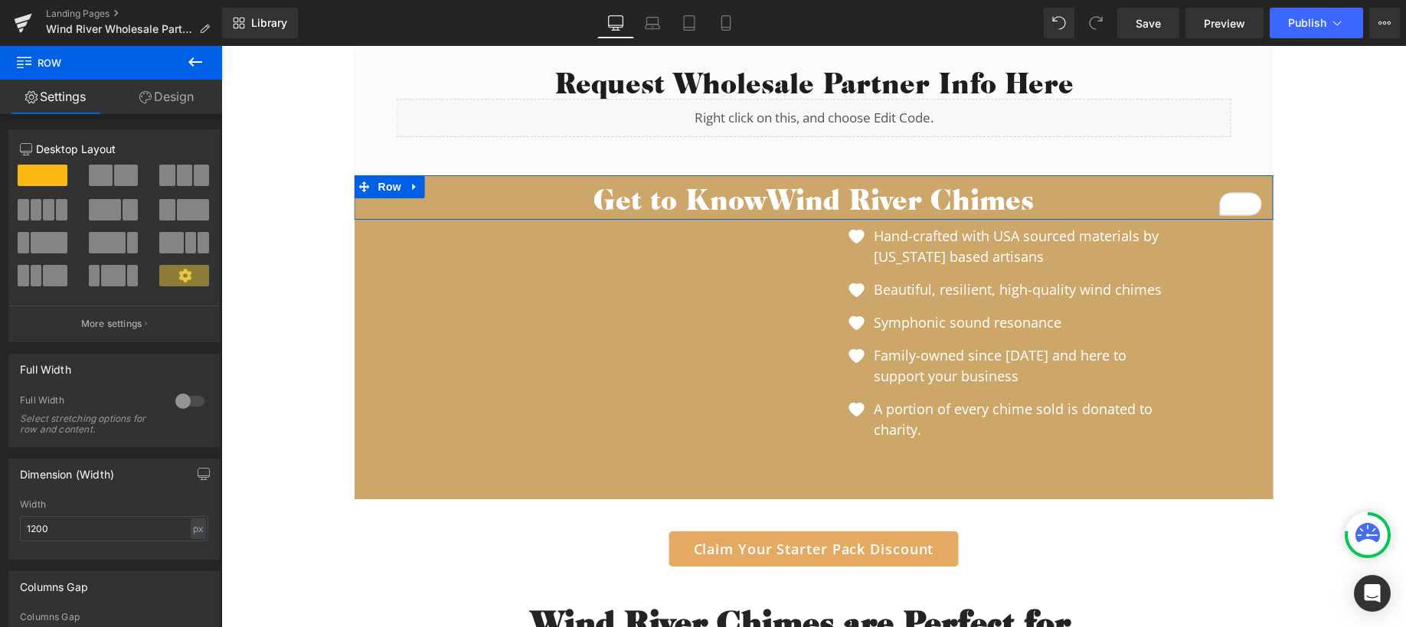
click at [167, 107] on link "Design" at bounding box center [166, 97] width 111 height 34
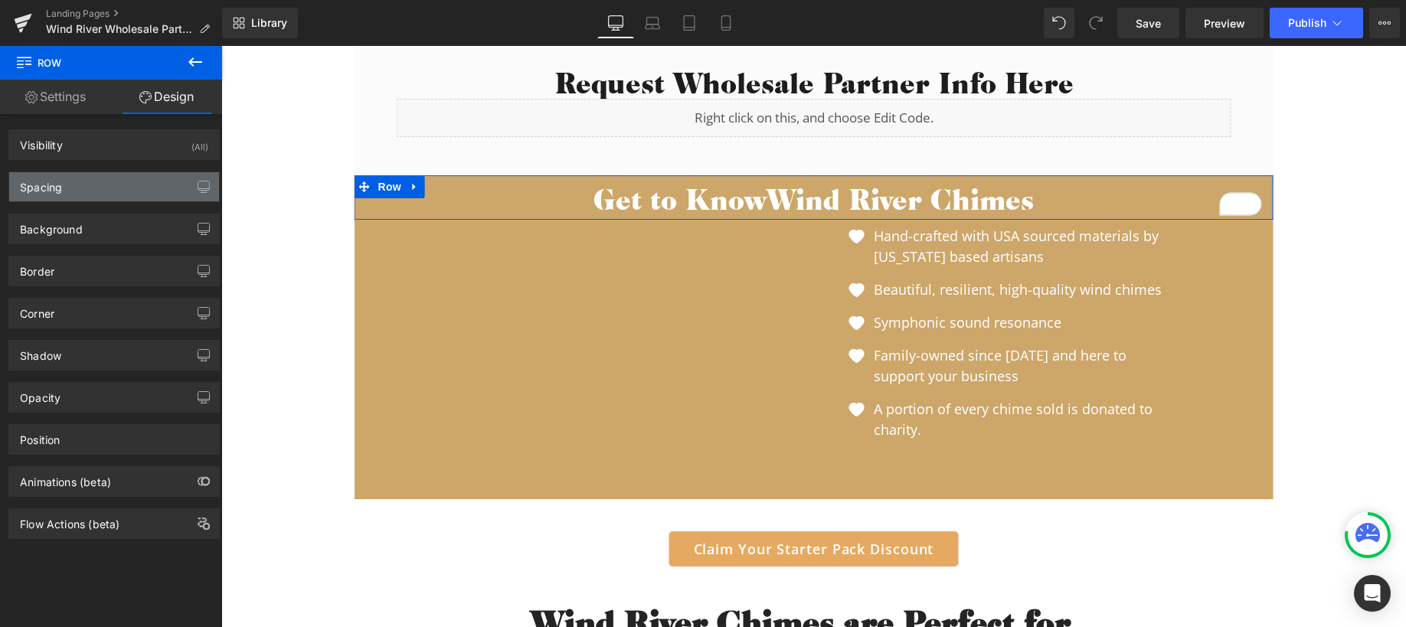
click at [83, 189] on div "Spacing" at bounding box center [114, 186] width 210 height 29
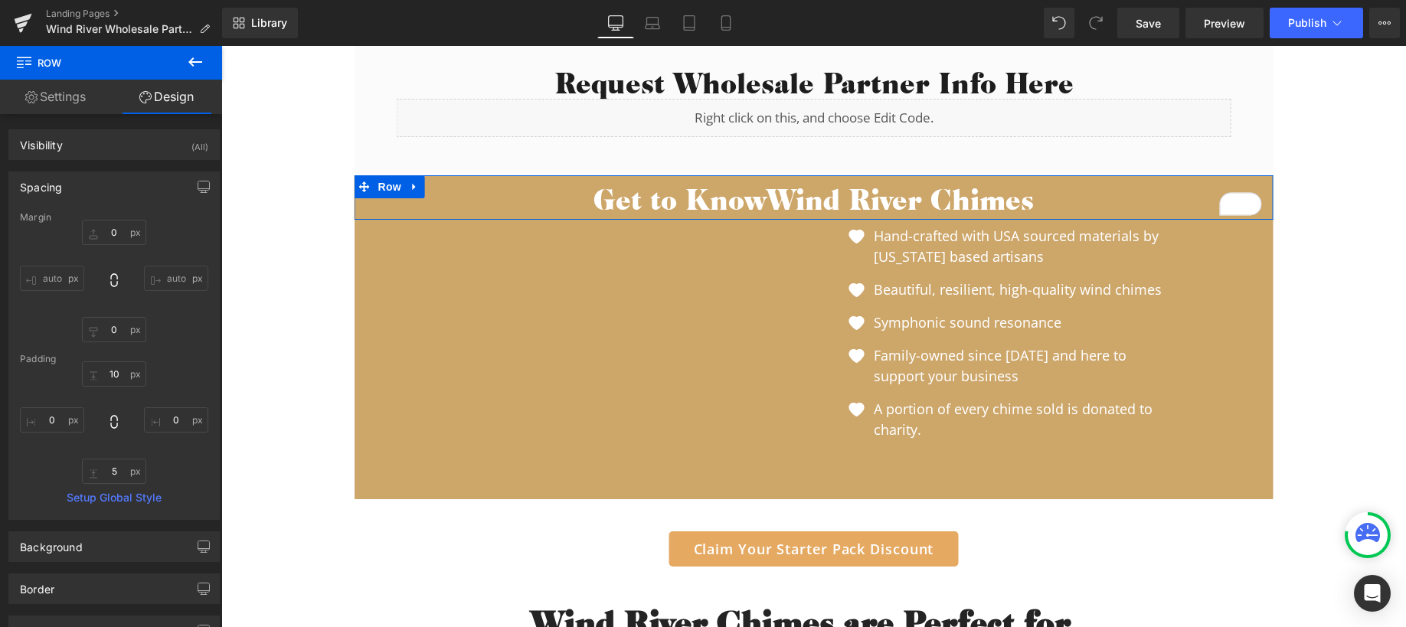
type input "0"
type input "10"
type input "0"
type input "5"
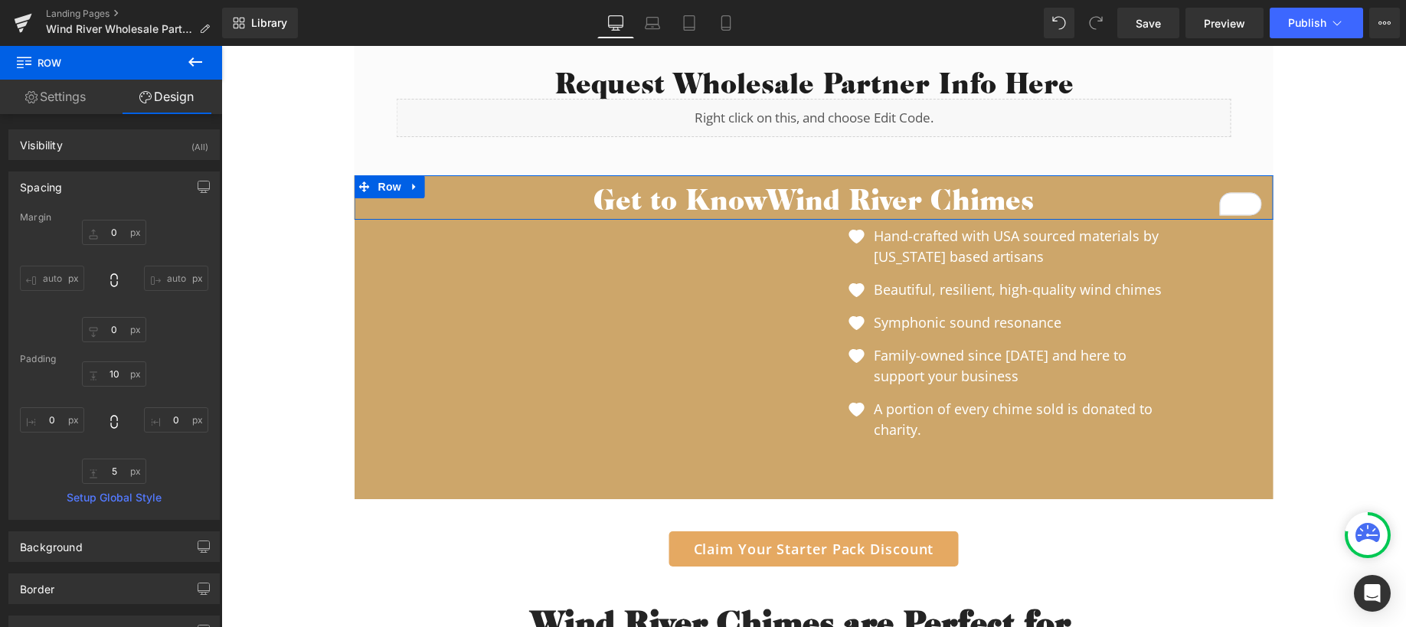
type input "0"
click at [120, 371] on input "10" at bounding box center [114, 374] width 64 height 25
click at [115, 326] on input "0" at bounding box center [114, 329] width 64 height 25
type input "5"
click at [117, 377] on input "10" at bounding box center [114, 374] width 64 height 25
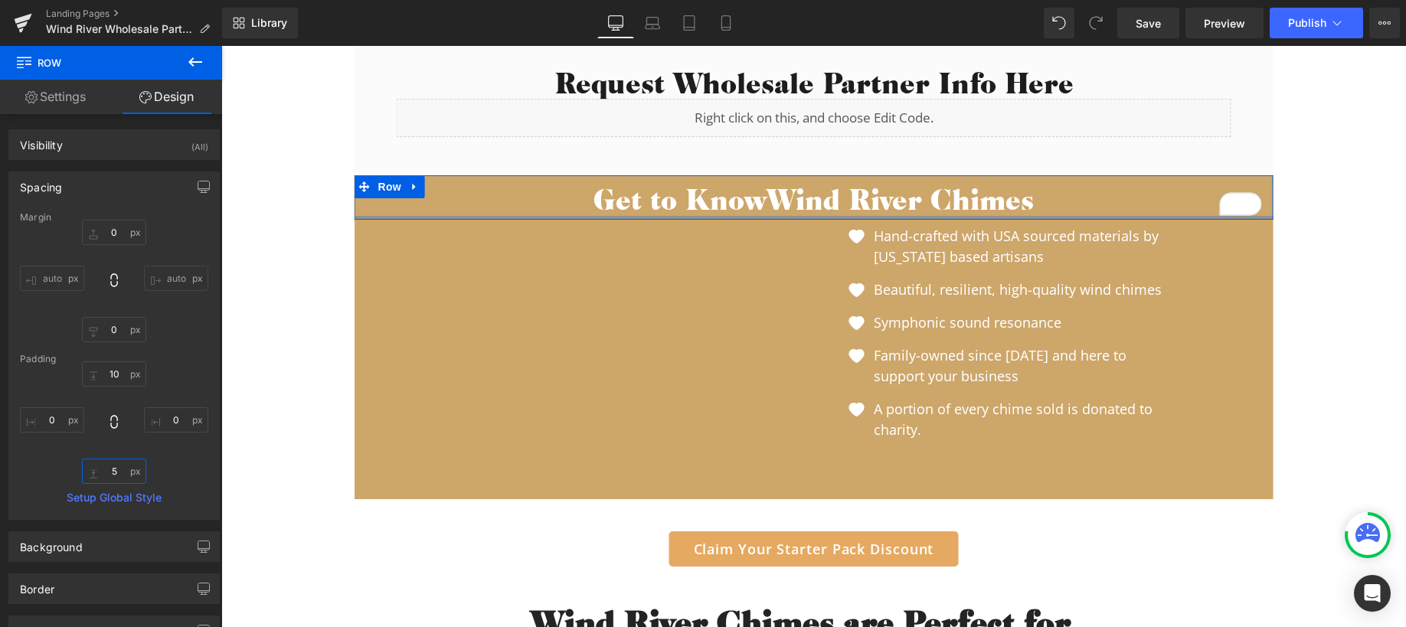
click at [121, 466] on input "5" at bounding box center [114, 471] width 64 height 25
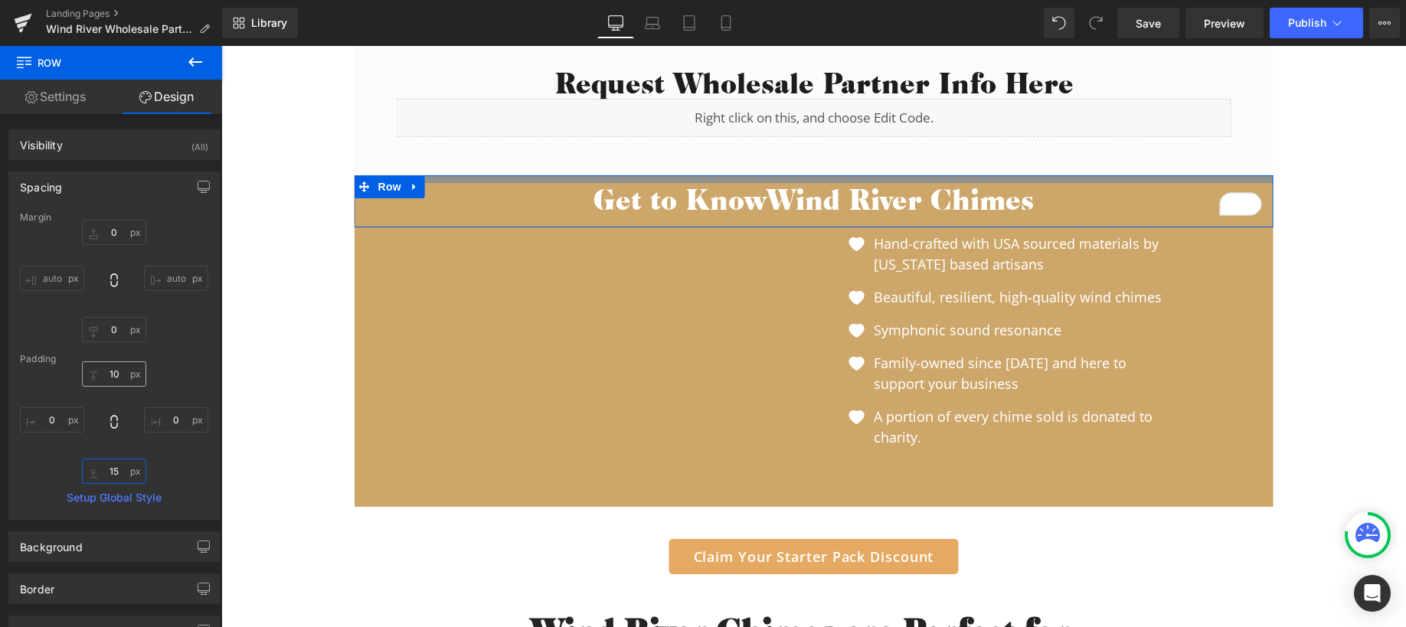
type input "15"
click at [116, 376] on input "10" at bounding box center [114, 374] width 64 height 25
type input "15"
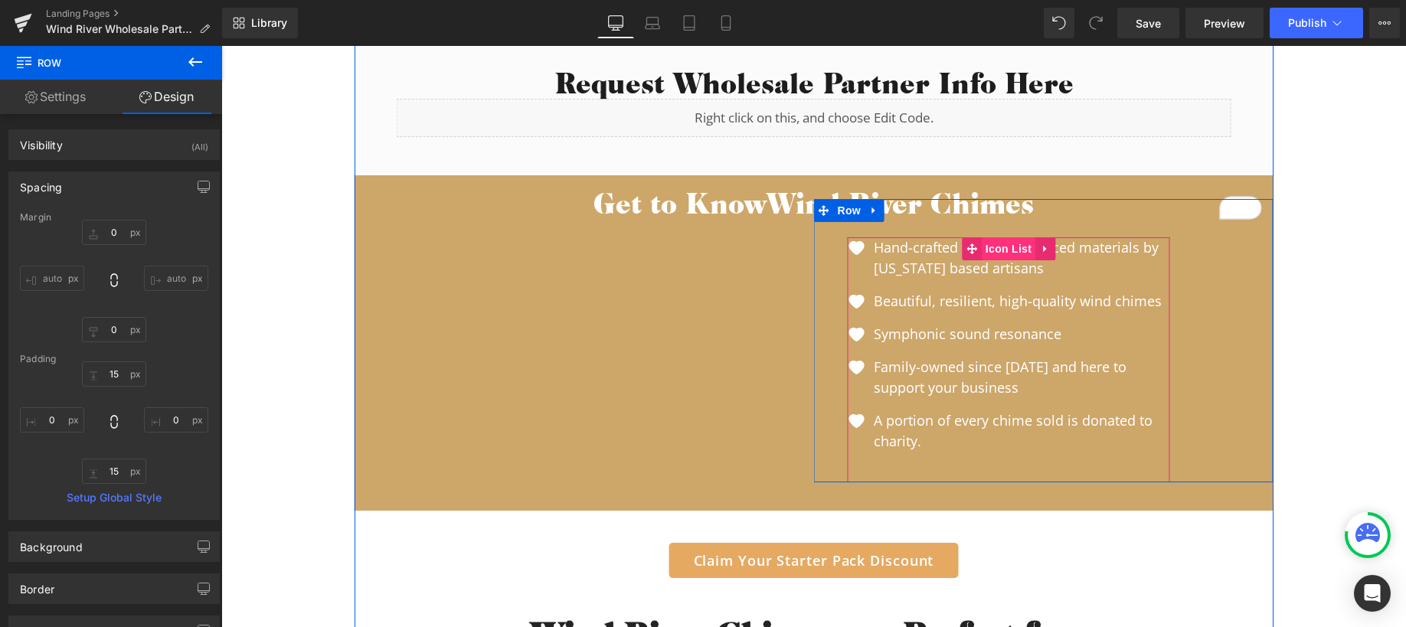
click at [995, 249] on span "Icon List" at bounding box center [1009, 248] width 54 height 23
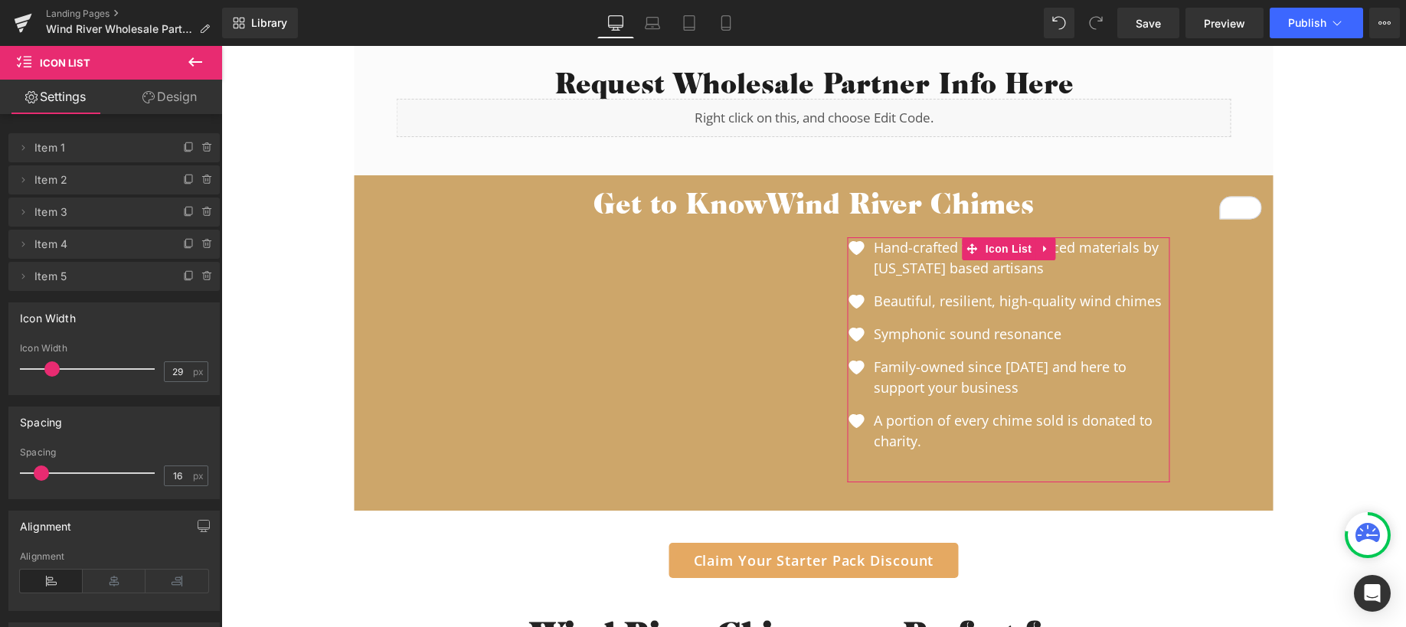
click at [175, 105] on link "Design" at bounding box center [169, 97] width 111 height 34
click at [0, 0] on div "Spacing" at bounding box center [0, 0] width 0 height 0
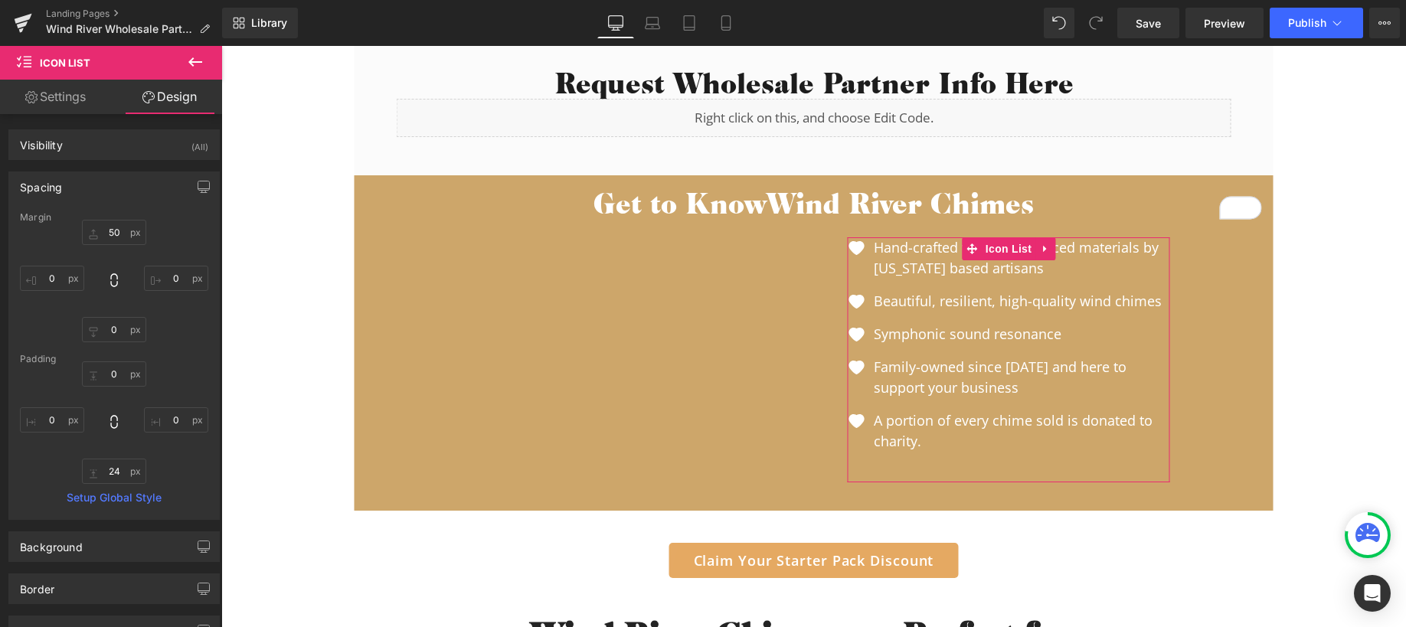
type input "50"
type input "0"
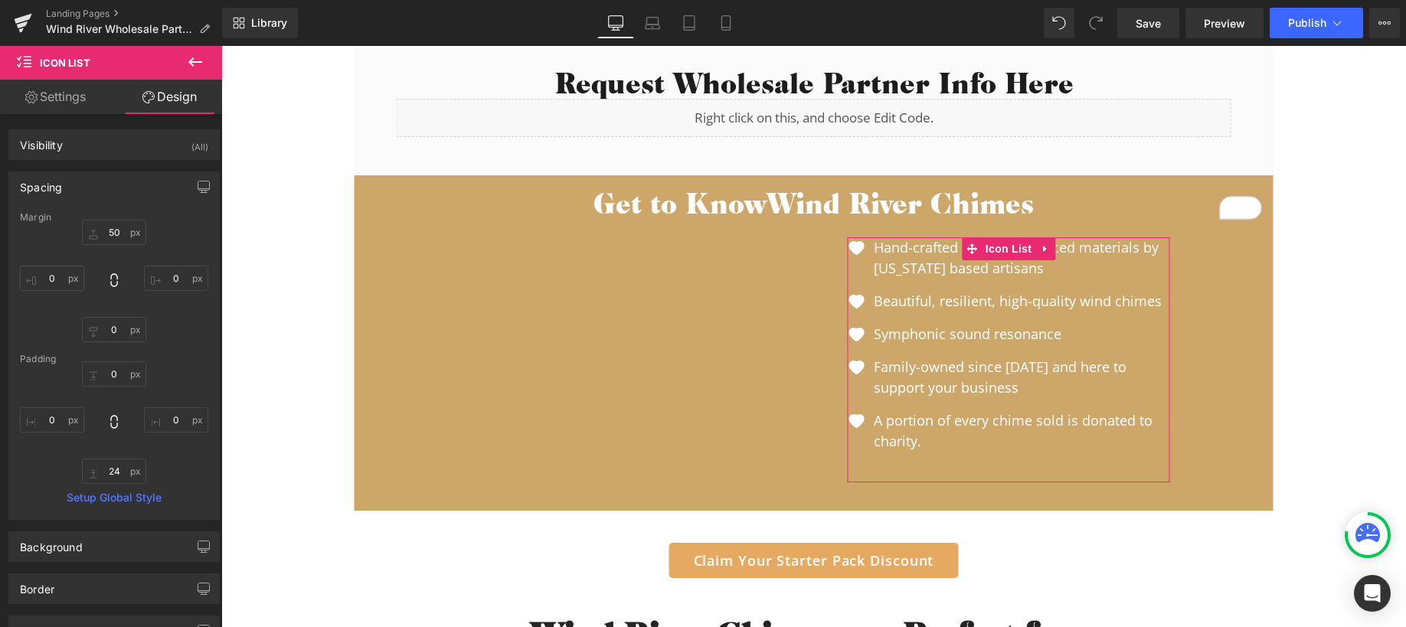
type input "0"
type input "24"
type input "0"
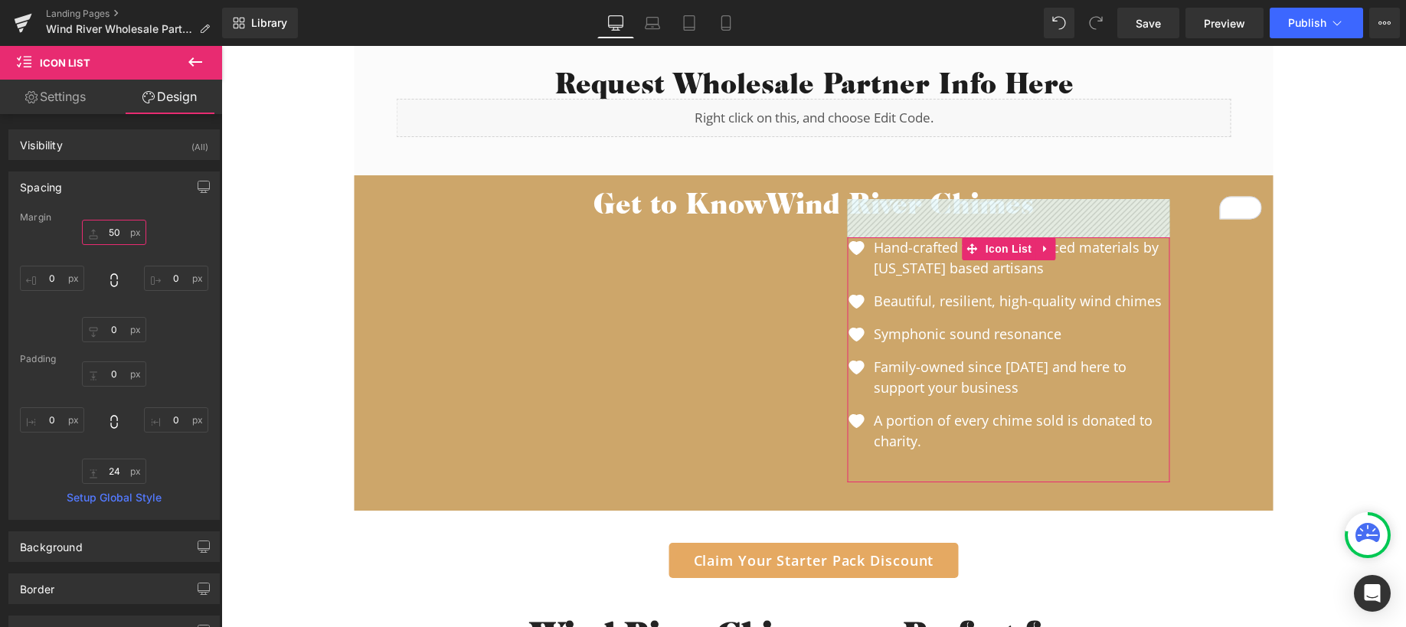
click at [116, 235] on input "50" at bounding box center [114, 232] width 64 height 25
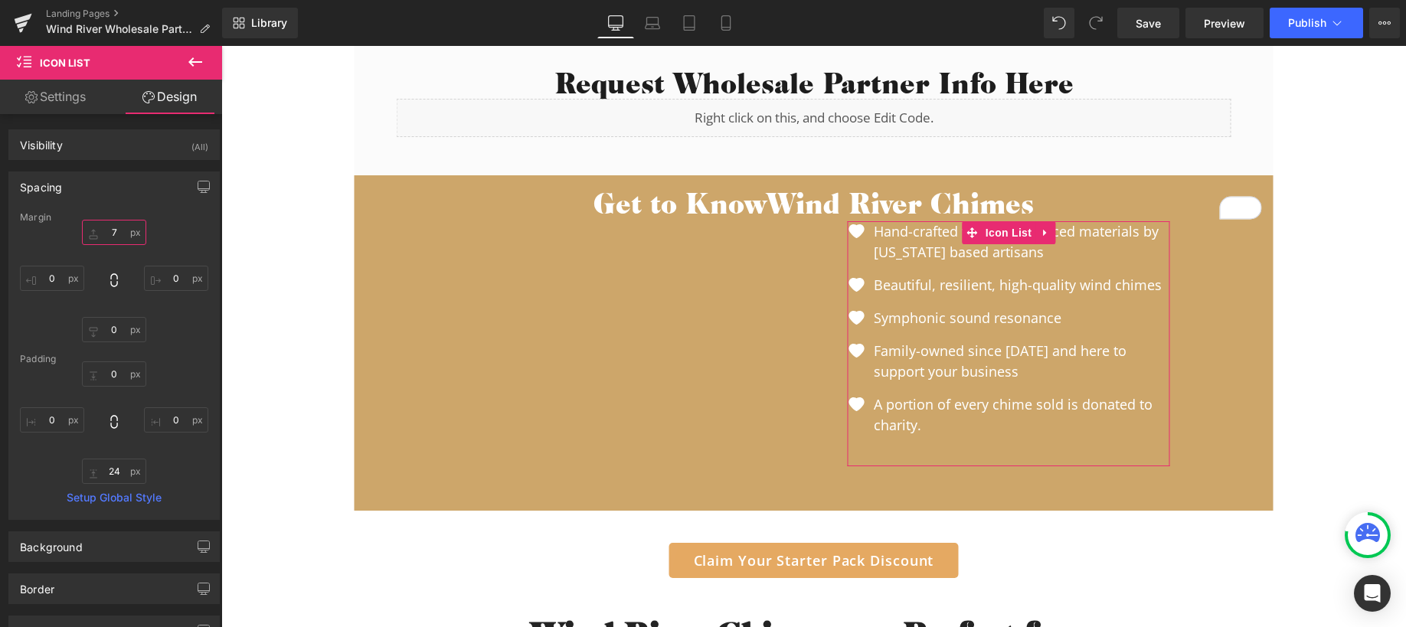
type input "70"
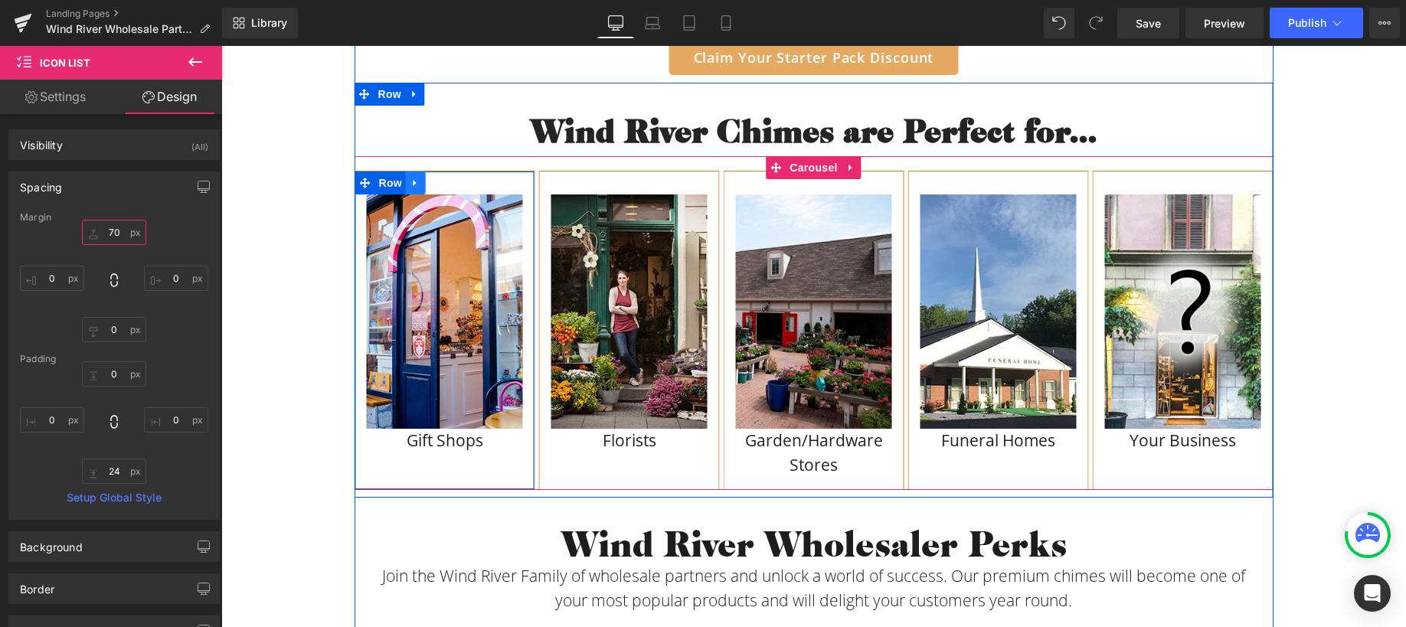
scroll to position [1579, 0]
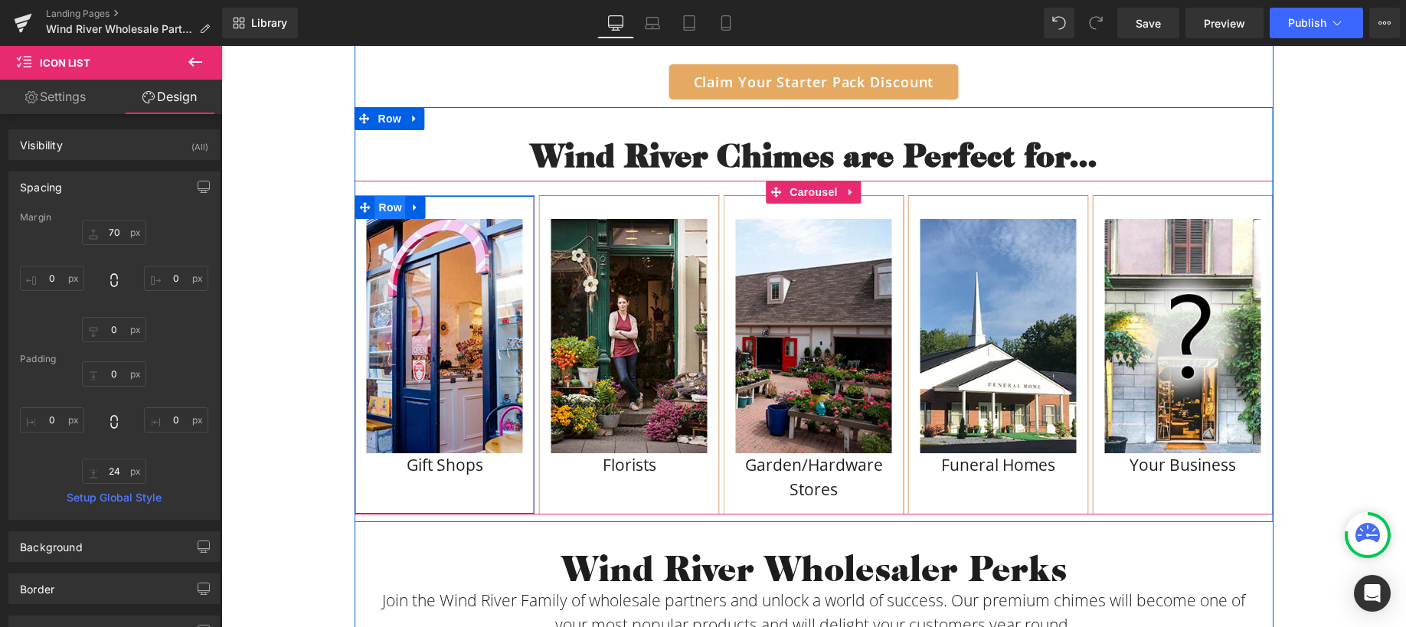
click at [385, 211] on span "Row" at bounding box center [390, 207] width 31 height 23
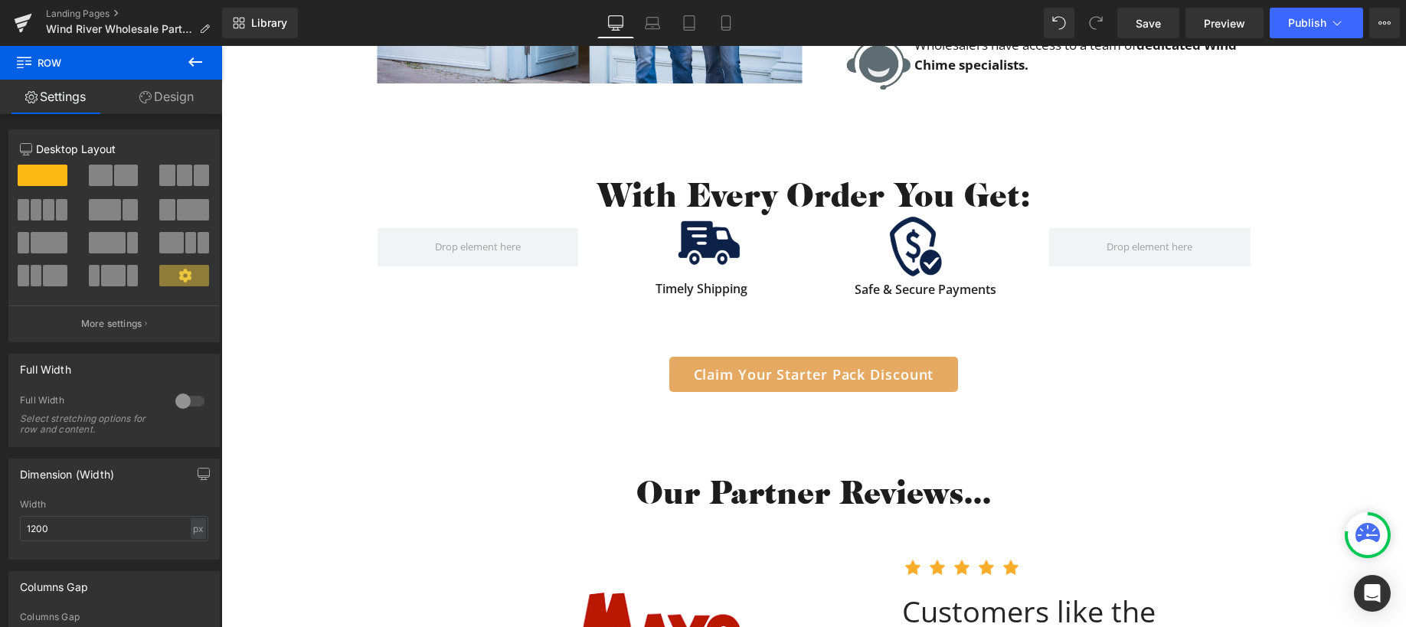
scroll to position [2430, 0]
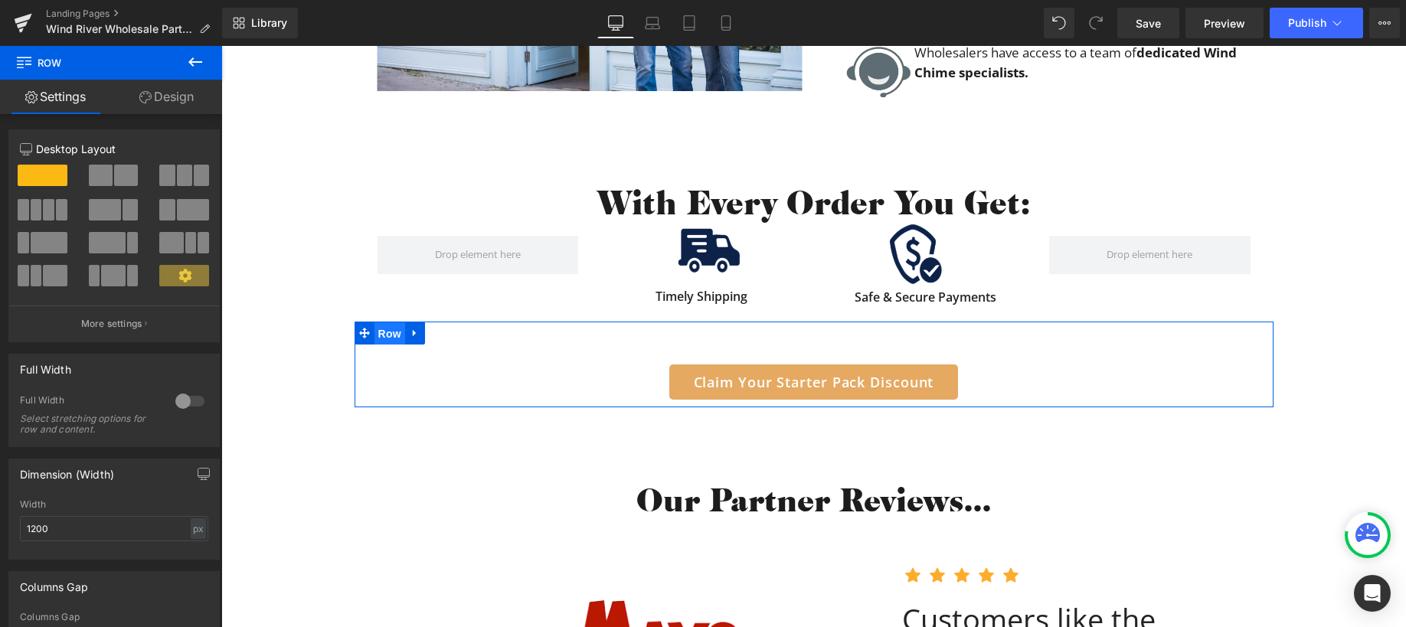
click at [387, 334] on span "Row" at bounding box center [390, 333] width 31 height 23
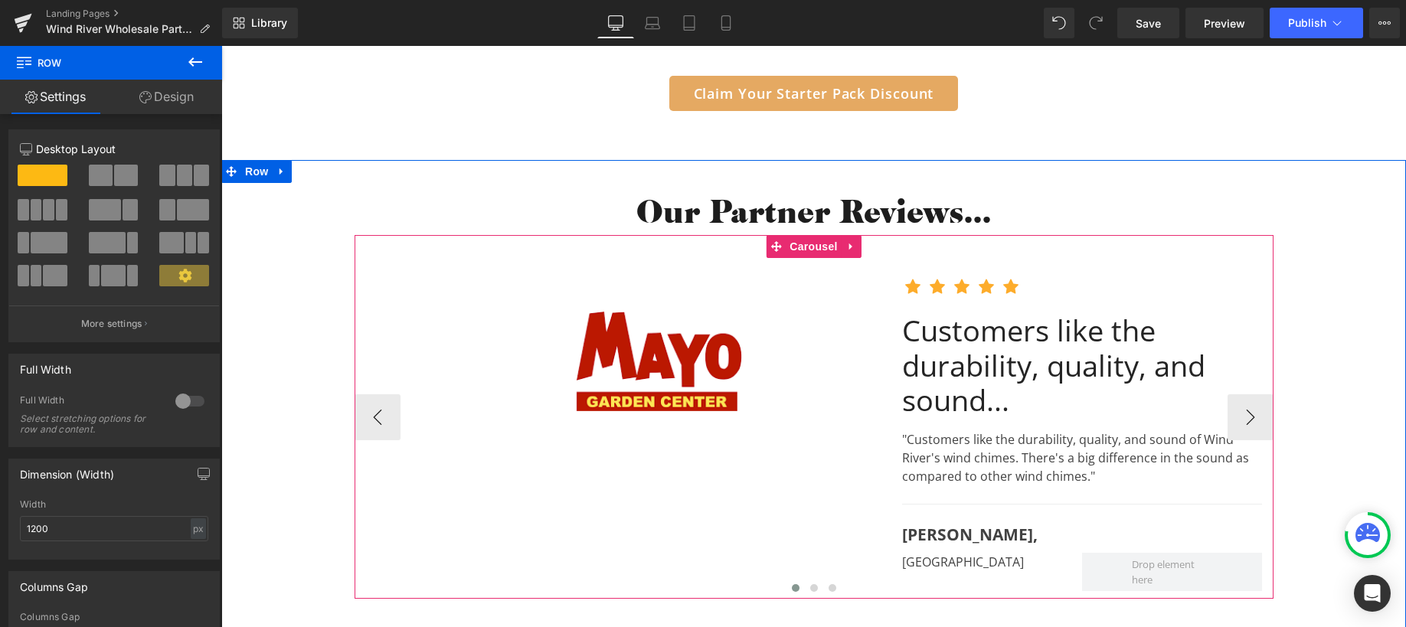
scroll to position [2720, 0]
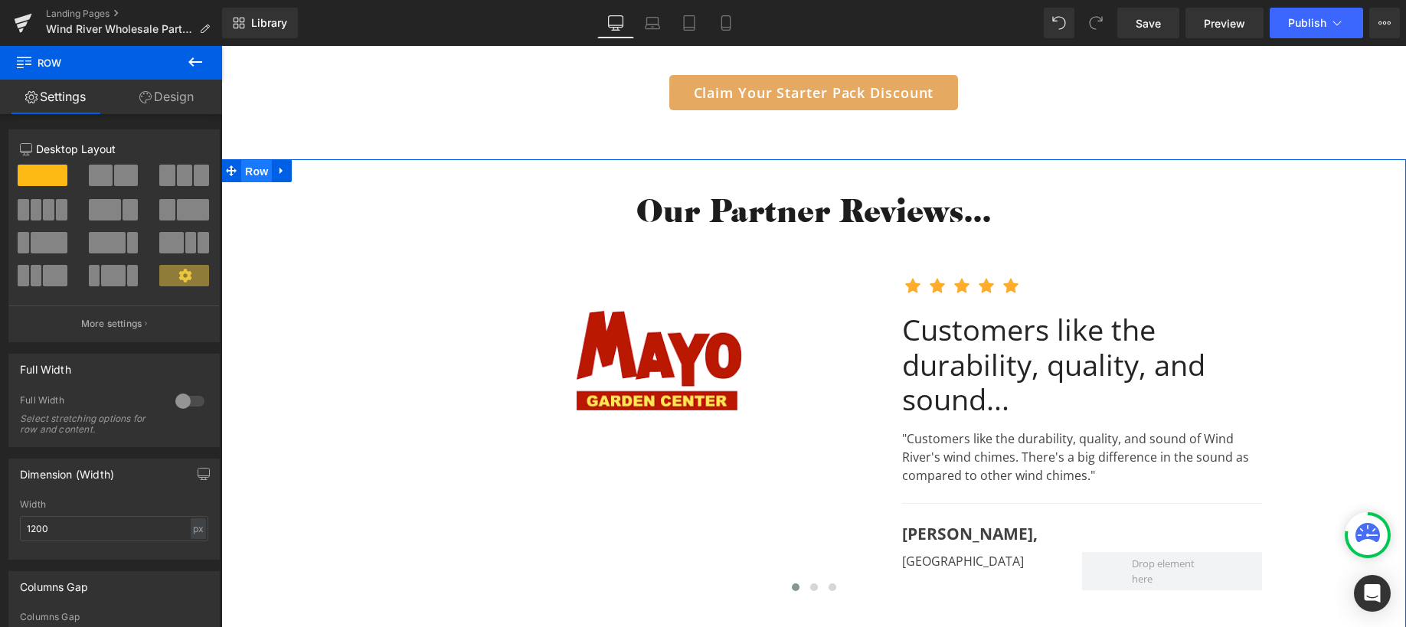
click at [251, 177] on span "Row" at bounding box center [256, 171] width 31 height 23
click at [188, 402] on div at bounding box center [190, 401] width 37 height 25
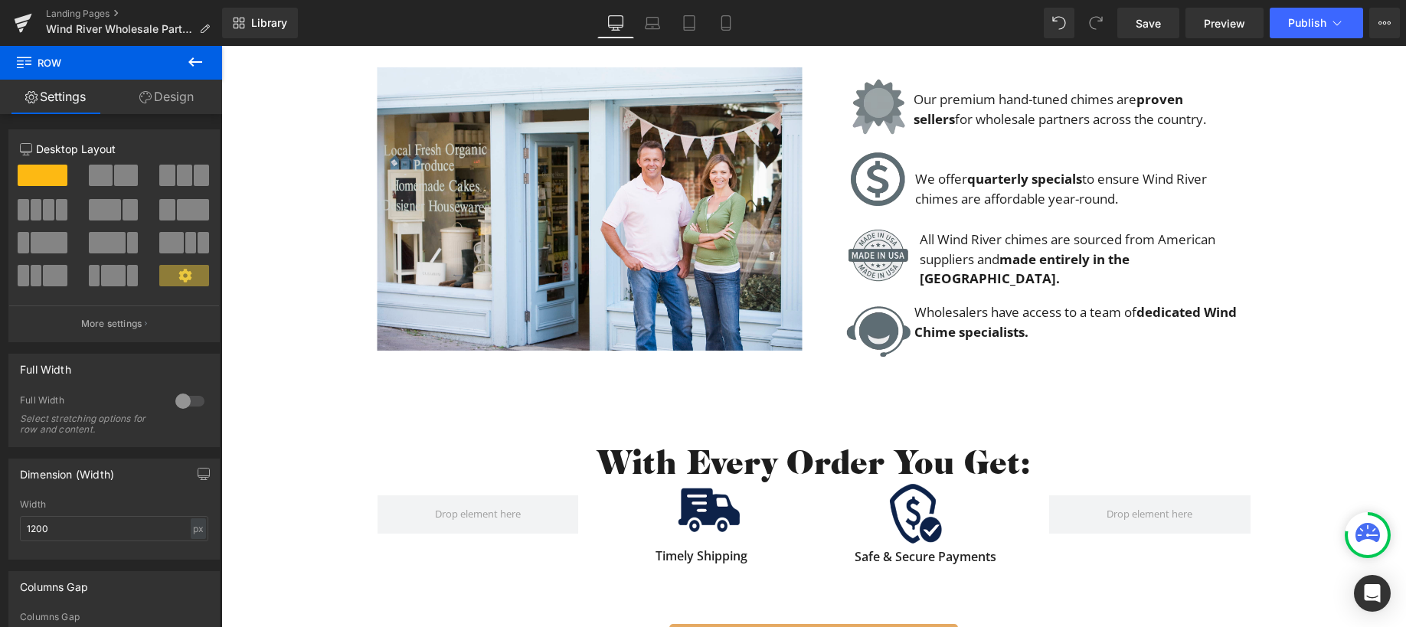
scroll to position [2462, 0]
